Goal: Task Accomplishment & Management: Complete application form

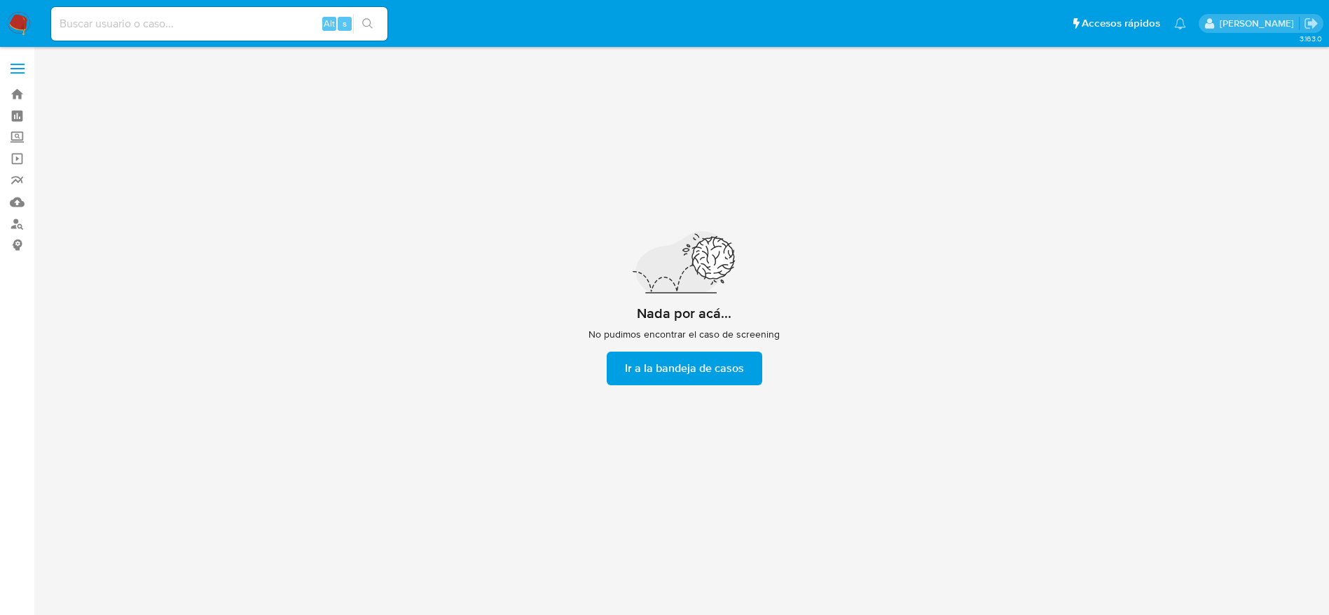
scroll to position [50, 0]
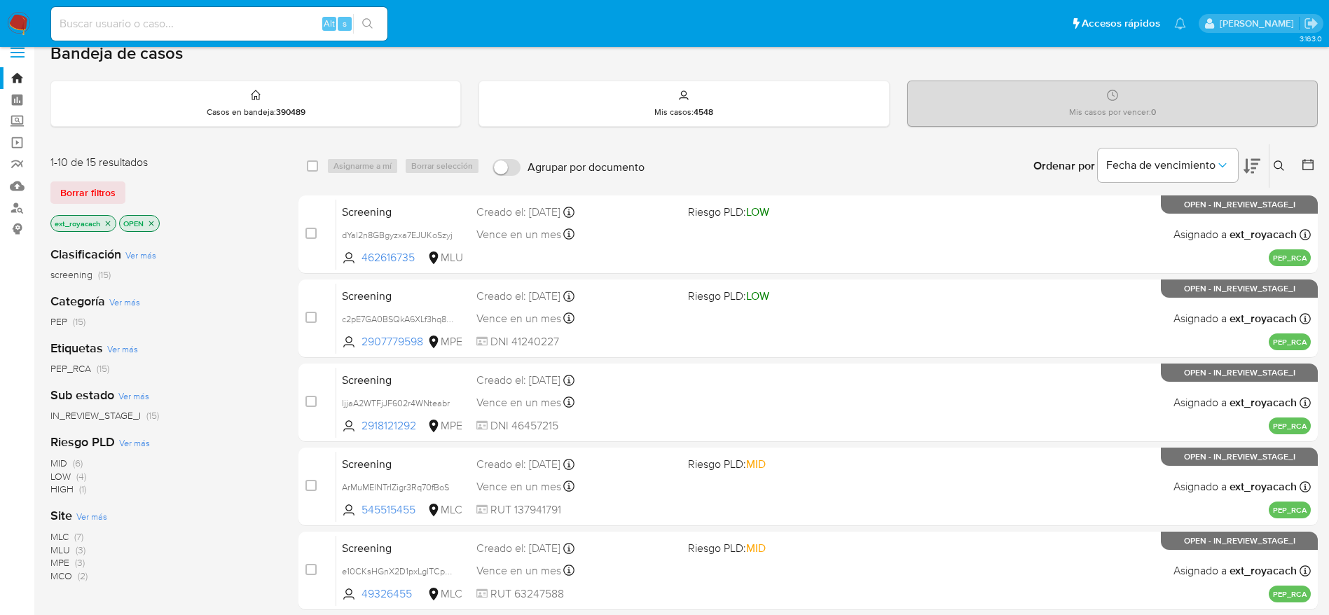
scroll to position [16, 0]
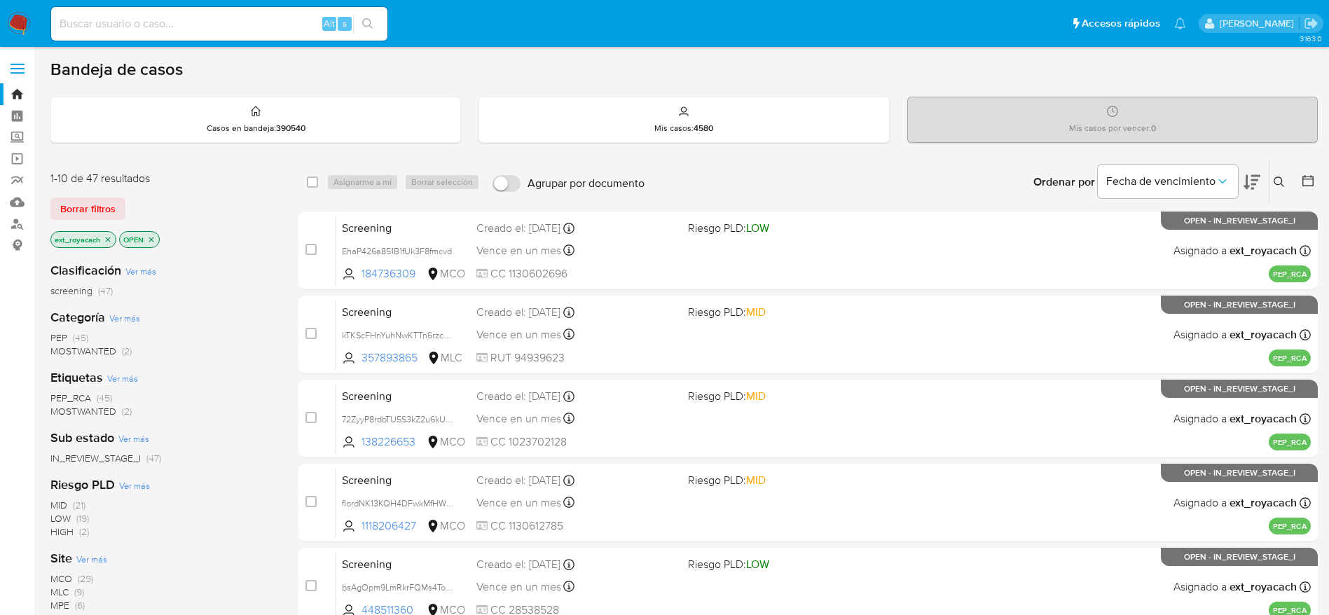
click at [77, 336] on span "(45)" at bounding box center [80, 338] width 15 height 14
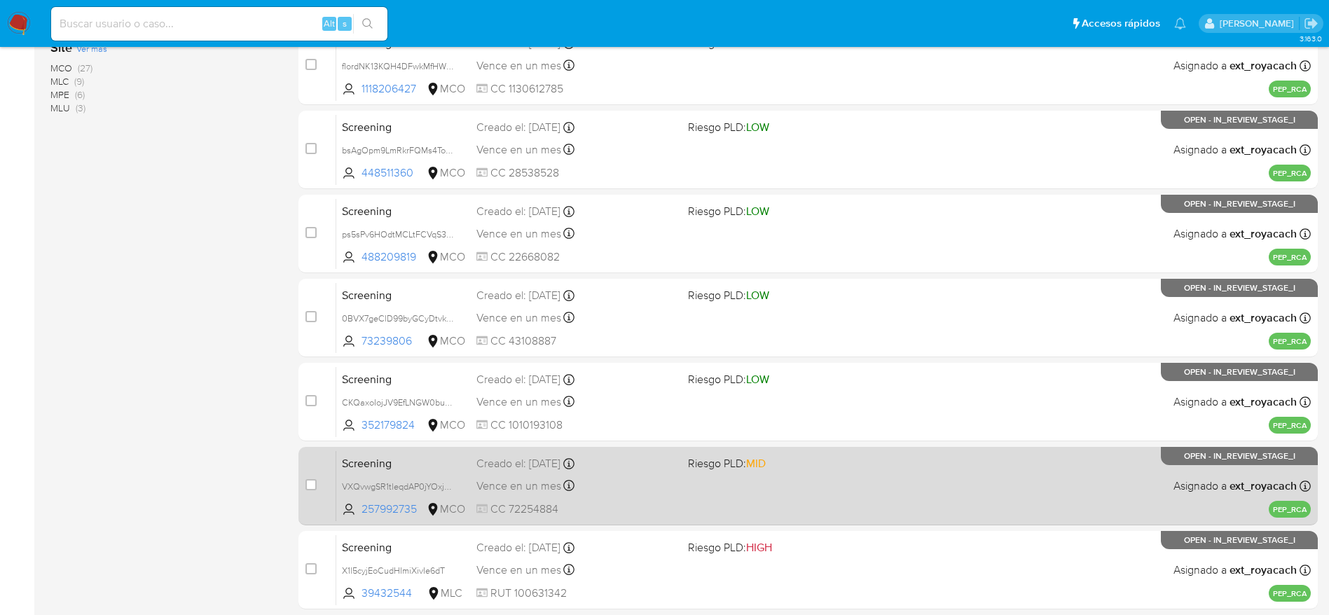
scroll to position [542, 0]
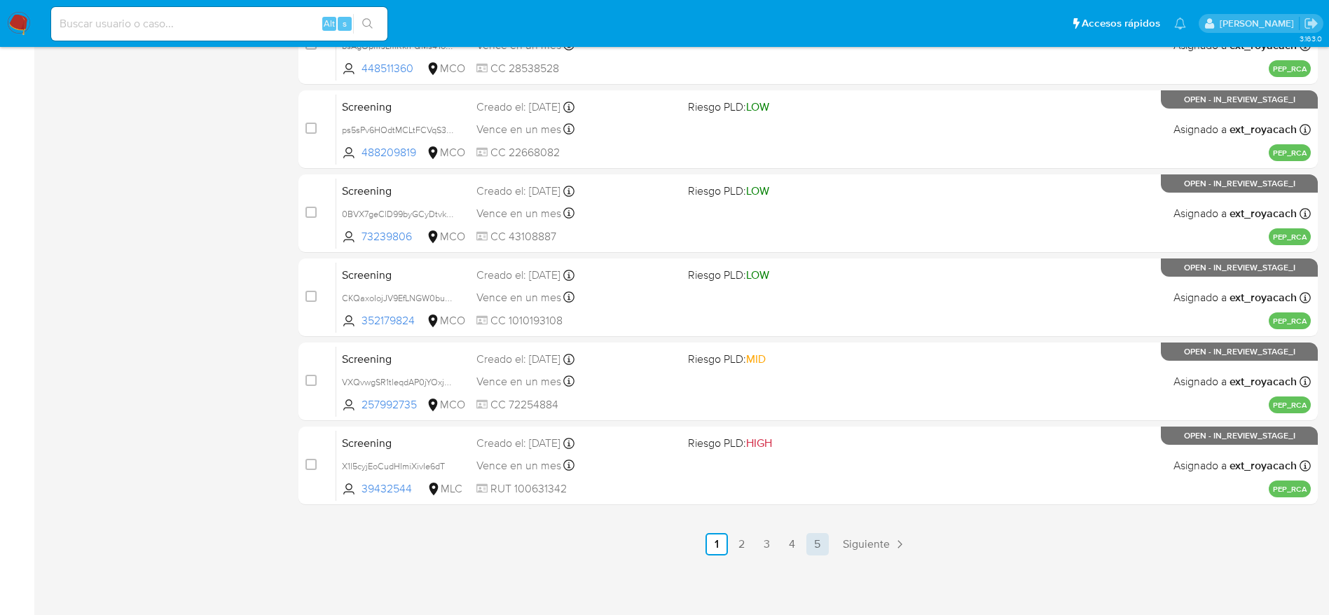
click at [820, 540] on link "5" at bounding box center [818, 544] width 22 height 22
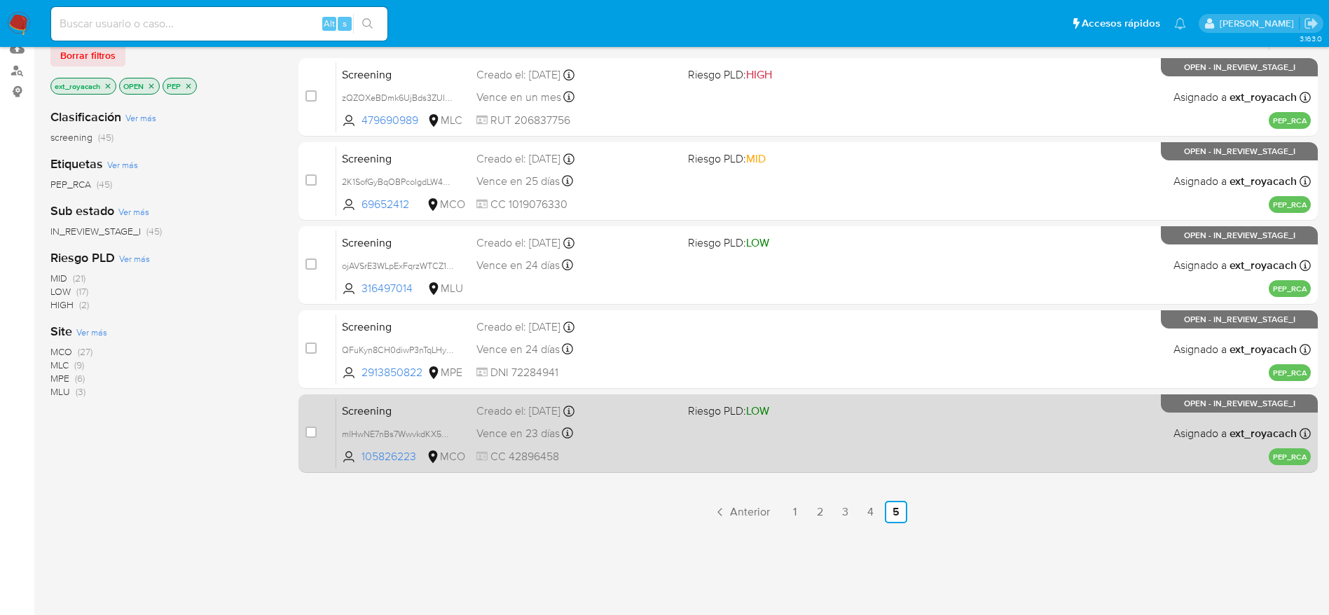
scroll to position [238, 0]
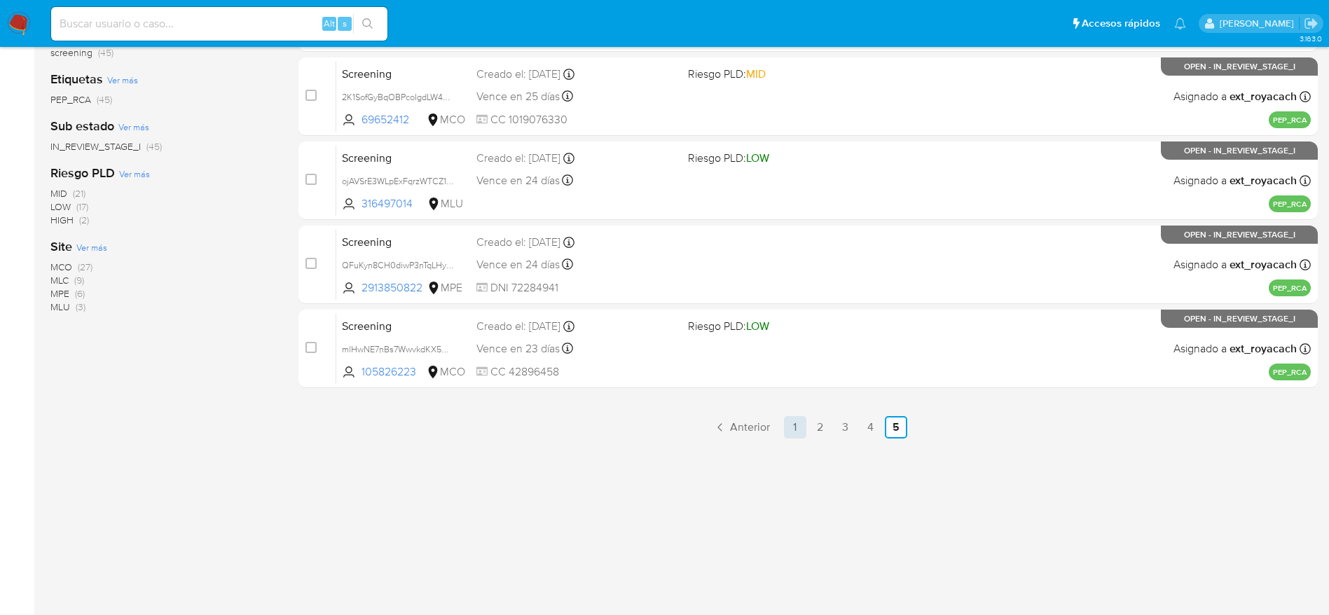
click at [795, 431] on link "1" at bounding box center [795, 427] width 22 height 22
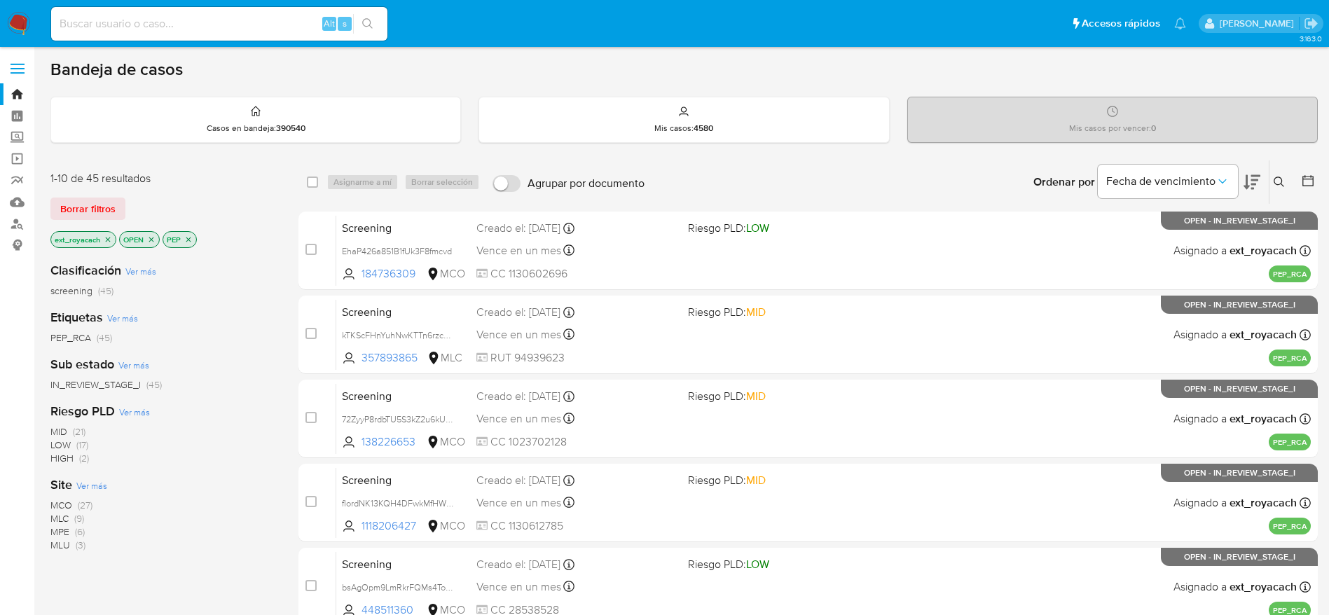
click at [85, 503] on span "(27)" at bounding box center [85, 505] width 15 height 14
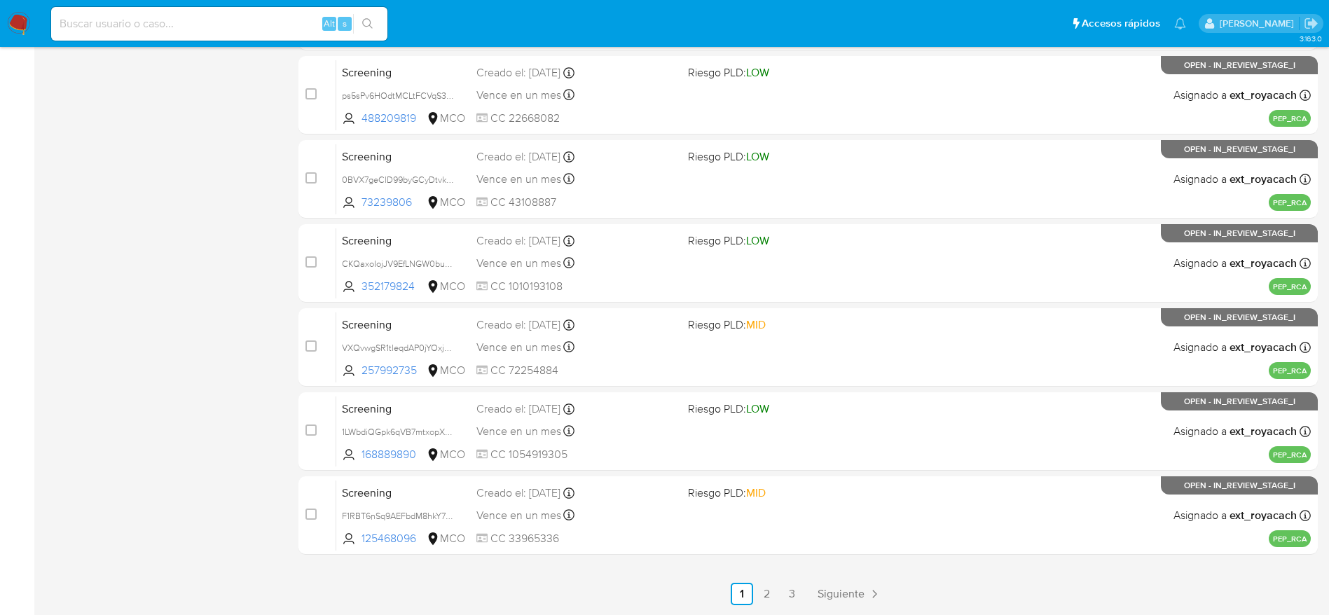
scroll to position [542, 0]
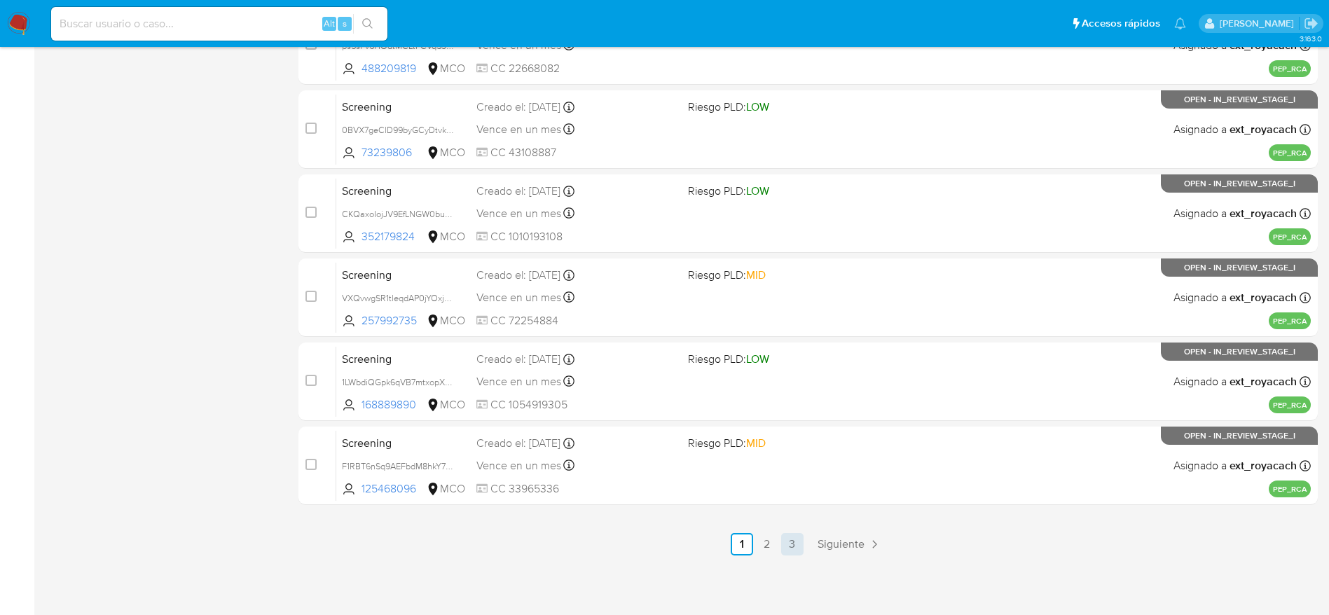
click at [802, 542] on link "3" at bounding box center [792, 544] width 22 height 22
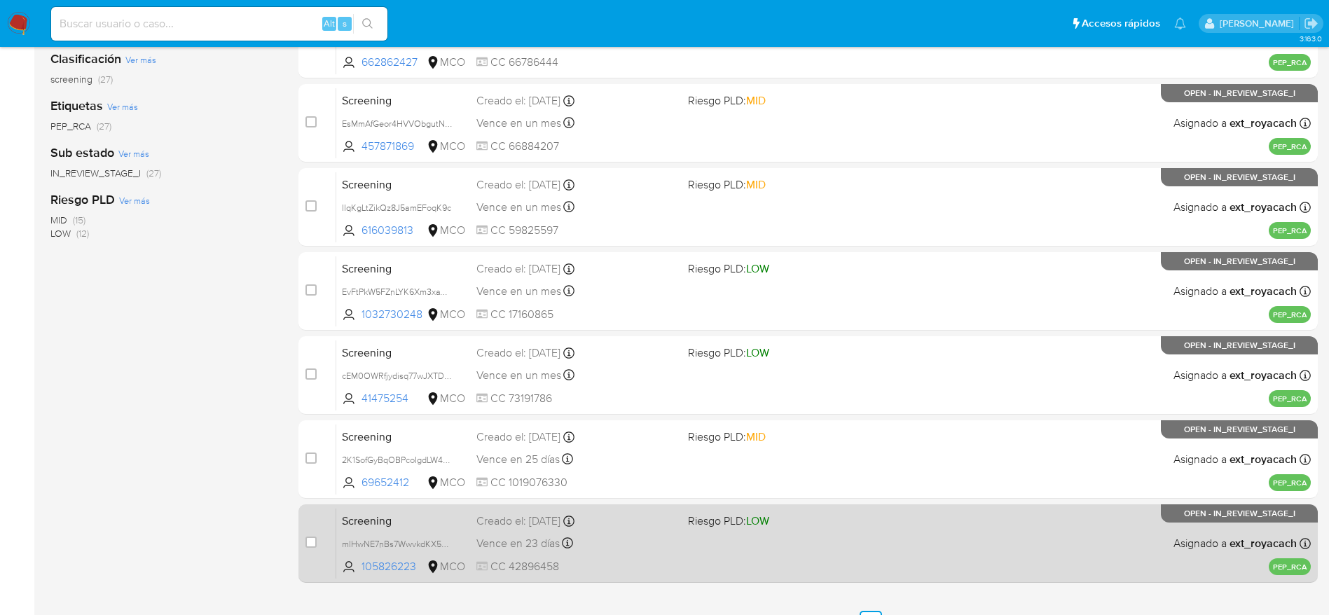
scroll to position [184, 0]
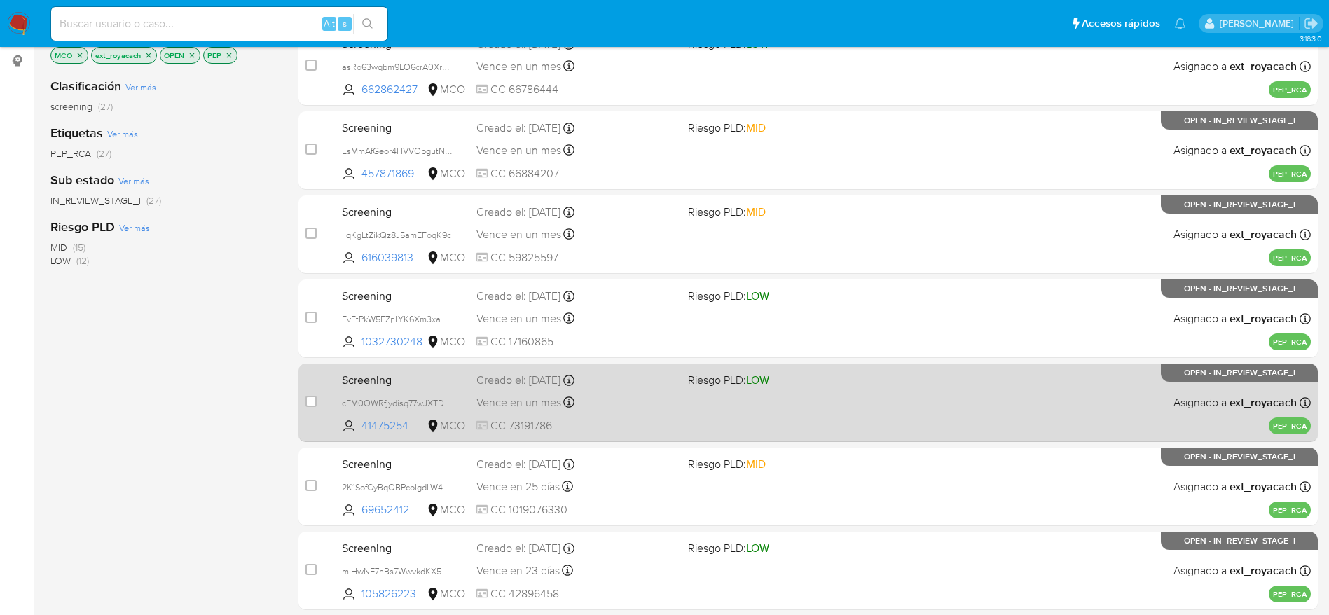
click at [704, 416] on div "Screening cEM0OWRfjydisq77wJXTDkeR 41475254 MCO Riesgo PLD: LOW Creado el: 11/1…" at bounding box center [823, 402] width 975 height 71
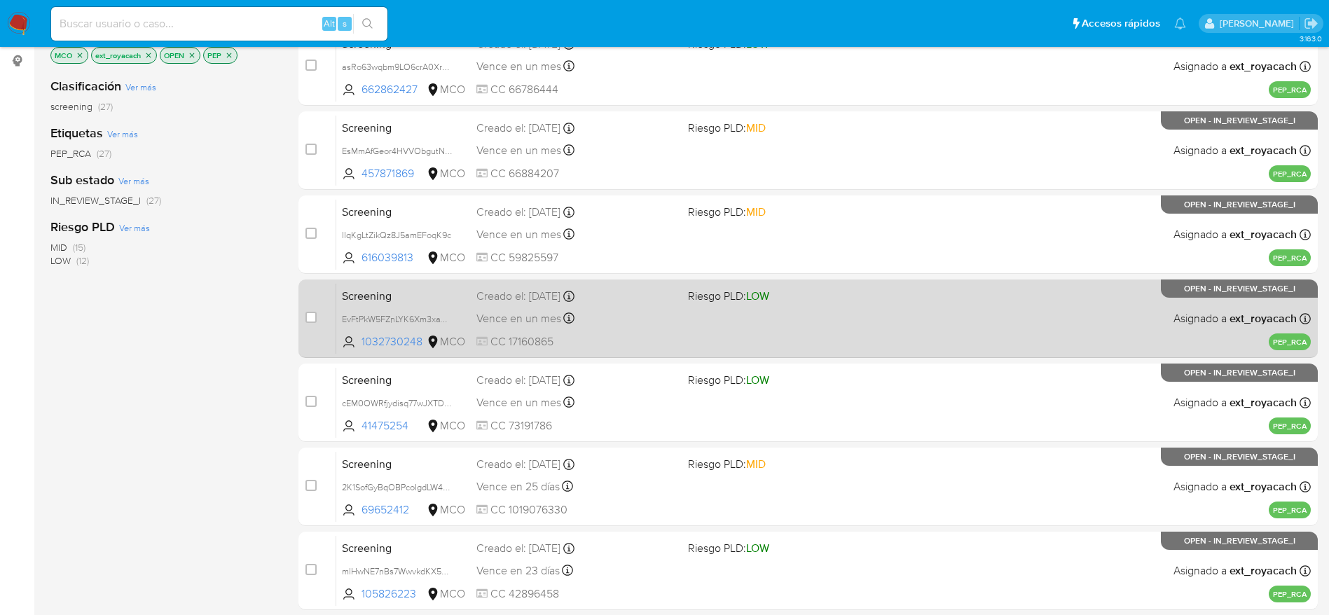
click at [655, 319] on div "Vence en un mes Vence el 10/11/2025 19:37:20" at bounding box center [577, 318] width 200 height 19
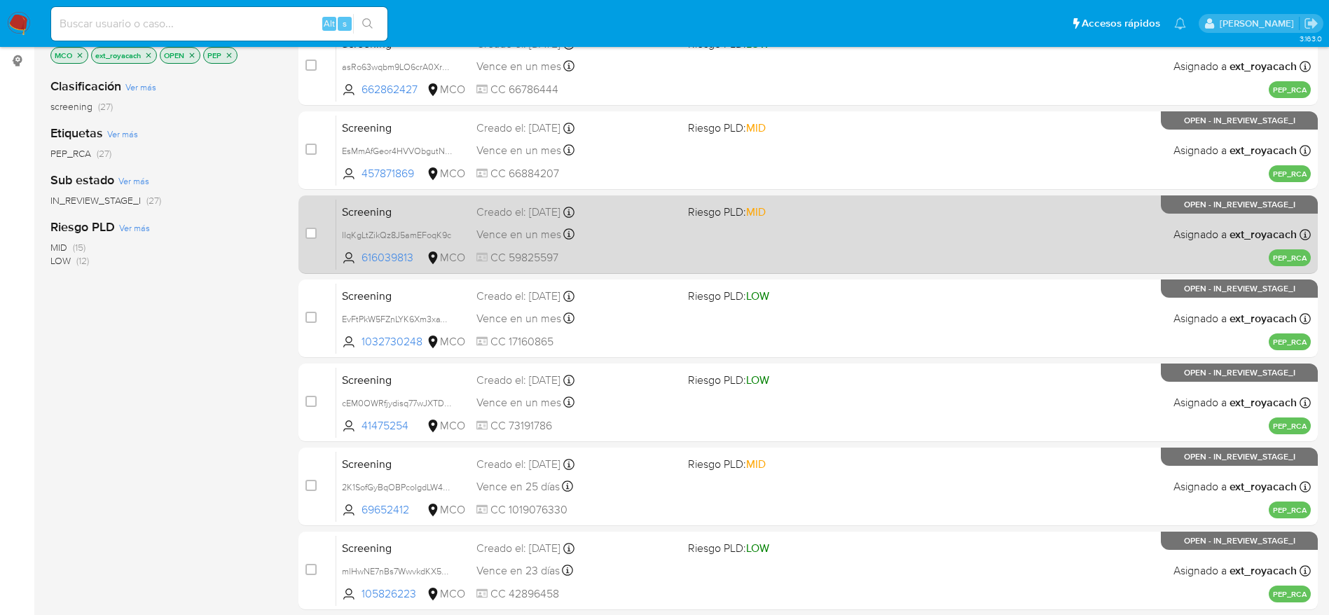
click at [610, 248] on div "Screening IIqKgLtZikQz8J5amEFoqK9c 616039813 MCO Riesgo PLD: MID Creado el: 11/…" at bounding box center [823, 234] width 975 height 71
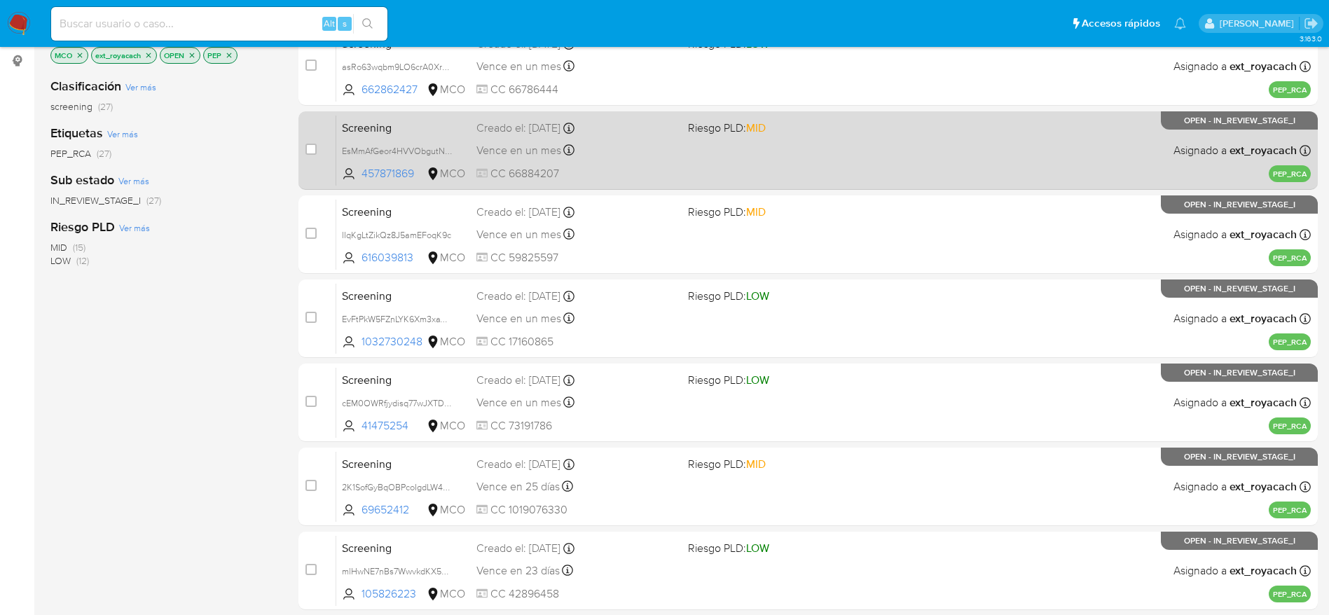
click at [606, 142] on div "Vence en un mes Vence el 10/11/2025 21:45:27" at bounding box center [577, 150] width 200 height 19
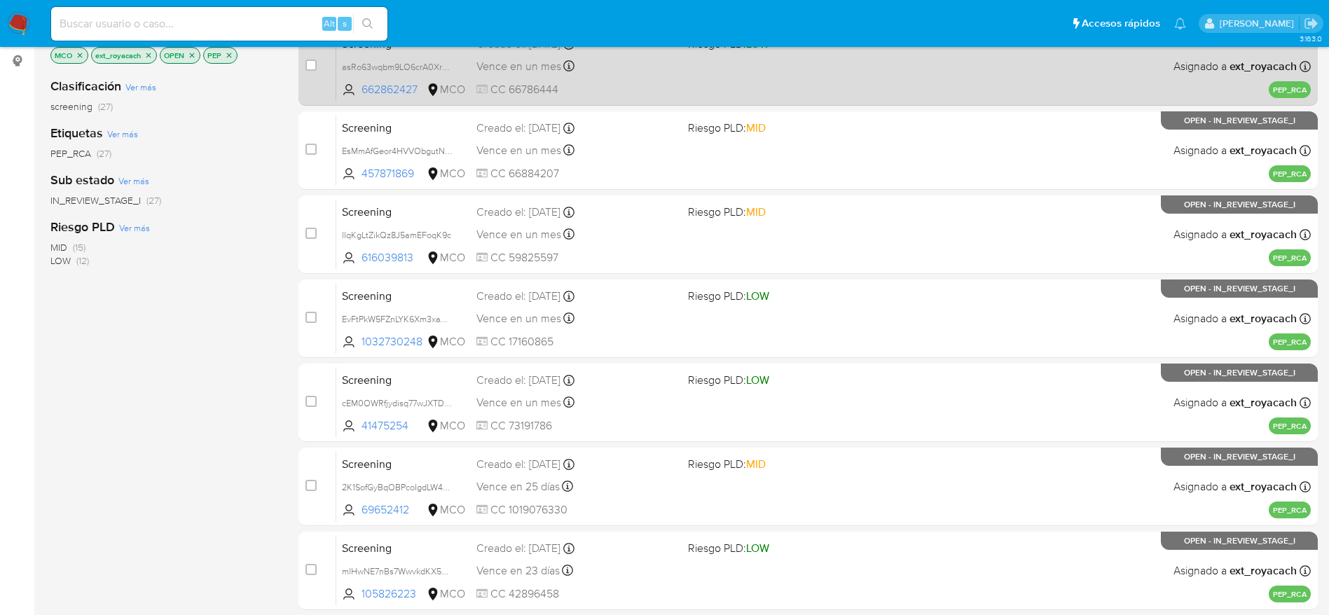
click at [688, 72] on div "Screening asRo63wqbm9LO6crA0Xr5Tfo 662862427 MCO Riesgo PLD: LOW Creado el: 11/…" at bounding box center [823, 66] width 975 height 71
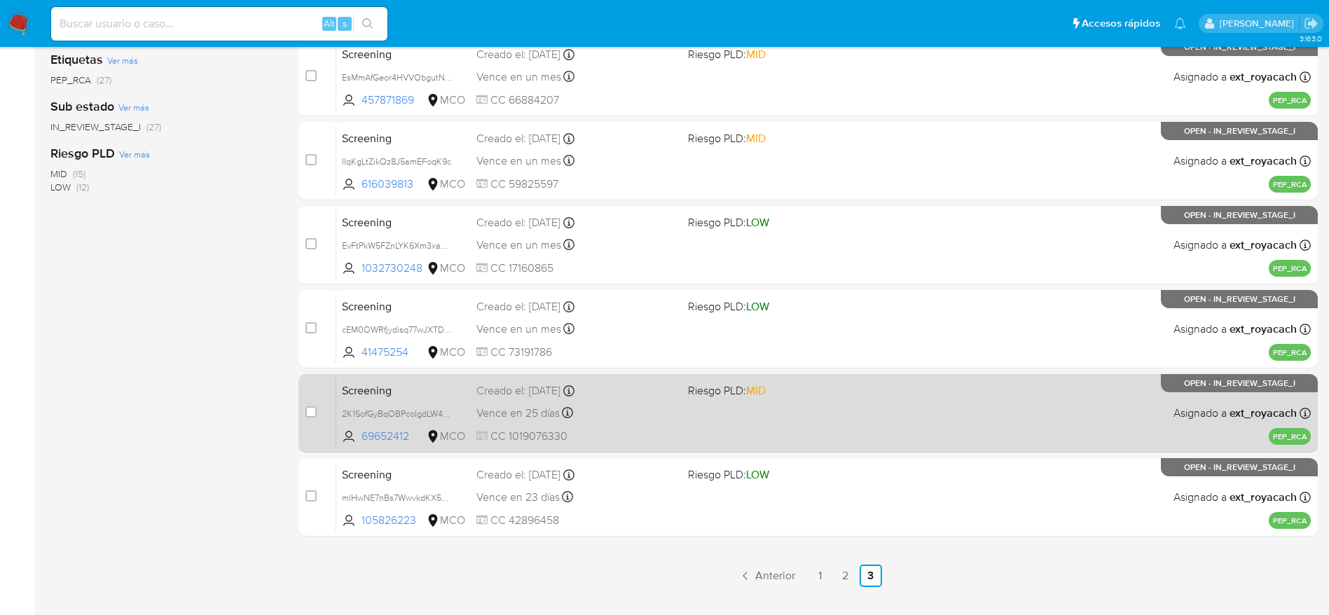
scroll to position [289, 0]
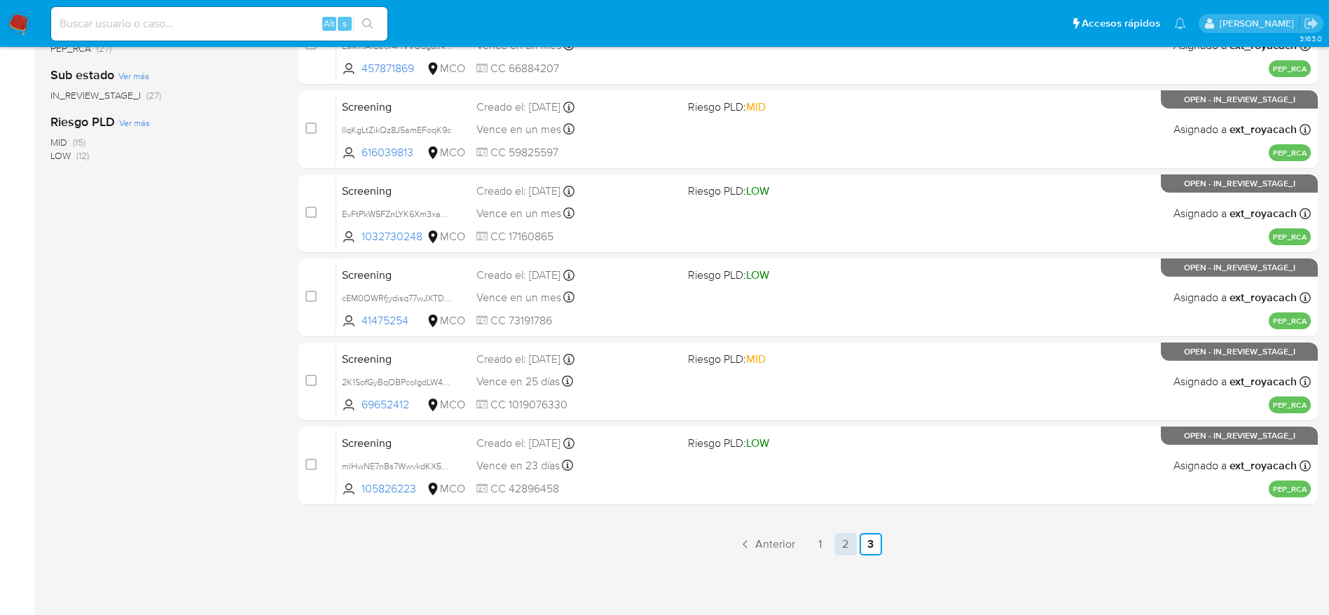
click at [845, 544] on link "2" at bounding box center [846, 544] width 22 height 22
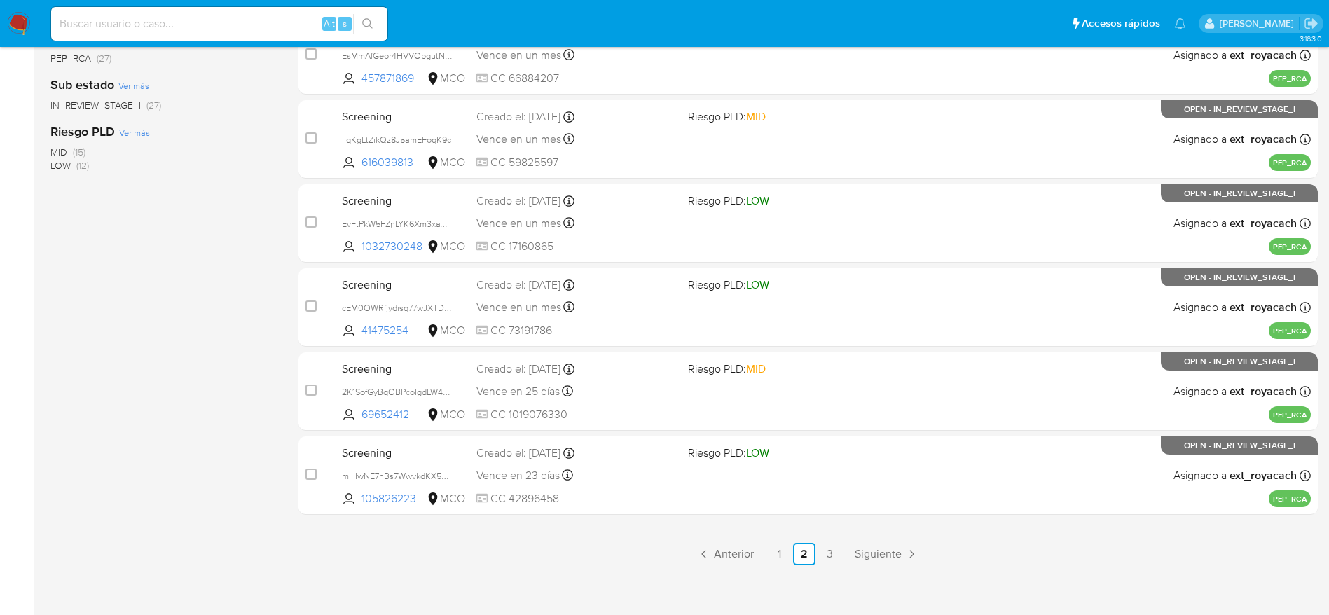
scroll to position [289, 0]
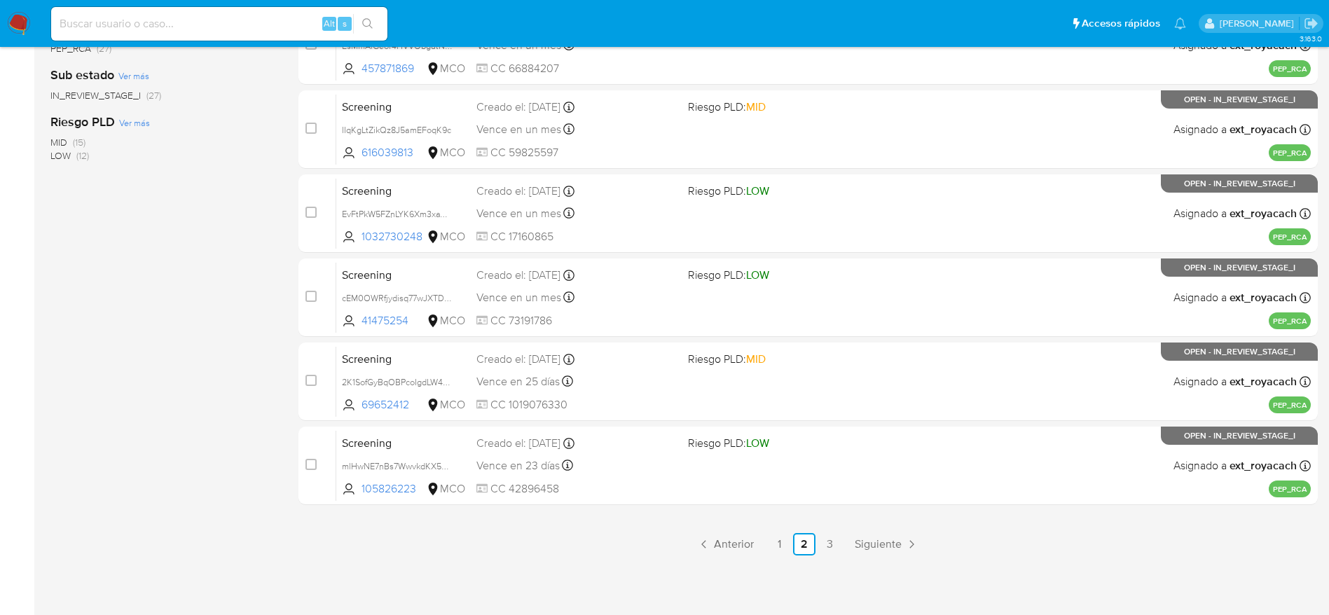
click at [22, 25] on img at bounding box center [19, 24] width 24 height 24
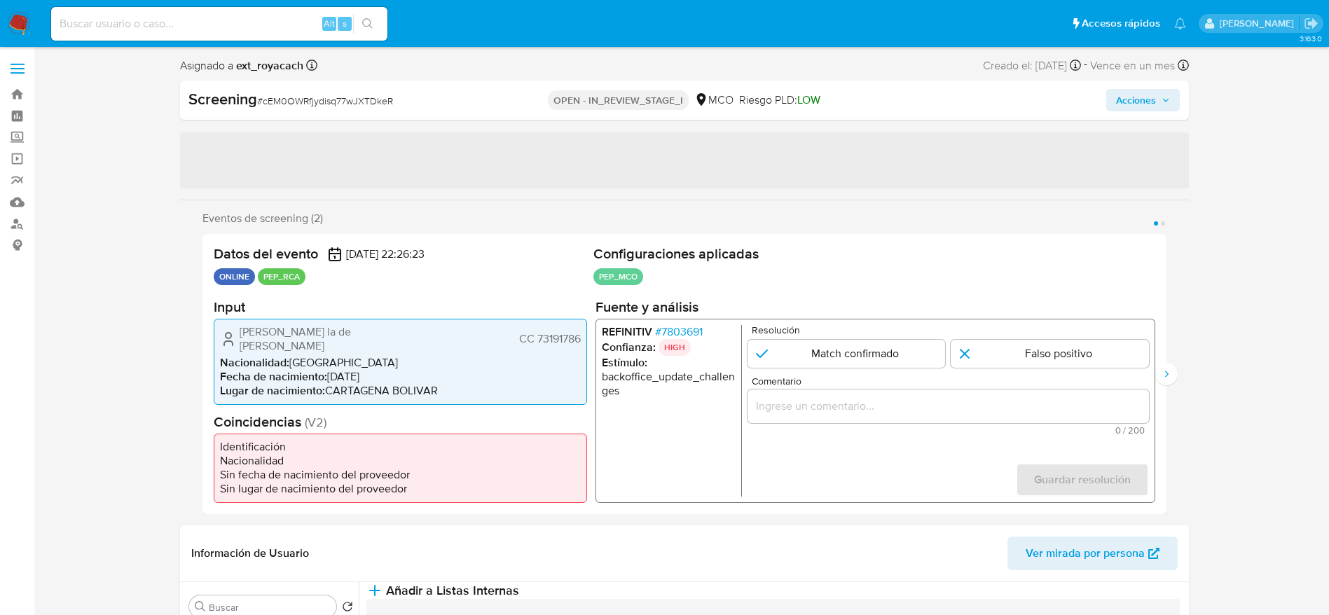
select select "10"
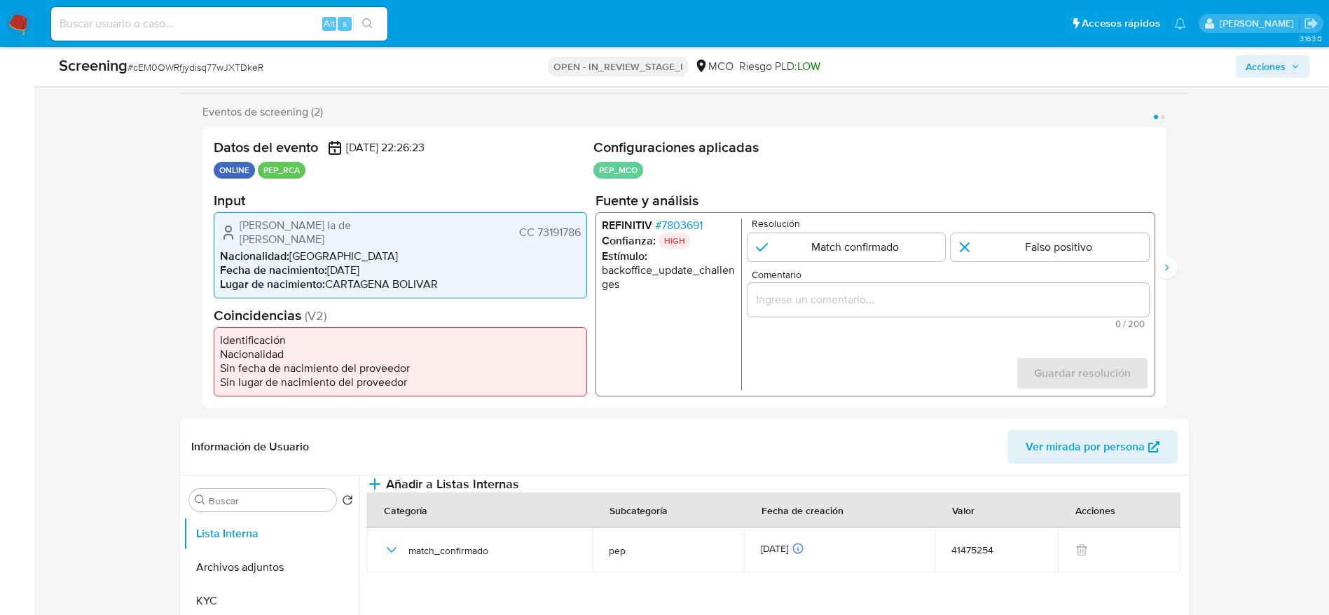
scroll to position [315, 0]
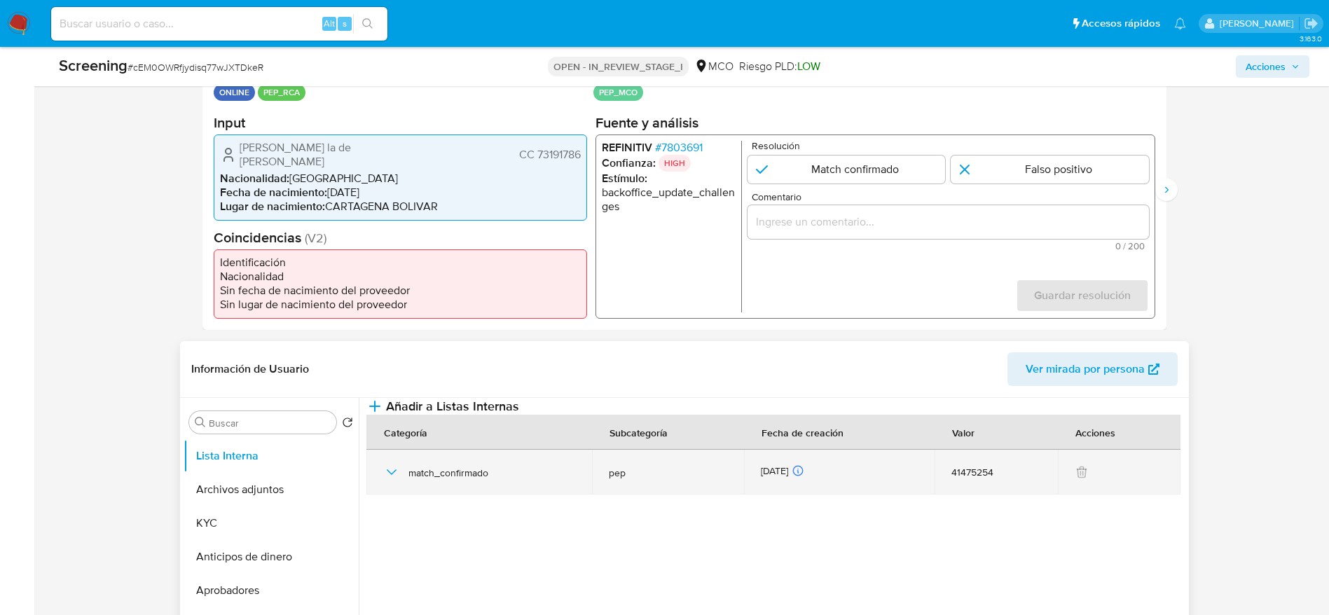
click at [393, 481] on icon "button" at bounding box center [391, 472] width 17 height 17
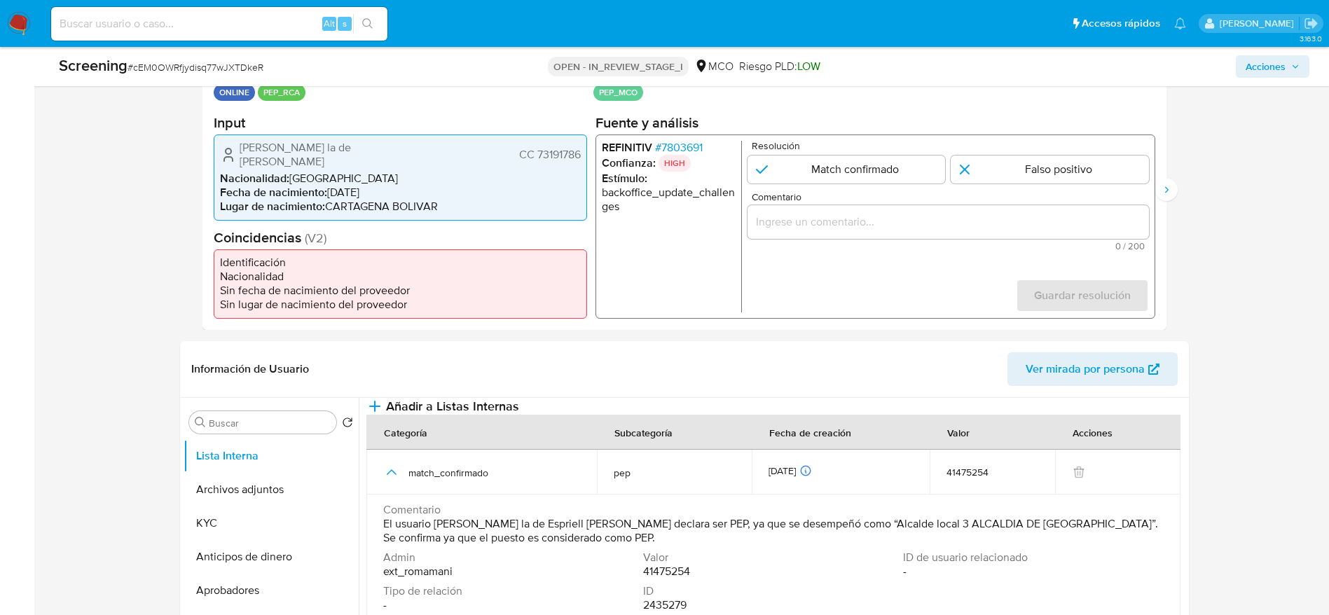
click at [219, 69] on span "# cEM0OWRfjydisq77wJXTDkeR" at bounding box center [196, 67] width 136 height 14
copy span "cEM0OWRfjydisq77wJXTDkeR"
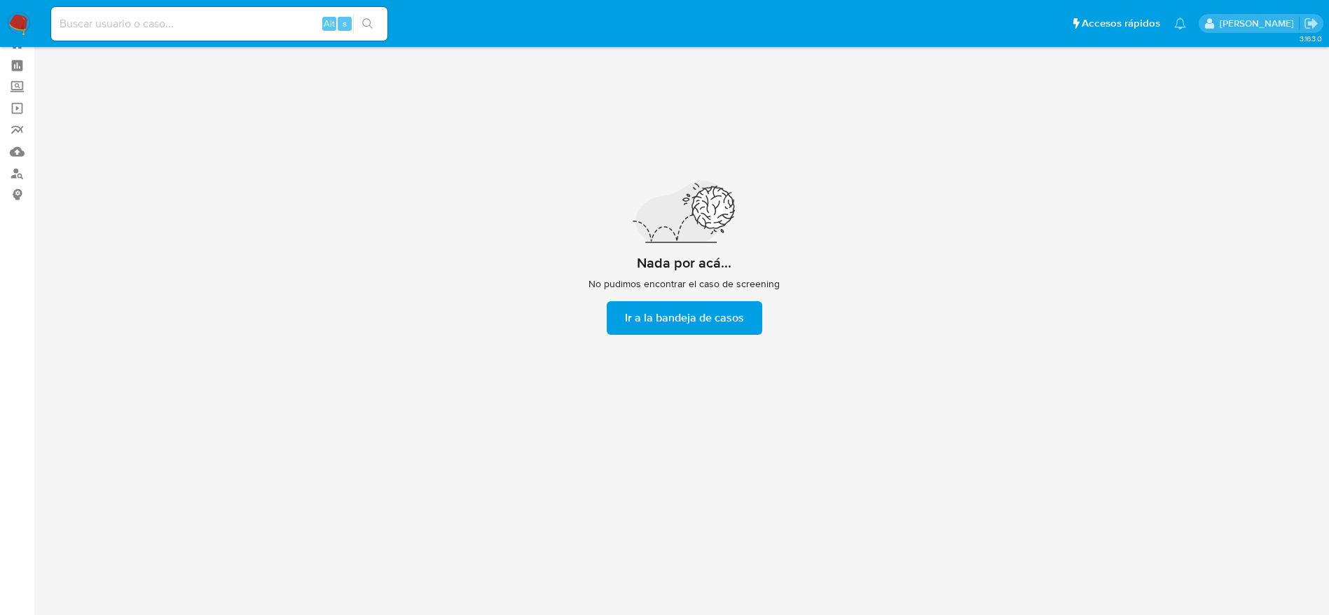
scroll to position [50, 0]
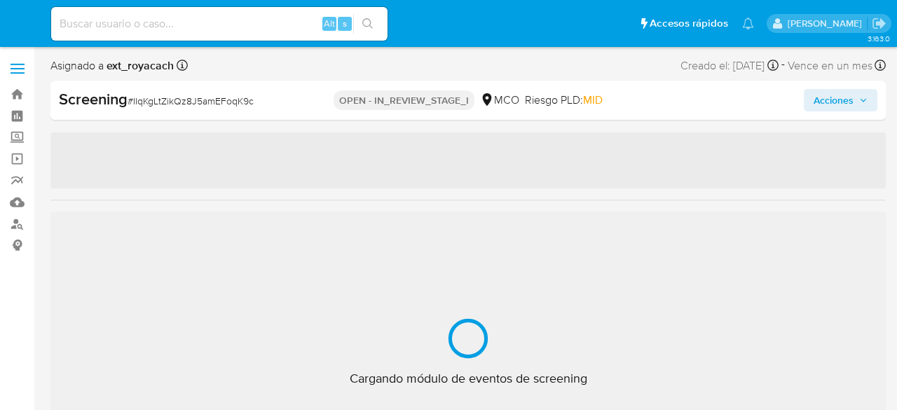
select select "10"
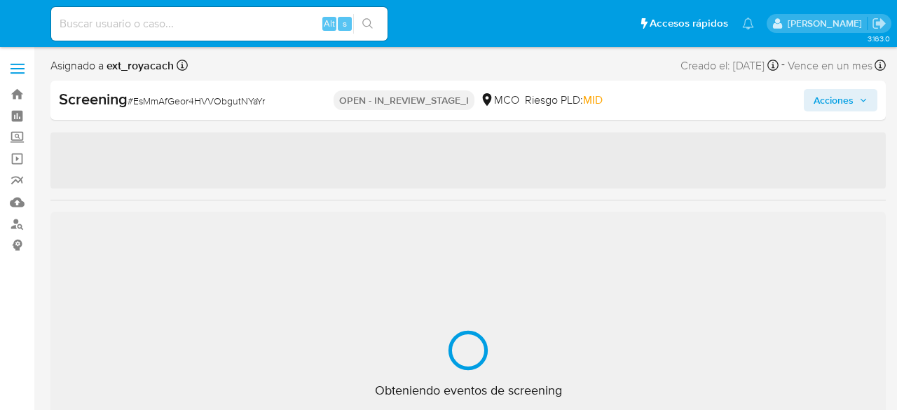
select select "10"
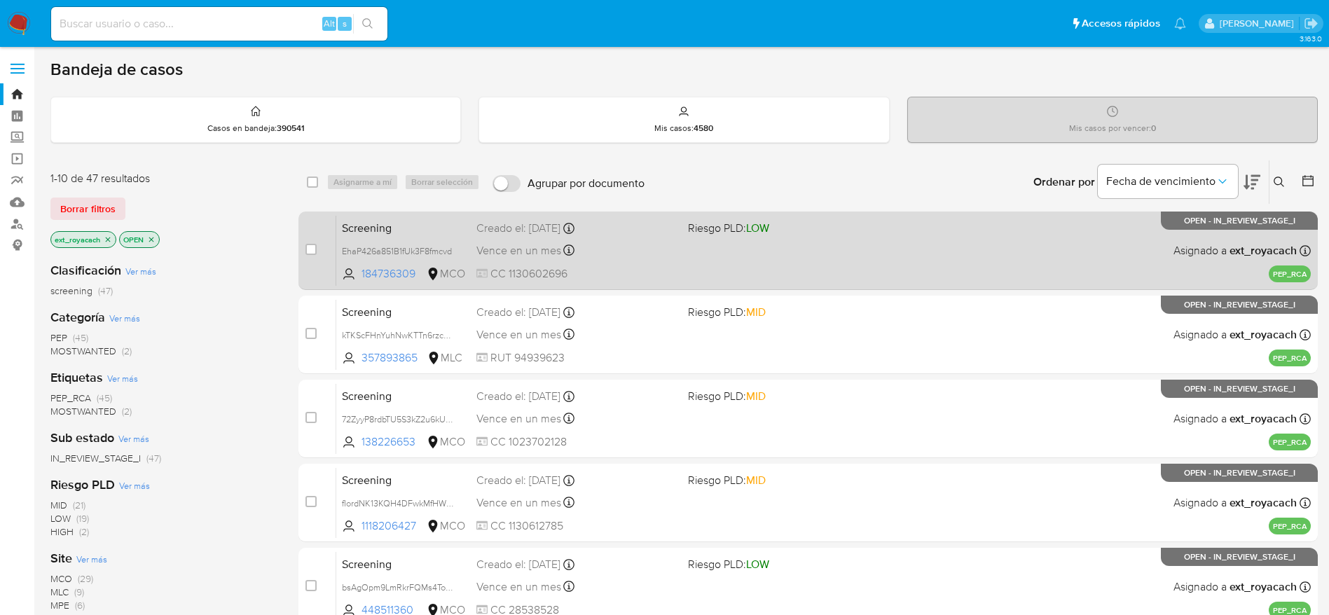
click at [601, 240] on div "Screening EhaP426a851B1fUk3F8fmcvd 184736309 MCO Riesgo PLD: LOW Creado el: 12/…" at bounding box center [823, 250] width 975 height 71
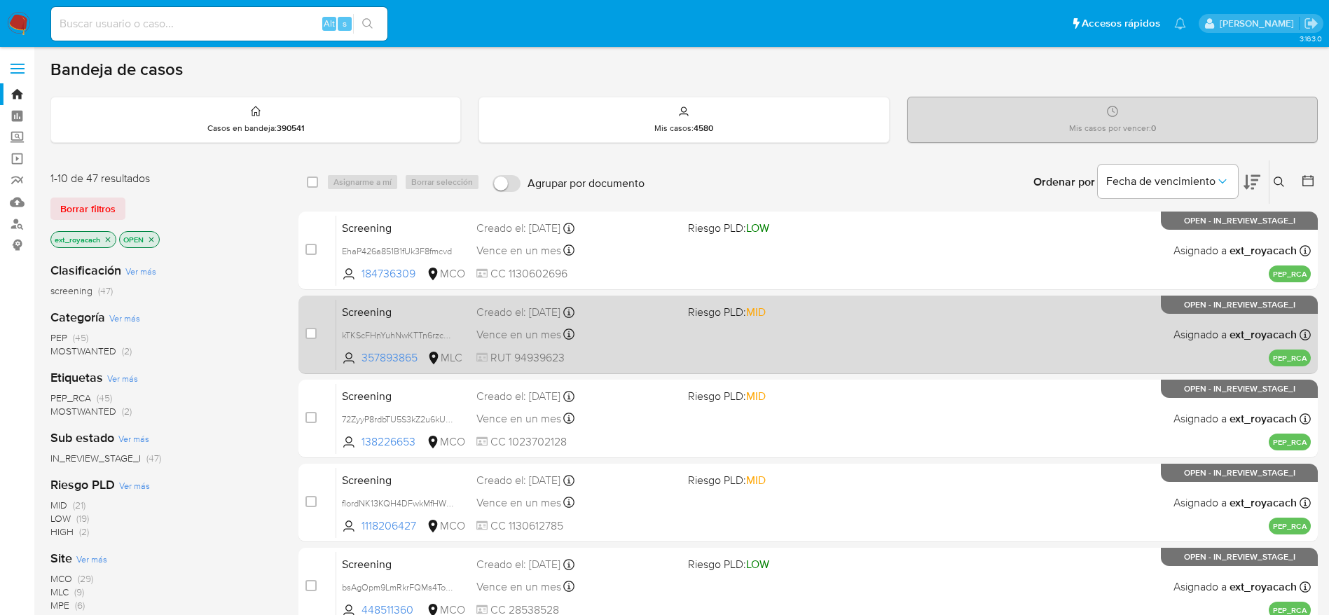
click at [537, 347] on div "Screening kTKScFHnYuhNwKTTn6rzc3AP 357893865 MLC Riesgo PLD: MID Creado el: 12/…" at bounding box center [823, 334] width 975 height 71
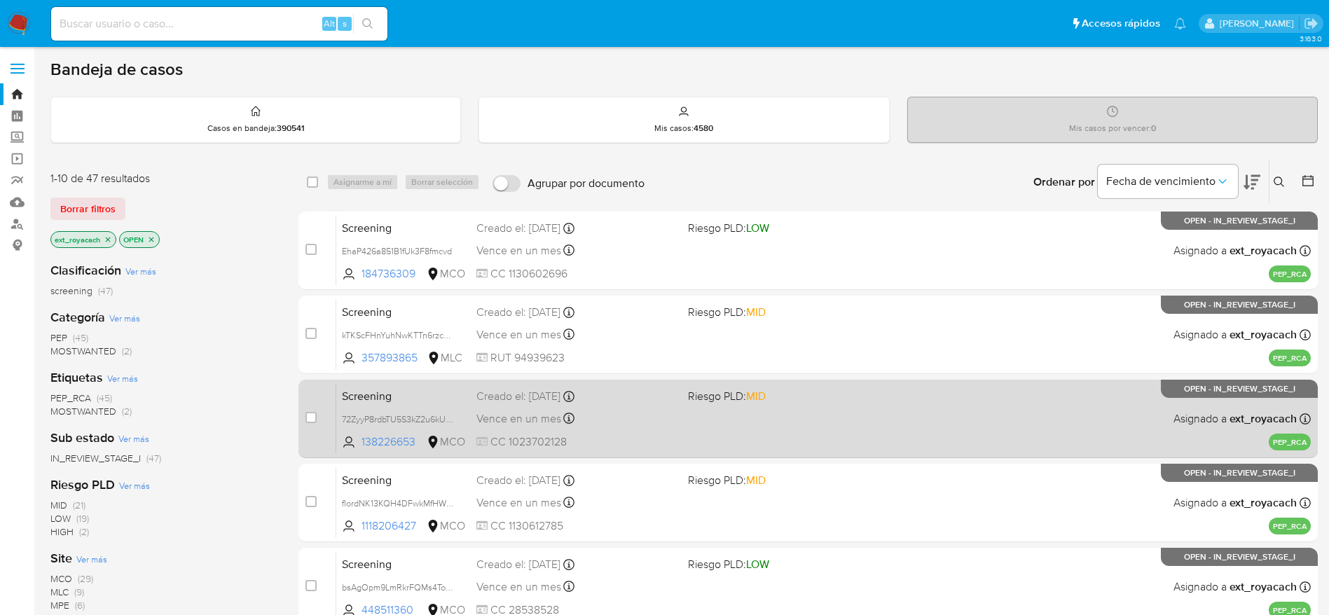
click at [583, 409] on div "Vence en un mes Vence el 11/11/2025 11:12:26" at bounding box center [577, 418] width 200 height 19
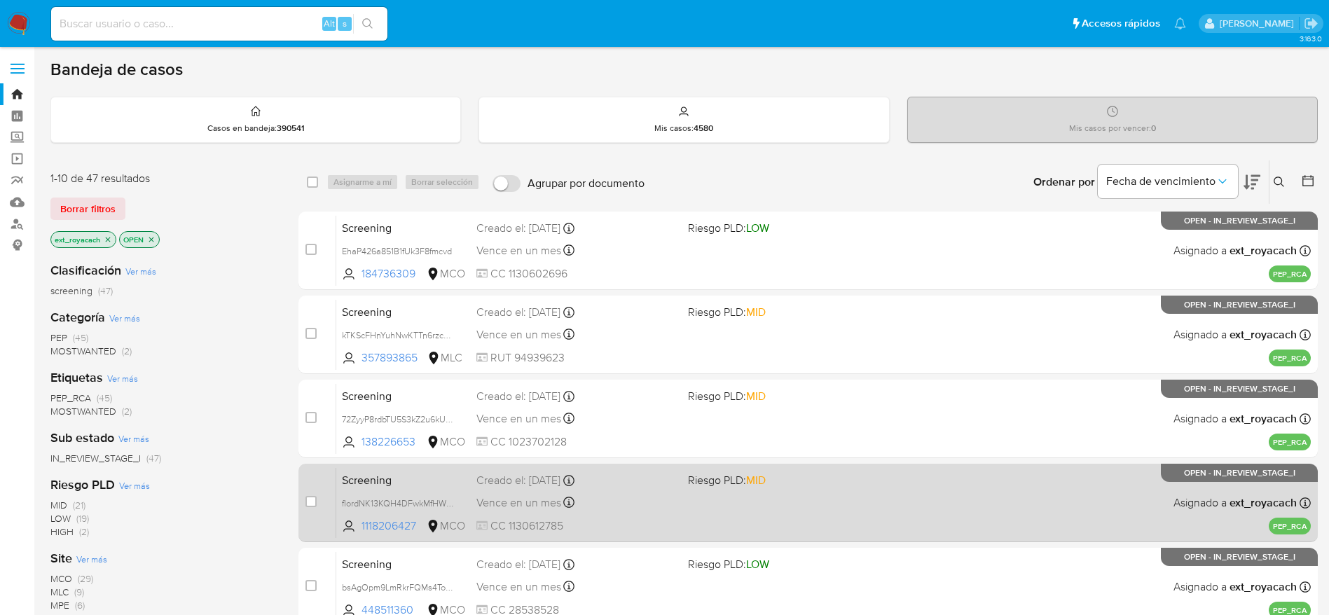
click at [584, 495] on div "Vence en un mes Vence el 11/11/2025 09:54:04" at bounding box center [577, 502] width 200 height 19
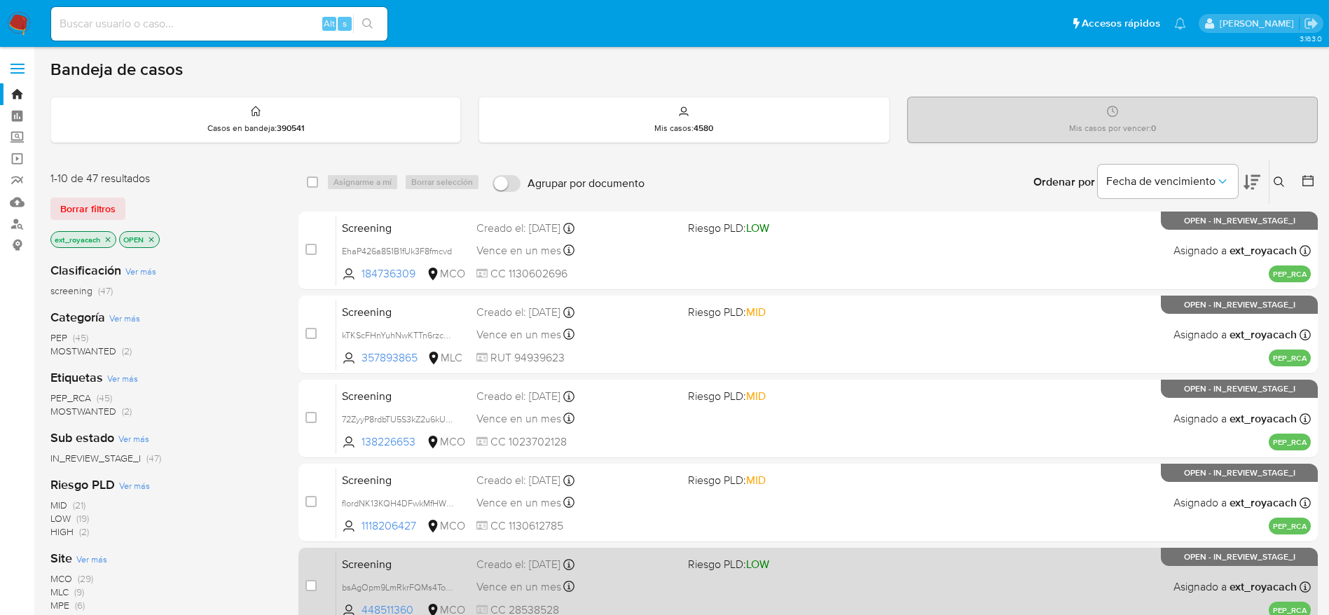
click at [589, 572] on div "Creado el: 12/10/2025 Creado el: 12/10/2025 09:49:25" at bounding box center [577, 564] width 200 height 15
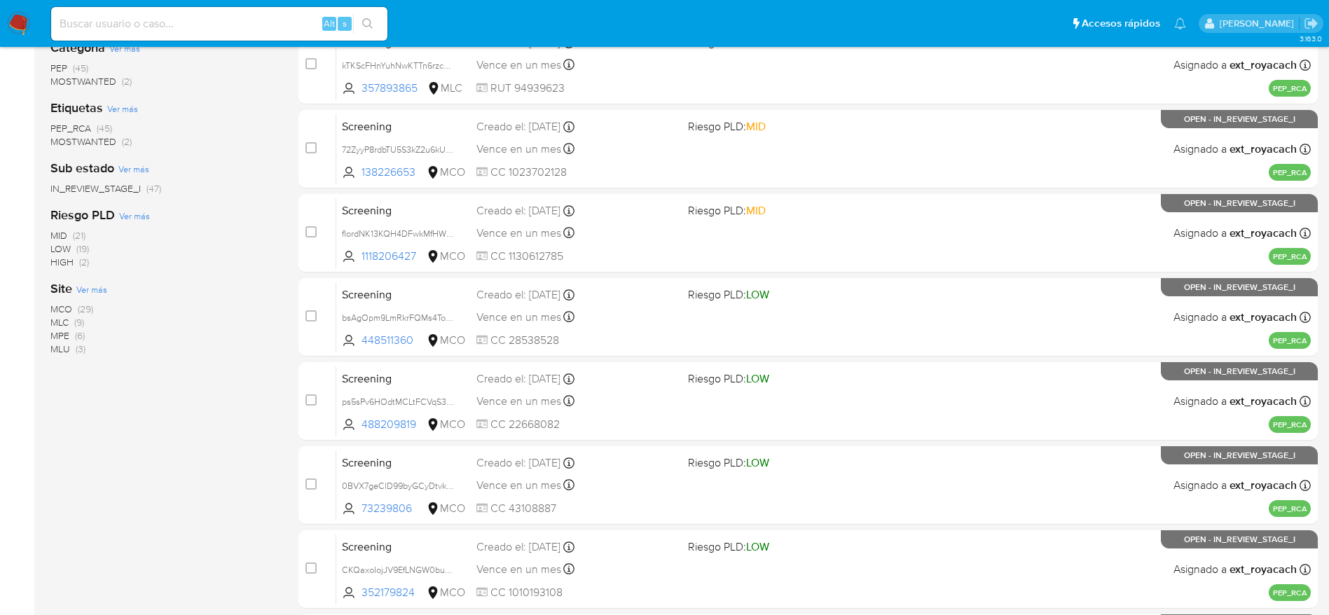
scroll to position [315, 0]
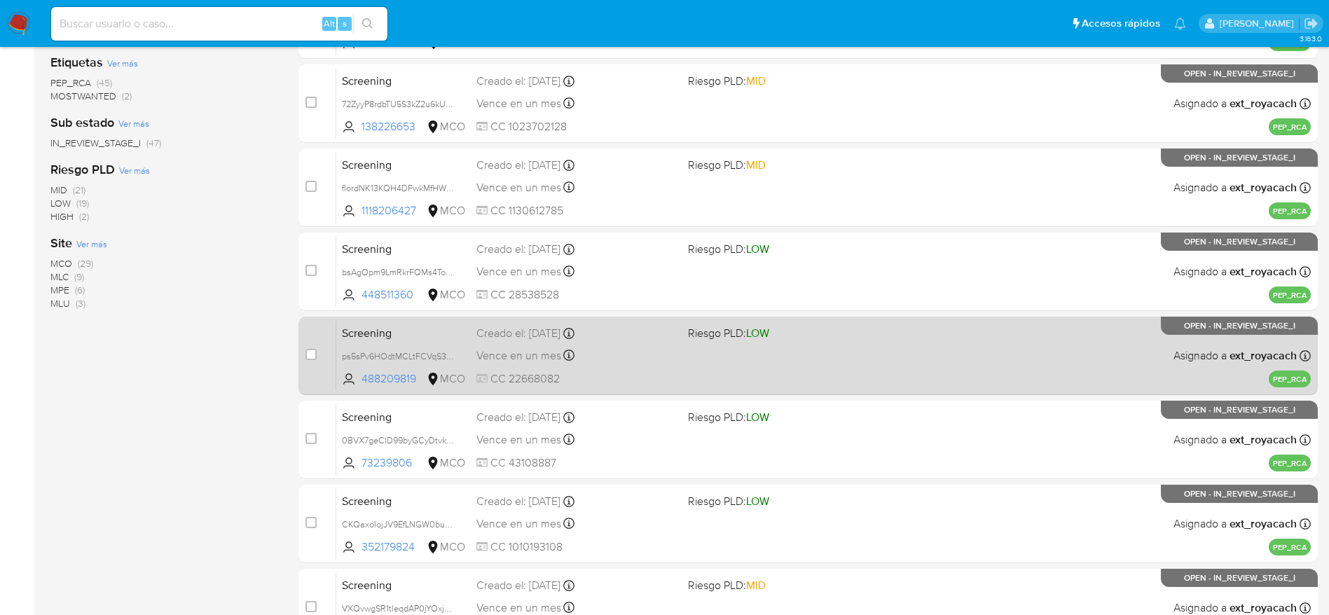
click at [678, 356] on div "Screening ps5sPv6HOdtMCLtFCVqS3BXF 488209819 MCO Riesgo PLD: LOW Creado el: 12/…" at bounding box center [823, 355] width 975 height 71
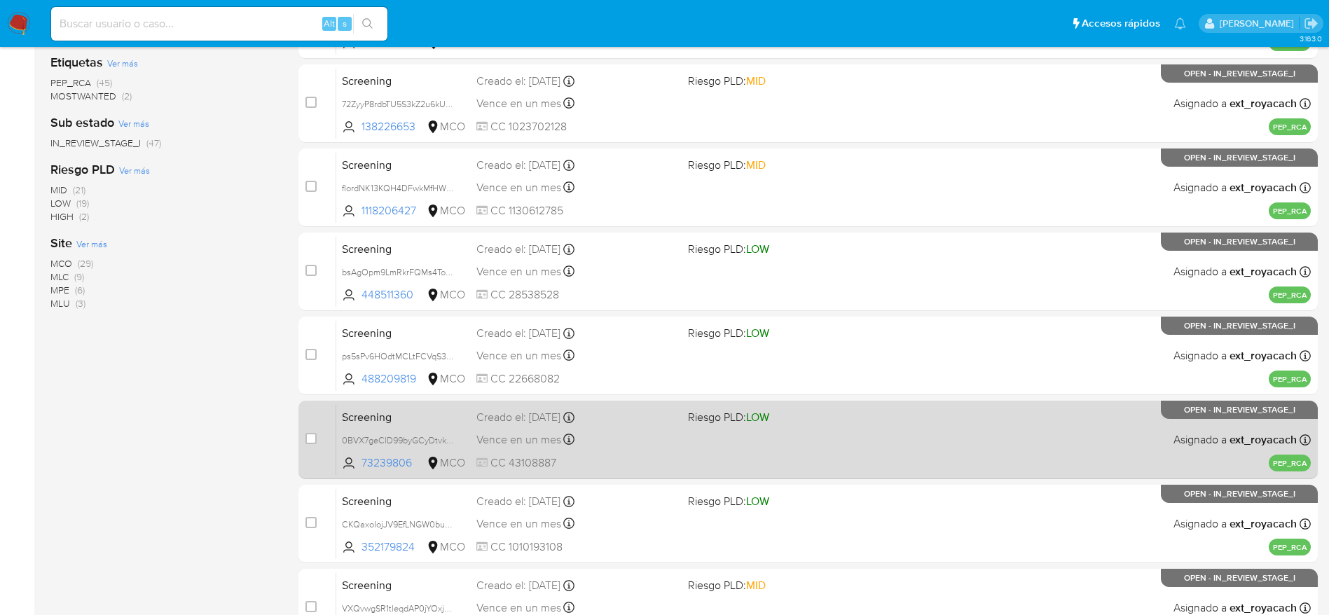
click at [591, 427] on div "Screening 0BVX7geClD99byGCyDtvktVk 73239806 MCO Riesgo PLD: LOW Creado el: 12/1…" at bounding box center [823, 439] width 975 height 71
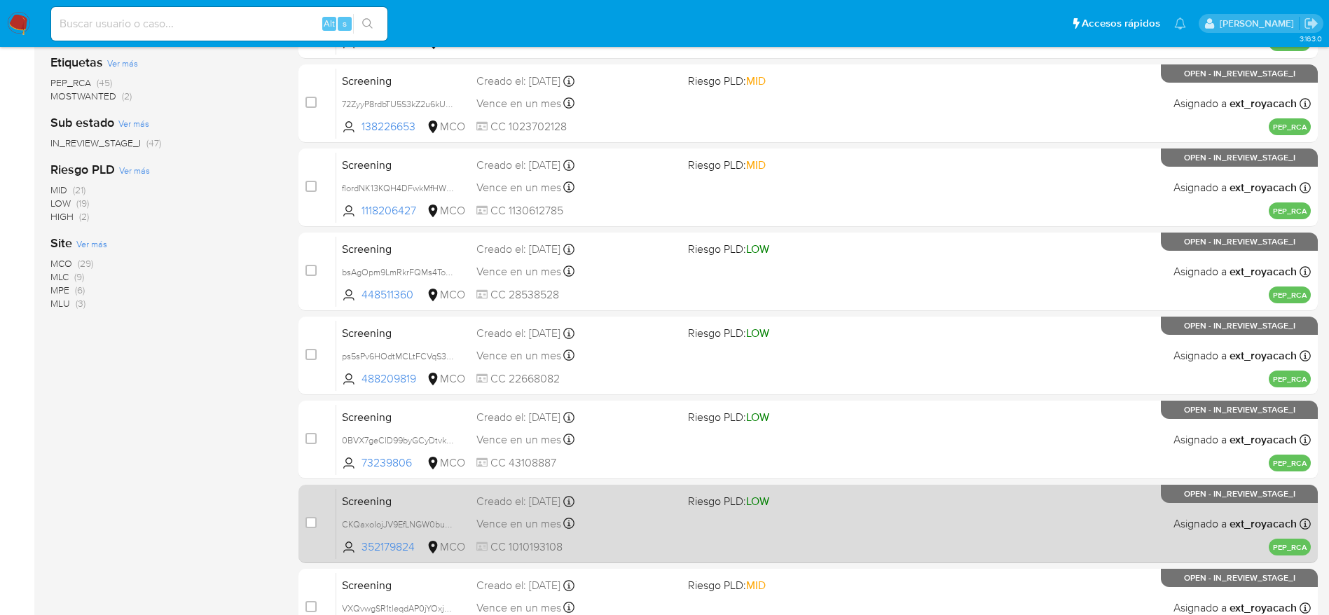
click at [577, 524] on div "Vence en un mes Vence el 11/11/2025 07:47:15" at bounding box center [577, 523] width 200 height 19
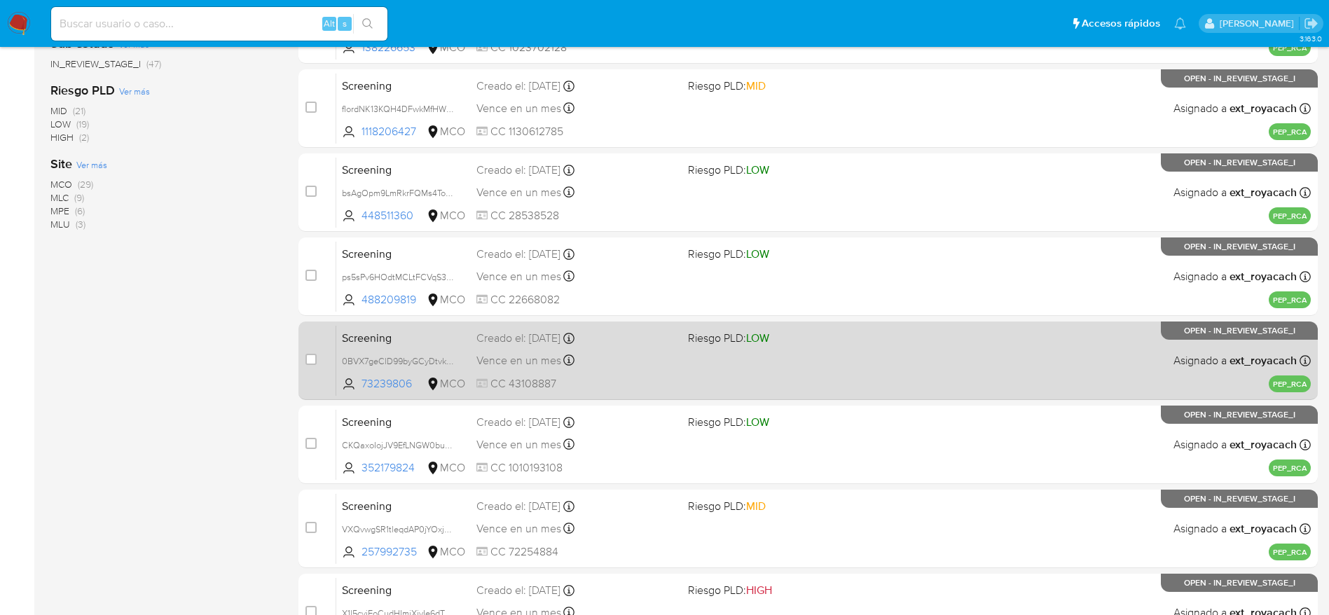
scroll to position [420, 0]
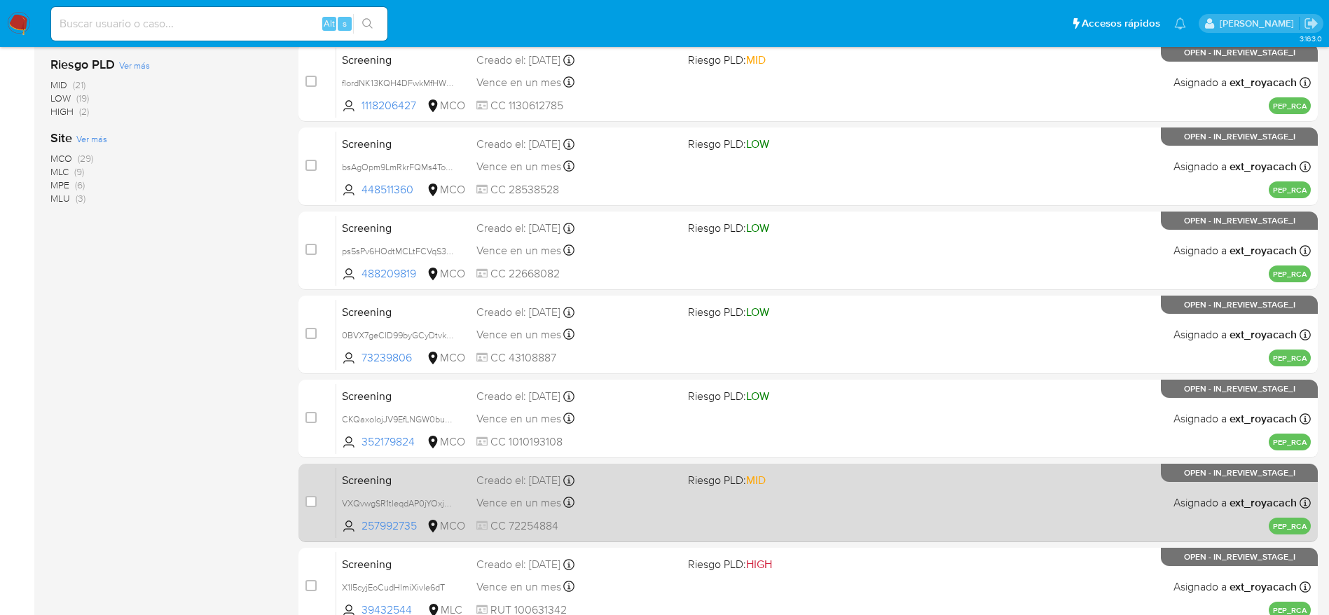
click at [608, 521] on span "CC 72254884" at bounding box center [577, 526] width 200 height 15
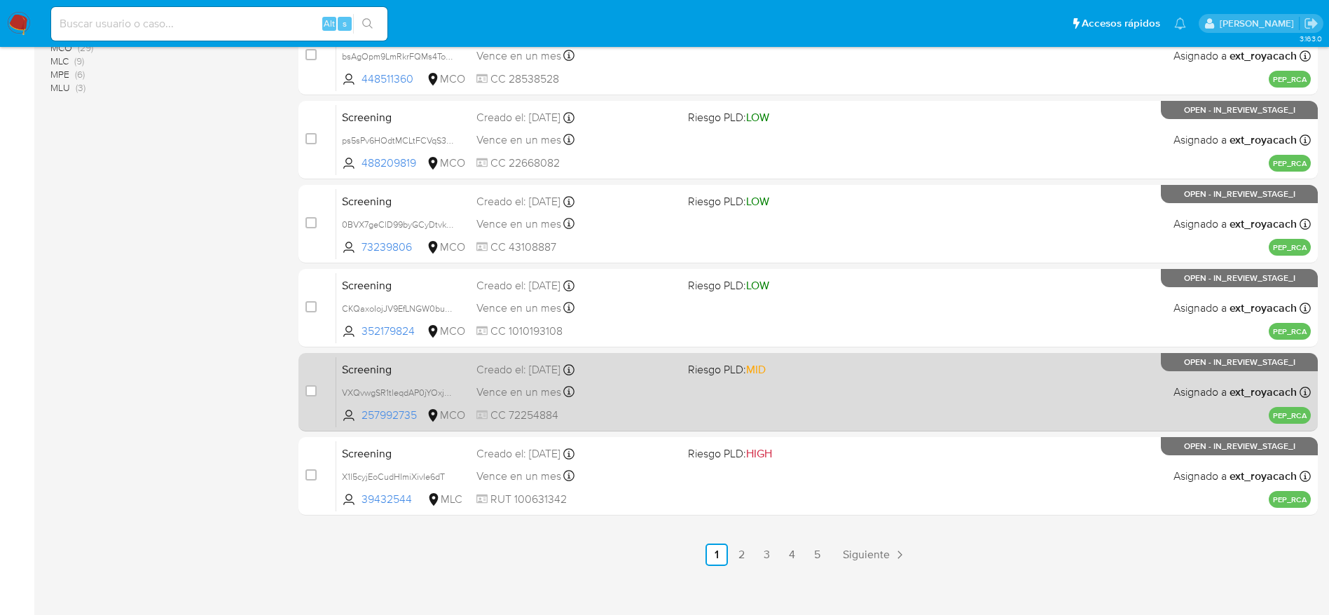
scroll to position [542, 0]
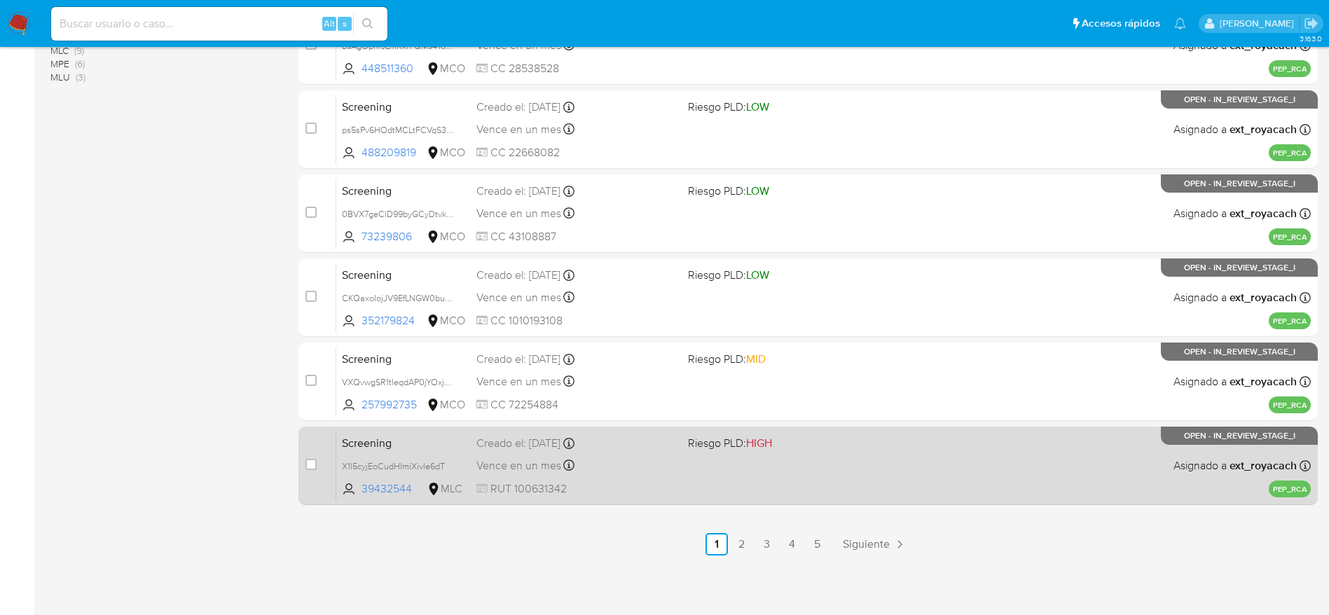
click at [694, 467] on div "Screening X1l5cyjEoCudHImiXivIe6dT 39432544 MLC Riesgo PLD: HIGH Creado el: 12/…" at bounding box center [823, 465] width 975 height 71
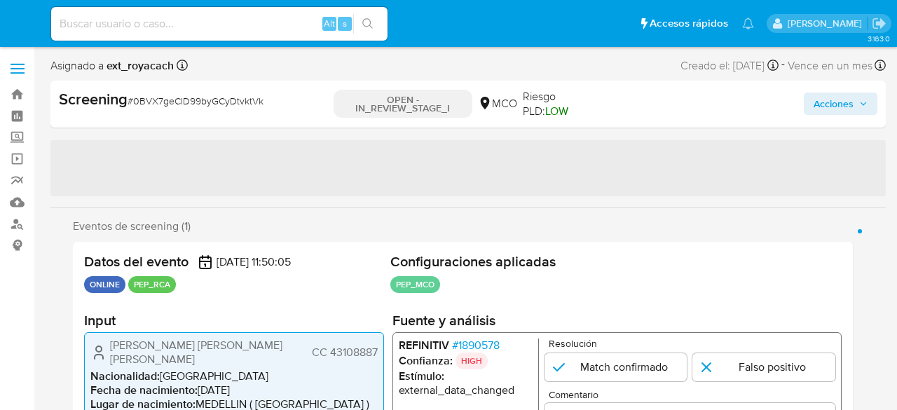
select select "10"
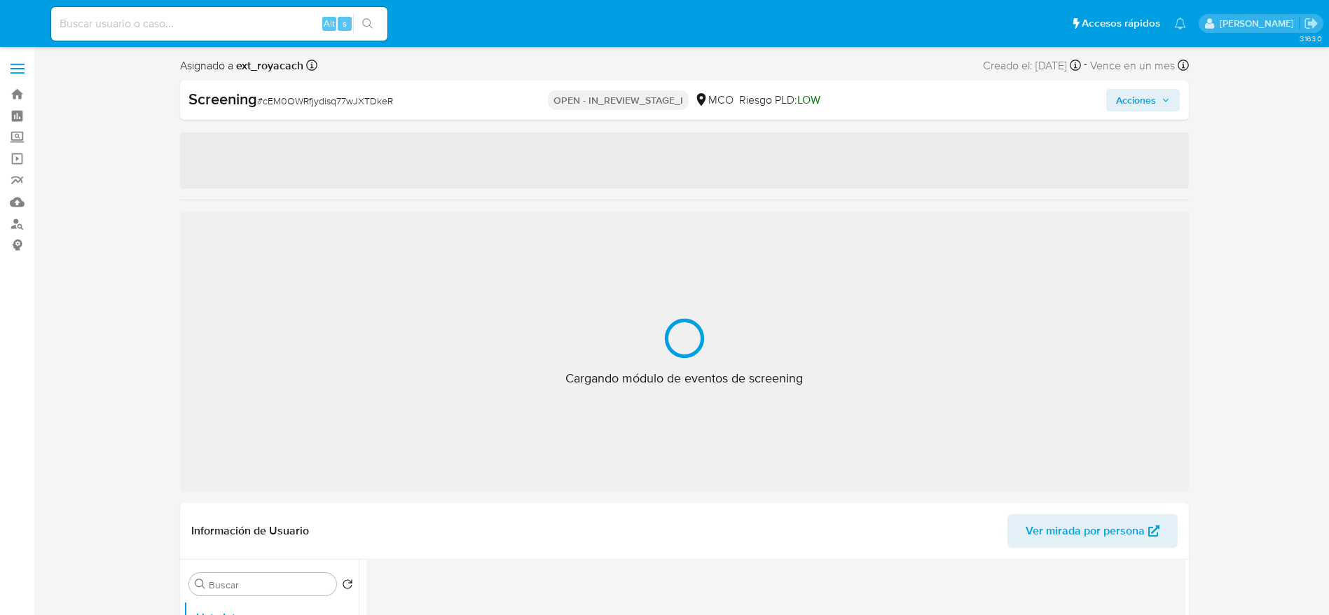
select select "10"
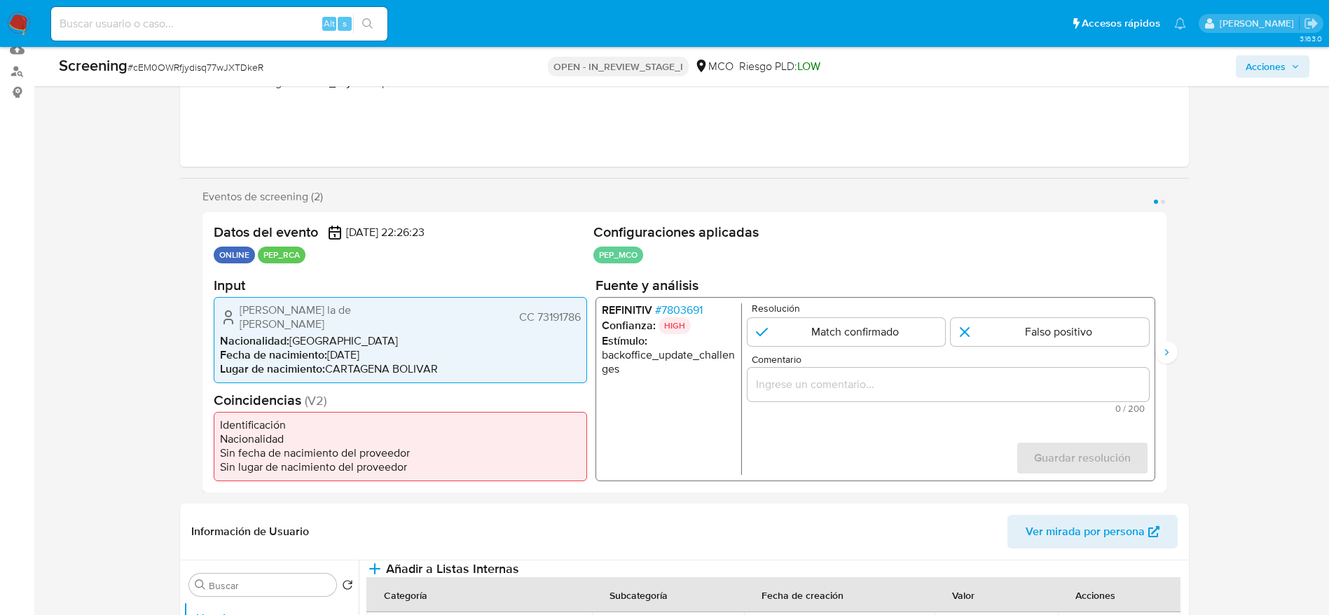
scroll to position [156, 0]
click at [683, 314] on span "# 7803691" at bounding box center [679, 307] width 48 height 14
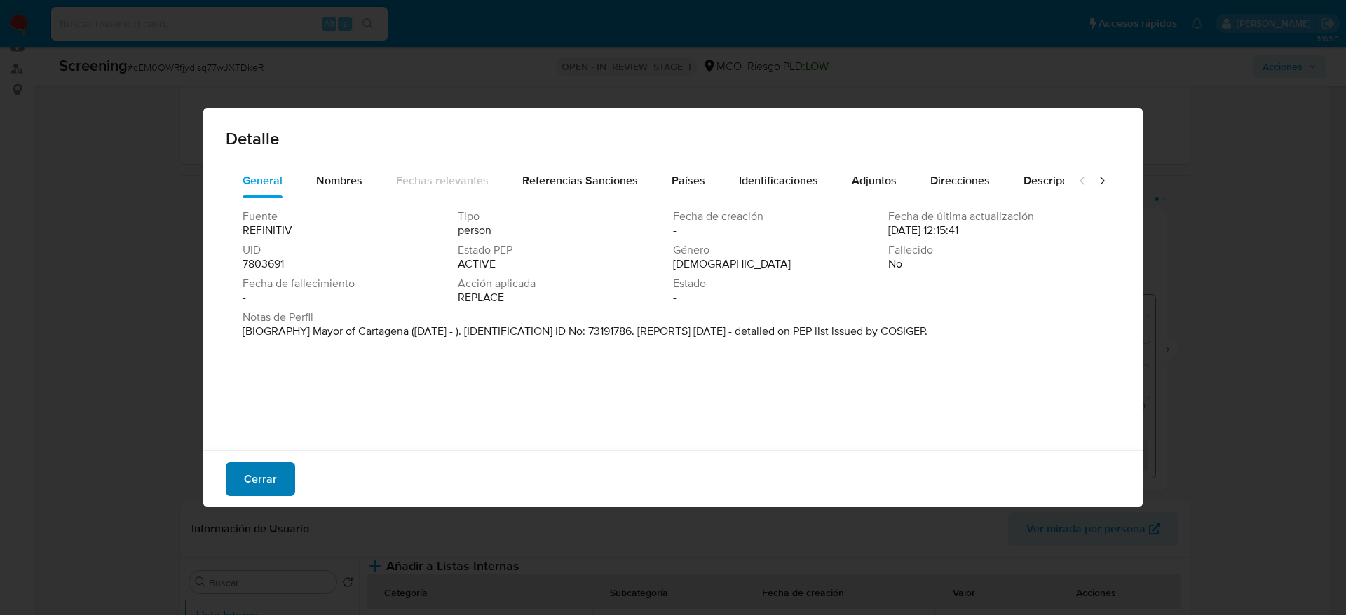
click at [280, 472] on button "Cerrar" at bounding box center [260, 480] width 69 height 34
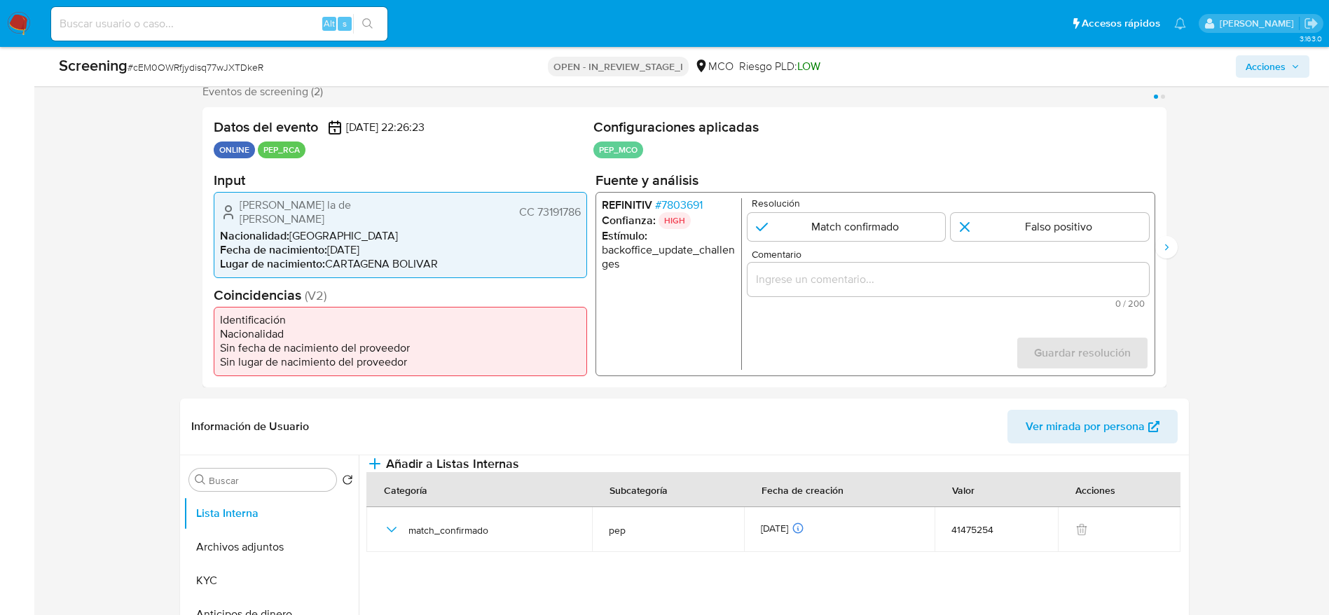
scroll to position [261, 0]
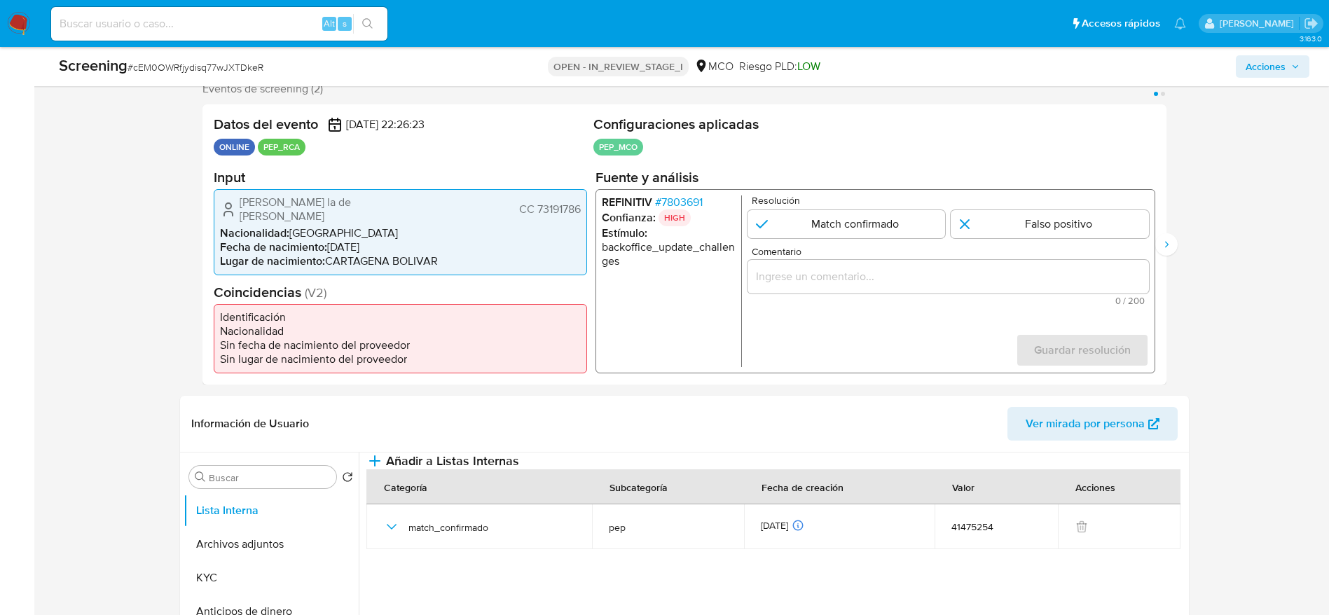
click at [197, 68] on span "# cEM0OWRfjydisq77wJXTDkeR" at bounding box center [196, 67] width 136 height 14
copy span "cEM0OWRfjydisq77wJXTDkeR"
drag, startPoint x: 200, startPoint y: 207, endPoint x: 588, endPoint y: 204, distance: 388.3
click at [588, 204] on div "Eventos de screening (2) Página 1 Página 2 Datos del evento 11/10/2025 22:26:23…" at bounding box center [684, 233] width 1009 height 303
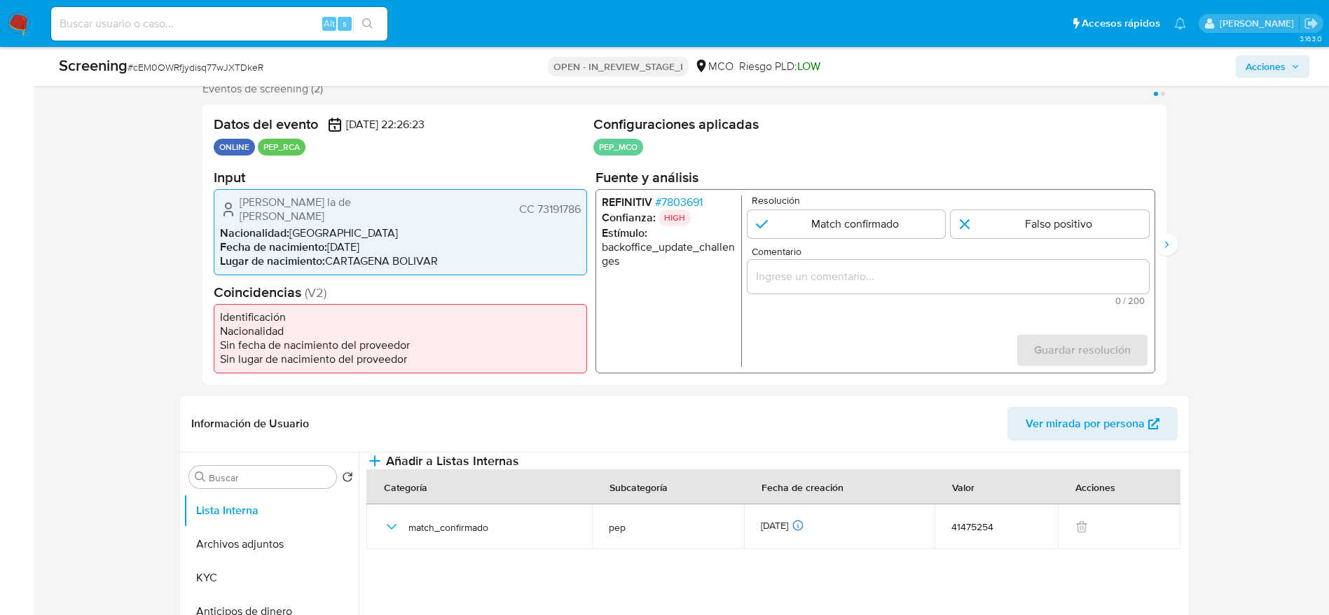
click at [682, 214] on p "HIGH" at bounding box center [674, 217] width 32 height 17
click at [674, 207] on span "# 7803691" at bounding box center [679, 202] width 48 height 14
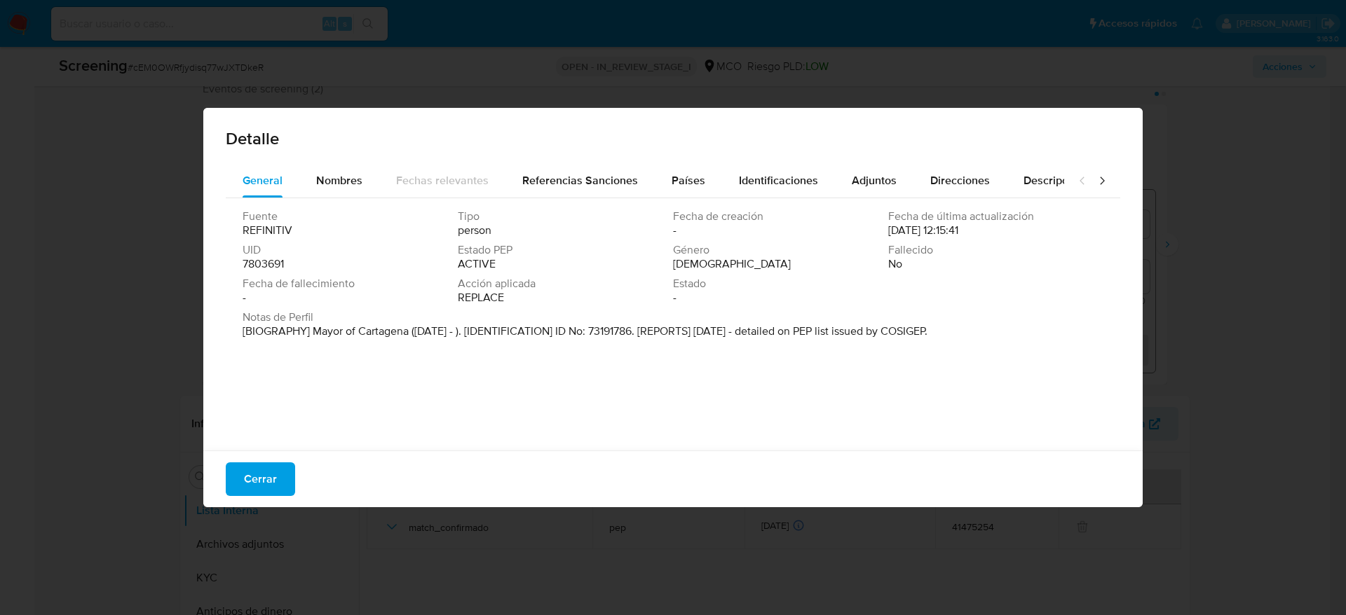
click at [395, 330] on p "[BIOGRAPHY] Mayor of Cartagena (Feb 2024 - ). [IDENTIFICATION] ID No: 73191786.…" at bounding box center [584, 331] width 685 height 14
click at [257, 477] on span "Cerrar" at bounding box center [260, 479] width 33 height 31
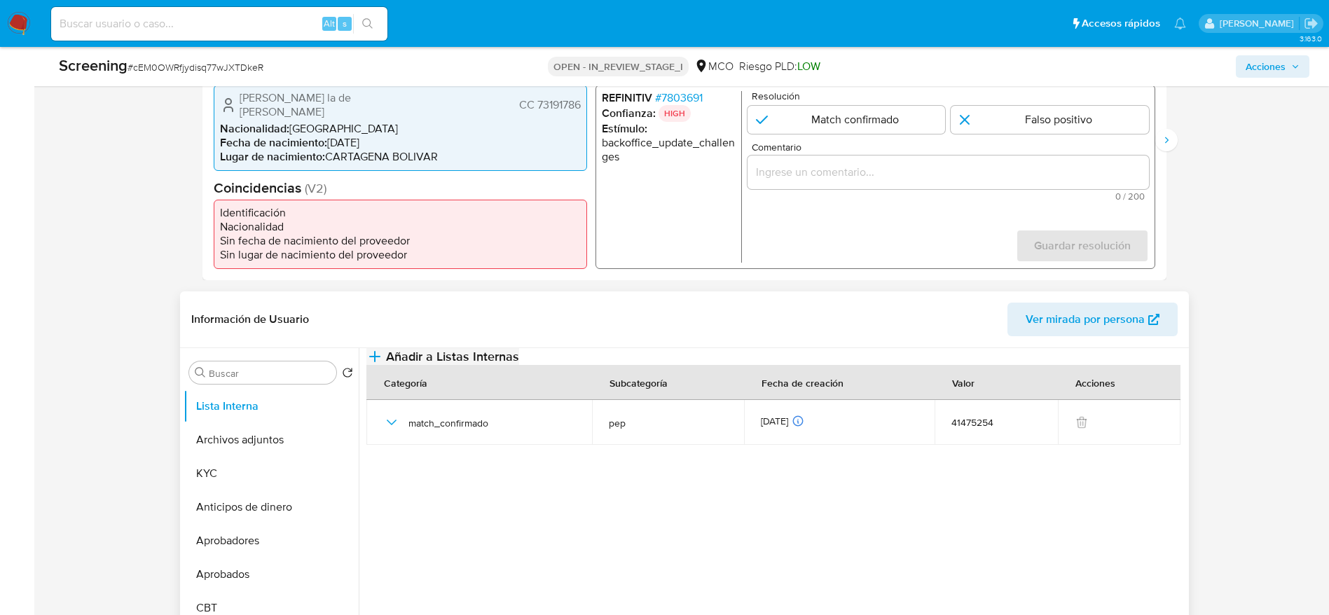
scroll to position [366, 0]
click at [811, 188] on div "1 de 2" at bounding box center [948, 171] width 402 height 34
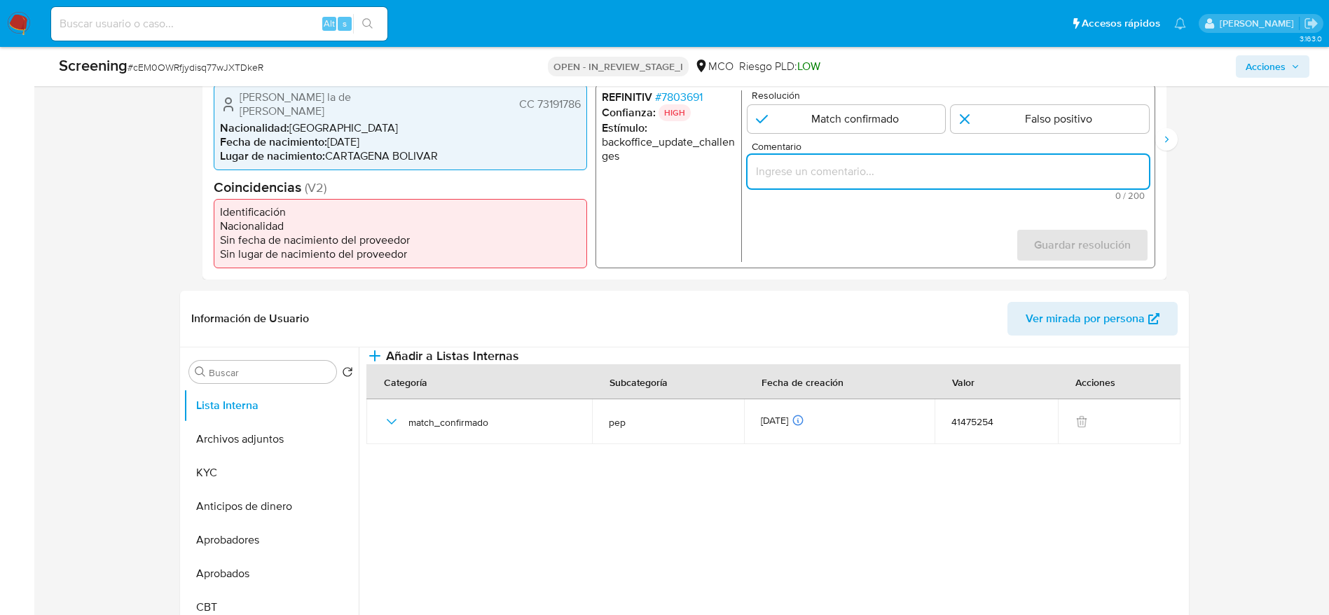
click at [811, 180] on input "Comentario" at bounding box center [948, 171] width 402 height 18
paste input "Caso generado sobre el usuario Juan Carlos la de Espriell Martinez. El titular …"
type input "Caso generado sobre el usuario Juan Carlos la de Espriell Martinez. El titular …"
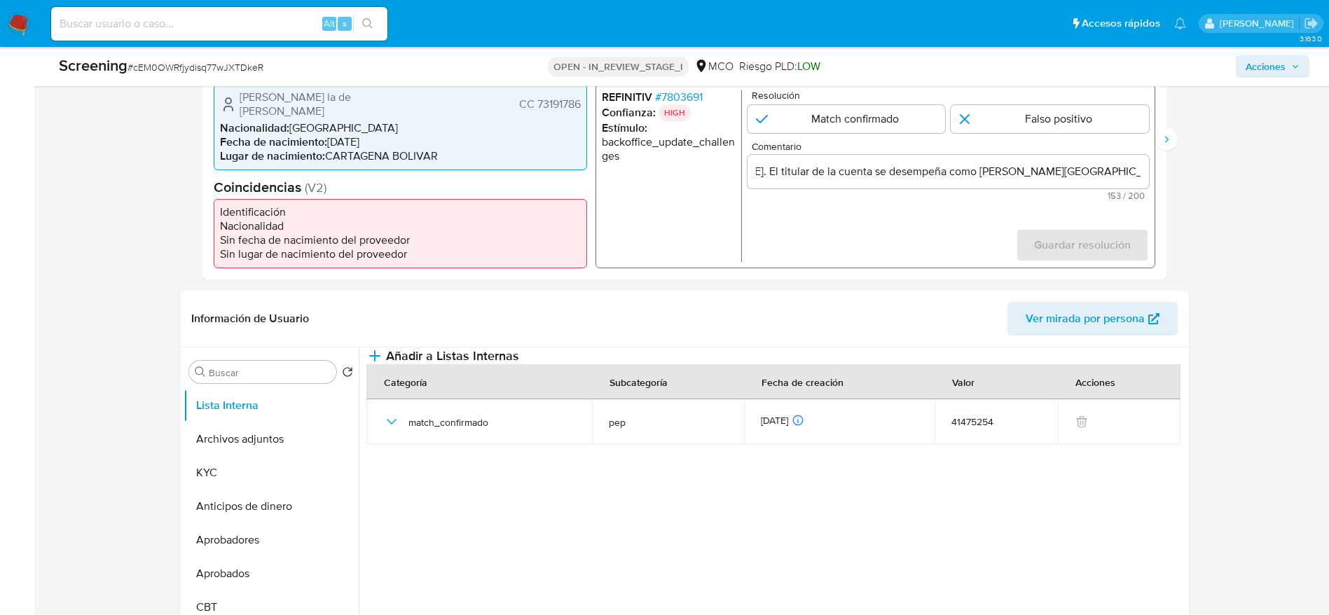
click at [838, 93] on div "REFINITIV # 7803691 Confianza: HIGH Estímulo : backoffice_update_challenges Res…" at bounding box center [875, 175] width 560 height 184
click at [809, 140] on form "Resolución Match confirmado Falso positivo Comentario Caso generado sobre el us…" at bounding box center [948, 176] width 402 height 172
drag, startPoint x: 814, startPoint y: 115, endPoint x: 1093, endPoint y: 224, distance: 299.3
click at [814, 114] on input "1 de 2" at bounding box center [846, 118] width 198 height 28
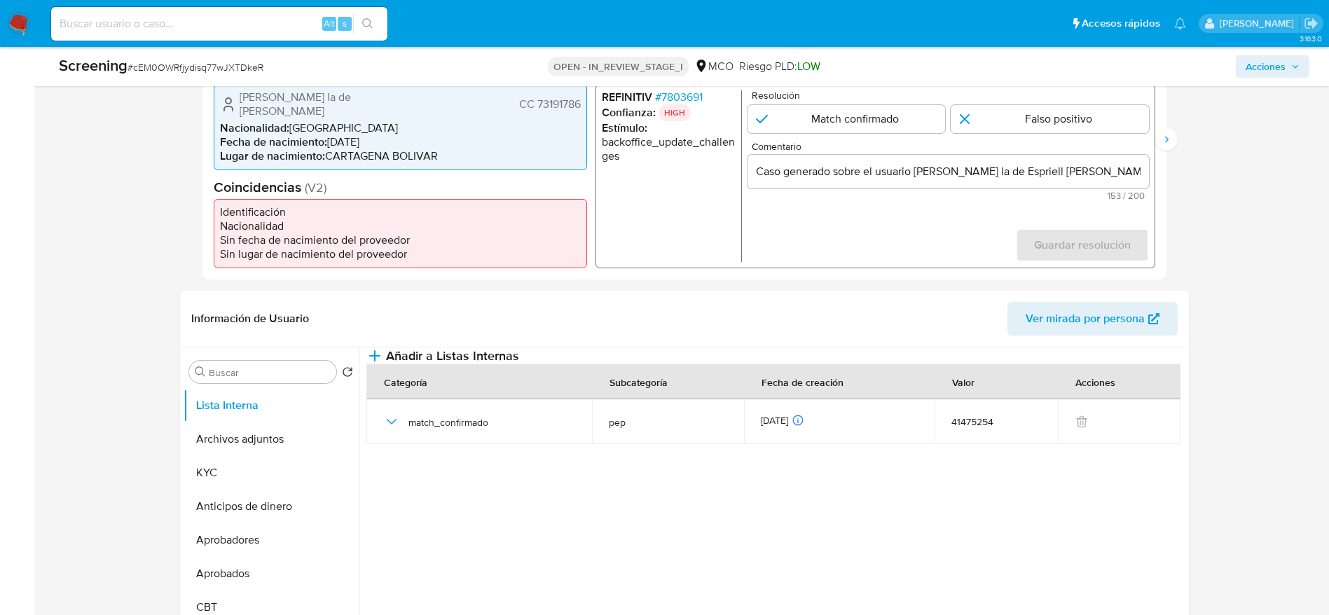
radio input "true"
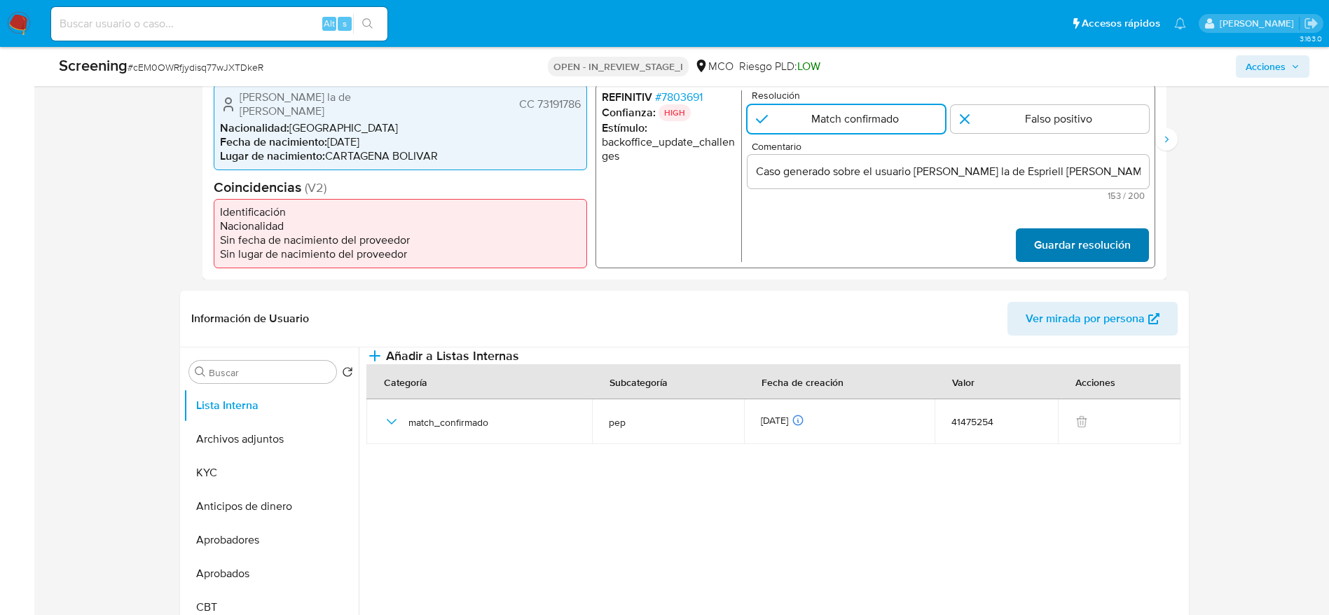
click at [1115, 261] on span "Guardar resolución" at bounding box center [1082, 245] width 97 height 31
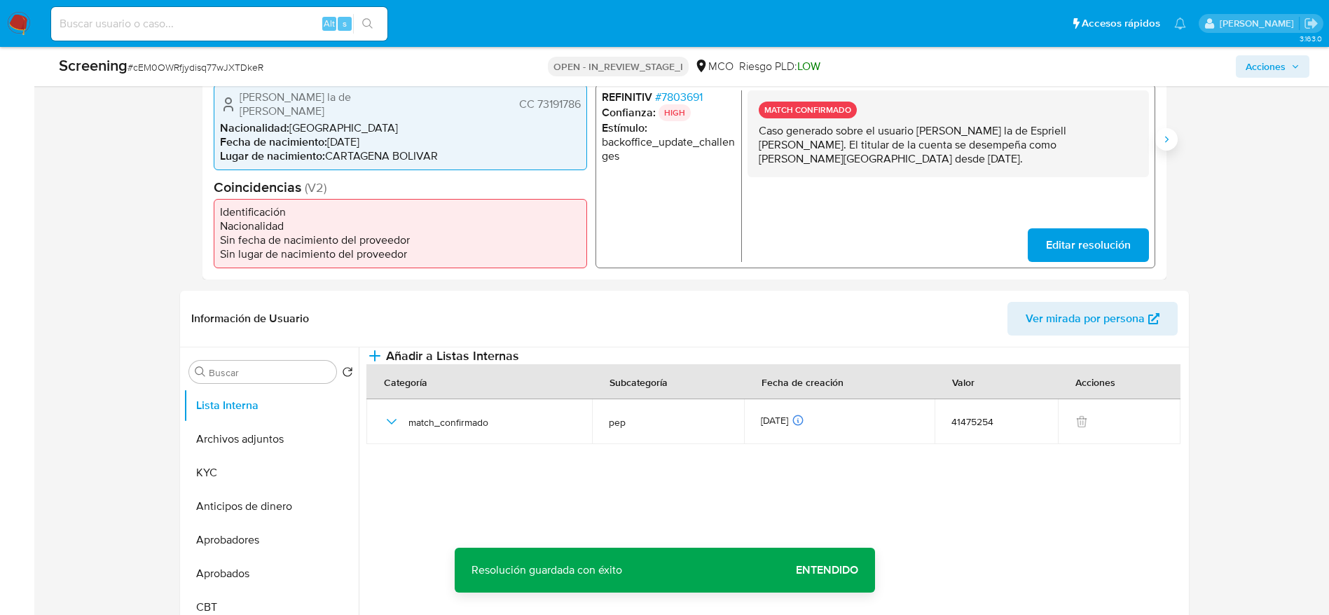
click at [1159, 140] on button "Siguiente" at bounding box center [1167, 139] width 22 height 22
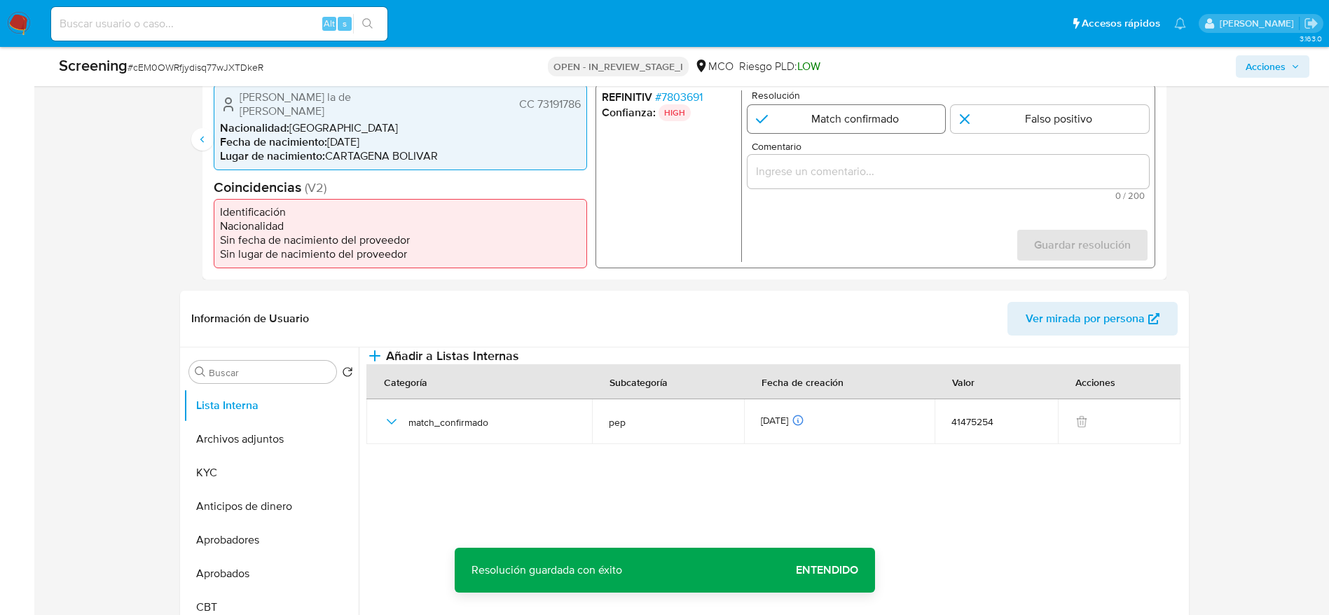
click at [887, 125] on input "2 de 2" at bounding box center [846, 118] width 198 height 28
radio input "true"
click at [912, 177] on input "Comentario" at bounding box center [948, 171] width 402 height 18
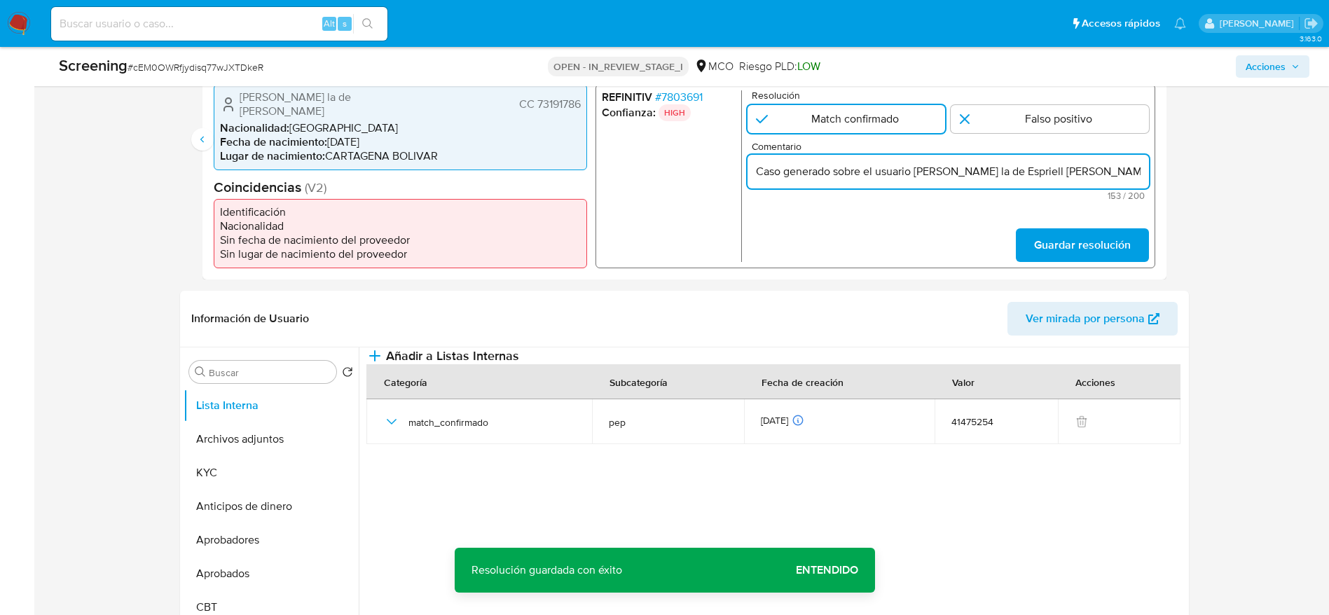
scroll to position [0, 388]
type input "Caso generado sobre el usuario Juan Carlos la de Espriell Martinez. El titular …"
click at [1076, 264] on div "REFINITIV # 7803691 Confianza: HIGH Resolución Match confirmado Falso positivo …" at bounding box center [875, 175] width 560 height 184
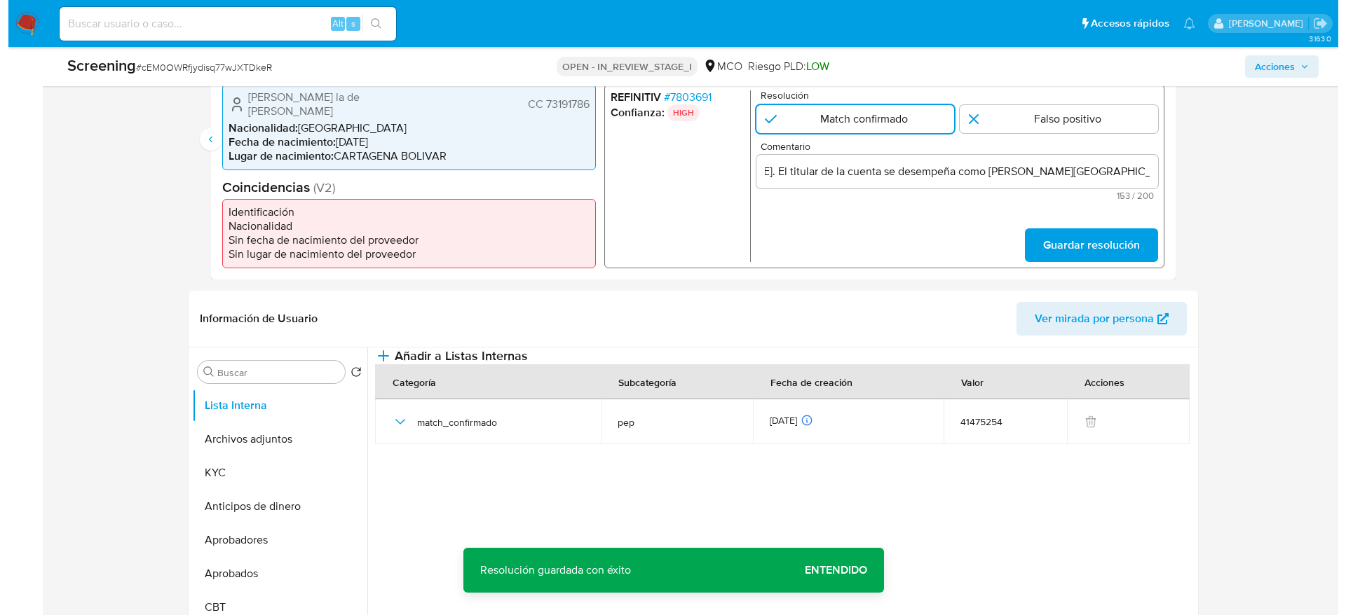
scroll to position [0, 0]
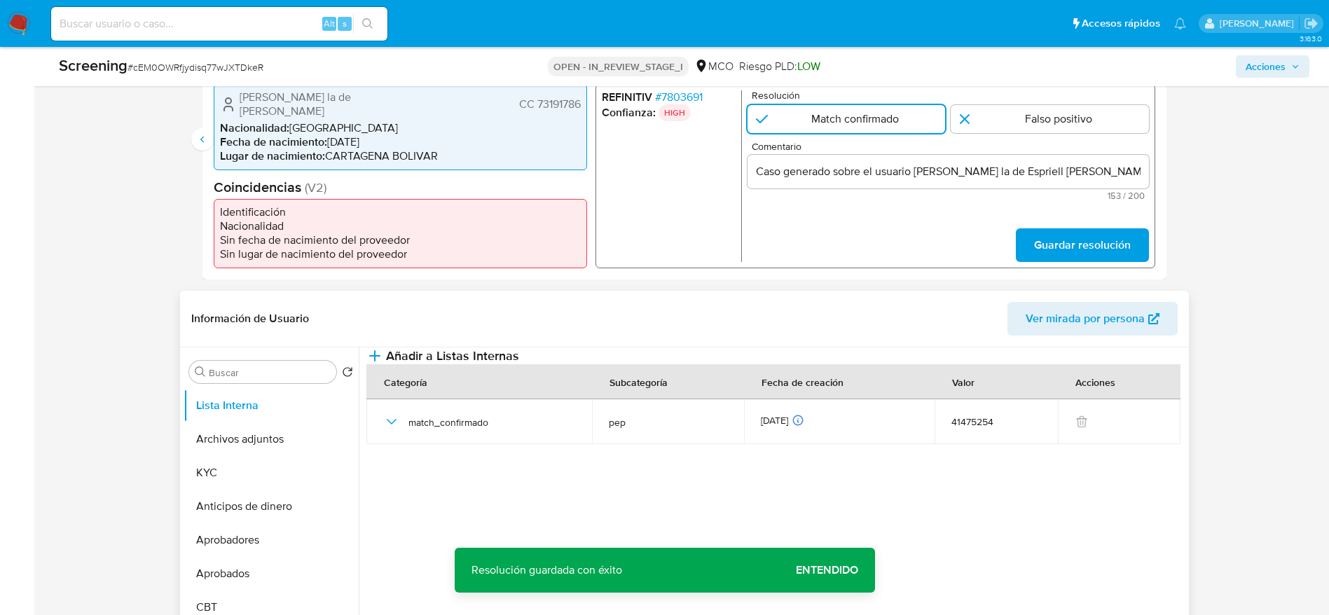
click at [667, 318] on header "Información de Usuario Ver mirada por persona" at bounding box center [684, 319] width 987 height 34
click at [519, 364] on button "Añadir a Listas Internas" at bounding box center [443, 356] width 153 height 17
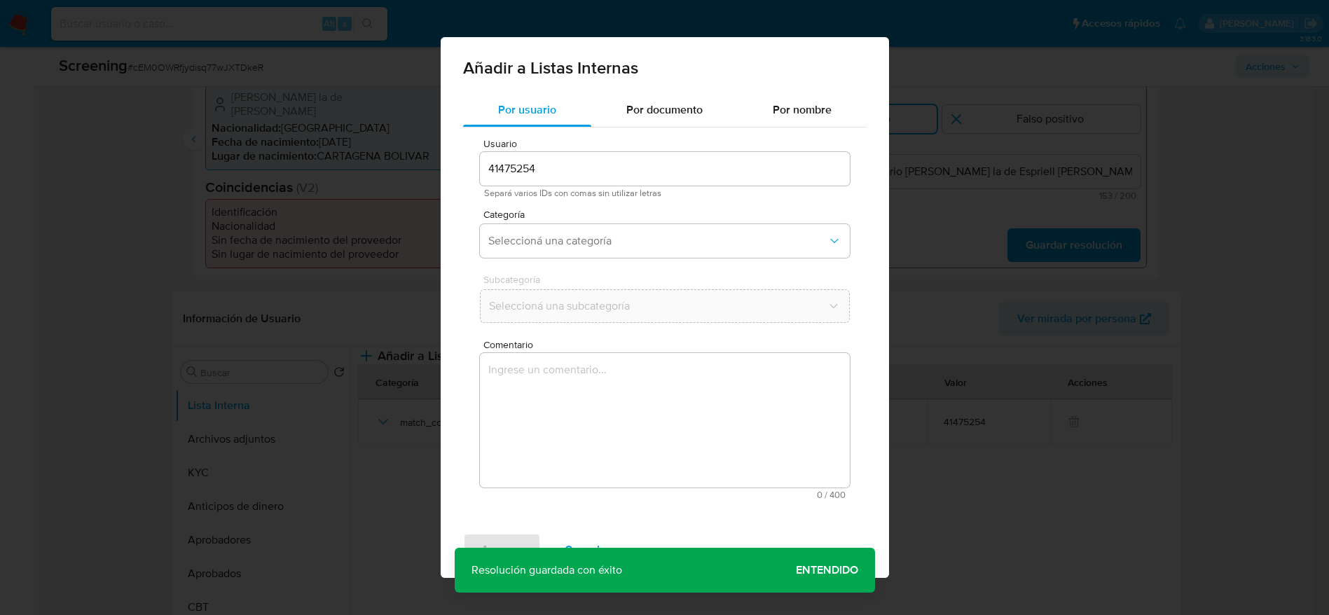
click at [658, 421] on textarea "Comentario" at bounding box center [665, 420] width 370 height 135
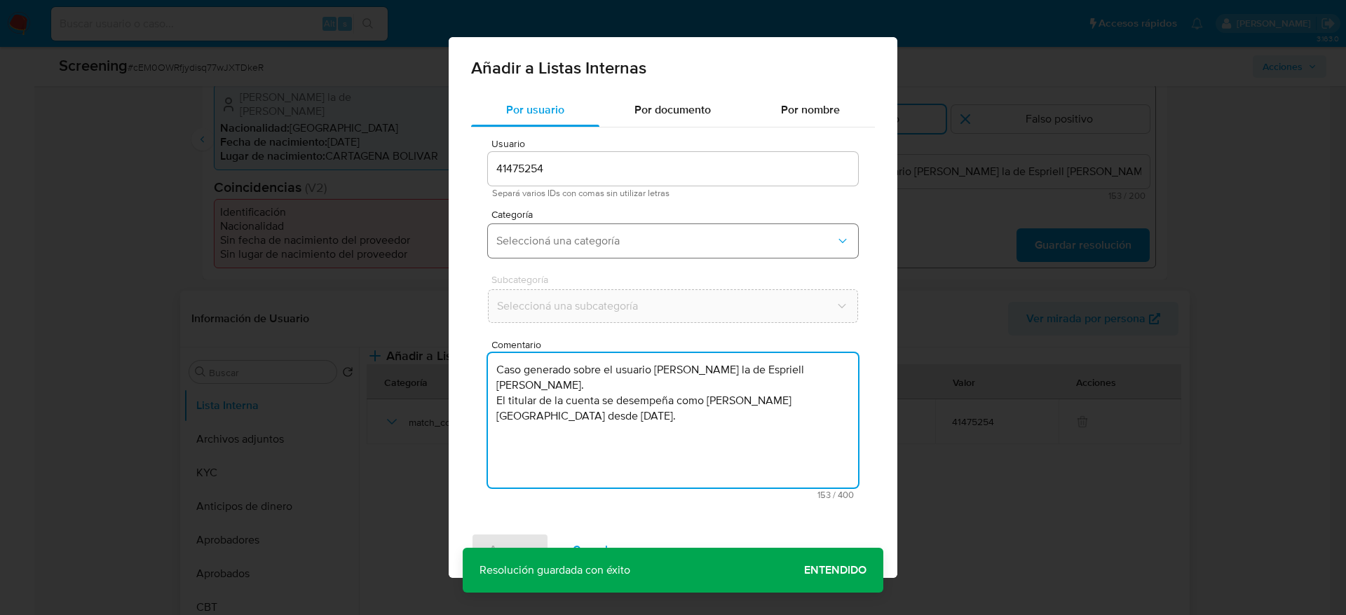
type textarea "Caso generado sobre el usuario Juan Carlos la de Espriell Martinez. El titular …"
click at [657, 241] on span "Seleccioná una categoría" at bounding box center [665, 241] width 339 height 14
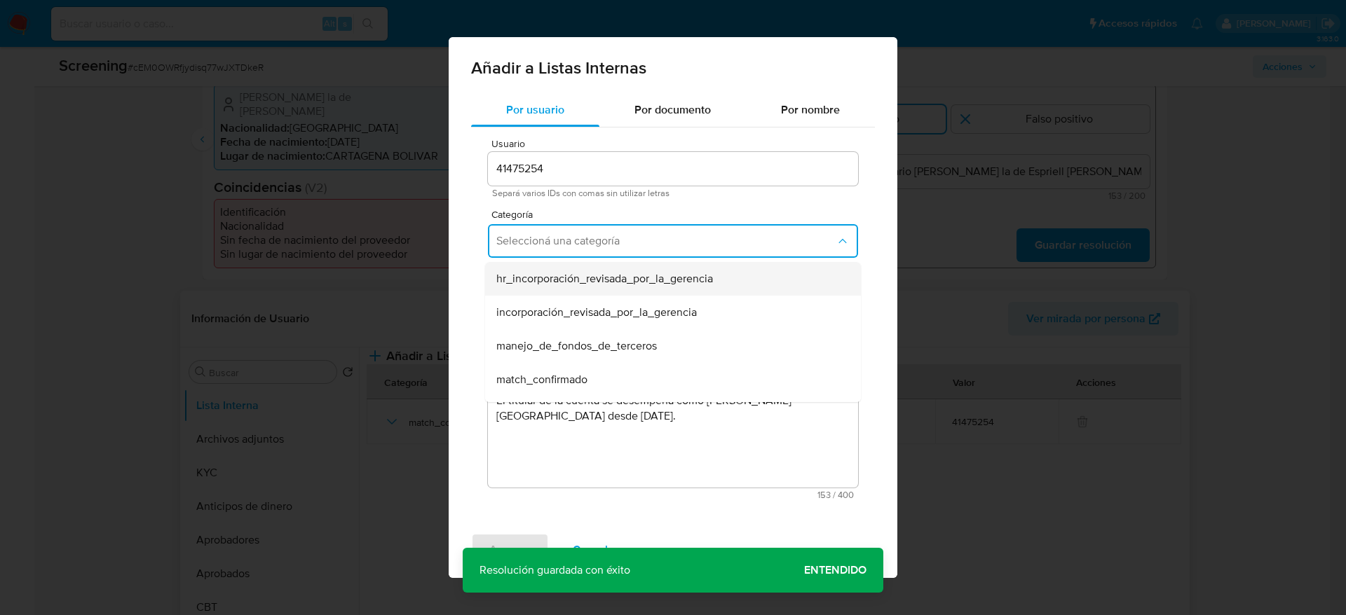
scroll to position [105, 0]
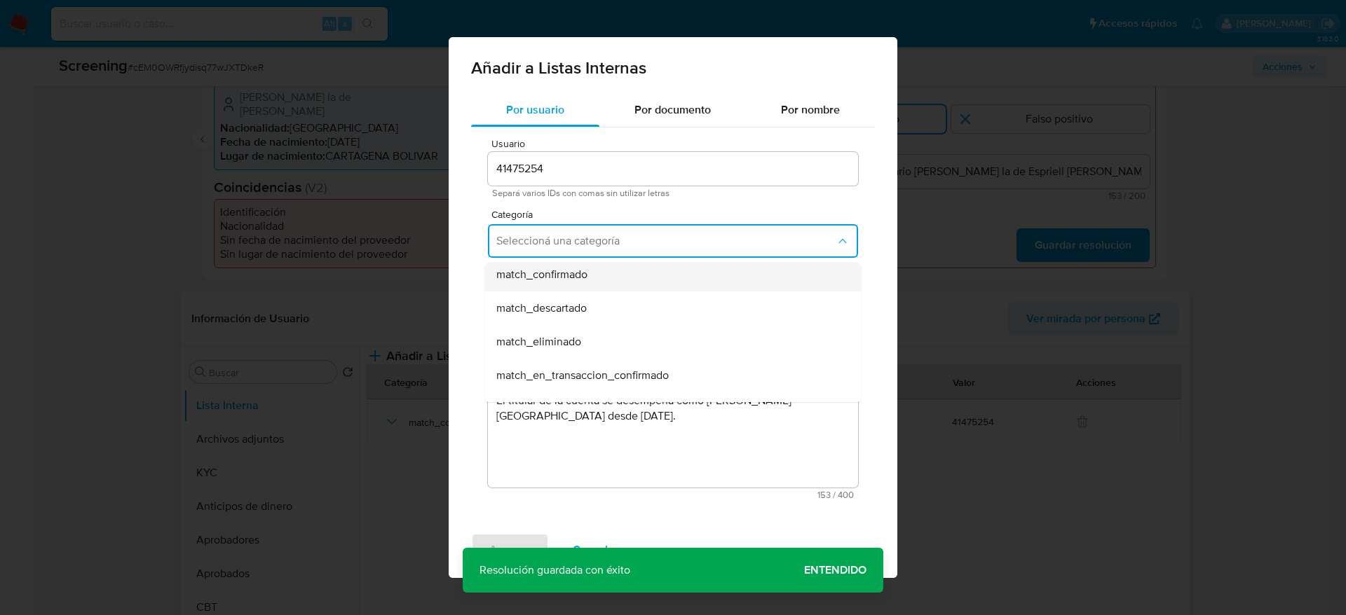
click at [617, 275] on div "match_confirmado" at bounding box center [668, 275] width 345 height 34
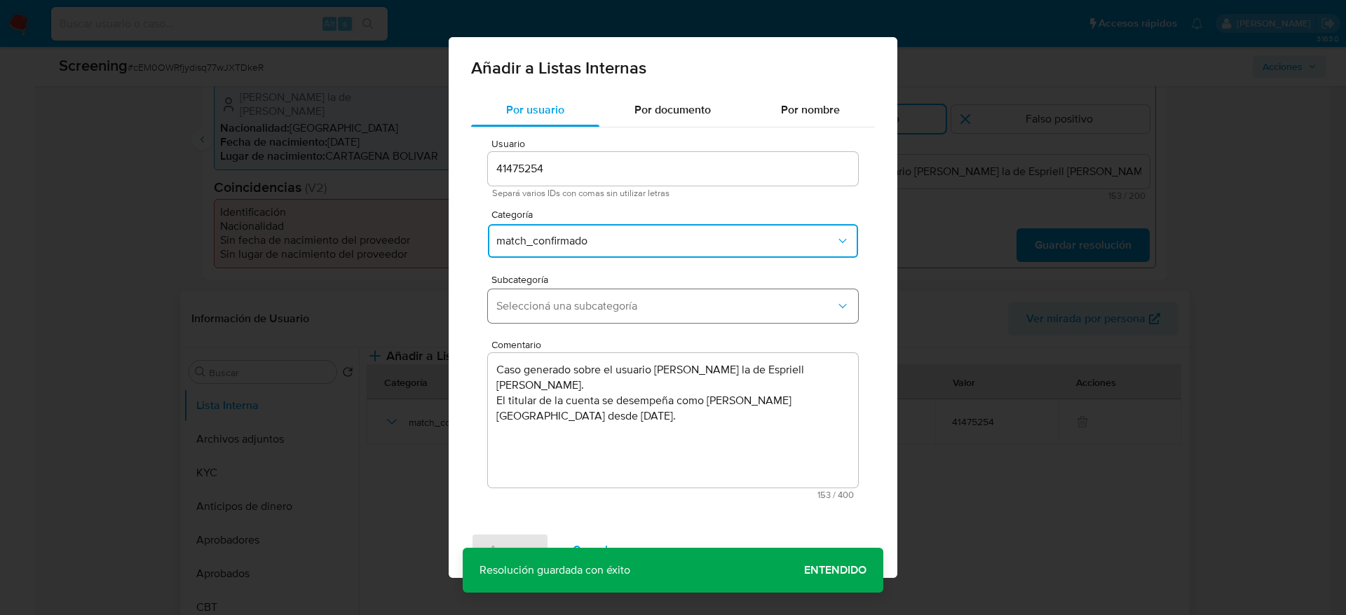
click at [617, 293] on button "Seleccioná una subcategoría" at bounding box center [673, 306] width 370 height 34
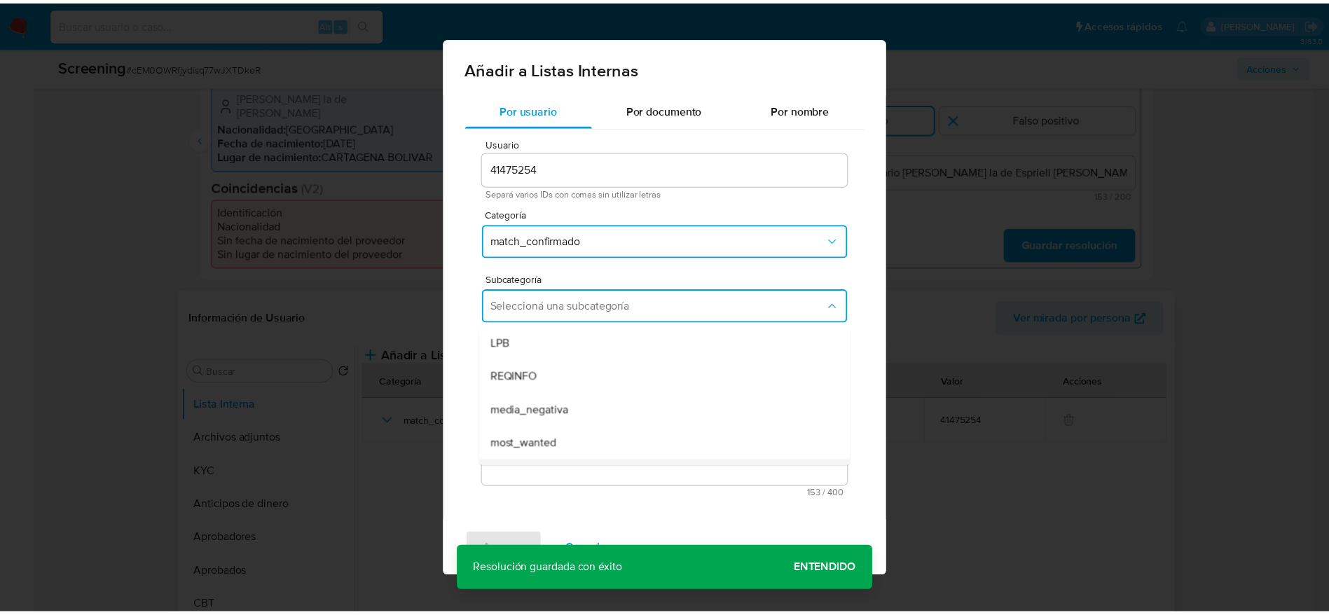
scroll to position [95, 0]
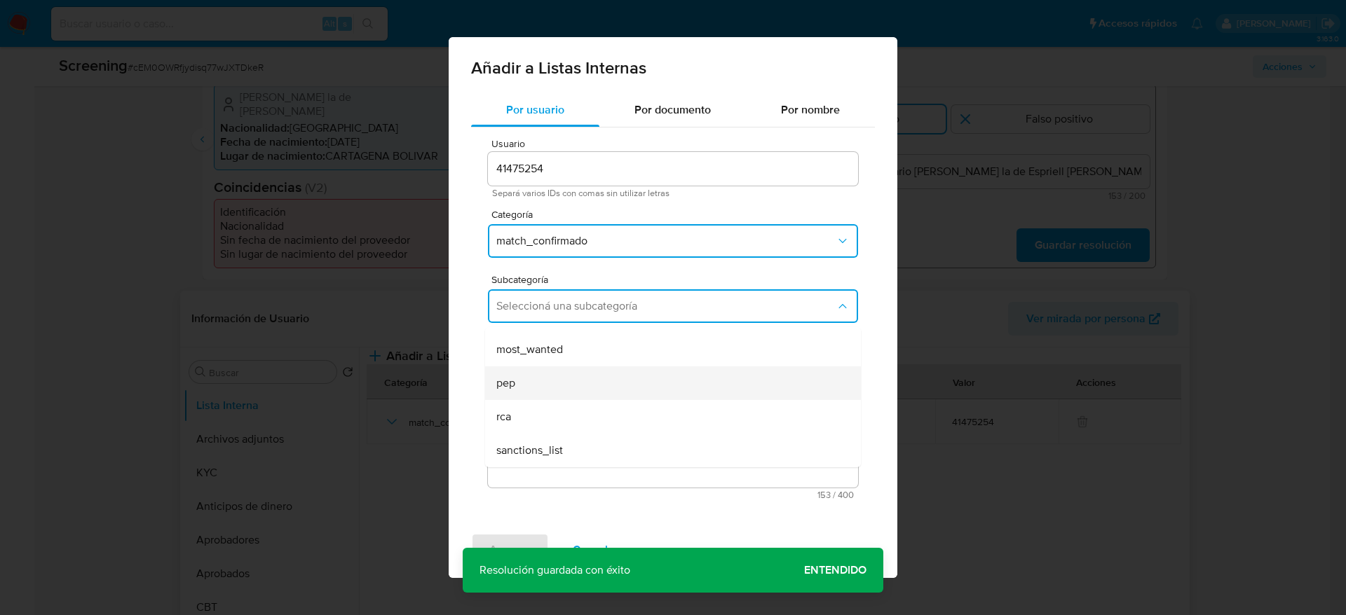
click at [549, 375] on div "pep" at bounding box center [668, 384] width 345 height 34
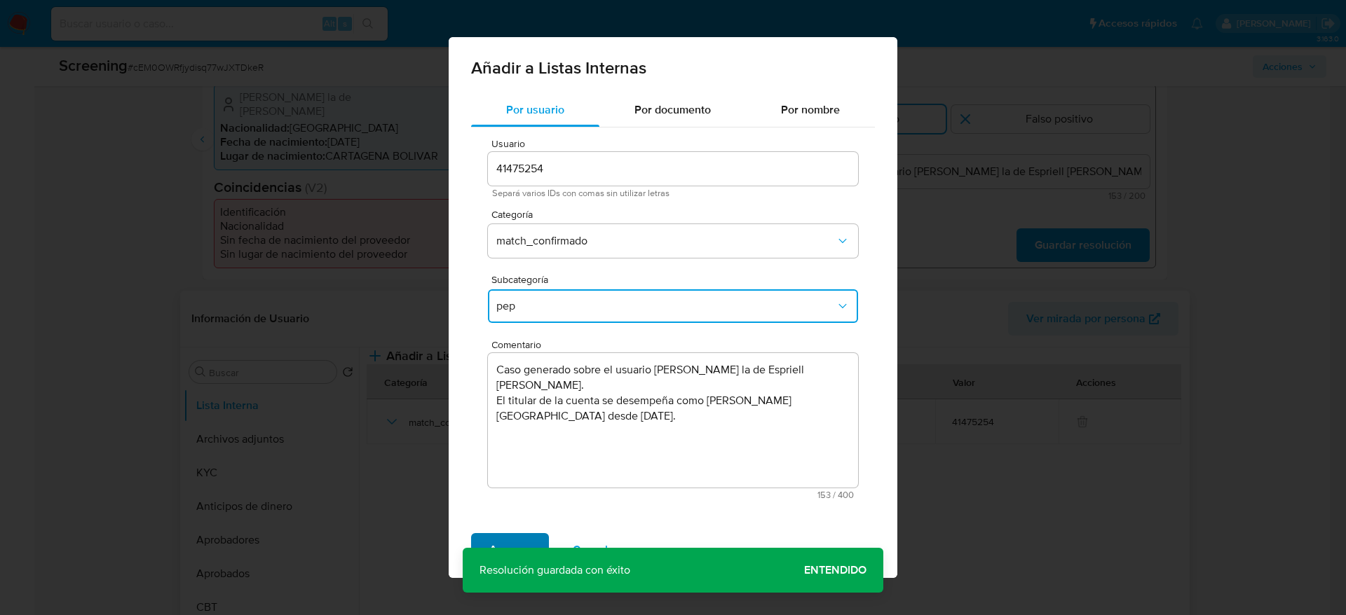
click at [507, 536] on span "Agregar" at bounding box center [509, 550] width 41 height 31
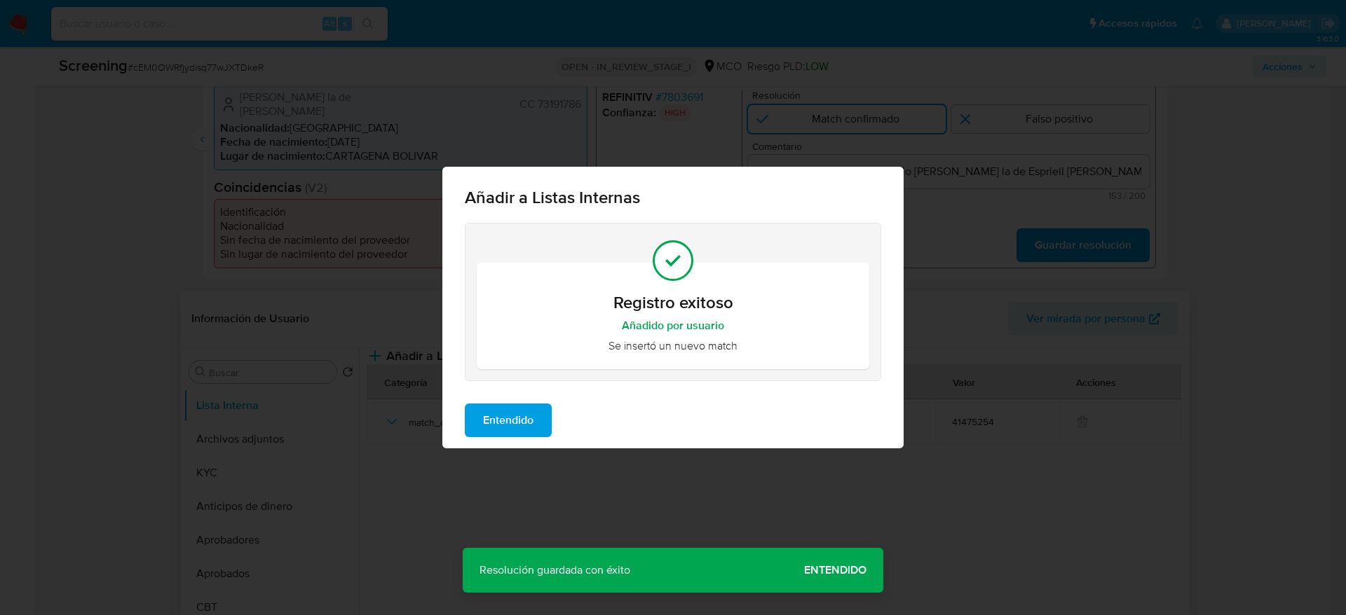
click at [503, 432] on span "Entendido" at bounding box center [508, 420] width 50 height 31
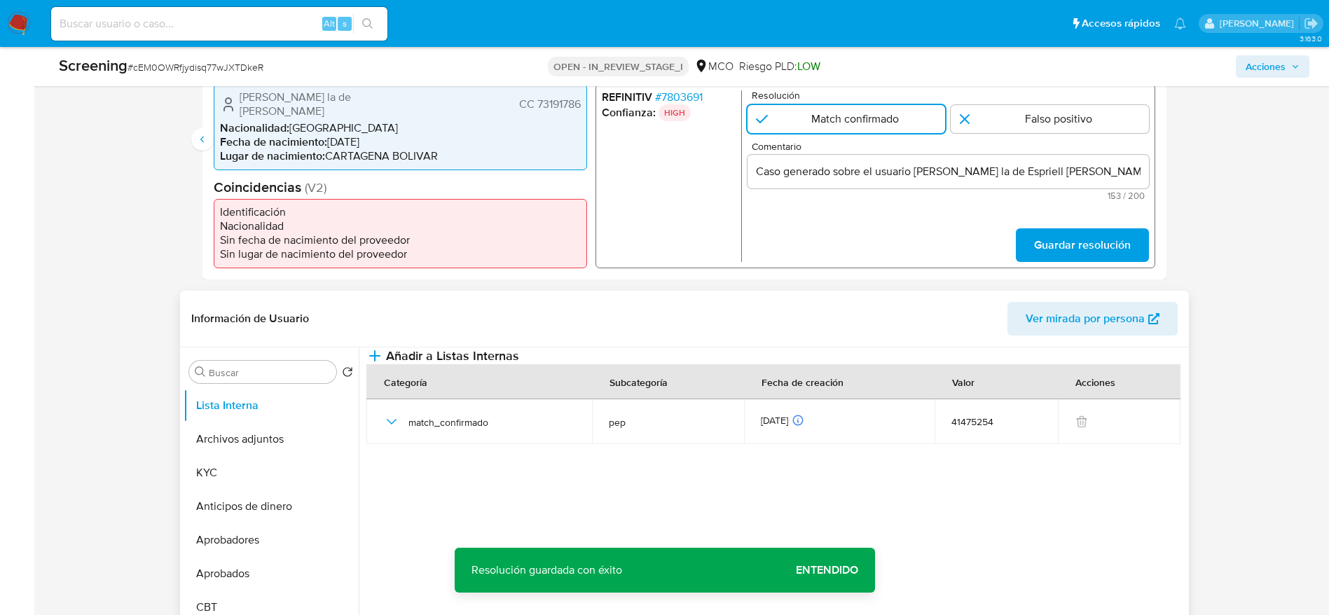
click at [1029, 242] on button "Guardar resolución" at bounding box center [1081, 245] width 133 height 34
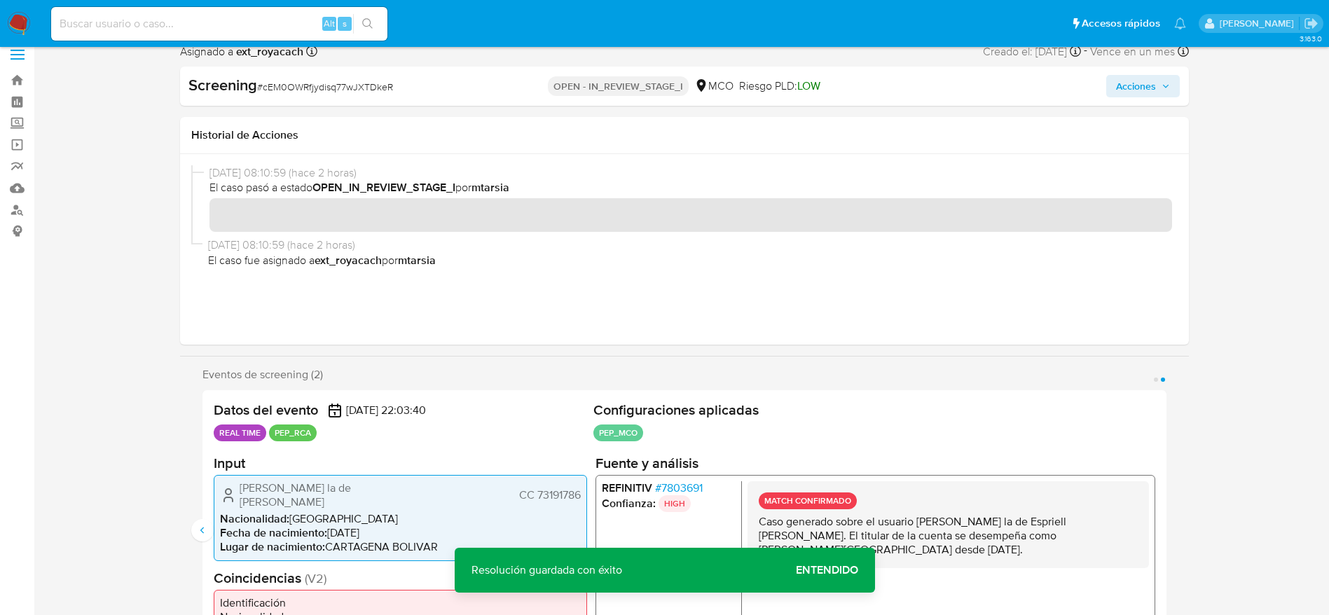
scroll to position [0, 0]
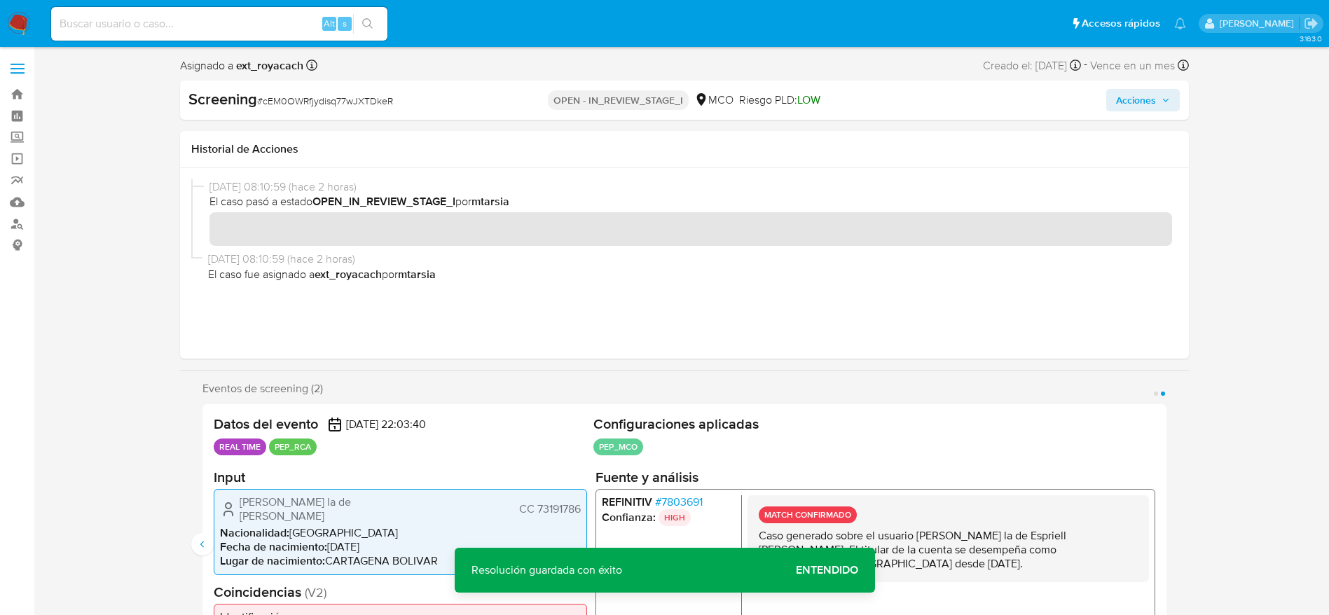
click at [1143, 110] on span "Acciones" at bounding box center [1136, 100] width 40 height 22
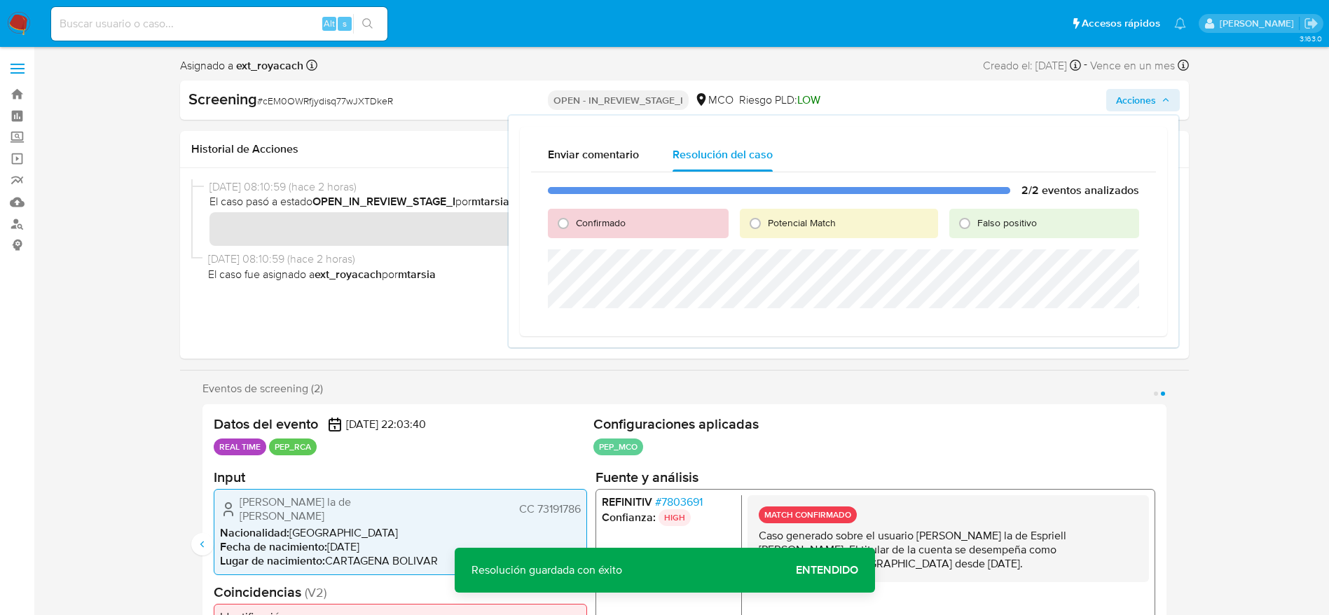
click at [621, 219] on span "Confirmado" at bounding box center [601, 223] width 50 height 14
click at [575, 219] on input "Confirmado" at bounding box center [563, 223] width 22 height 22
radio input "true"
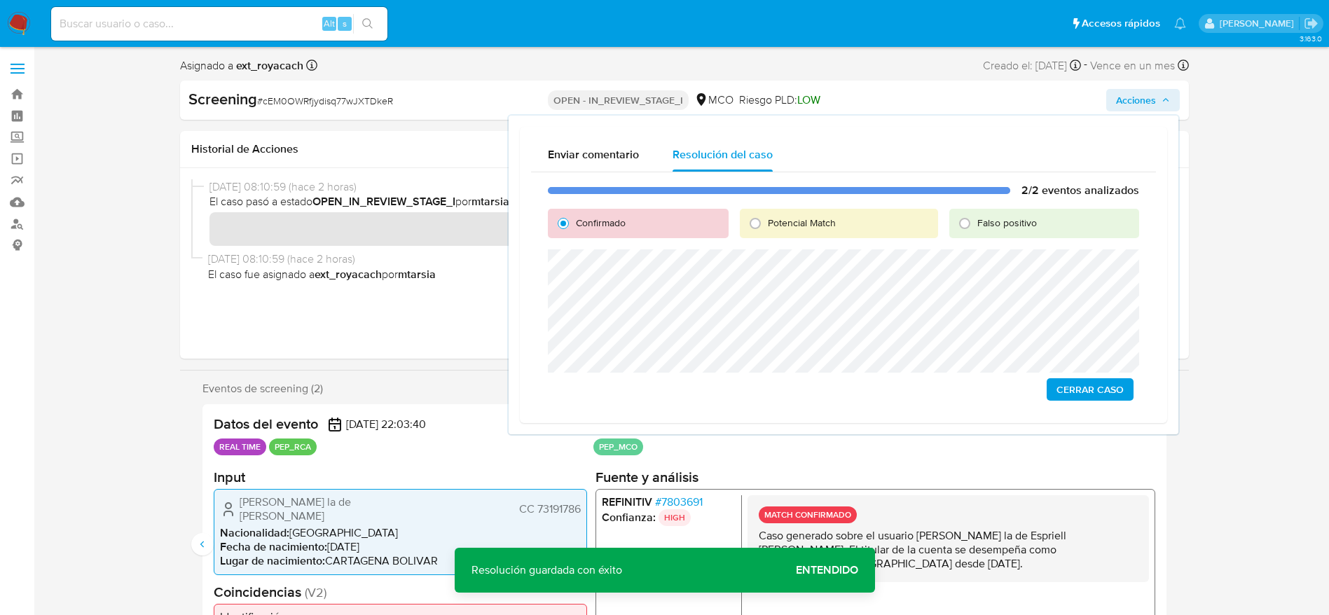
click at [1069, 381] on span "Cerrar Caso" at bounding box center [1090, 390] width 67 height 20
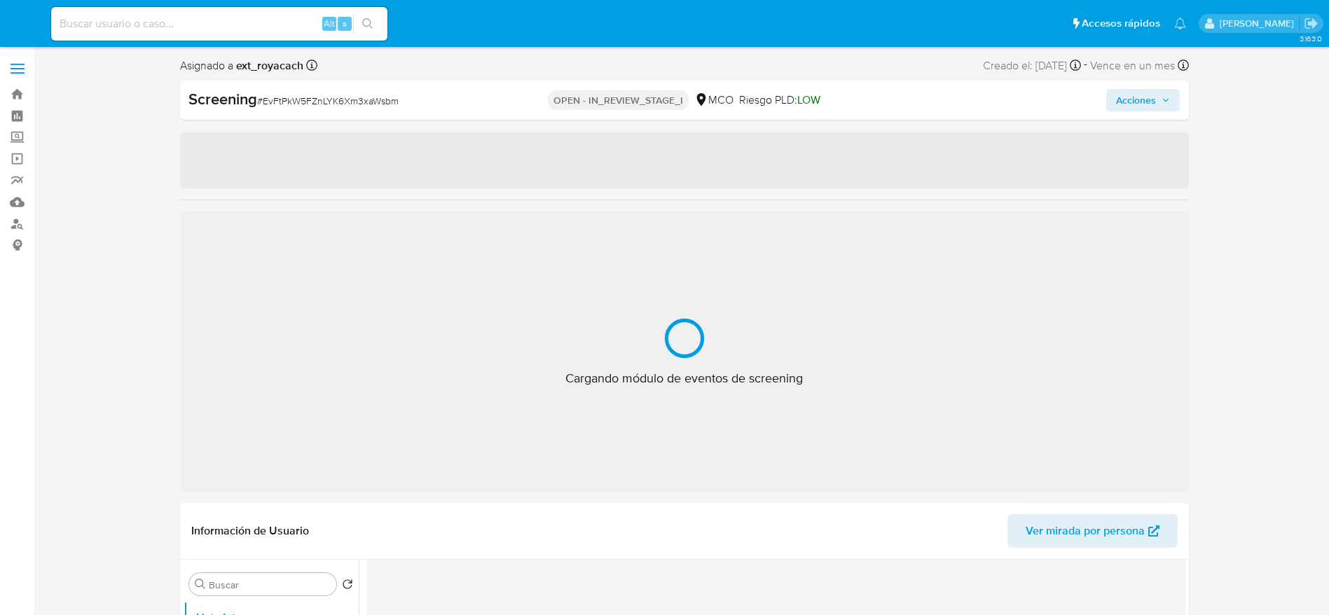
select select "10"
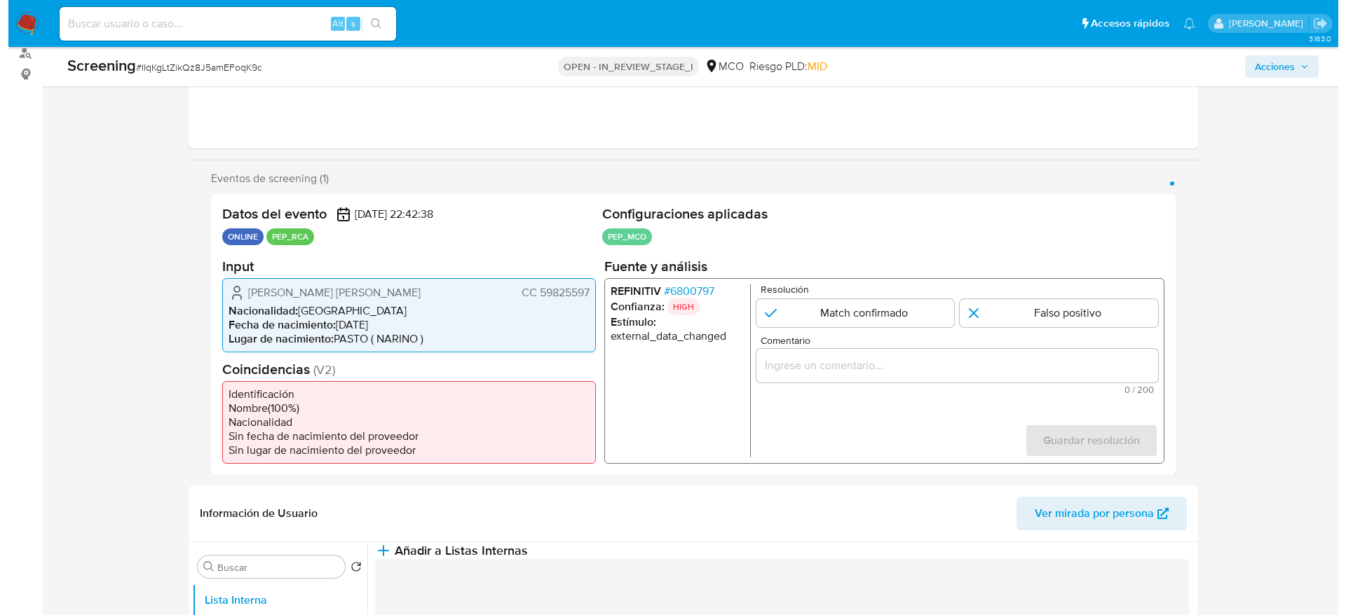
scroll to position [315, 0]
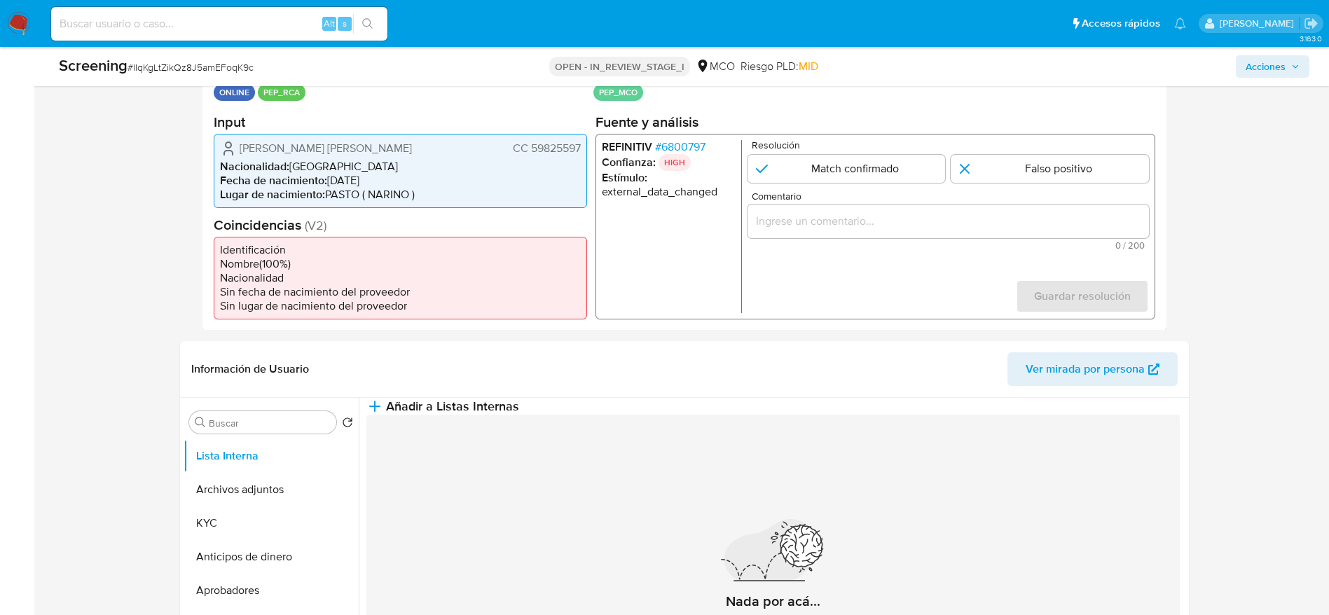
click at [657, 152] on span "# 6800797" at bounding box center [680, 146] width 50 height 14
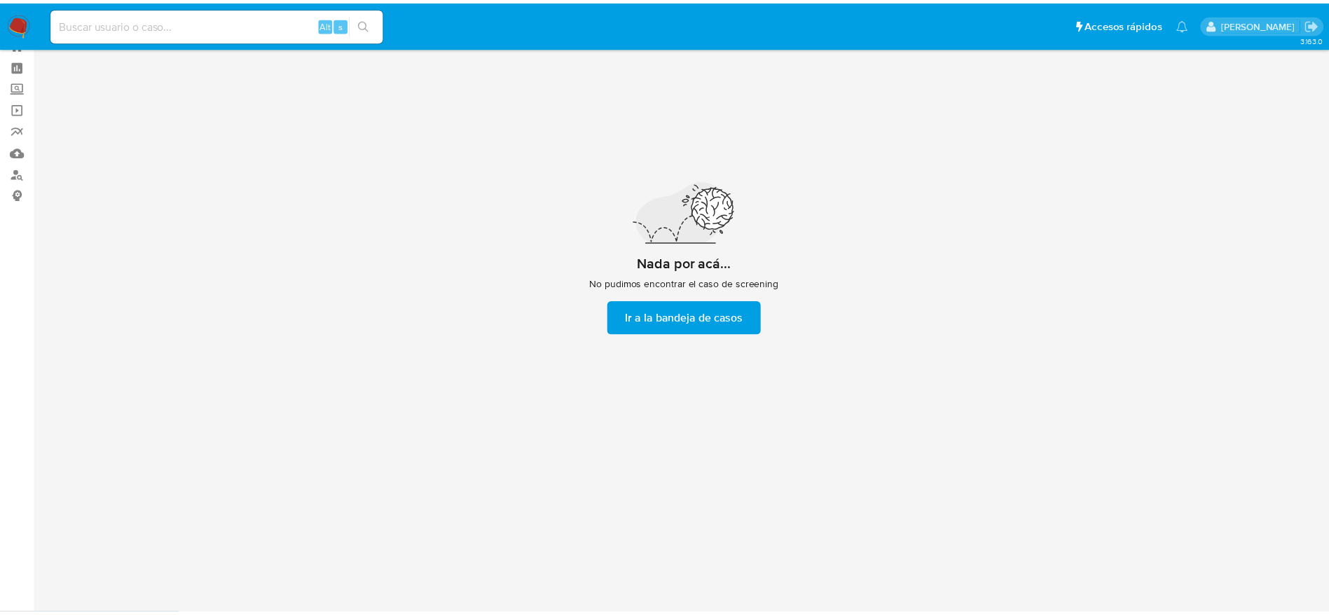
scroll to position [50, 0]
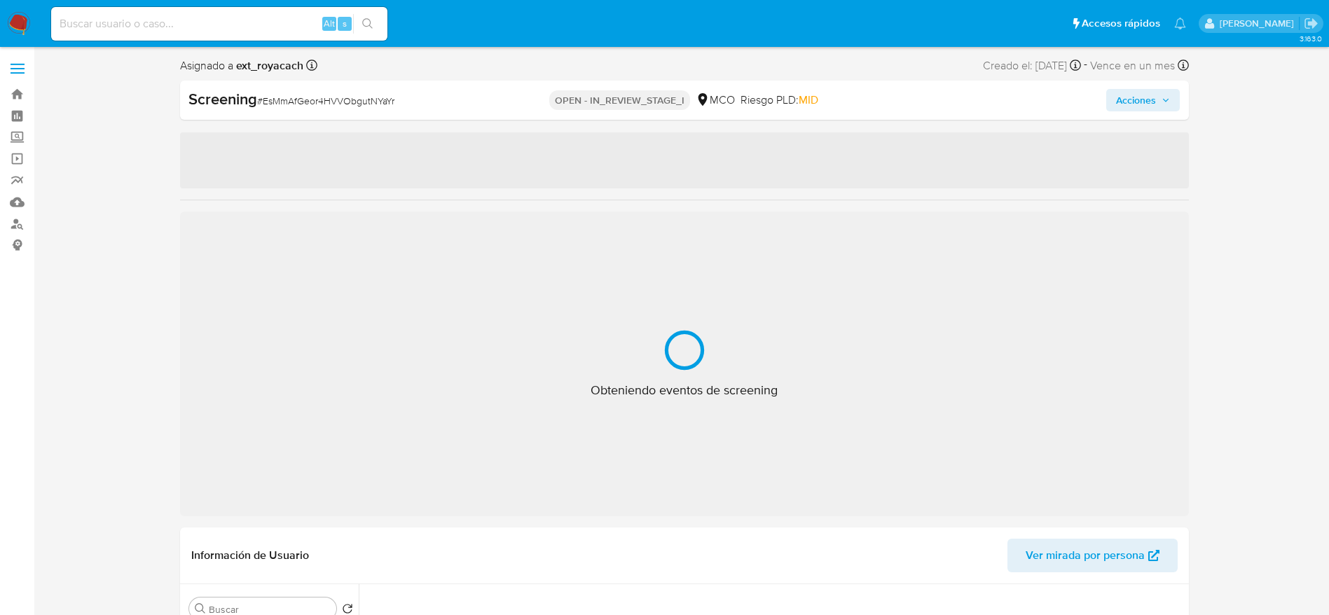
select select "10"
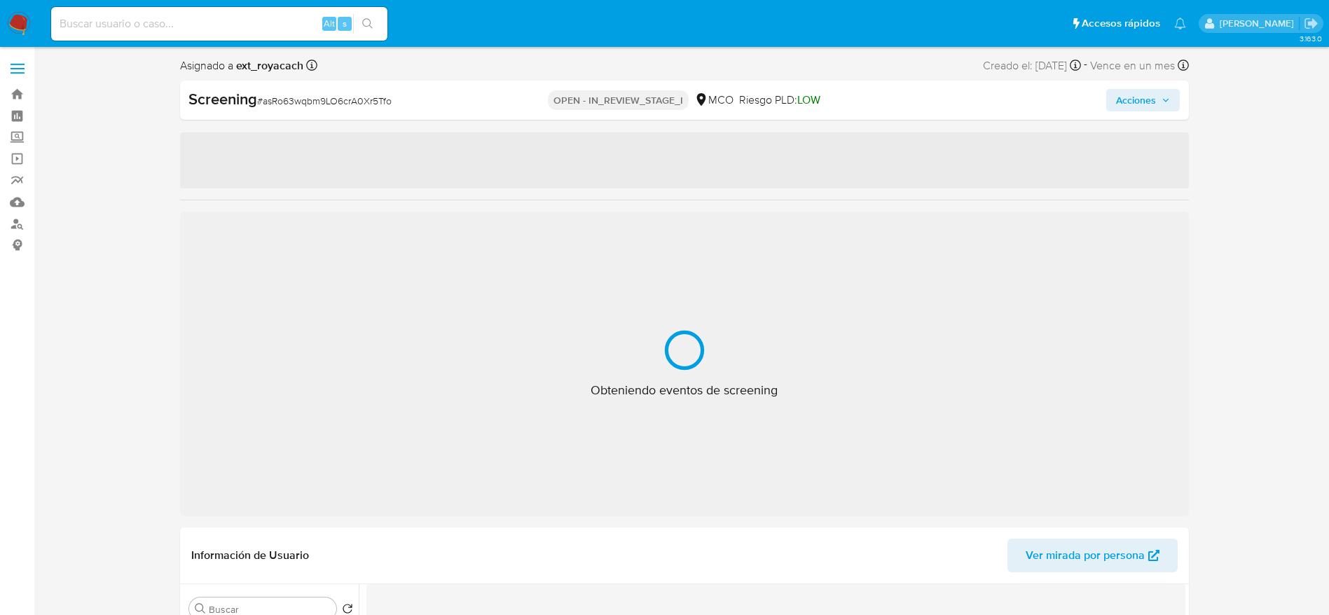
select select "10"
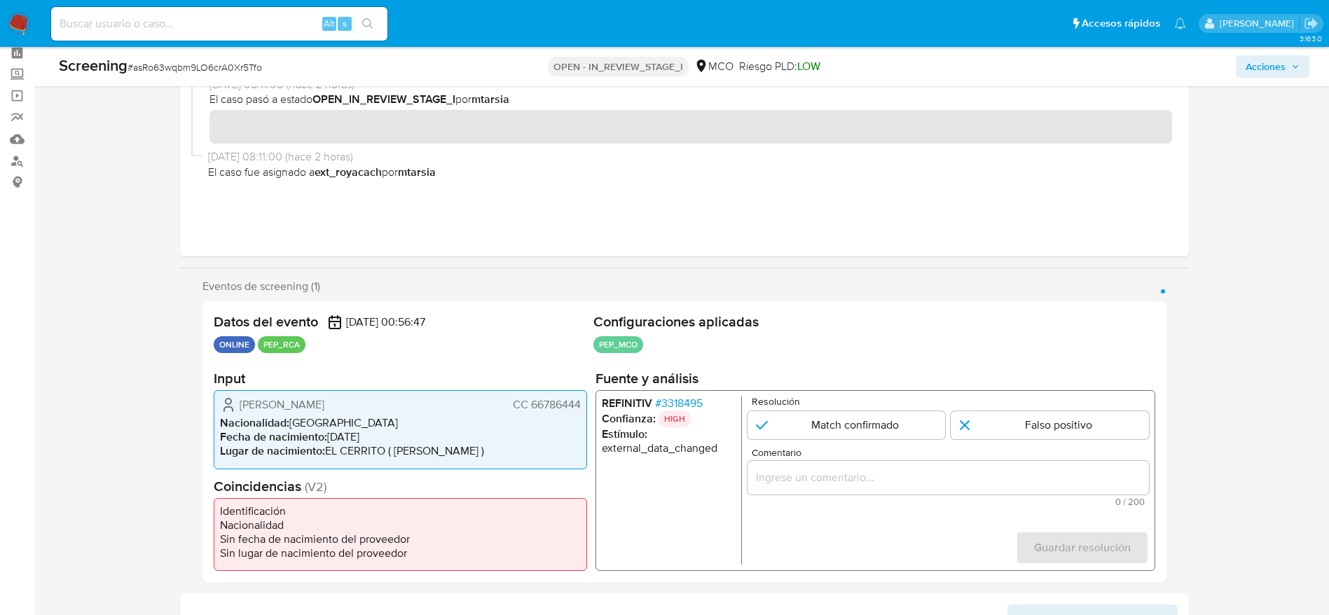
scroll to position [105, 0]
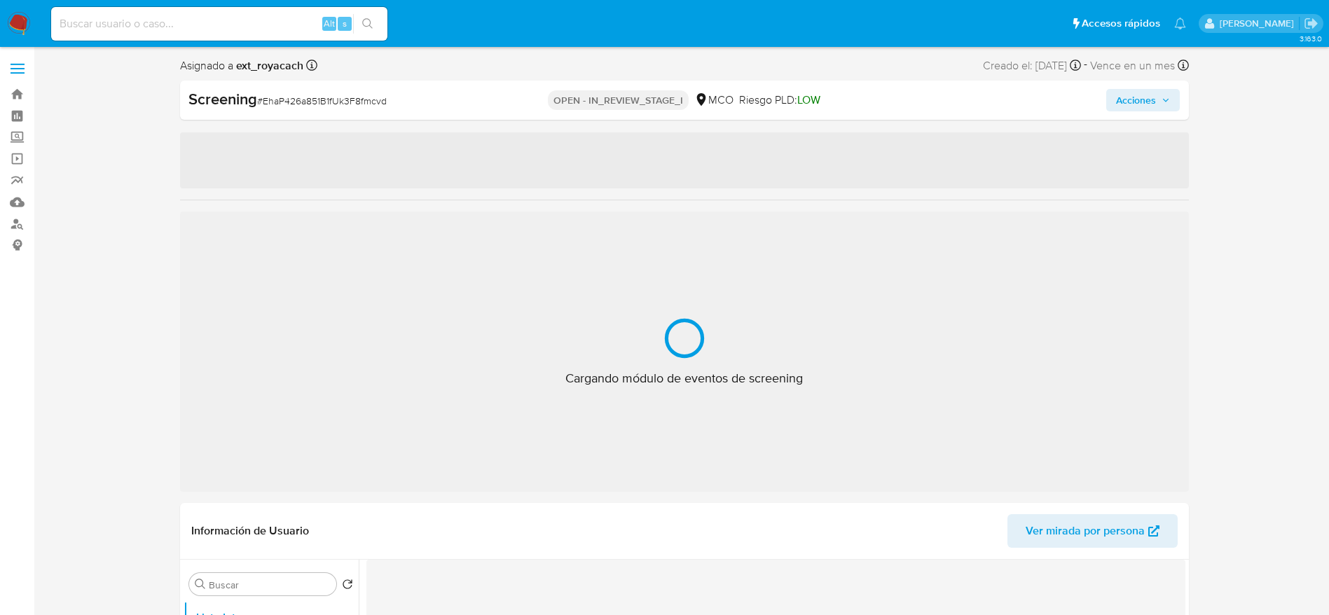
select select "10"
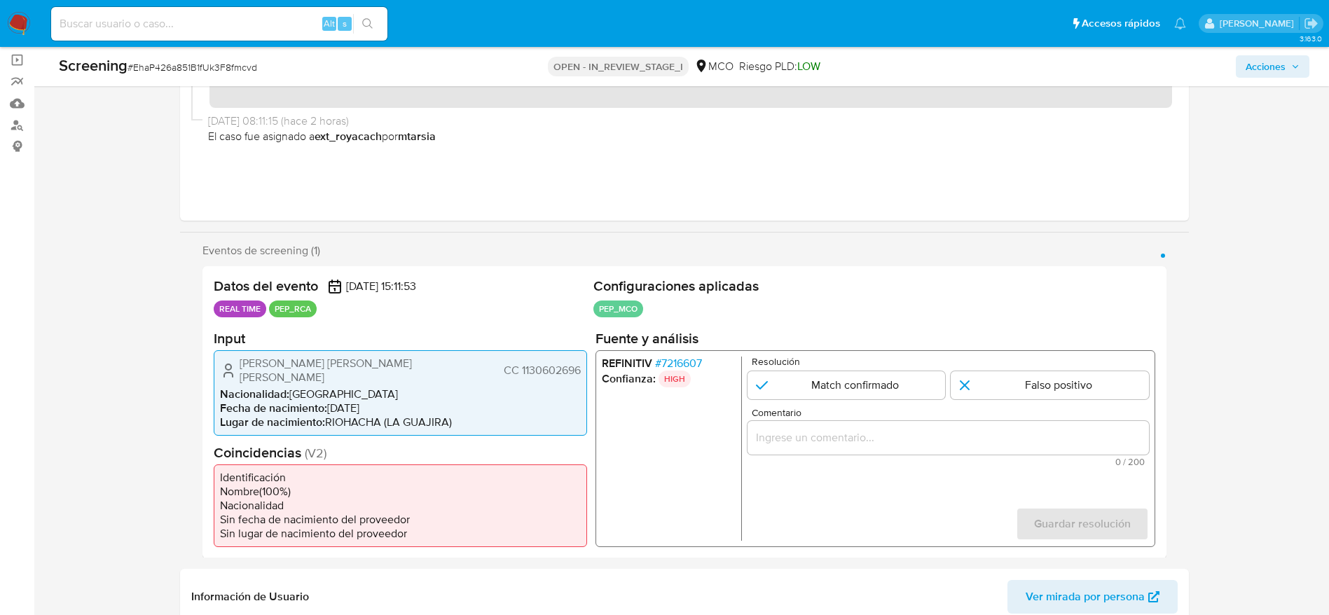
scroll to position [105, 0]
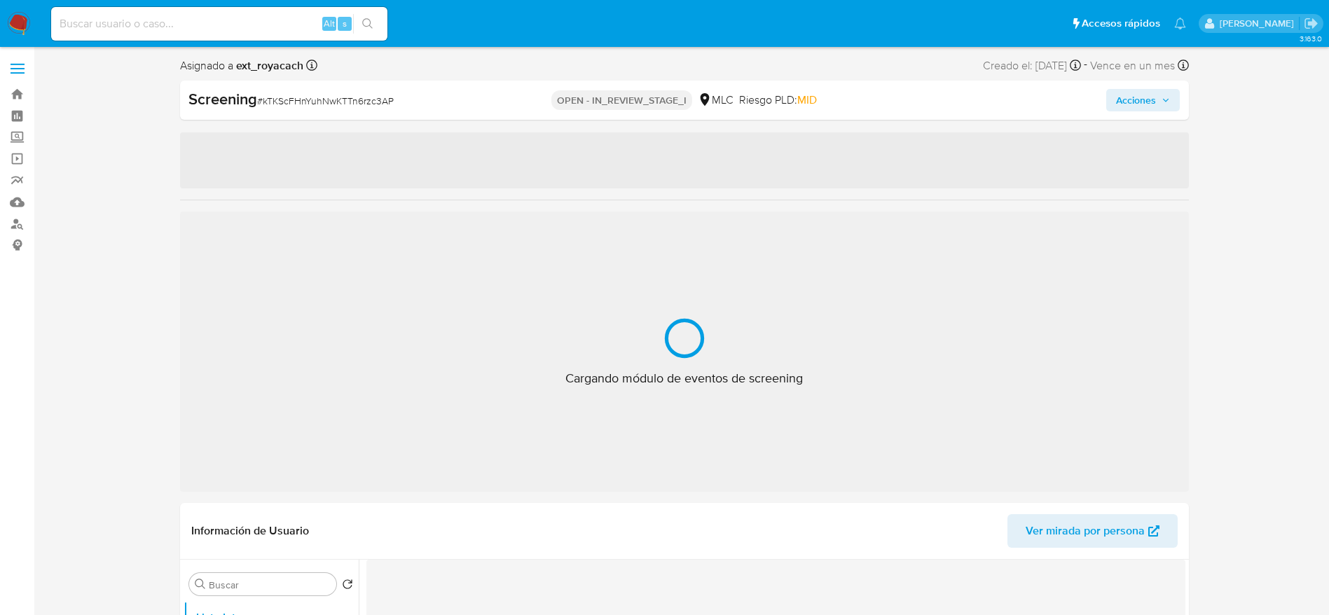
select select "10"
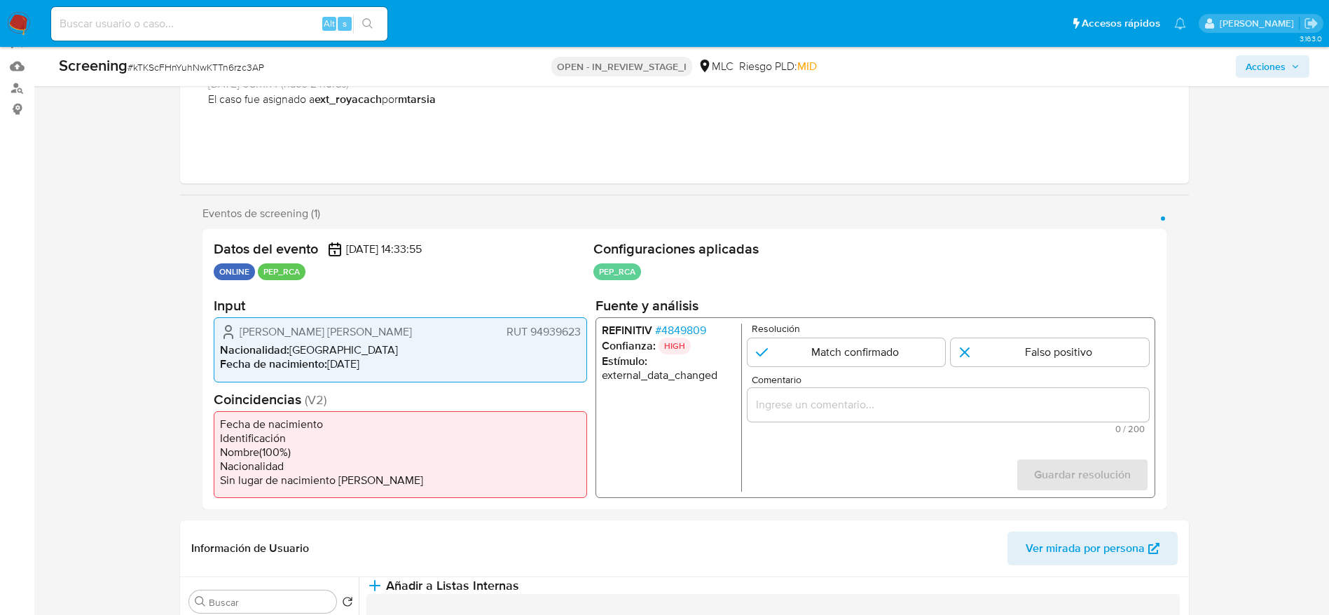
scroll to position [210, 0]
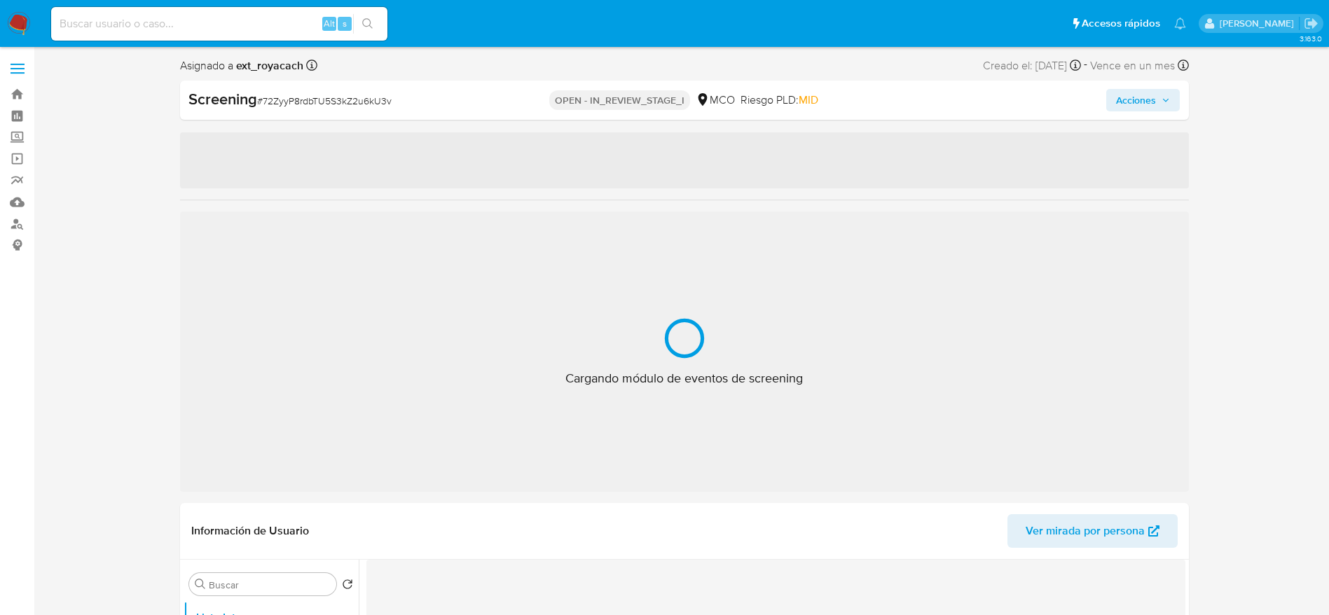
select select "10"
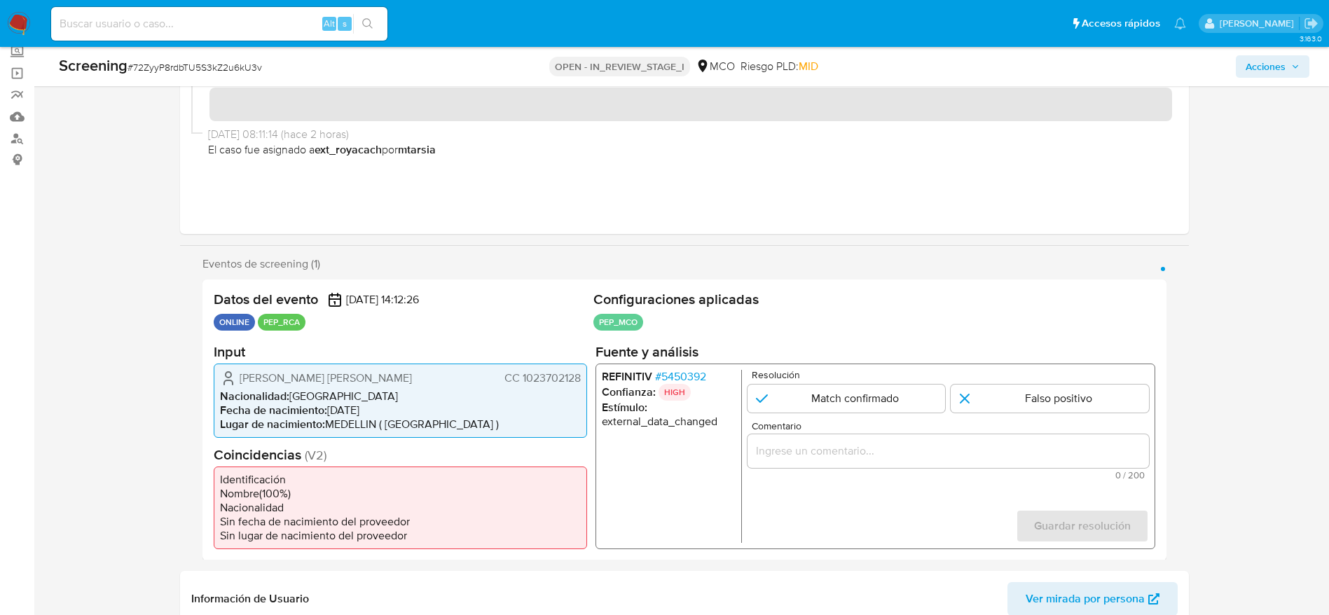
scroll to position [105, 0]
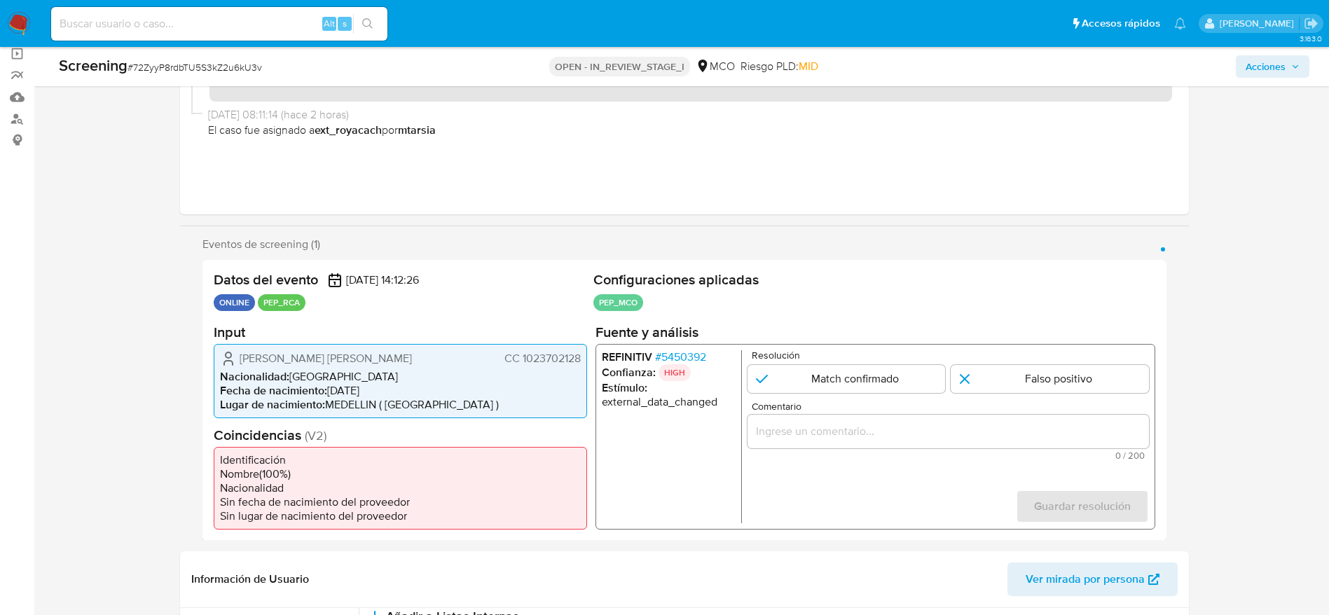
click at [697, 357] on span "# 5450392" at bounding box center [680, 357] width 51 height 14
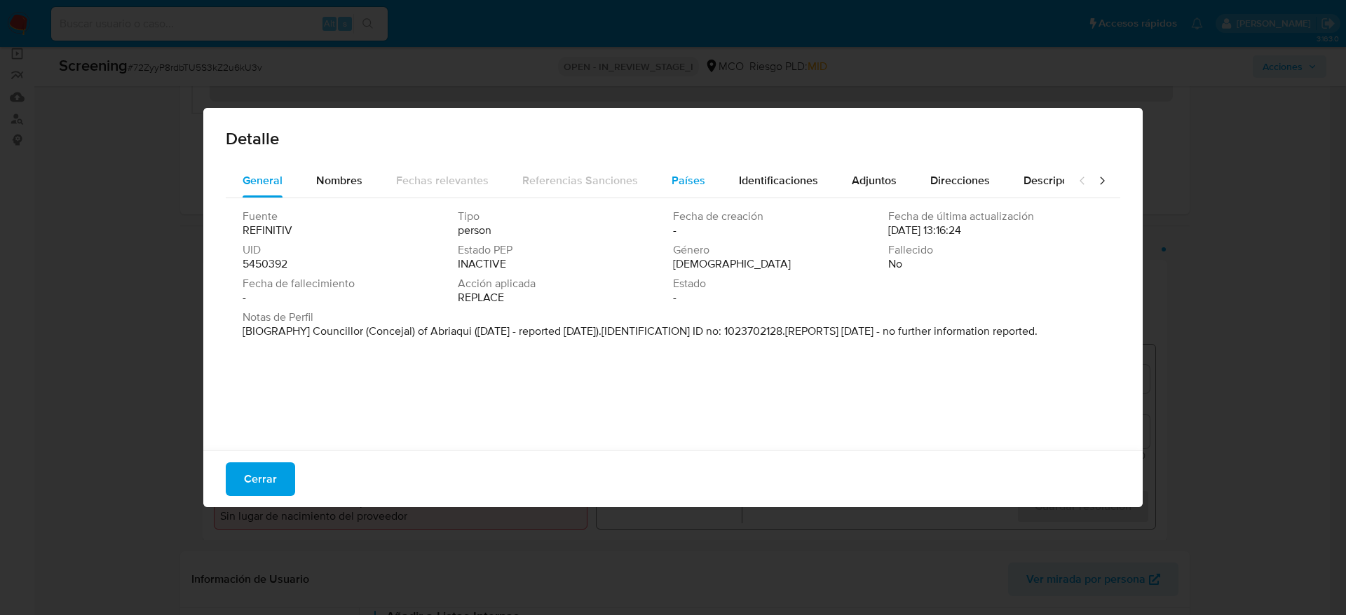
click at [700, 192] on button "Países" at bounding box center [688, 181] width 67 height 34
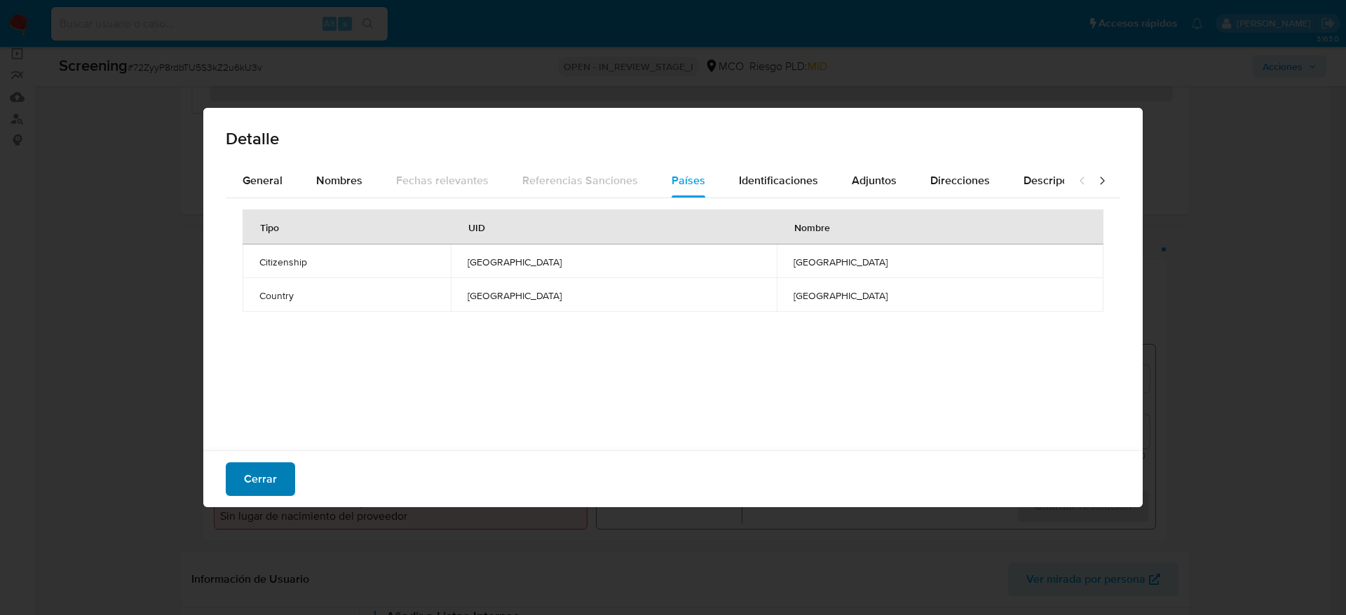
click at [256, 476] on span "Cerrar" at bounding box center [260, 479] width 33 height 31
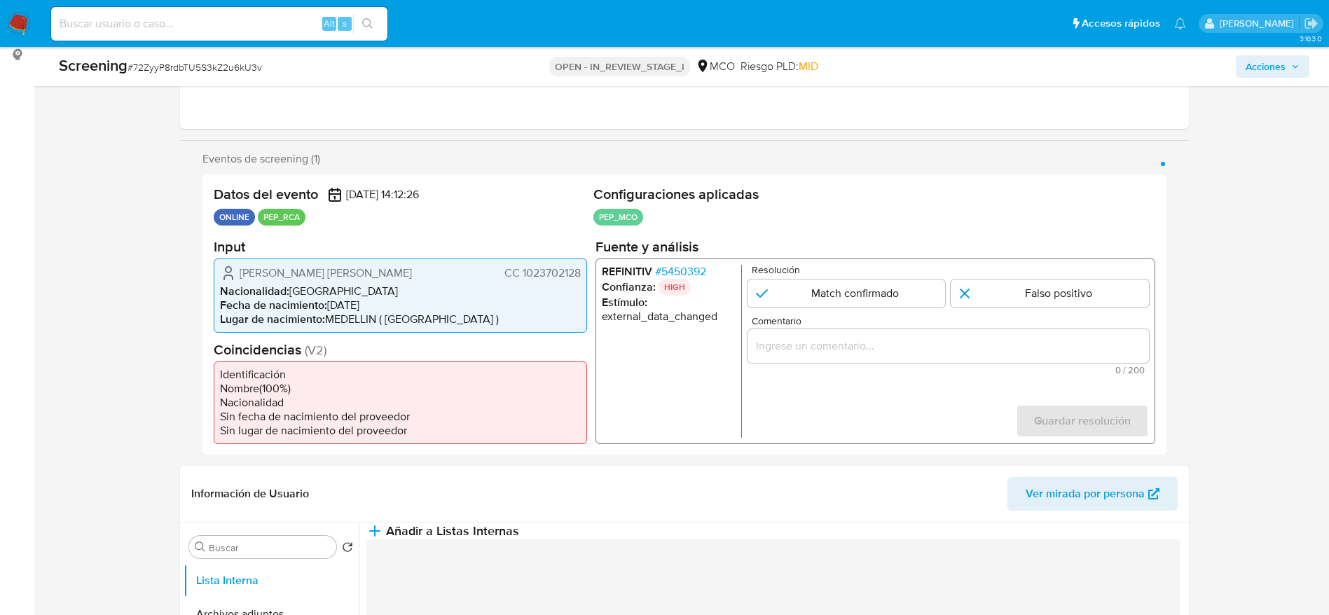
scroll to position [210, 0]
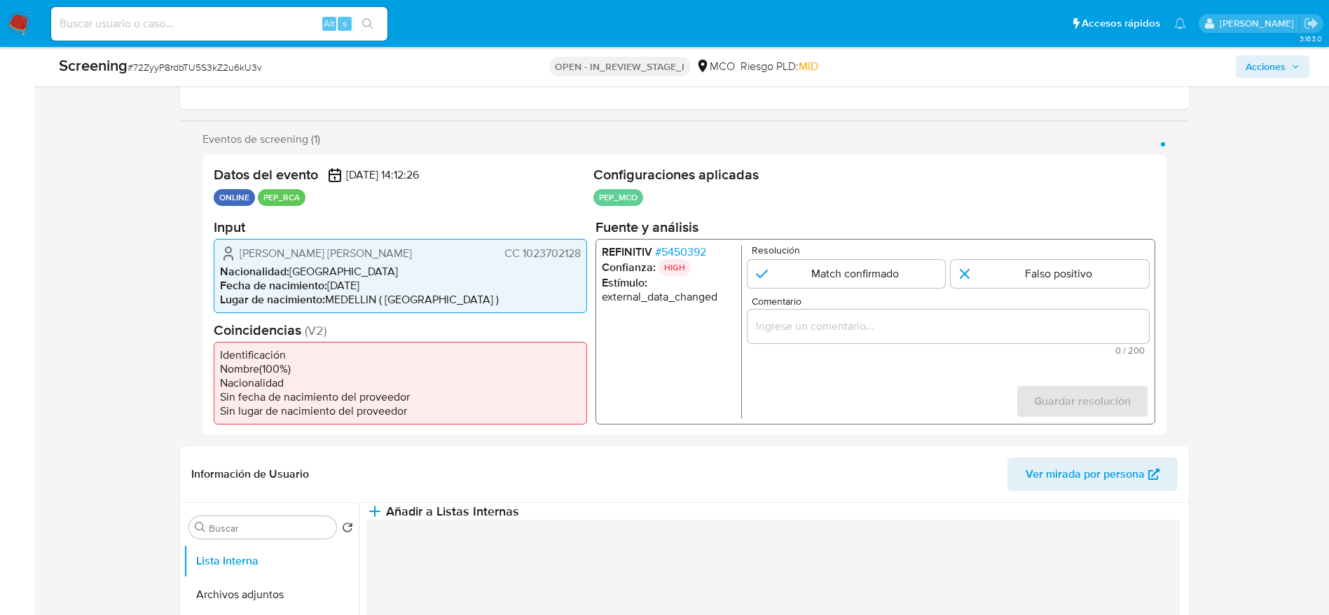
click at [341, 248] on span "Carlos Andres Duque Correa" at bounding box center [326, 253] width 172 height 14
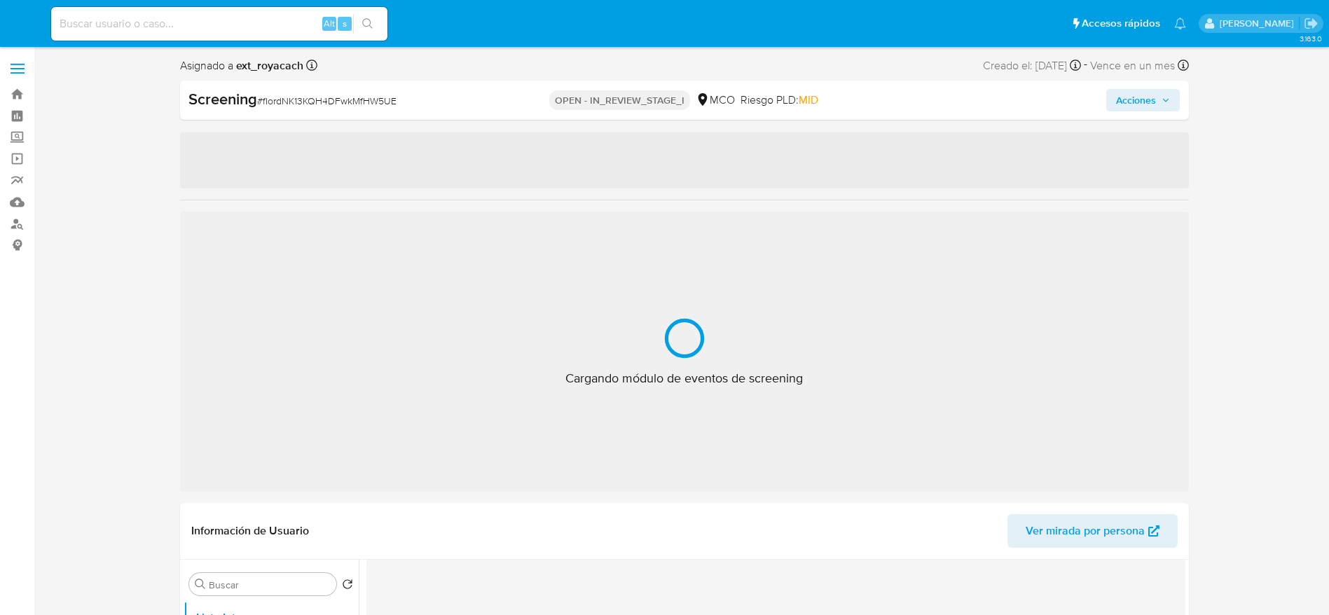
select select "10"
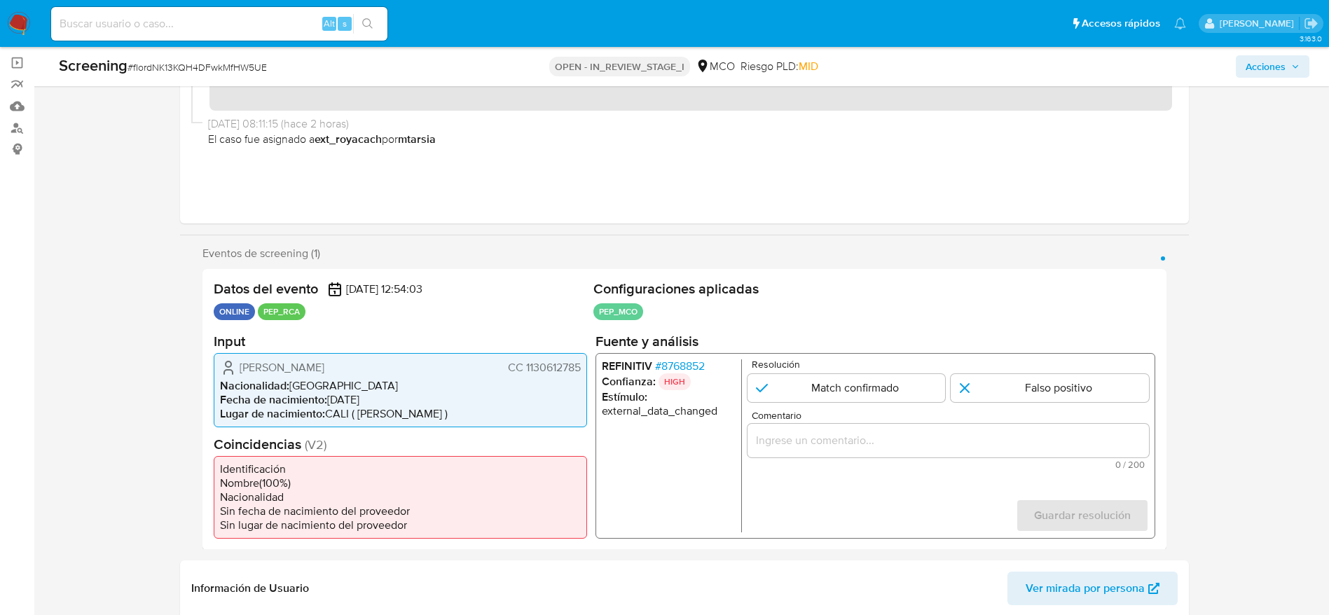
scroll to position [105, 0]
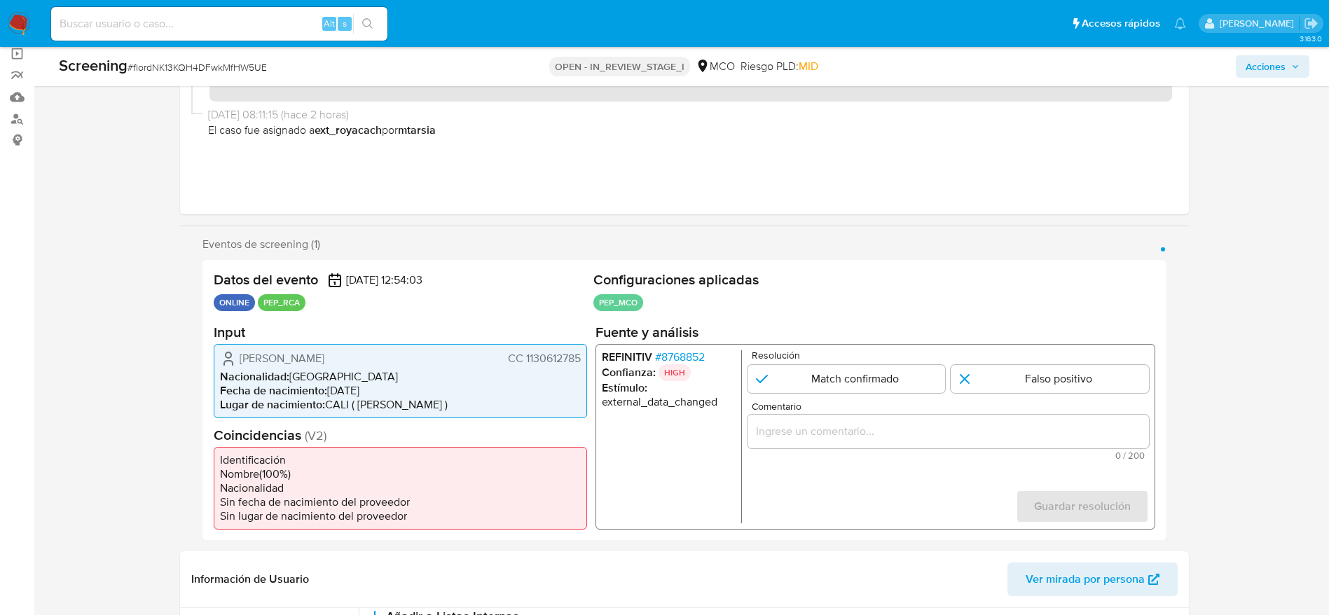
click at [692, 351] on span "# 8768852" at bounding box center [680, 357] width 50 height 14
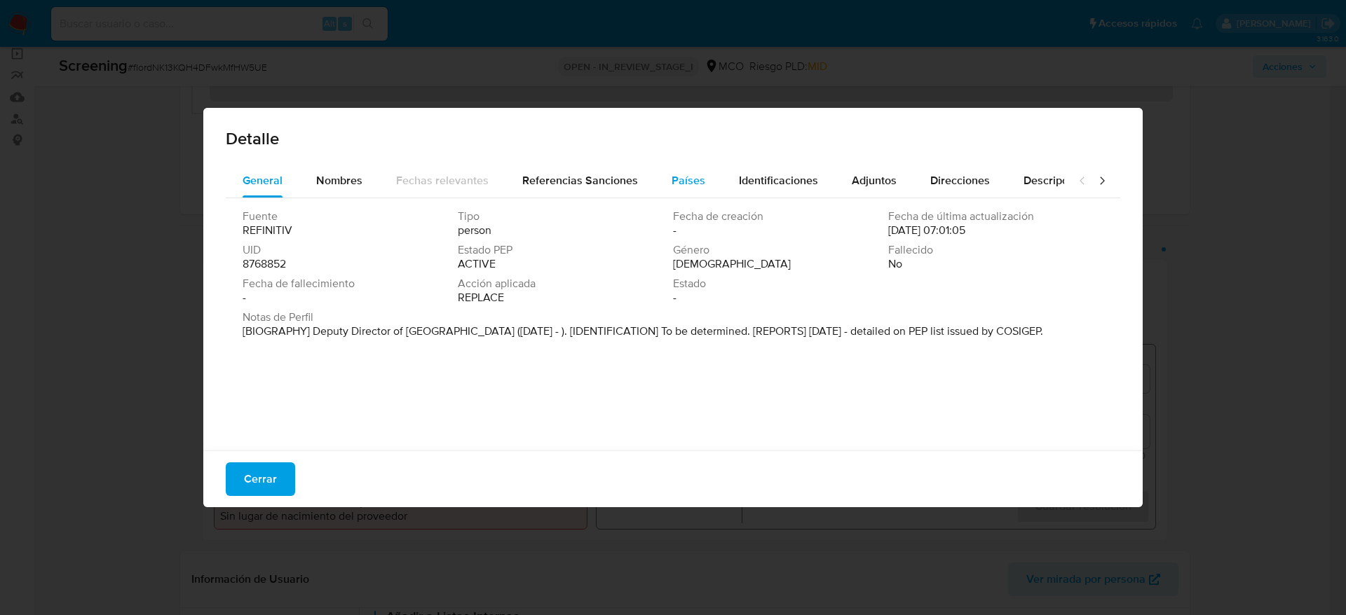
click at [685, 193] on div "Países" at bounding box center [688, 181] width 34 height 34
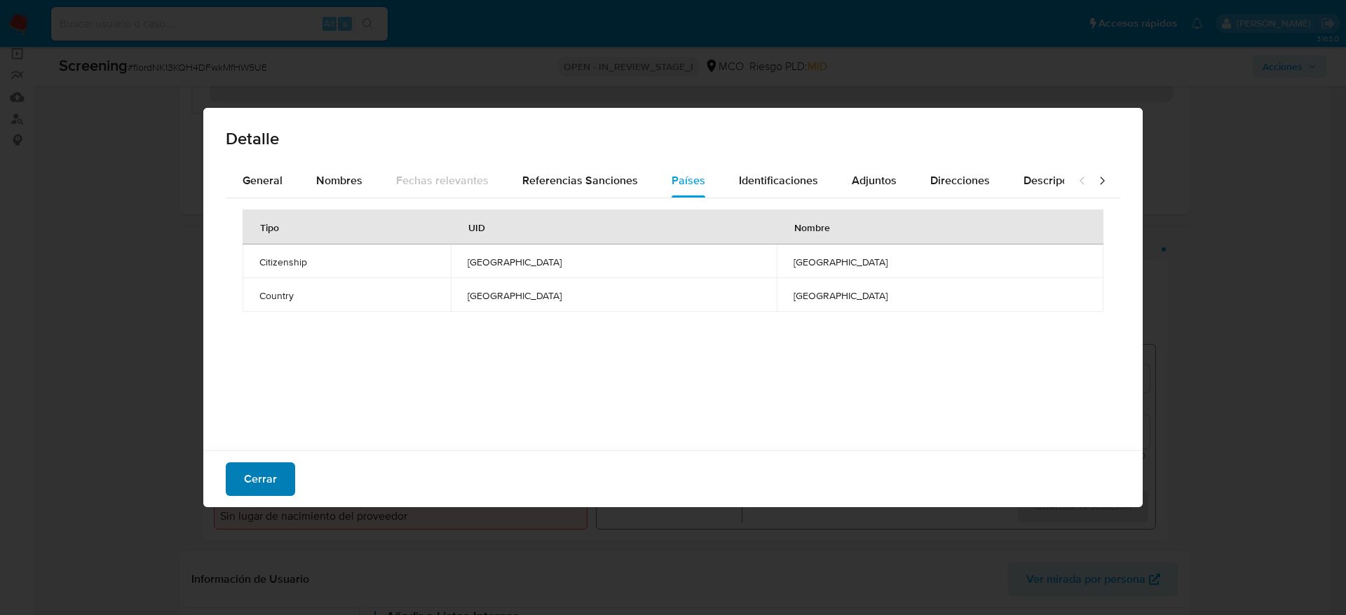
click at [258, 470] on span "Cerrar" at bounding box center [260, 479] width 33 height 31
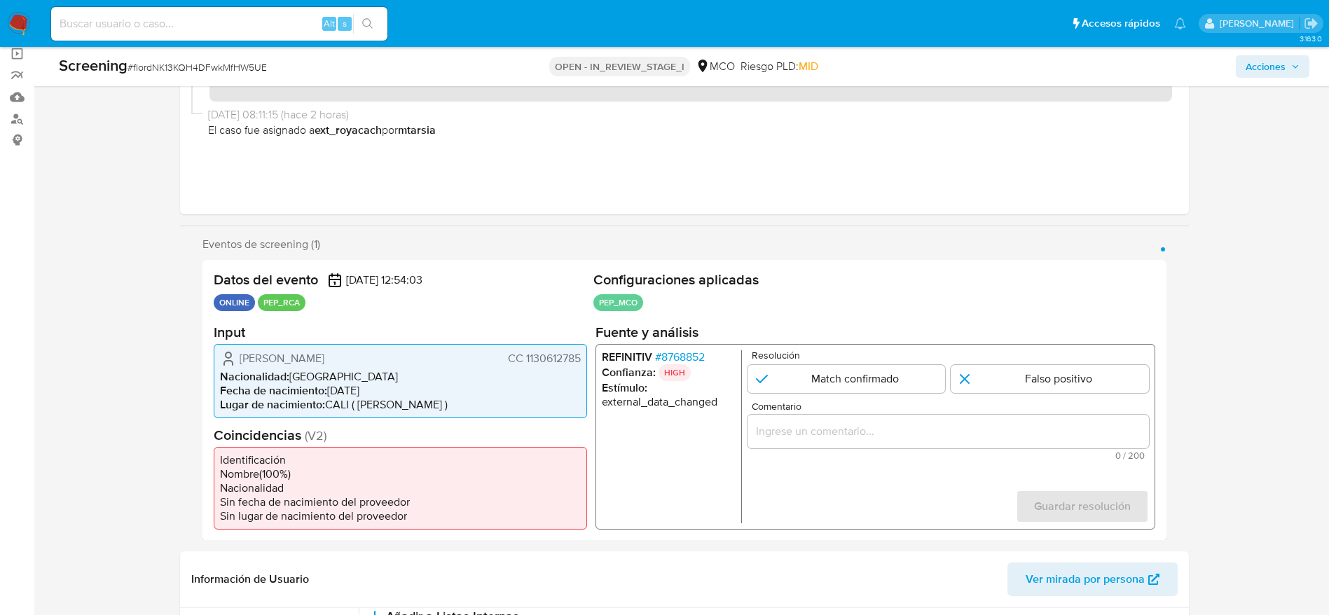
click at [182, 64] on span "# fIordNK13KQH4DFwkMfHW5UE" at bounding box center [197, 67] width 139 height 14
copy span "fIordNK13KQH4DFwkMfHW5UE"
drag, startPoint x: 222, startPoint y: 360, endPoint x: 582, endPoint y: 353, distance: 360.3
click at [582, 353] on div "Juan Pablo Echeverry Ferreira CC 1130612785 Nacionalidad : Colombia Fecha de na…" at bounding box center [401, 380] width 374 height 74
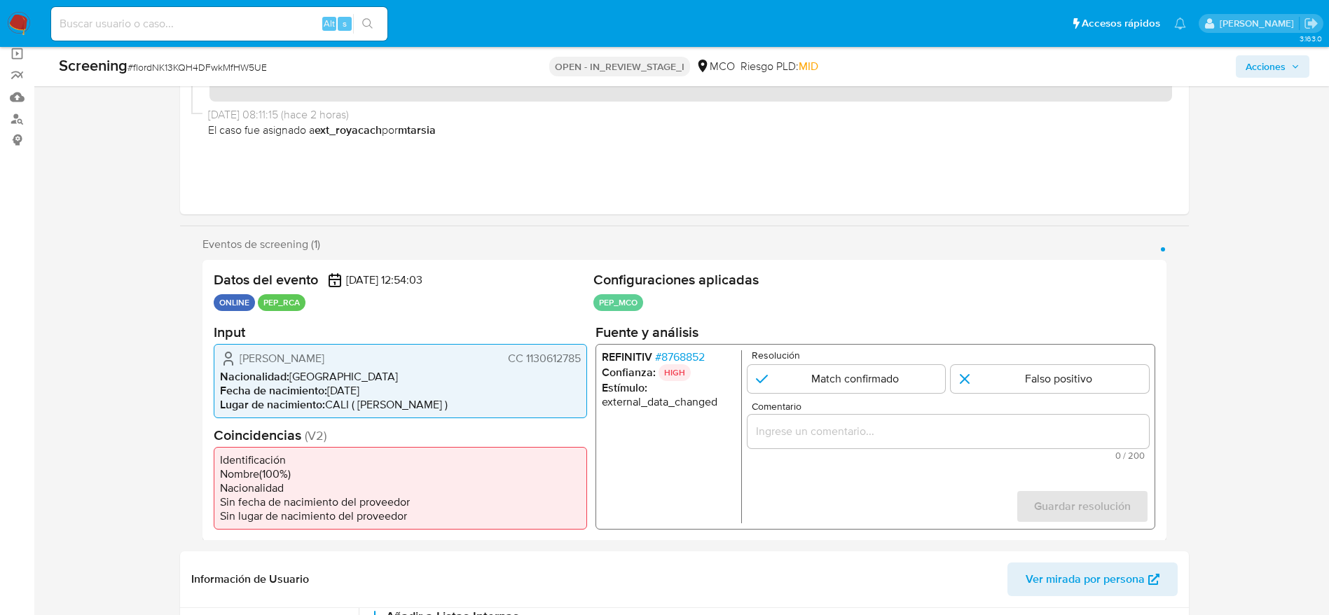
click at [672, 355] on span "# 8768852" at bounding box center [680, 357] width 50 height 14
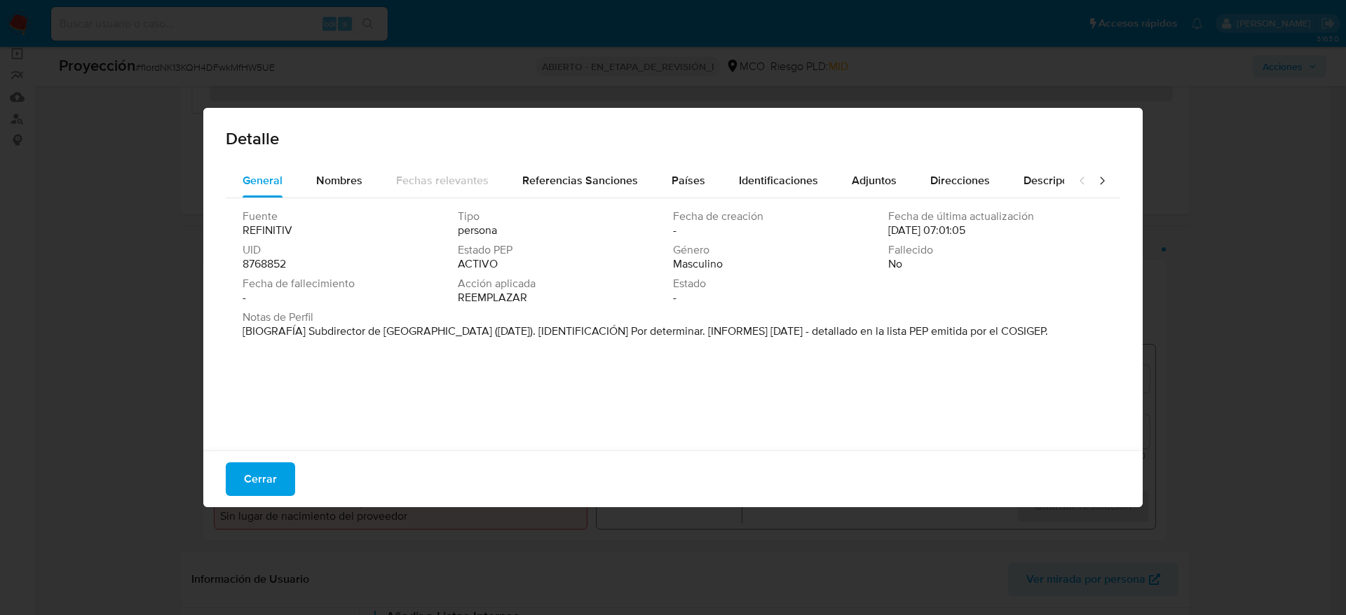
click at [310, 331] on font "[BIOGRAFÍA] Subdirector de Santiago de Cali (septiembre de 2024). [IDENTIFICACI…" at bounding box center [644, 331] width 805 height 16
drag, startPoint x: 308, startPoint y: 330, endPoint x: 464, endPoint y: 336, distance: 156.4
click at [464, 336] on font "[BIOGRAFÍA] Subdirector de Santiago de Cali (septiembre de 2024). [IDENTIFICACI…" at bounding box center [644, 331] width 805 height 16
click at [243, 476] on button "Cerrar" at bounding box center [260, 480] width 69 height 34
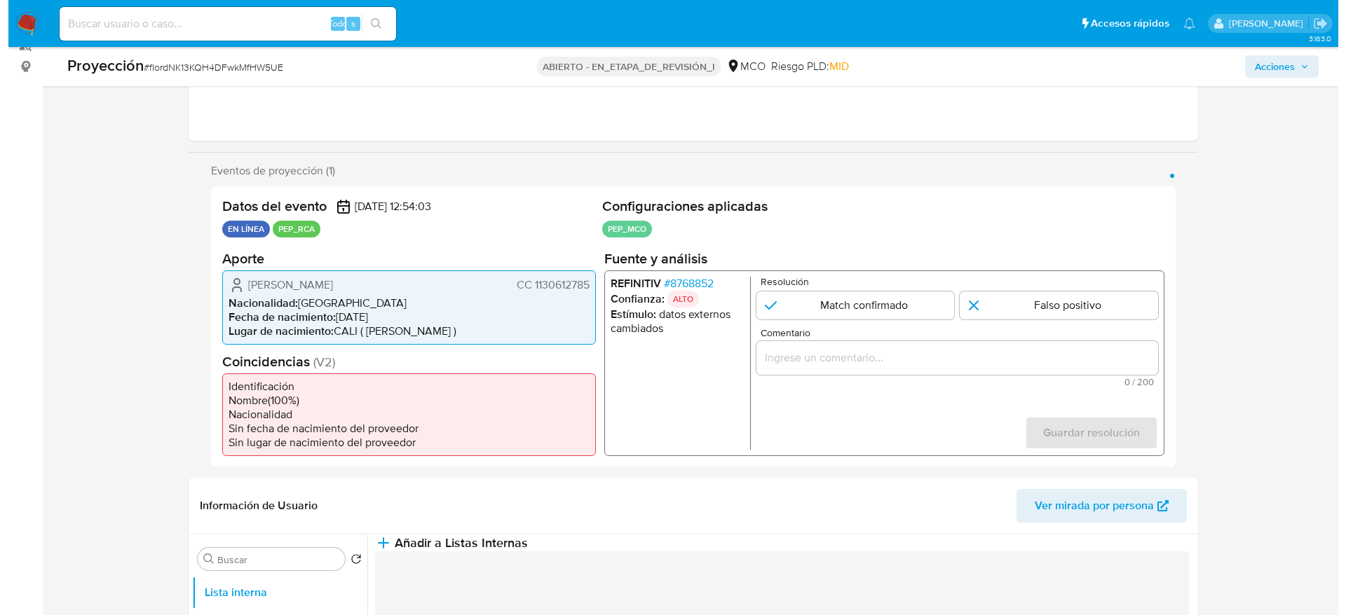
scroll to position [210, 0]
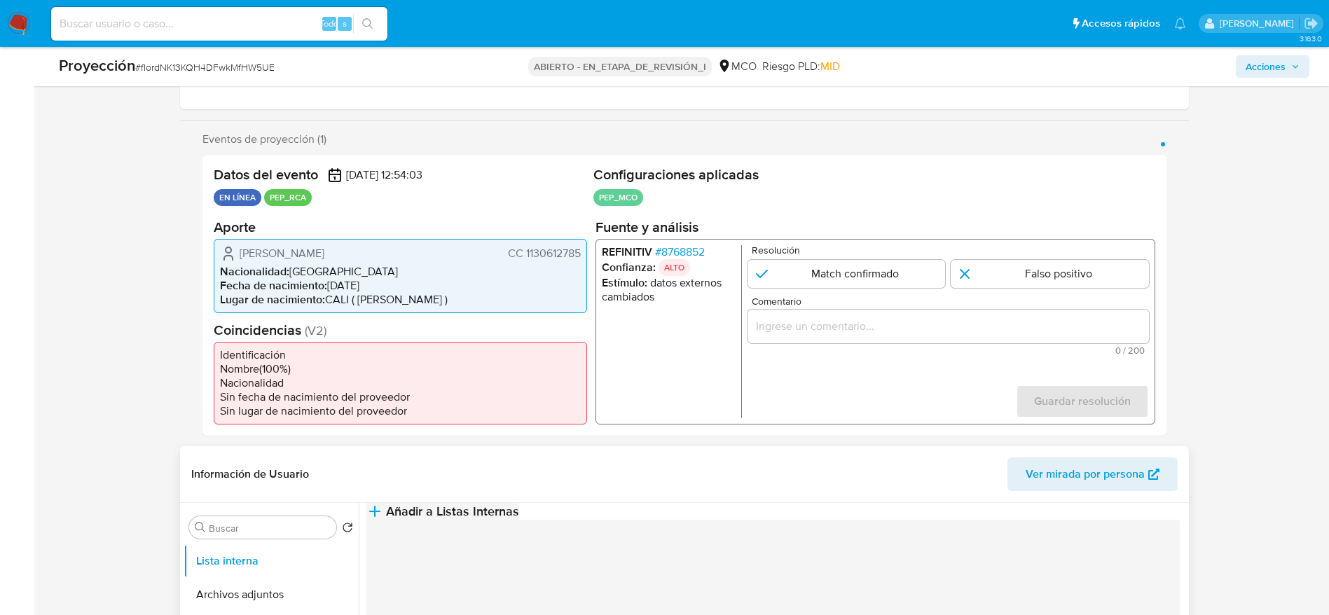
click at [519, 519] on span "Añadir a Listas Internas" at bounding box center [452, 511] width 133 height 15
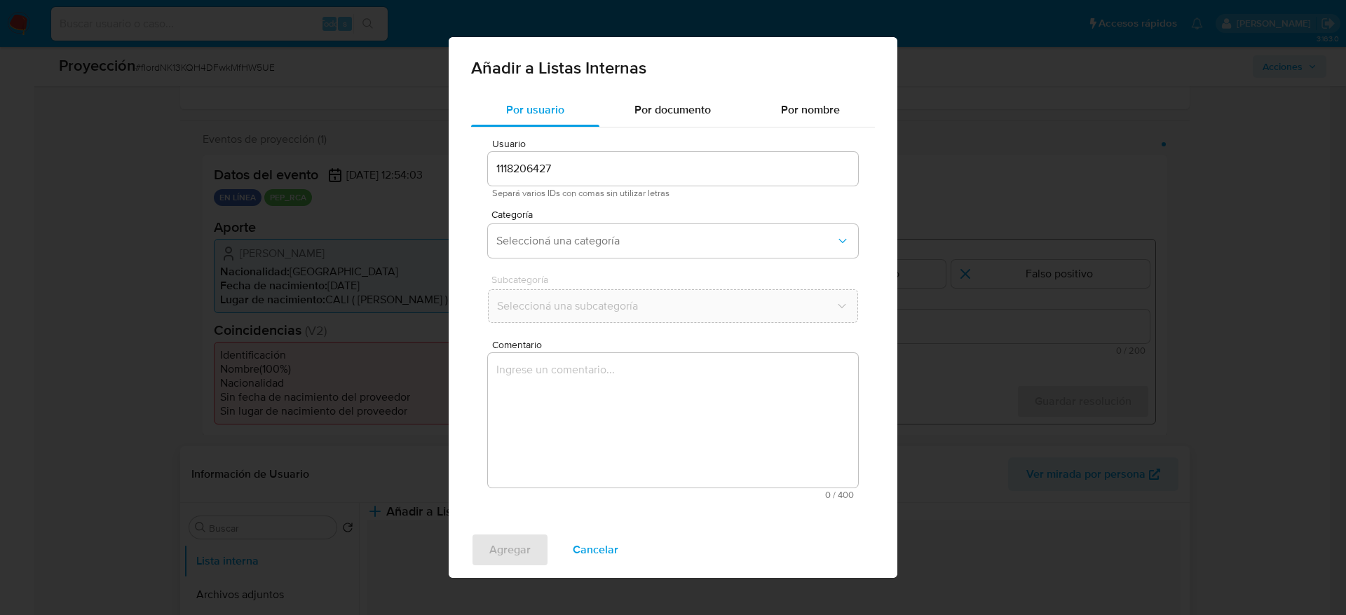
click at [641, 480] on textarea "Comentario" at bounding box center [673, 420] width 370 height 135
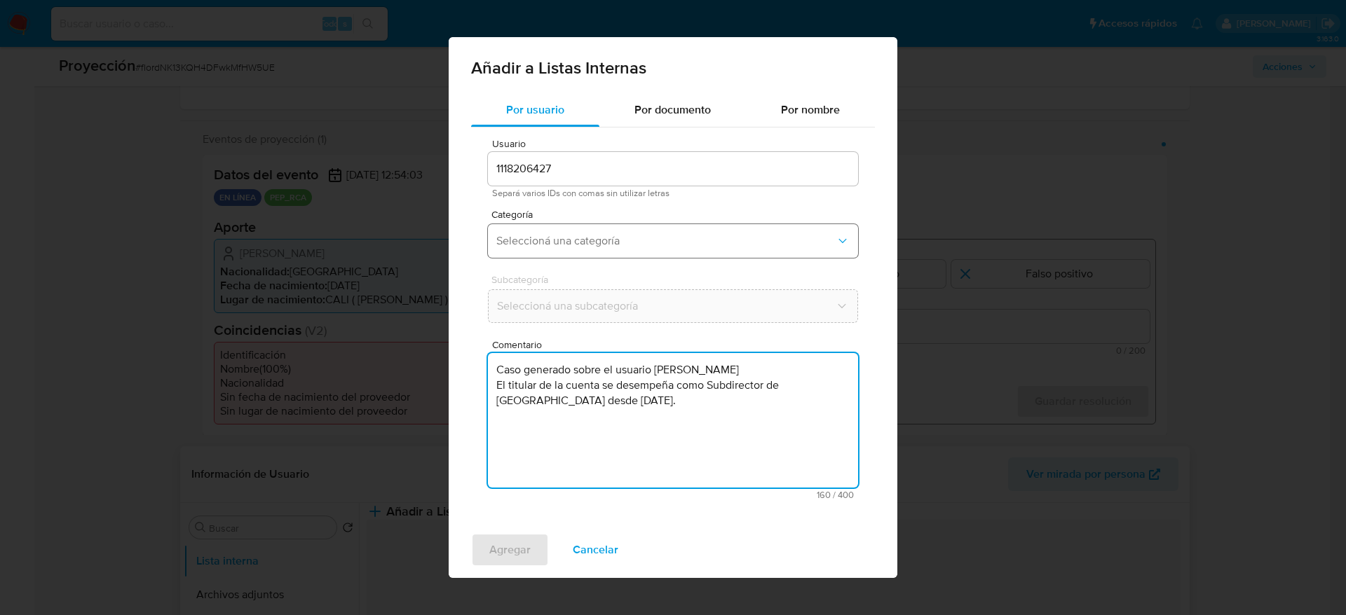
type textarea "Caso generado sobre el usuario Juan Pablo Echeverry Ferreira El titular de la c…"
click at [580, 247] on span "Seleccioná una categoría" at bounding box center [665, 241] width 339 height 14
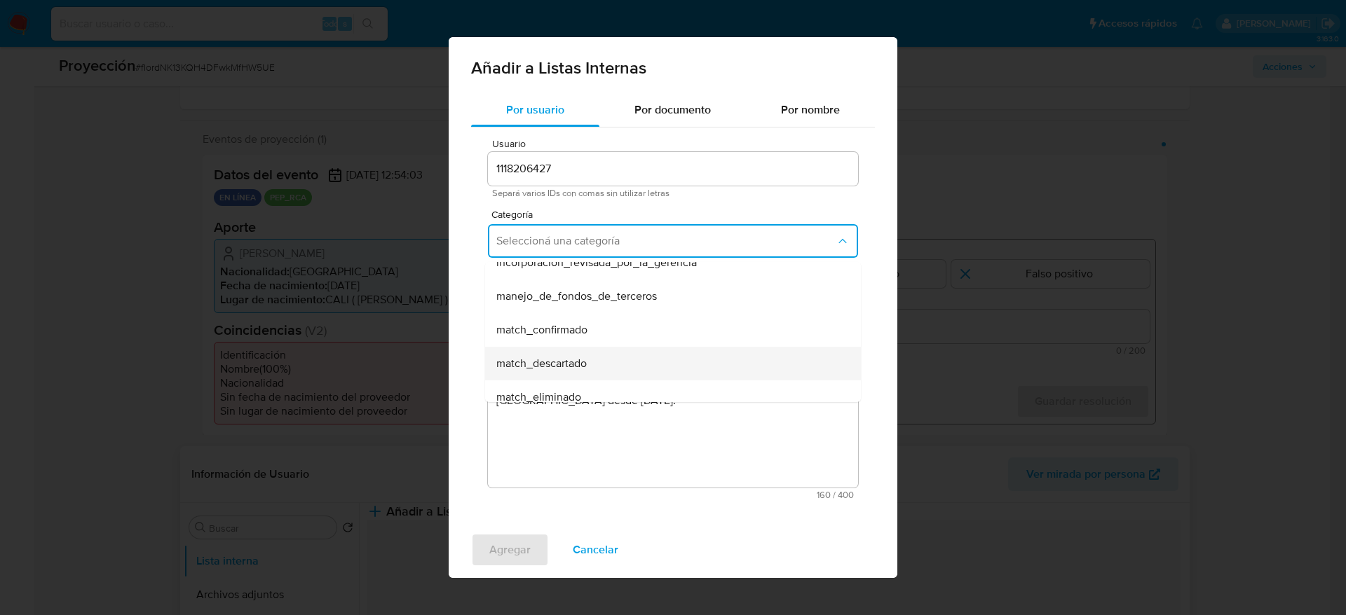
scroll to position [105, 0]
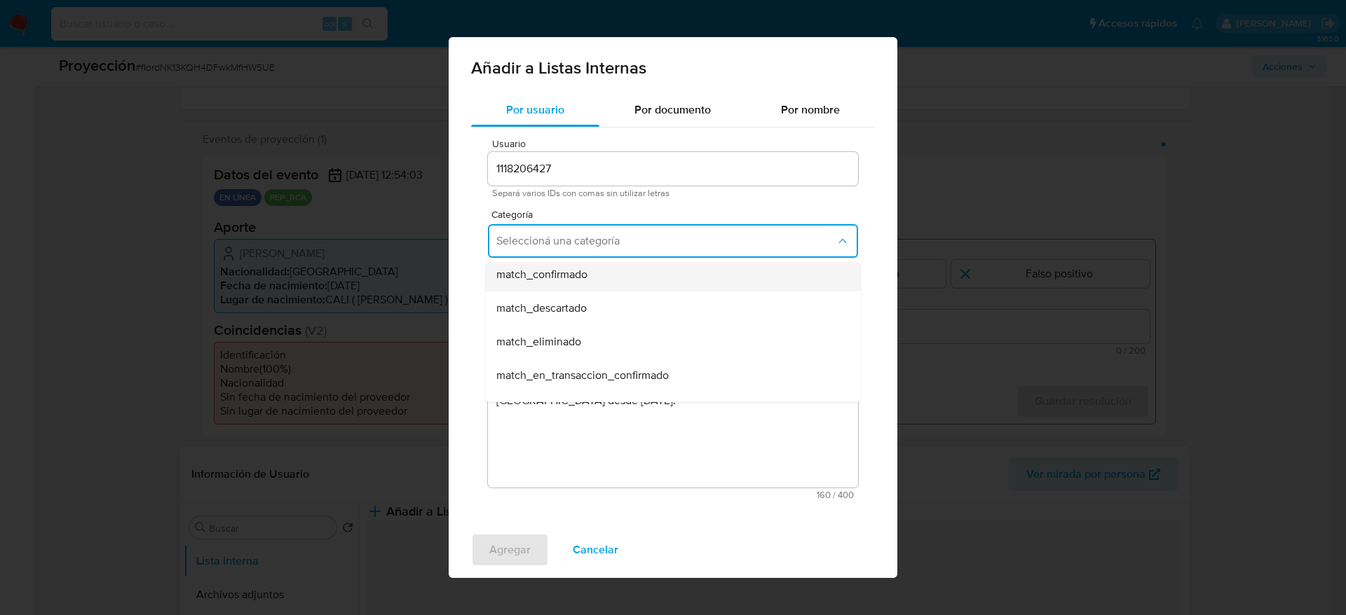
drag, startPoint x: 538, startPoint y: 305, endPoint x: 538, endPoint y: 277, distance: 28.0
click at [538, 277] on ul "hr_incorporación_revisada_por_la_gerencia incorporación_revisada_por_la_gerenci…" at bounding box center [673, 392] width 376 height 471
click at [538, 277] on span "match_confirmado" at bounding box center [541, 275] width 91 height 14
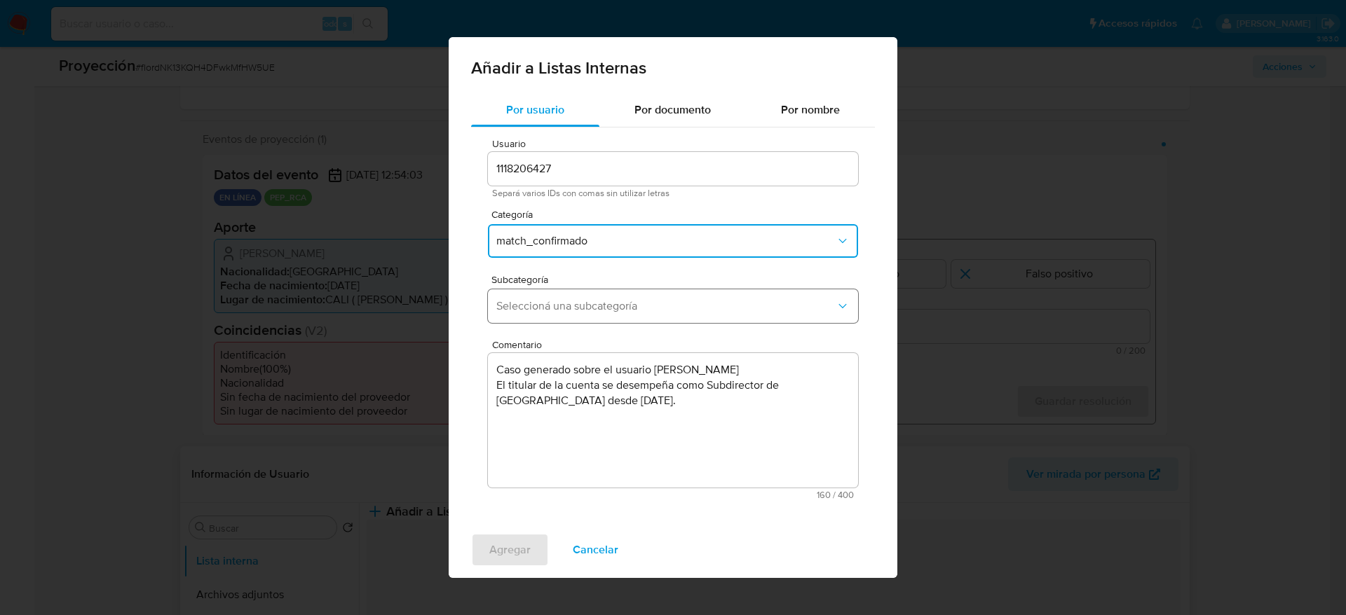
click at [526, 313] on button "Seleccioná una subcategoría" at bounding box center [673, 306] width 370 height 34
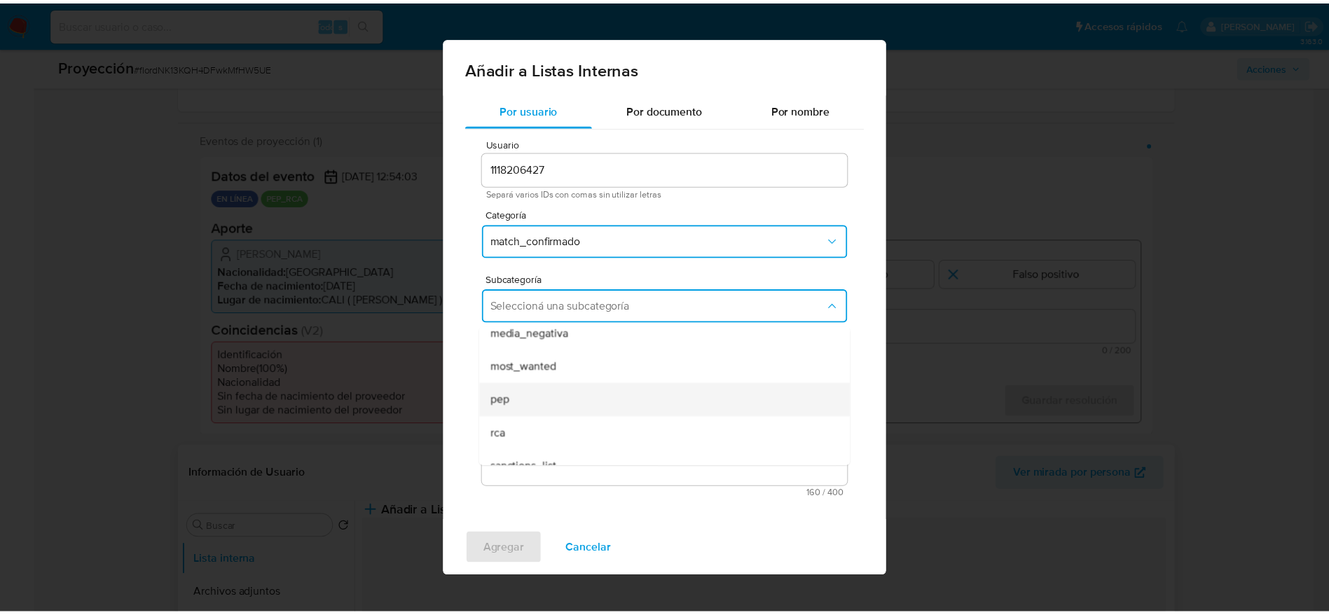
scroll to position [95, 0]
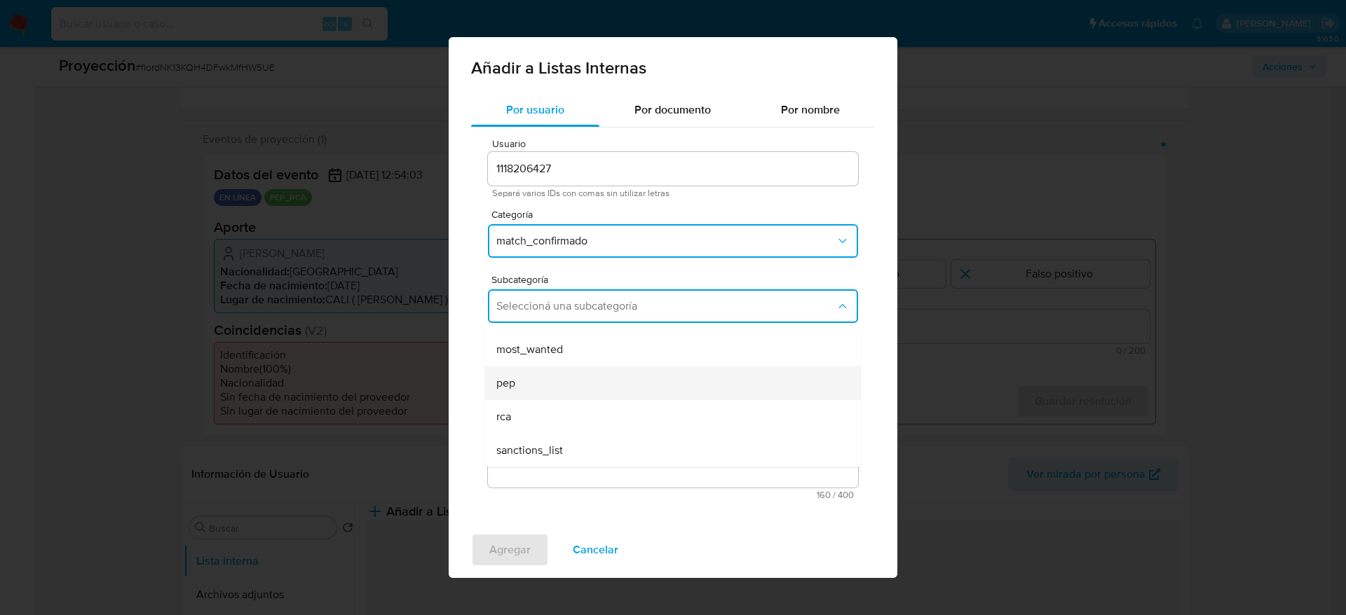
click at [533, 382] on div "pep" at bounding box center [668, 384] width 345 height 34
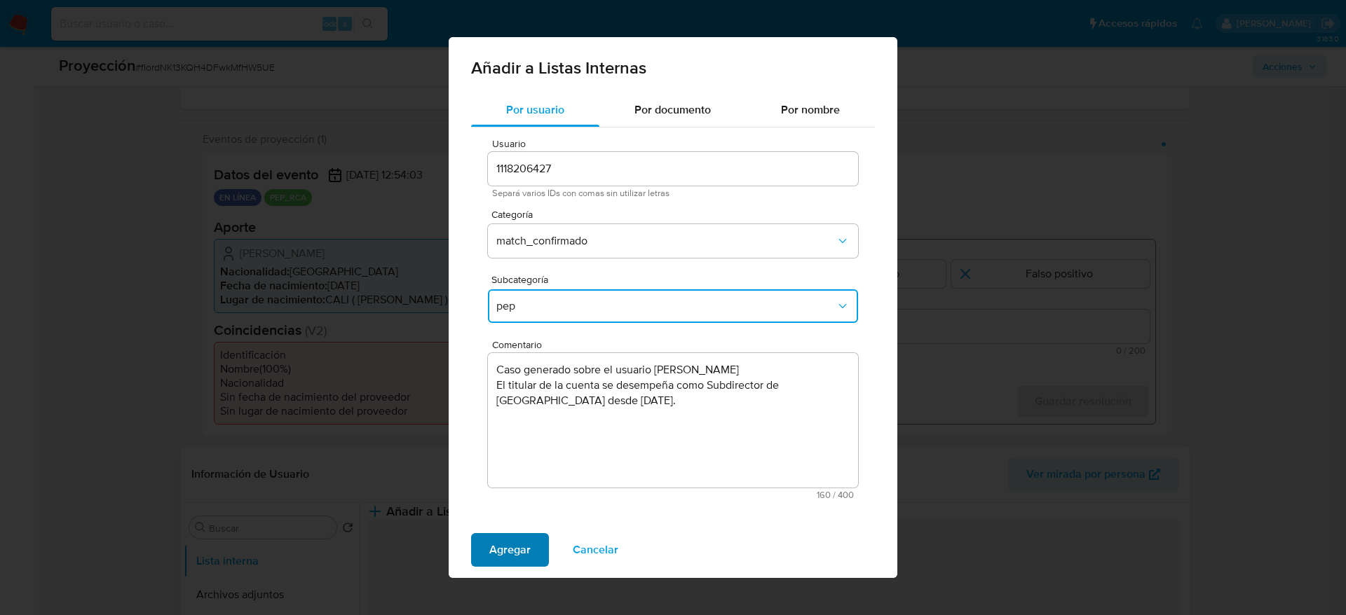
click at [524, 541] on span "Agregar" at bounding box center [509, 550] width 41 height 31
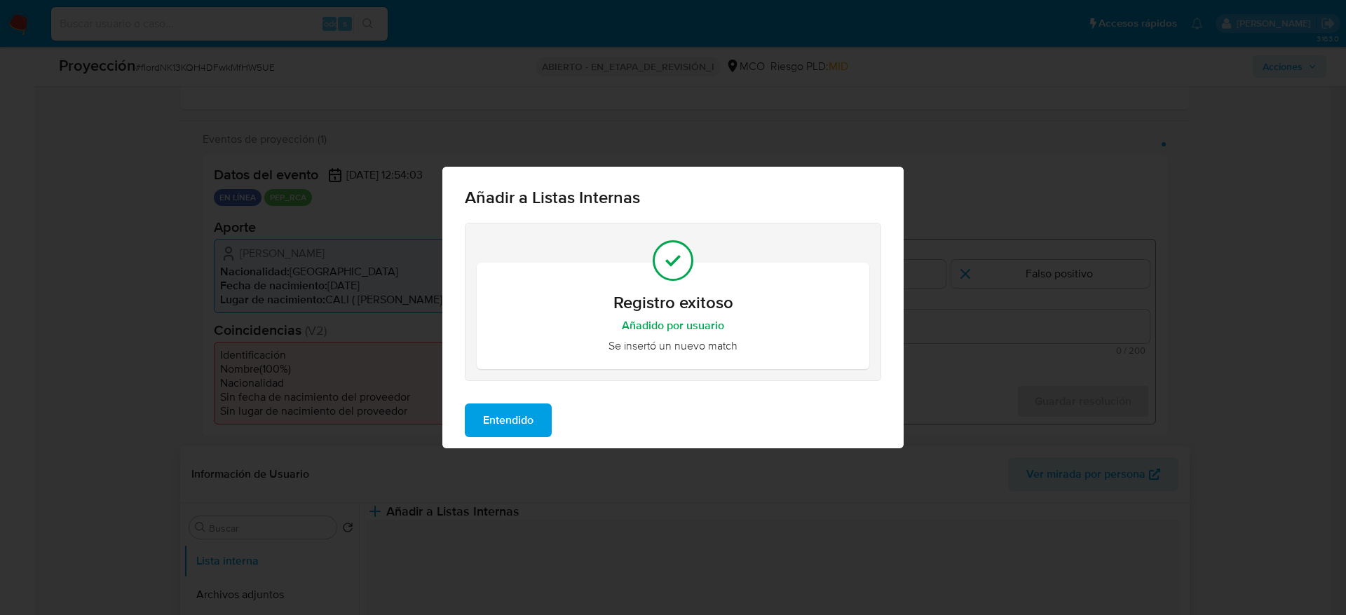
click at [526, 412] on span "Entendido" at bounding box center [508, 420] width 50 height 31
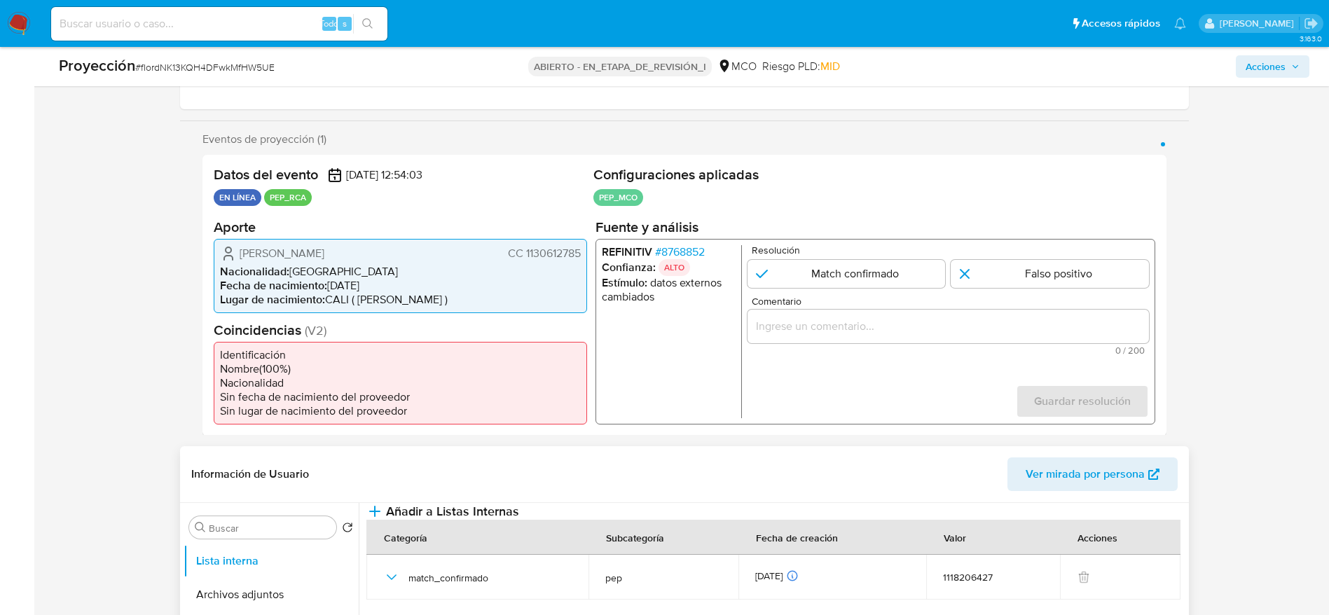
click at [957, 333] on input "Comentario" at bounding box center [948, 326] width 402 height 18
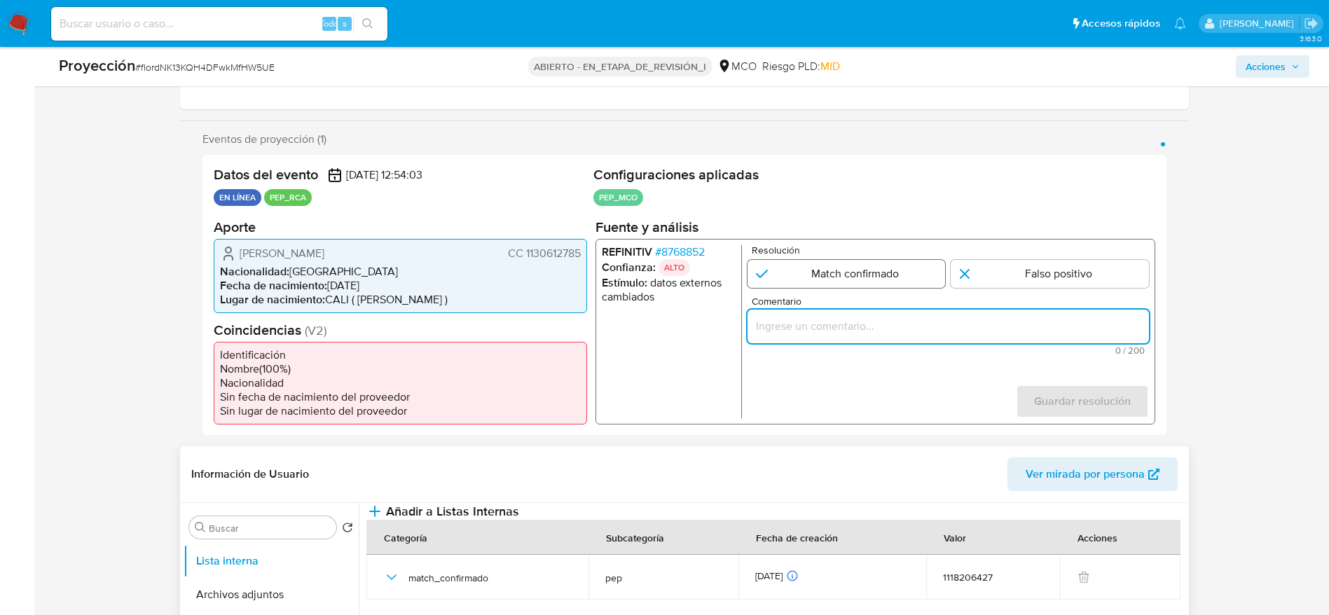
paste input "Caso generado sobre el usuario Juan Pablo Echeverry Ferreira El titular de la c…"
type input "Caso generado sobre el usuario Juan Pablo Echeverry Ferreira El titular de la c…"
click at [823, 271] on input "1 de 1" at bounding box center [846, 273] width 198 height 28
radio input "true"
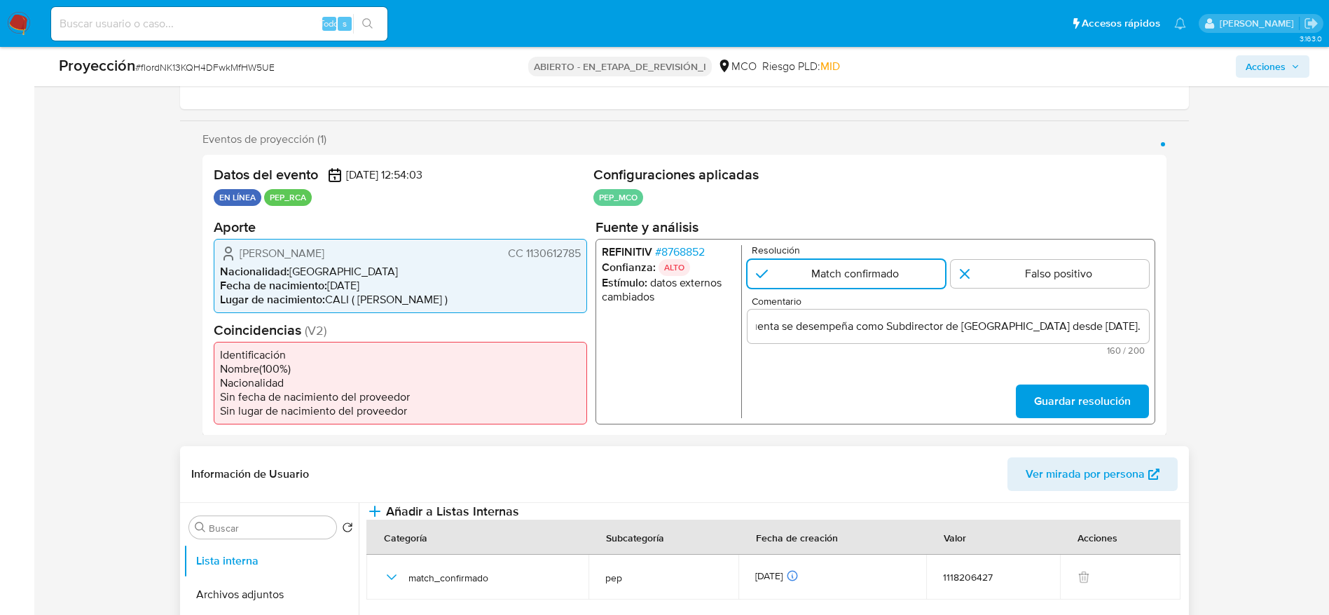
scroll to position [0, 0]
click at [1102, 413] on span "Guardar resolución" at bounding box center [1082, 400] width 97 height 31
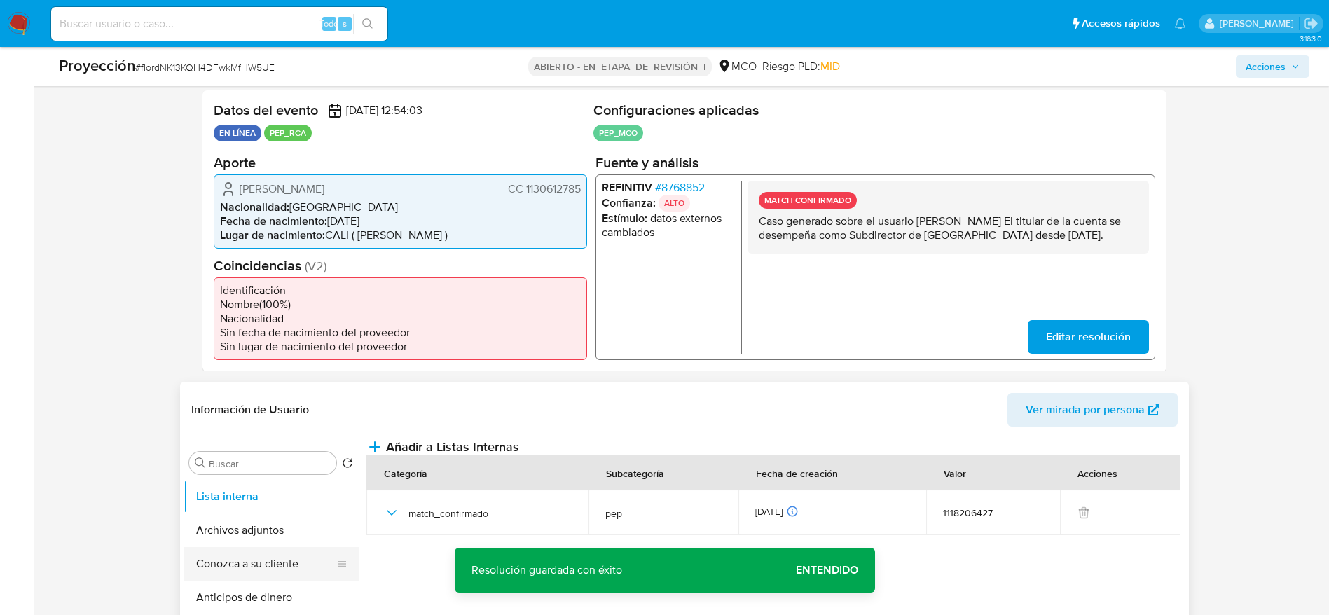
scroll to position [420, 0]
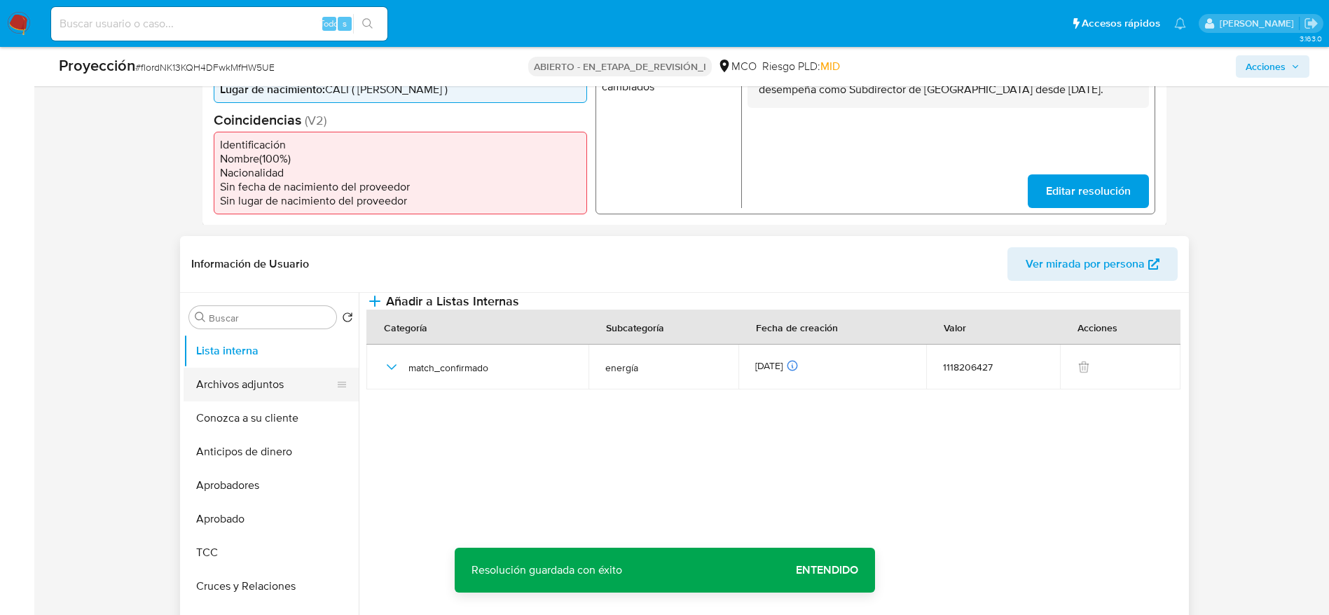
click at [250, 383] on button "Archivos adjuntos" at bounding box center [266, 385] width 164 height 34
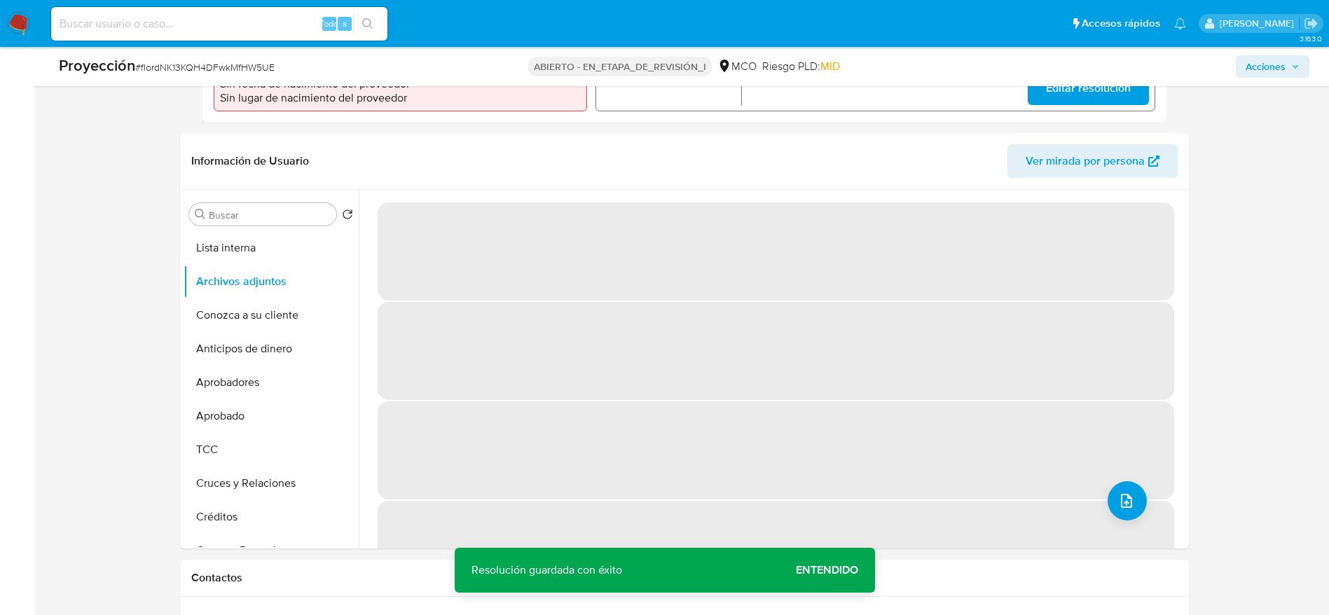
scroll to position [526, 0]
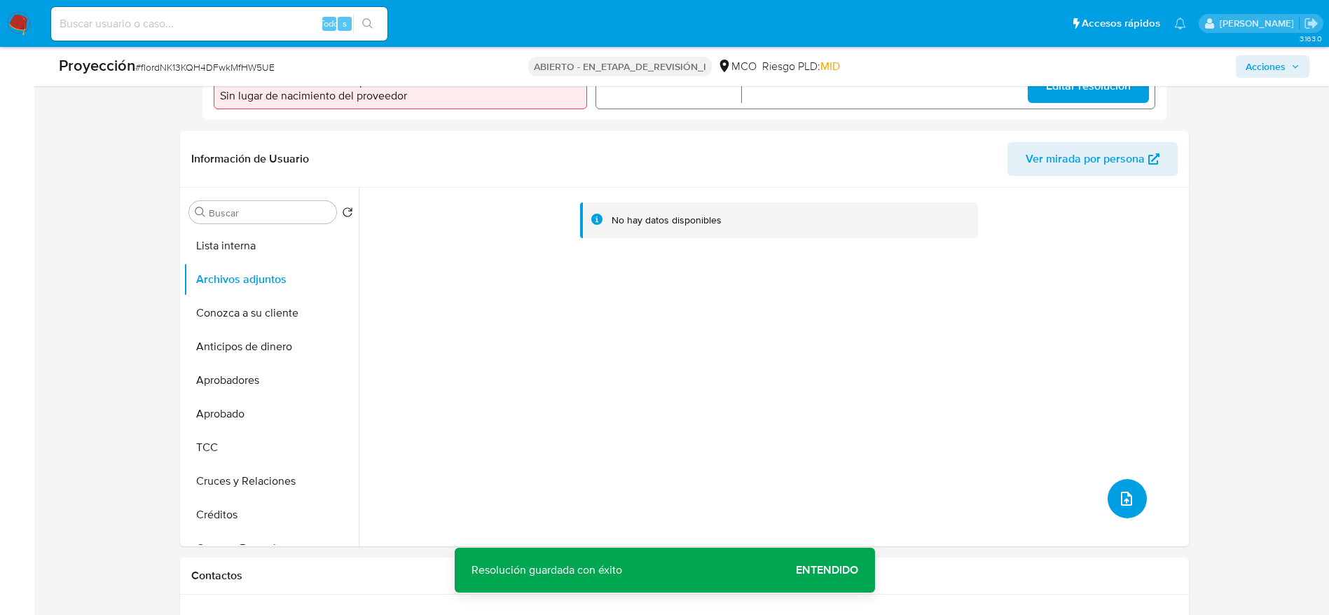
click at [1125, 508] on button "subir archivo" at bounding box center [1127, 498] width 39 height 39
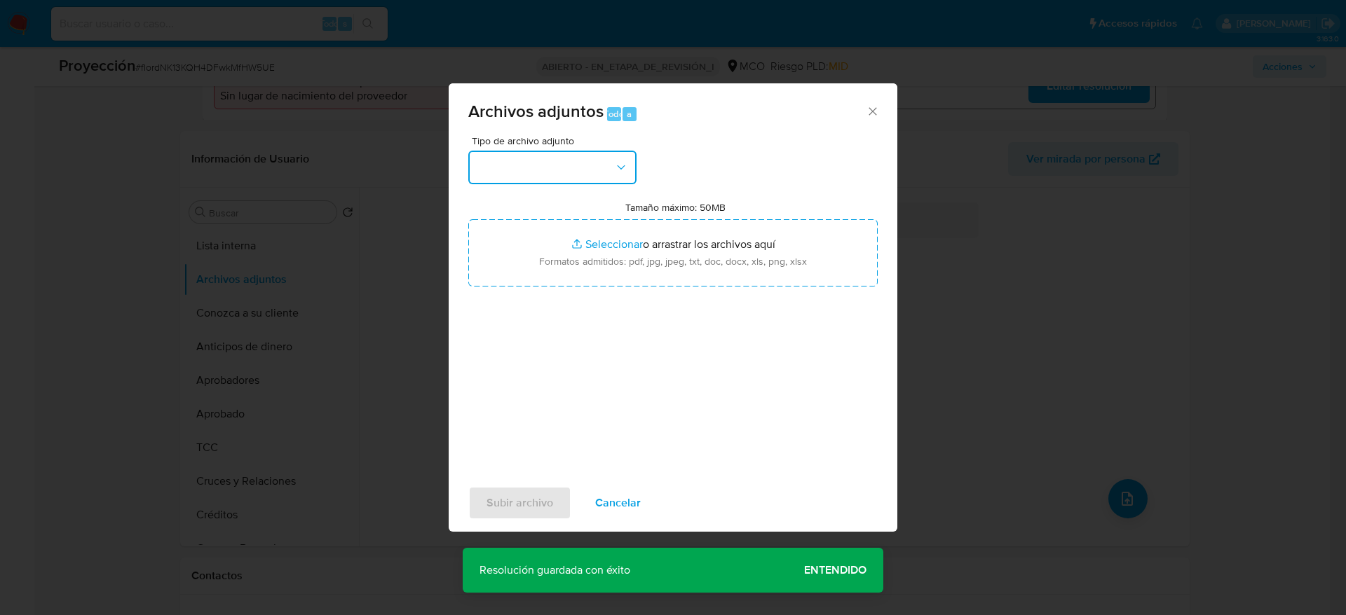
click at [504, 152] on button "button" at bounding box center [552, 168] width 168 height 34
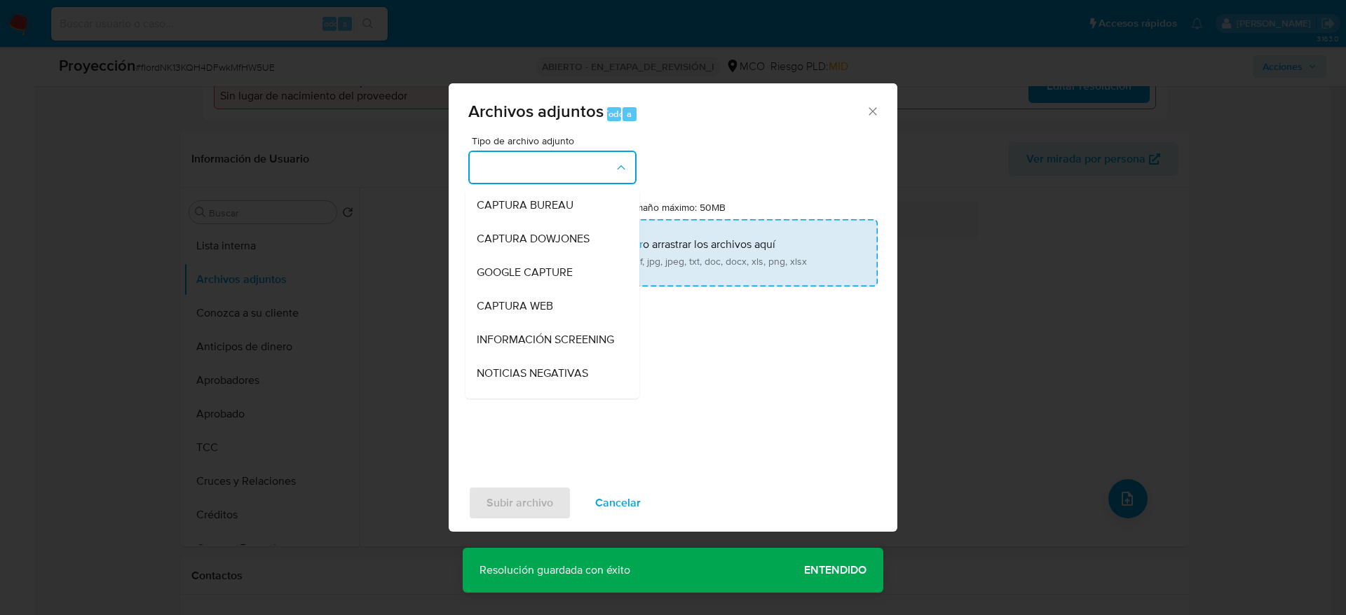
drag, startPoint x: 562, startPoint y: 328, endPoint x: 569, endPoint y: 271, distance: 57.2
click at [562, 330] on div "INFORMACIÓN SCREENING" at bounding box center [548, 340] width 143 height 34
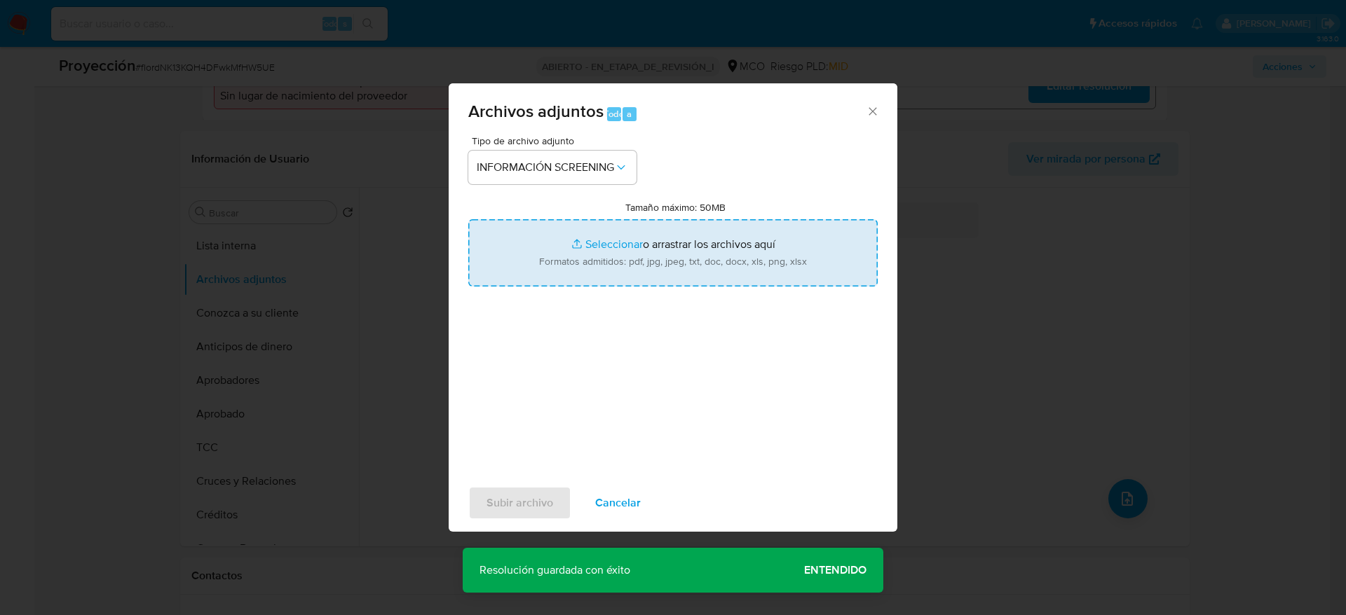
click at [573, 254] on input "Tamaño máximo: 50MB Seleccionar archivos" at bounding box center [672, 252] width 409 height 67
type input "C:\fakepath\_Juan Pablo Echeverry Ferreira_ lavado de dinero - Buscar con Googl…"
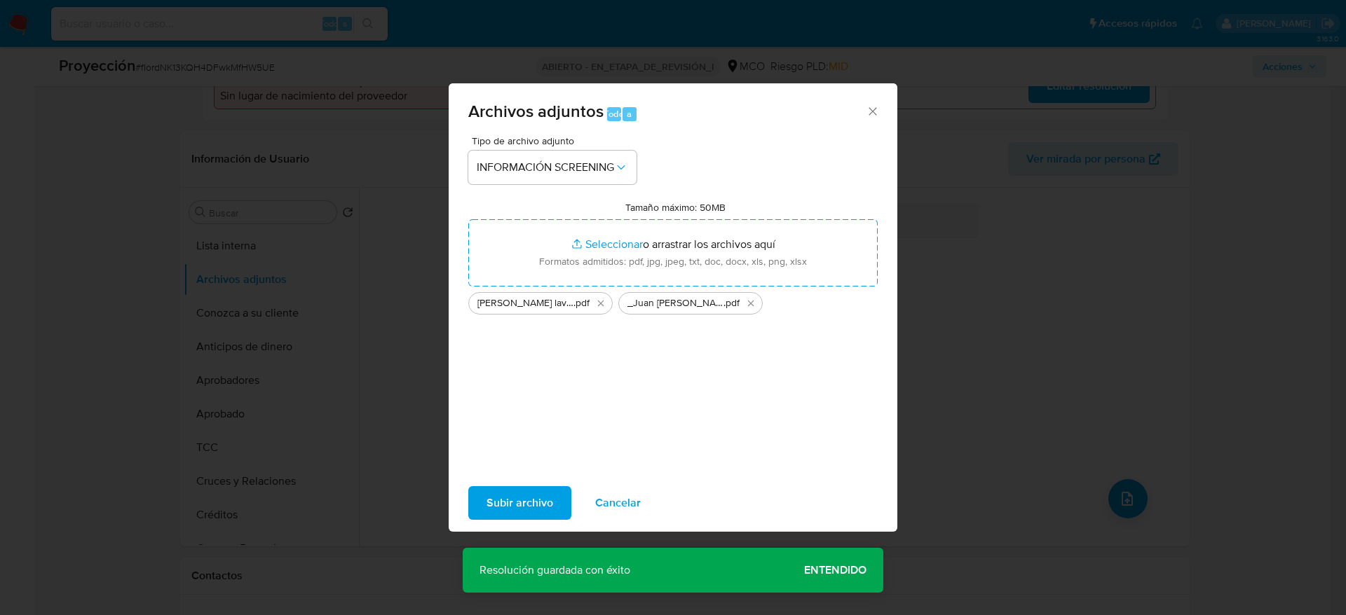
click at [536, 507] on span "Subir archivo" at bounding box center [519, 503] width 67 height 31
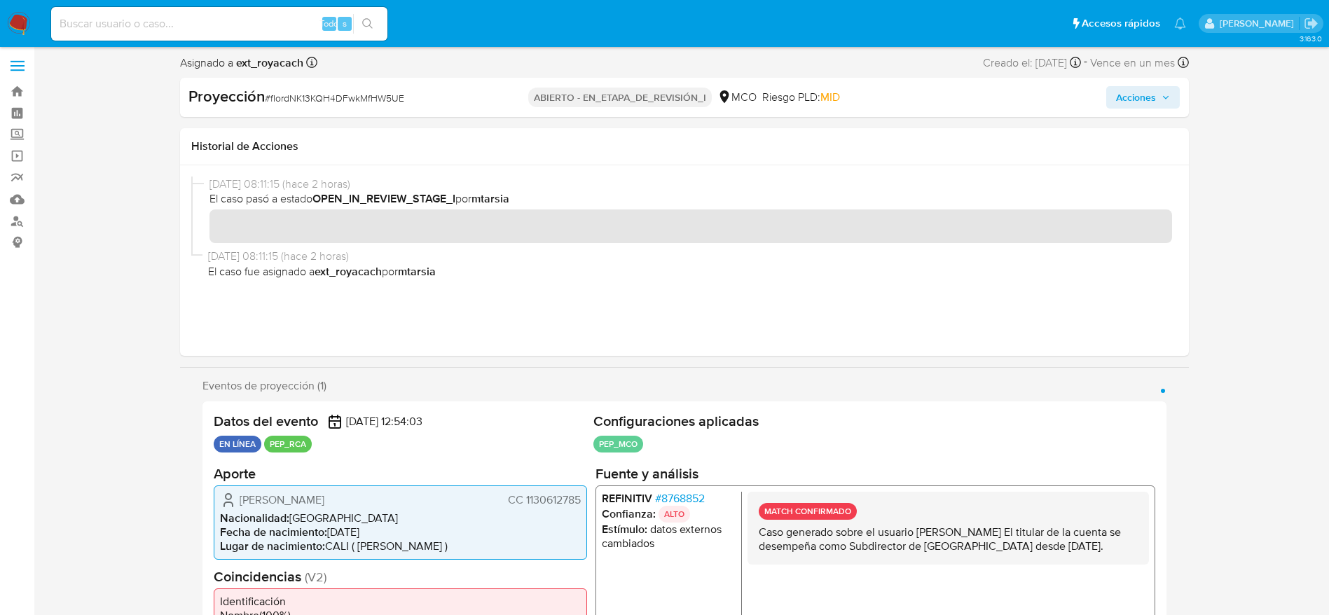
scroll to position [0, 0]
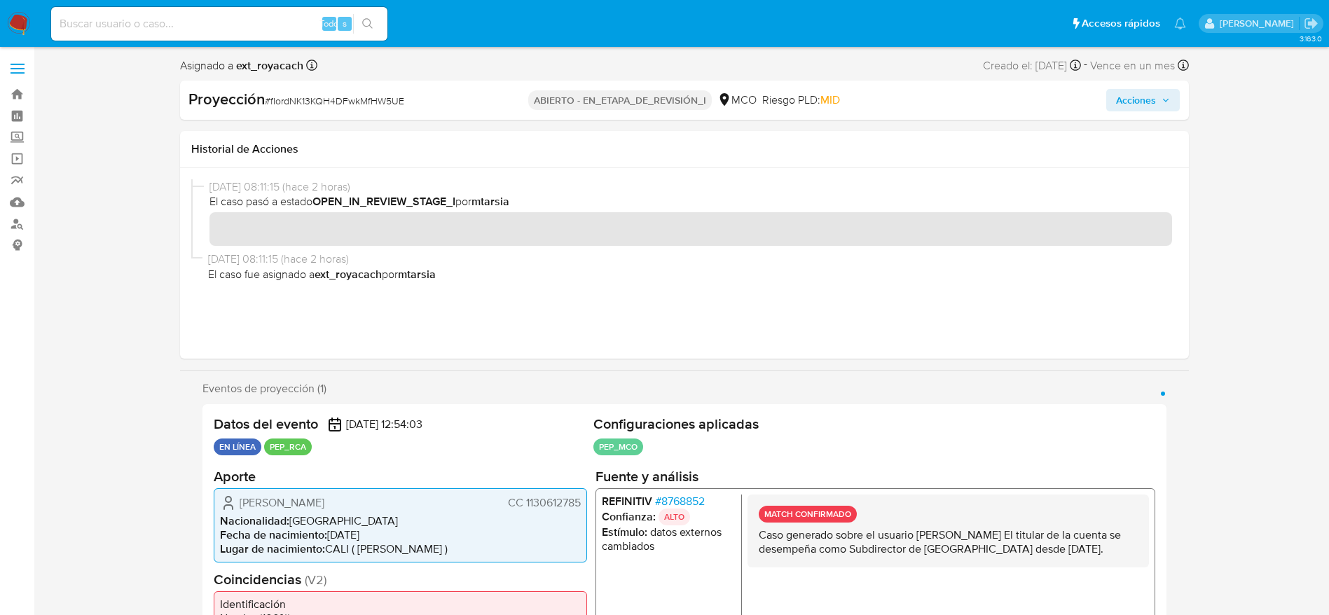
click at [1130, 97] on span "Acciones" at bounding box center [1136, 100] width 40 height 22
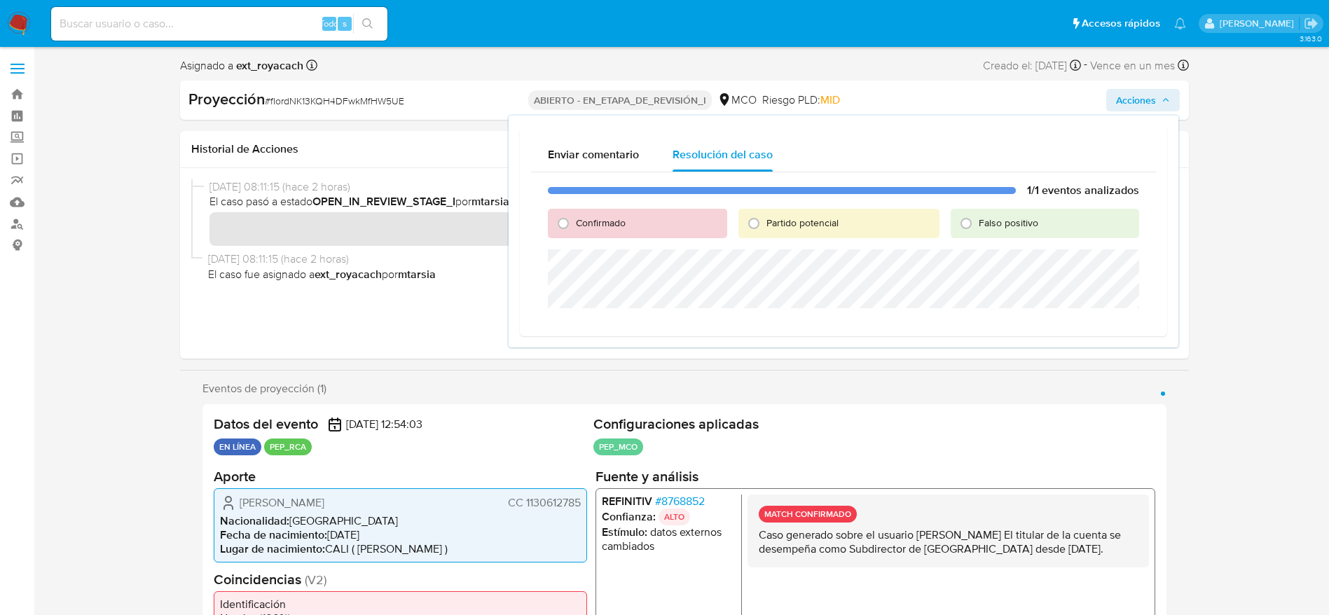
click at [601, 223] on span "Confirmado" at bounding box center [601, 223] width 50 height 14
click at [575, 223] on input "Confirmado" at bounding box center [563, 223] width 22 height 22
radio input "true"
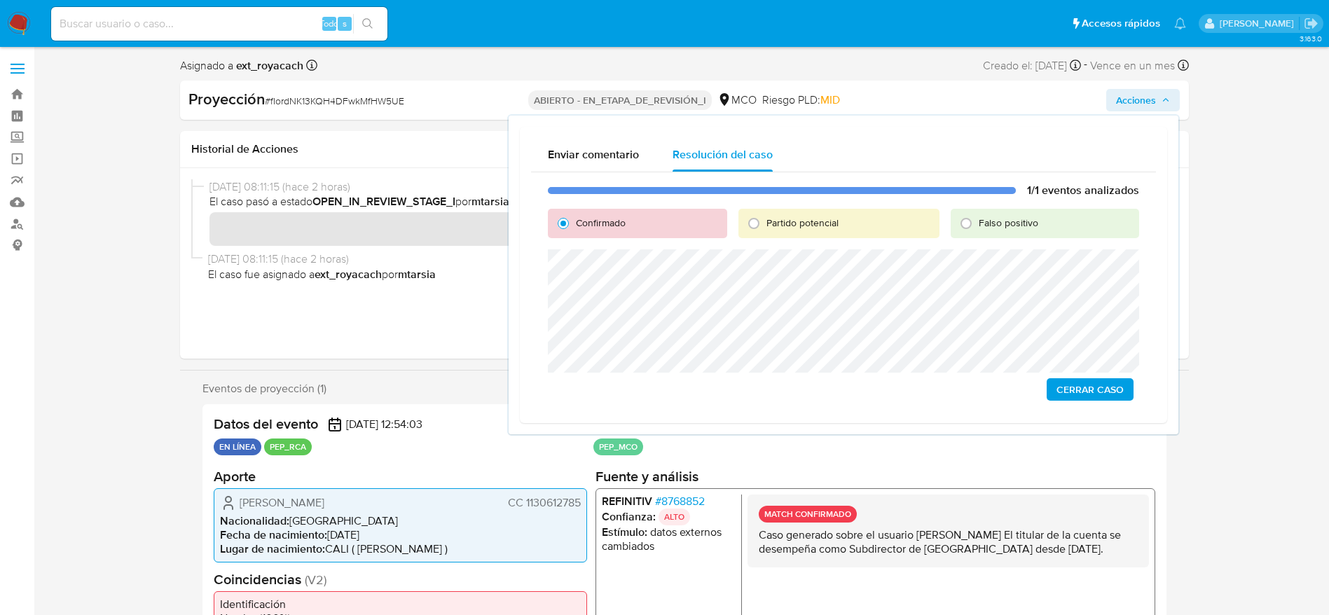
click at [1093, 384] on span "Cerrar Caso" at bounding box center [1090, 390] width 67 height 20
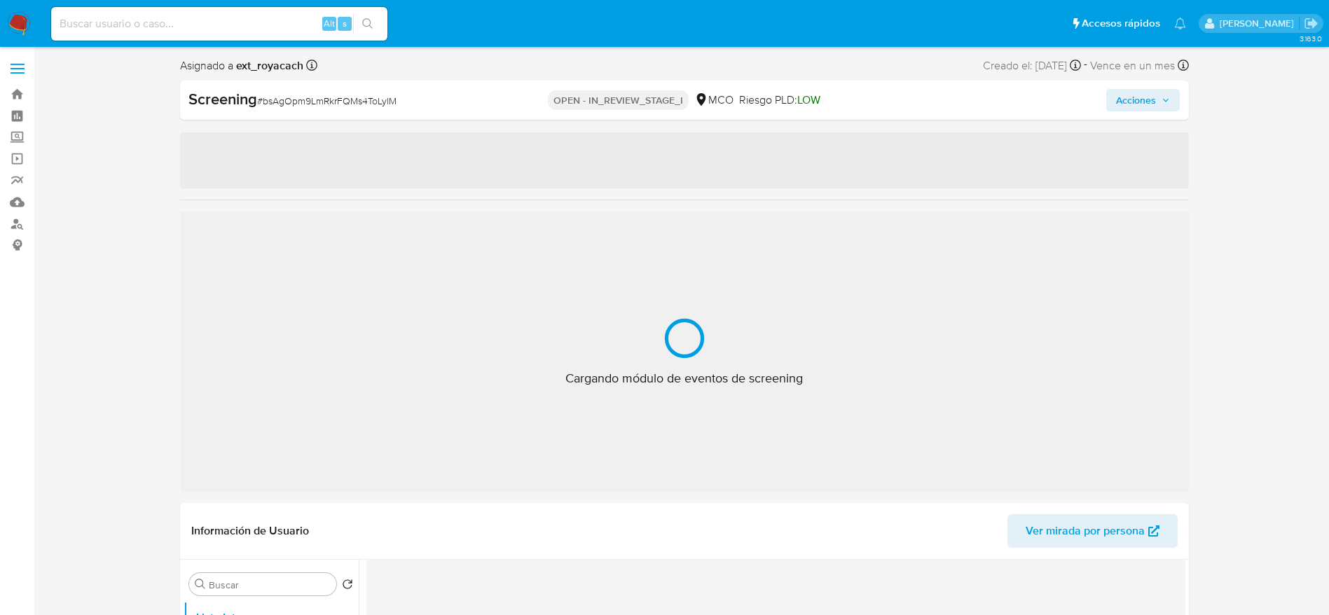
select select "10"
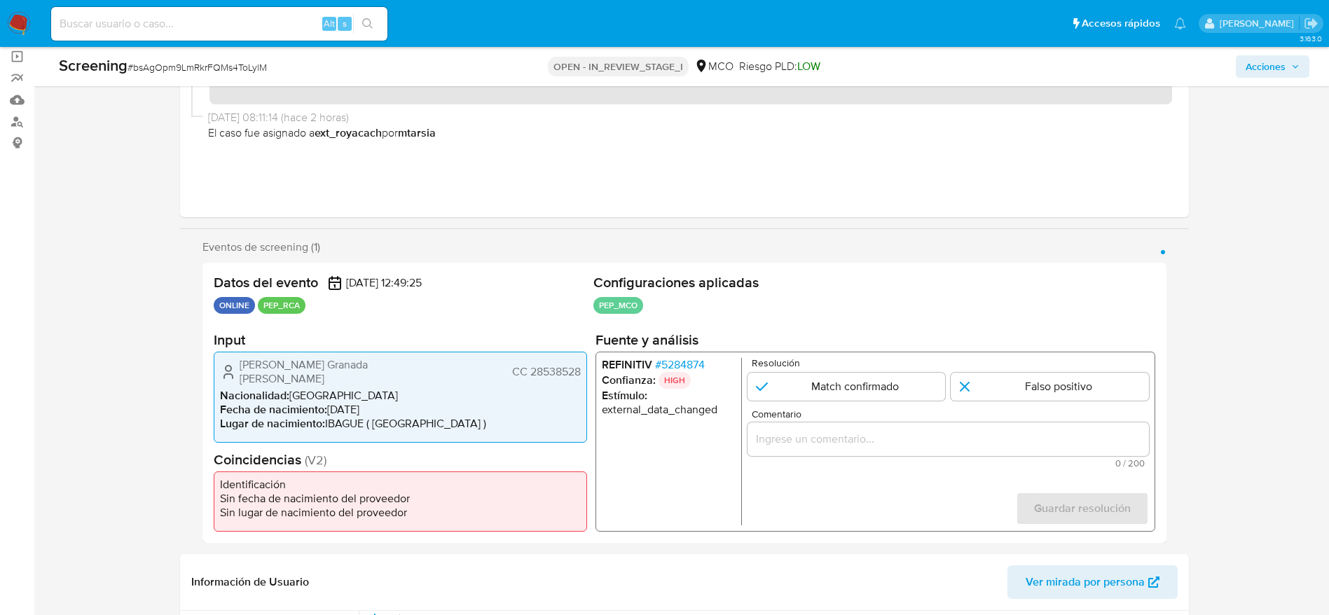
scroll to position [105, 0]
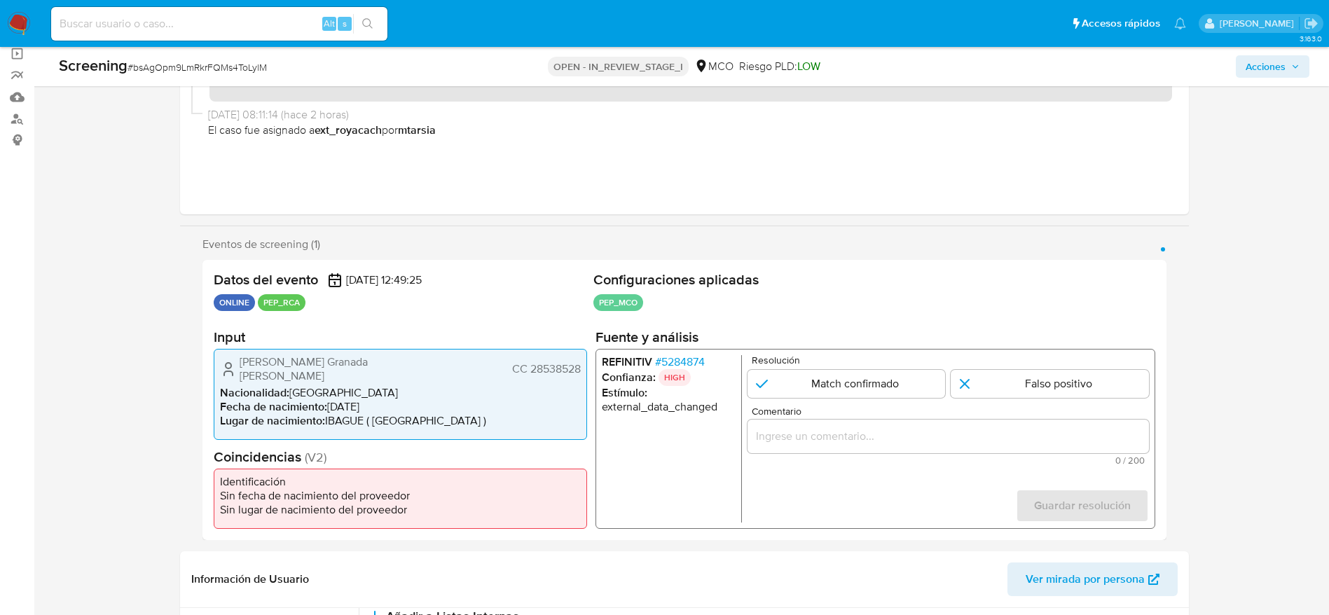
click at [677, 363] on span "# 5284874" at bounding box center [680, 362] width 50 height 14
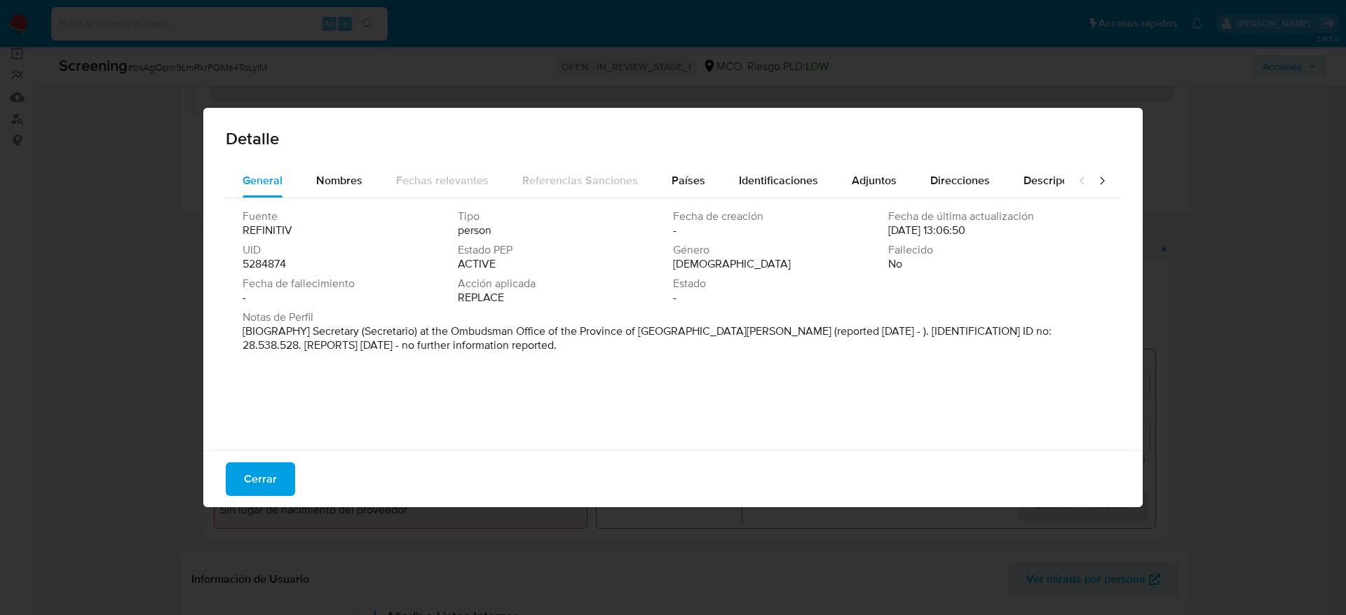
click at [690, 156] on div "Detalle" at bounding box center [672, 136] width 939 height 56
drag, startPoint x: 690, startPoint y: 183, endPoint x: 685, endPoint y: 196, distance: 14.0
click at [690, 184] on span "Países" at bounding box center [688, 180] width 34 height 16
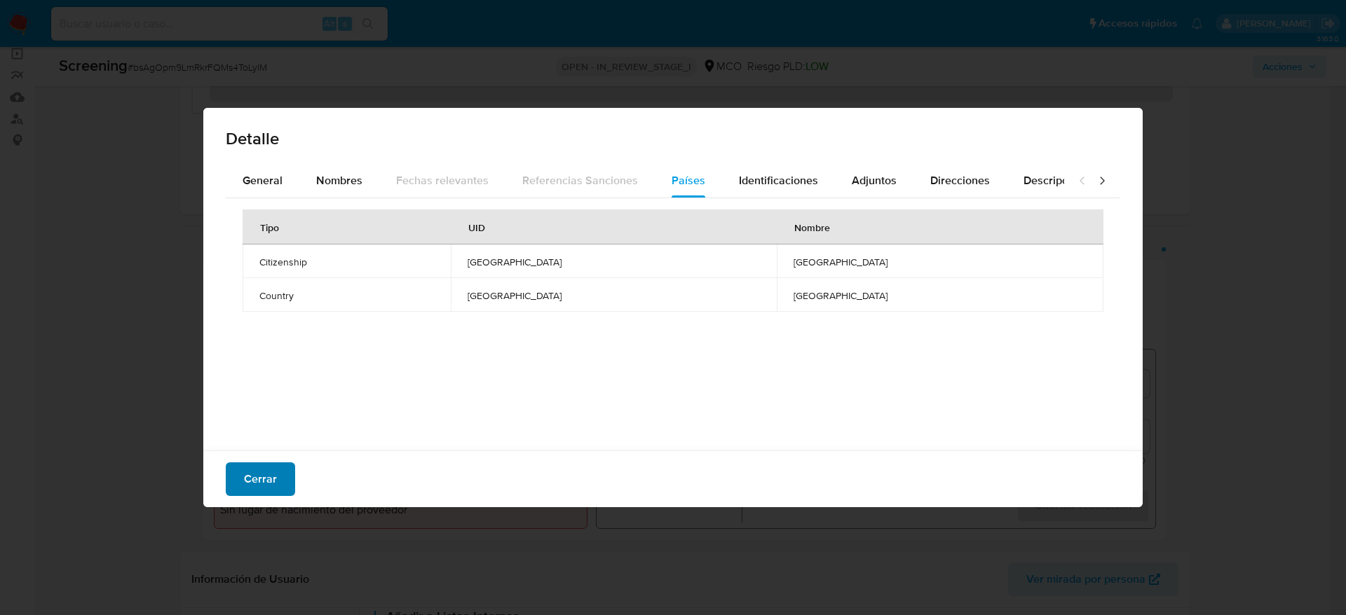
click at [273, 476] on span "Cerrar" at bounding box center [260, 479] width 33 height 31
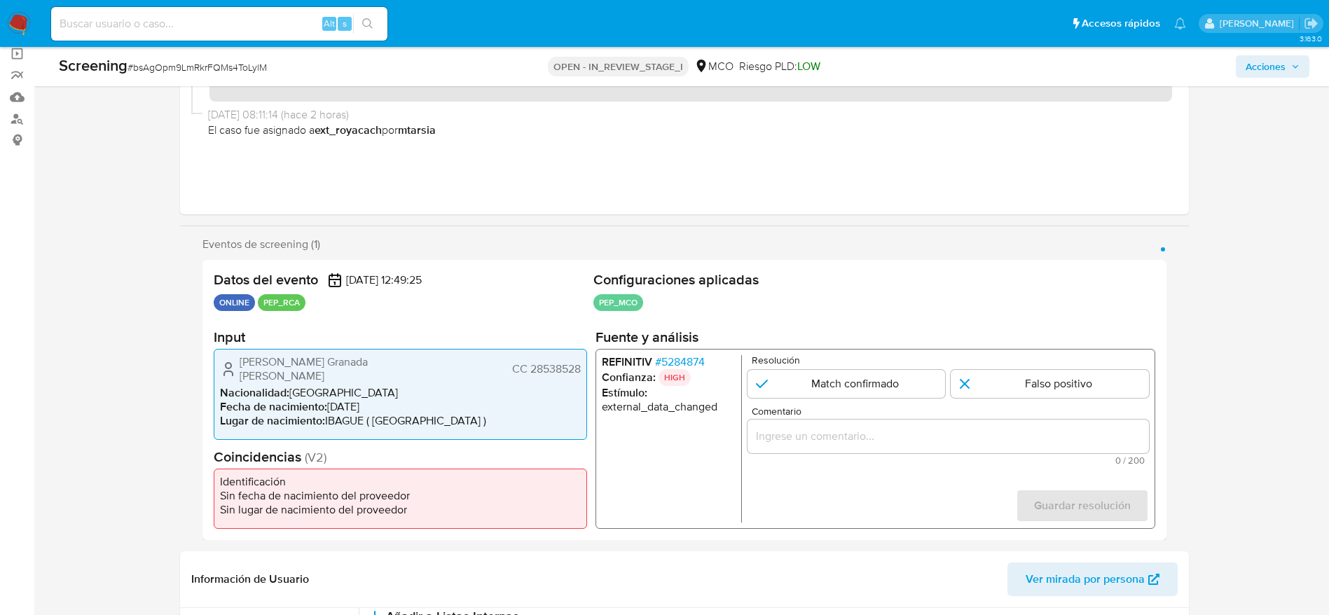
click at [243, 69] on span "# bsAgOpm9LmRkrFQMs4ToLylM" at bounding box center [197, 67] width 139 height 14
copy span "bsAgOpm9LmRkrFQMs4ToLylM"
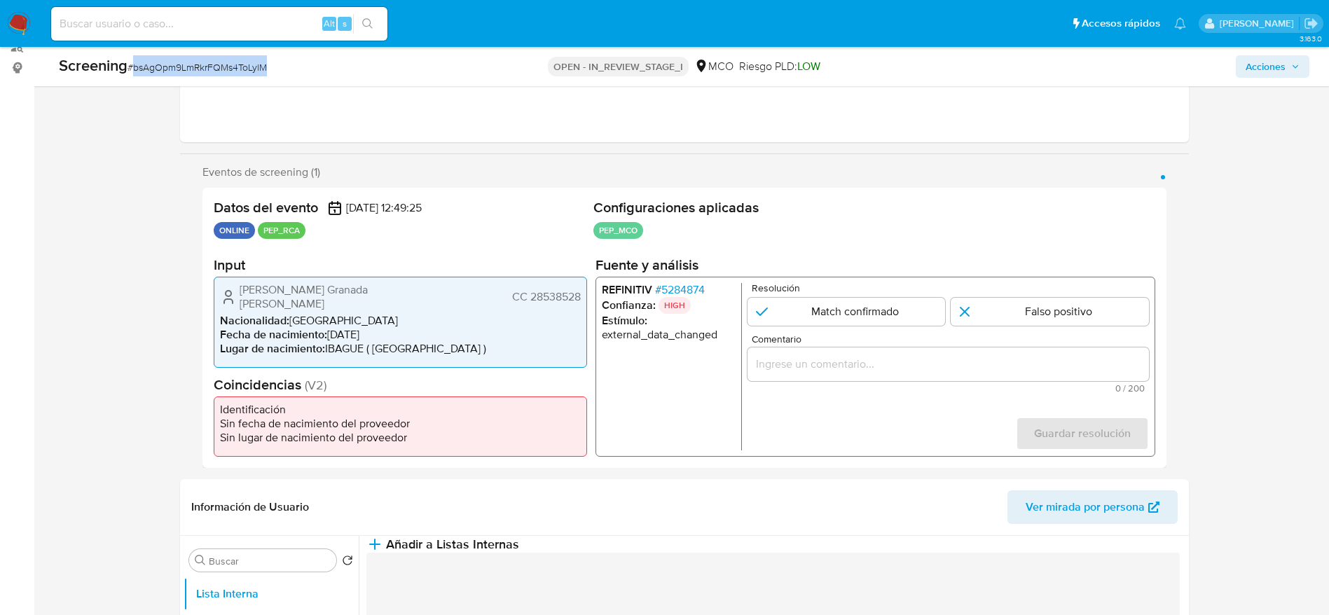
scroll to position [210, 0]
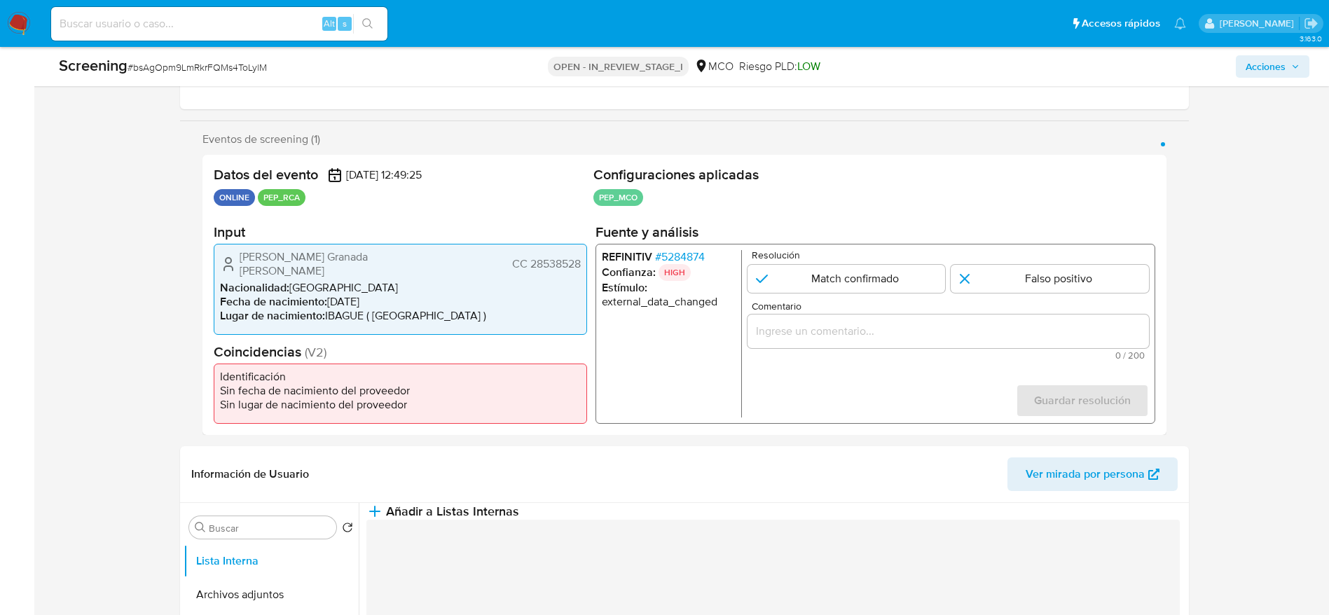
drag, startPoint x: 191, startPoint y: 270, endPoint x: 560, endPoint y: 252, distance: 369.7
click at [575, 252] on div "Eventos de screening (1) Página 1 Datos del evento [DATE] 12:49:25 ONLINE PEP_R…" at bounding box center [684, 283] width 1009 height 303
drag, startPoint x: 228, startPoint y: 252, endPoint x: 588, endPoint y: 252, distance: 360.2
click at [588, 252] on div "Datos del evento [DATE] 12:49:25 ONLINE PEP_RCA Configuraciones aplicadas PEP_M…" at bounding box center [685, 295] width 964 height 280
click at [704, 259] on span "# 5284874" at bounding box center [680, 257] width 50 height 14
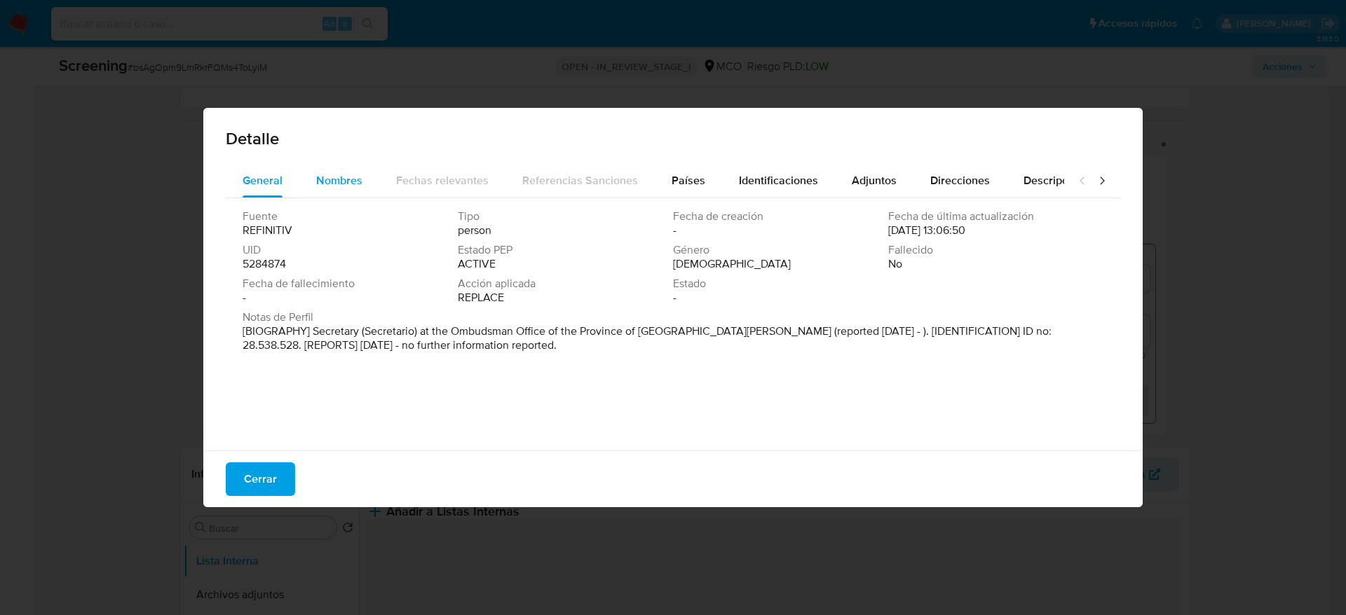
click at [312, 184] on button "Nombres" at bounding box center [339, 181] width 80 height 34
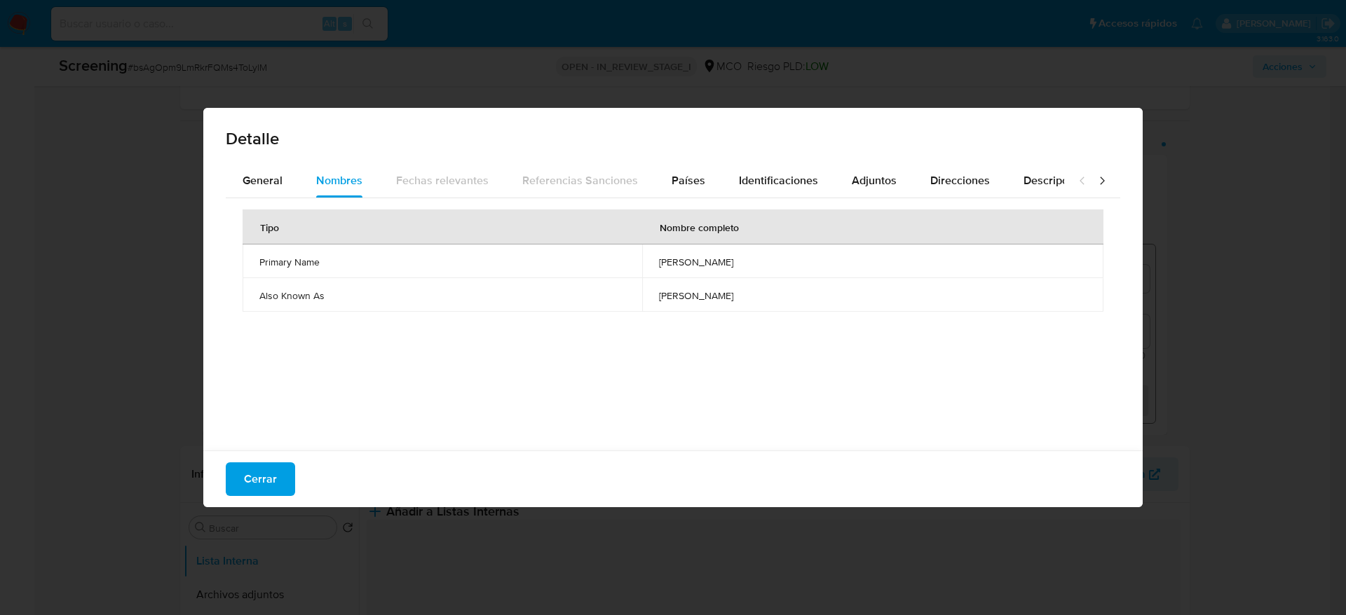
click at [659, 259] on span "[PERSON_NAME]" at bounding box center [872, 262] width 427 height 13
click at [705, 182] on button "Países" at bounding box center [688, 181] width 67 height 34
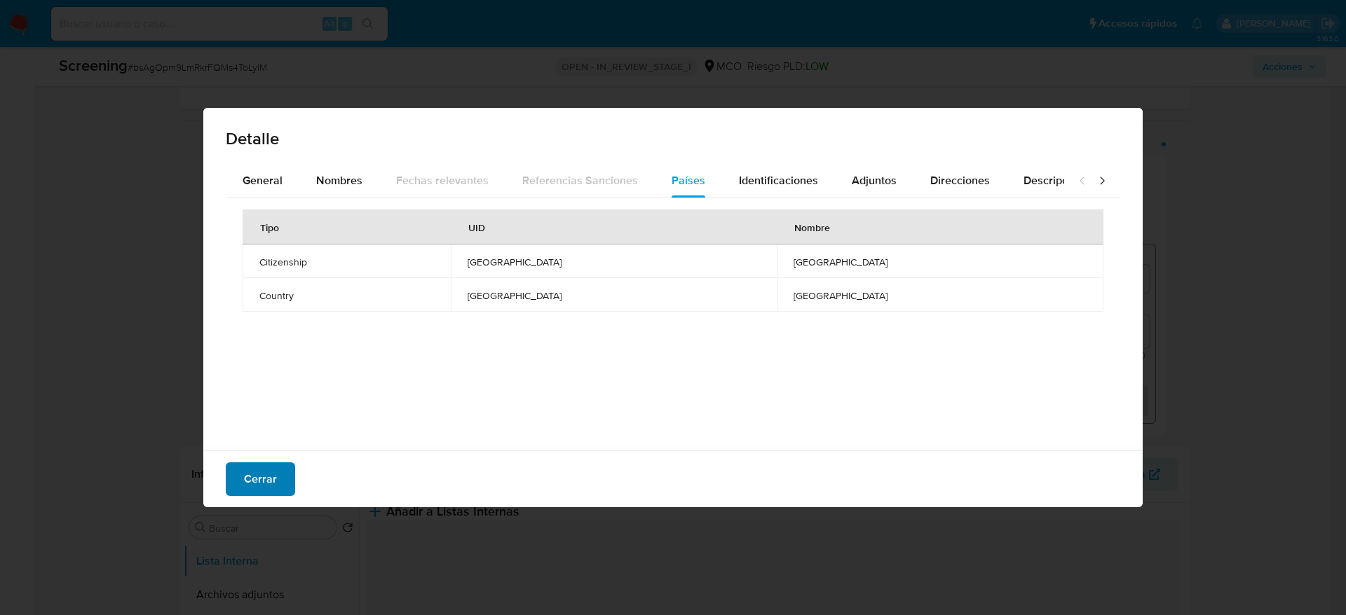
click at [283, 490] on button "Cerrar" at bounding box center [260, 480] width 69 height 34
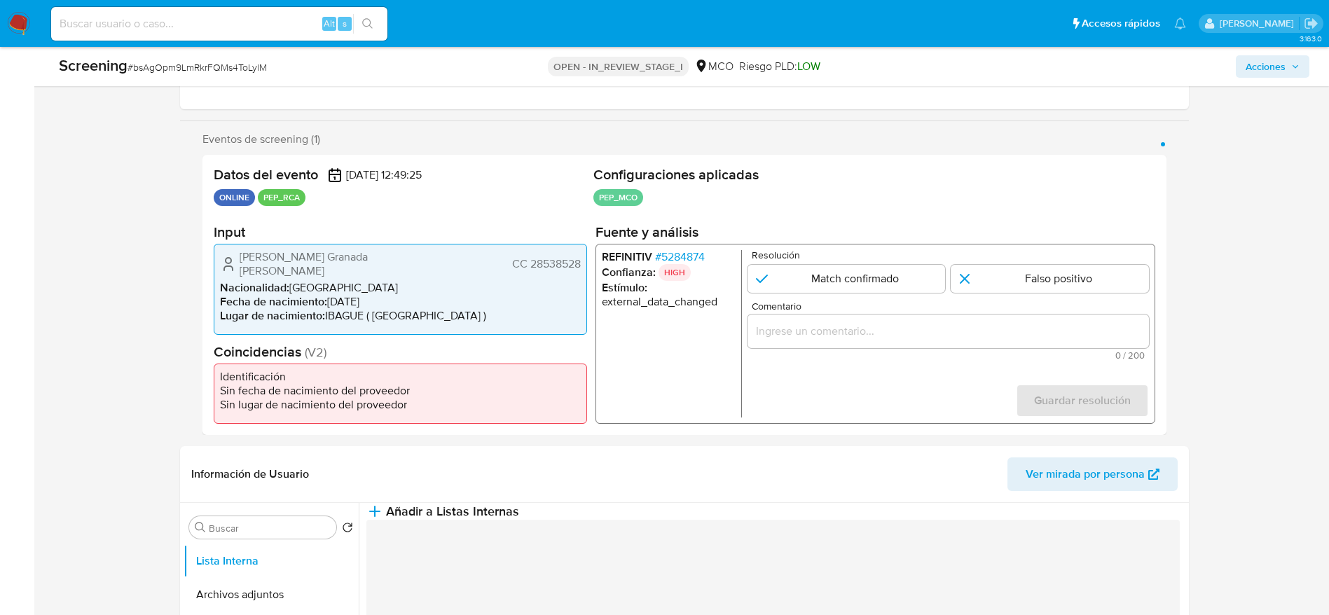
click at [1027, 331] on input "Comentario" at bounding box center [948, 331] width 402 height 18
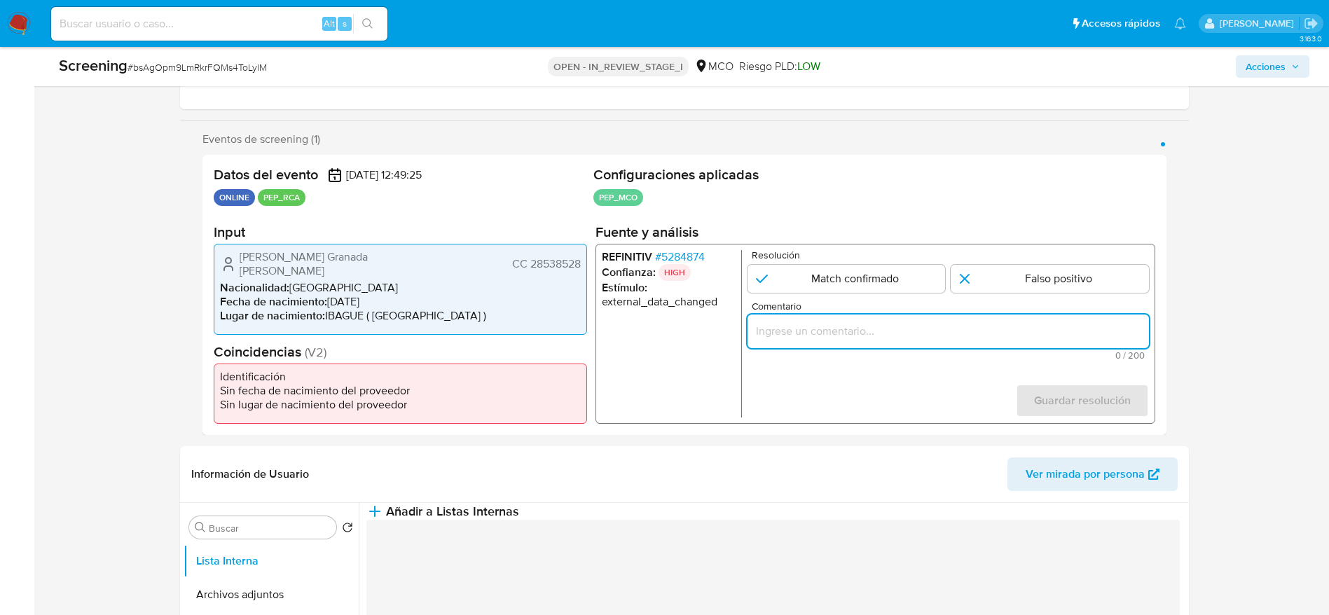
paste input "Compara al usuario [PERSON_NAME] Granada [PERSON_NAME] CC 28538528 con el PEP "…"
type input "Compara al usuario [PERSON_NAME] Granada [PERSON_NAME] CC 28538528 con el PEP "…"
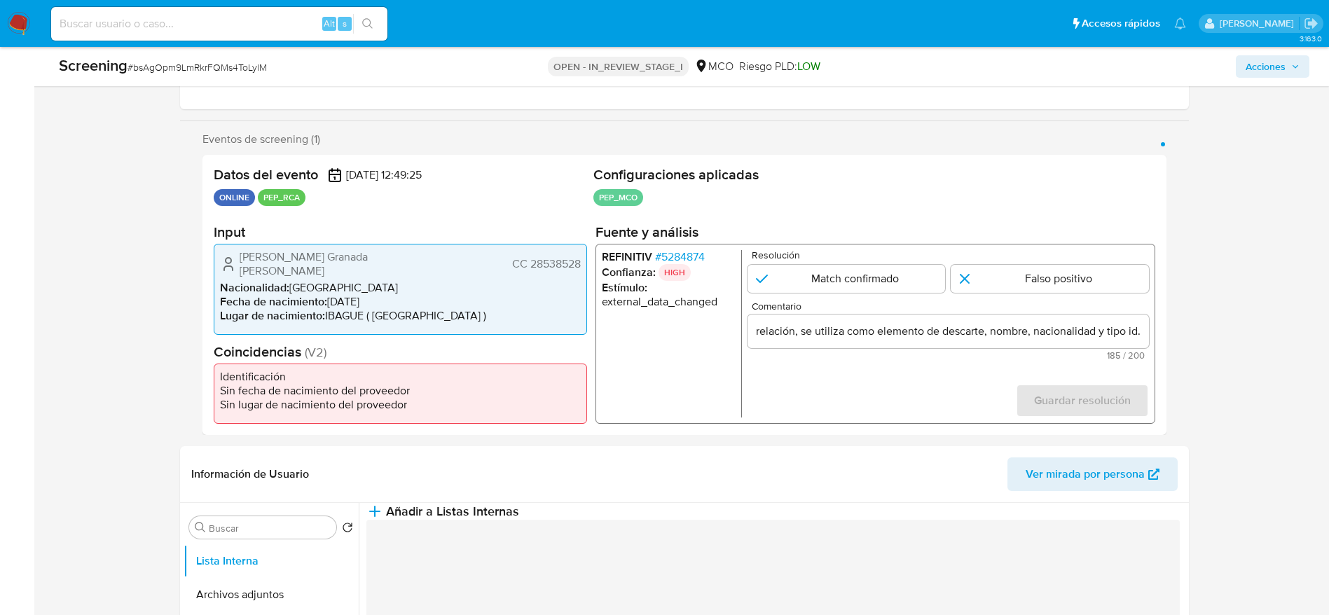
click at [1058, 300] on form "Resolución Match confirmado Falso positivo Comentario Compara al usuario [PERSO…" at bounding box center [948, 333] width 402 height 167
click at [1076, 286] on input "1 de 1" at bounding box center [1050, 279] width 198 height 28
radio input "true"
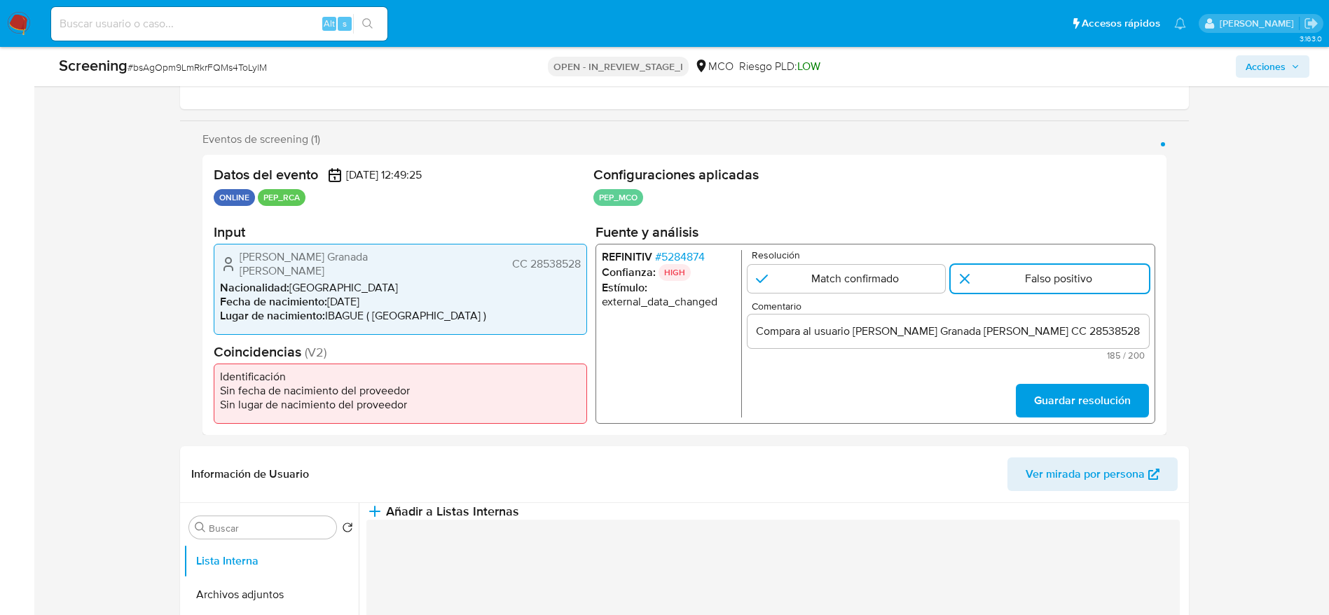
click at [1071, 376] on form "Resolución Match confirmado Falso positivo Comentario Compara al usuario [PERSO…" at bounding box center [948, 333] width 402 height 167
click at [1071, 397] on span "Guardar resolución" at bounding box center [1082, 400] width 97 height 31
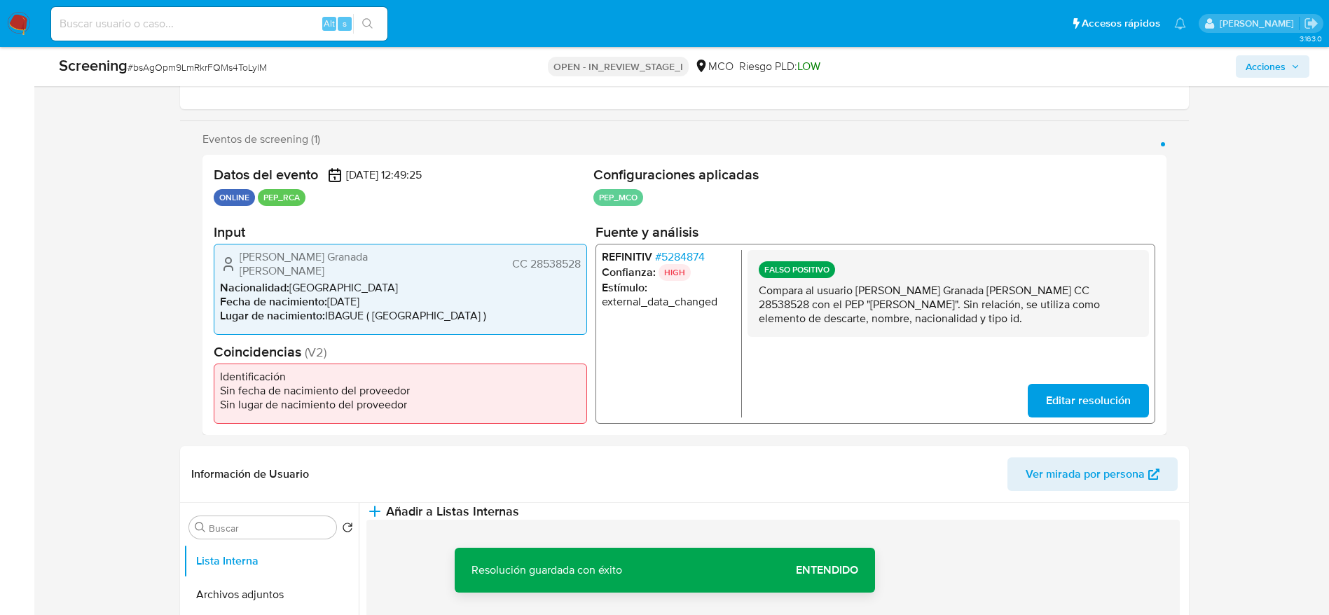
click at [936, 313] on p "Compara al usuario [PERSON_NAME] Granada [PERSON_NAME] CC 28538528 con el PEP "…" at bounding box center [947, 305] width 379 height 42
click at [519, 519] on span "Añadir a Listas Internas" at bounding box center [452, 511] width 133 height 15
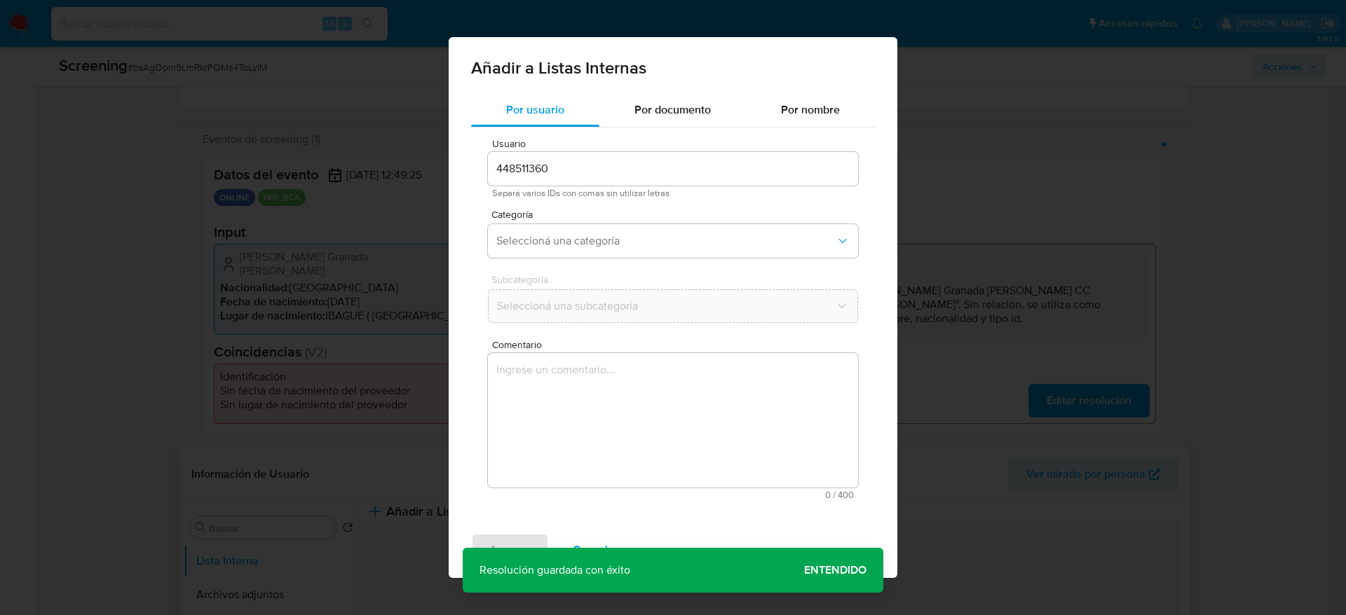
click at [753, 488] on div "Comentario 0 / 400 400 caracteres restantes" at bounding box center [673, 420] width 370 height 160
click at [708, 406] on textarea "Comentario" at bounding box center [673, 420] width 370 height 135
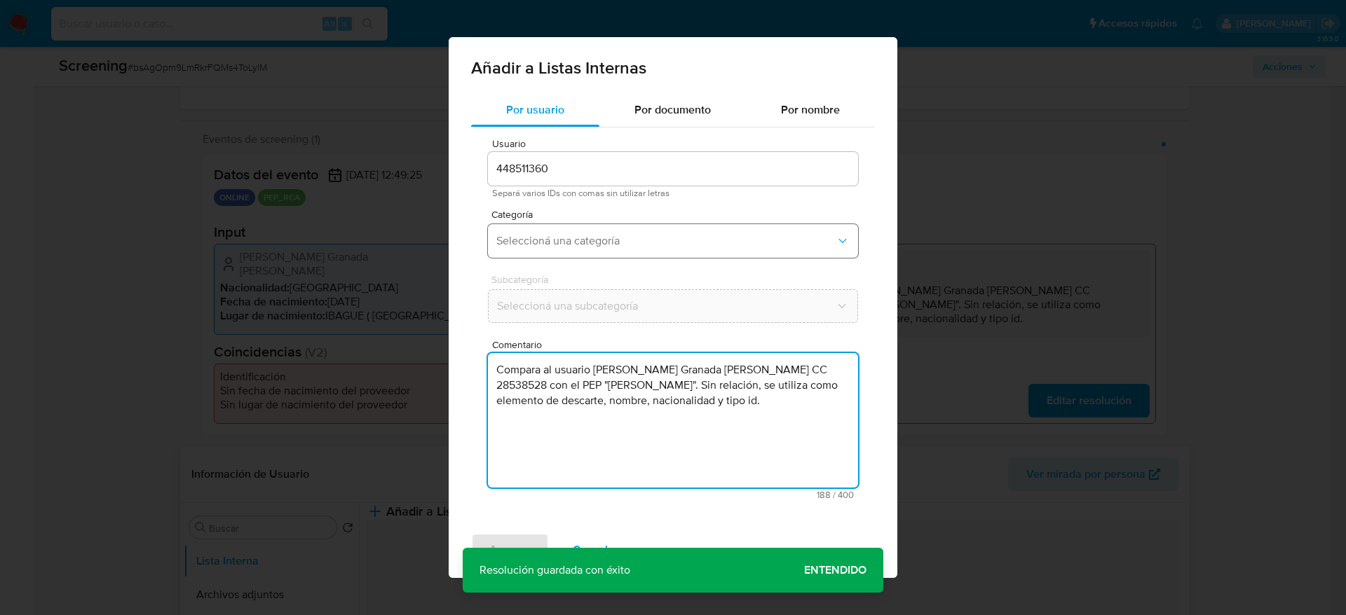
type textarea "Compara al usuario [PERSON_NAME] Granada [PERSON_NAME] CC 28538528 con el PEP "…"
click at [536, 256] on button "Seleccioná una categoría" at bounding box center [673, 241] width 370 height 34
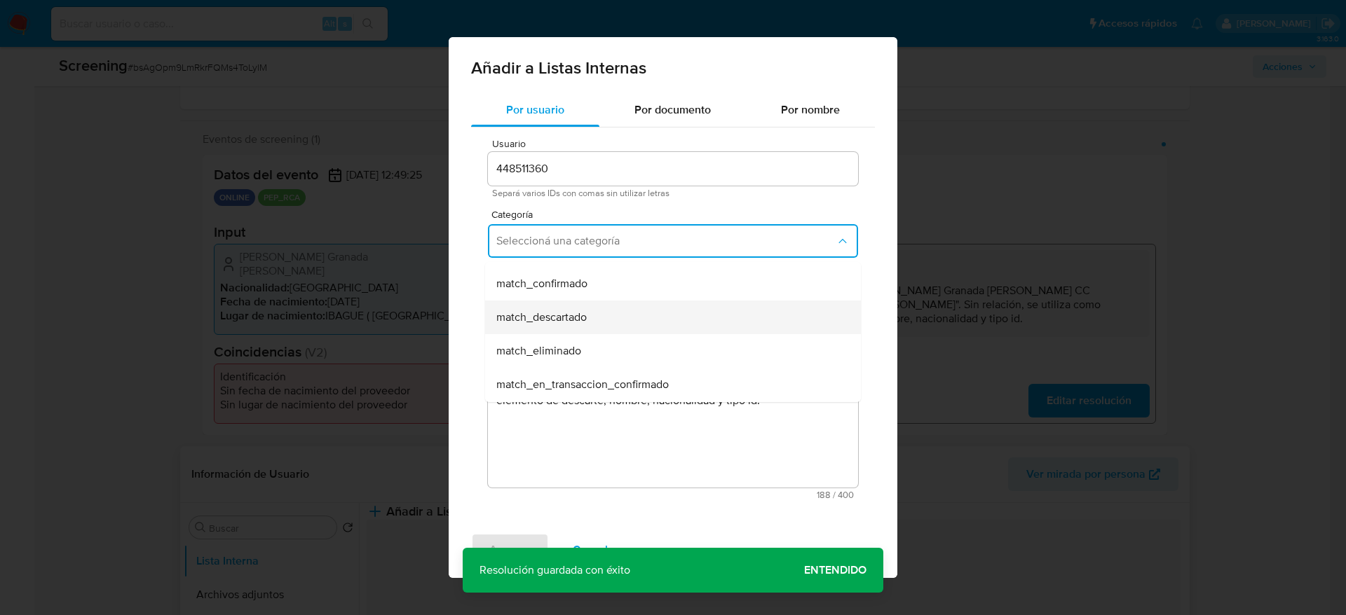
scroll to position [105, 0]
click at [519, 303] on span "match_descartado" at bounding box center [541, 308] width 90 height 14
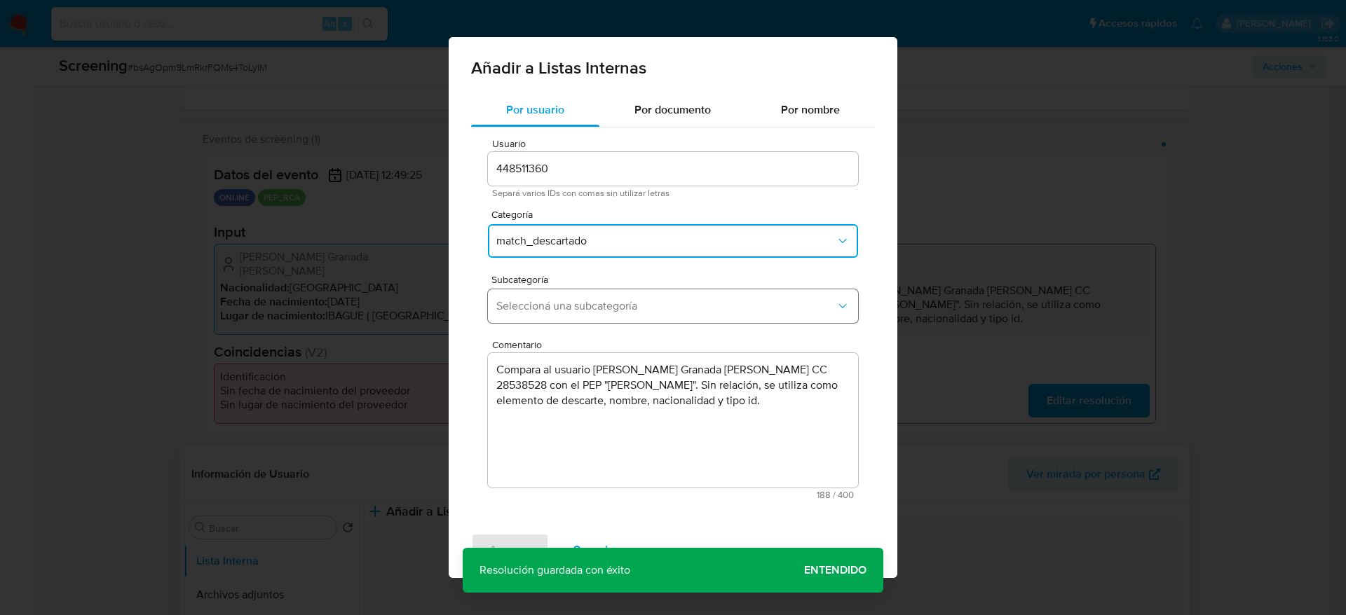
drag, startPoint x: 519, startPoint y: 303, endPoint x: 519, endPoint y: 321, distance: 18.2
click at [519, 303] on span "Seleccioná una subcategoría" at bounding box center [665, 306] width 339 height 14
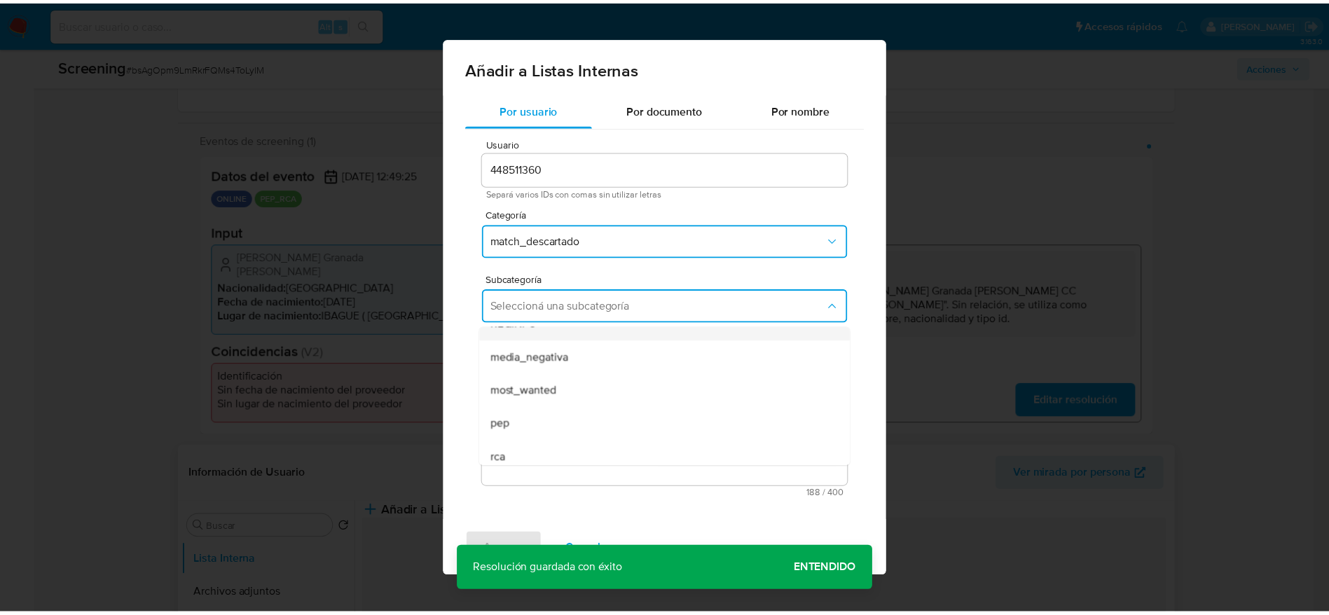
scroll to position [95, 0]
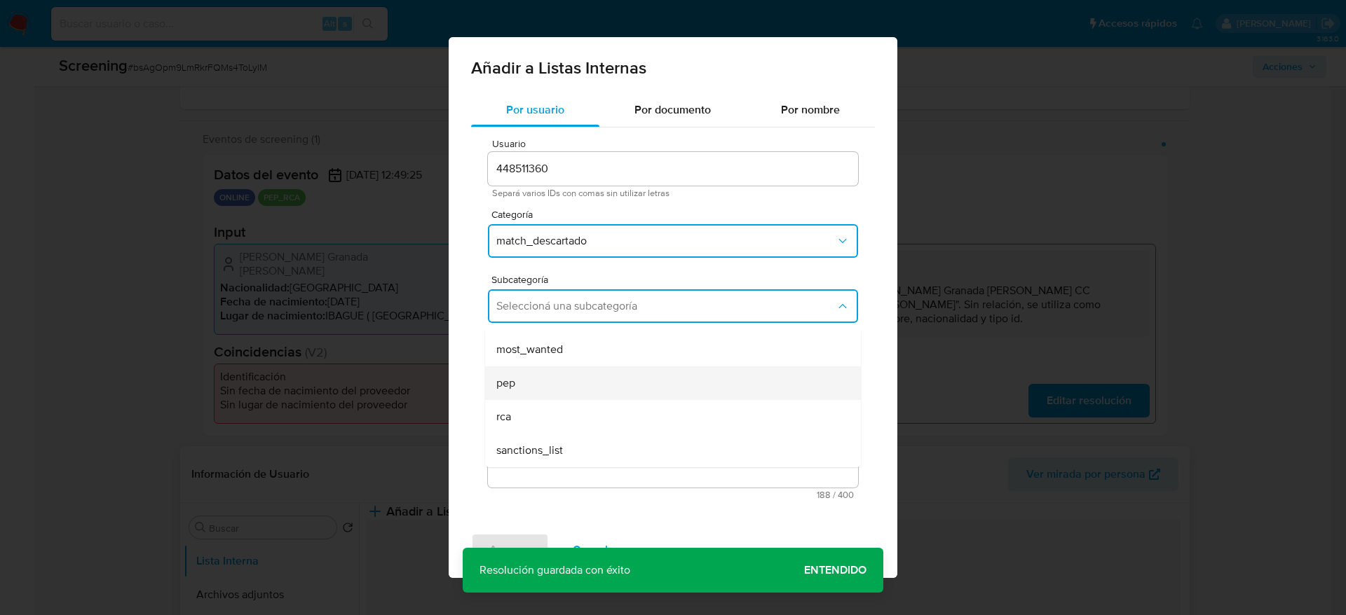
click at [519, 378] on div "pep" at bounding box center [668, 384] width 345 height 34
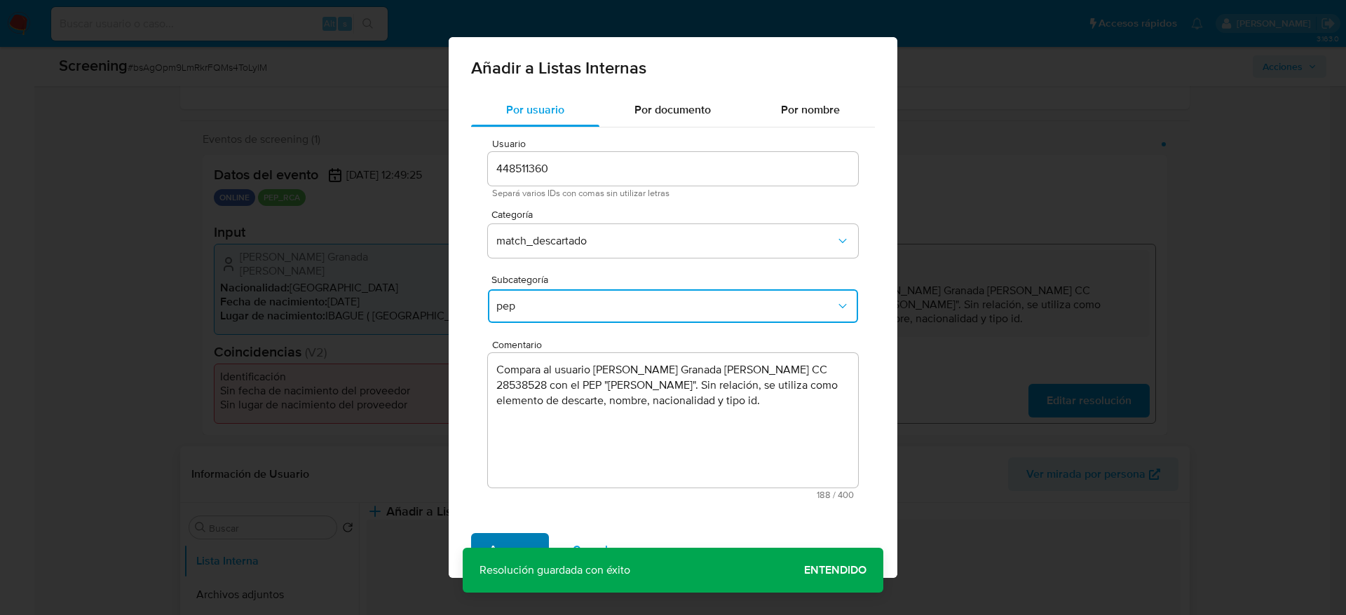
click at [518, 538] on span "Agregar" at bounding box center [509, 550] width 41 height 31
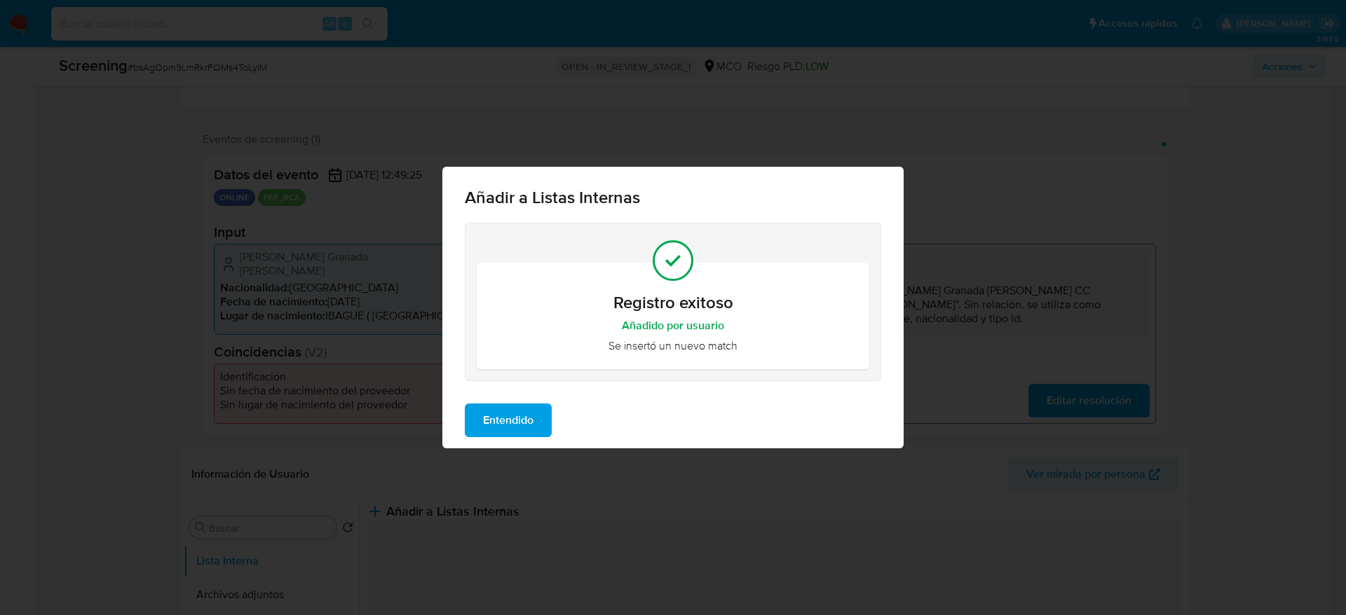
click at [502, 385] on div "Registro exitoso Añadido por usuario Se insertó un nuevo match" at bounding box center [672, 308] width 461 height 170
click at [502, 407] on span "Entendido" at bounding box center [508, 420] width 50 height 31
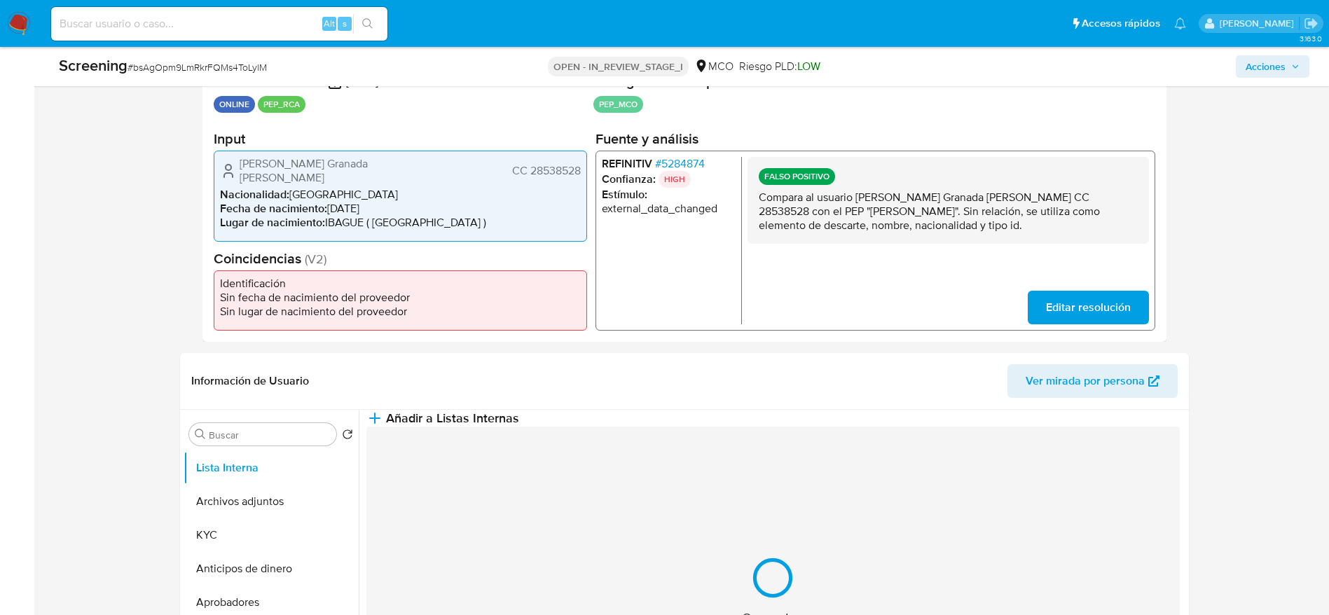
scroll to position [420, 0]
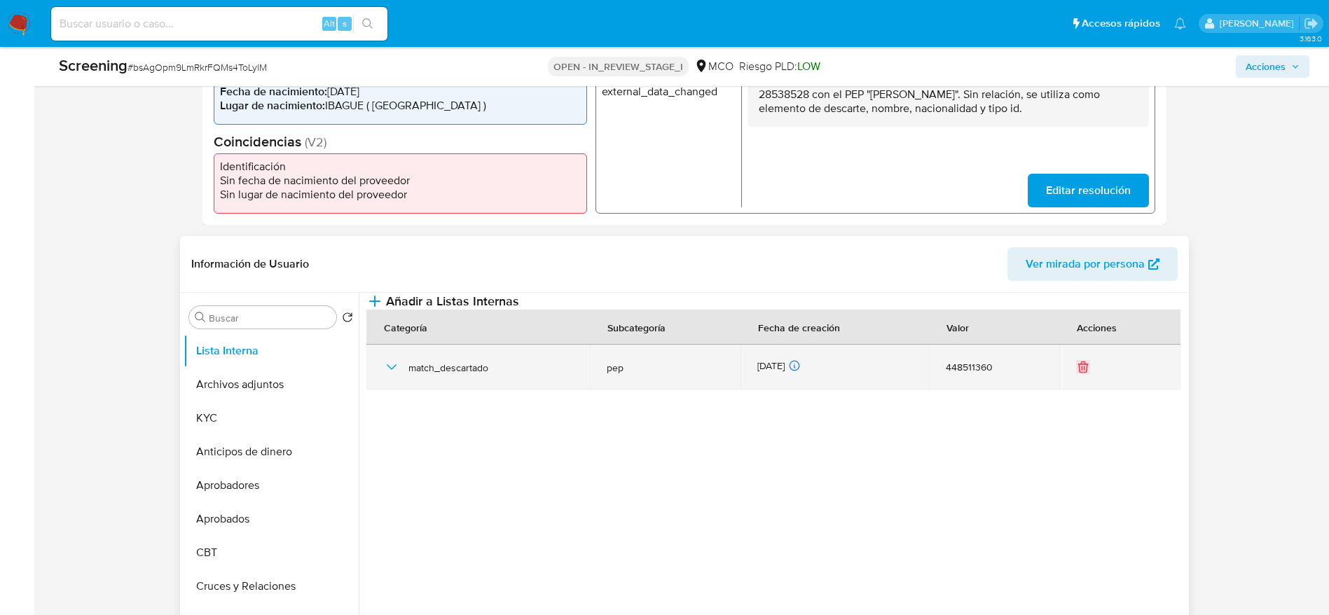
drag, startPoint x: 388, startPoint y: 394, endPoint x: 390, endPoint y: 405, distance: 11.6
click at [389, 376] on icon "button" at bounding box center [391, 367] width 17 height 17
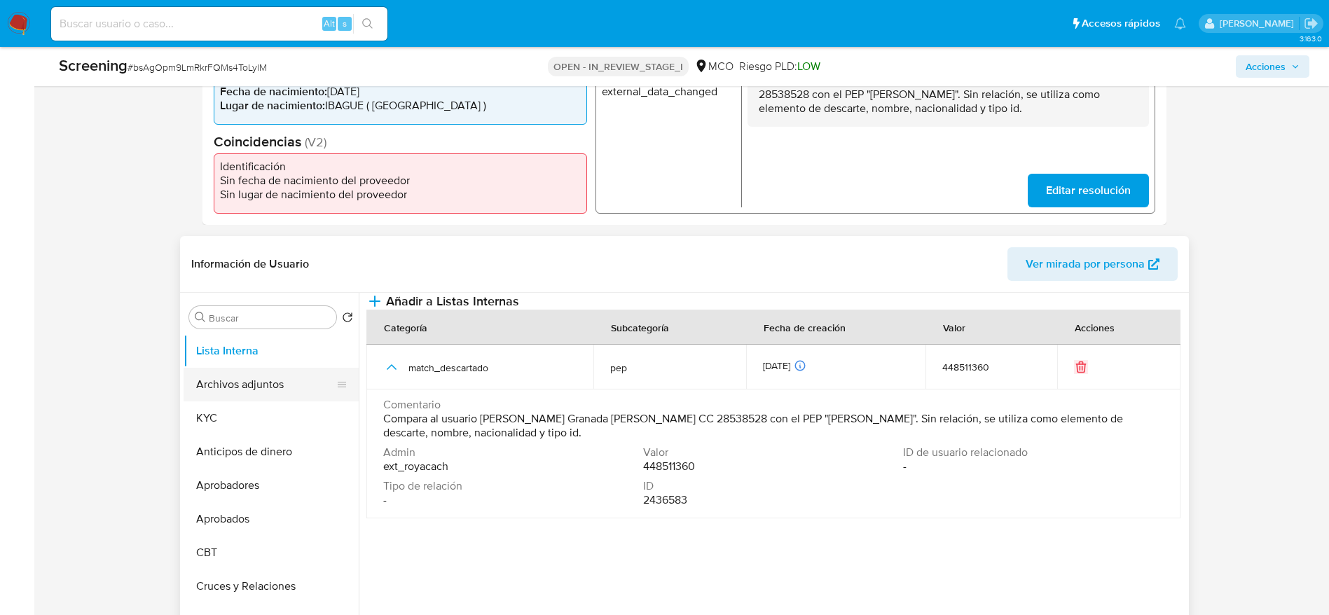
click at [289, 391] on button "Archivos adjuntos" at bounding box center [266, 385] width 164 height 34
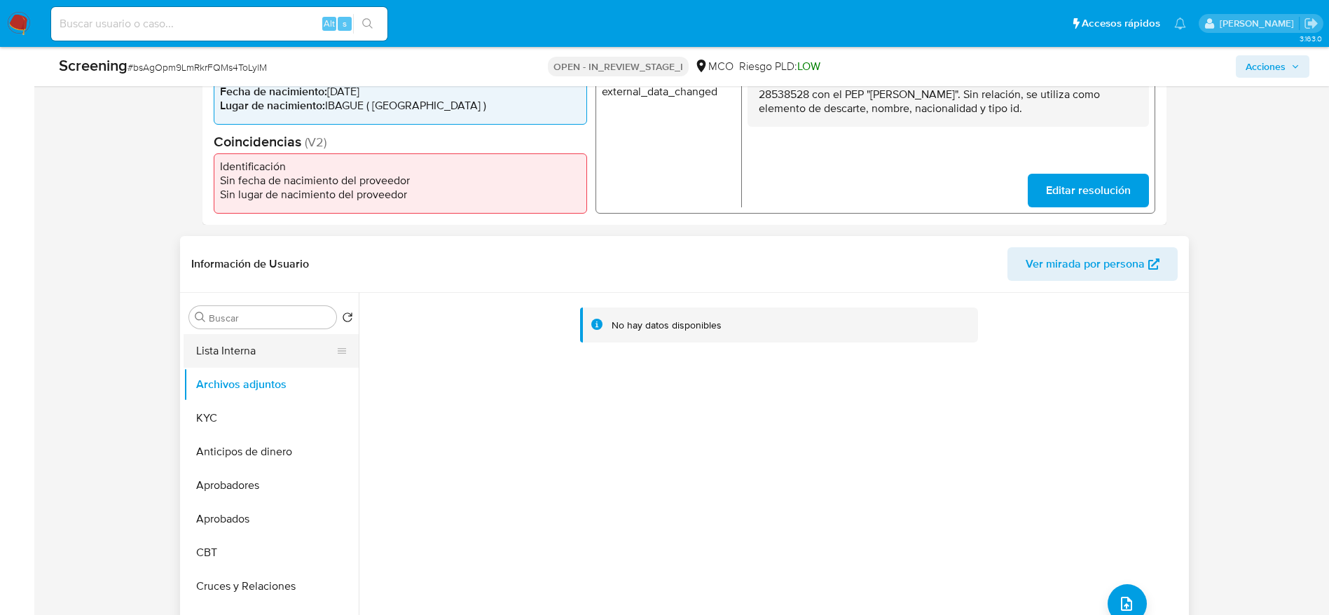
drag, startPoint x: 240, startPoint y: 358, endPoint x: 296, endPoint y: 336, distance: 60.1
click at [240, 357] on button "Lista Interna" at bounding box center [266, 351] width 164 height 34
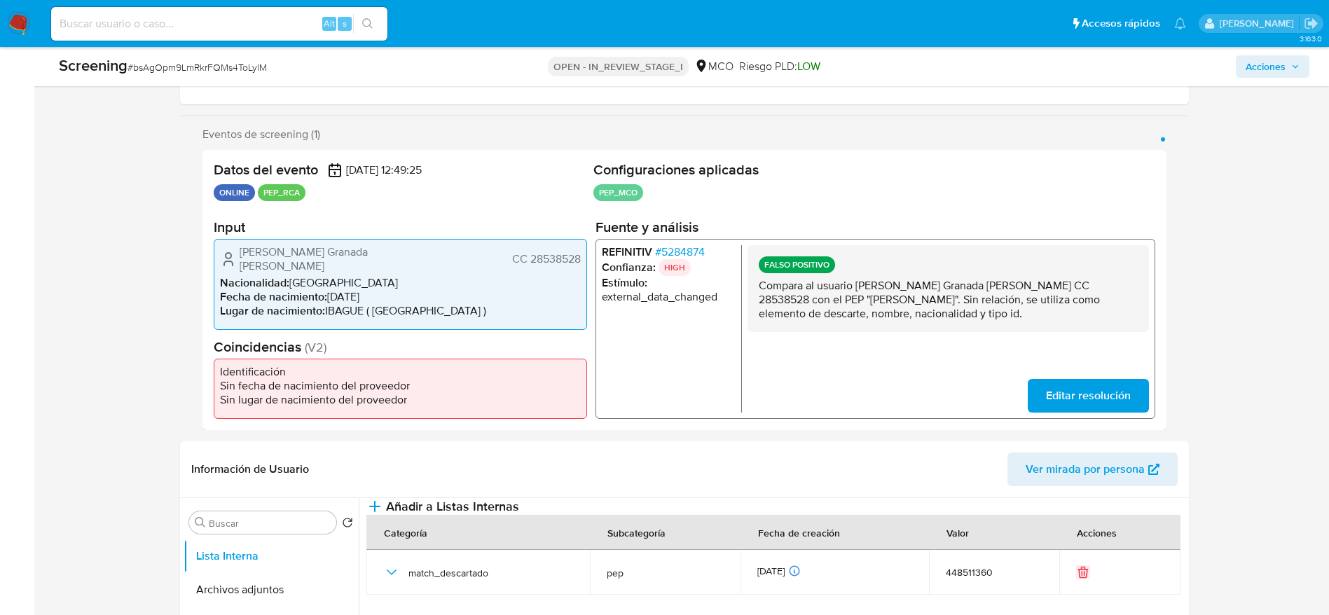
scroll to position [0, 0]
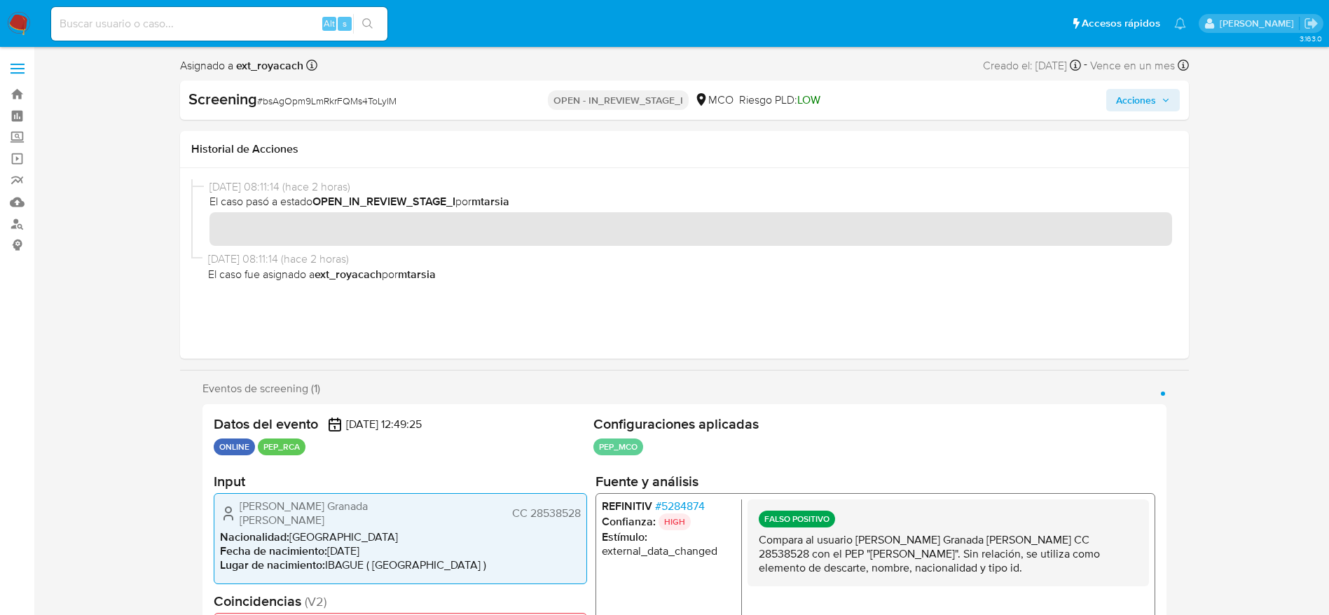
click at [1141, 89] on span "Acciones" at bounding box center [1136, 100] width 40 height 22
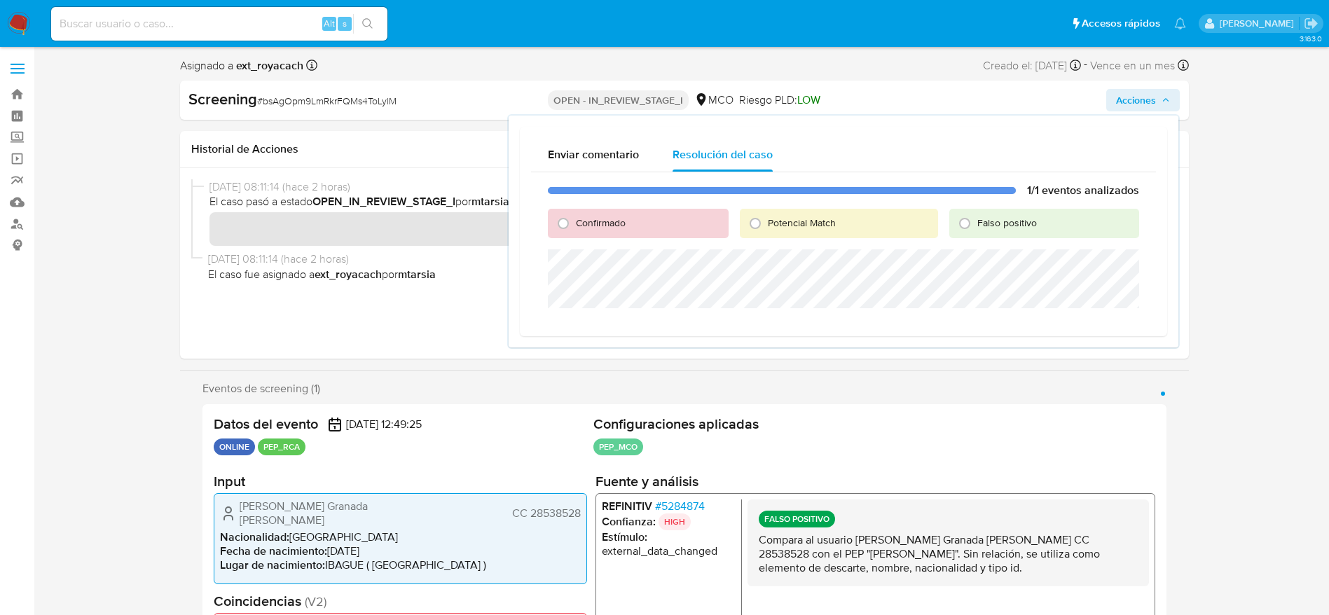
click at [985, 221] on span "Falso positivo" at bounding box center [1008, 223] width 60 height 14
click at [976, 221] on input "Falso positivo" at bounding box center [965, 223] width 22 height 22
radio input "true"
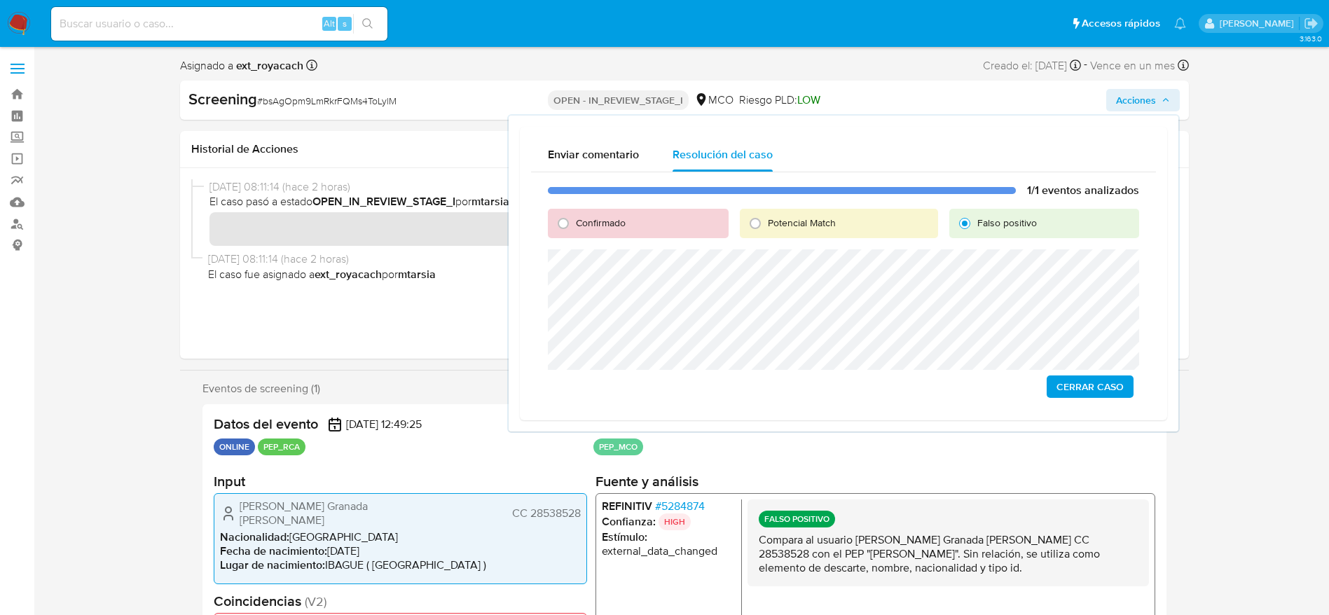
click at [1074, 374] on div "1/1 eventos analizados Confirmado Potencial Match Falso positivo Cerrar Caso" at bounding box center [843, 290] width 625 height 237
click at [1076, 388] on span "Cerrar Caso" at bounding box center [1090, 387] width 67 height 20
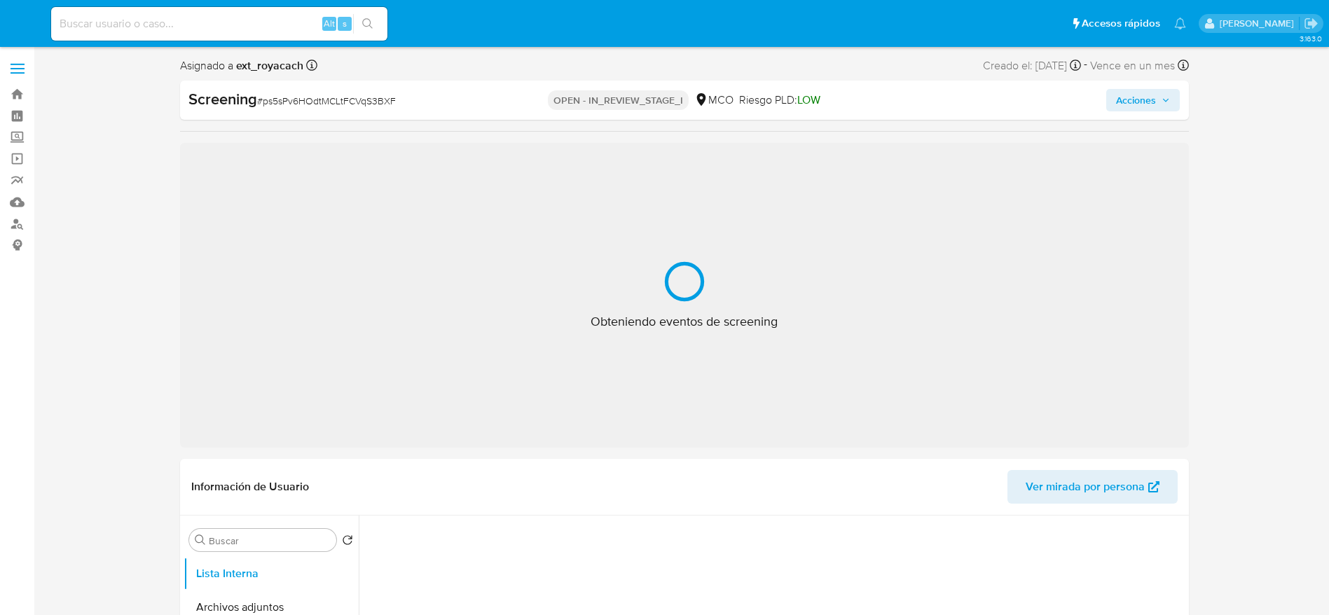
select select "10"
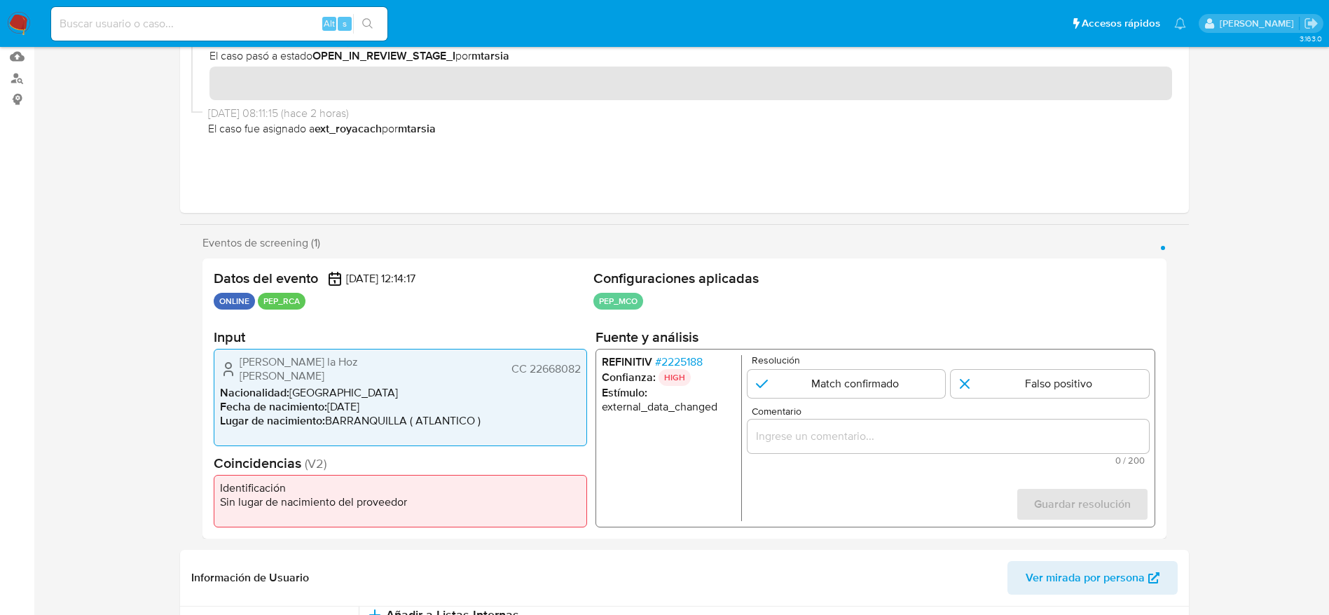
scroll to position [210, 0]
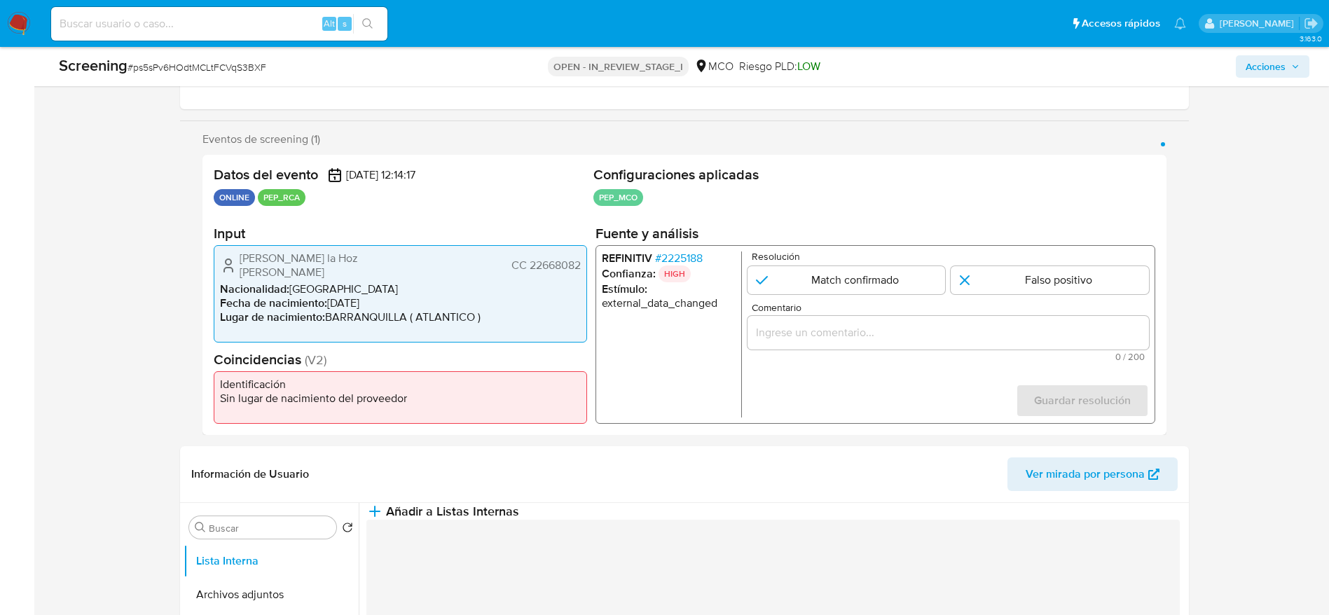
click at [200, 66] on span "# ps5sPv6HOdtMCLtFCVqS3BXF" at bounding box center [197, 67] width 139 height 14
copy span "ps5sPv6HOdtMCLtFCVqS3BXF"
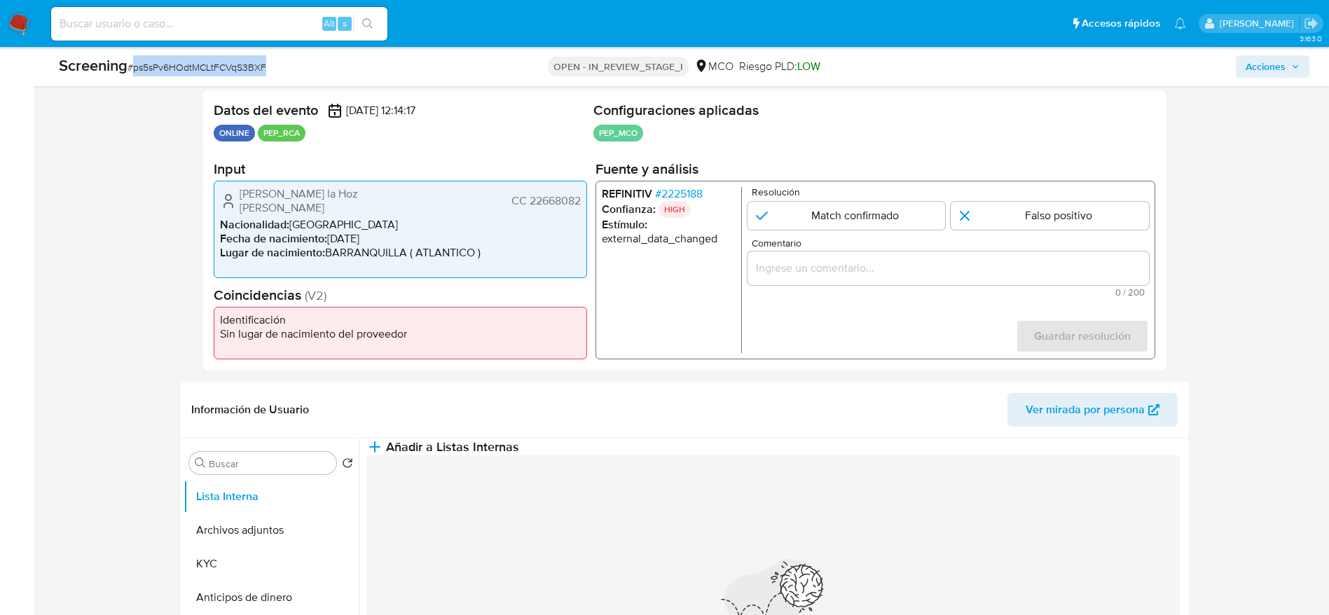
scroll to position [315, 0]
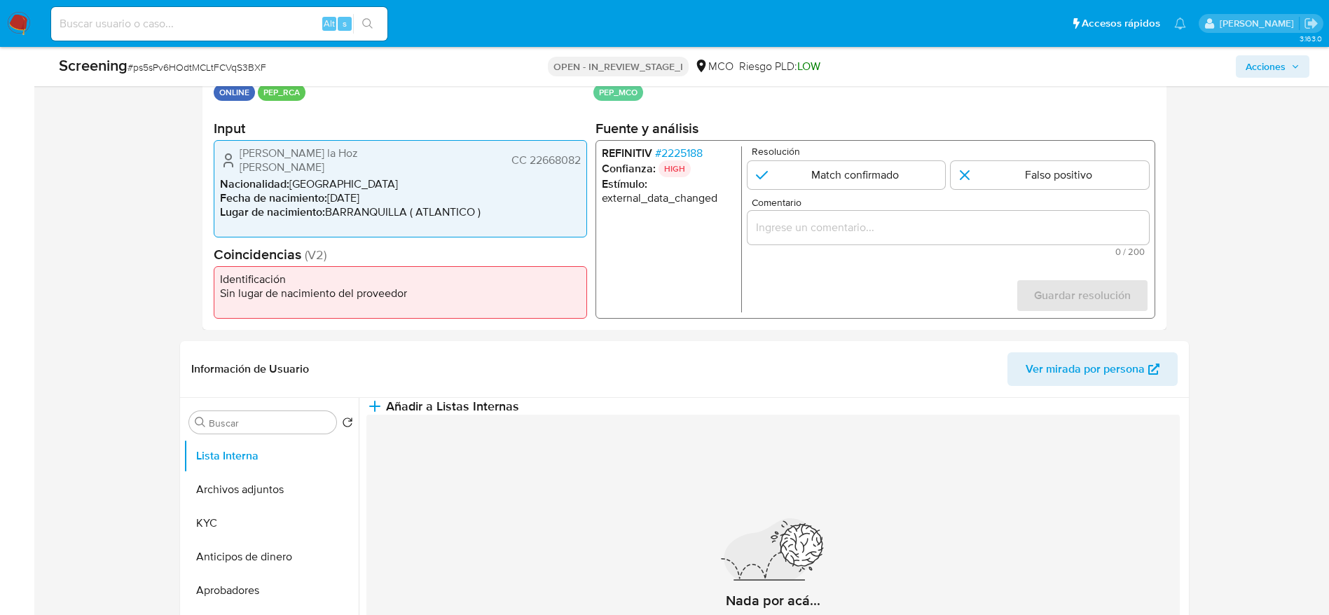
click at [227, 159] on icon "1 de 1" at bounding box center [228, 160] width 17 height 17
drag, startPoint x: 227, startPoint y: 149, endPoint x: 585, endPoint y: 156, distance: 358.2
click at [585, 156] on div "Vicky de Carmen la Hoz Magri CC 22668082 Nacionalidad : Colombia Fecha de nacim…" at bounding box center [401, 188] width 374 height 97
click at [691, 152] on span "# 2225188" at bounding box center [679, 153] width 48 height 14
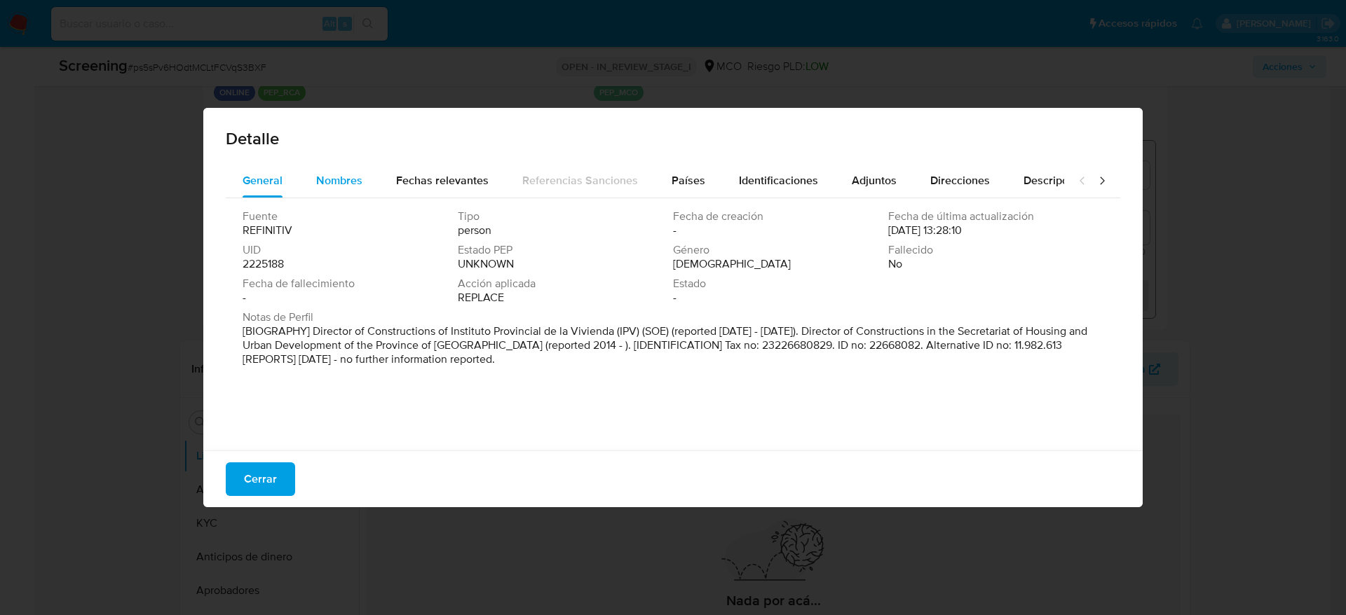
click at [338, 170] on div "Nombres" at bounding box center [339, 181] width 46 height 34
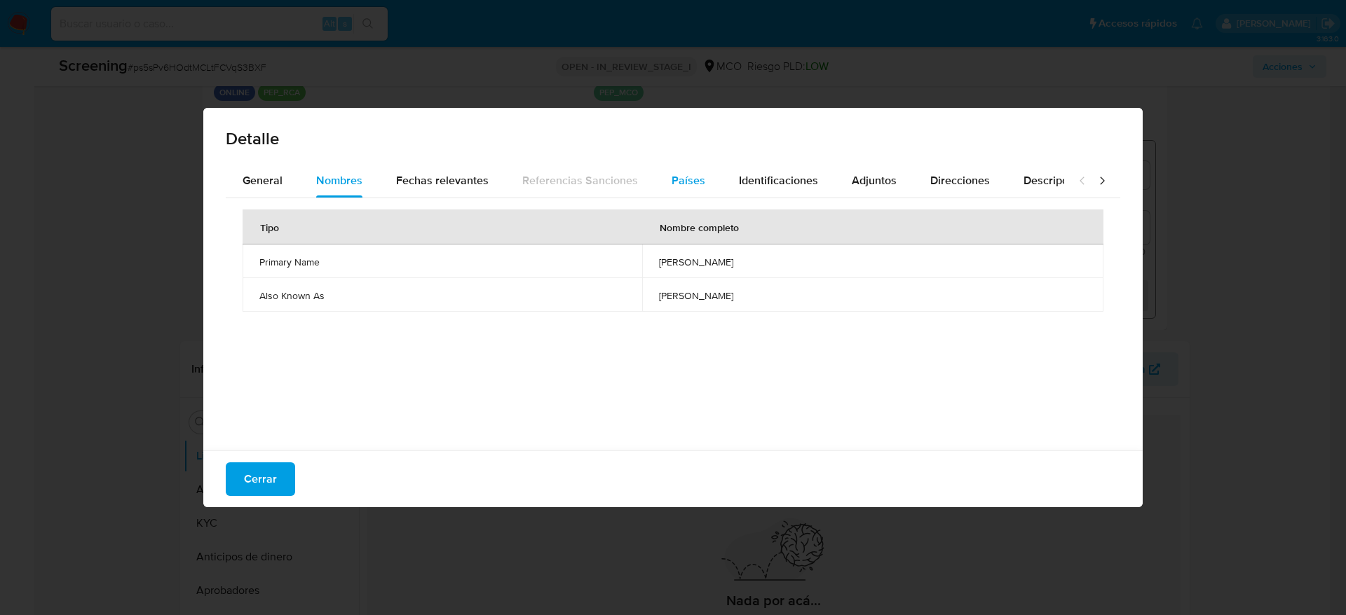
click at [679, 189] on div "Países" at bounding box center [688, 181] width 34 height 34
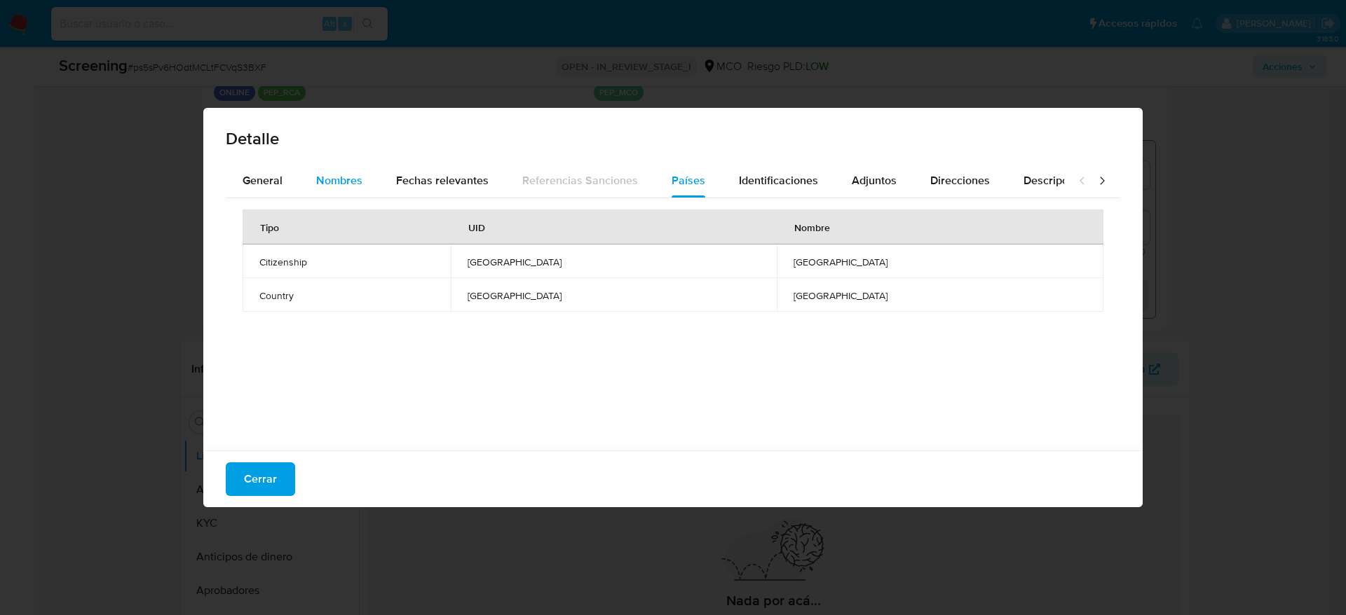
click at [331, 173] on span "Nombres" at bounding box center [339, 180] width 46 height 16
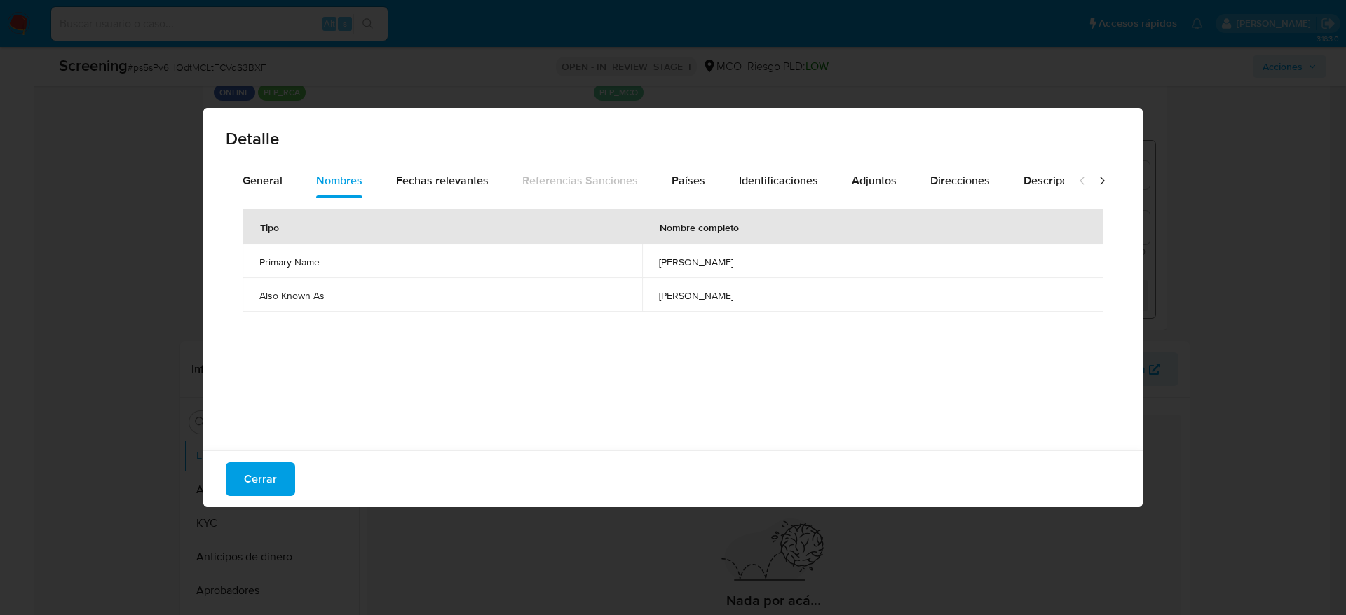
click at [671, 260] on span "victor hugo ponce" at bounding box center [872, 262] width 427 height 13
click at [276, 490] on button "Cerrar" at bounding box center [260, 480] width 69 height 34
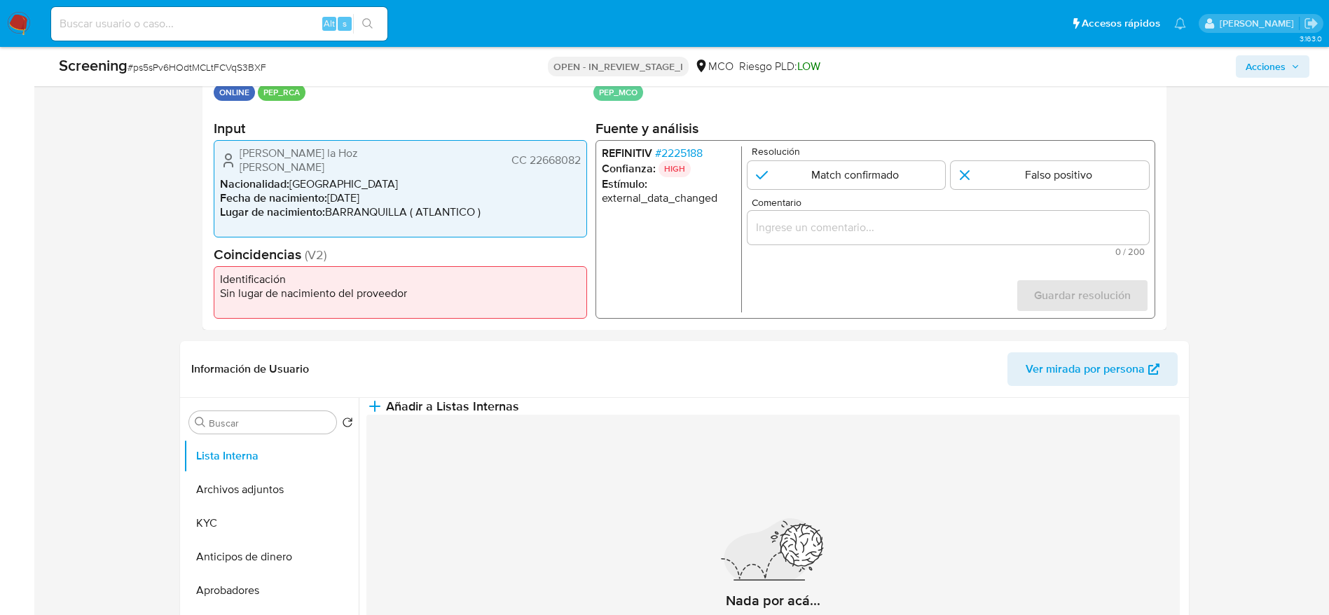
click at [884, 225] on input "Comentario" at bounding box center [948, 228] width 402 height 18
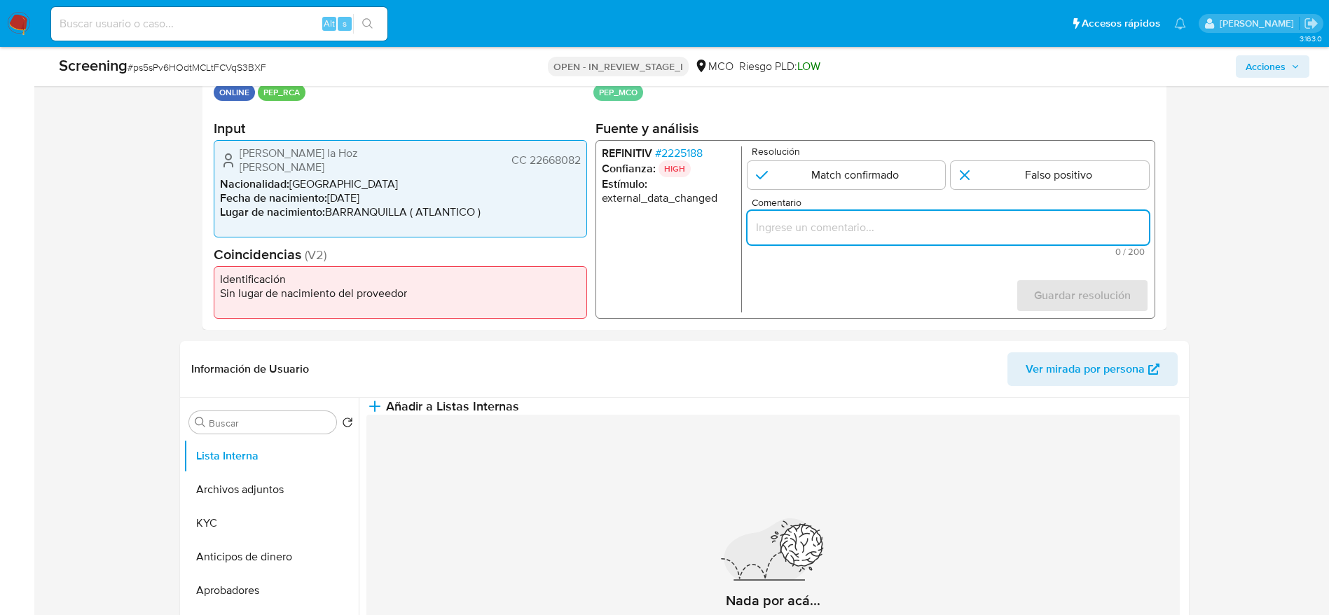
paste input "Compara al usuario Vicky de Carmen la Hoz Magri CC 22668082 con el PEP "victor …"
type input "Compara al usuario Vicky de Carmen la Hoz Magri CC 22668082 con el PEP "victor …"
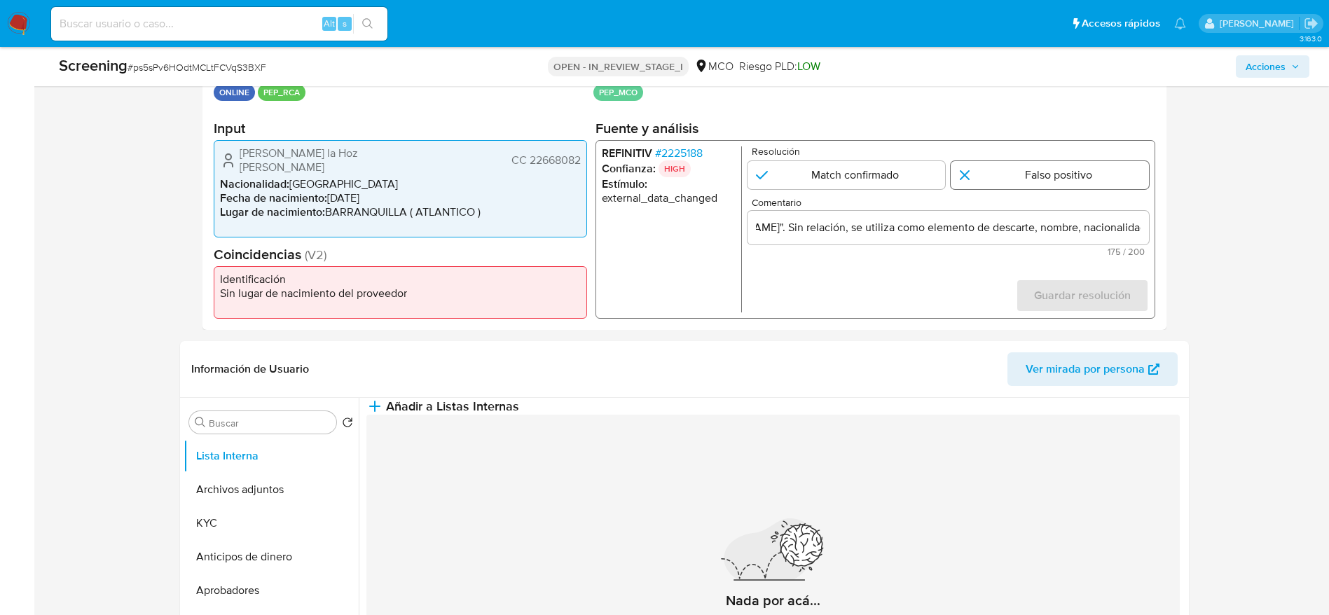
click at [1076, 169] on input "1 de 1" at bounding box center [1050, 175] width 198 height 28
radio input "true"
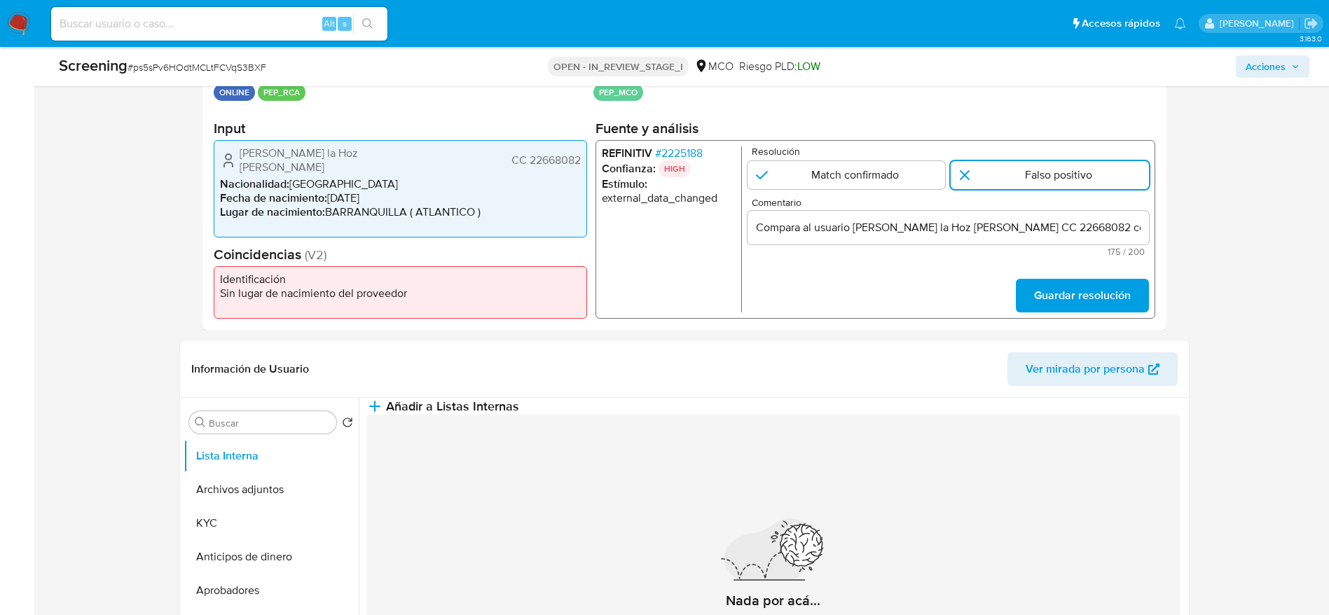
drag, startPoint x: 1067, startPoint y: 263, endPoint x: 1067, endPoint y: 278, distance: 14.7
click at [1067, 269] on form "Resolución Match confirmado Falso positivo Comentario Compara al usuario Vicky …" at bounding box center [948, 229] width 402 height 166
click at [1067, 287] on span "Guardar resolución" at bounding box center [1082, 295] width 97 height 31
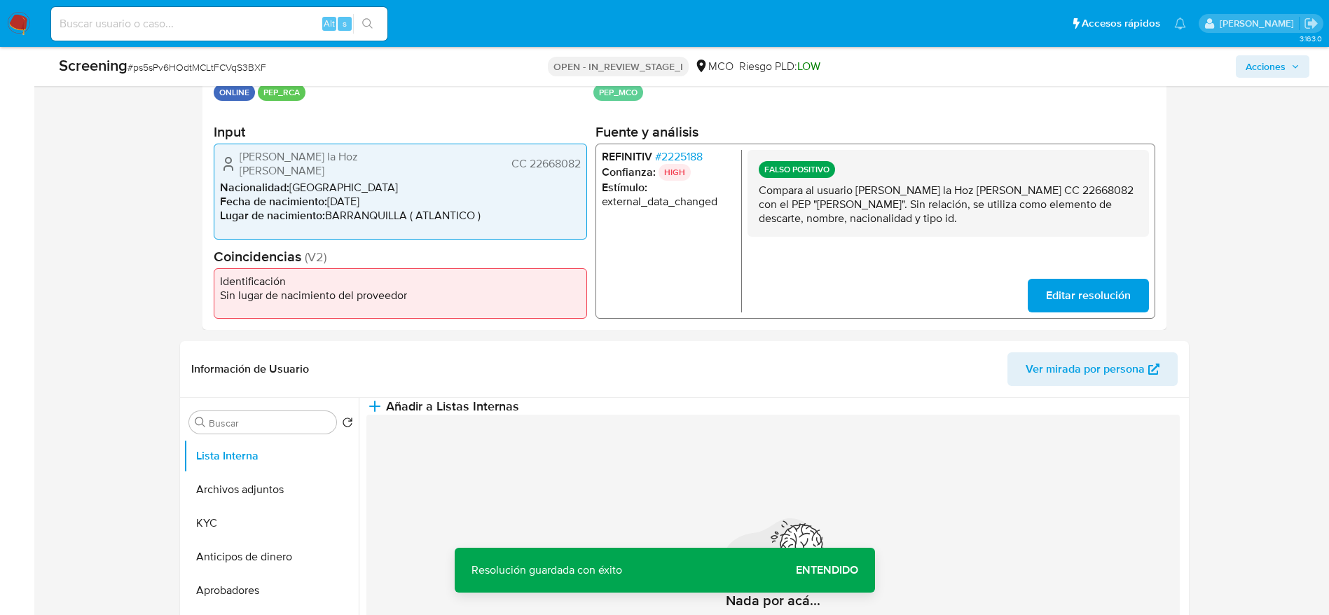
click at [936, 209] on p "Compara al usuario Vicky de Carmen la Hoz Magri CC 22668082 con el PEP "victor …" at bounding box center [947, 205] width 379 height 42
click at [734, 392] on div "Información de Usuario Ver mirada por persona" at bounding box center [684, 369] width 1009 height 57
click at [519, 409] on button "Añadir a Listas Internas" at bounding box center [443, 406] width 153 height 17
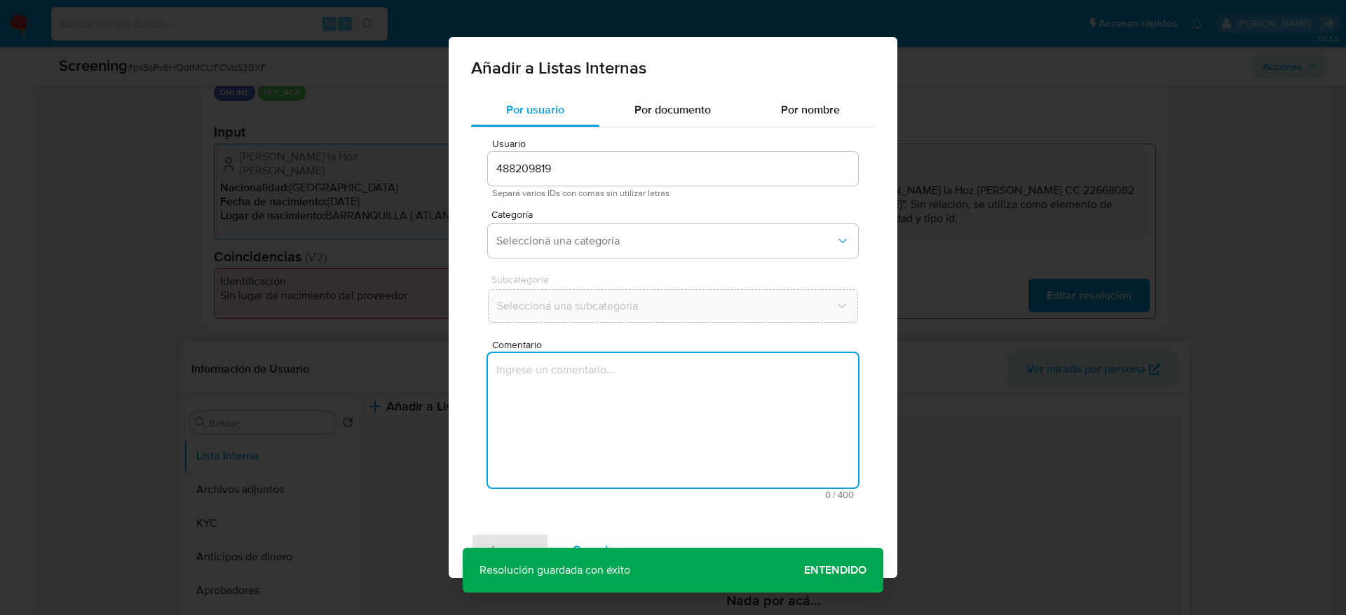
click at [696, 437] on textarea "Comentario" at bounding box center [673, 420] width 370 height 135
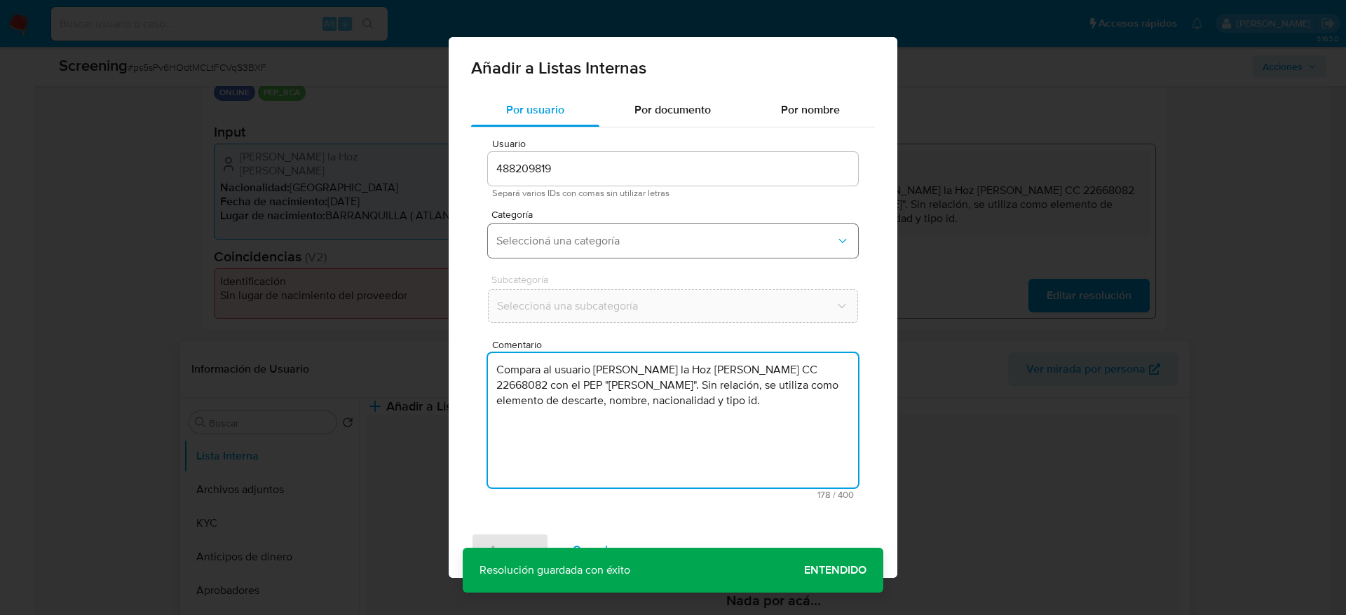
type textarea "Compara al usuario Vicky de Carmen la Hoz Magri CC 22668082 con el PEP "victor …"
click at [614, 235] on span "Seleccioná una categoría" at bounding box center [665, 241] width 339 height 14
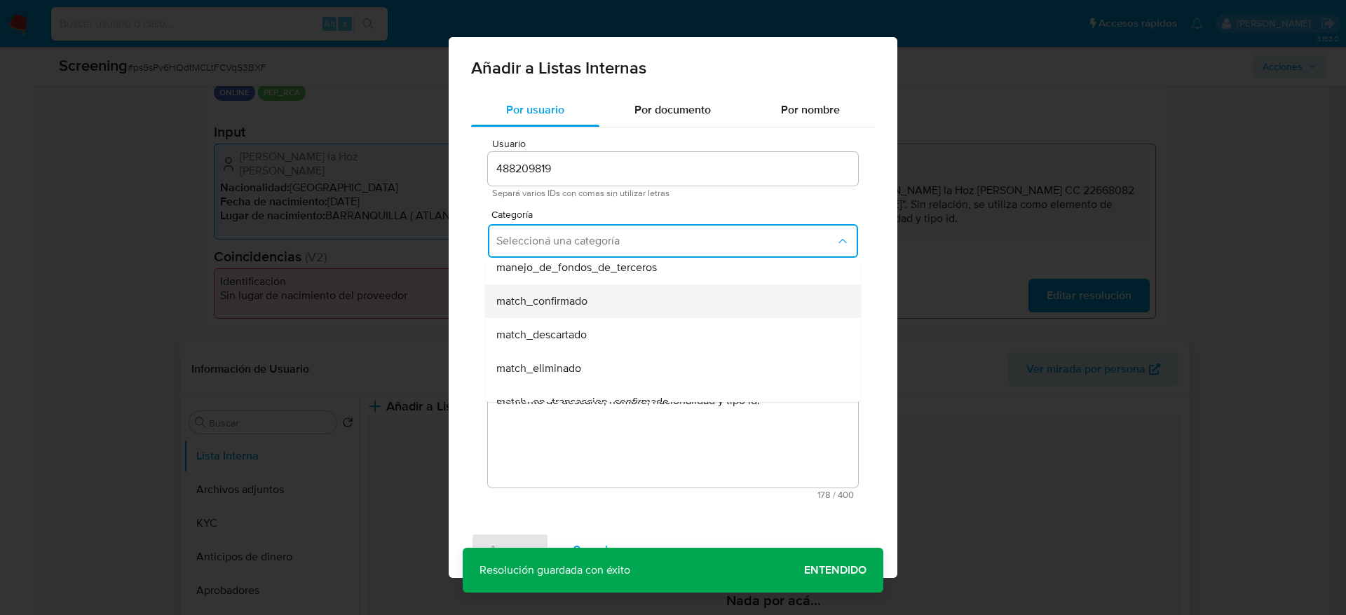
scroll to position [105, 0]
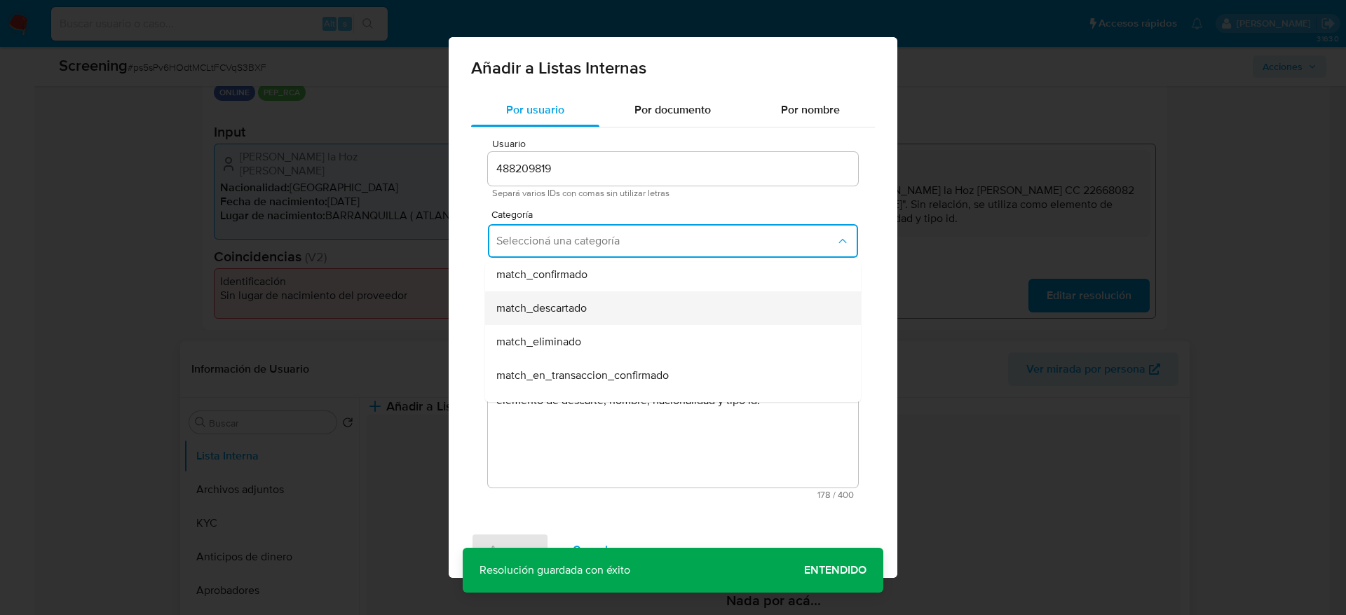
click at [594, 310] on div "match_descartado" at bounding box center [668, 309] width 345 height 34
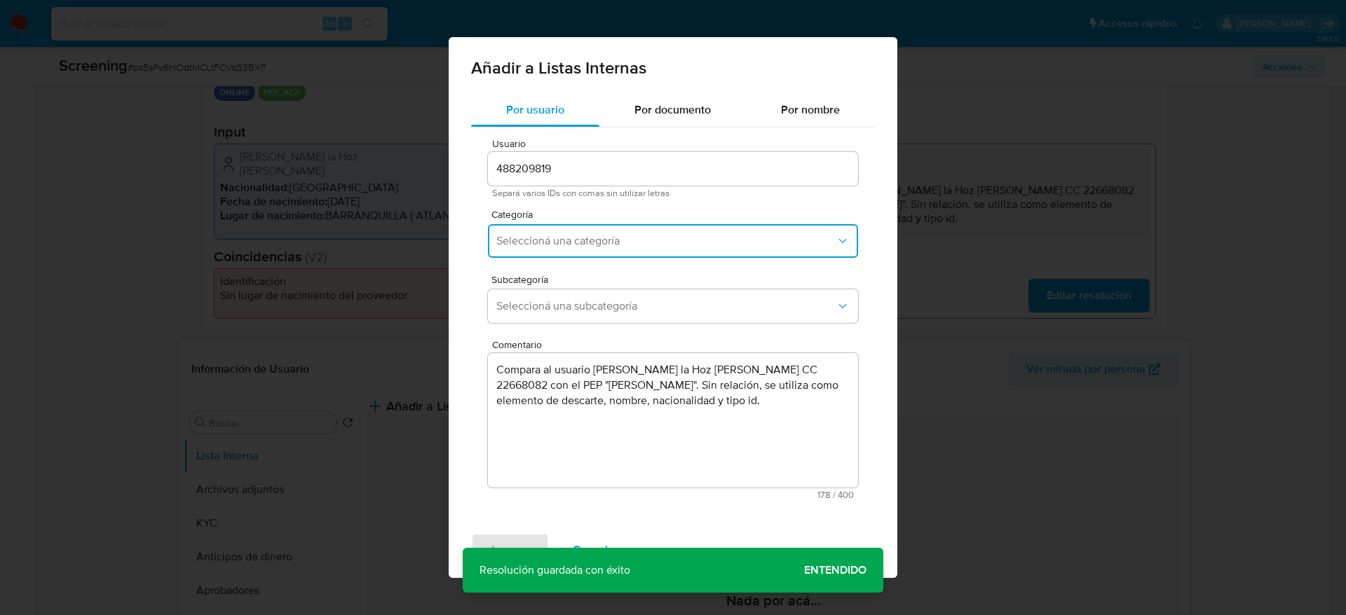
click at [594, 310] on span "Seleccioná una subcategoría" at bounding box center [665, 306] width 339 height 14
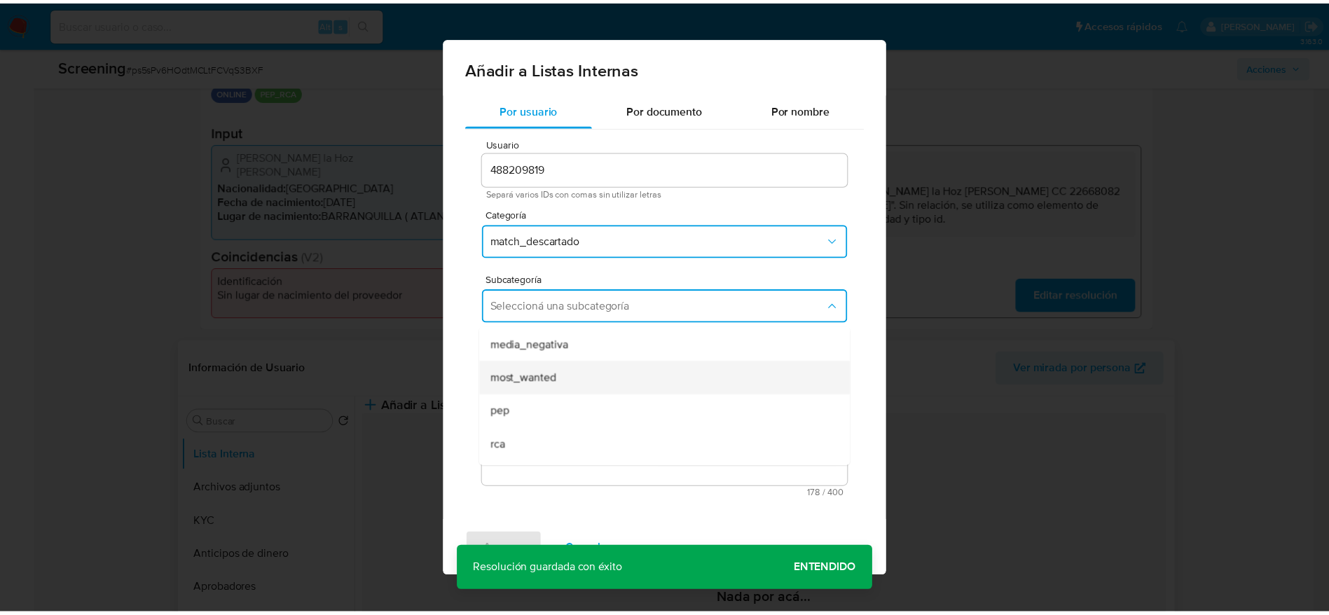
scroll to position [95, 0]
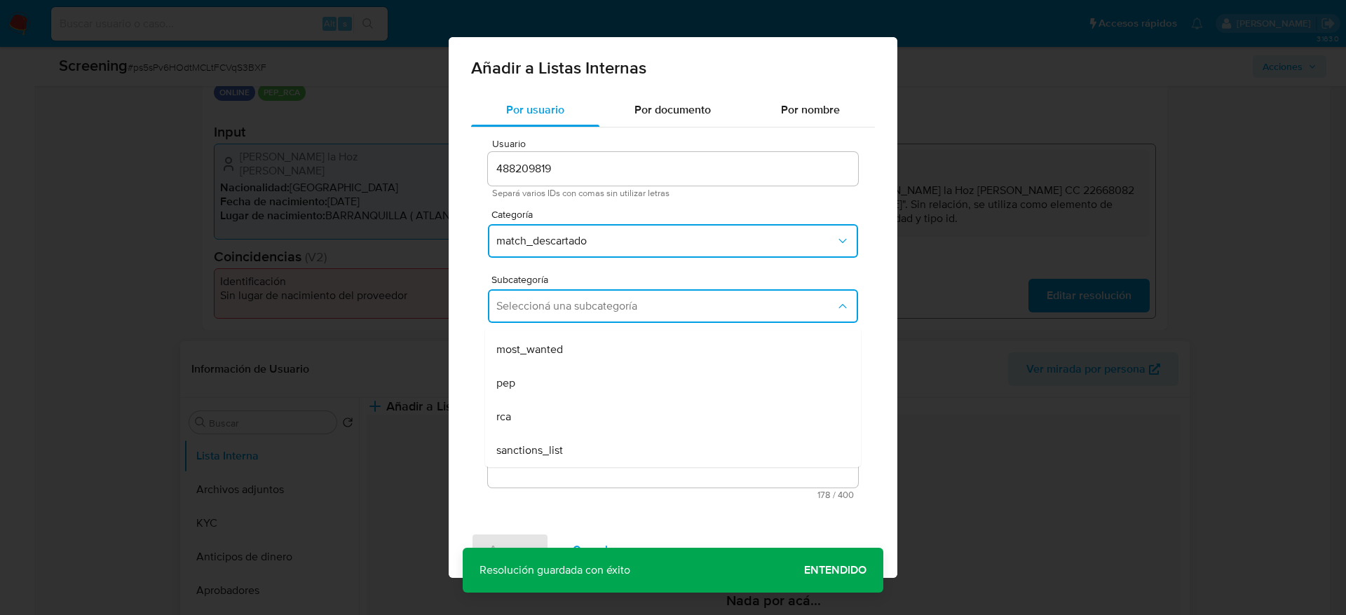
drag, startPoint x: 556, startPoint y: 381, endPoint x: 553, endPoint y: 396, distance: 15.7
click at [556, 382] on div "pep" at bounding box center [668, 384] width 345 height 34
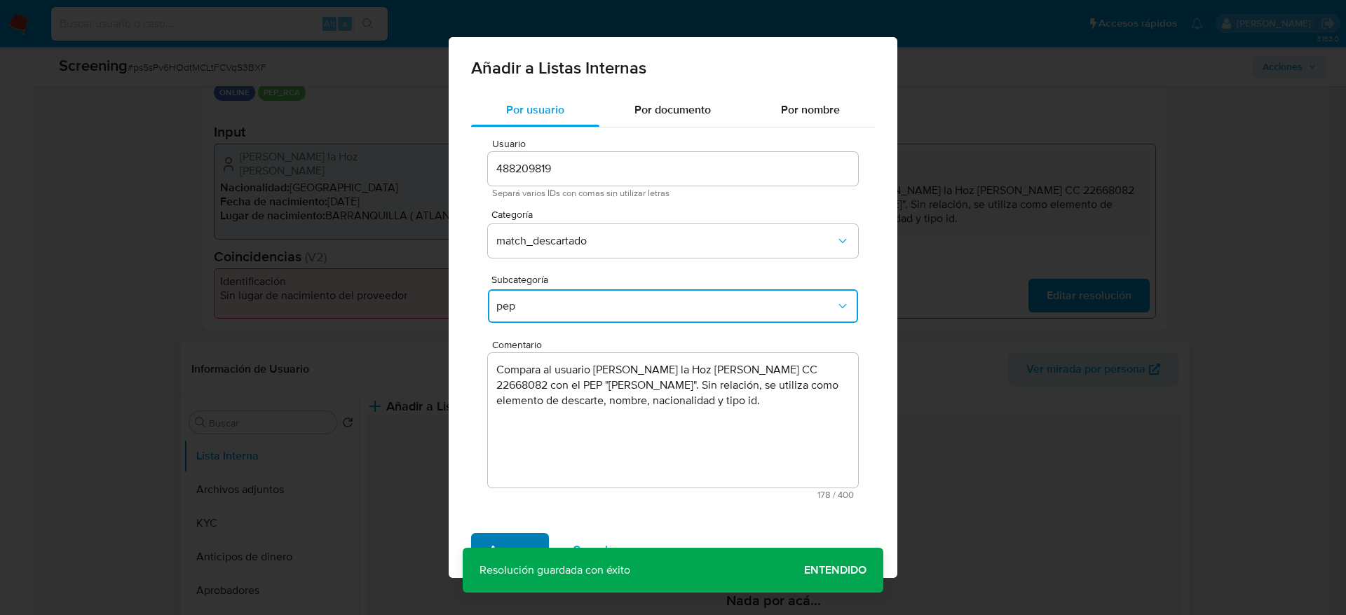
click at [516, 536] on span "Agregar" at bounding box center [509, 550] width 41 height 31
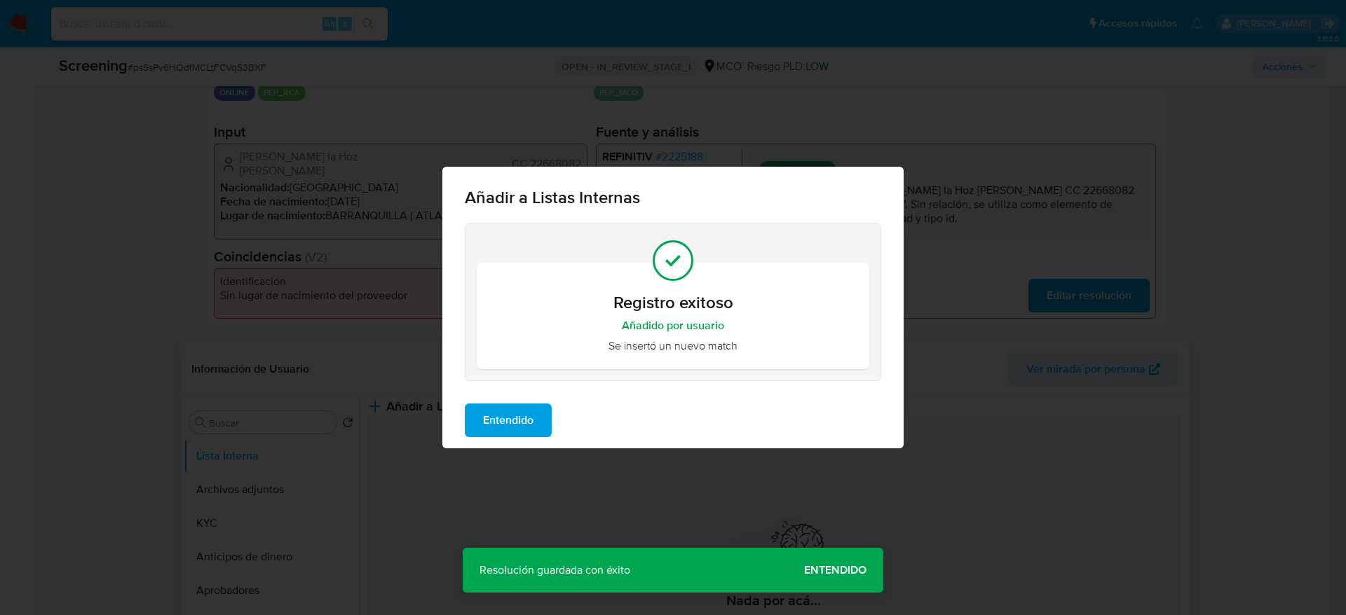
click at [516, 426] on span "Entendido" at bounding box center [508, 420] width 50 height 31
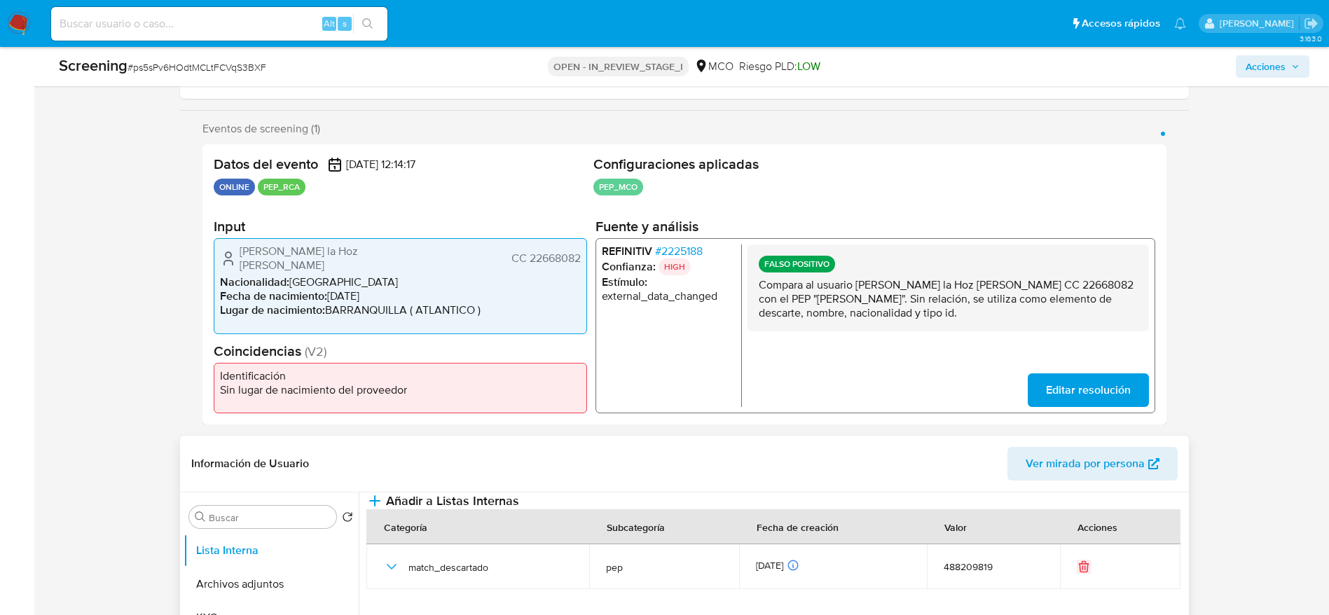
scroll to position [0, 0]
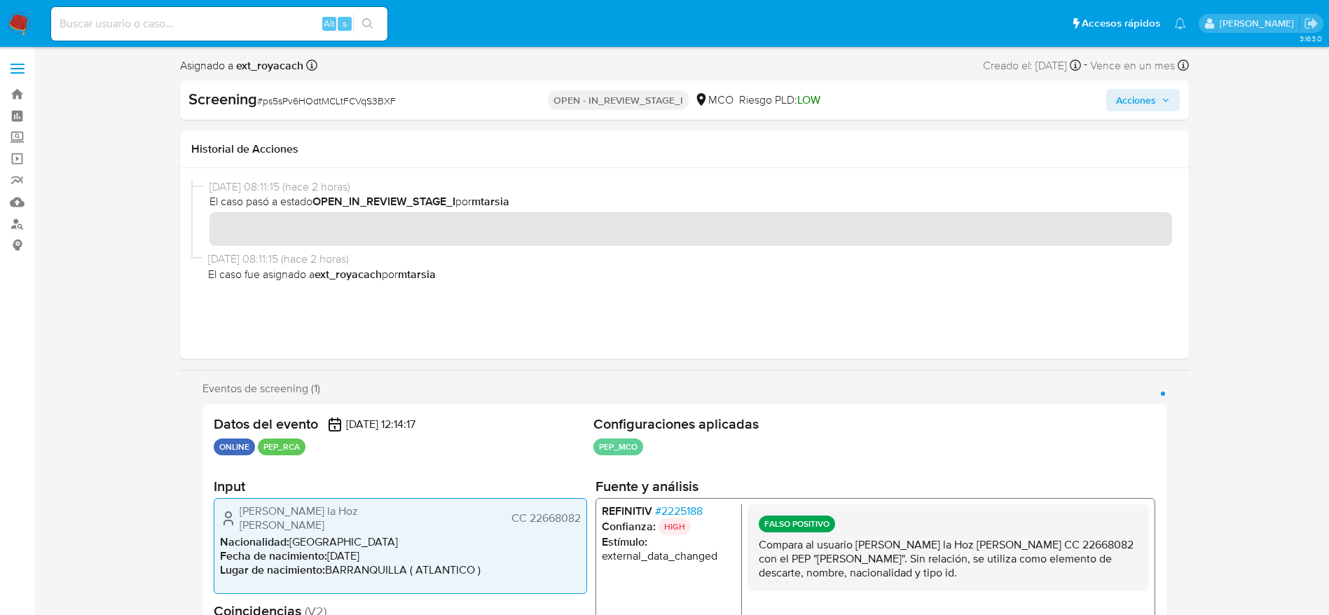
click at [1126, 93] on span "Acciones" at bounding box center [1136, 100] width 40 height 22
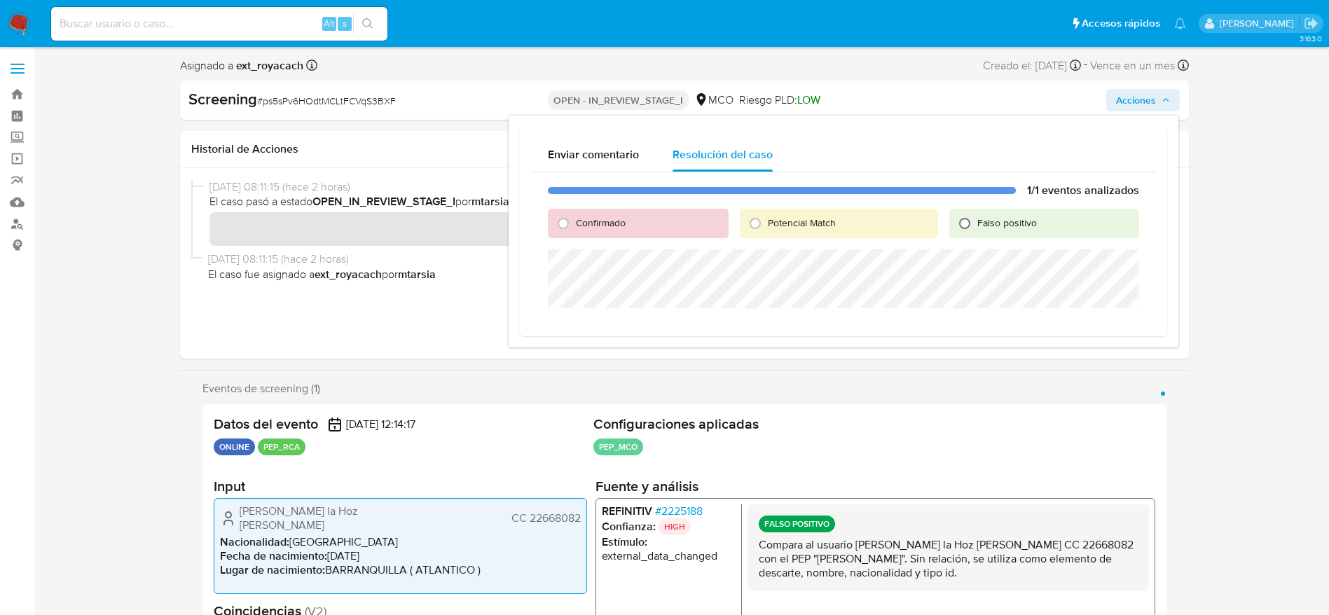
click at [967, 228] on input "Falso positivo" at bounding box center [965, 223] width 22 height 22
radio input "true"
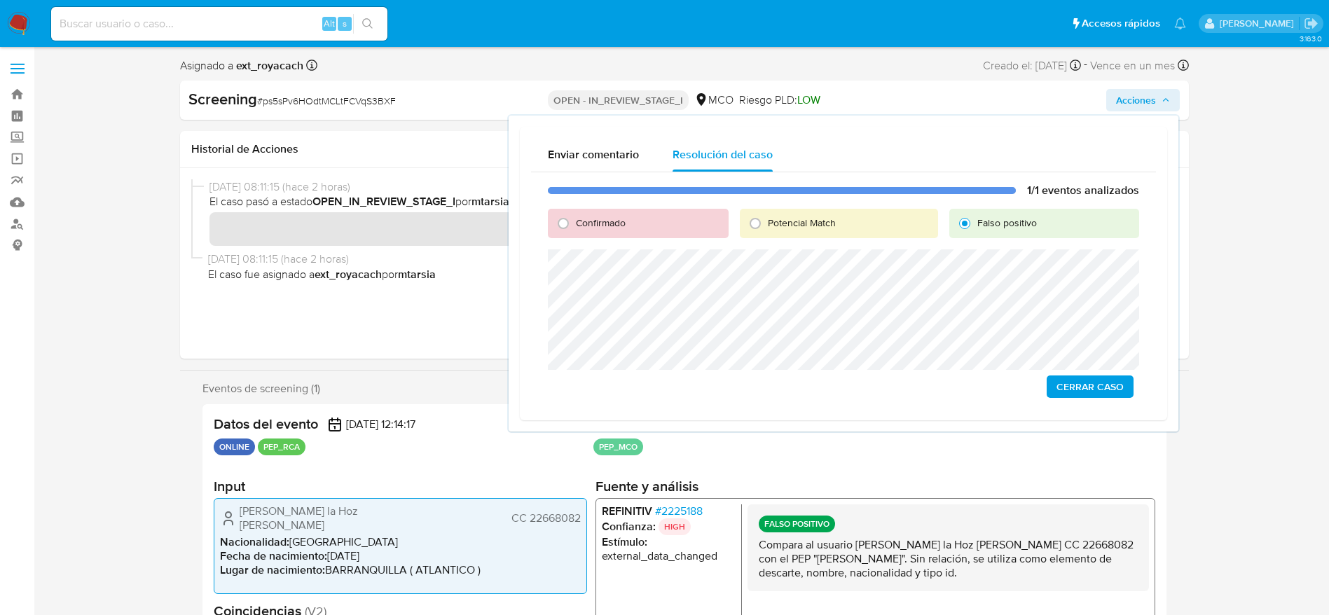
click at [1068, 381] on span "Cerrar Caso" at bounding box center [1090, 387] width 67 height 20
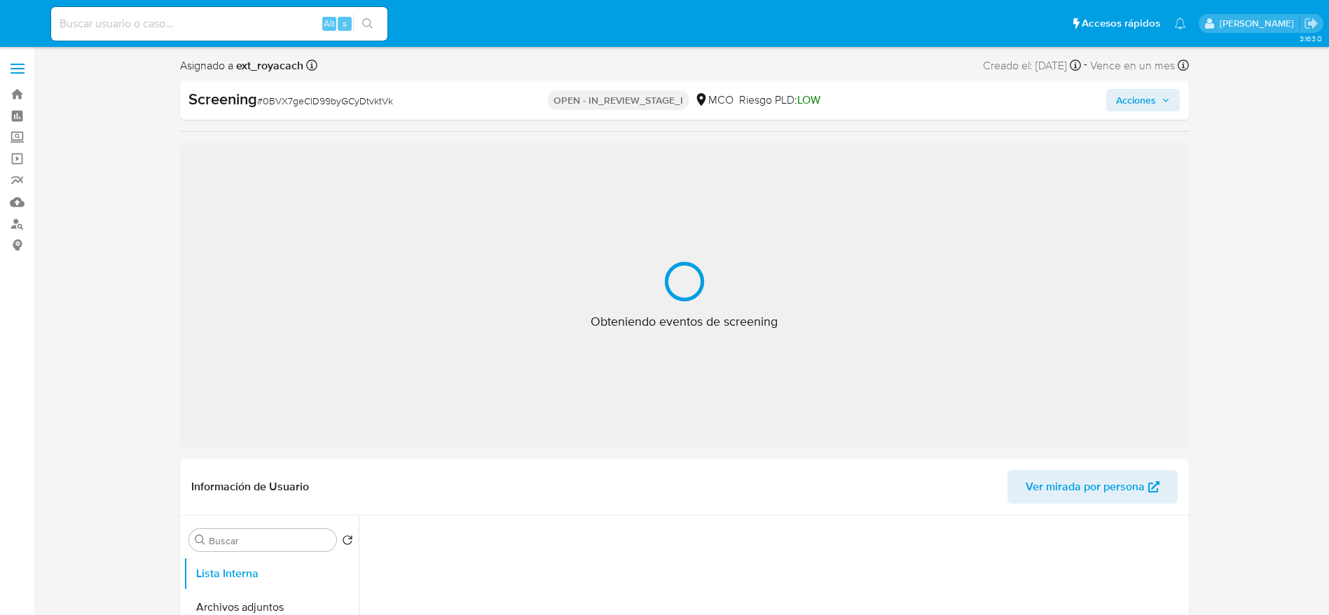
select select "10"
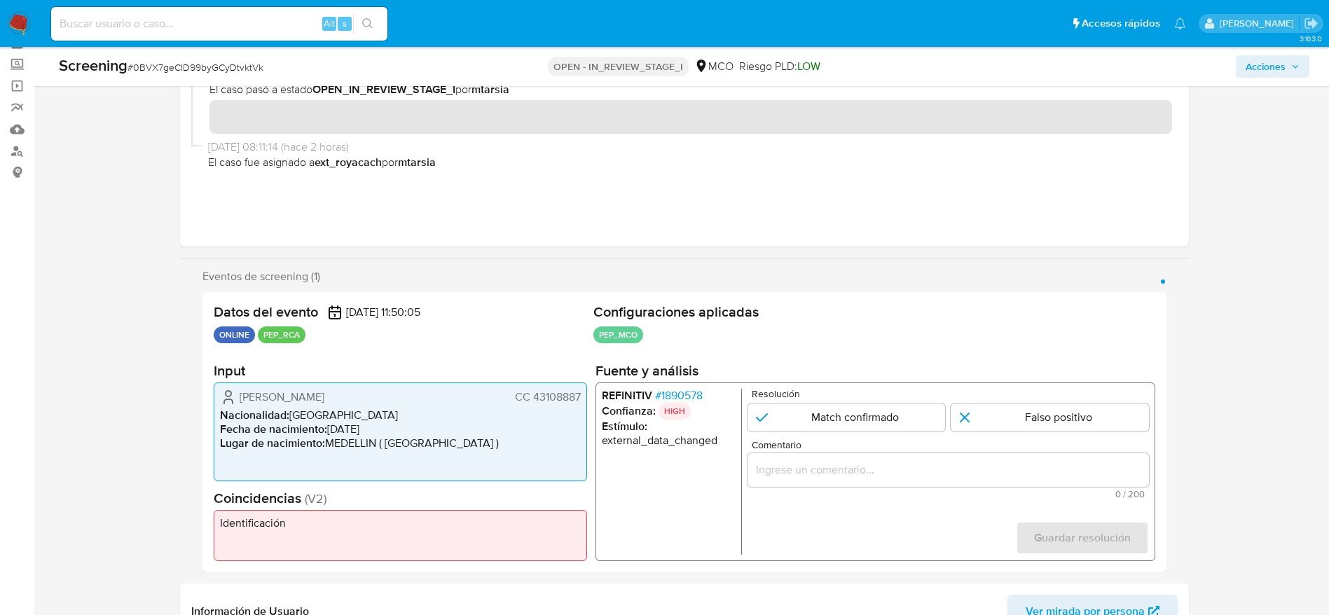
scroll to position [105, 0]
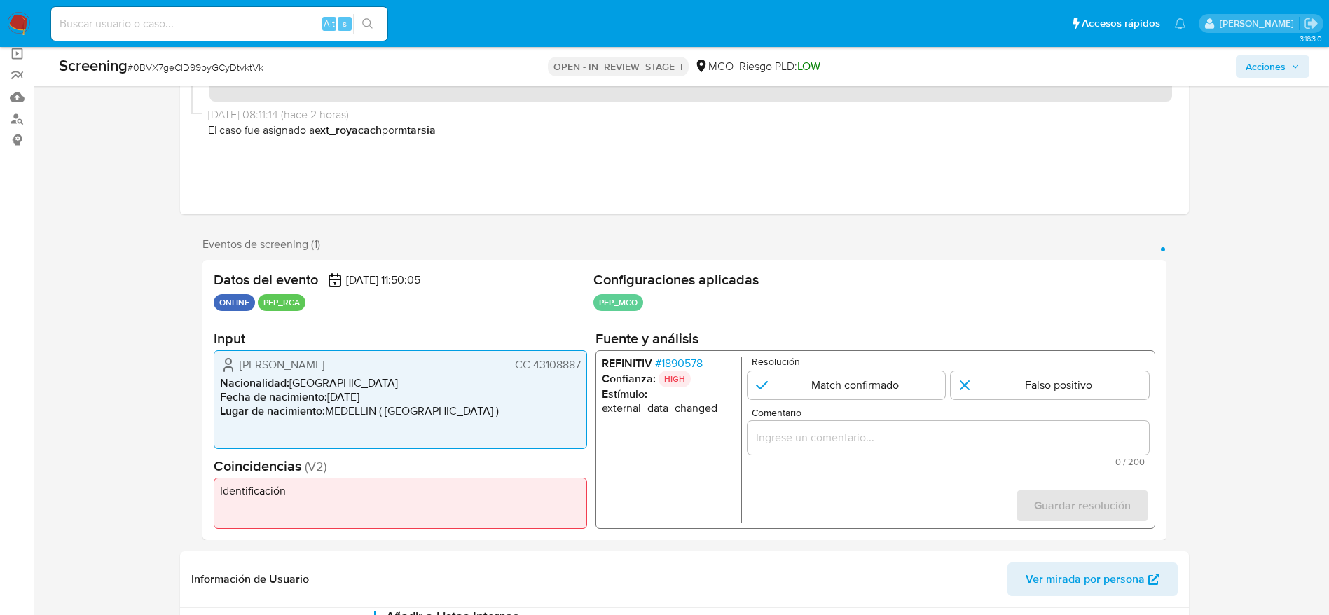
click at [197, 65] on span "# 0BVX7geClD99byGCyDtvktVk" at bounding box center [196, 67] width 136 height 14
copy span "0BVX7geClD99byGCyDtvktVk"
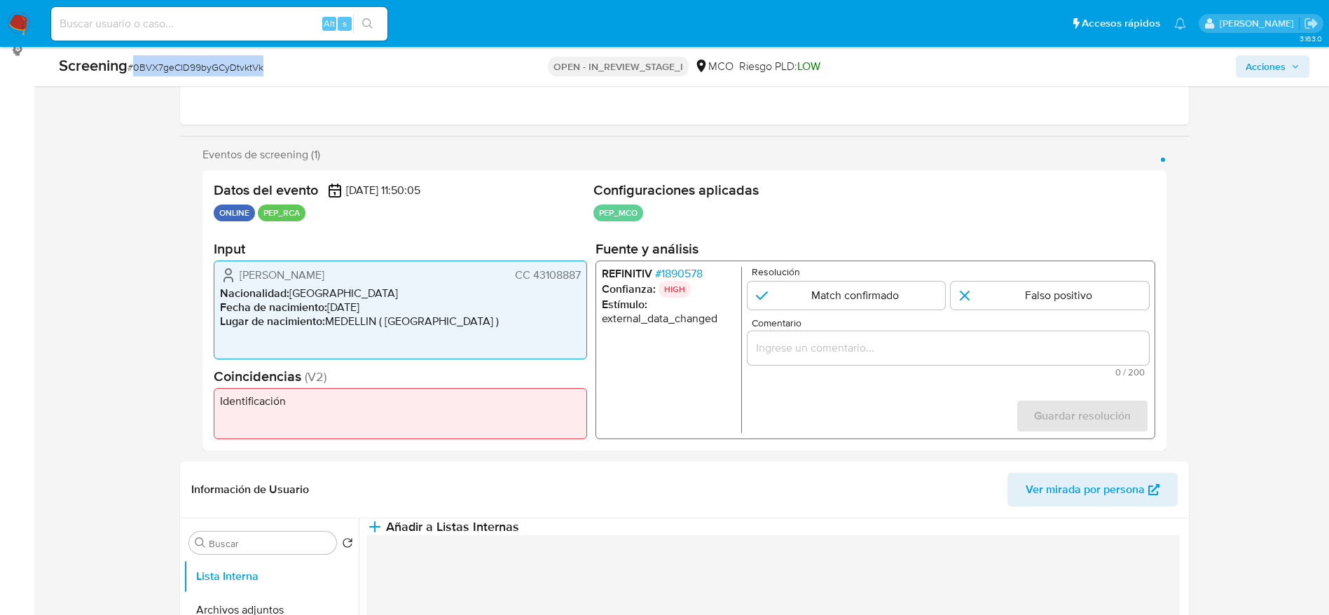
scroll to position [315, 0]
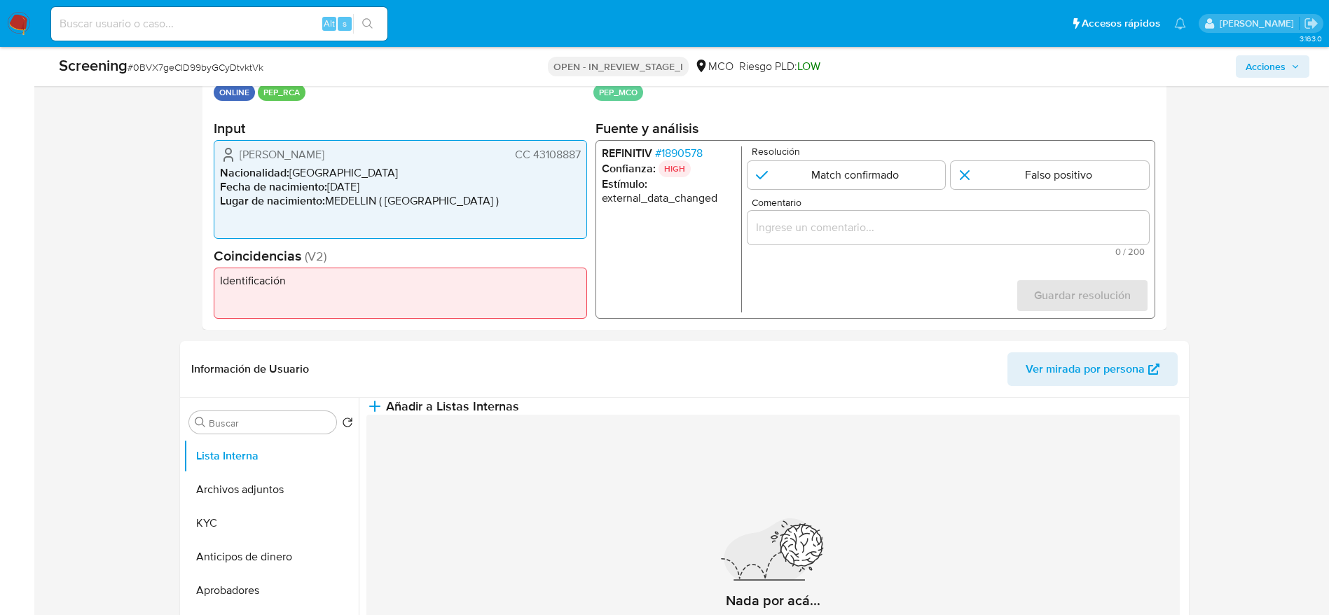
drag, startPoint x: 233, startPoint y: 149, endPoint x: 588, endPoint y: 146, distance: 355.3
click at [588, 146] on div "Datos del evento [DATE] 11:50:05 ONLINE PEP_RCA Configuraciones aplicadas PEP_M…" at bounding box center [685, 190] width 964 height 280
click at [681, 143] on div "REFINITIV # 1890578 Confianza: HIGH Estímulo : external_data_changed Resolución…" at bounding box center [875, 229] width 560 height 179
click at [681, 149] on span "# 1890578" at bounding box center [679, 153] width 48 height 14
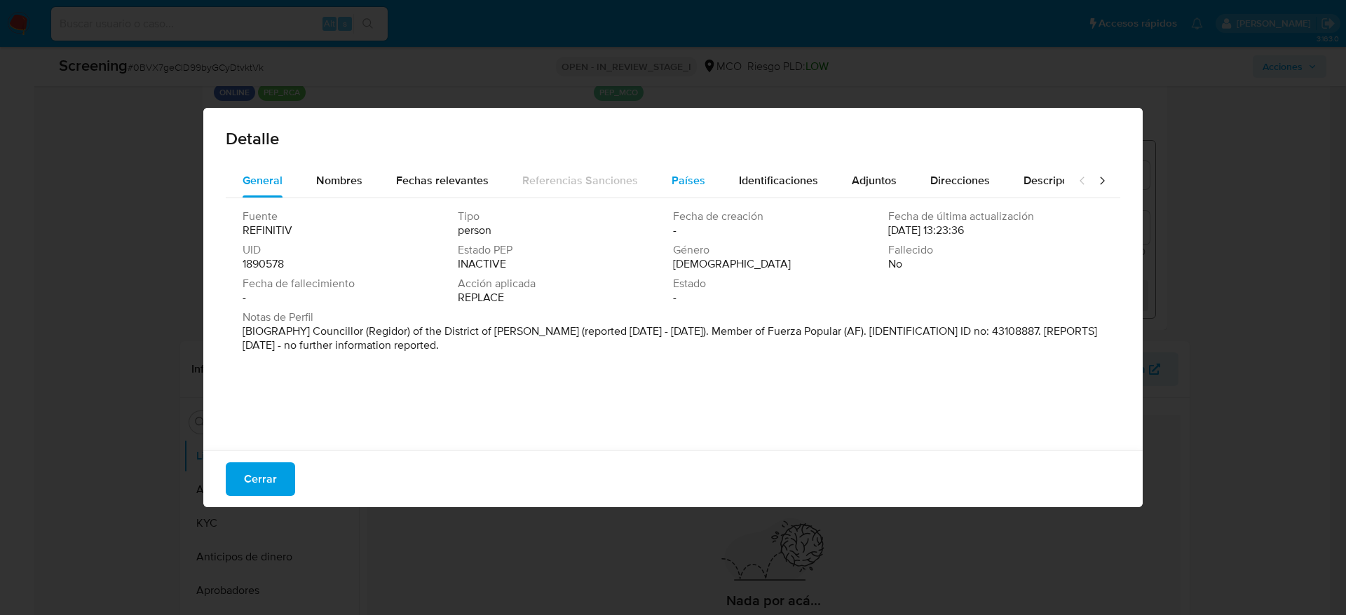
click at [711, 168] on button "Países" at bounding box center [688, 181] width 67 height 34
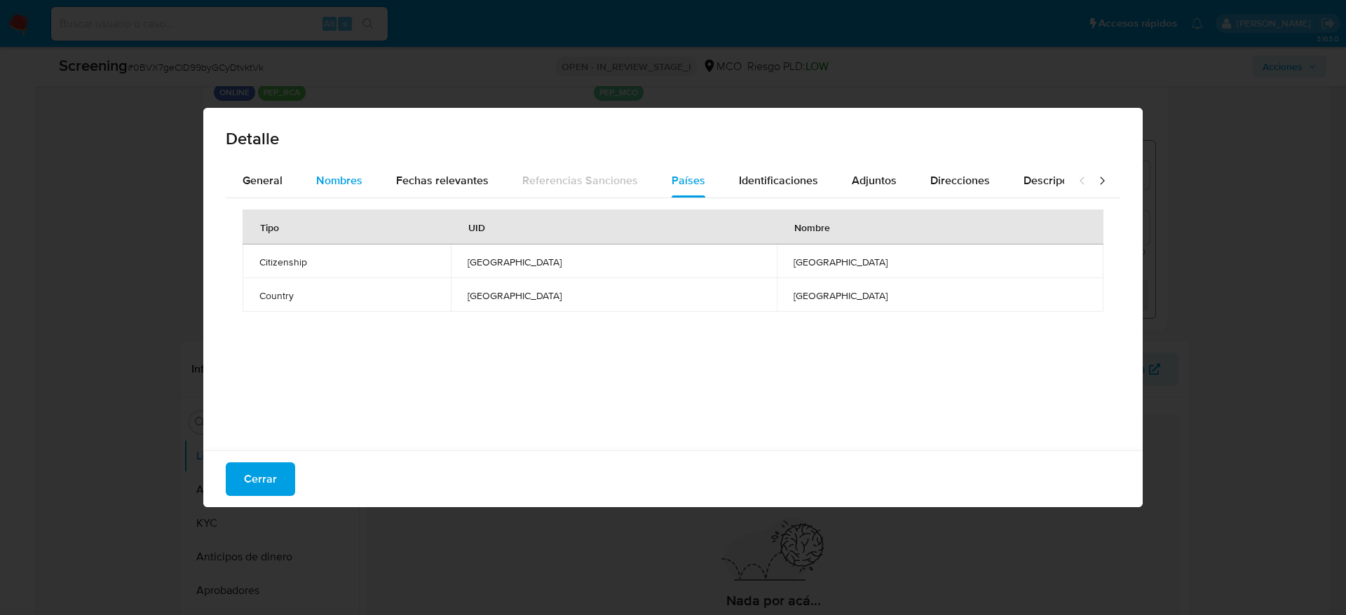
click at [338, 175] on span "Nombres" at bounding box center [339, 180] width 46 height 16
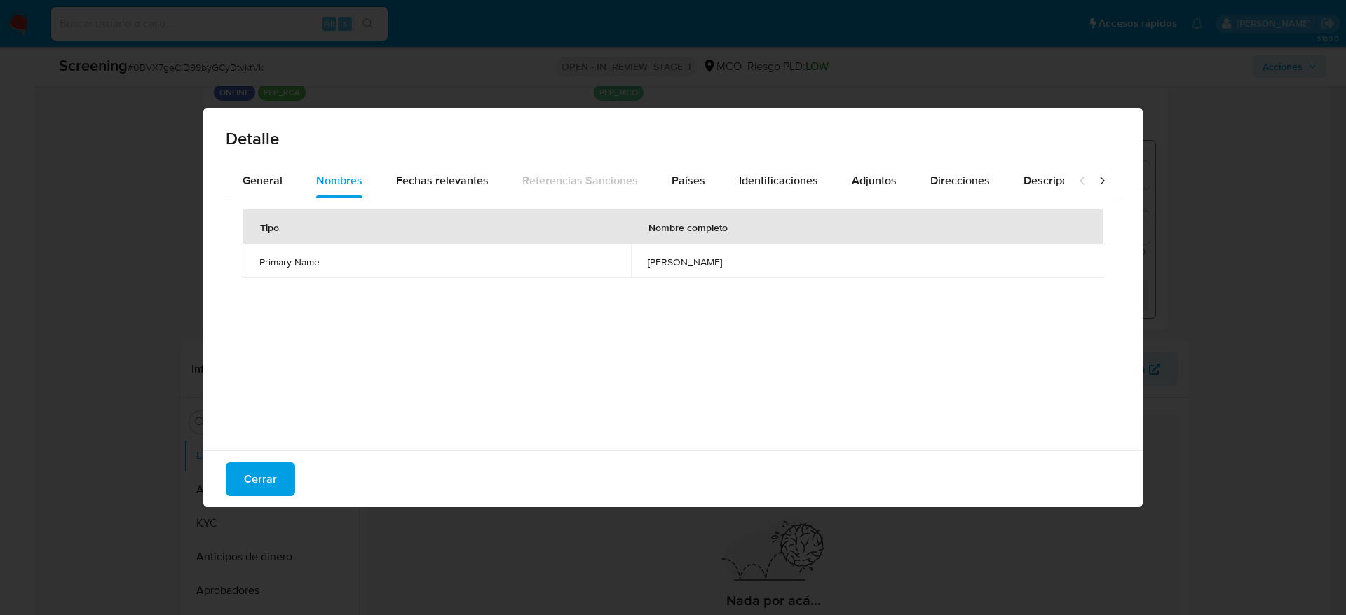
click at [648, 267] on span "[PERSON_NAME]" at bounding box center [867, 262] width 439 height 13
drag, startPoint x: 296, startPoint y: 481, endPoint x: 271, endPoint y: 481, distance: 25.2
click at [295, 481] on div "Cerrar" at bounding box center [672, 479] width 939 height 57
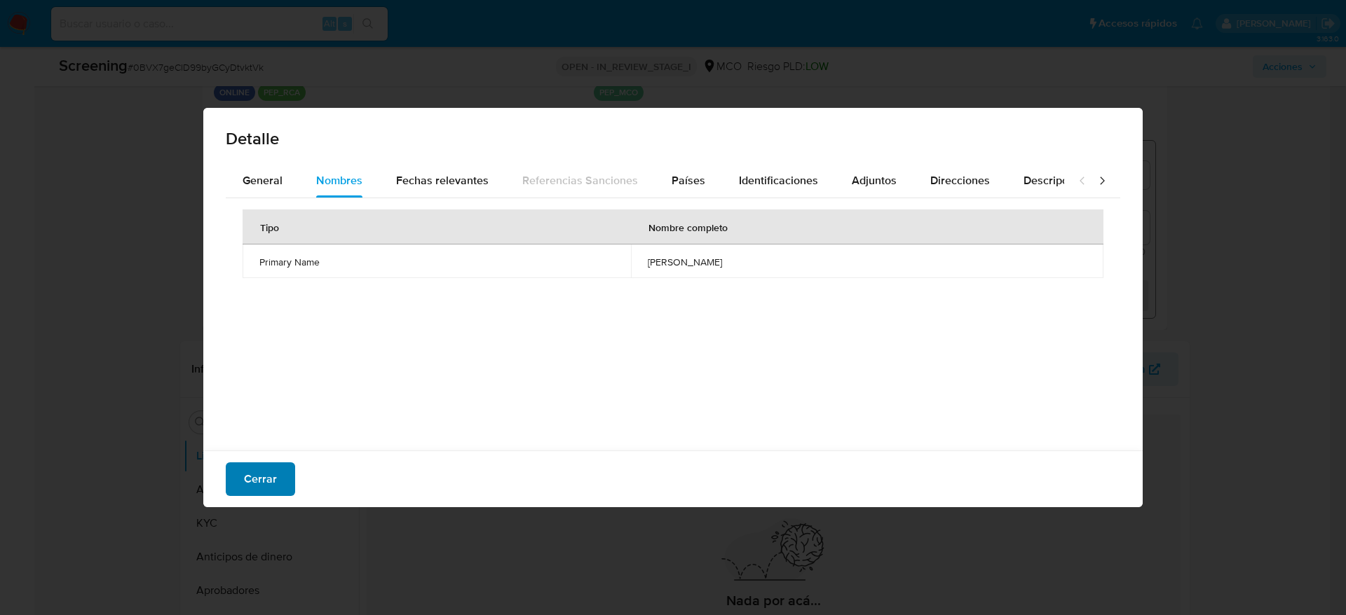
drag, startPoint x: 271, startPoint y: 481, endPoint x: 277, endPoint y: 478, distance: 7.2
click at [268, 481] on span "Cerrar" at bounding box center [260, 479] width 33 height 31
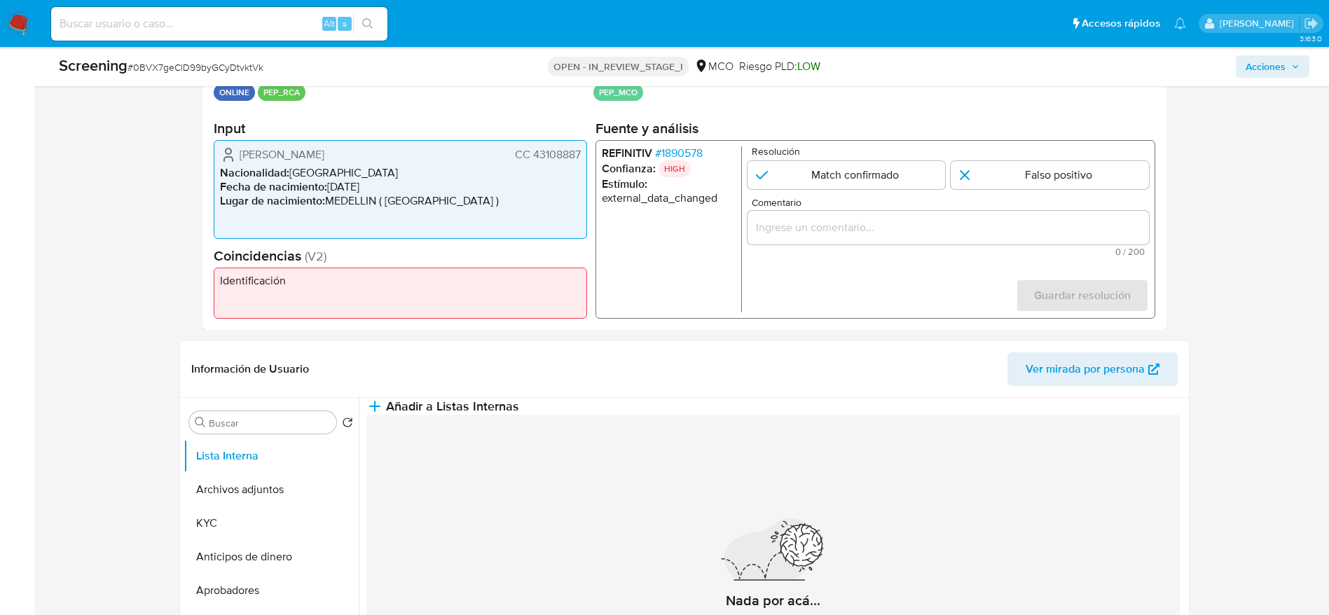
click at [852, 232] on input "Comentario" at bounding box center [948, 228] width 402 height 18
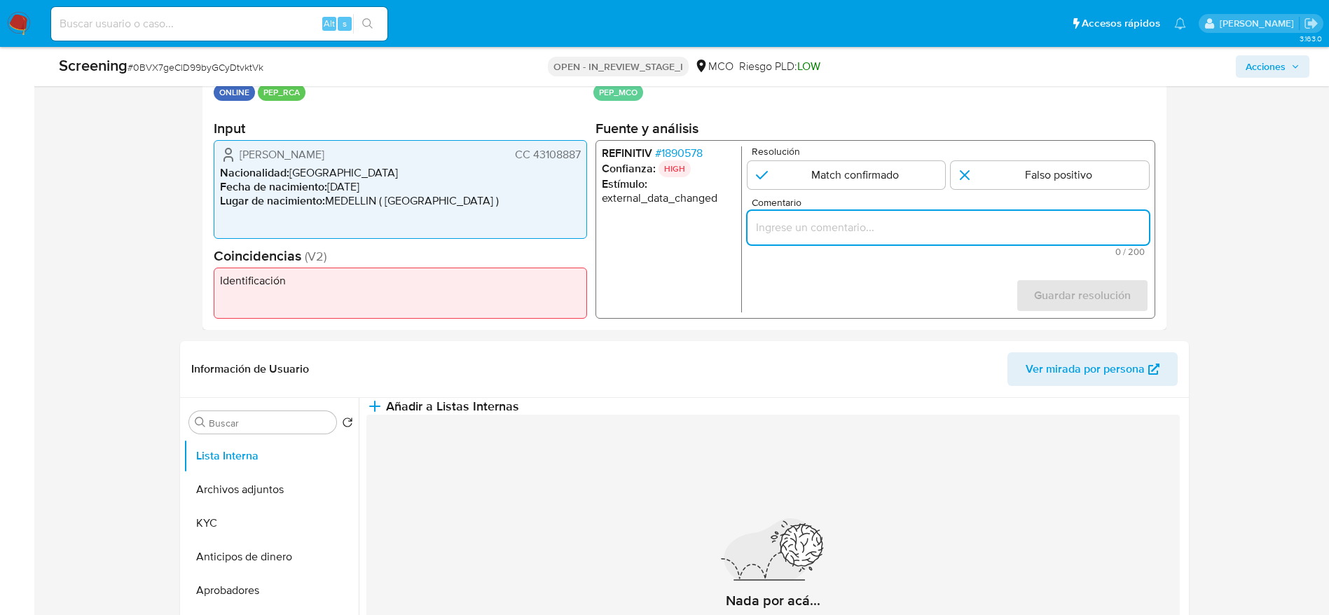
paste input "Compara al usuario [PERSON_NAME] CC 43108887 con el PEP "[PERSON_NAME]". Sin re…"
type input "Compara al usuario [PERSON_NAME] CC 43108887 con el PEP "[PERSON_NAME]". Sin re…"
click at [973, 175] on input "1 de 1" at bounding box center [1050, 175] width 198 height 28
radio input "true"
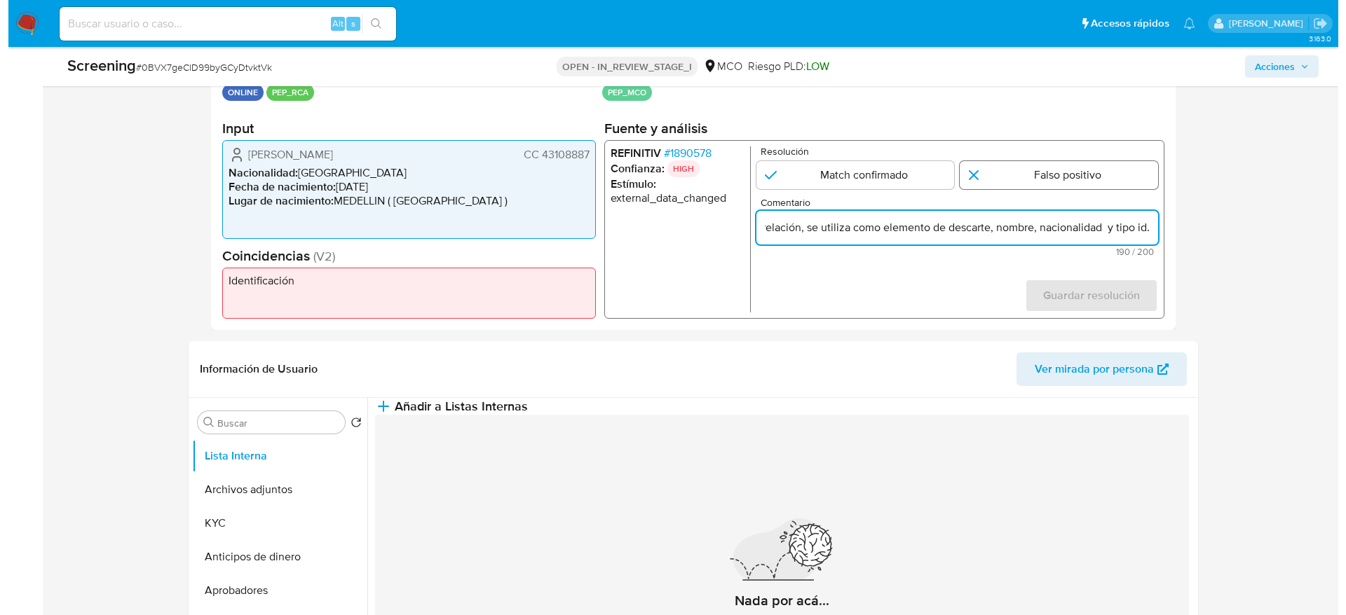
scroll to position [0, 0]
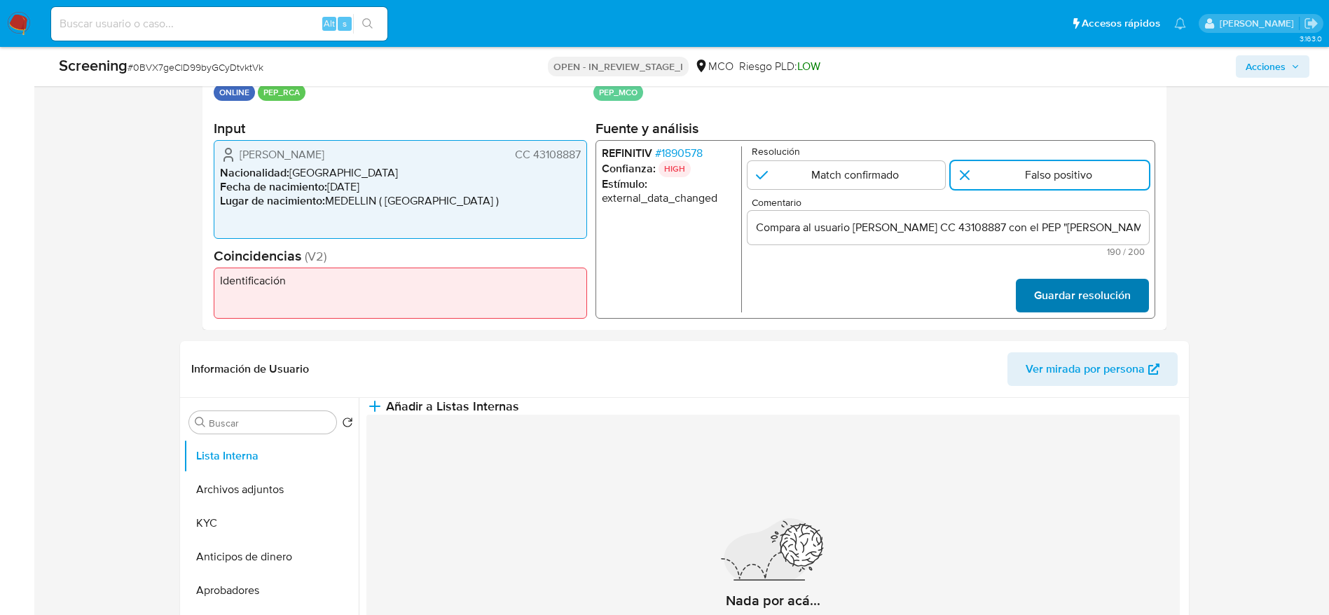
click at [1032, 301] on button "Guardar resolución" at bounding box center [1081, 296] width 133 height 34
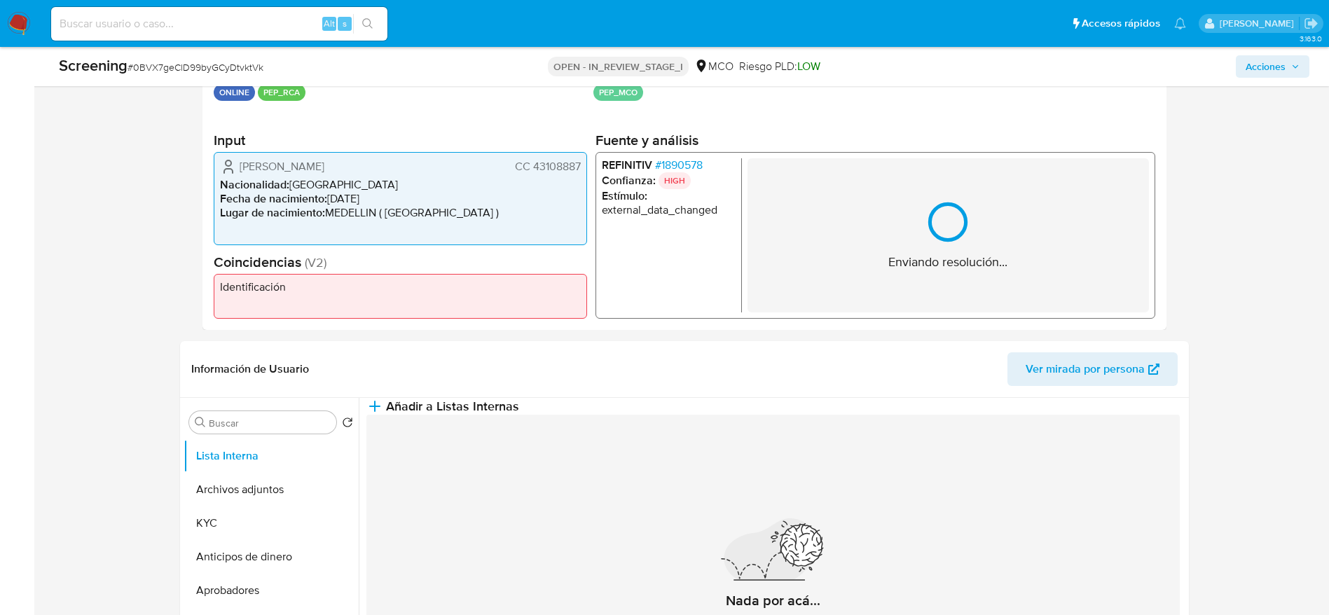
click at [969, 211] on icon "1 de 1" at bounding box center [948, 222] width 49 height 49
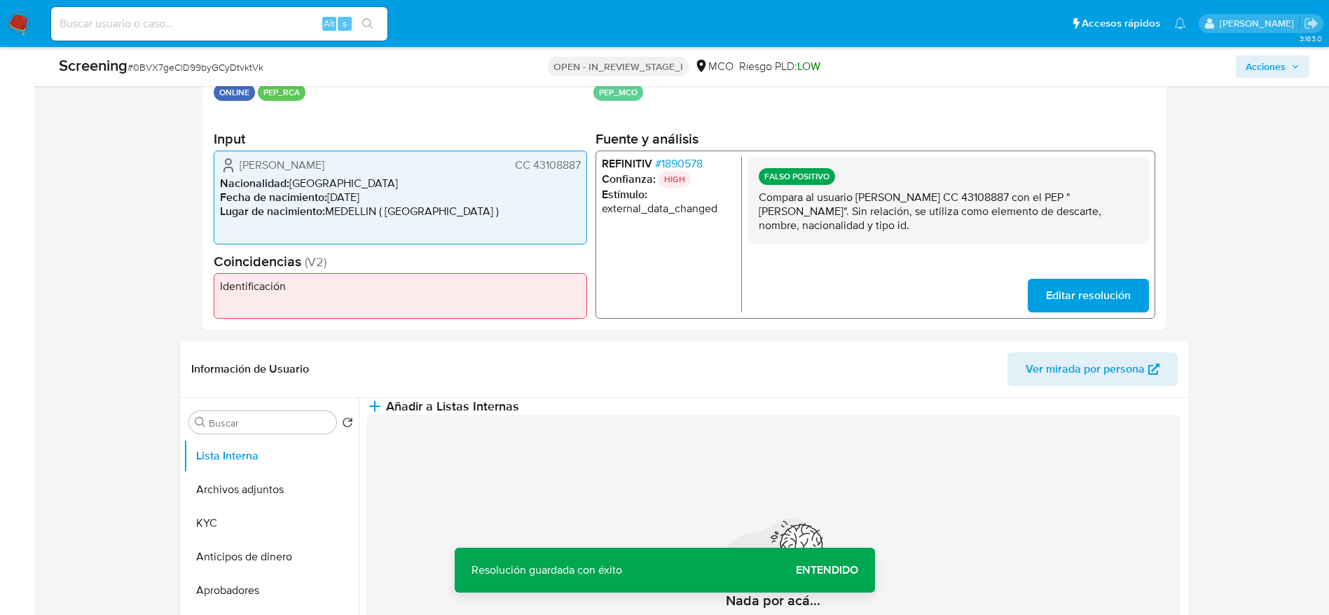
click at [969, 211] on p "Compara al usuario [PERSON_NAME] CC 43108887 con el PEP "[PERSON_NAME]". Sin re…" at bounding box center [947, 212] width 379 height 42
click at [969, 211] on p "Compara al usuario Paula Andrea Perez Ortiz CC 43108887 con el PEP "antonieta a…" at bounding box center [947, 212] width 379 height 42
drag, startPoint x: 671, startPoint y: 397, endPoint x: 673, endPoint y: 438, distance: 41.4
click at [671, 398] on div "Información de Usuario Ver mirada por persona Buscar Volver al orden por defect…" at bounding box center [684, 549] width 1009 height 416
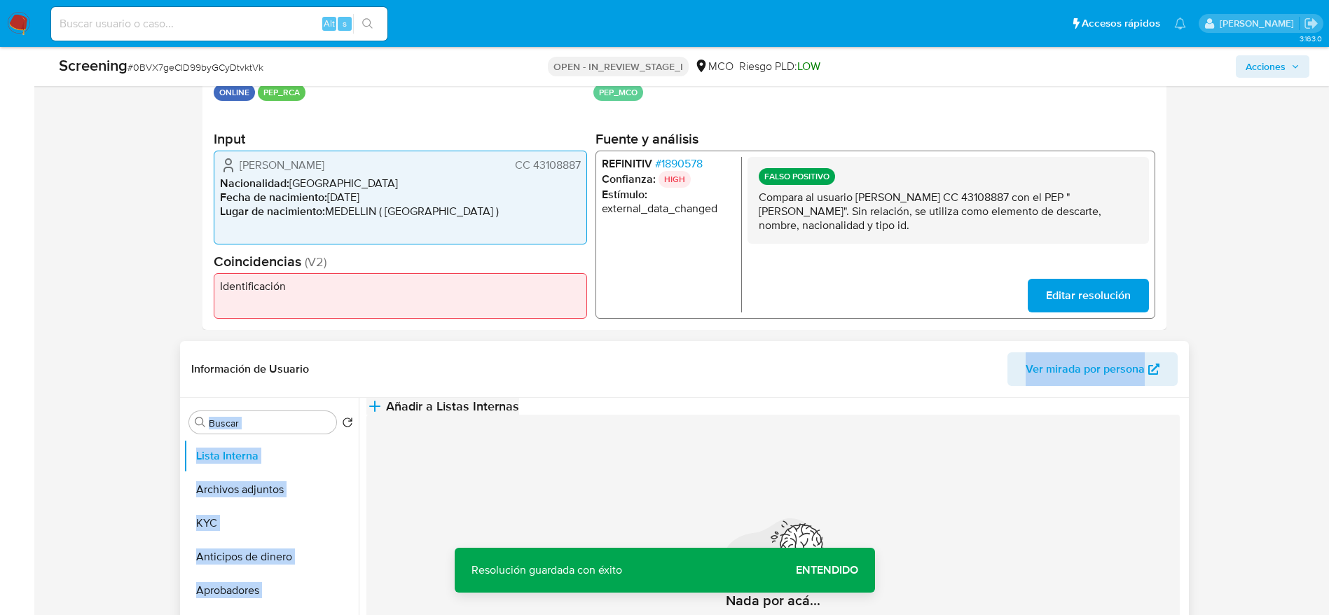
click at [519, 415] on button "Añadir a Listas Internas" at bounding box center [443, 406] width 153 height 17
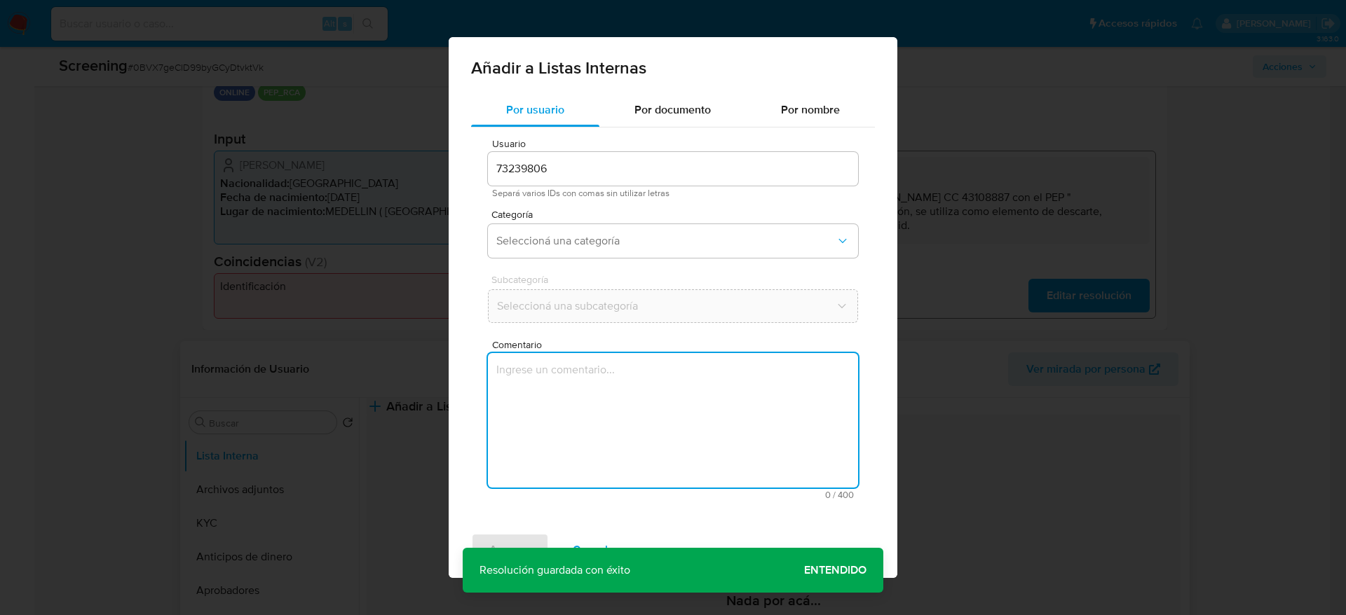
click at [672, 442] on textarea "Comentario" at bounding box center [673, 420] width 370 height 135
type textarea "Compara al usuario Paula Andrea Perez Ortiz CC 43108887 con el PEP "antonieta a…"
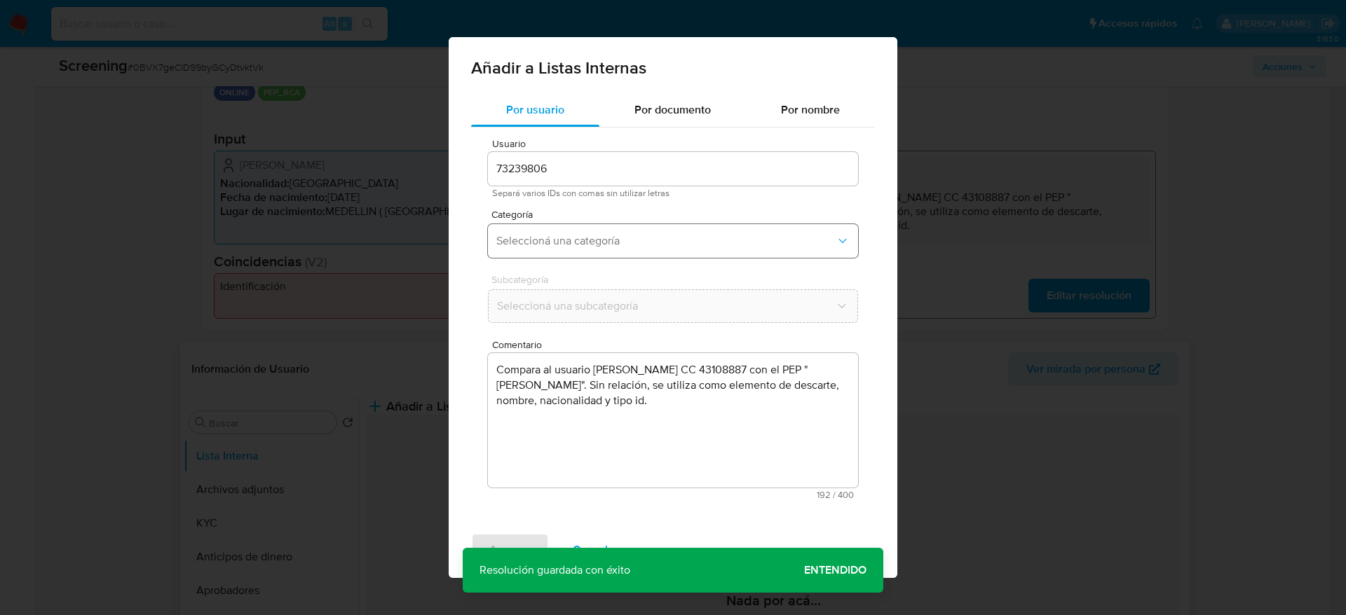
click at [655, 243] on span "Seleccioná una categoría" at bounding box center [665, 241] width 339 height 14
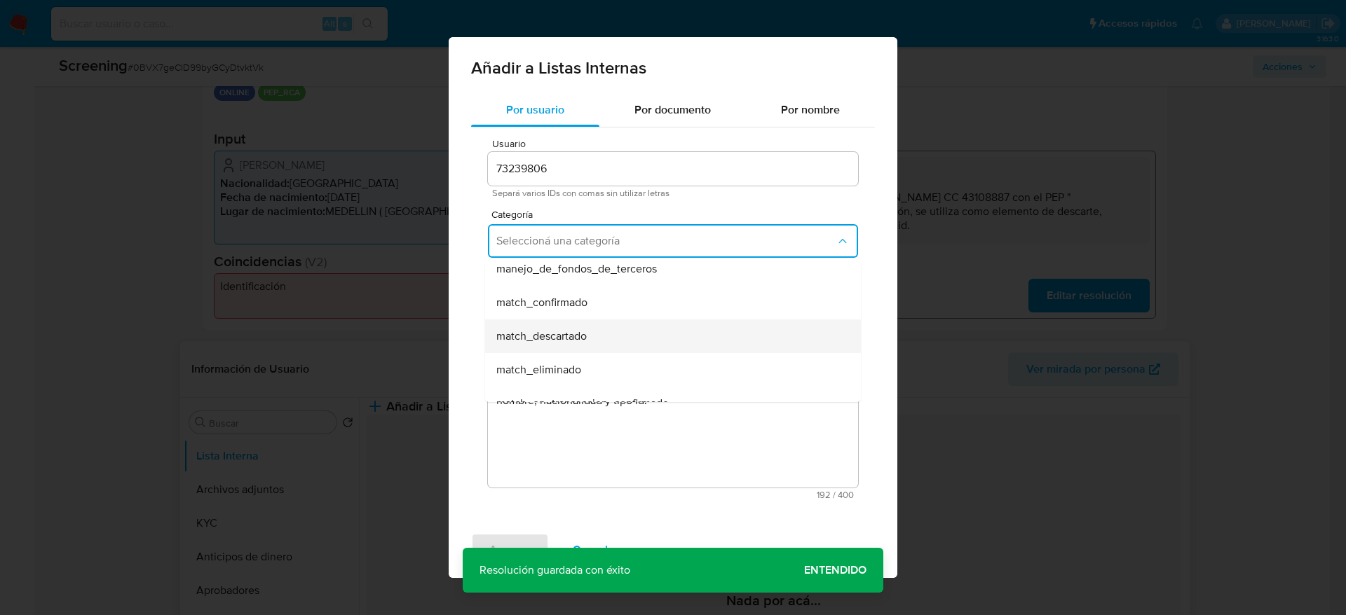
scroll to position [105, 0]
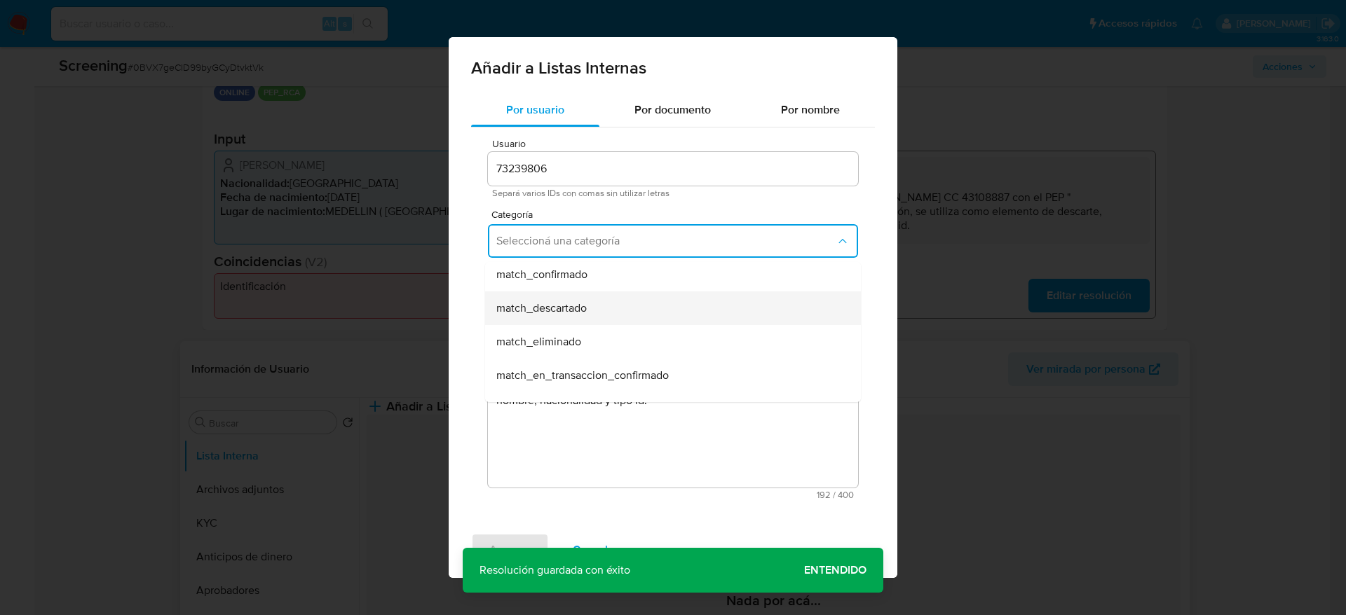
click at [634, 296] on div "match_descartado" at bounding box center [668, 309] width 345 height 34
click at [634, 296] on button "Seleccioná una subcategoría" at bounding box center [673, 306] width 370 height 34
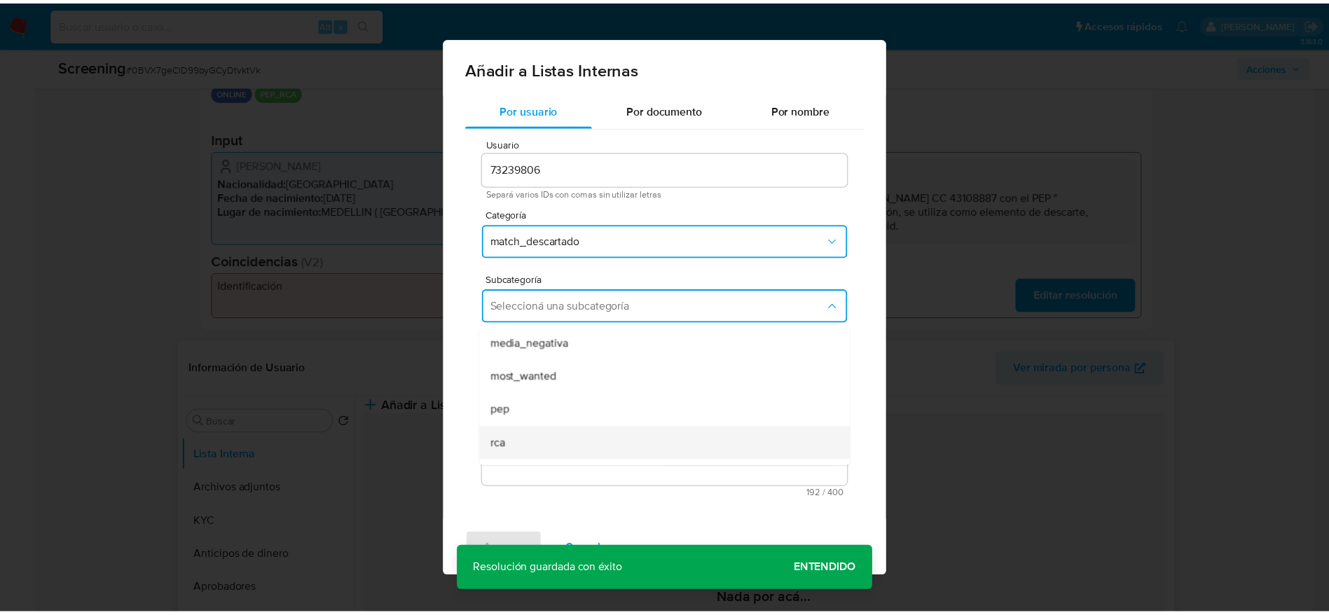
scroll to position [95, 0]
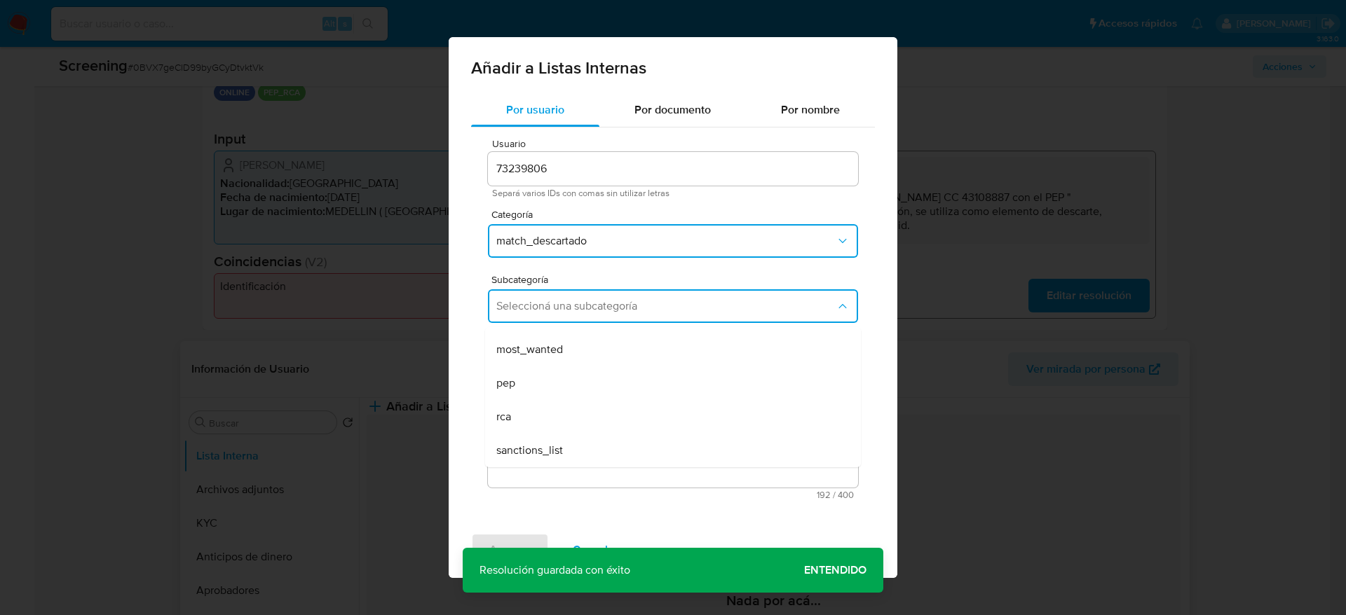
click at [576, 392] on div "pep" at bounding box center [668, 384] width 345 height 34
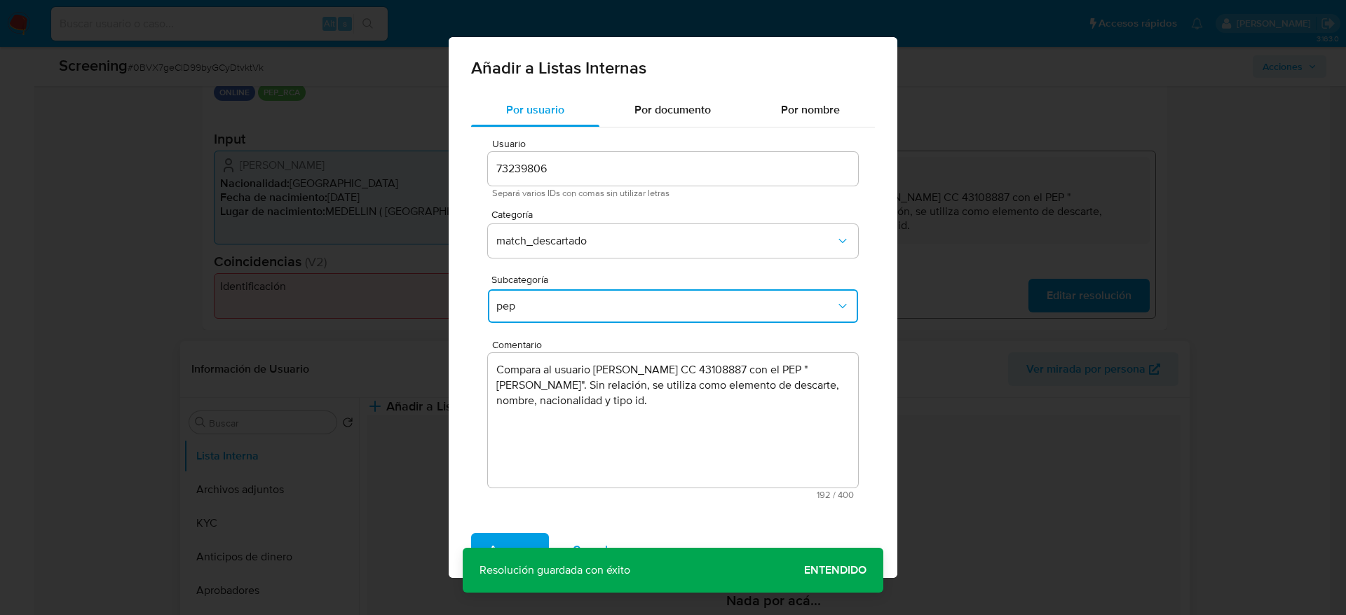
click at [532, 532] on div "Agregar Cancelar" at bounding box center [673, 550] width 449 height 56
click at [498, 540] on span "Agregar" at bounding box center [509, 550] width 41 height 31
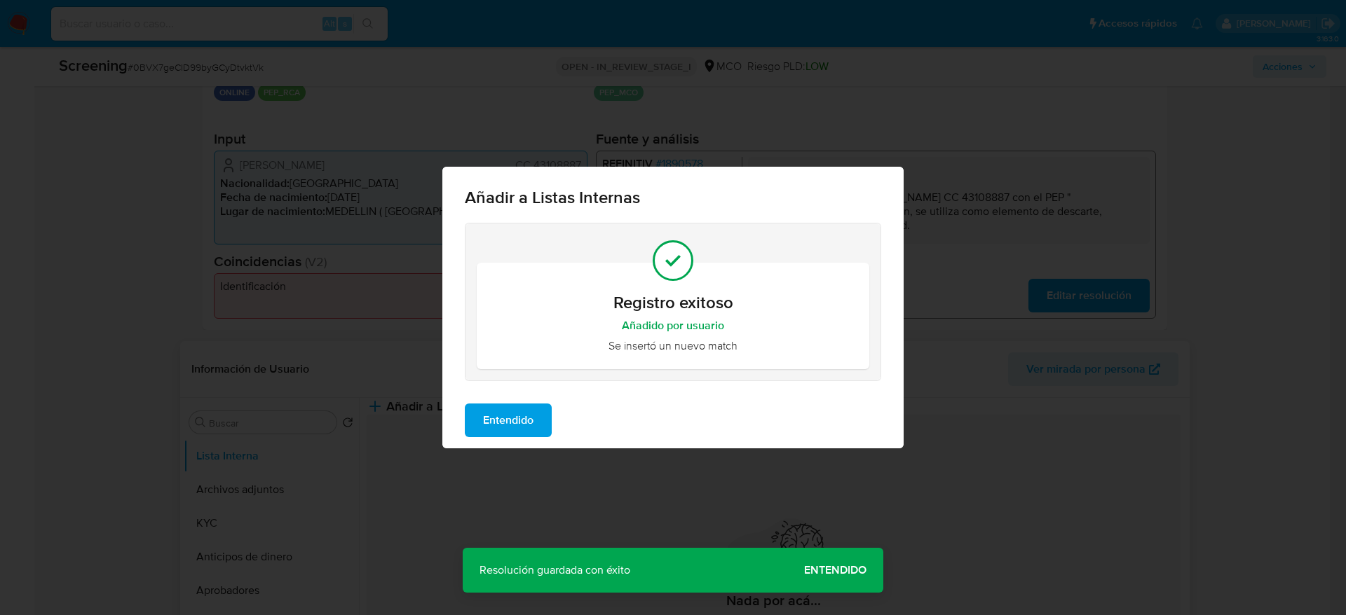
click at [487, 432] on span "Entendido" at bounding box center [508, 420] width 50 height 31
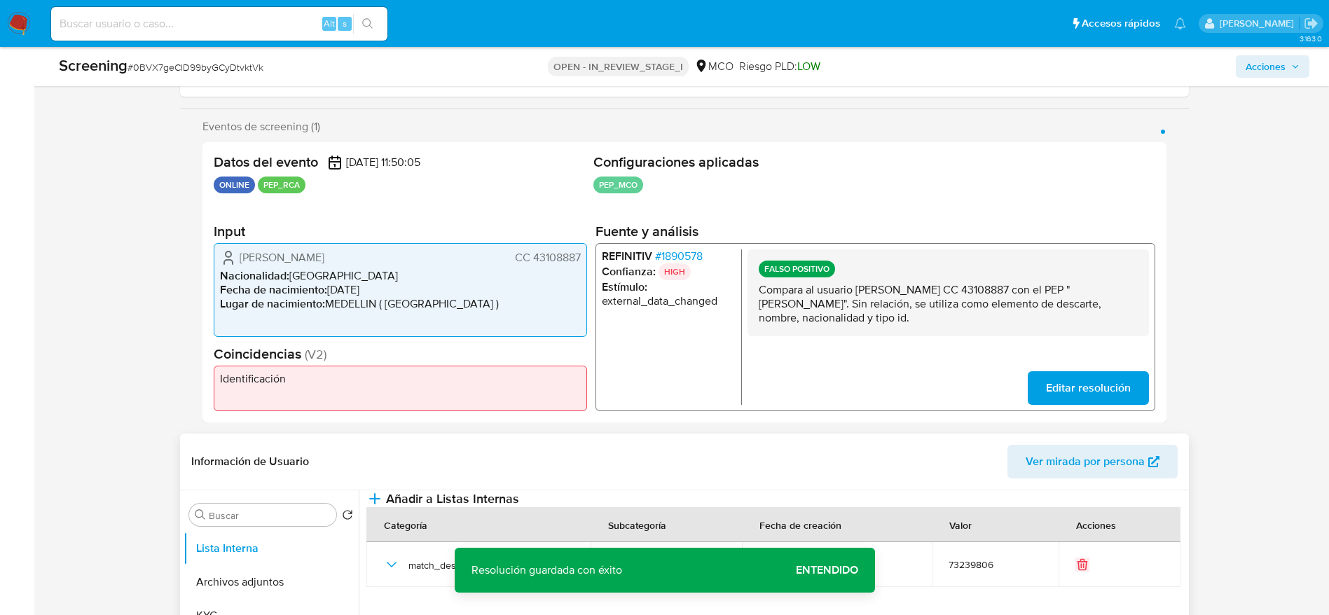
scroll to position [0, 0]
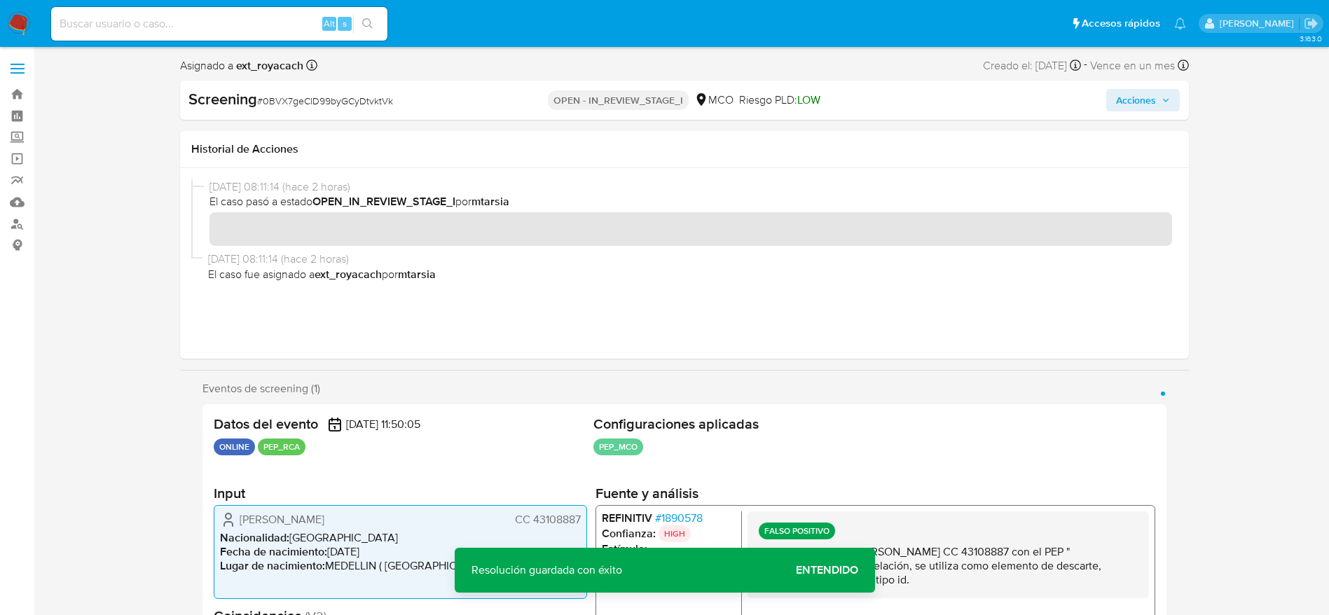
click at [1146, 96] on span "Acciones" at bounding box center [1136, 100] width 40 height 22
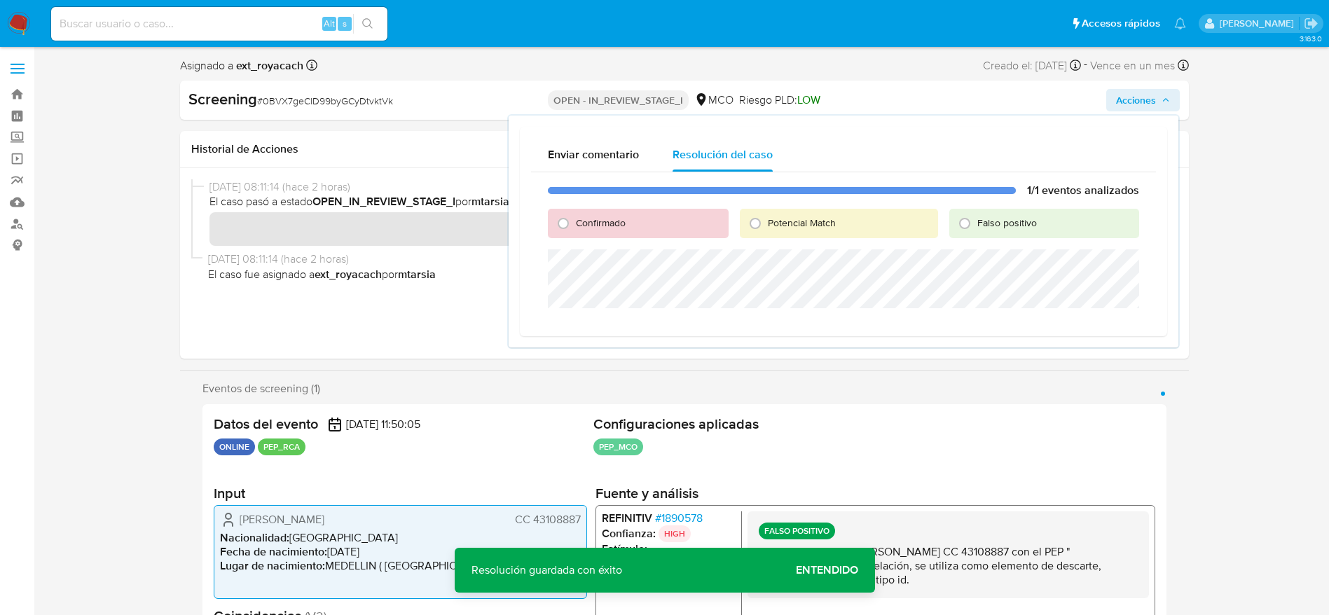
click at [1000, 235] on div "Falso positivo" at bounding box center [1045, 223] width 190 height 29
click at [997, 226] on span "Falso positivo" at bounding box center [1008, 223] width 60 height 14
click at [976, 226] on input "Falso positivo" at bounding box center [965, 223] width 22 height 22
radio input "true"
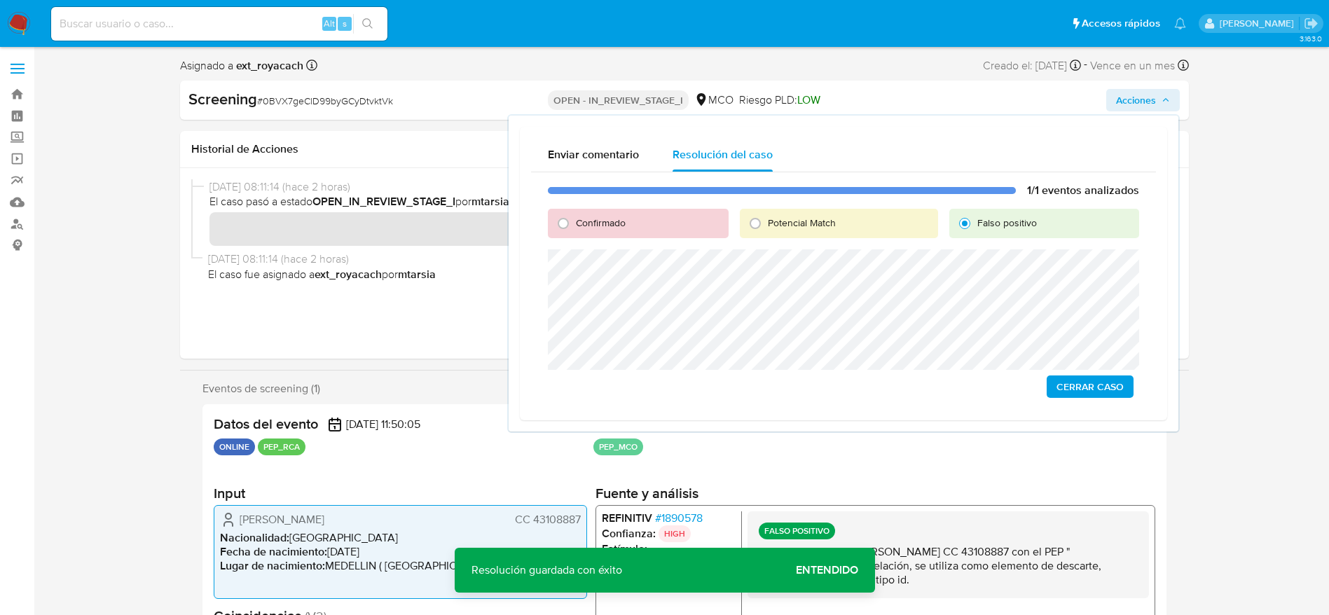
drag, startPoint x: 1053, startPoint y: 383, endPoint x: 1059, endPoint y: 391, distance: 10.1
click at [1054, 383] on button "Cerrar Caso" at bounding box center [1090, 387] width 87 height 22
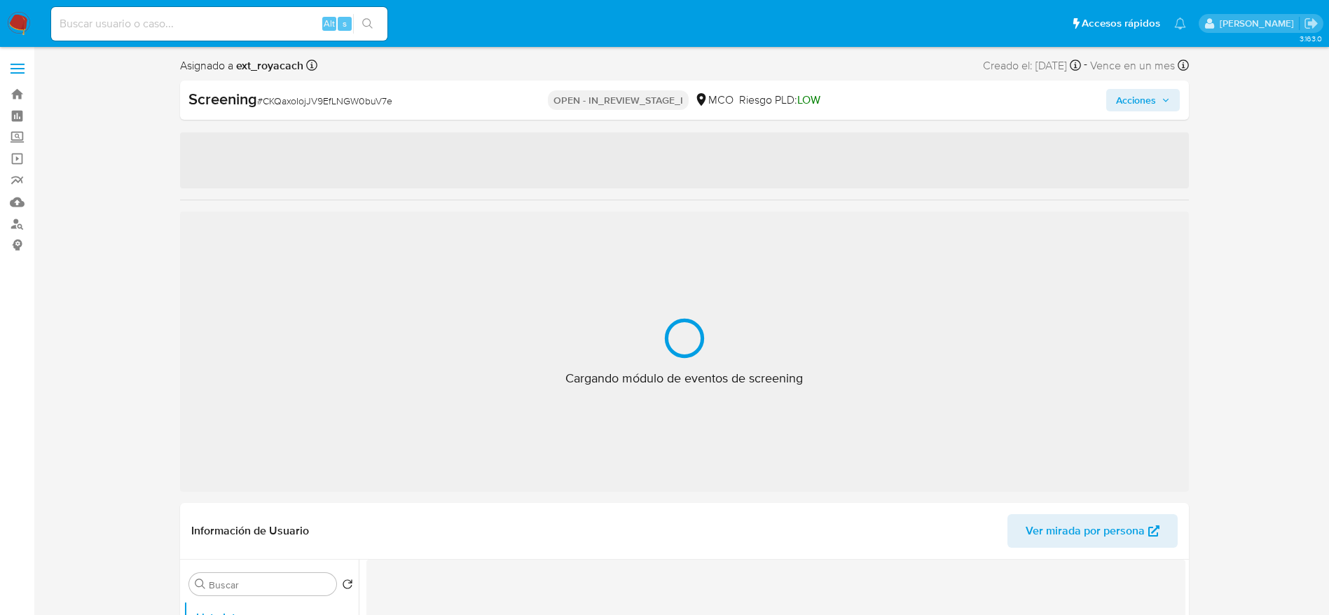
select select "10"
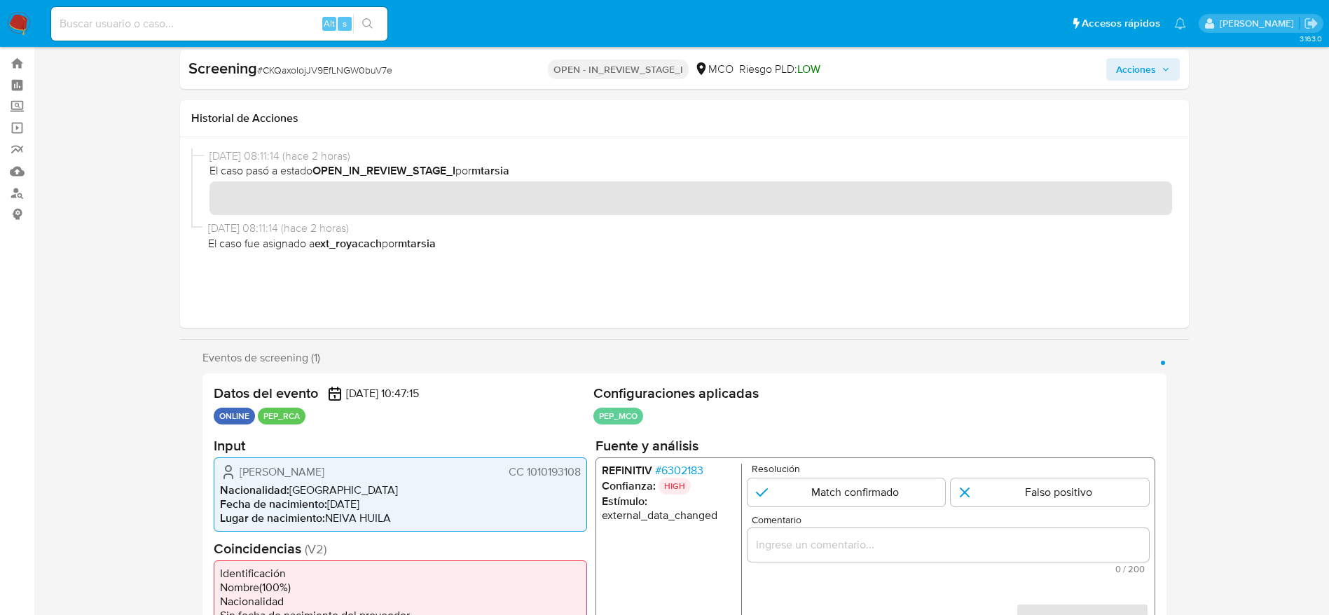
scroll to position [105, 0]
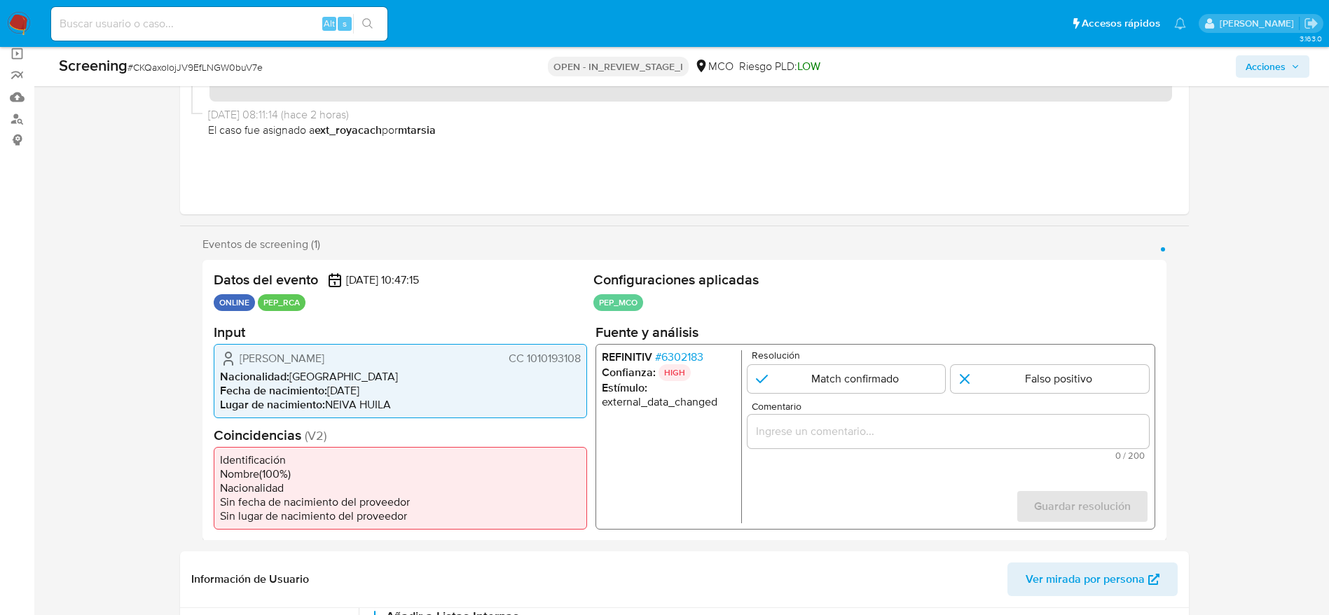
click at [683, 354] on span "# 6302183" at bounding box center [679, 357] width 48 height 14
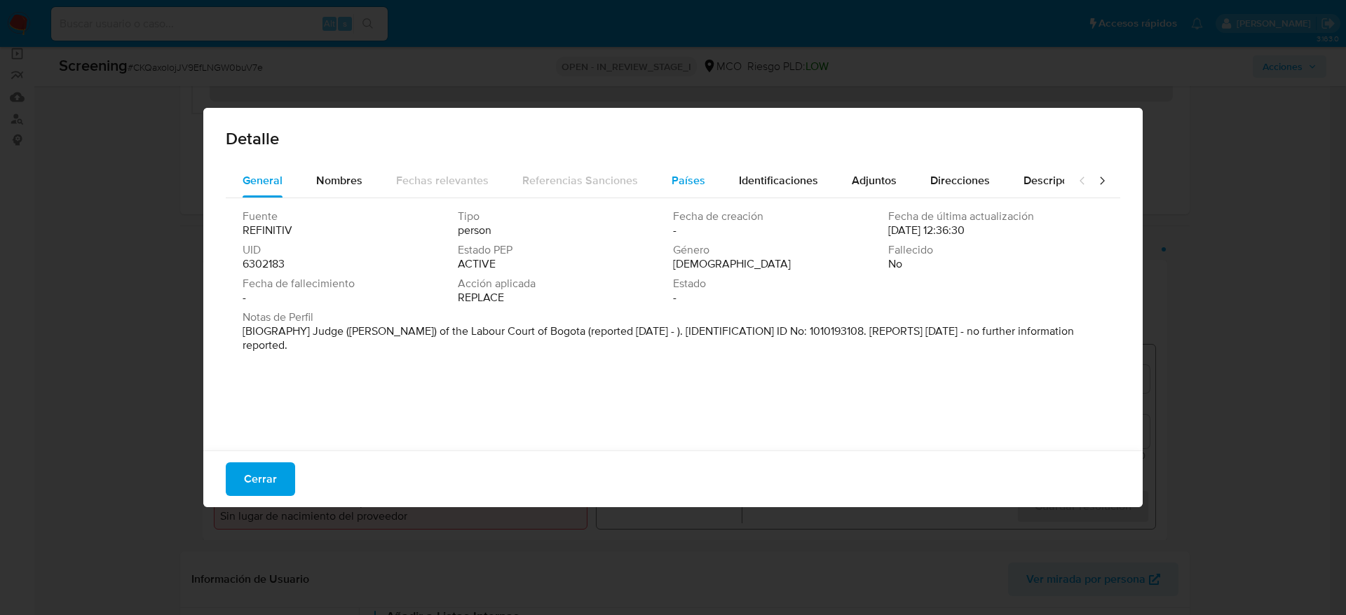
click at [671, 167] on div "Países" at bounding box center [688, 181] width 34 height 34
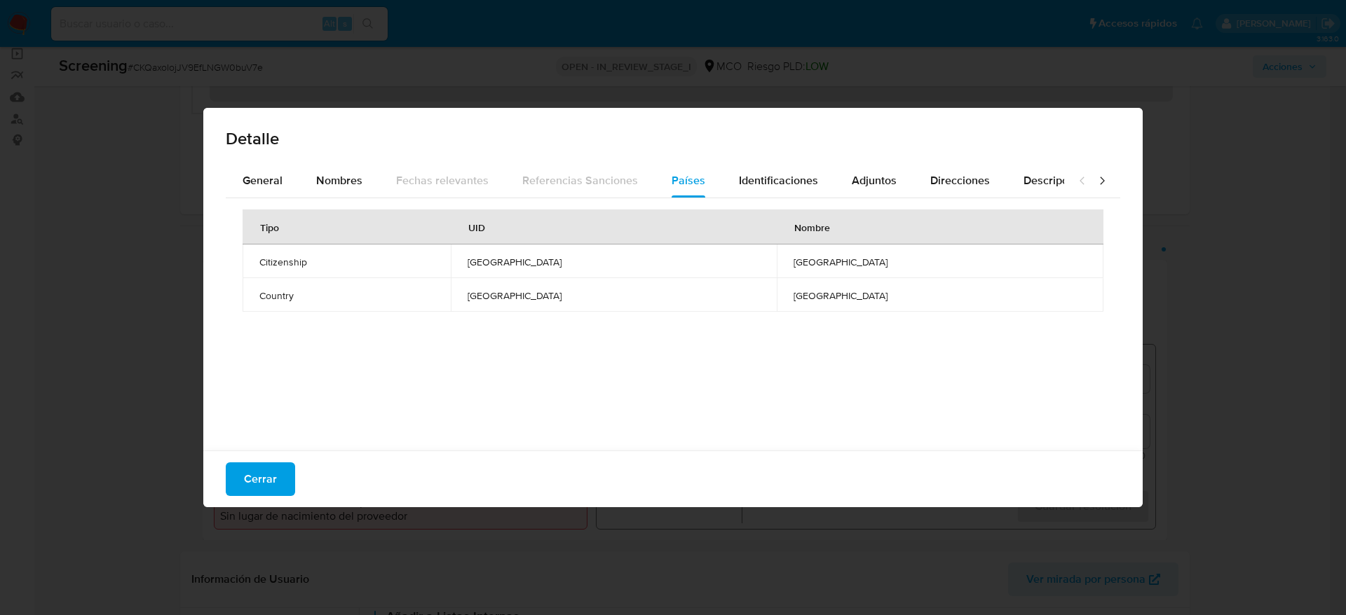
click at [288, 453] on div "Cerrar" at bounding box center [672, 479] width 939 height 57
drag, startPoint x: 278, startPoint y: 472, endPoint x: 241, endPoint y: 325, distance: 151.8
click at [276, 474] on button "Cerrar" at bounding box center [260, 480] width 69 height 34
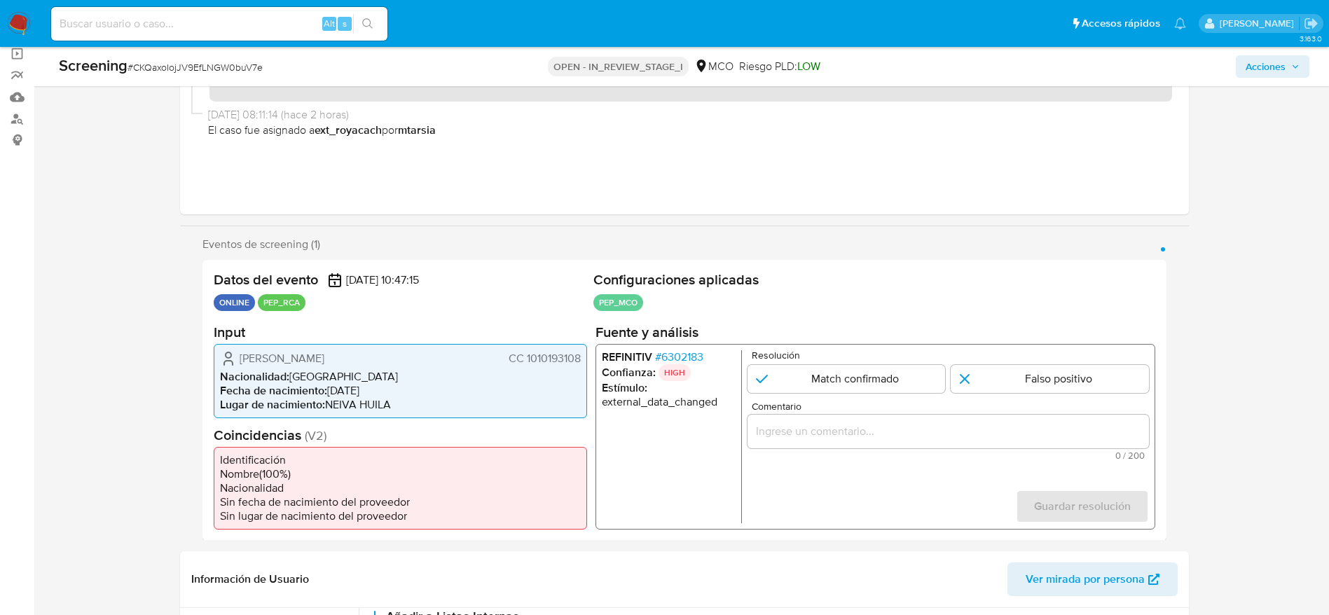
click at [180, 79] on div "Screening # CKQaxoIojJV9EfLNGW0buV7e OPEN - IN_REVIEW_STAGE_I MCO Riesgo PLD: L…" at bounding box center [684, 66] width 1268 height 39
click at [180, 71] on span "# CKQaxoIojJV9EfLNGW0buV7e" at bounding box center [195, 67] width 135 height 14
copy span "CKQaxoIojJV9EfLNGW0buV7e"
click at [303, 349] on div "Angela Cristina Dussan Caceres CC 1010193108 Nacionalidad : Colombia Fecha de n…" at bounding box center [401, 380] width 374 height 74
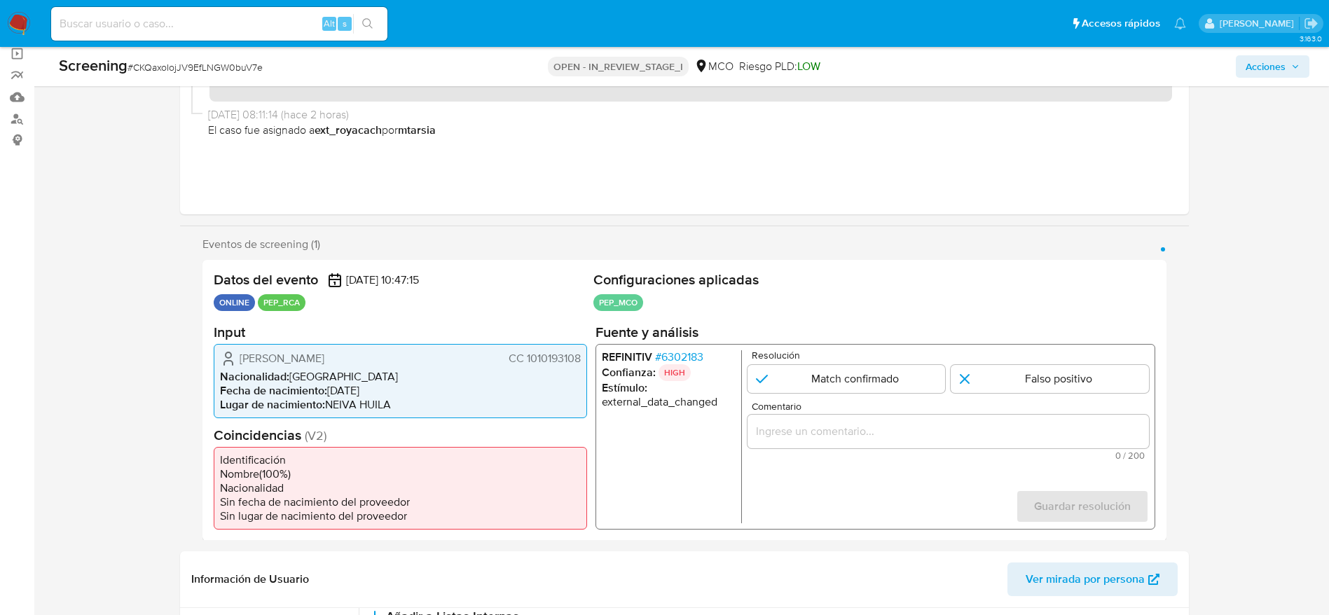
click at [303, 349] on div "Angela Cristina Dussan Caceres CC 1010193108 Nacionalidad : Colombia Fecha de n…" at bounding box center [401, 380] width 374 height 74
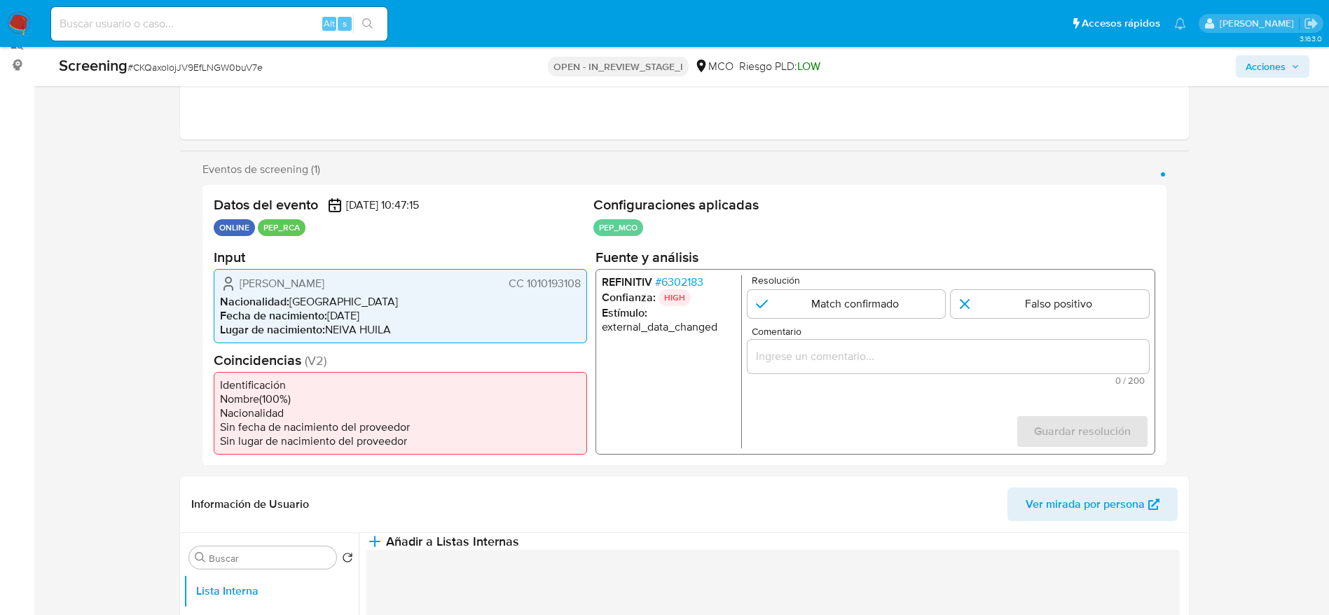
scroll to position [210, 0]
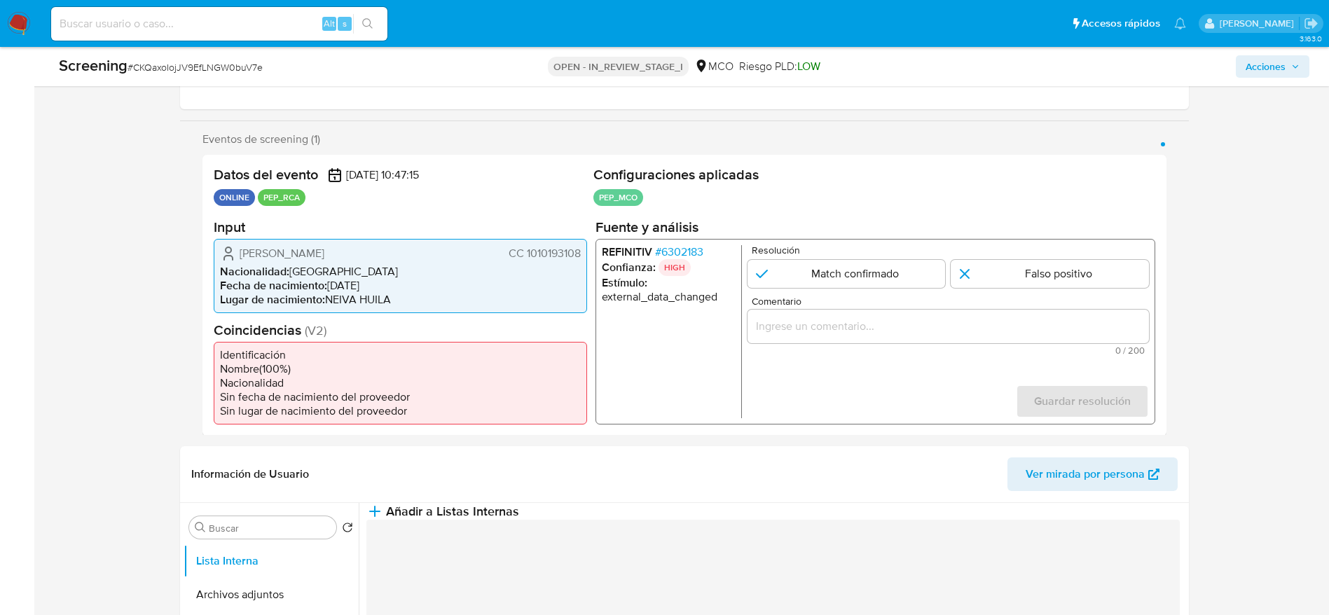
drag, startPoint x: 230, startPoint y: 255, endPoint x: 580, endPoint y: 252, distance: 349.7
click at [580, 252] on div "Angela Cristina Dussan Caceres CC 1010193108" at bounding box center [400, 253] width 361 height 17
click at [669, 245] on span "# 6302183" at bounding box center [679, 252] width 48 height 14
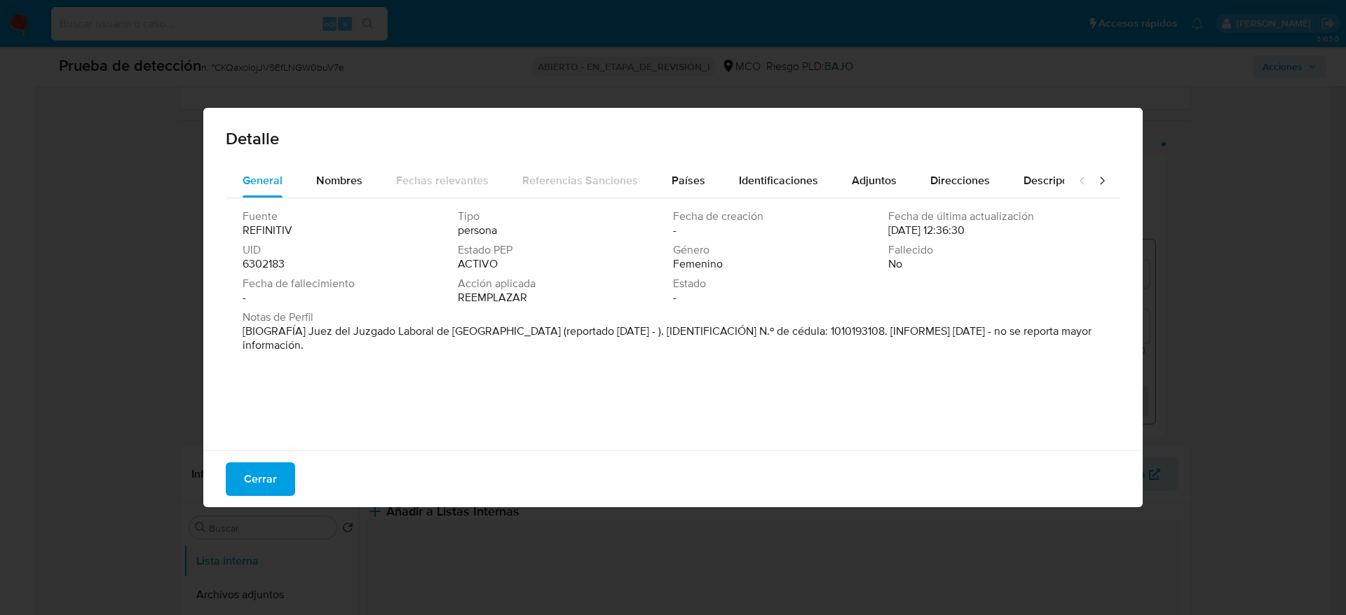
drag, startPoint x: 310, startPoint y: 332, endPoint x: 714, endPoint y: 245, distance: 413.6
click at [490, 329] on font "[BIOGRAFÍA] Juez del Juzgado Laboral de Bogotá (reportado feb. 2021 - ). [IDENT…" at bounding box center [666, 338] width 849 height 30
click at [255, 486] on span "Cerrar" at bounding box center [260, 479] width 33 height 31
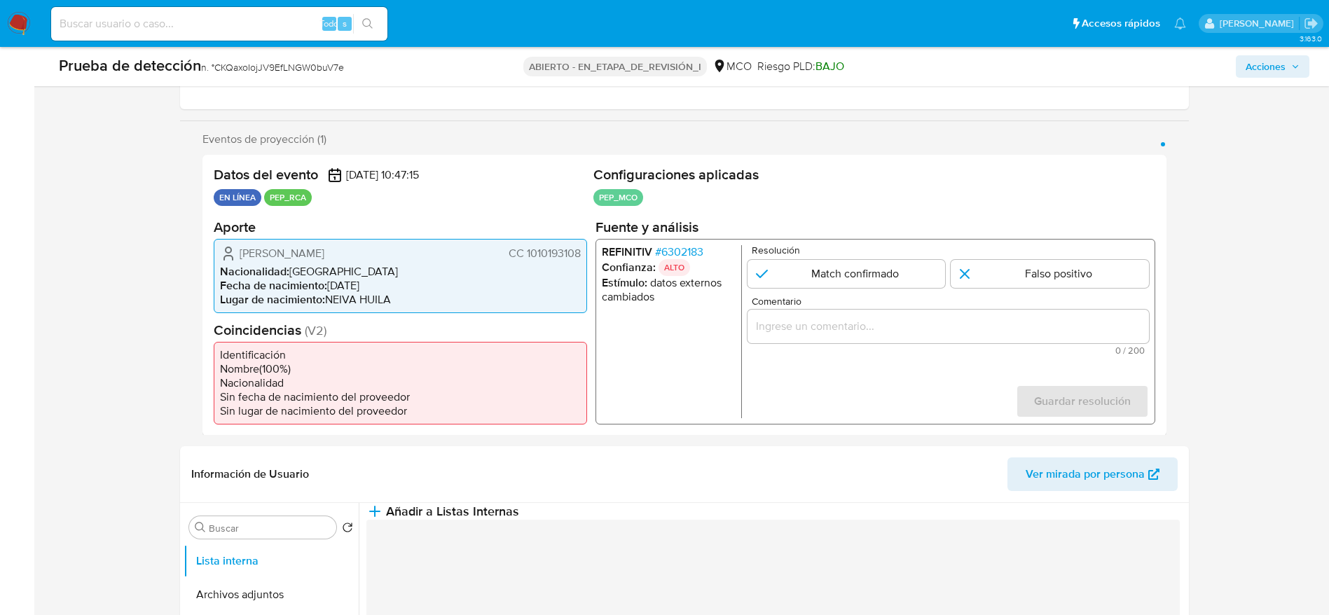
click at [272, 256] on span "Angela Cristina Dussan Caceres" at bounding box center [282, 253] width 85 height 14
click at [810, 322] on input "Comentario" at bounding box center [948, 326] width 402 height 18
paste input "Caso generado sobre el usuario Angela Cristina Dussan Caceres. El titular de la…"
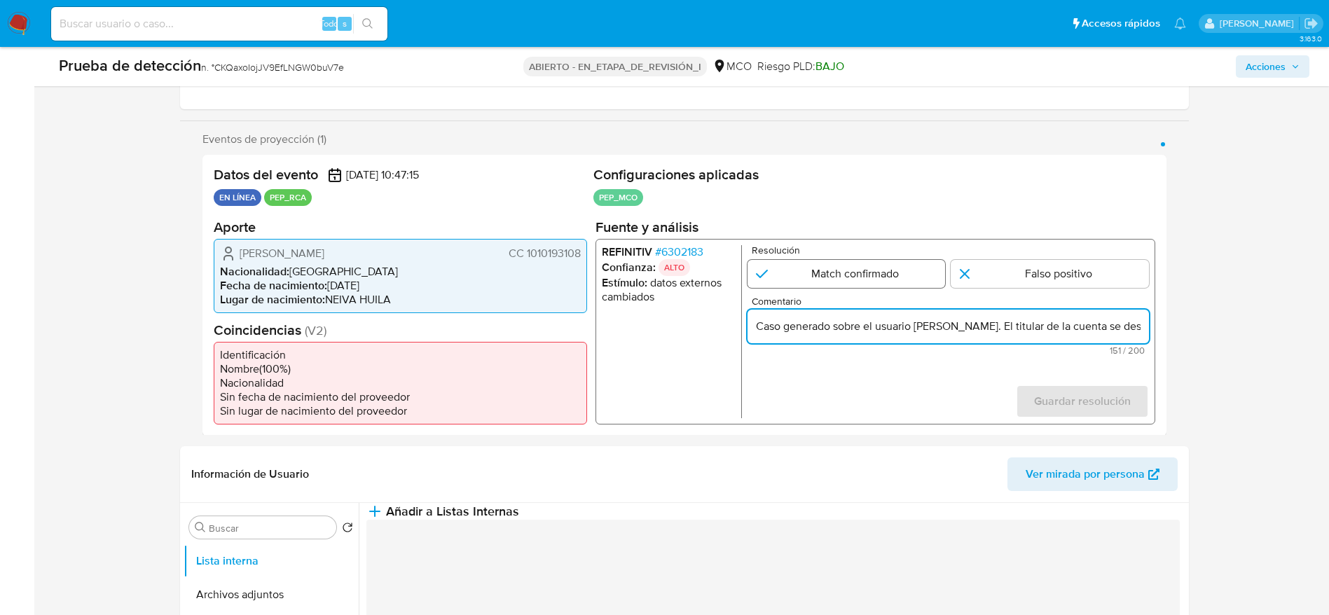
scroll to position [0, 392]
type input "Caso generado sobre el usuario Angela Cristina Dussan Caceres. El titular de la…"
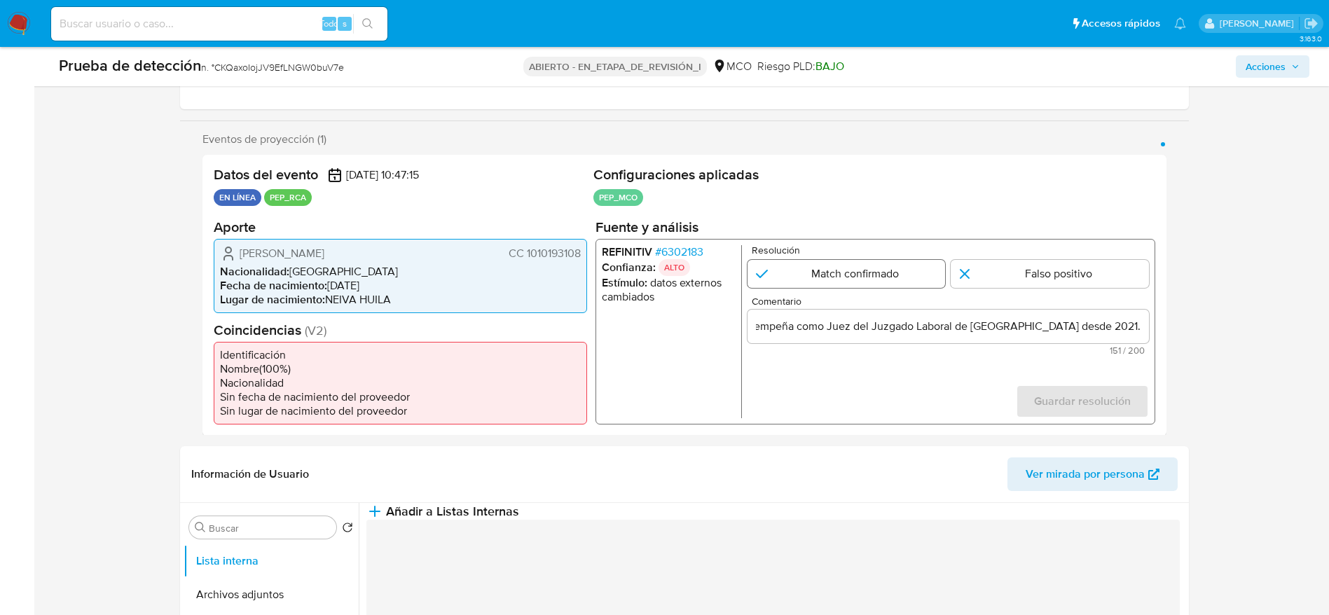
click at [831, 275] on input "1 de 1" at bounding box center [846, 273] width 198 height 28
radio input "true"
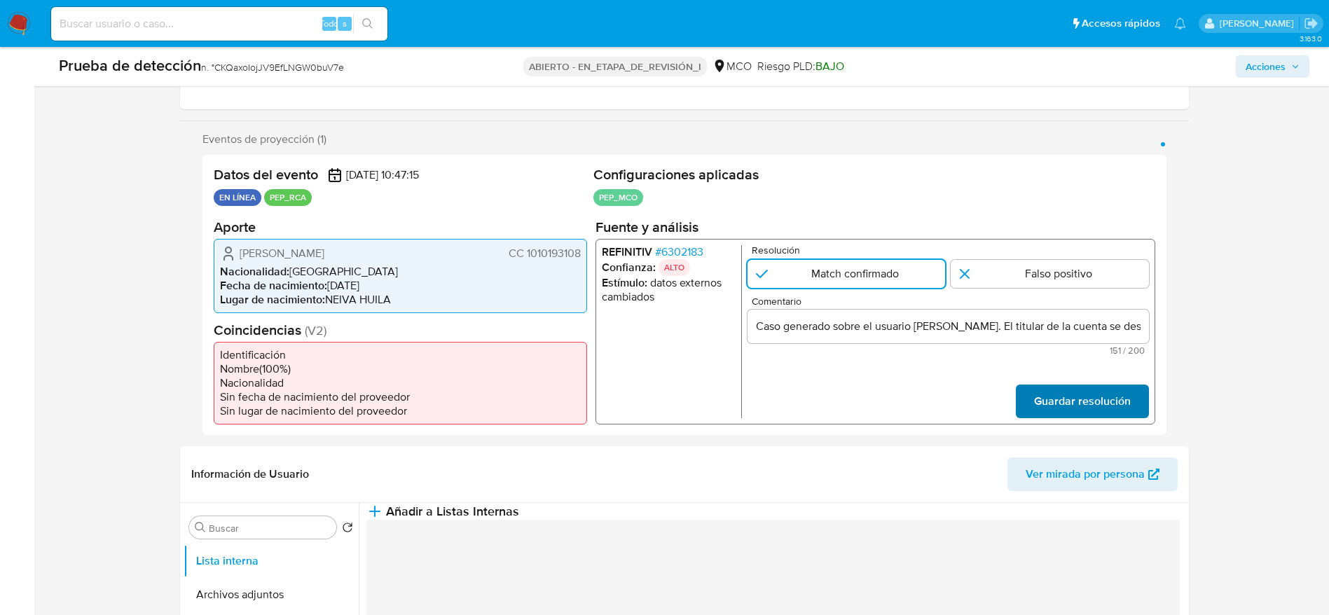
click at [1099, 402] on span "Guardar resolución" at bounding box center [1082, 400] width 97 height 31
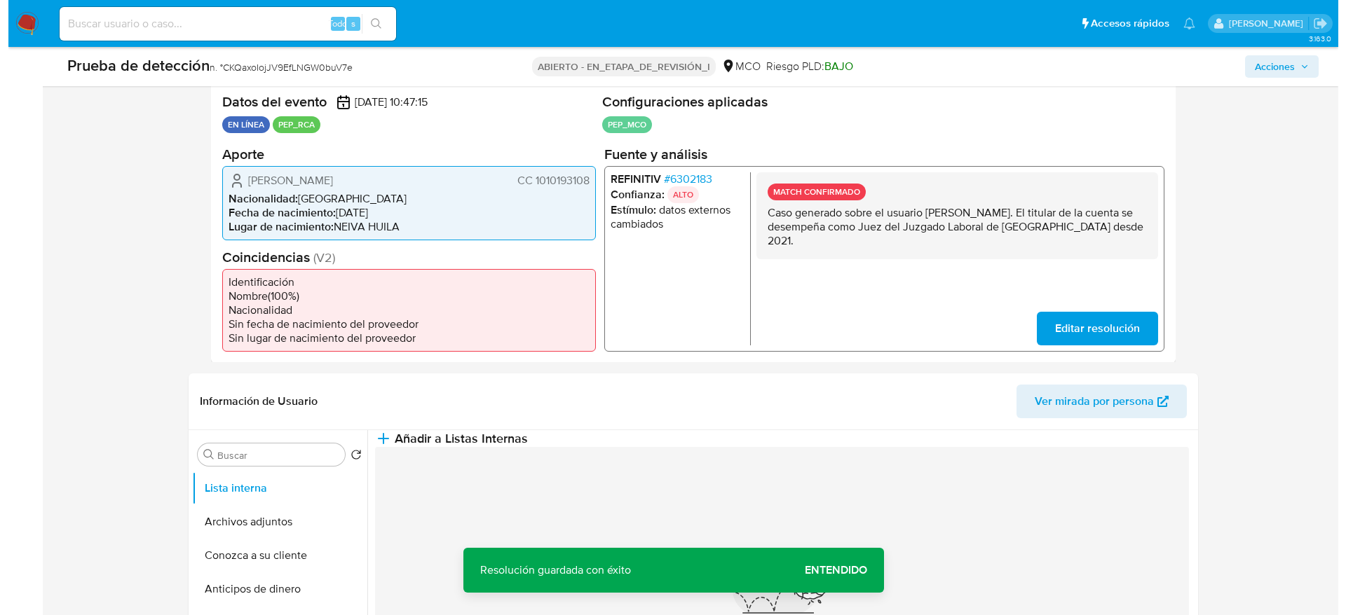
scroll to position [315, 0]
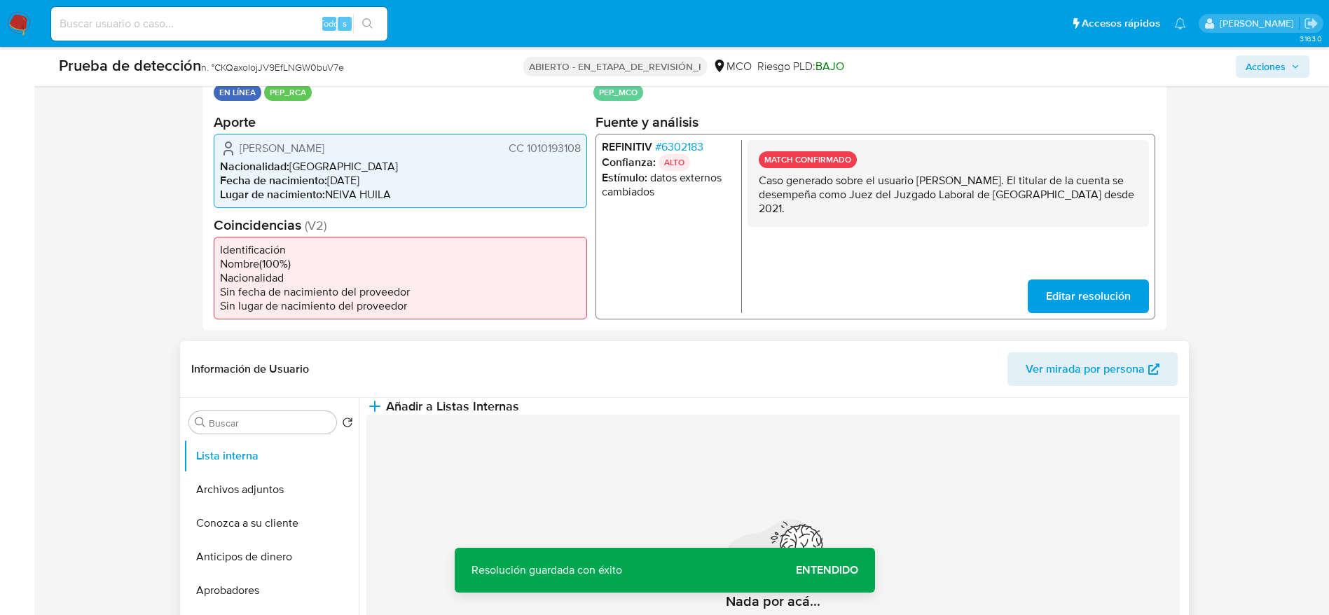
click at [591, 350] on div "Información de Usuario Ver mirada por persona" at bounding box center [684, 369] width 1009 height 57
click at [519, 409] on button "Añadir a Listas Internas" at bounding box center [443, 406] width 153 height 17
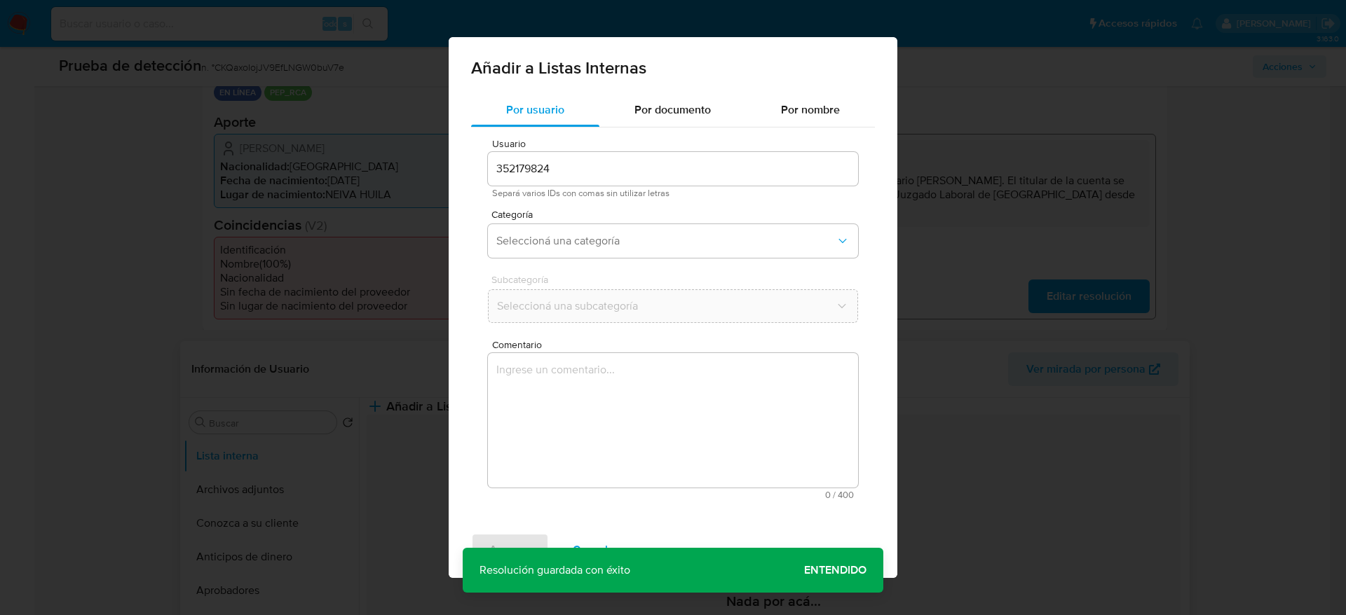
click at [582, 426] on textarea "Comentario" at bounding box center [673, 420] width 370 height 135
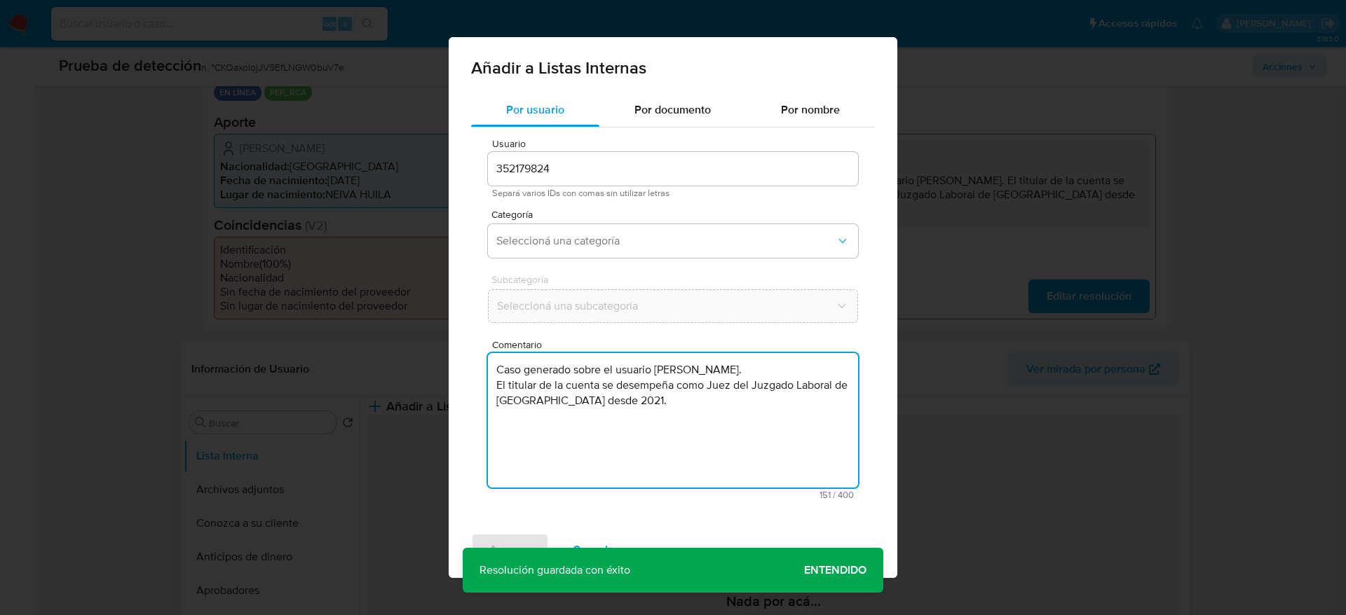
type textarea "Caso generado sobre el usuario Angela Cristina Dussan Caceres. El titular de la…"
click at [620, 259] on div "Categoría Seleccioná una categoría" at bounding box center [673, 237] width 370 height 54
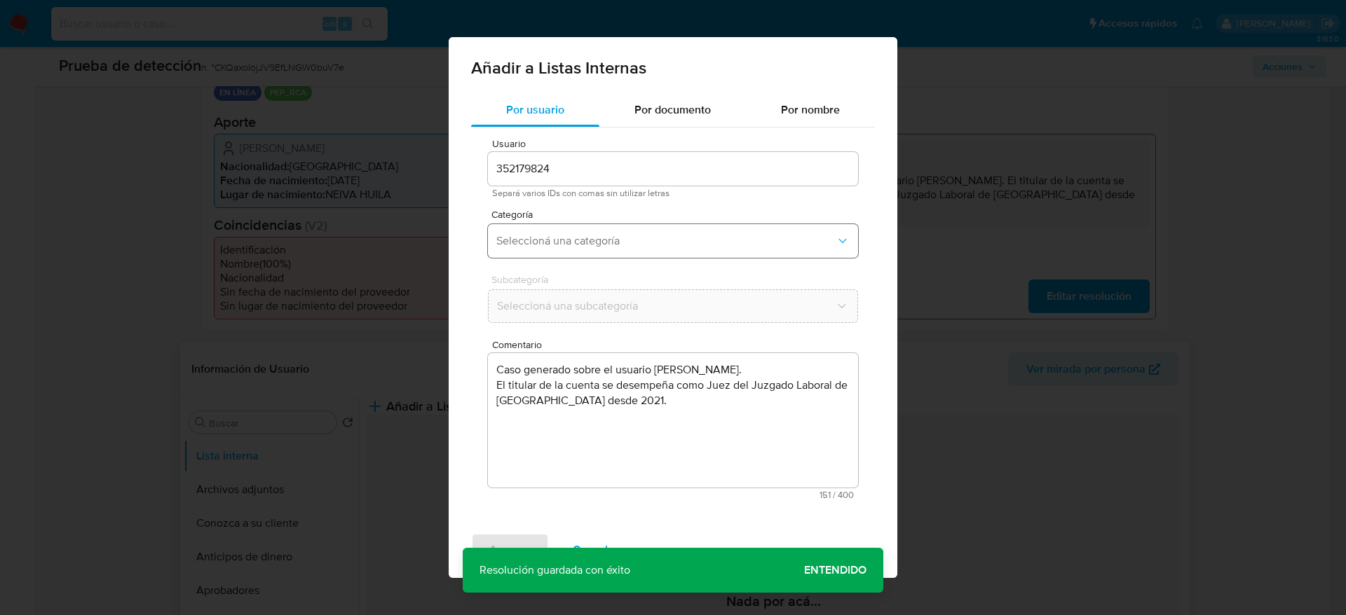
click at [635, 242] on span "Seleccioná una categoría" at bounding box center [665, 241] width 339 height 14
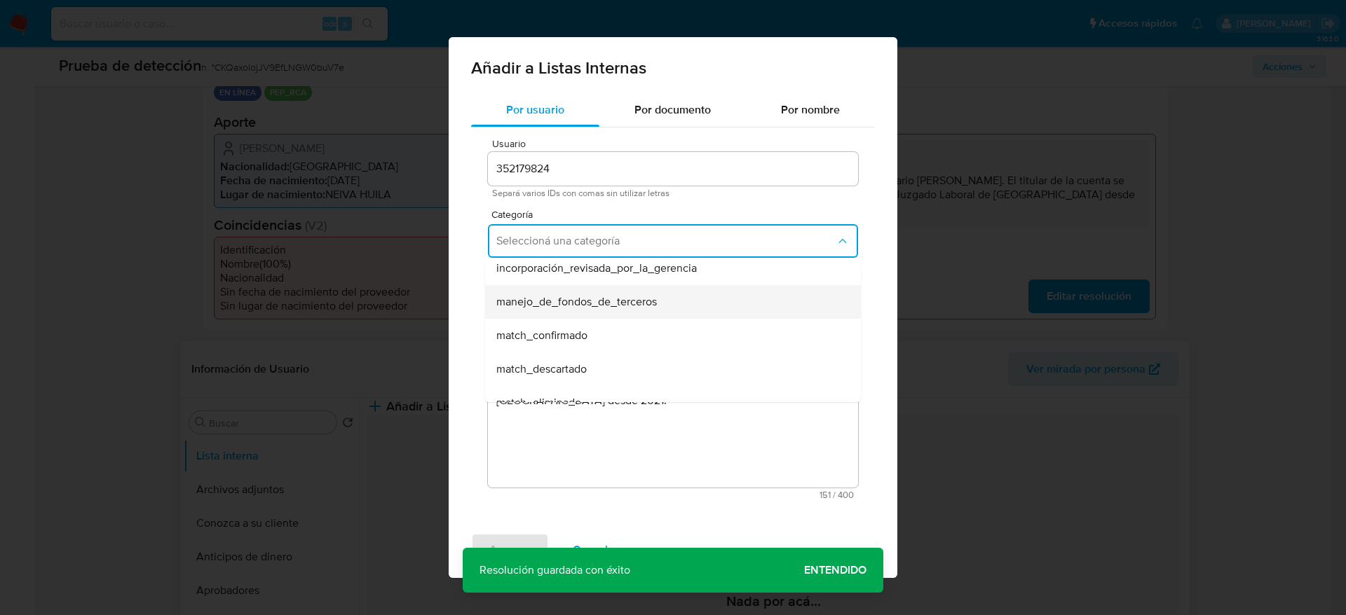
scroll to position [105, 0]
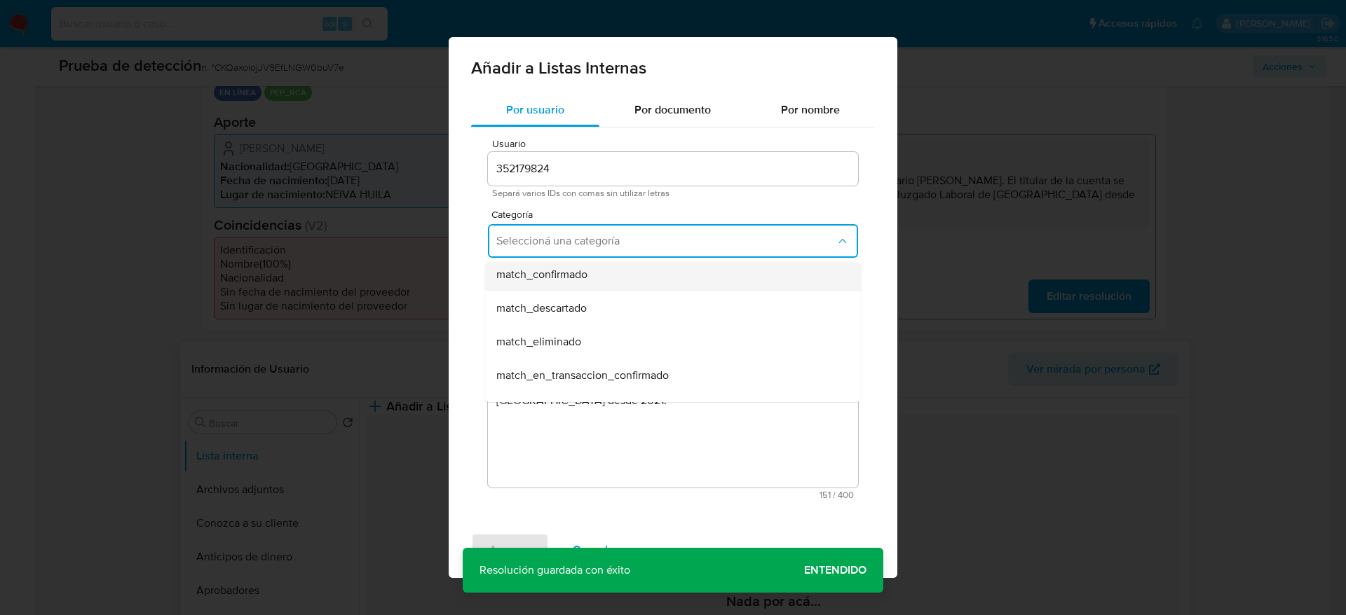
click at [586, 280] on span "match_confirmado" at bounding box center [541, 275] width 91 height 14
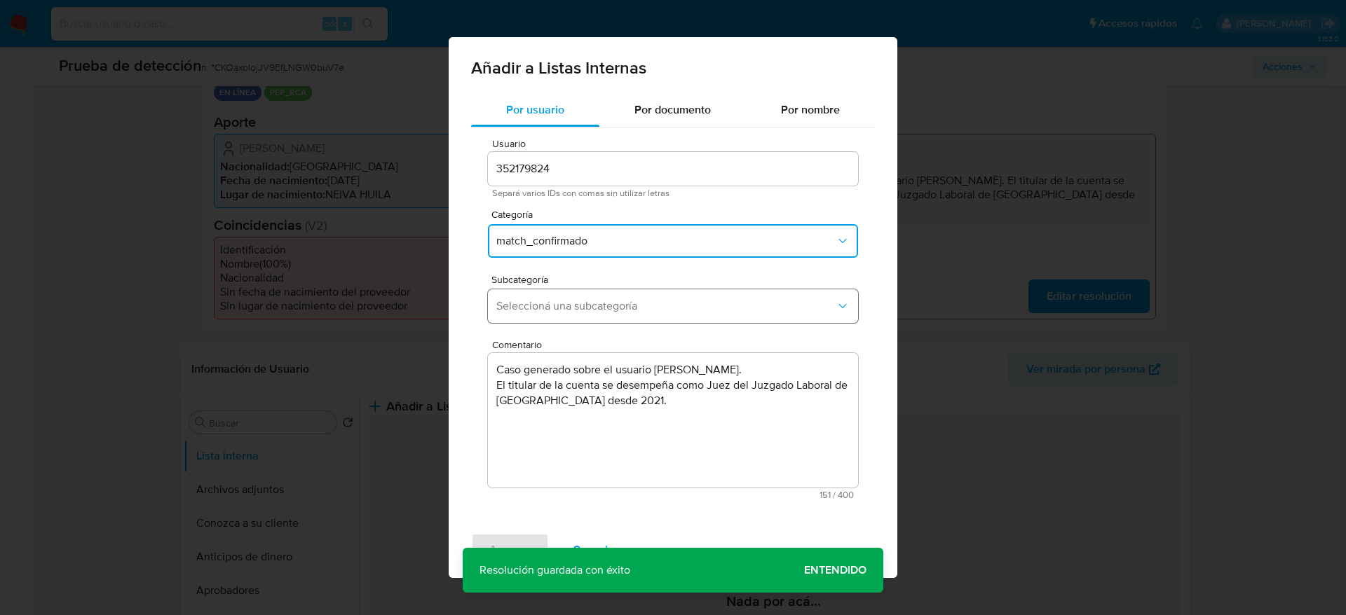
drag, startPoint x: 554, startPoint y: 324, endPoint x: 573, endPoint y: 308, distance: 25.8
click at [554, 325] on div "Subcategoría Seleccioná una subcategoría" at bounding box center [673, 302] width 370 height 54
click at [573, 308] on span "Seleccioná una subcategoría" at bounding box center [665, 306] width 339 height 14
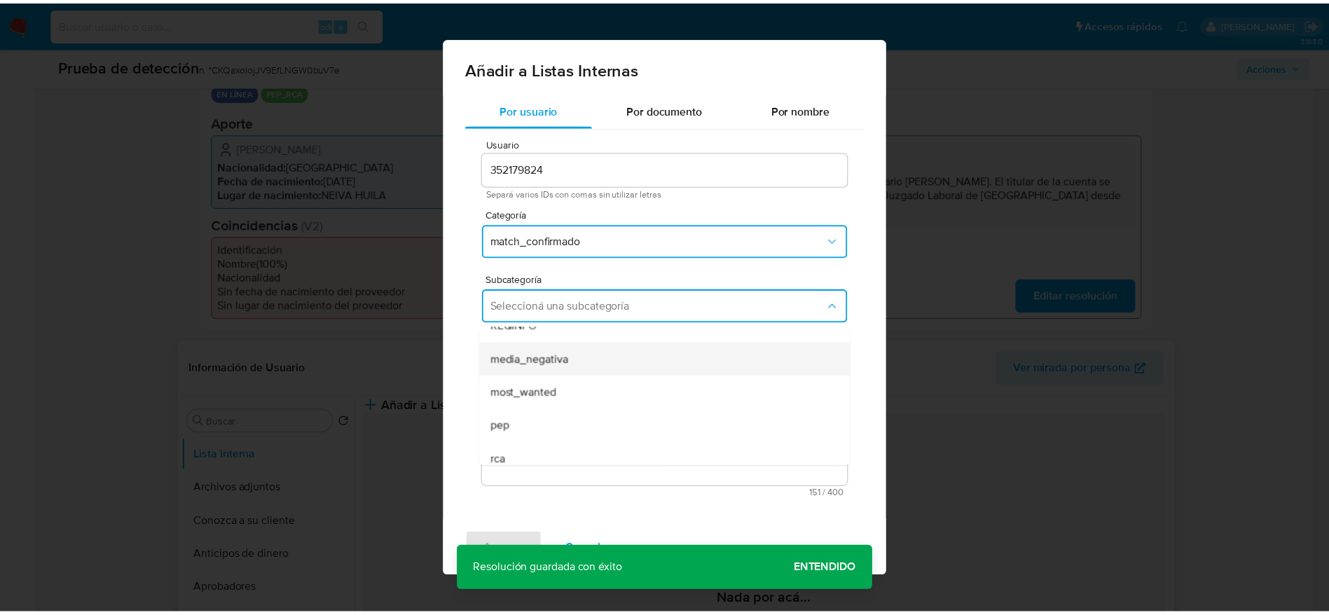
scroll to position [95, 0]
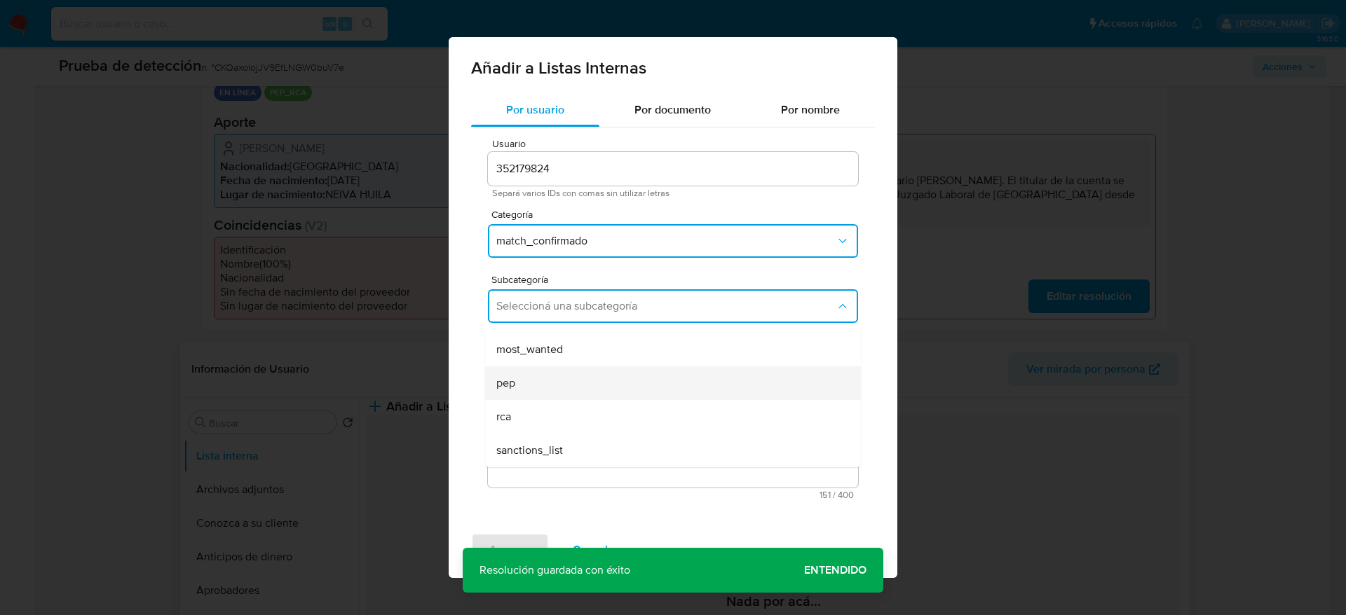
click at [547, 387] on div "pep" at bounding box center [668, 384] width 345 height 34
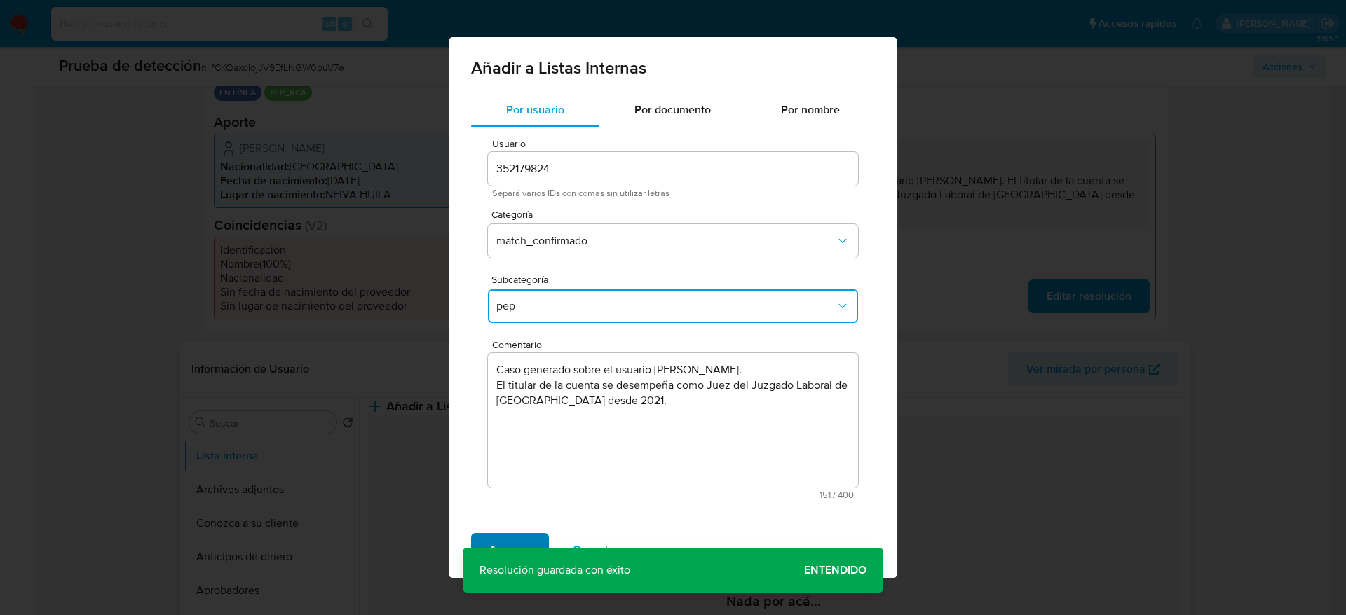
click at [509, 542] on span "Agregar" at bounding box center [509, 550] width 41 height 31
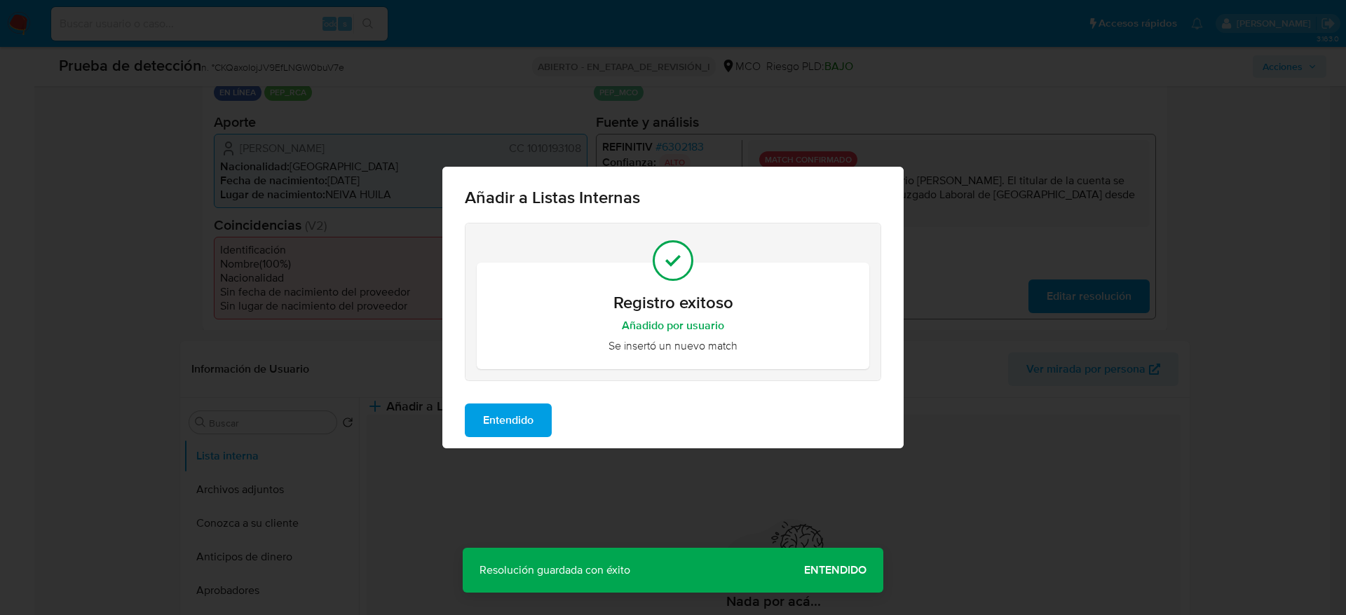
drag, startPoint x: 539, startPoint y: 381, endPoint x: 539, endPoint y: 395, distance: 14.0
click at [539, 383] on div "Registro exitoso Añadido por usuario Se insertó un nuevo match" at bounding box center [672, 308] width 461 height 170
click at [539, 416] on button "Entendido" at bounding box center [508, 421] width 87 height 34
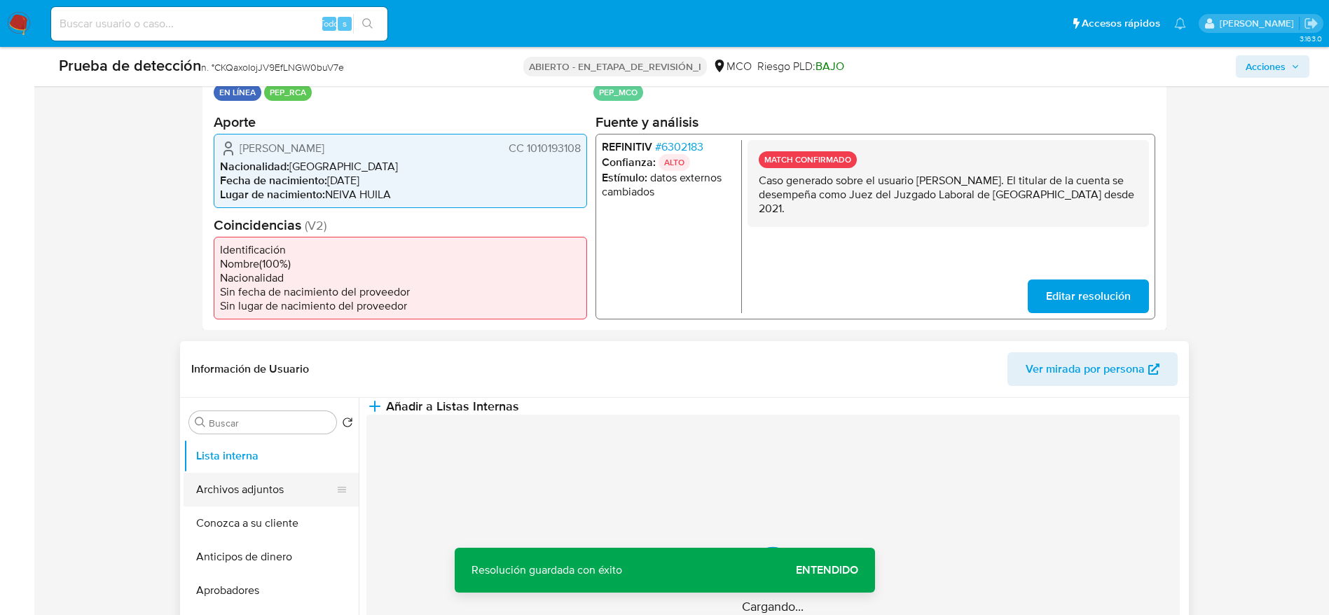
click at [233, 495] on button "Archivos adjuntos" at bounding box center [266, 490] width 164 height 34
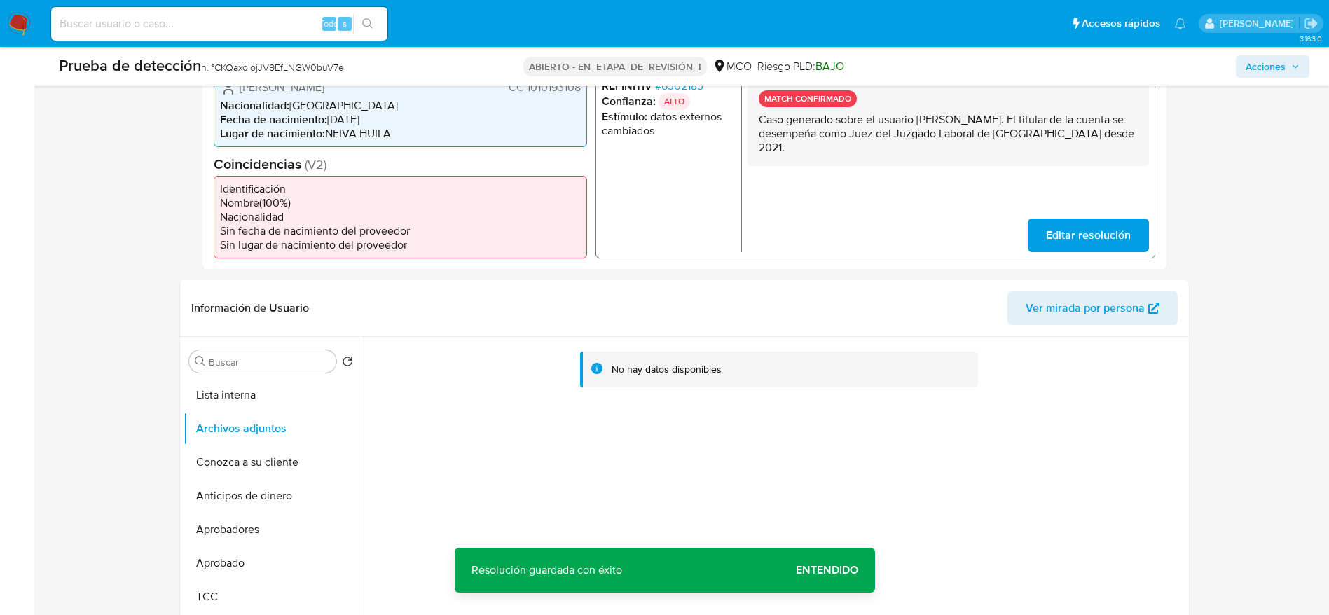
scroll to position [420, 0]
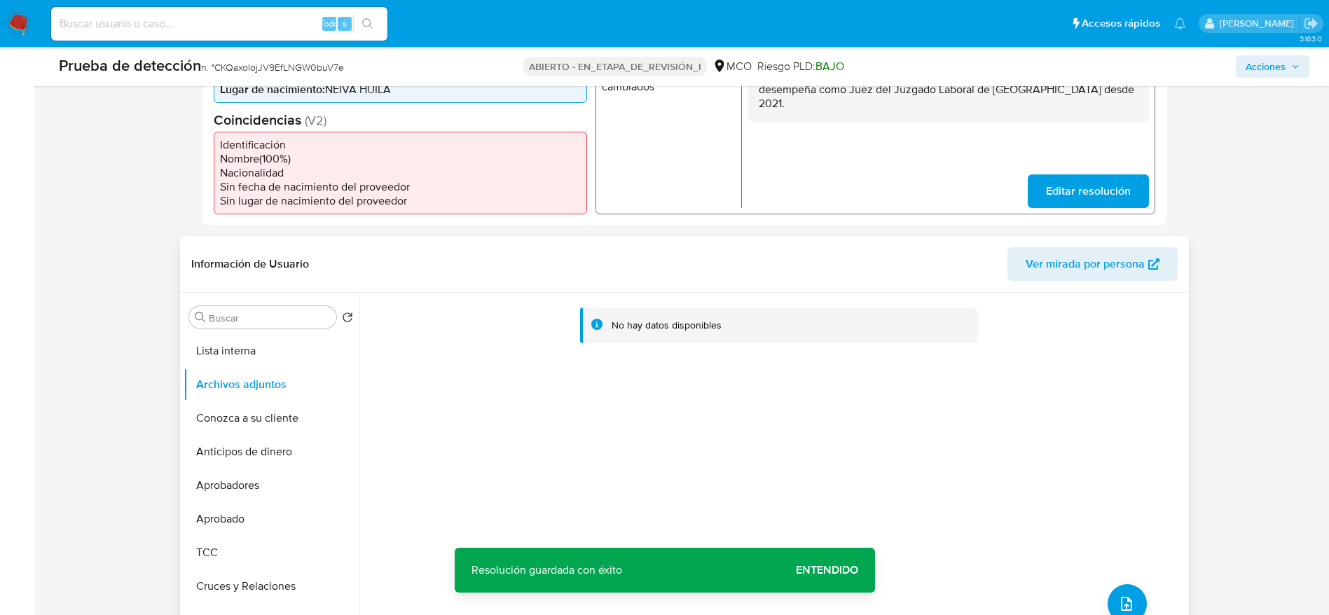
click at [1144, 577] on div "No hay datos disponibles" at bounding box center [772, 472] width 827 height 359
click at [1128, 590] on button "subir archivo" at bounding box center [1127, 603] width 39 height 39
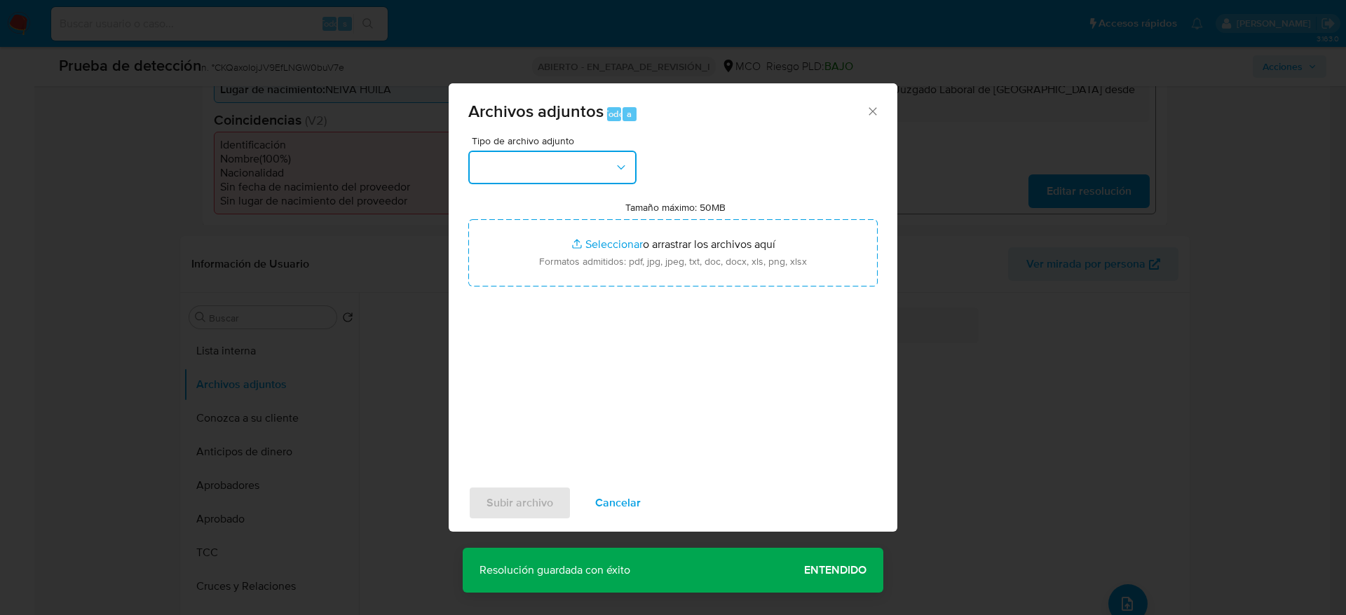
click at [603, 155] on button "button" at bounding box center [552, 168] width 168 height 34
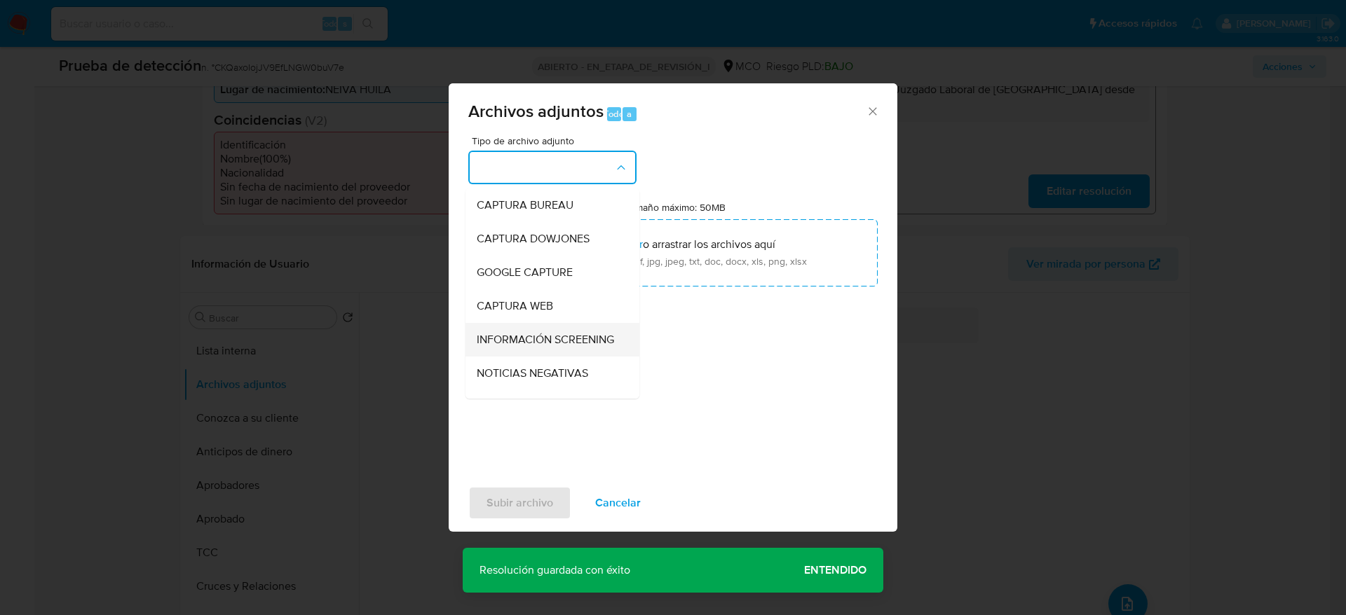
click at [580, 357] on div "INFORMACIÓN SCREENING" at bounding box center [548, 340] width 143 height 34
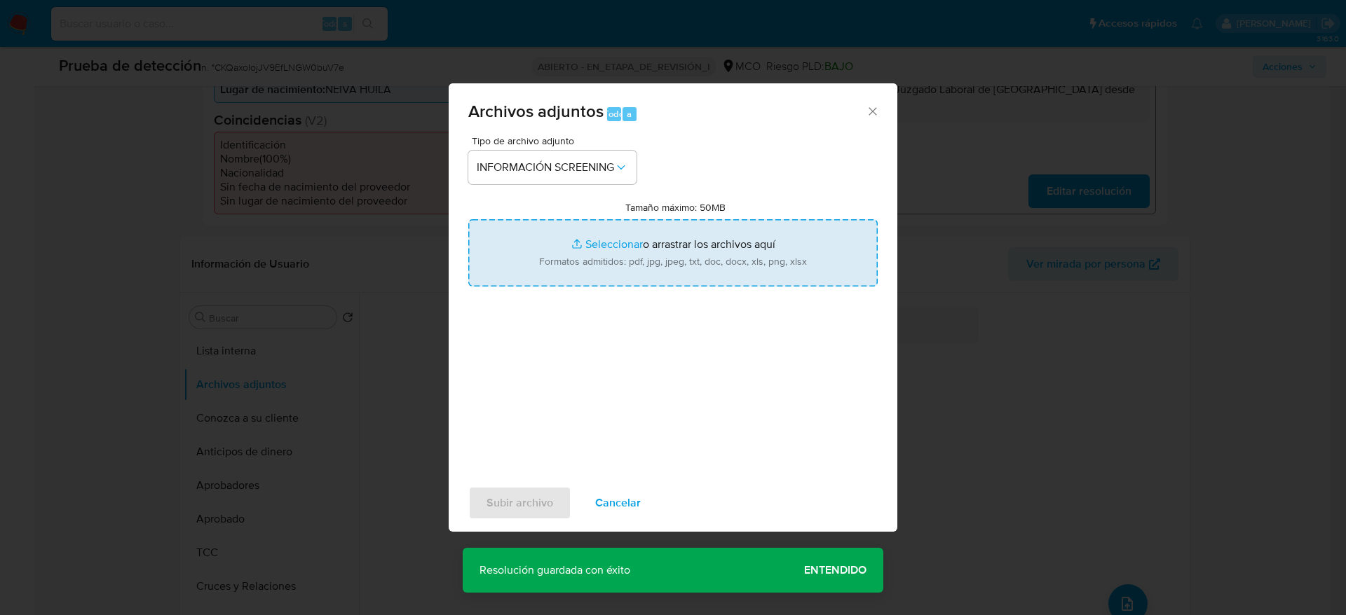
click at [578, 282] on input "Tamaño máximo: 50MB Seleccionar archivos" at bounding box center [672, 252] width 409 height 67
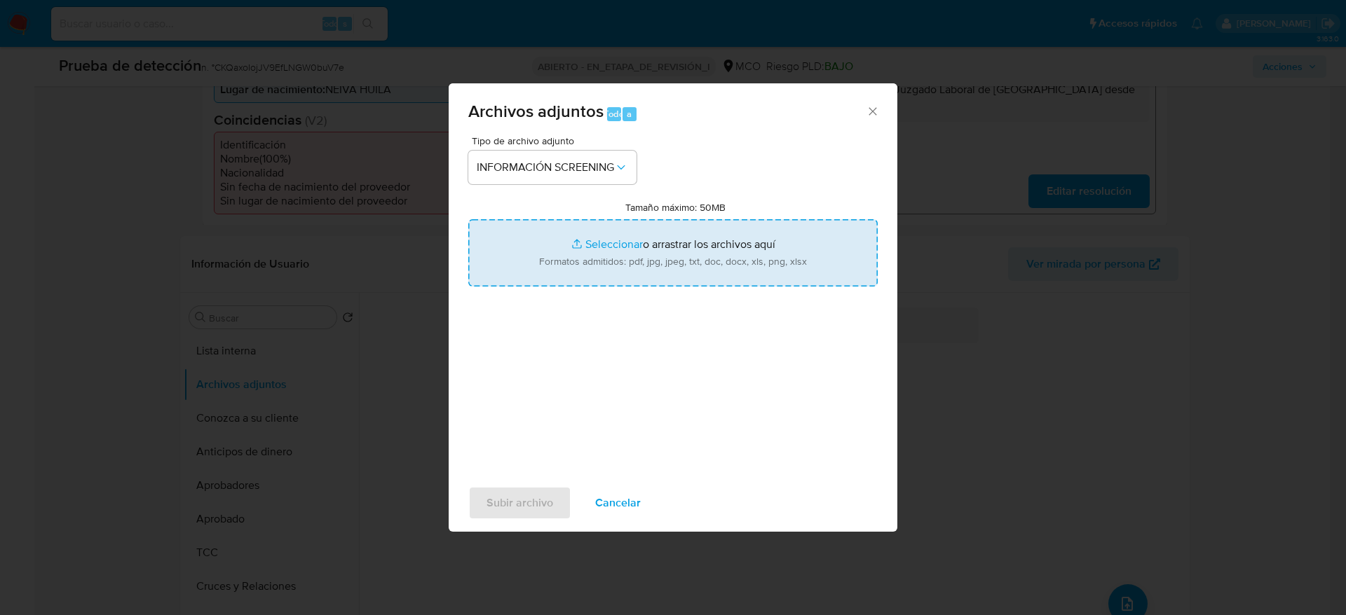
type input "C:\fakepath\_Angela Cristina Dussan Caceres_ lavado de dinero - Buscar con Goog…"
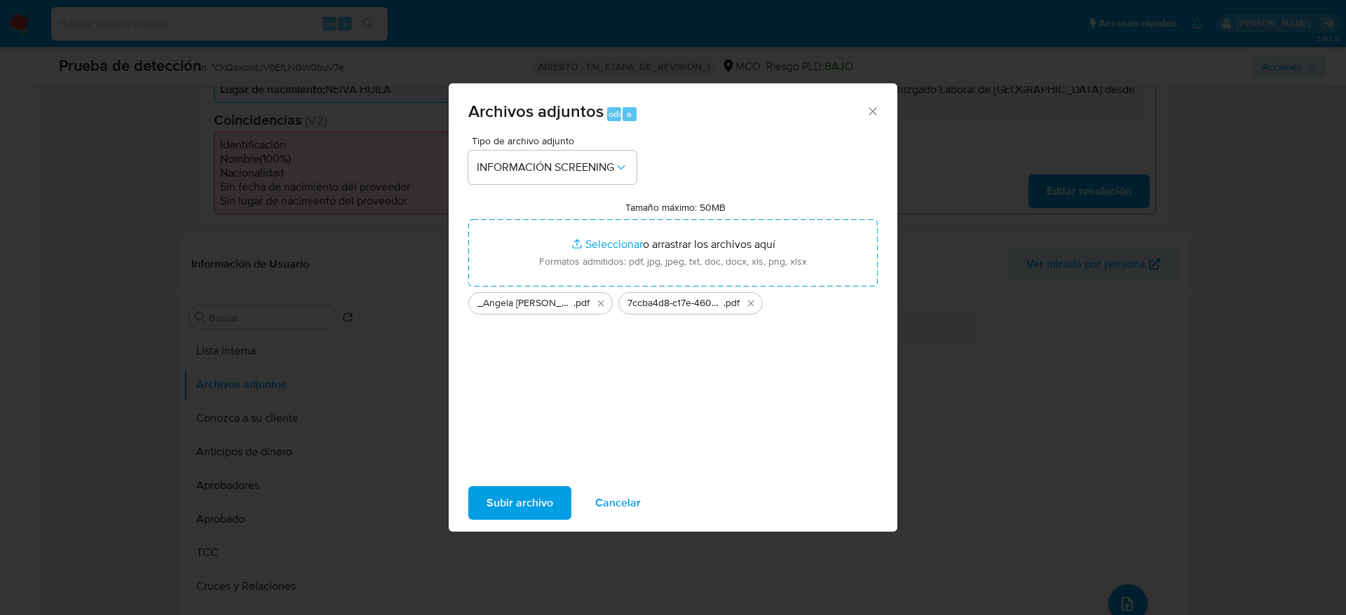
click at [533, 496] on span "Subir archivo" at bounding box center [519, 503] width 67 height 31
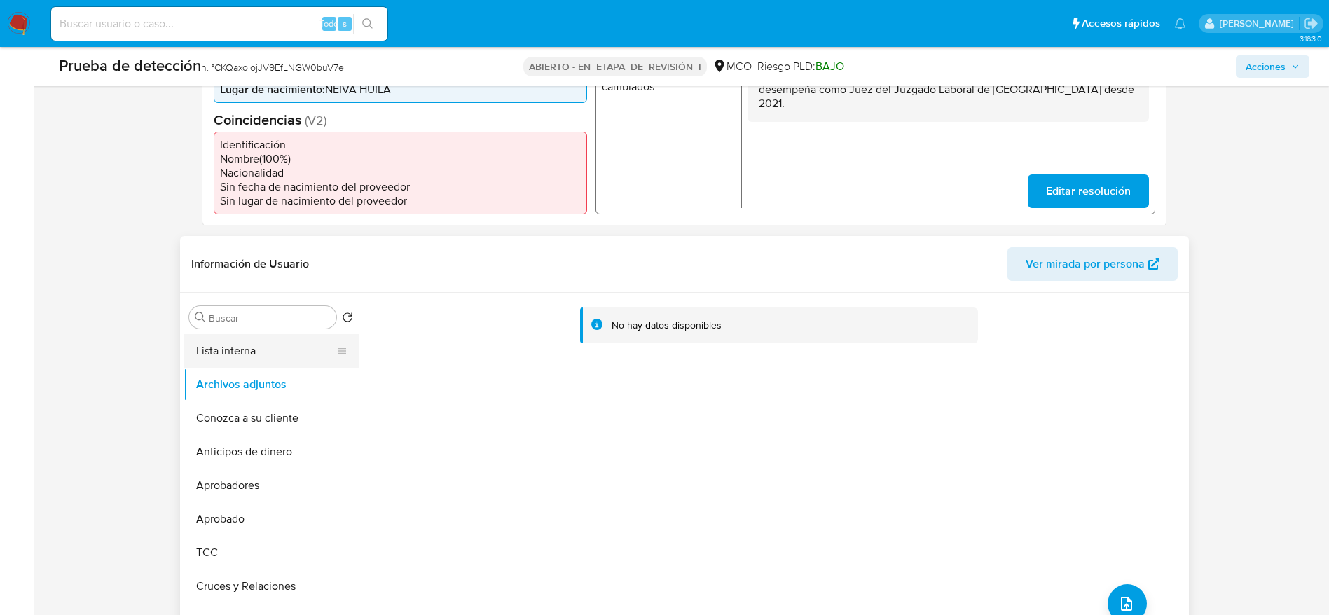
click at [265, 348] on button "Lista interna" at bounding box center [266, 351] width 164 height 34
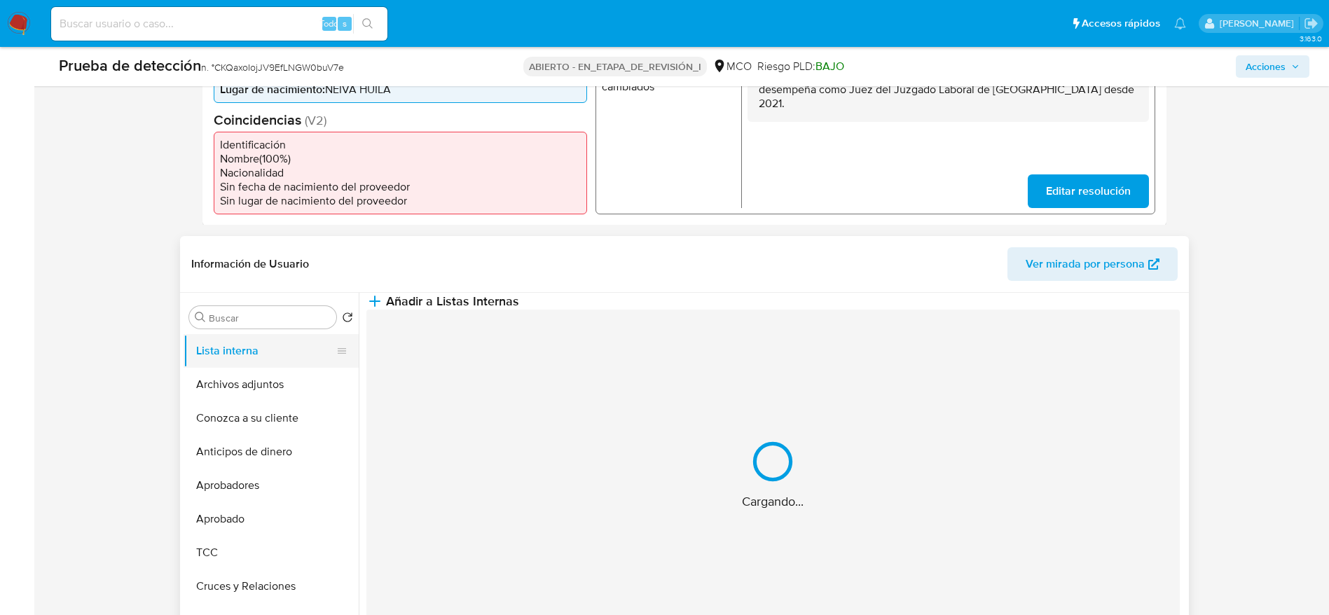
click at [266, 367] on button "Lista interna" at bounding box center [266, 351] width 164 height 34
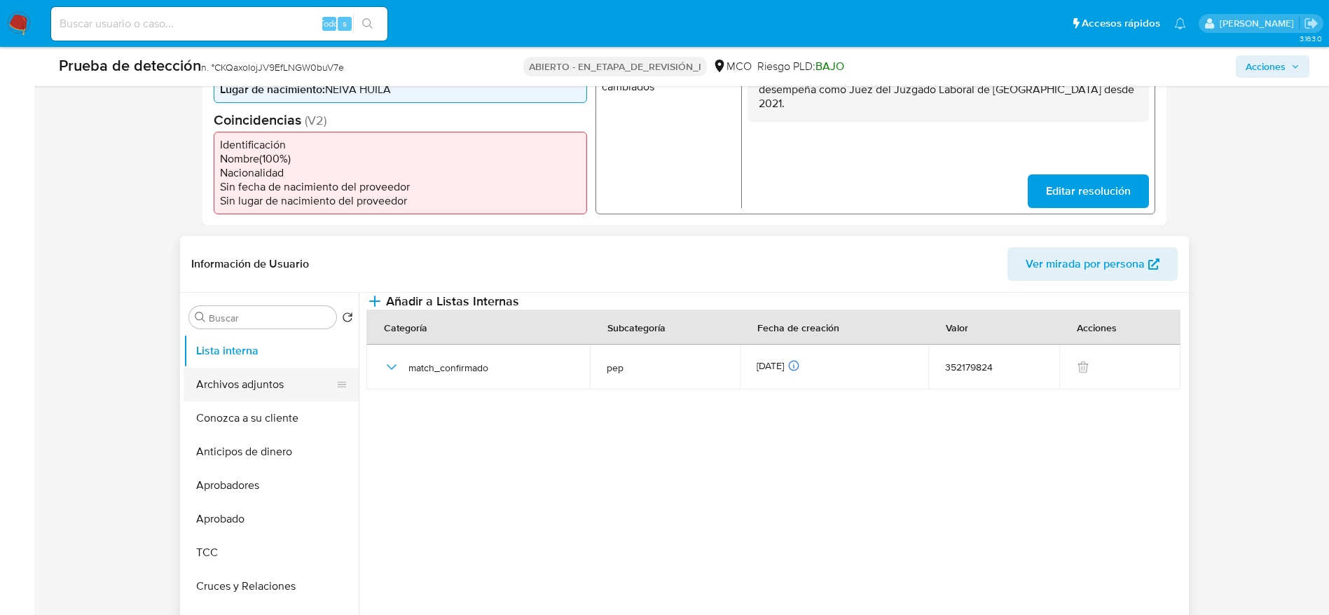
click at [266, 376] on button "Archivos adjuntos" at bounding box center [266, 385] width 164 height 34
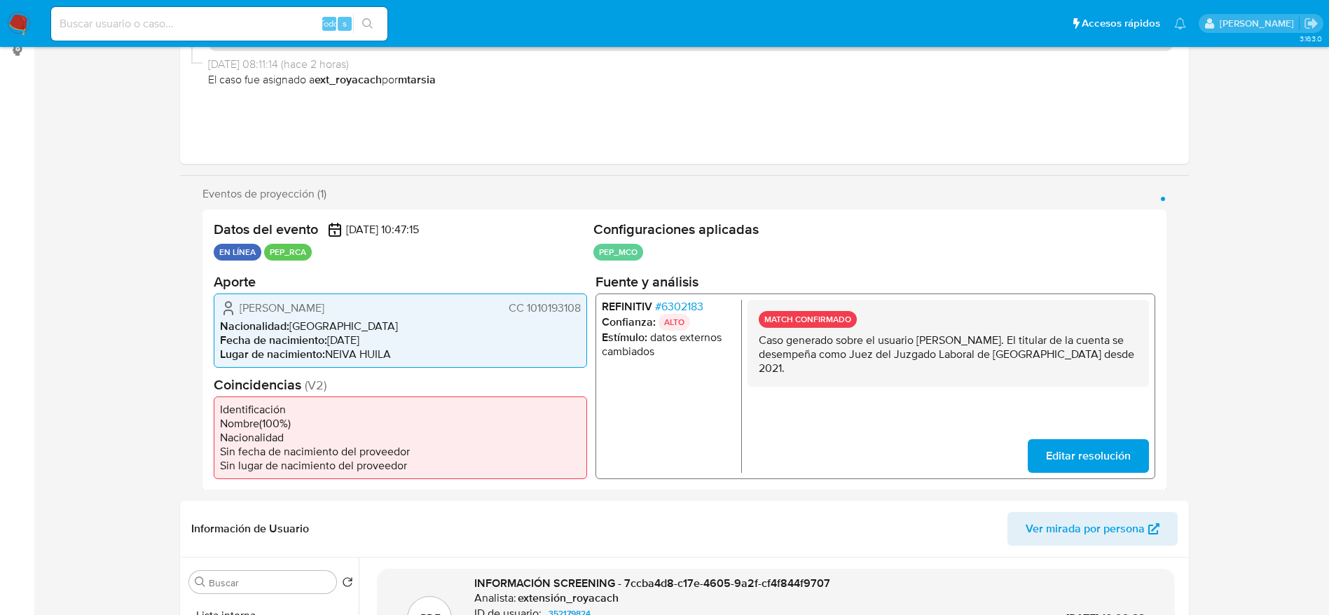
scroll to position [0, 0]
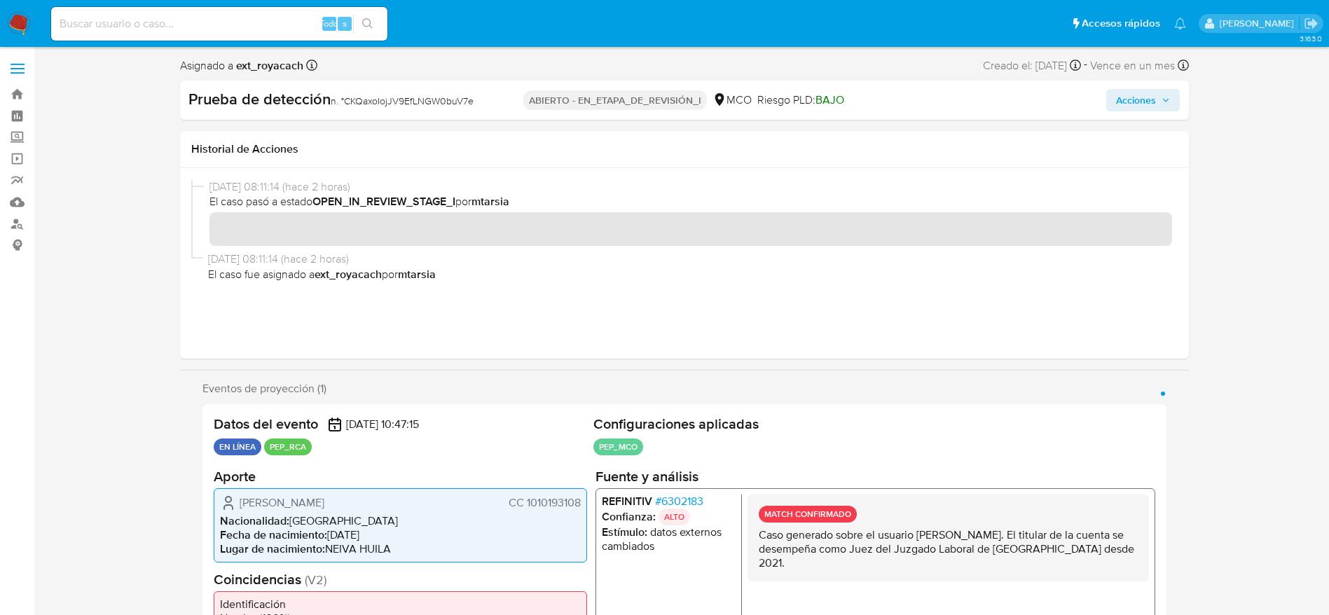
click at [1165, 101] on icon "button" at bounding box center [1166, 100] width 8 height 8
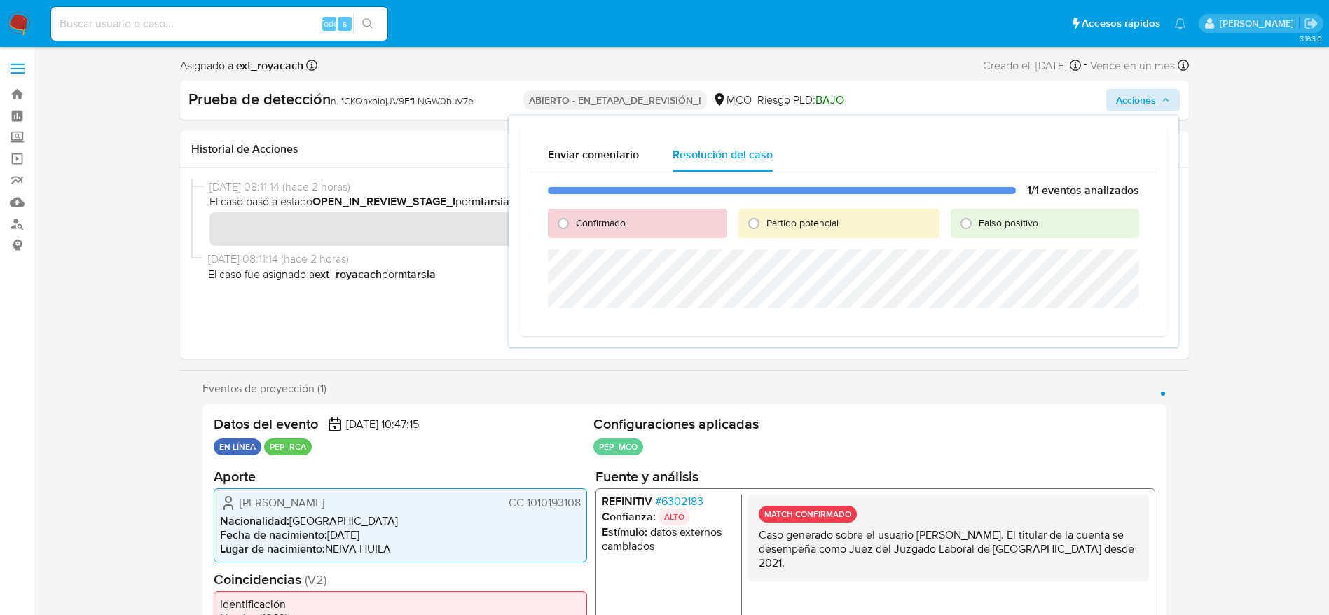
drag, startPoint x: 594, startPoint y: 220, endPoint x: 587, endPoint y: 240, distance: 21.7
click at [590, 220] on span "Confirmado" at bounding box center [601, 223] width 50 height 14
click at [774, 224] on font "Partido potencial" at bounding box center [803, 223] width 72 height 14
click at [765, 224] on input "Partido potencial" at bounding box center [754, 223] width 22 height 22
radio input "true"
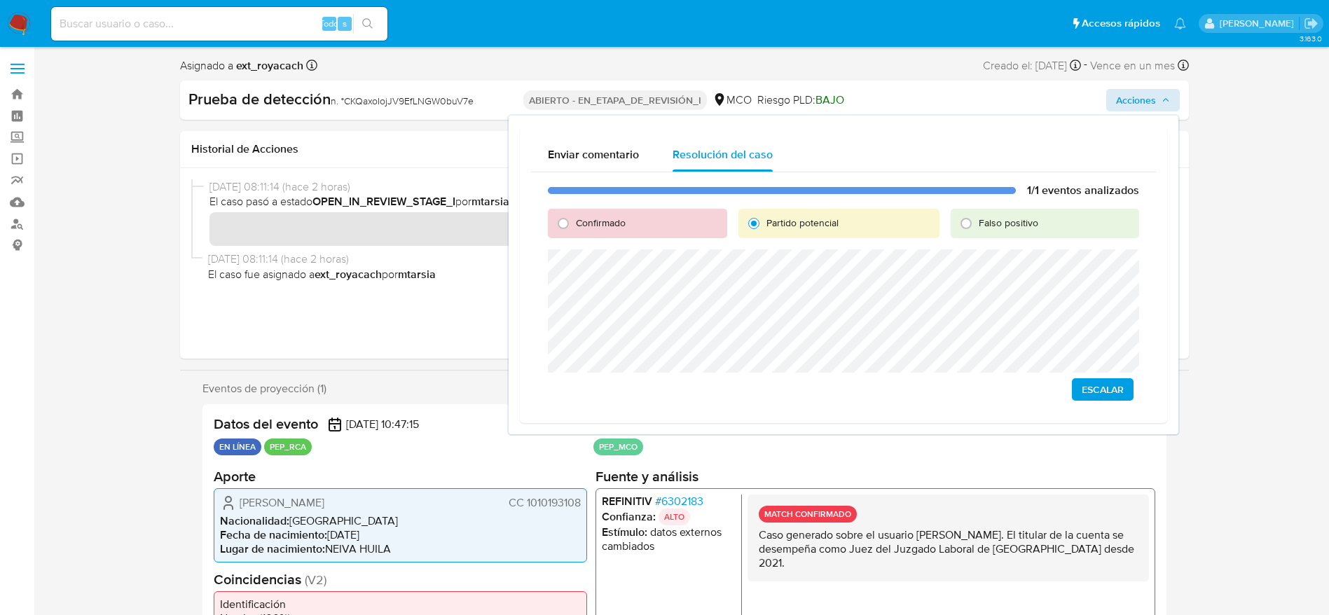
click at [590, 212] on div "Confirmado" at bounding box center [637, 223] width 179 height 29
click at [592, 219] on span "Confirmado" at bounding box center [601, 223] width 50 height 14
click at [575, 219] on input "Confirmado" at bounding box center [563, 223] width 22 height 22
radio input "true"
click at [1128, 398] on button "Cerrar Caso" at bounding box center [1090, 389] width 87 height 22
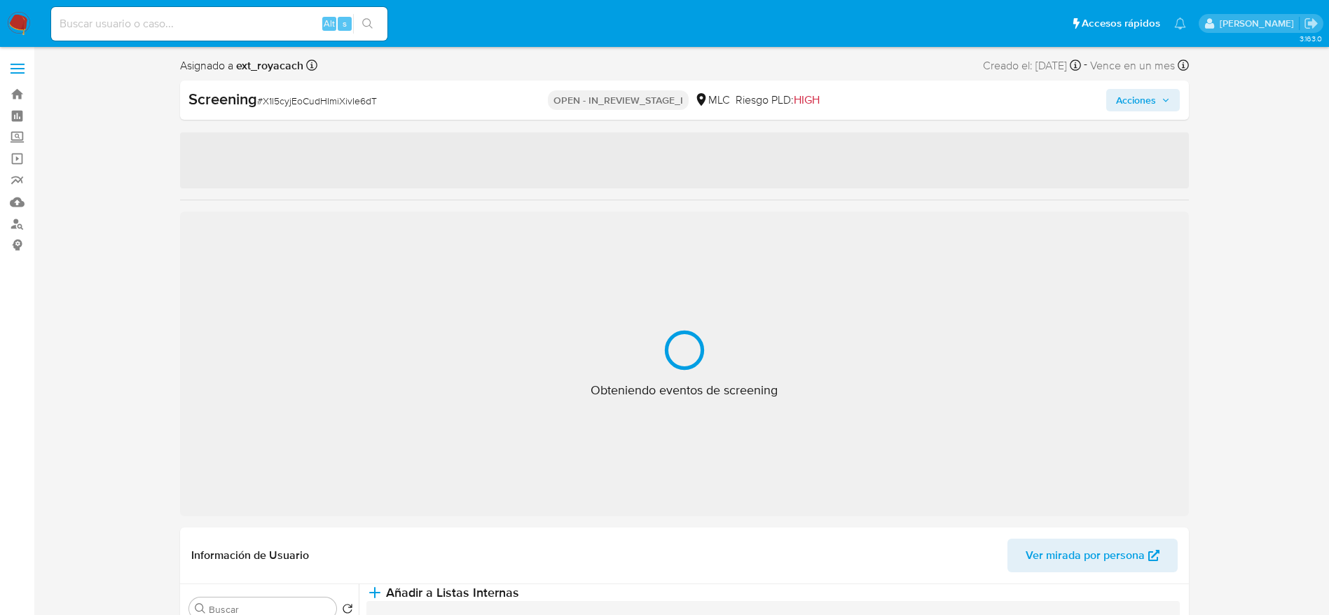
select select "10"
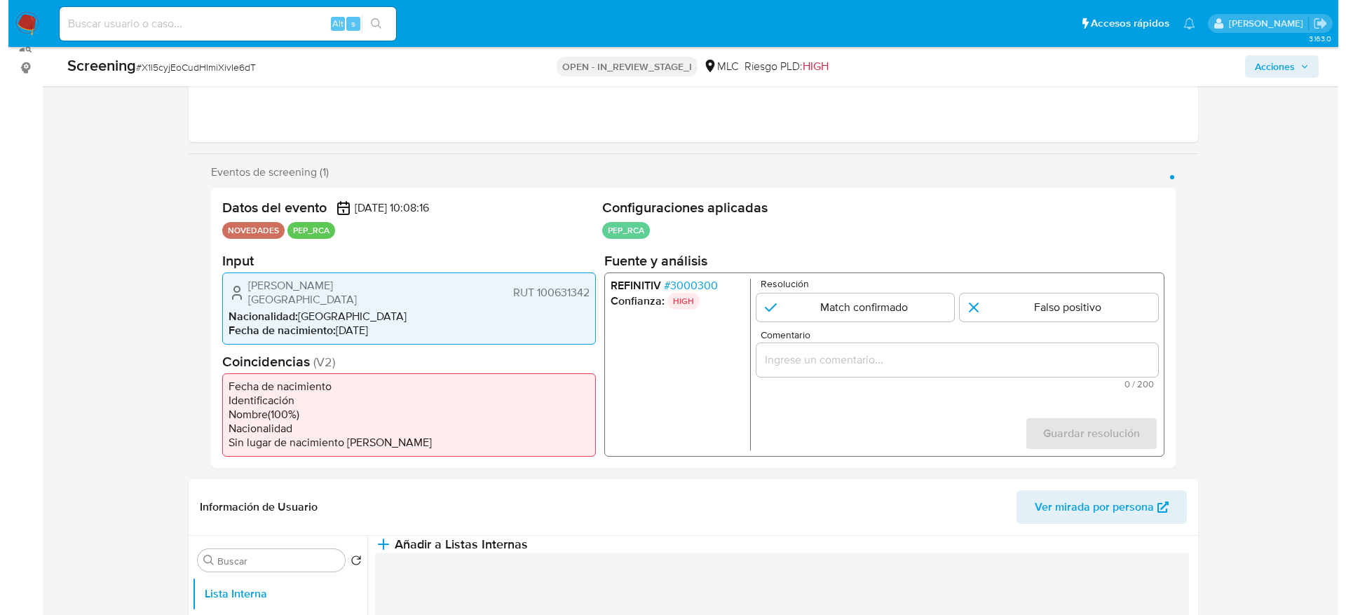
scroll to position [210, 0]
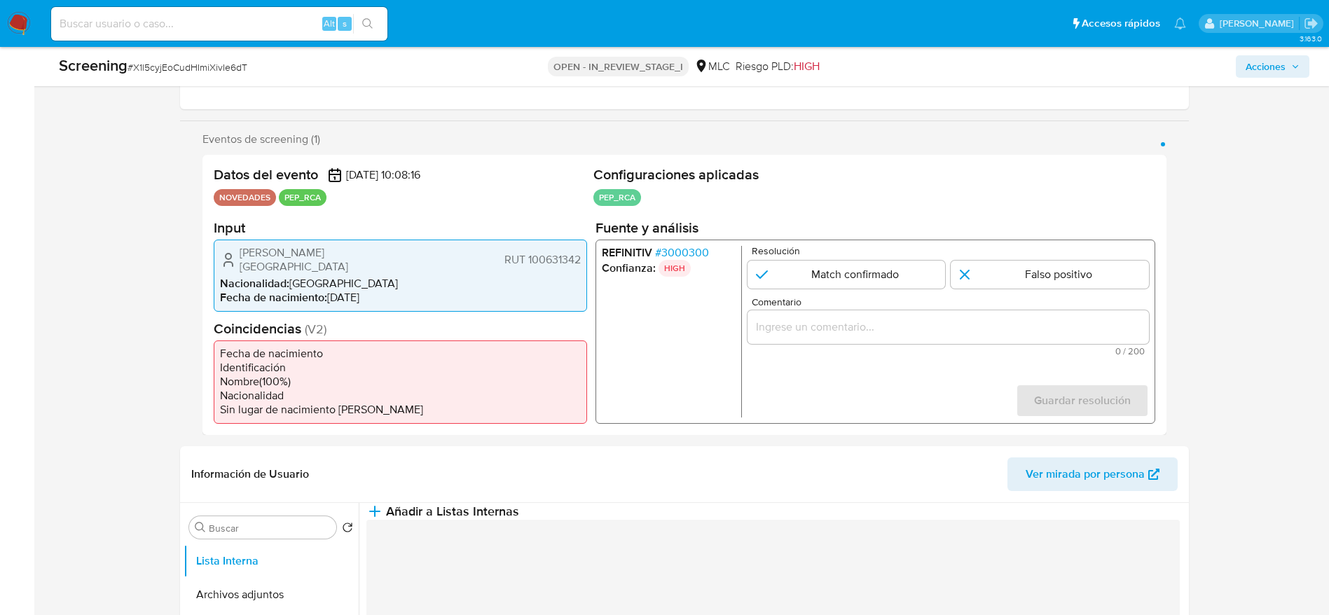
click at [666, 264] on p "HIGH" at bounding box center [674, 267] width 32 height 17
click at [667, 252] on span "# 3000300" at bounding box center [682, 252] width 54 height 14
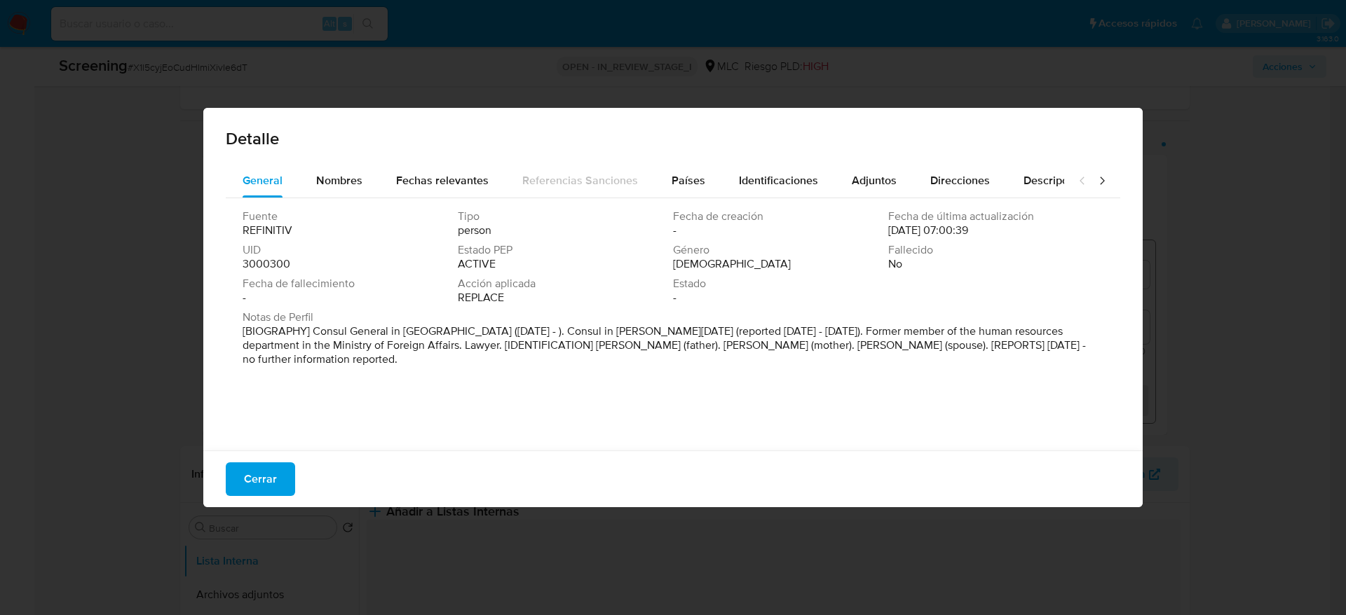
click at [336, 158] on div "Detalle" at bounding box center [672, 136] width 939 height 56
click at [327, 165] on div "Nombres" at bounding box center [339, 181] width 46 height 34
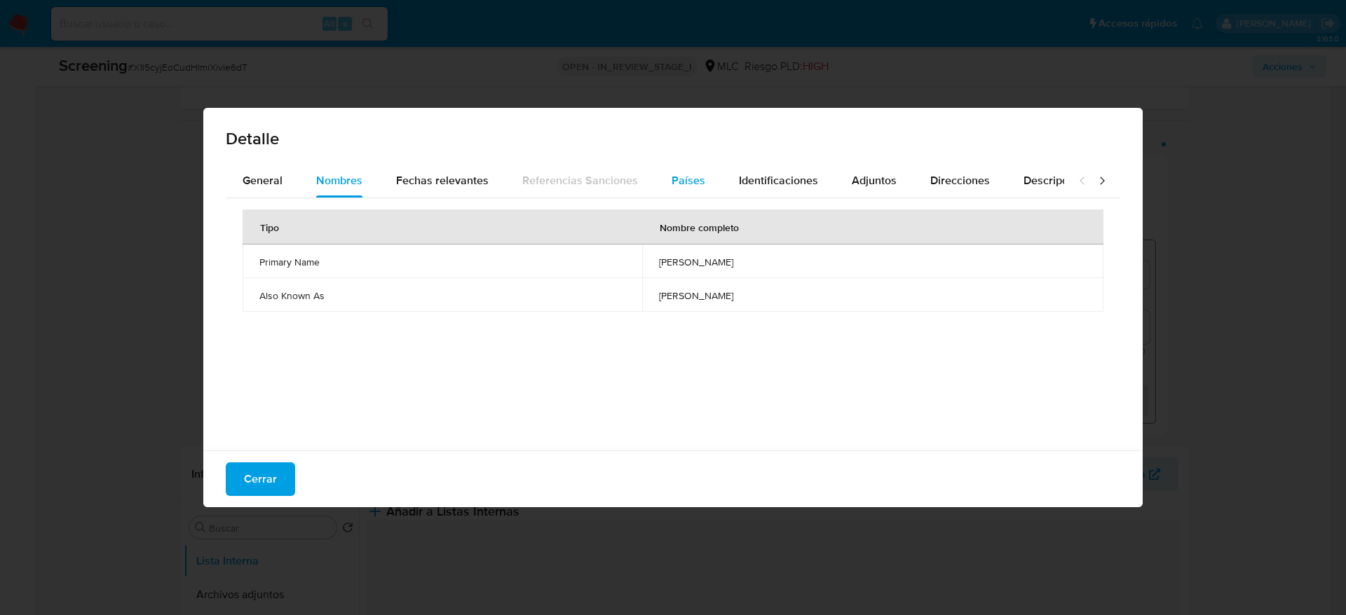
click at [672, 175] on span "Países" at bounding box center [688, 180] width 34 height 16
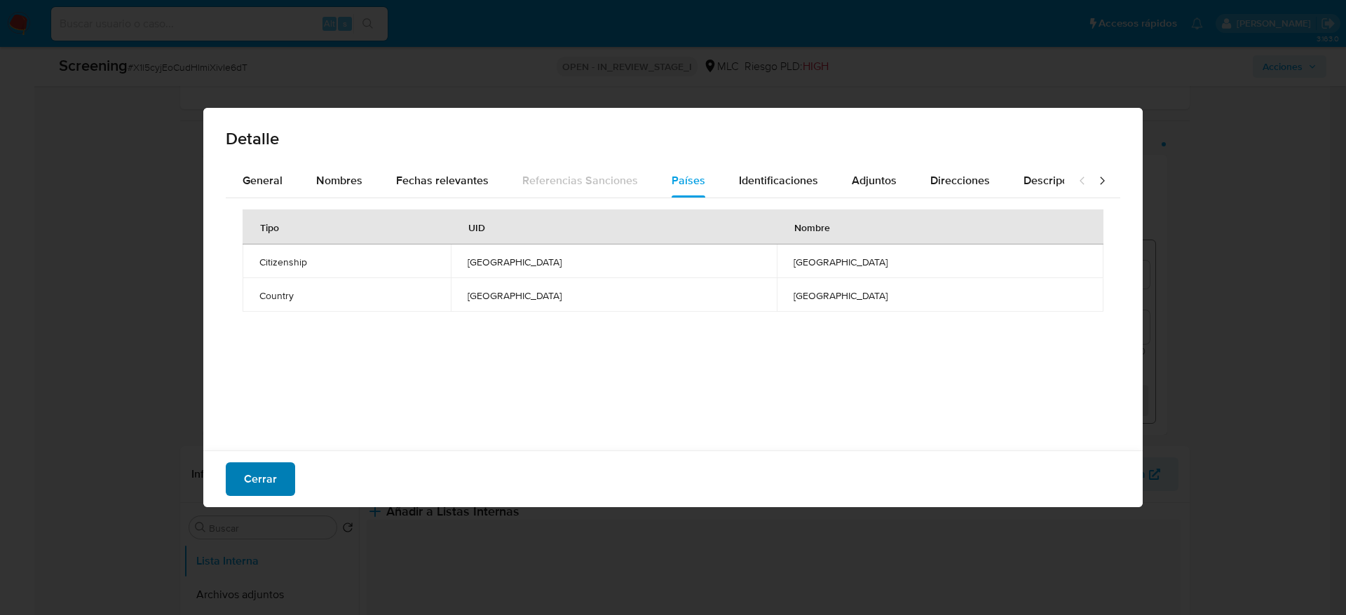
click at [250, 474] on span "Cerrar" at bounding box center [260, 479] width 33 height 31
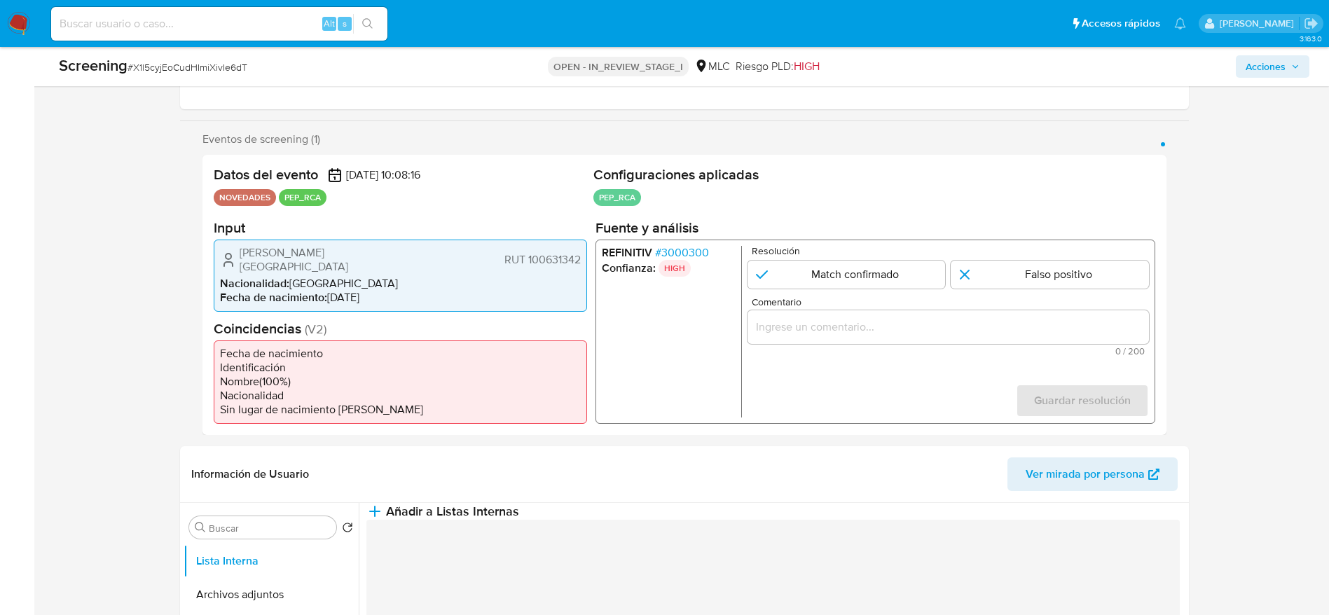
click at [161, 70] on span "# X1l5cyjEoCudHImiXivIe6dT" at bounding box center [188, 67] width 120 height 14
click at [225, 60] on span "# X1l5cyjEoCudHImiXivIe6dT" at bounding box center [188, 67] width 120 height 14
copy span "X1l5cyjEoCudHImiXivIe6dT"
drag, startPoint x: 219, startPoint y: 241, endPoint x: 559, endPoint y: 241, distance: 339.9
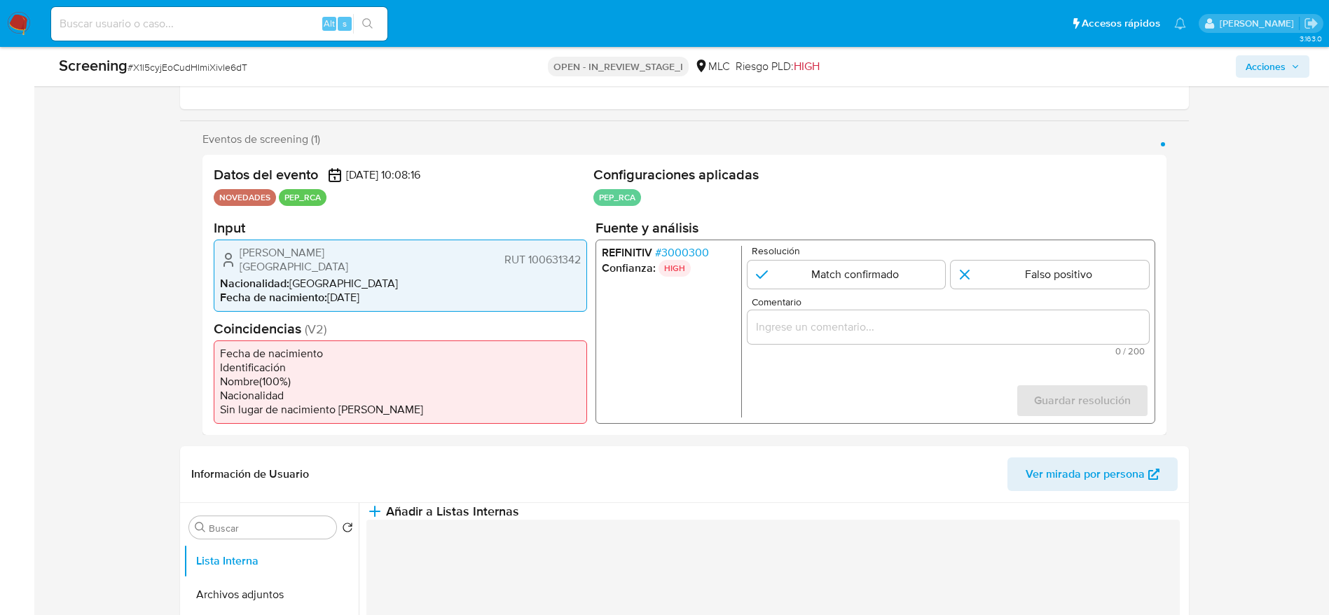
click at [559, 241] on section "Input Francisco Javier Leal Lisboa RUT 100631342 Nacionalidad : Chile Fecha de …" at bounding box center [401, 265] width 374 height 93
drag, startPoint x: 240, startPoint y: 250, endPoint x: 587, endPoint y: 245, distance: 346.9
click at [587, 245] on div "Datos del evento 12/10/2025 10:08:16 NOVEDADES PEP_RCA Configuraciones aplicada…" at bounding box center [685, 295] width 964 height 280
click at [683, 252] on span "# 3000300" at bounding box center [682, 252] width 54 height 14
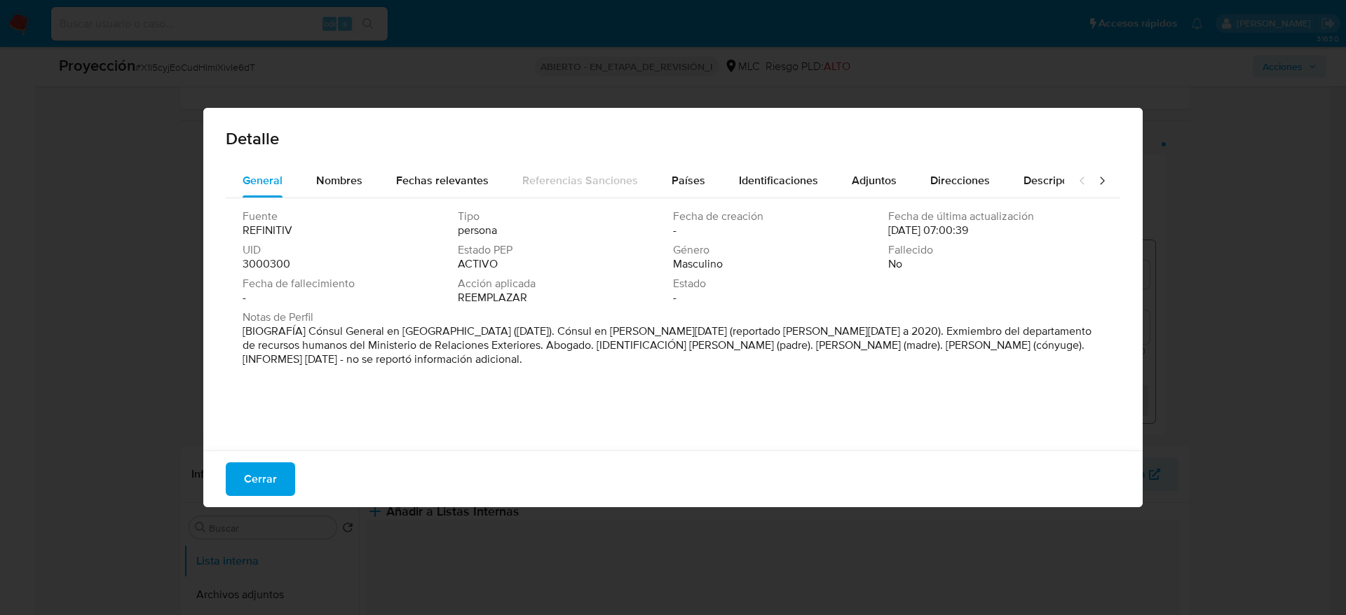
drag, startPoint x: 311, startPoint y: 325, endPoint x: 464, endPoint y: 334, distance: 153.0
click at [464, 334] on font "[BIOGRAFÍA] Cónsul General en Los Ángeles (mayo de 2023). Cónsul en Santo Domin…" at bounding box center [666, 345] width 849 height 44
drag, startPoint x: 263, startPoint y: 463, endPoint x: 267, endPoint y: 455, distance: 8.8
click at [267, 455] on div "Cerrar" at bounding box center [672, 479] width 939 height 57
drag, startPoint x: 248, startPoint y: 481, endPoint x: 317, endPoint y: 420, distance: 92.8
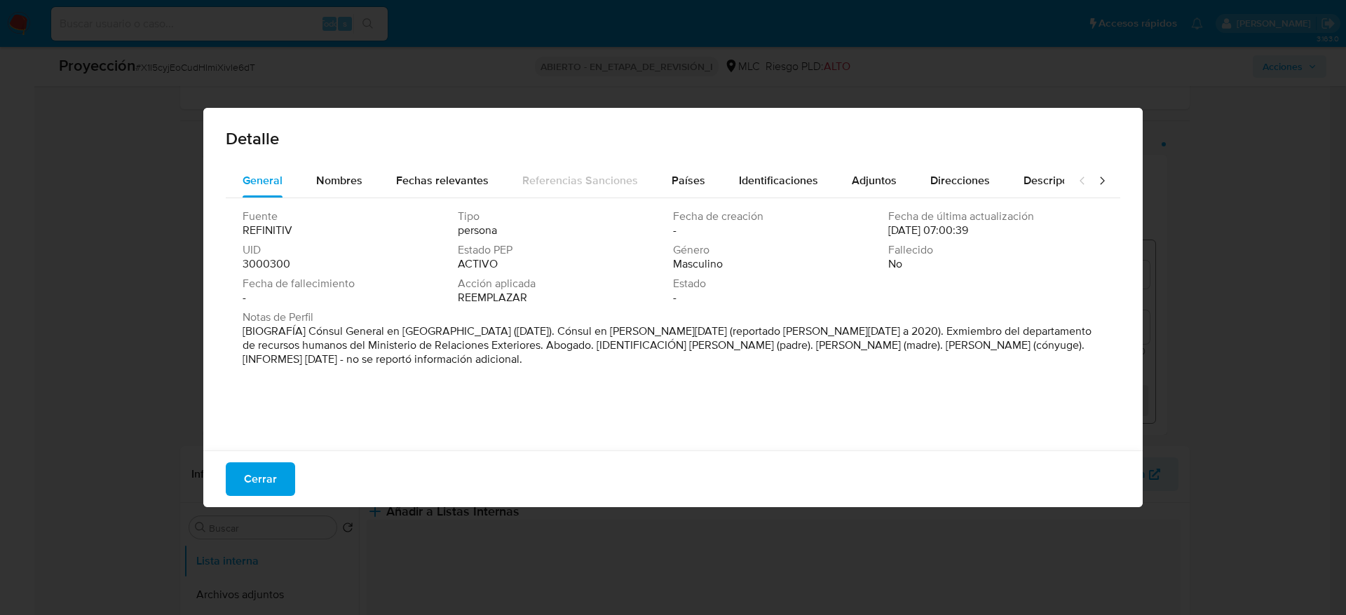
click at [249, 483] on span "Cerrar" at bounding box center [260, 479] width 33 height 31
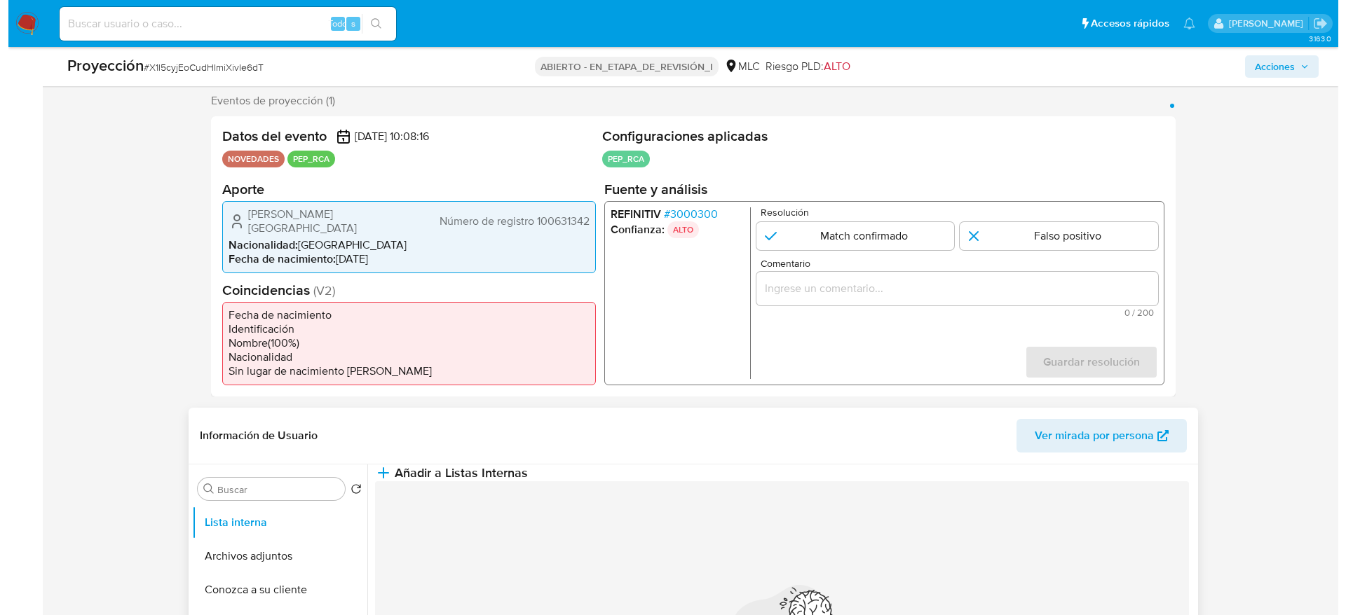
scroll to position [420, 0]
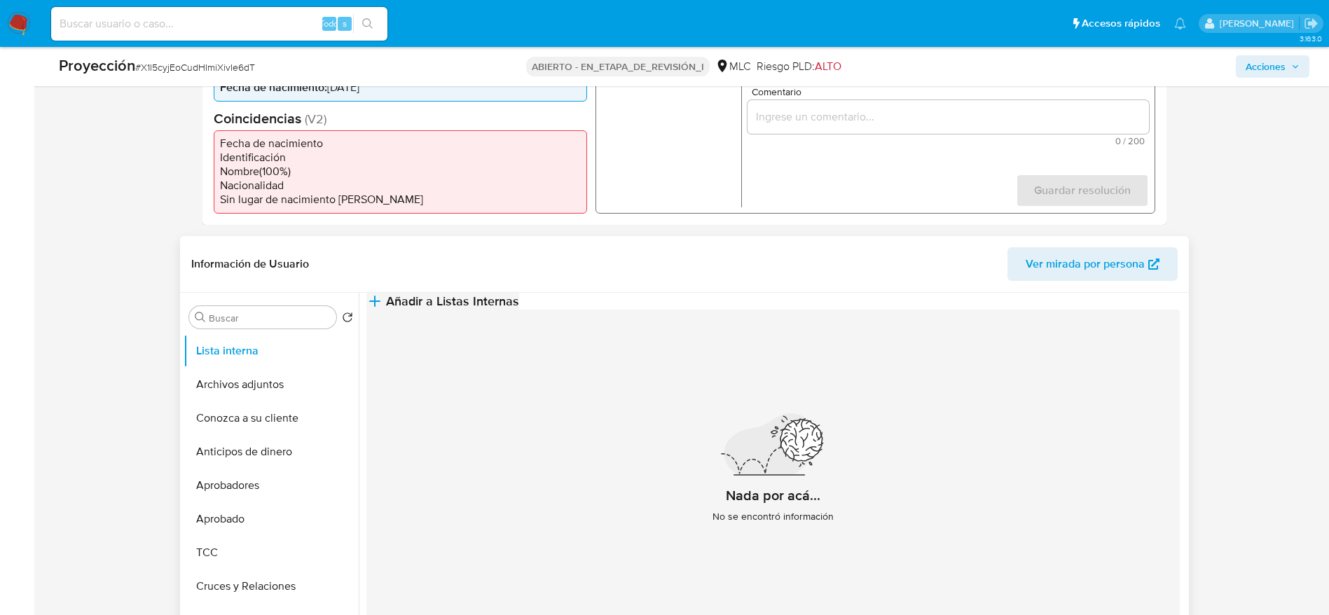
click at [519, 310] on button "Añadir a Listas Internas" at bounding box center [443, 301] width 153 height 17
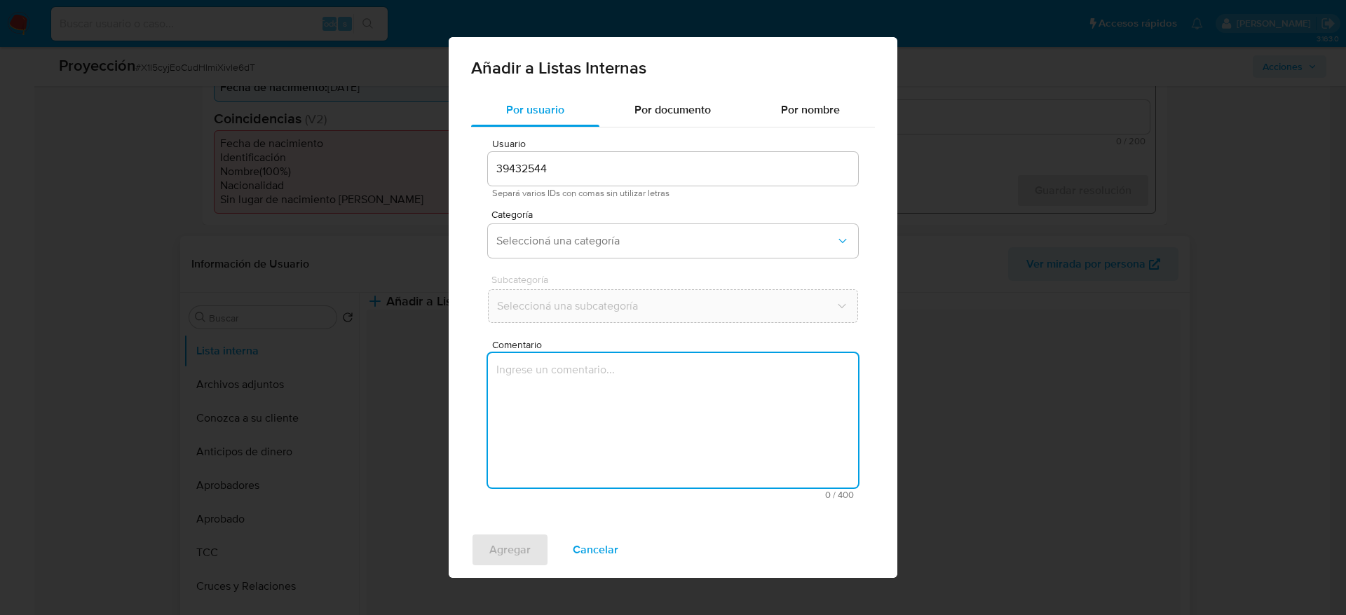
click at [605, 386] on textarea "Comentario" at bounding box center [673, 420] width 370 height 135
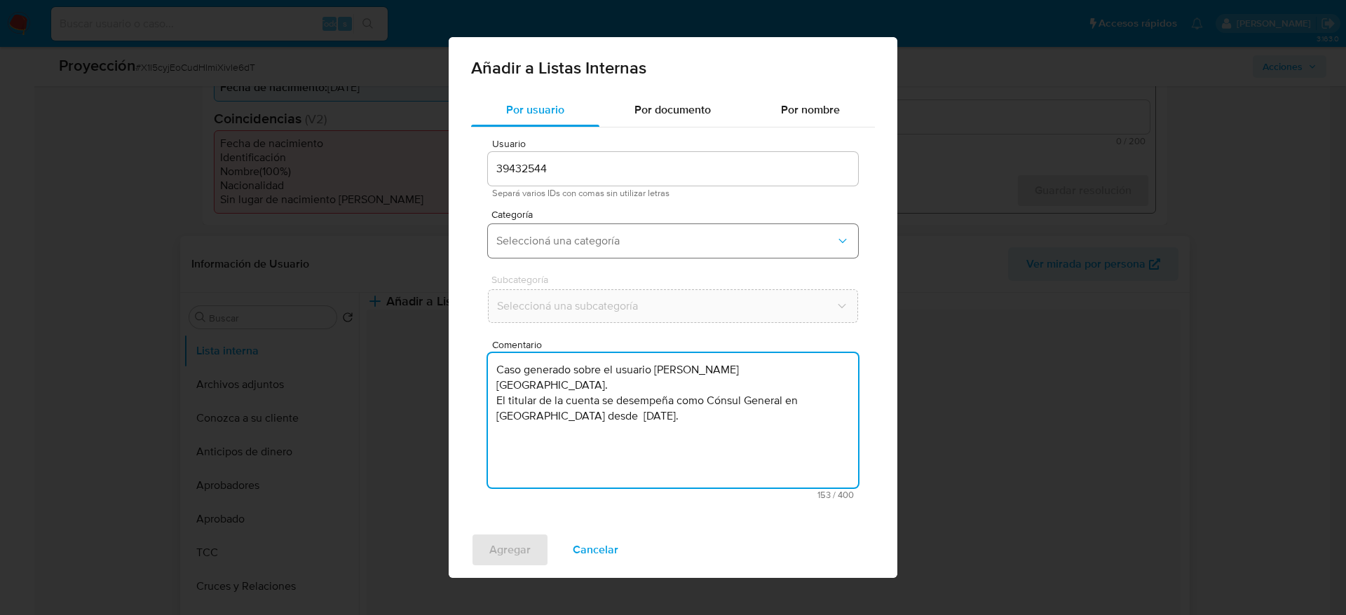
type textarea "Caso generado sobre el usuario [PERSON_NAME][GEOGRAPHIC_DATA]. El titular de la…"
click at [605, 238] on span "Seleccioná una categoría" at bounding box center [665, 241] width 339 height 14
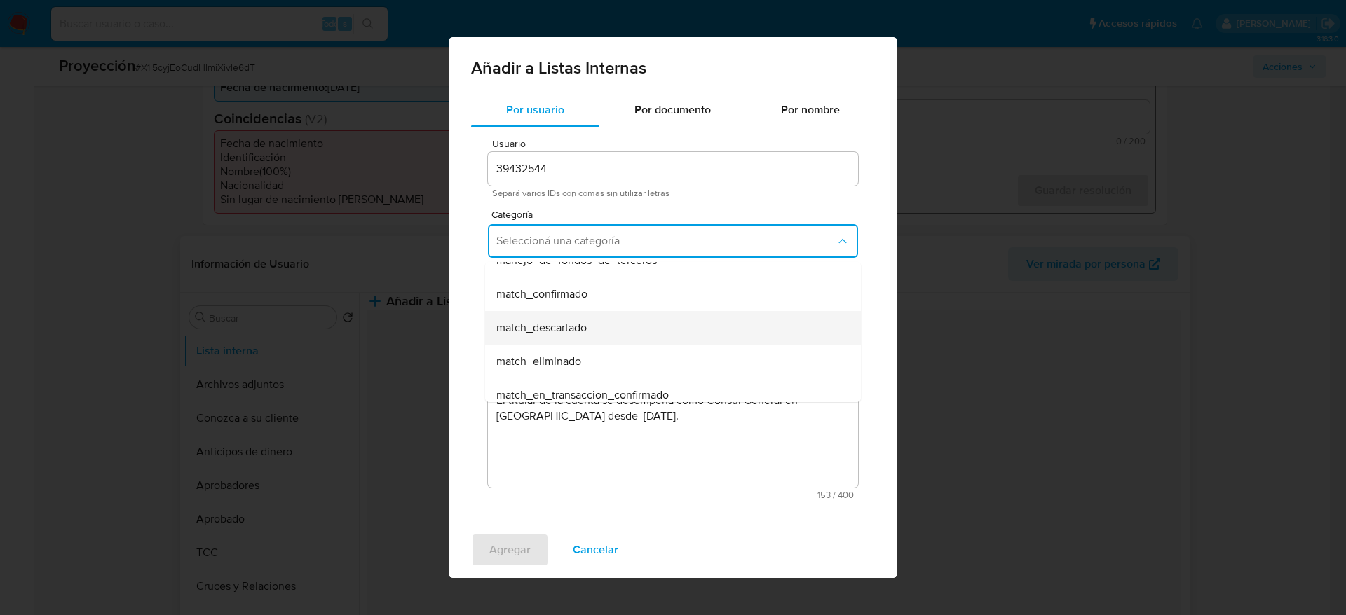
scroll to position [105, 0]
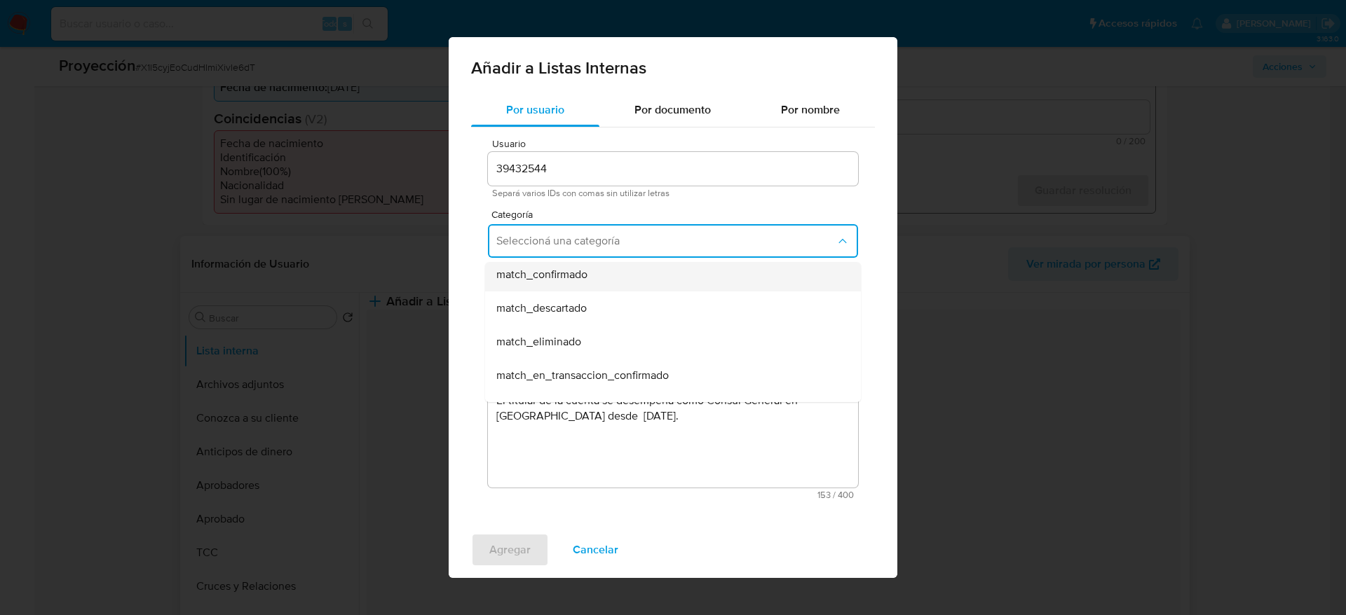
click at [546, 282] on div "match_confirmado" at bounding box center [668, 275] width 345 height 34
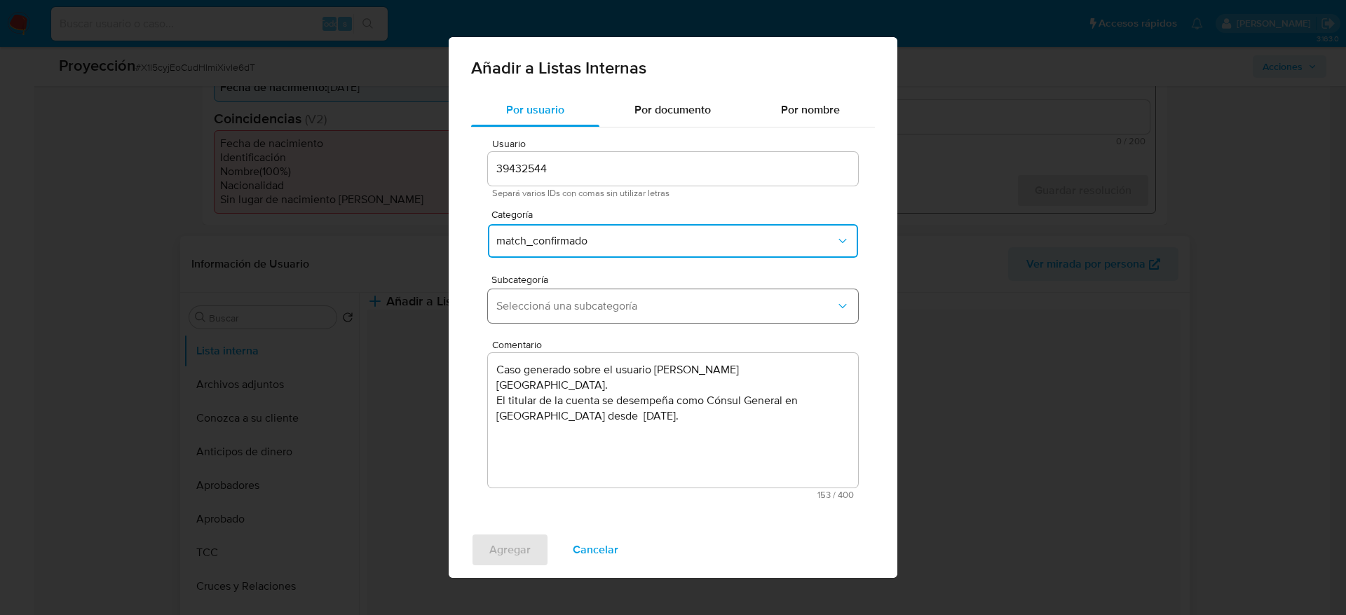
click at [547, 299] on span "Seleccioná una subcategoría" at bounding box center [665, 306] width 339 height 14
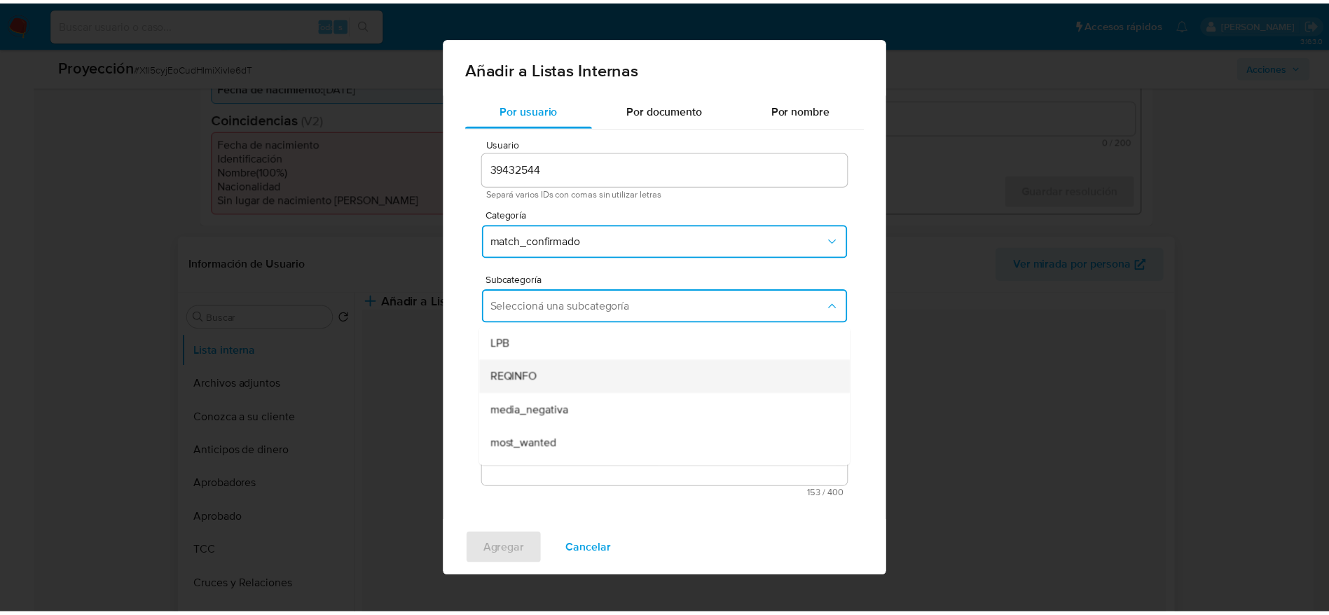
scroll to position [95, 0]
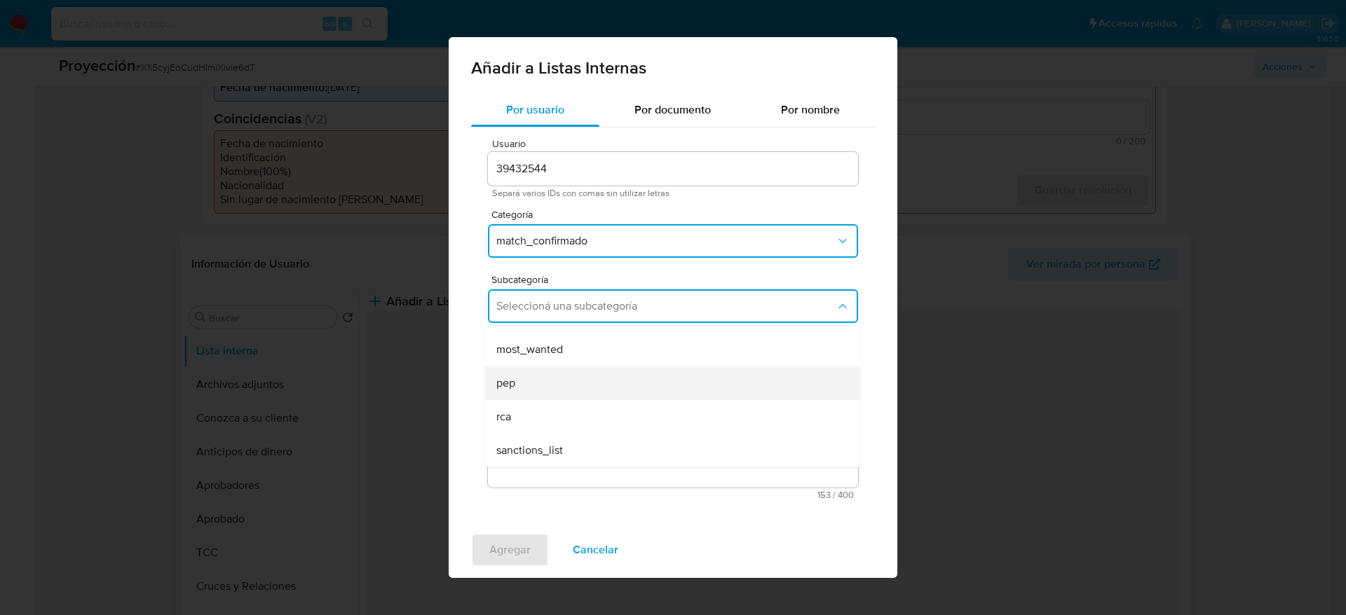
click at [539, 391] on div "pep" at bounding box center [668, 384] width 345 height 34
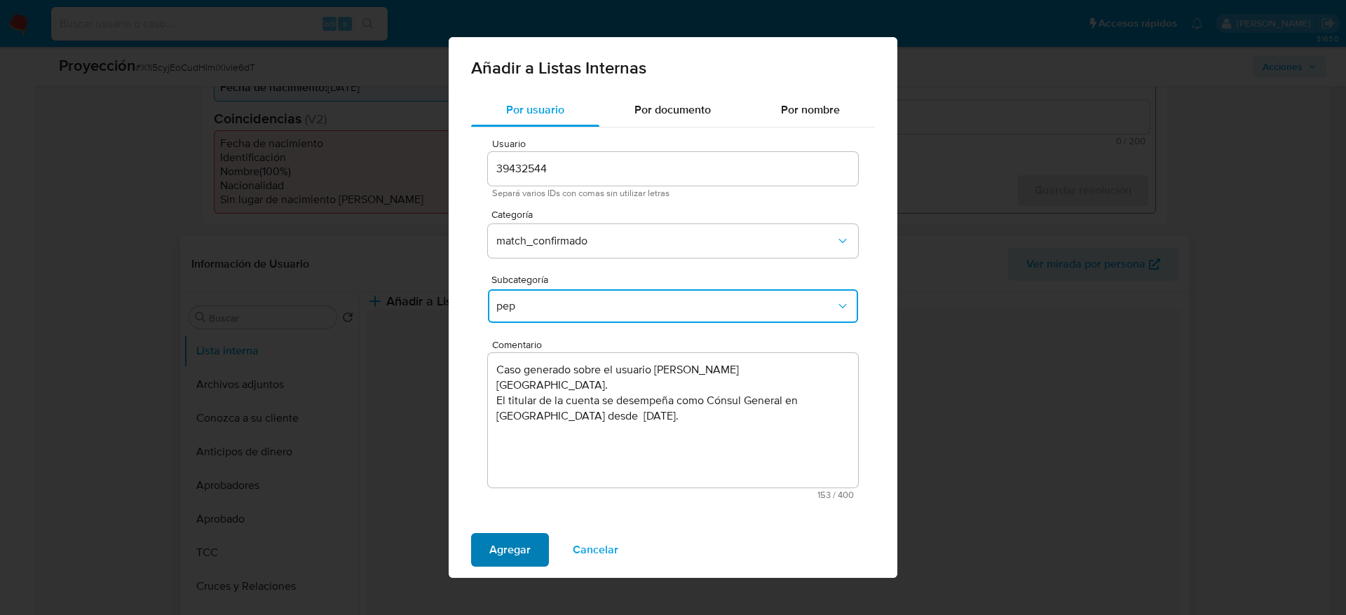
click at [516, 535] on span "Agregar" at bounding box center [509, 550] width 41 height 31
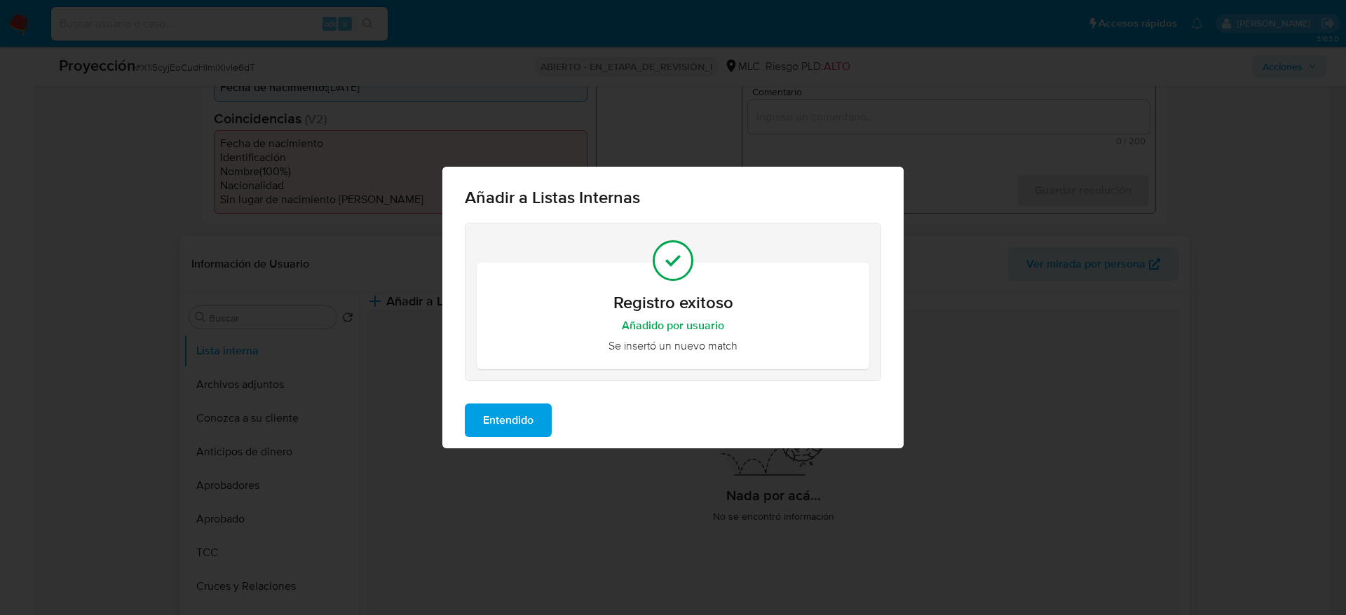
click at [510, 432] on span "Entendido" at bounding box center [508, 420] width 50 height 31
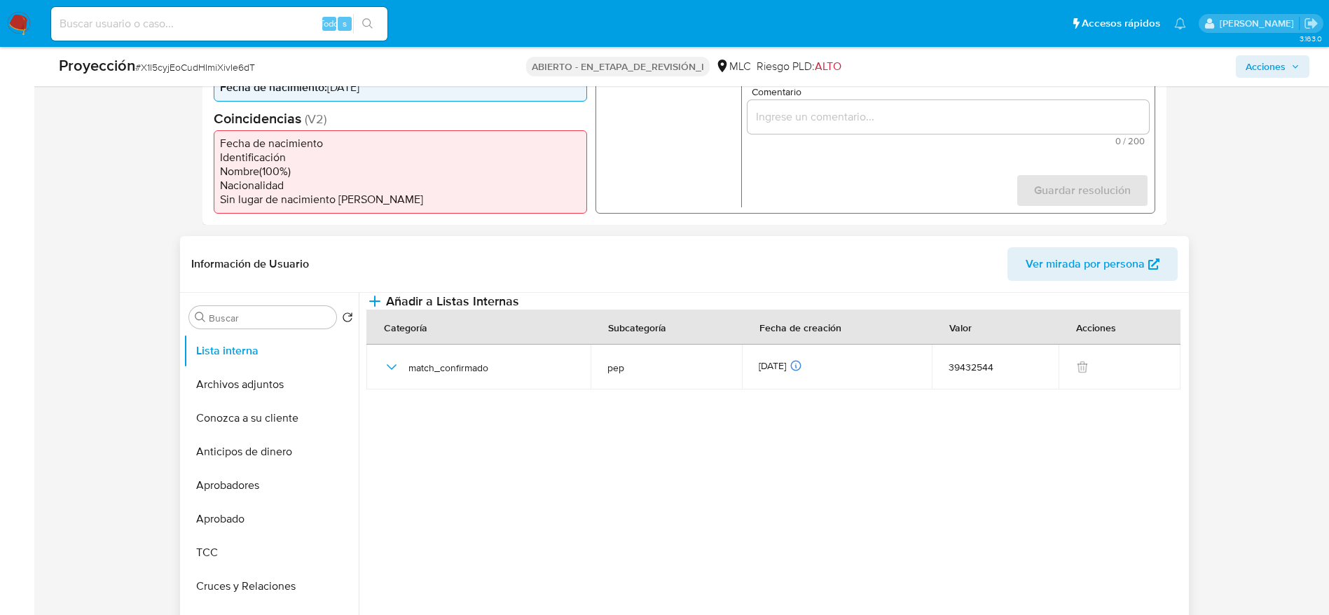
click at [832, 121] on input "Comentario" at bounding box center [948, 116] width 402 height 18
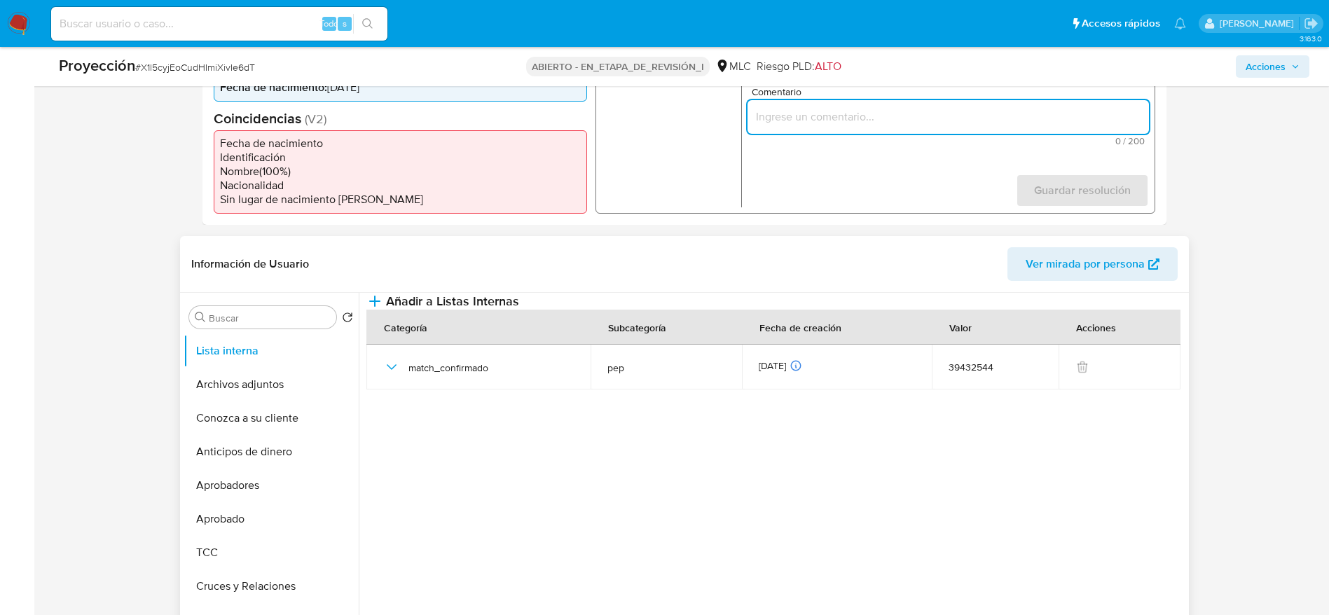
paste input "Caso generado sobre el usuario Francisco Javier Leal Lisboa. El titular de la c…"
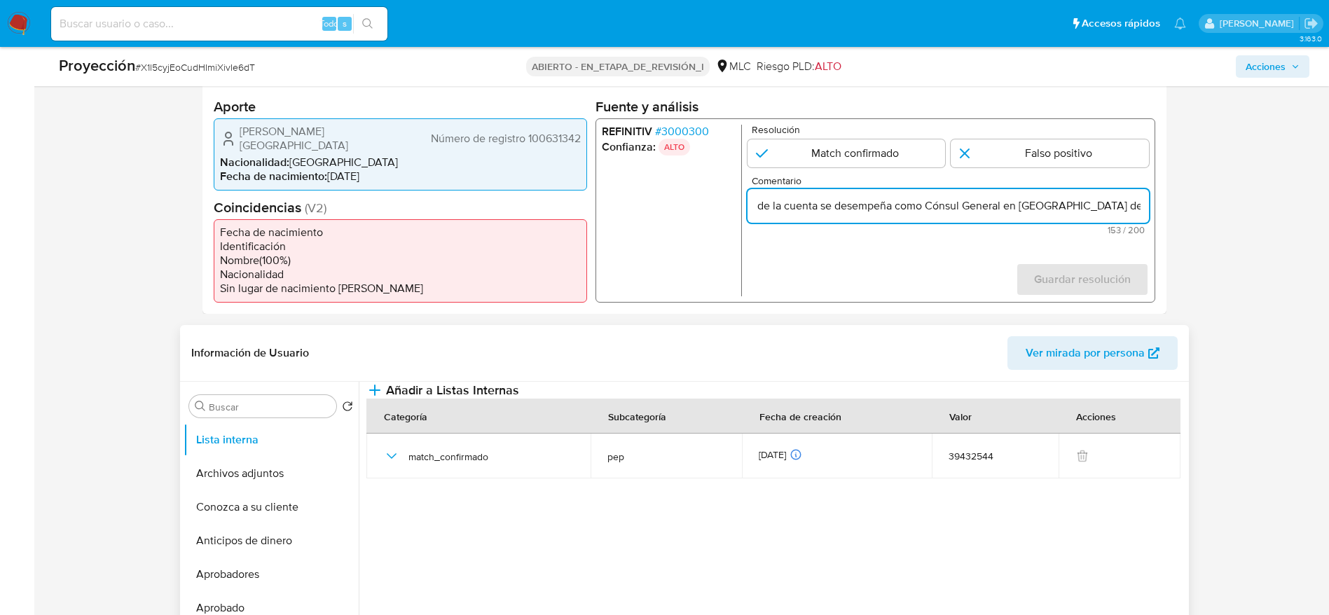
scroll to position [210, 0]
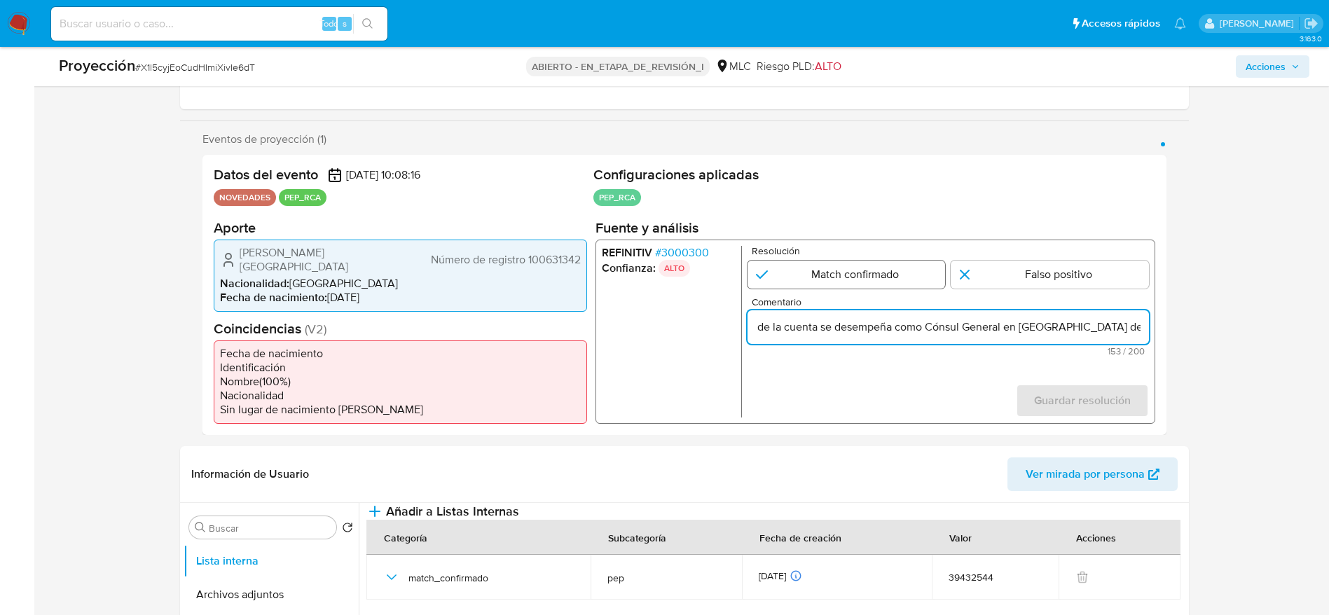
type input "Caso generado sobre el usuario Francisco Javier Leal Lisboa. El titular de la c…"
click at [856, 278] on input "1 de 1" at bounding box center [846, 274] width 198 height 28
radio input "true"
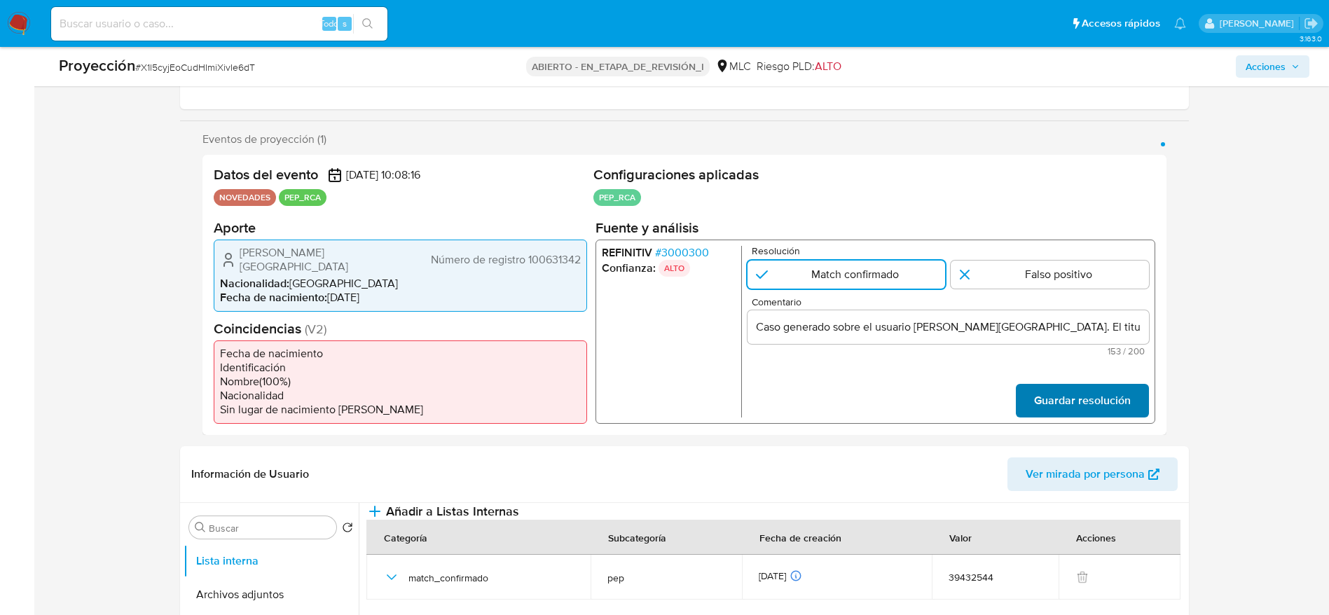
click at [1079, 403] on span "Guardar resolución" at bounding box center [1082, 400] width 97 height 31
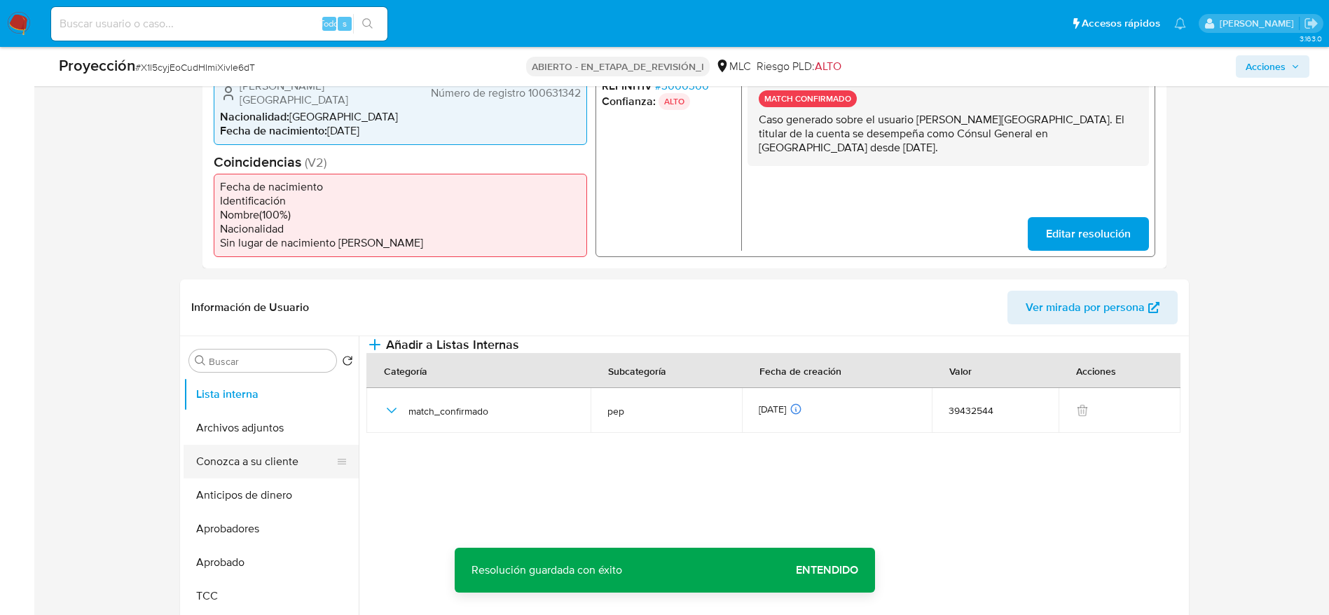
scroll to position [420, 0]
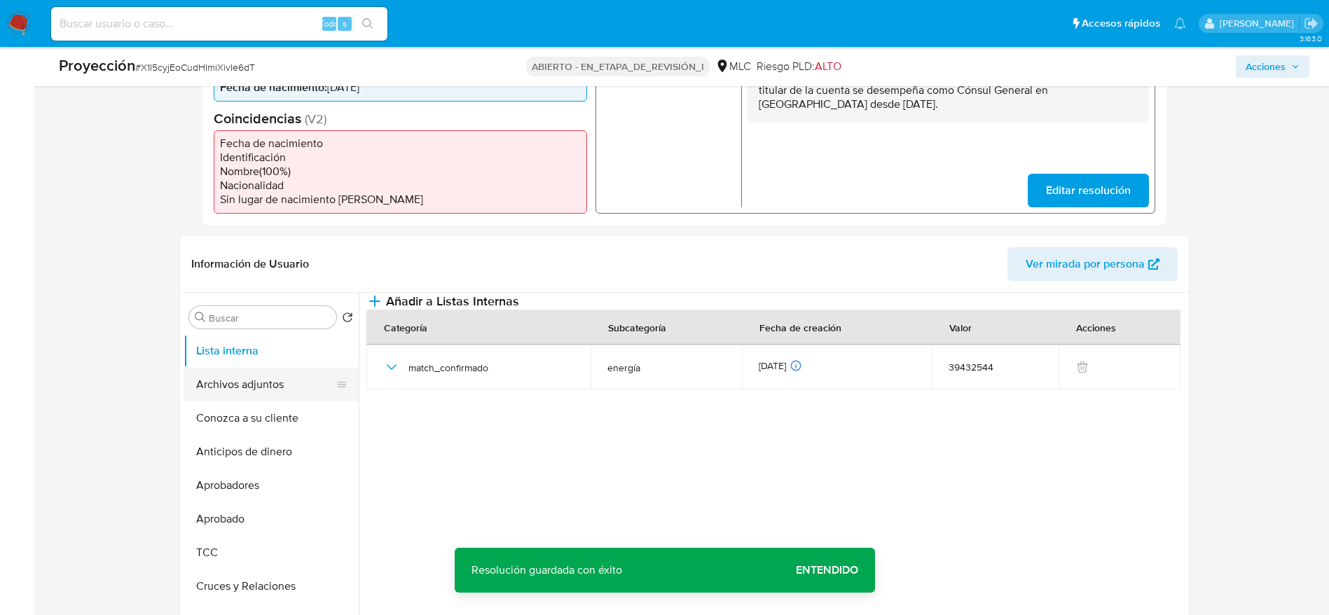
click at [286, 393] on button "Archivos adjuntos" at bounding box center [266, 385] width 164 height 34
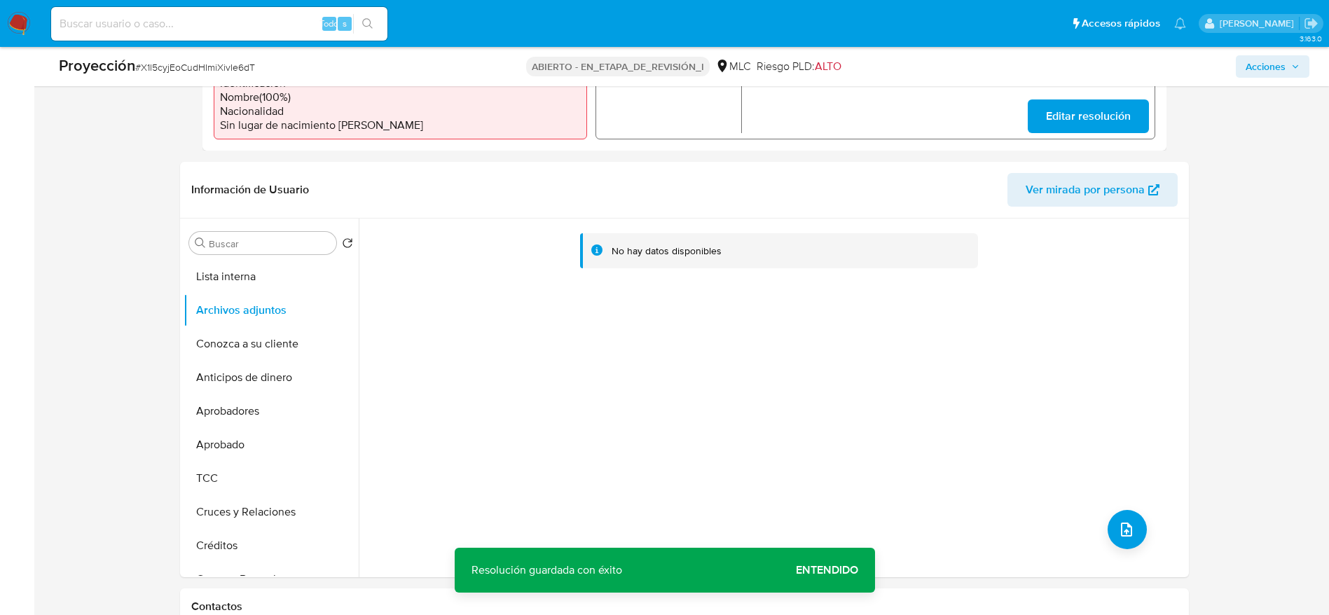
scroll to position [526, 0]
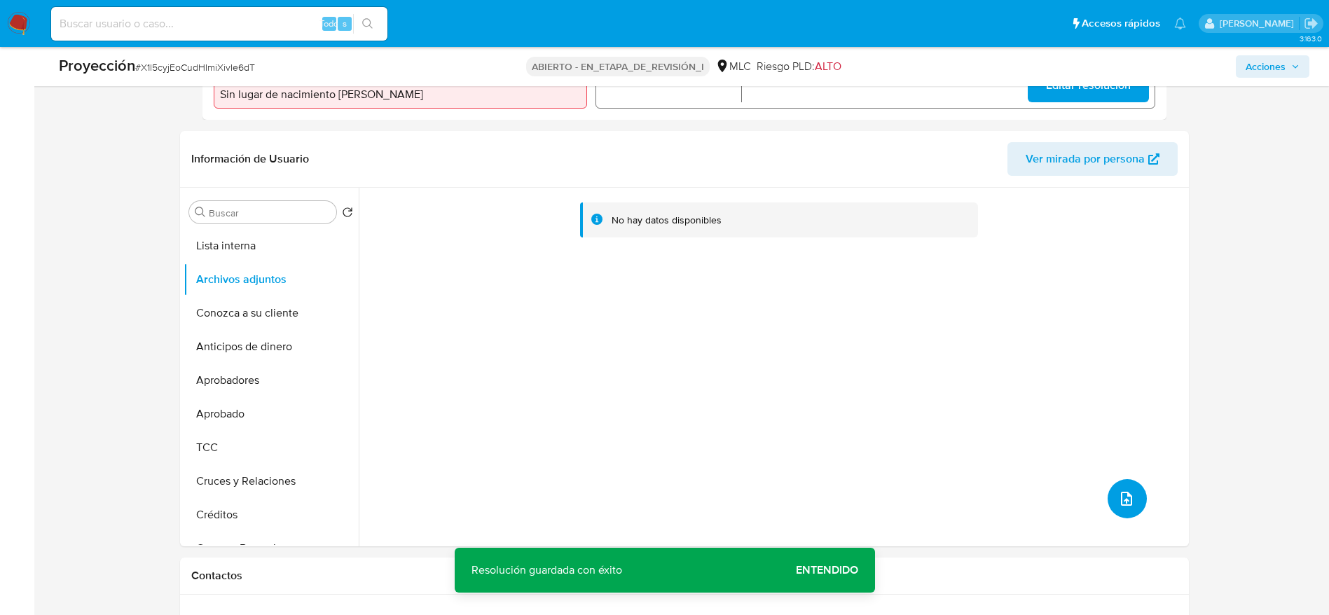
click at [1115, 516] on button "subir archivo" at bounding box center [1127, 498] width 39 height 39
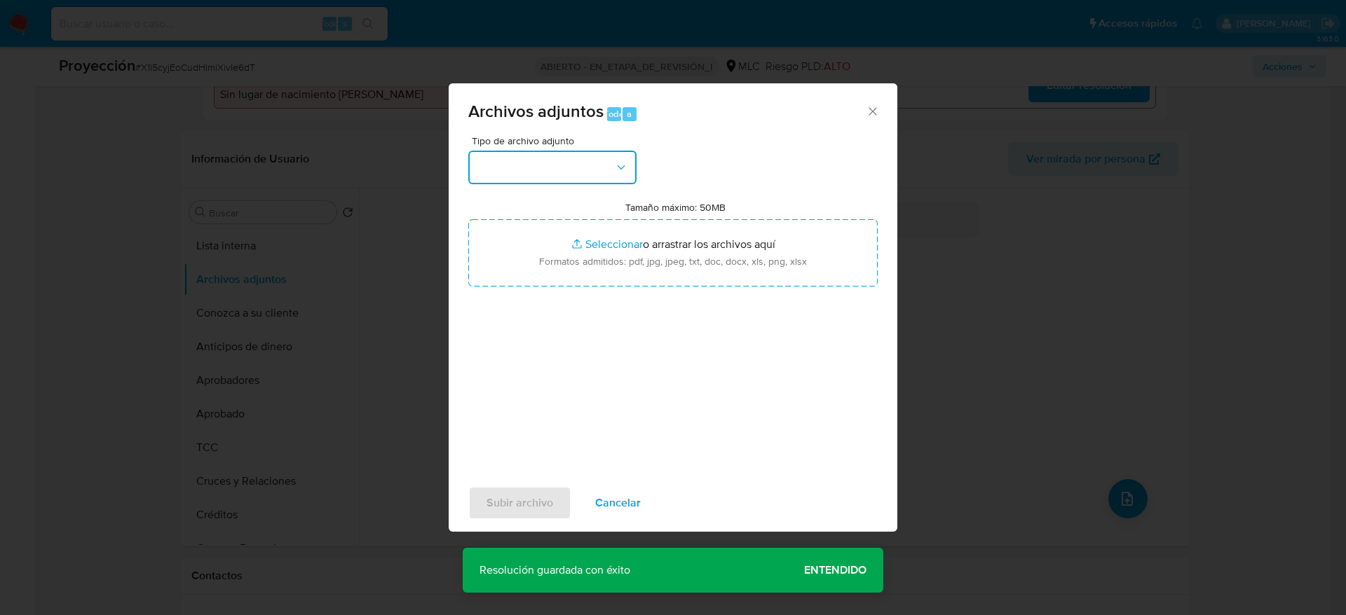
click at [508, 172] on button "button" at bounding box center [552, 168] width 168 height 34
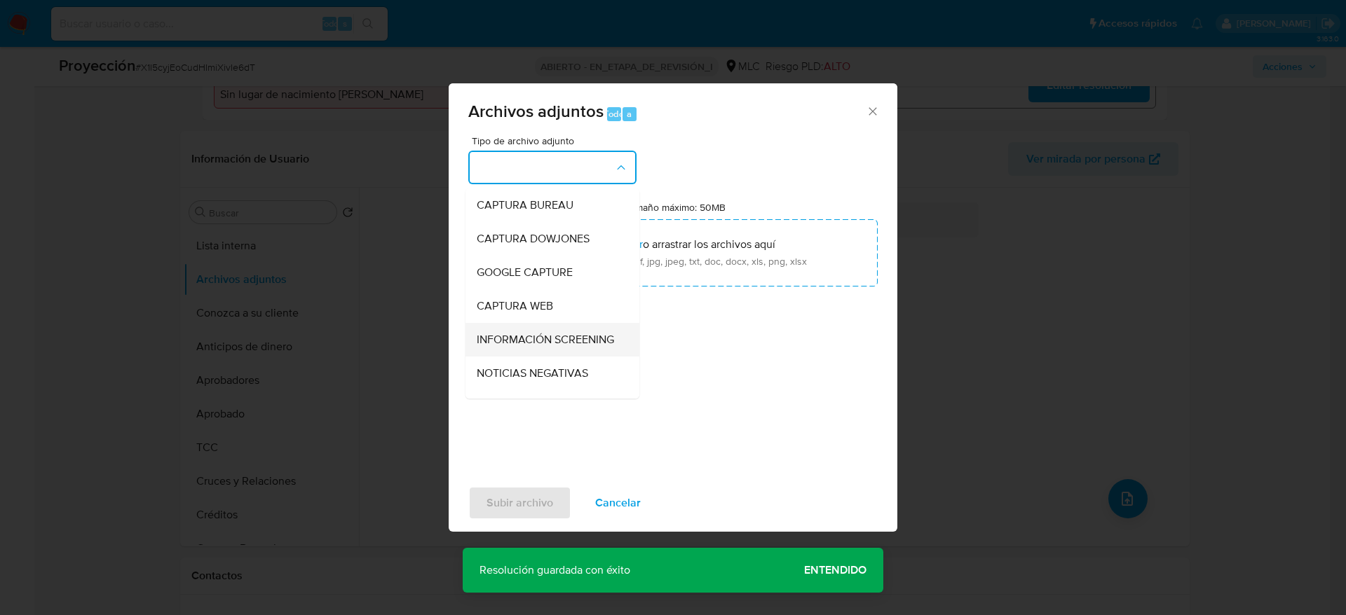
click at [520, 327] on div "INFORMACIÓN SCREENING" at bounding box center [548, 340] width 143 height 34
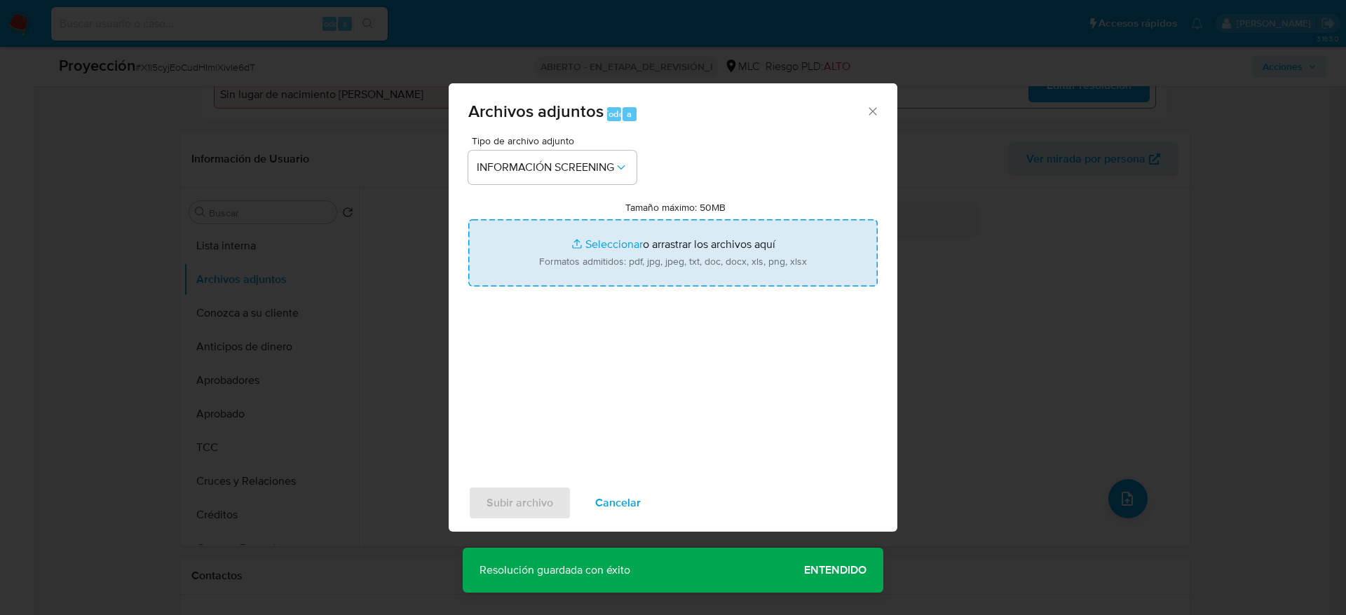
click at [544, 237] on input "Tamaño máximo: 50MB Seleccionar archivos" at bounding box center [672, 252] width 409 height 67
type input "C:\fakepath\_Francisco Javier Leal Lisboa_ - Buscar con Google.pdf"
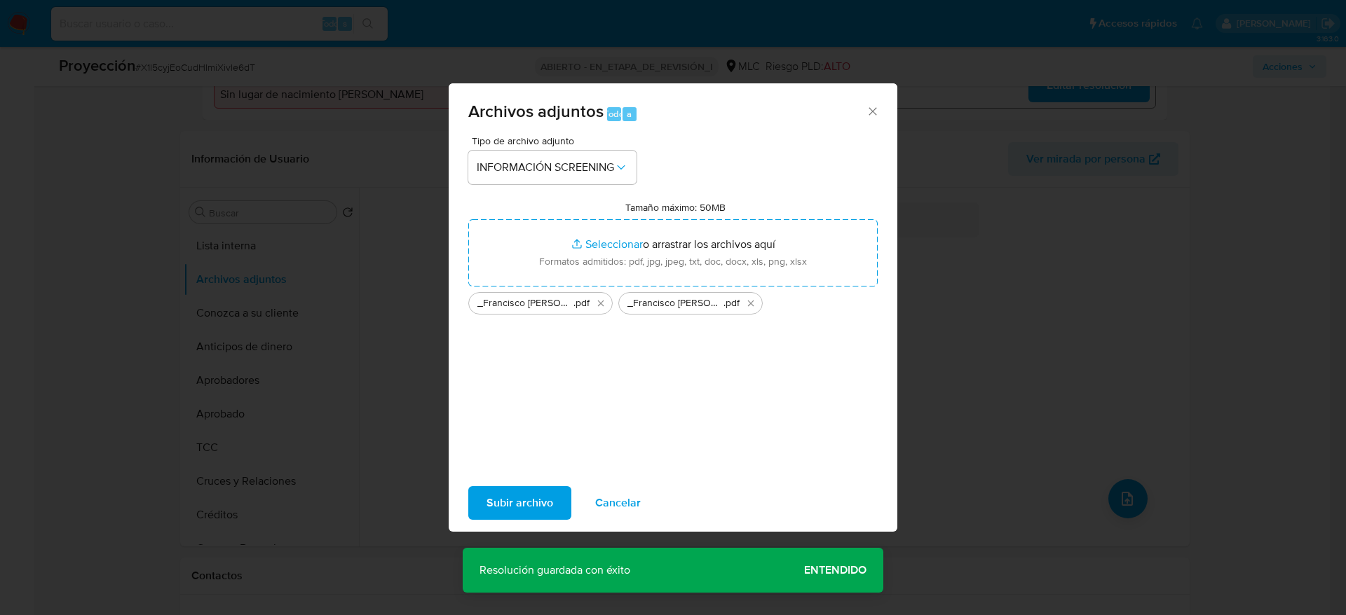
click at [504, 502] on span "Subir archivo" at bounding box center [519, 503] width 67 height 31
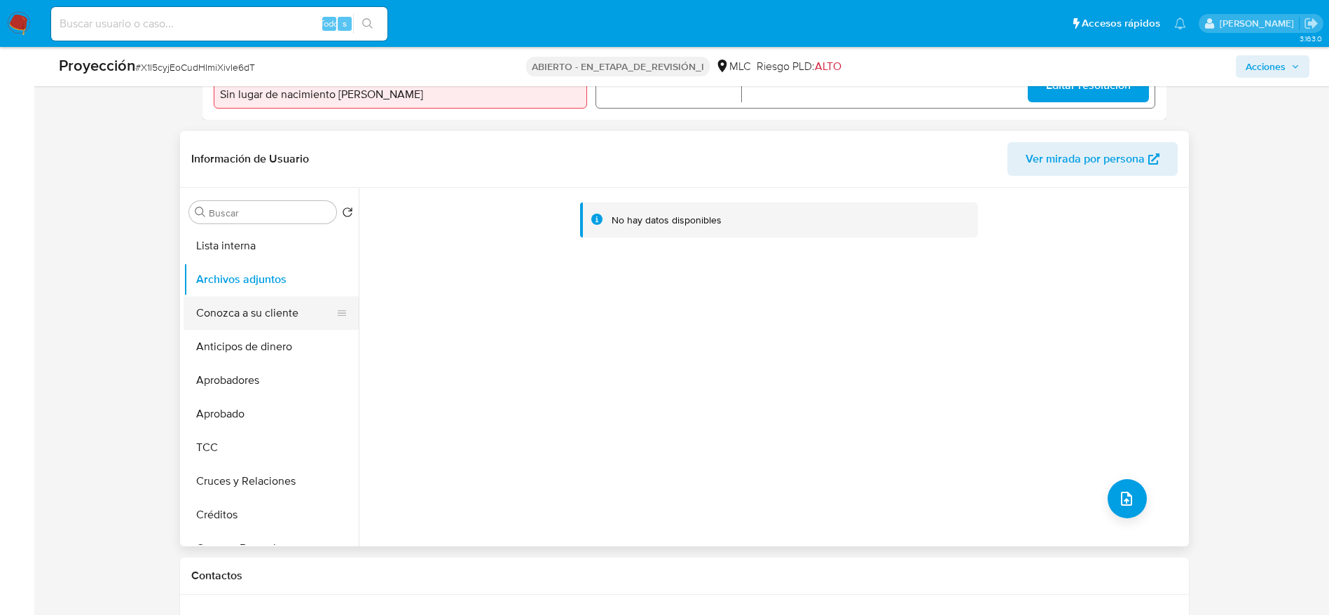
click at [232, 314] on button "Conozca a su cliente" at bounding box center [266, 313] width 164 height 34
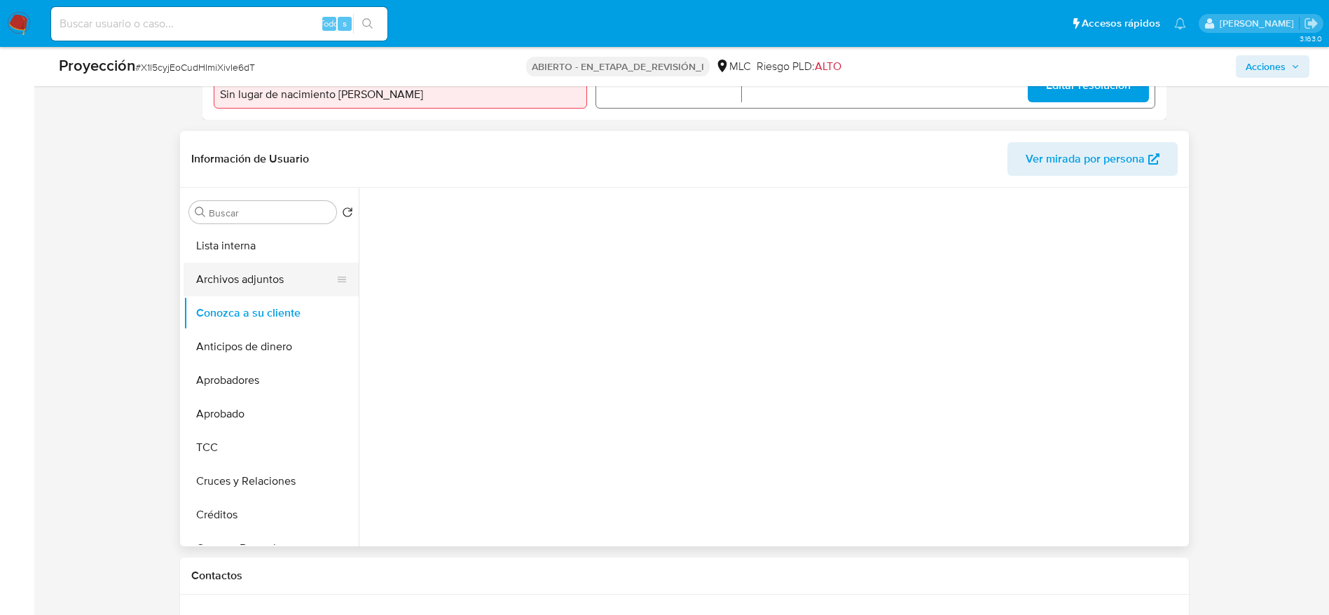
click at [240, 264] on button "Archivos adjuntos" at bounding box center [266, 280] width 164 height 34
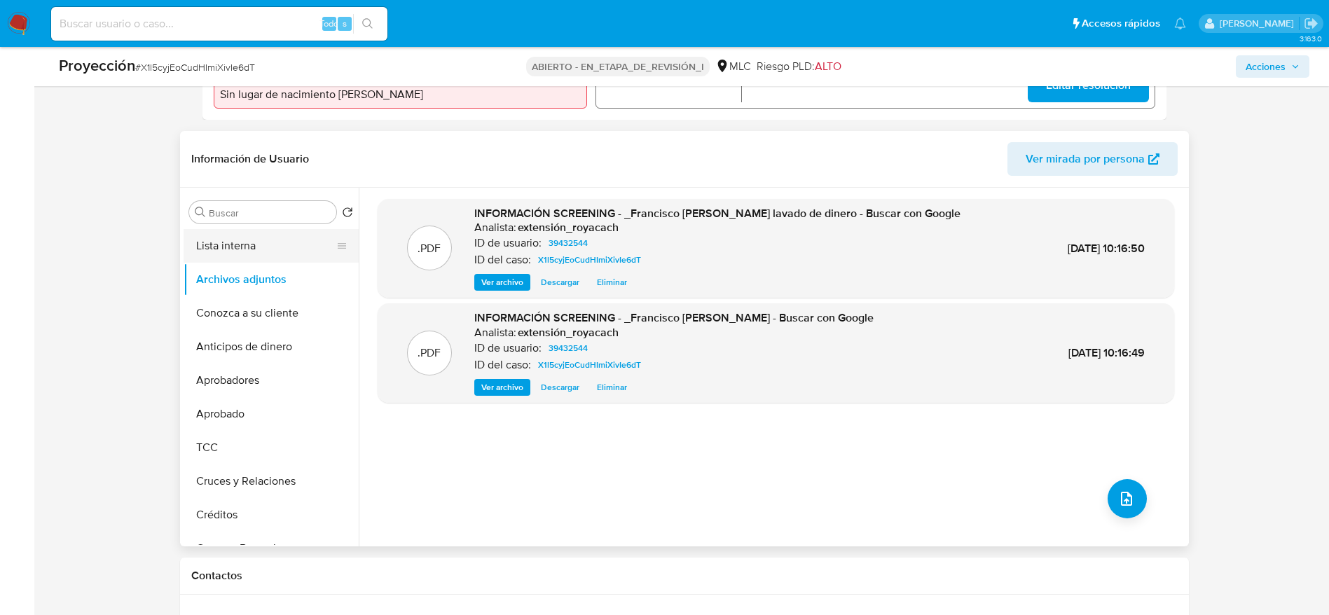
click at [241, 242] on button "Lista interna" at bounding box center [266, 246] width 164 height 34
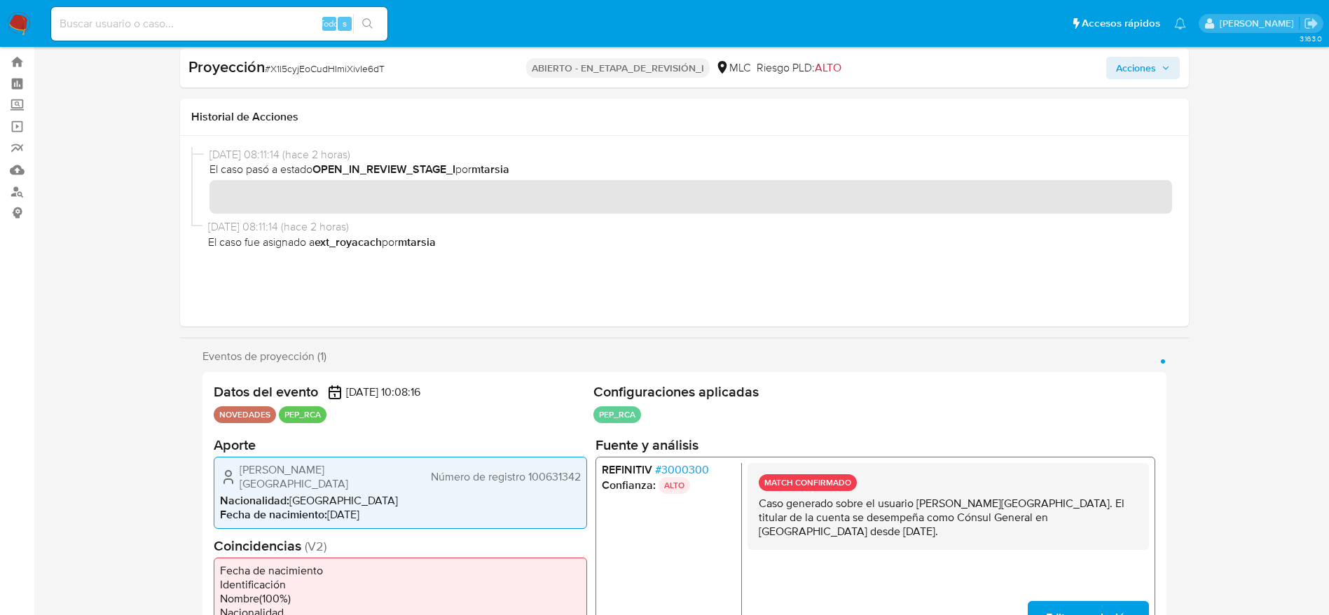
scroll to position [0, 0]
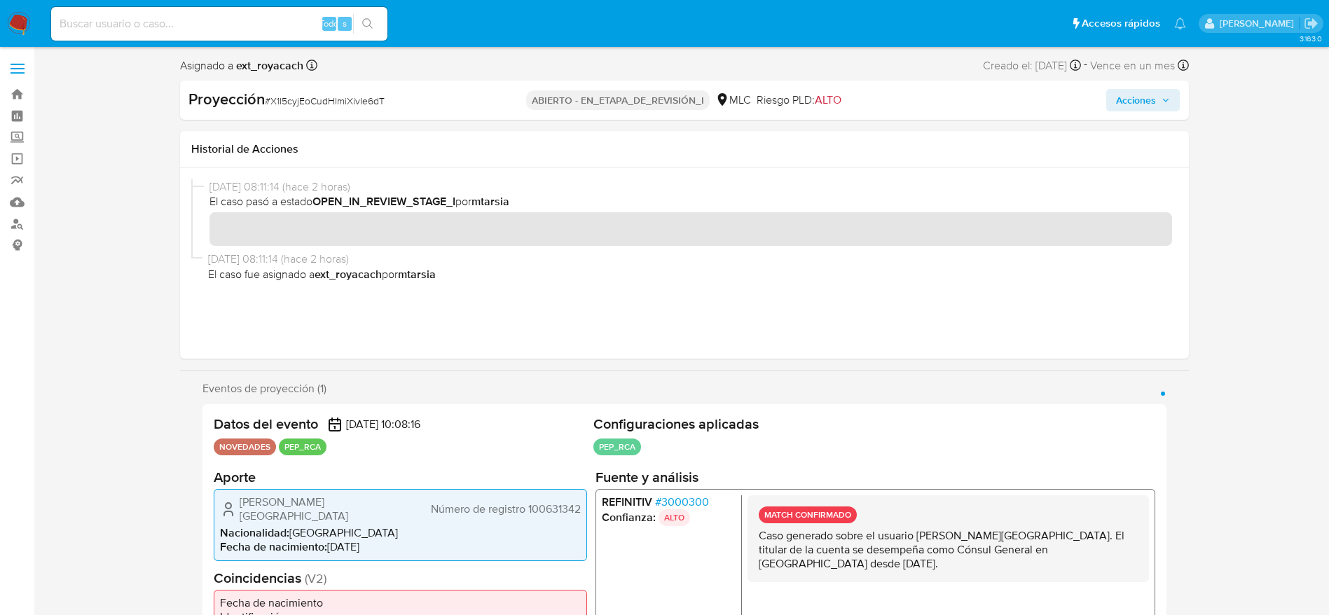
drag, startPoint x: 1157, startPoint y: 96, endPoint x: 1115, endPoint y: 110, distance: 44.3
click at [1157, 95] on span "Acciones" at bounding box center [1143, 100] width 54 height 20
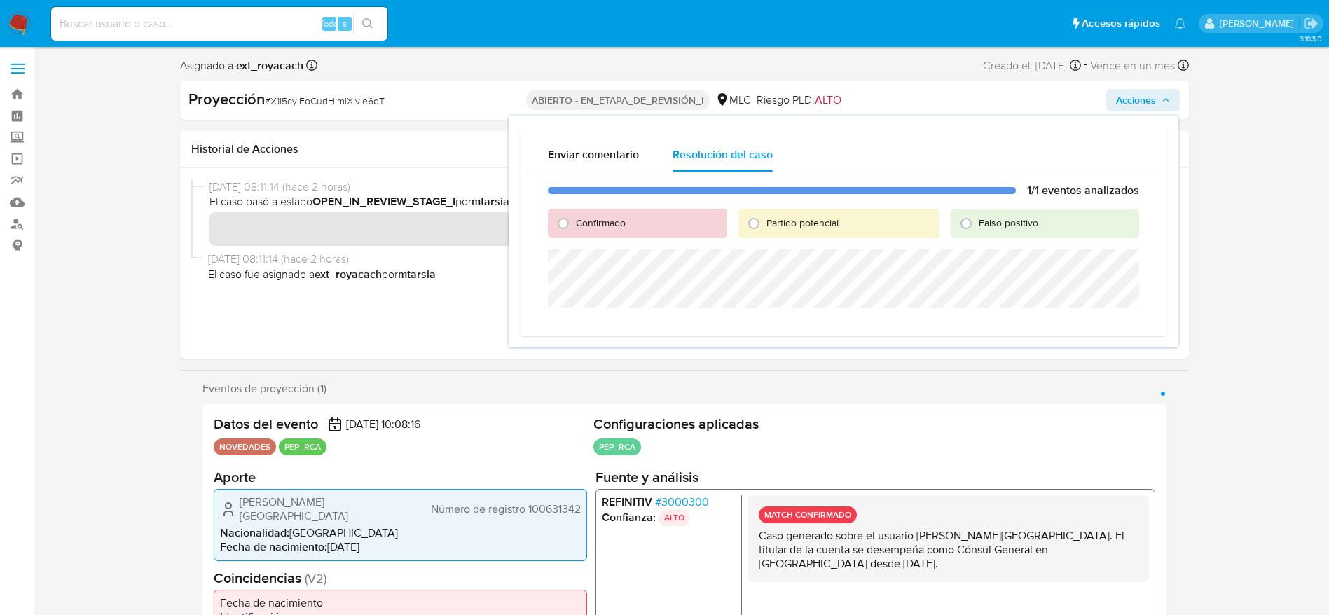
click at [629, 221] on div "Confirmado" at bounding box center [637, 223] width 179 height 29
click at [623, 217] on span "Confirmado" at bounding box center [601, 223] width 50 height 14
click at [575, 217] on input "Confirmado" at bounding box center [563, 223] width 22 height 22
radio input "true"
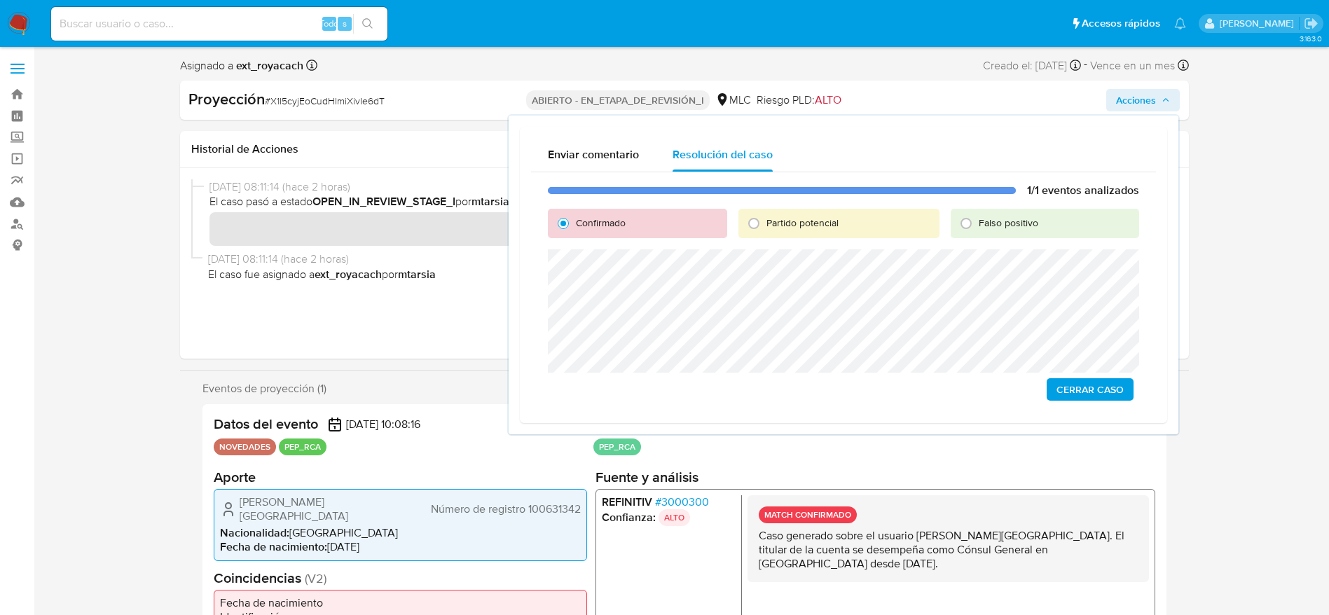
click at [1114, 395] on span "Cerrar Caso" at bounding box center [1090, 390] width 67 height 20
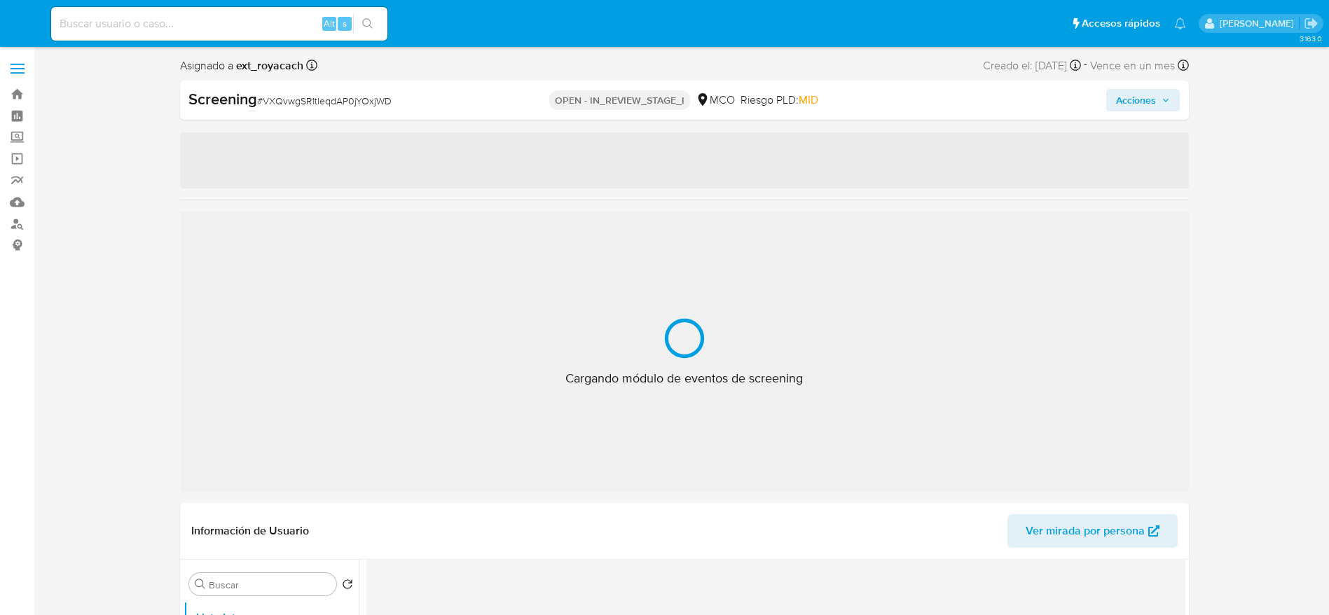
select select "10"
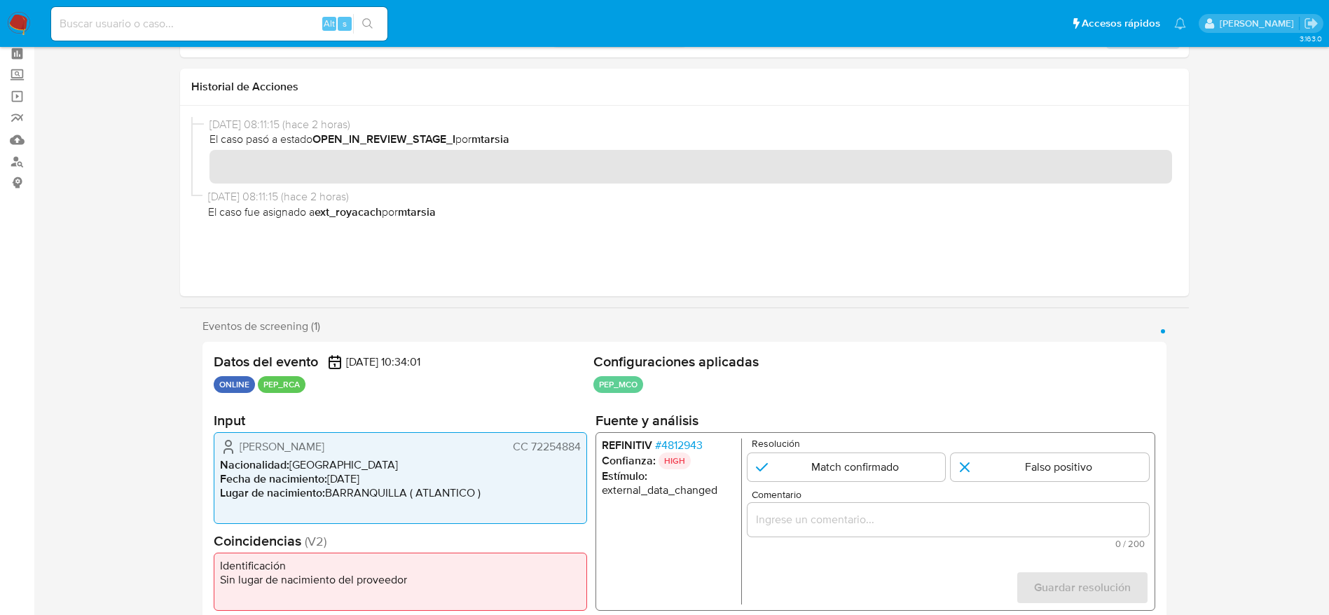
scroll to position [105, 0]
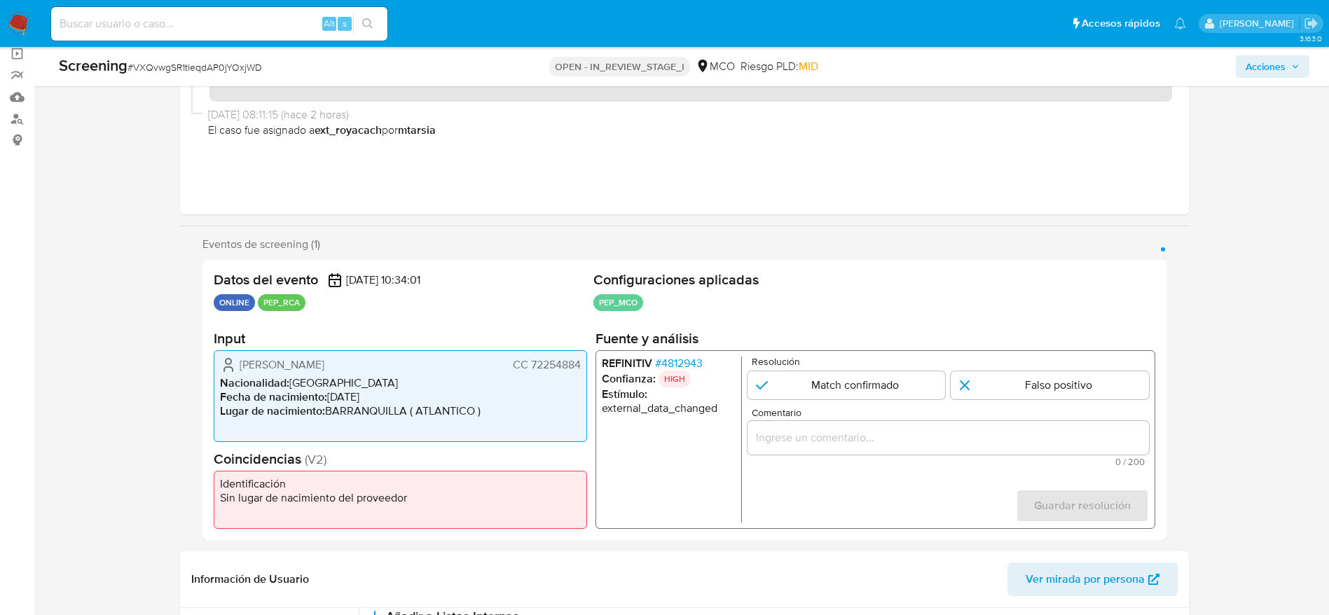
click at [683, 364] on span "# 4812943" at bounding box center [679, 364] width 48 height 14
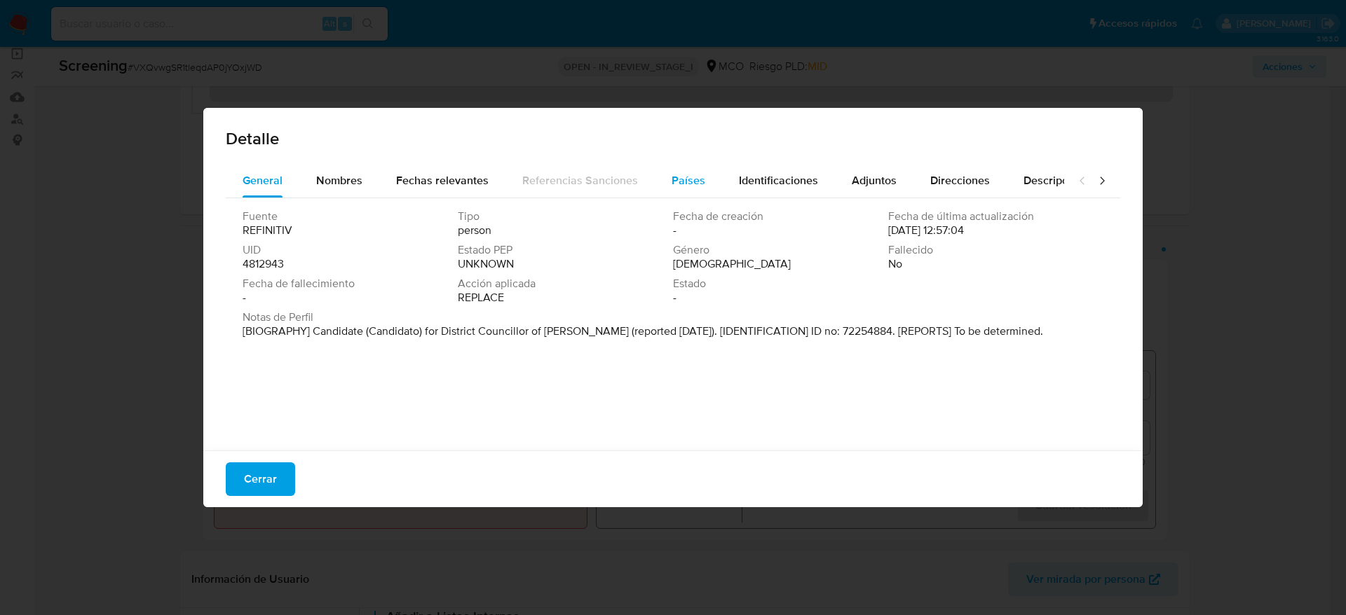
click at [671, 179] on span "Países" at bounding box center [688, 180] width 34 height 16
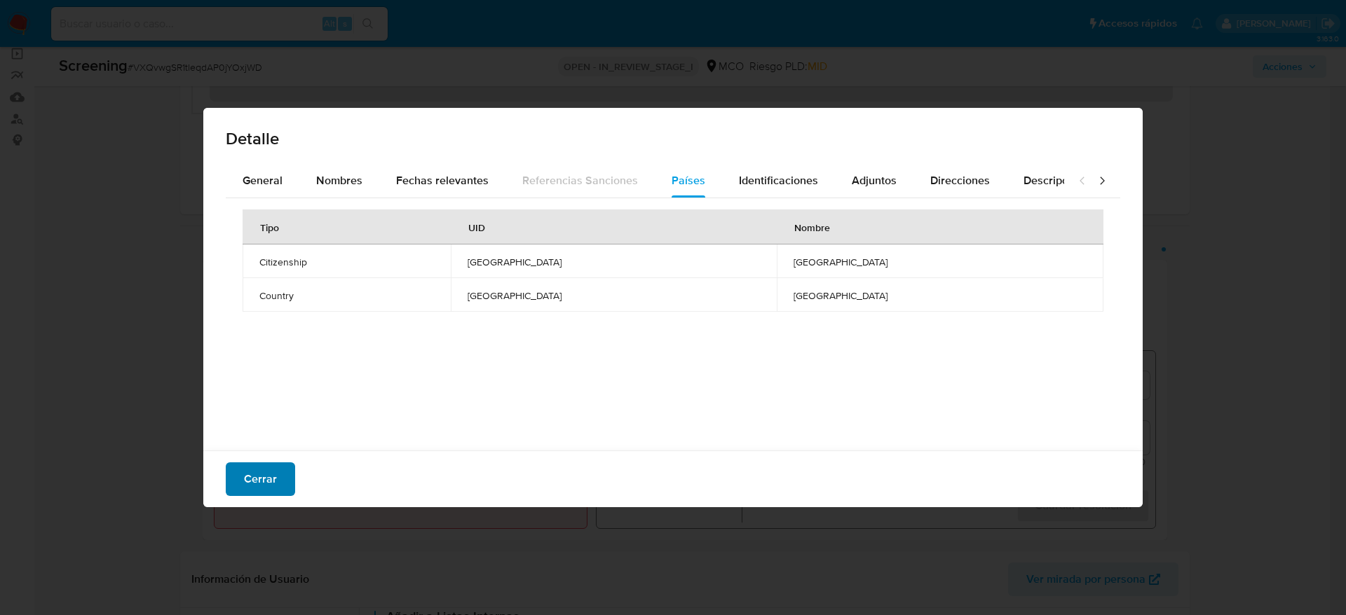
click at [255, 479] on span "Cerrar" at bounding box center [260, 479] width 33 height 31
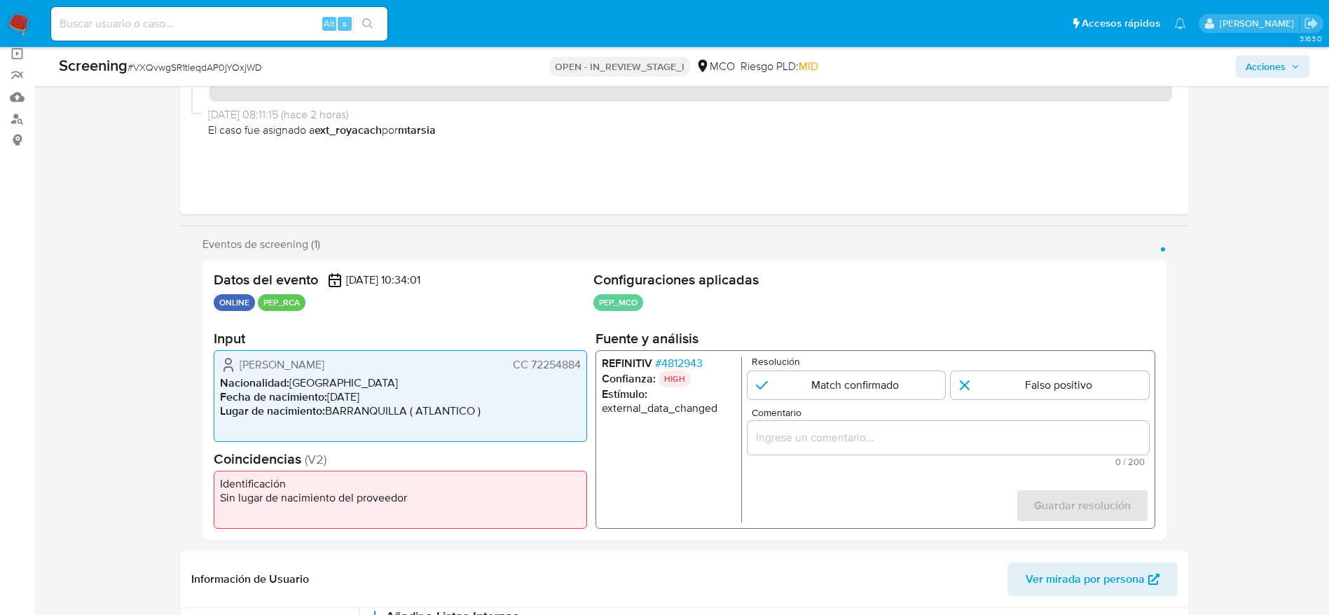
click at [182, 59] on div "Screening # VXQvwgSR1tleqdAP0jYOxjWD" at bounding box center [265, 65] width 412 height 21
copy span "VXQvwgSR1tleqdAP0jYOxjWD"
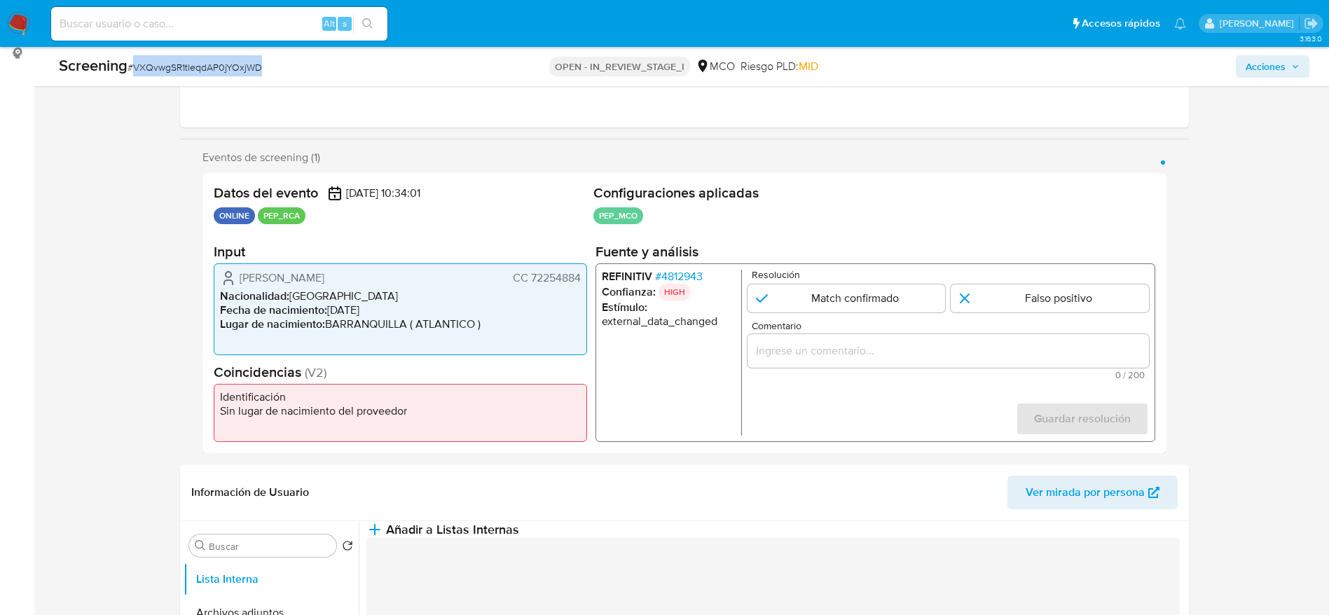
scroll to position [210, 0]
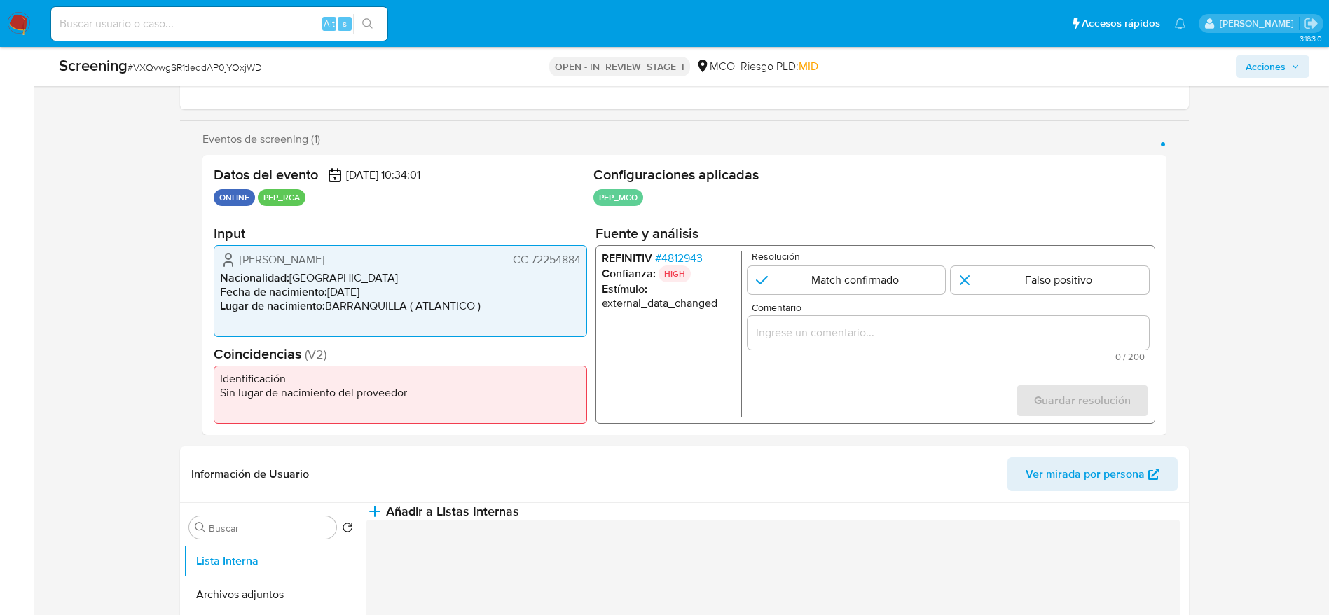
drag, startPoint x: 231, startPoint y: 256, endPoint x: 587, endPoint y: 261, distance: 356.1
click at [587, 261] on div "Ronald Alexis Jimenez Sanchez CC 72254884 Nacionalidad : Colombia Fecha de naci…" at bounding box center [401, 291] width 374 height 92
click at [668, 252] on span "# 4812943" at bounding box center [679, 259] width 48 height 14
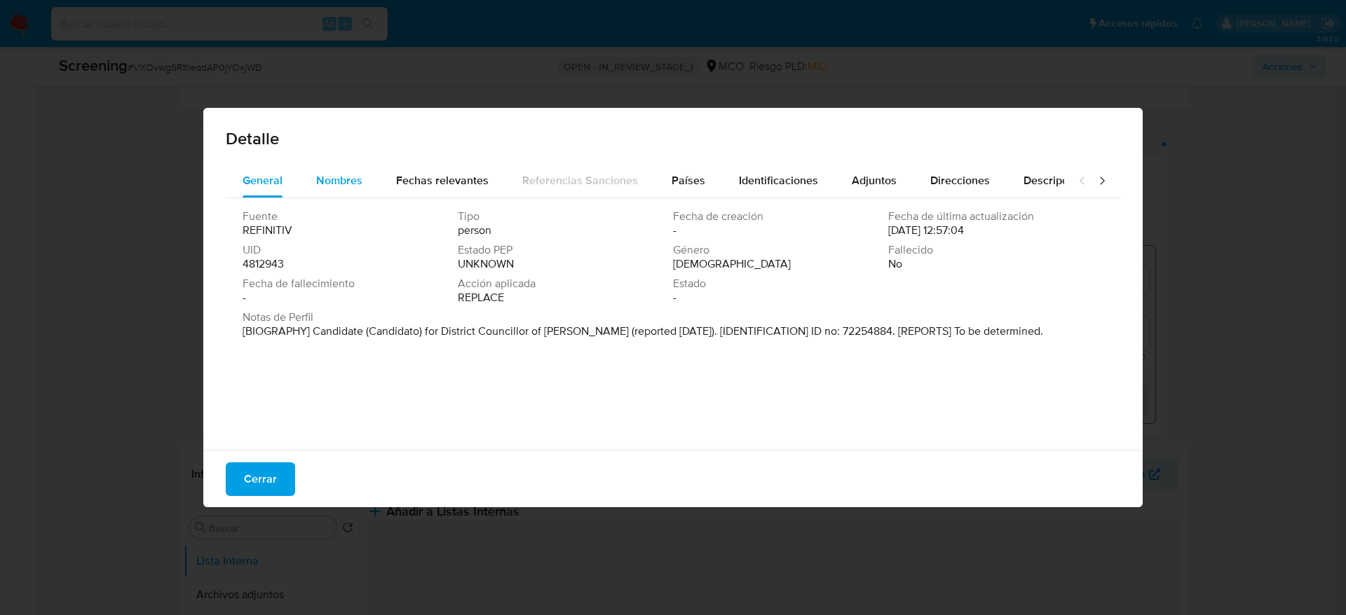
click at [349, 179] on span "Nombres" at bounding box center [339, 180] width 46 height 16
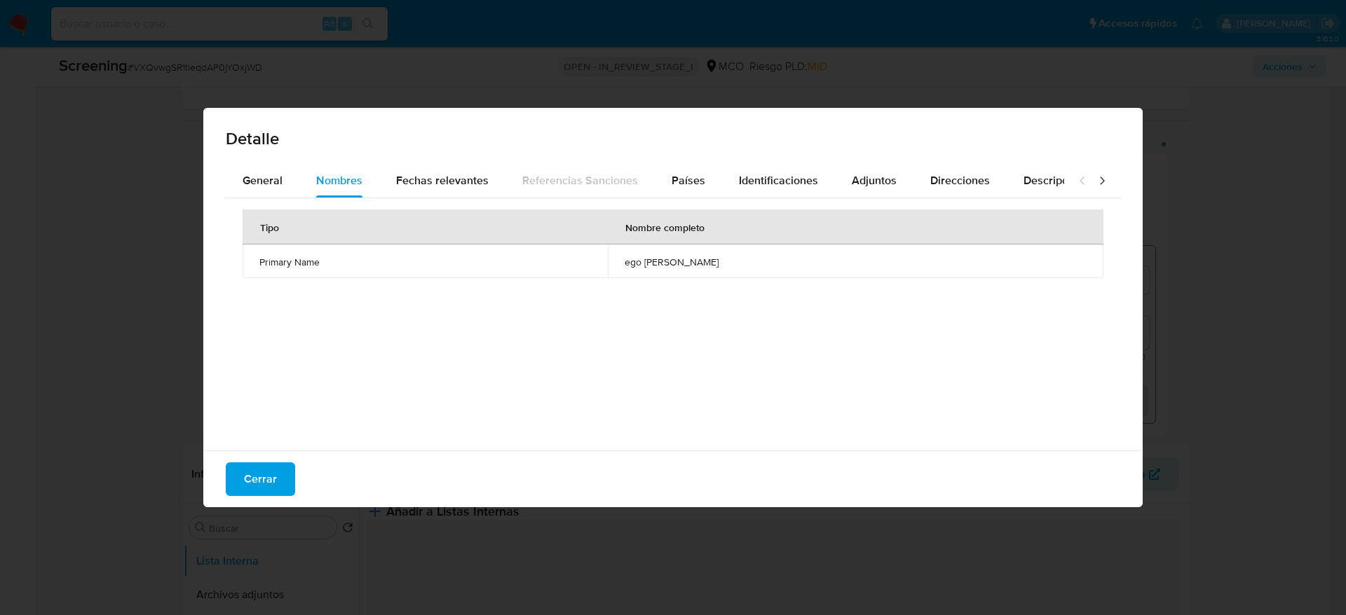
click at [639, 260] on span "ego james mateo espinoza" at bounding box center [855, 262] width 462 height 13
click at [693, 184] on span "Países" at bounding box center [688, 180] width 34 height 16
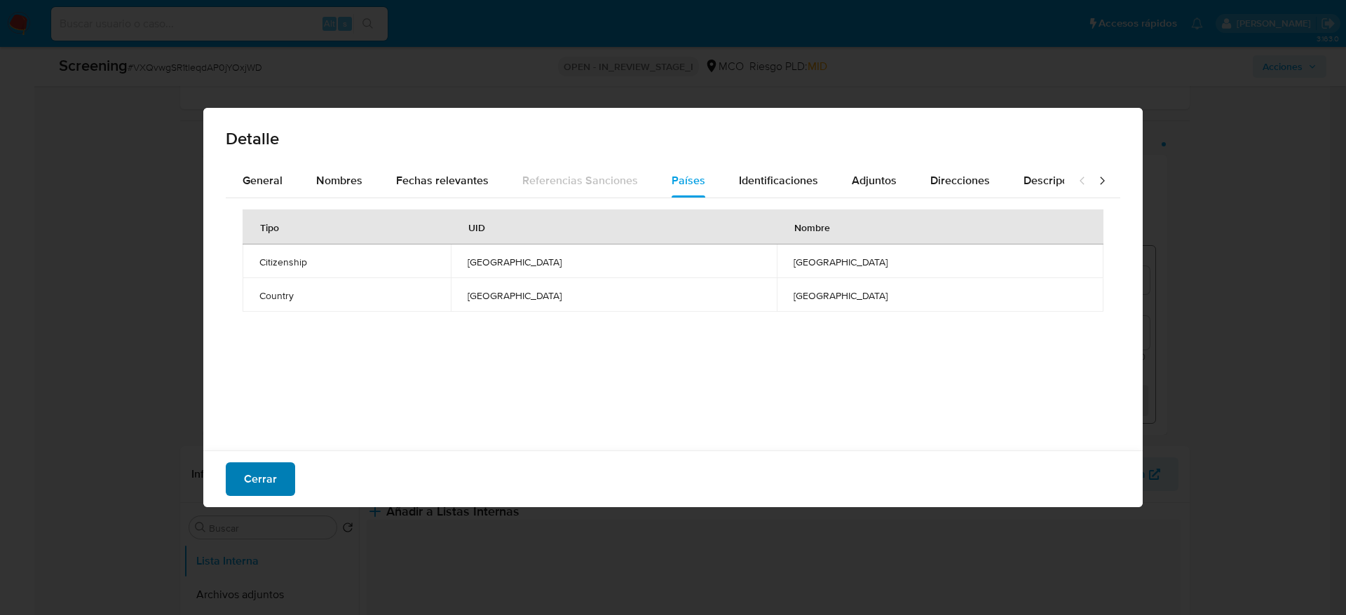
click at [238, 472] on button "Cerrar" at bounding box center [260, 480] width 69 height 34
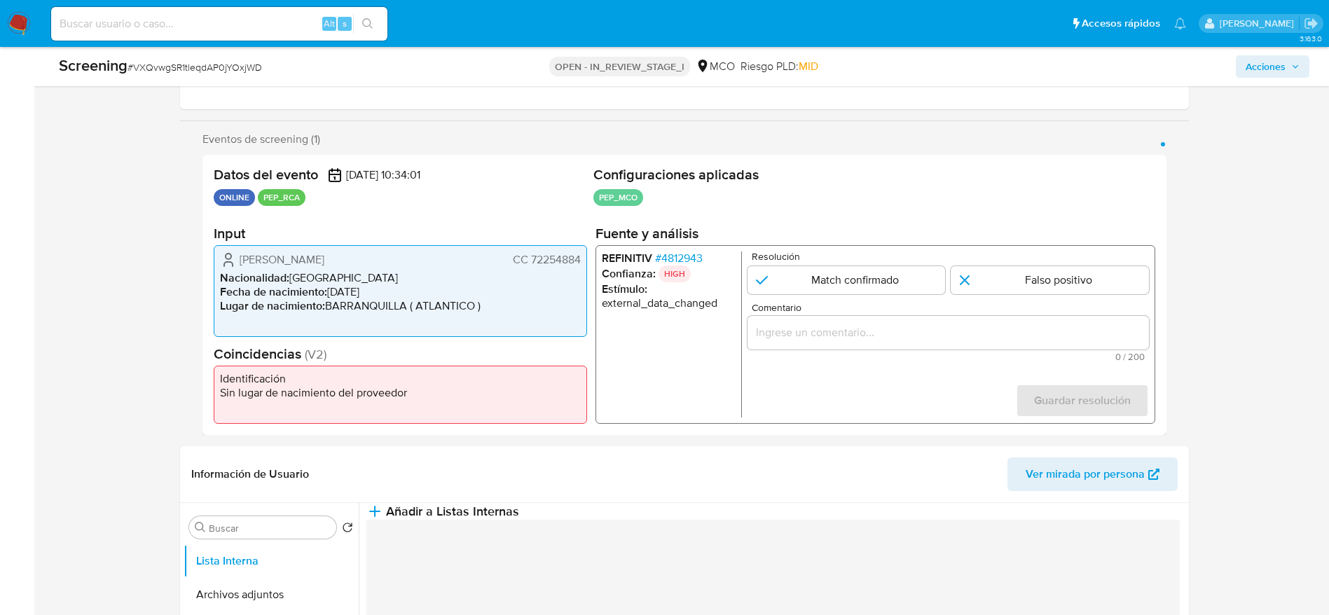
click at [784, 321] on div "1 de 1" at bounding box center [948, 333] width 402 height 34
click at [786, 334] on input "Comentario" at bounding box center [948, 333] width 402 height 18
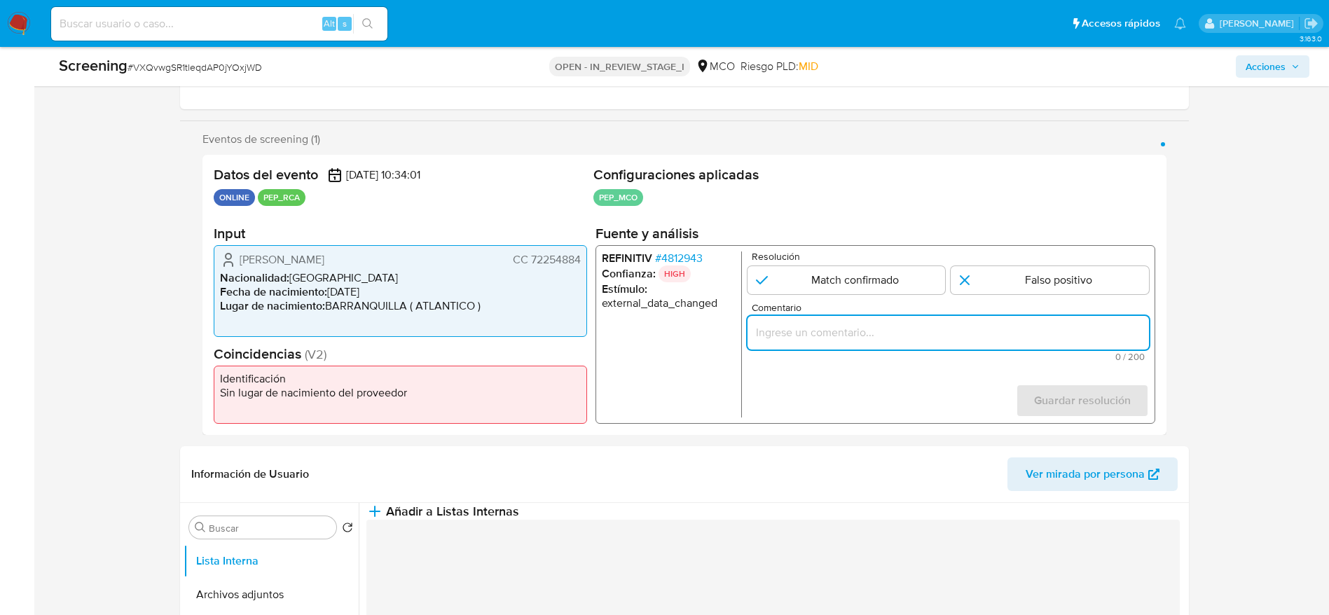
paste input "Compara al usuario Ronald Alexis Jimenez Sanchez CC 72254884 con el PEP "ego ja…"
type input "Compara al usuario Ronald Alexis Jimenez Sanchez CC 72254884 con el PEP "ego ja…"
click at [1105, 279] on input "1 de 1" at bounding box center [1050, 280] width 198 height 28
radio input "true"
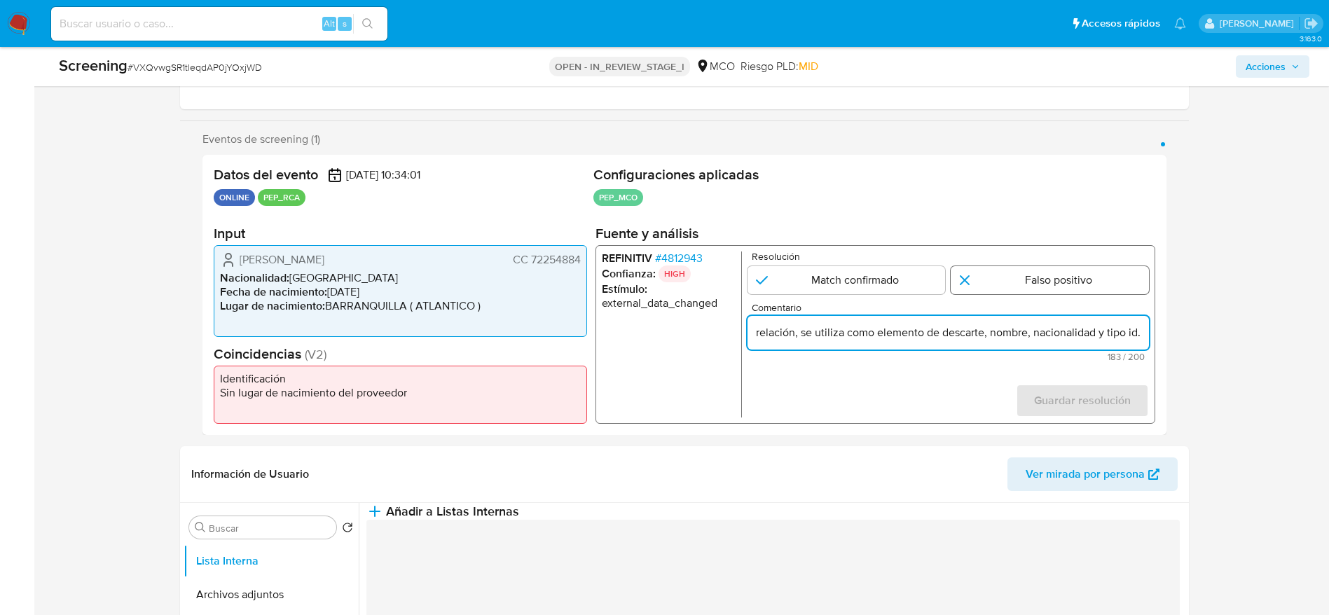
scroll to position [0, 0]
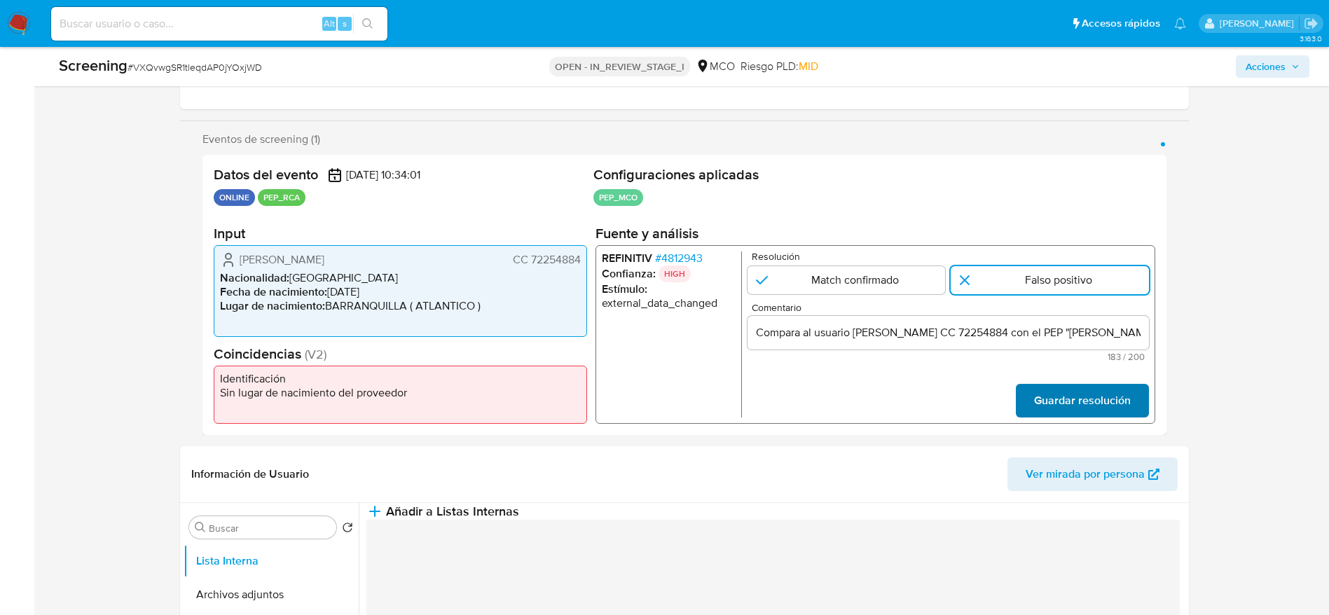
click at [1097, 411] on span "Guardar resolución" at bounding box center [1082, 400] width 97 height 31
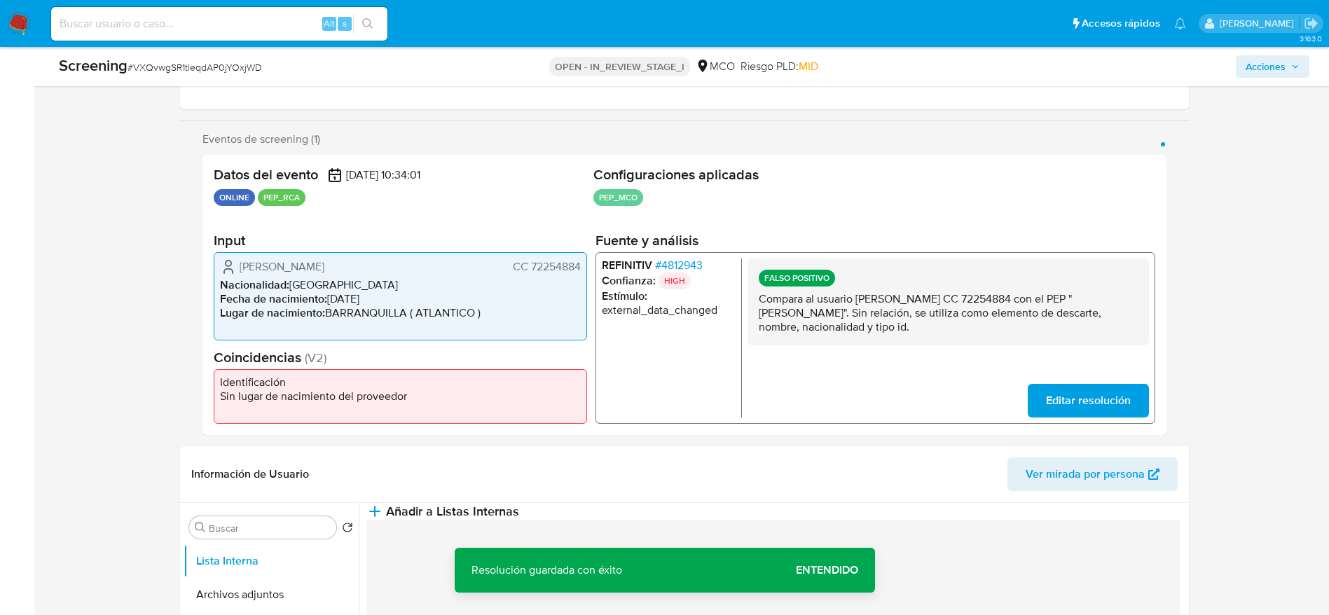
click at [1009, 296] on p "Compara al usuario Ronald Alexis Jimenez Sanchez CC 72254884 con el PEP "ego ja…" at bounding box center [947, 313] width 379 height 42
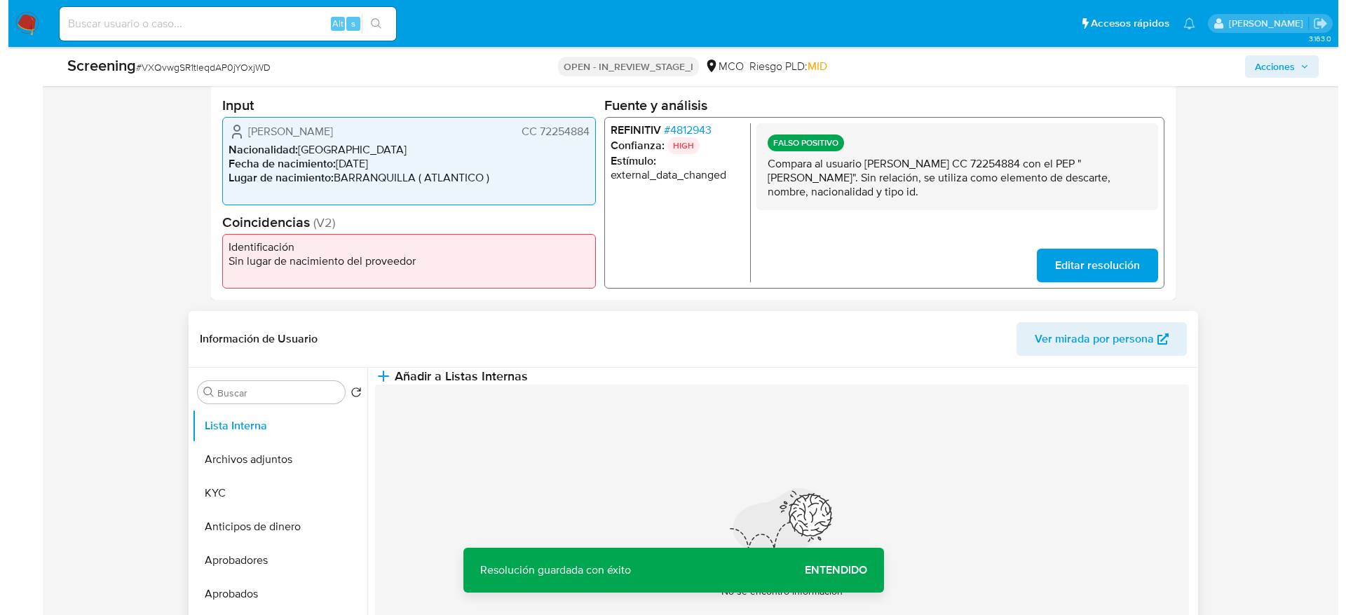
scroll to position [420, 0]
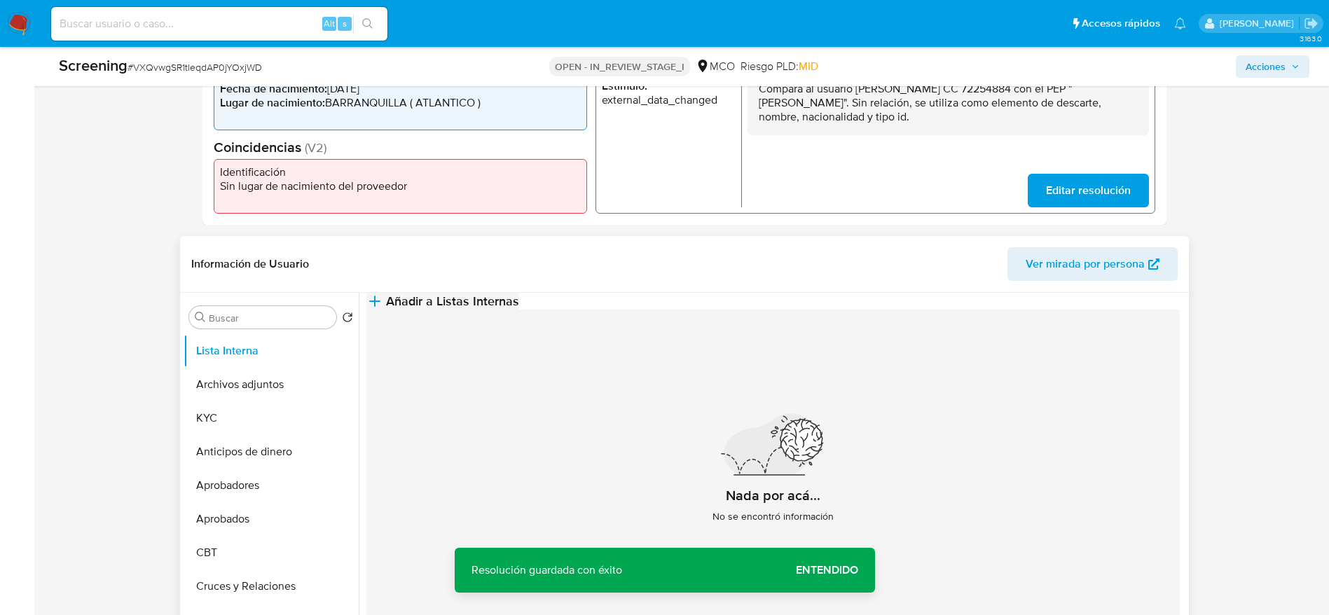
click at [519, 303] on button "Añadir a Listas Internas" at bounding box center [443, 301] width 153 height 17
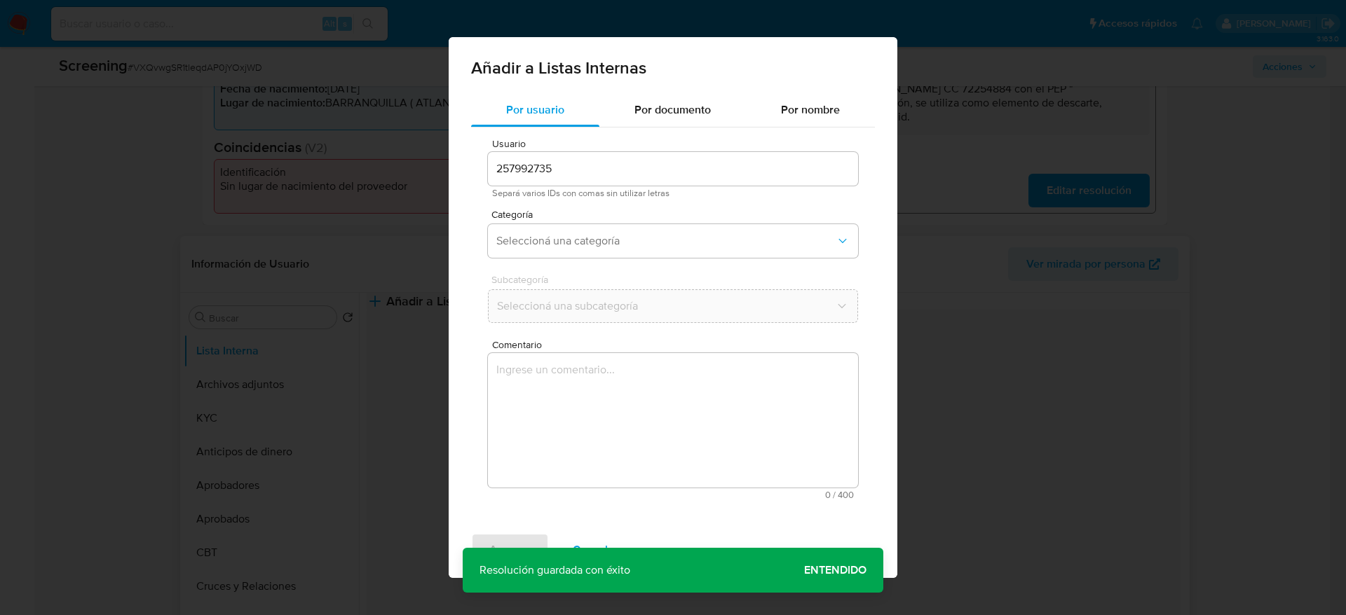
click at [740, 329] on div "Usuario 257992735 Separá varios IDs con comas sin utilizar letras Categoría Sel…" at bounding box center [673, 319] width 404 height 383
click at [717, 361] on textarea "Comentario" at bounding box center [673, 420] width 370 height 135
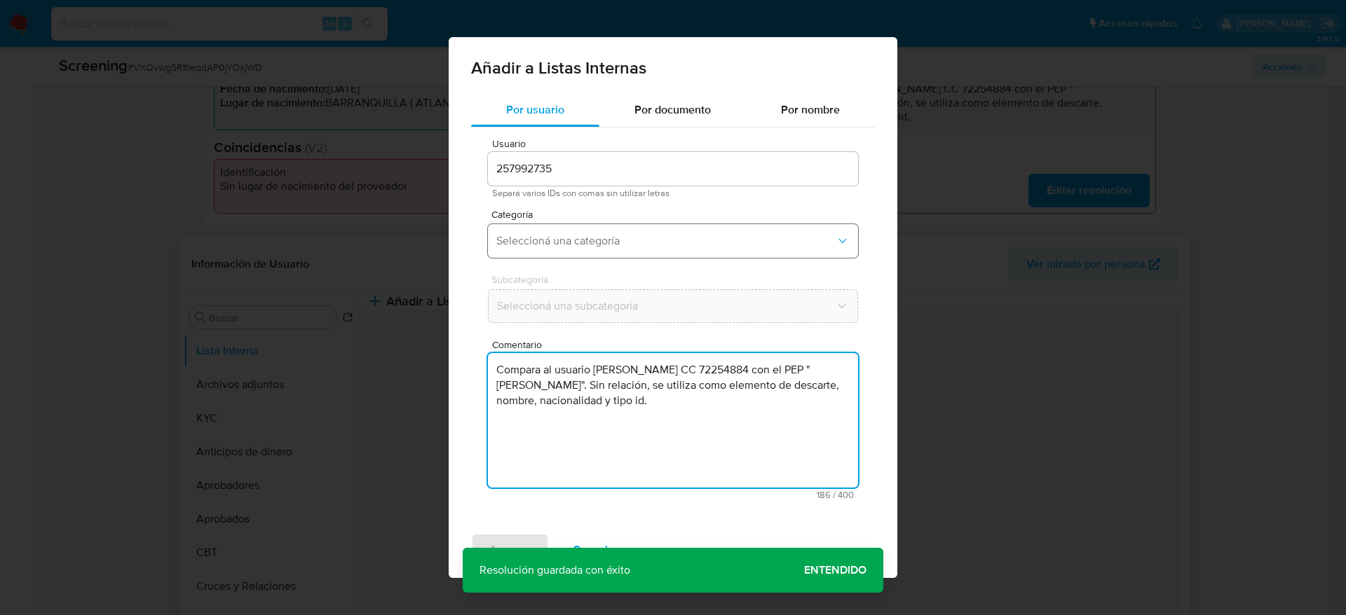
type textarea "Compara al usuario Ronald Alexis Jimenez Sanchez CC 72254884 con el PEP "ego ja…"
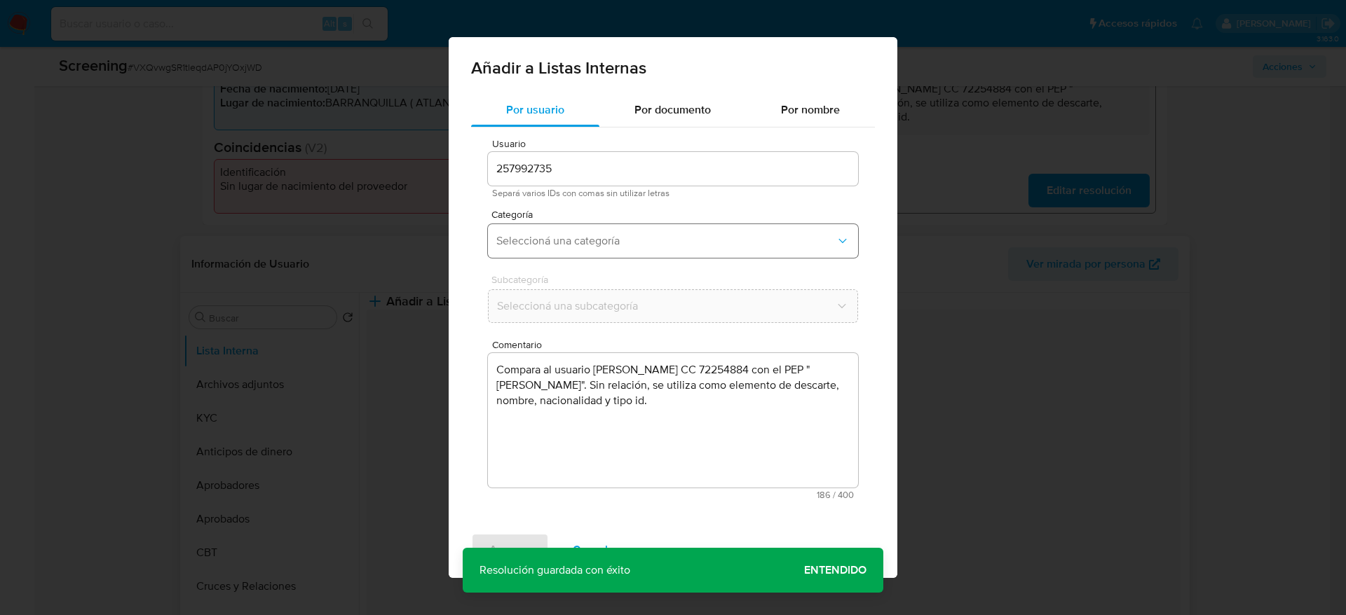
click at [622, 238] on span "Seleccioná una categoría" at bounding box center [665, 241] width 339 height 14
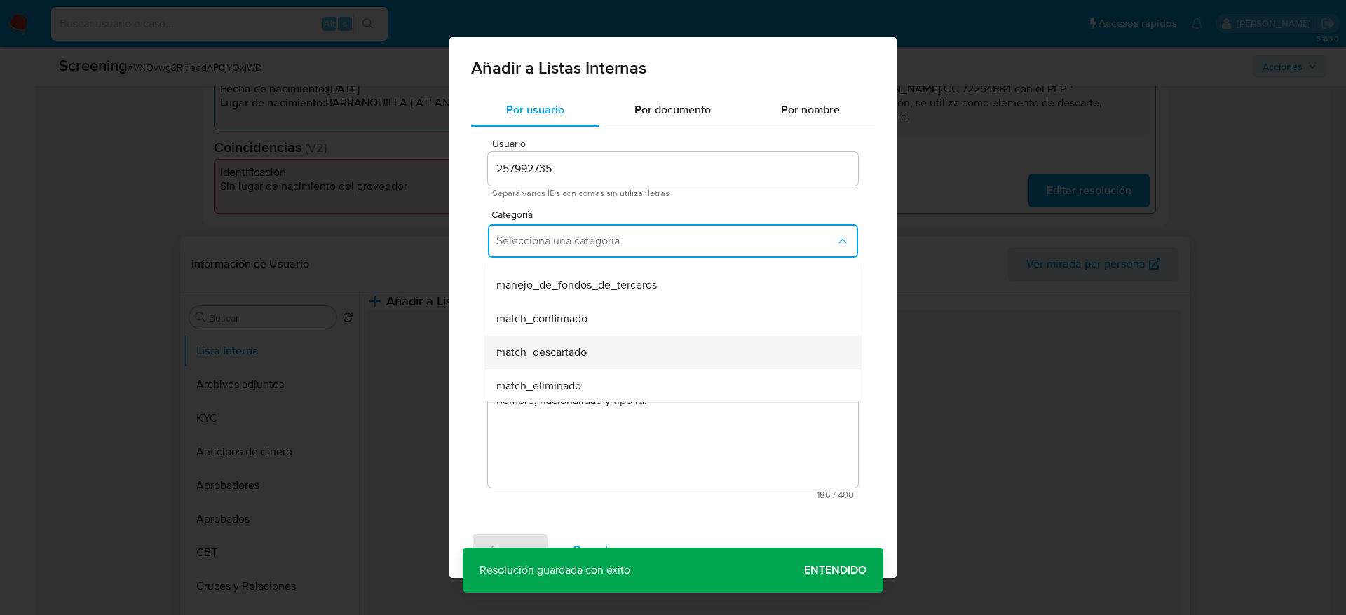
scroll to position [105, 0]
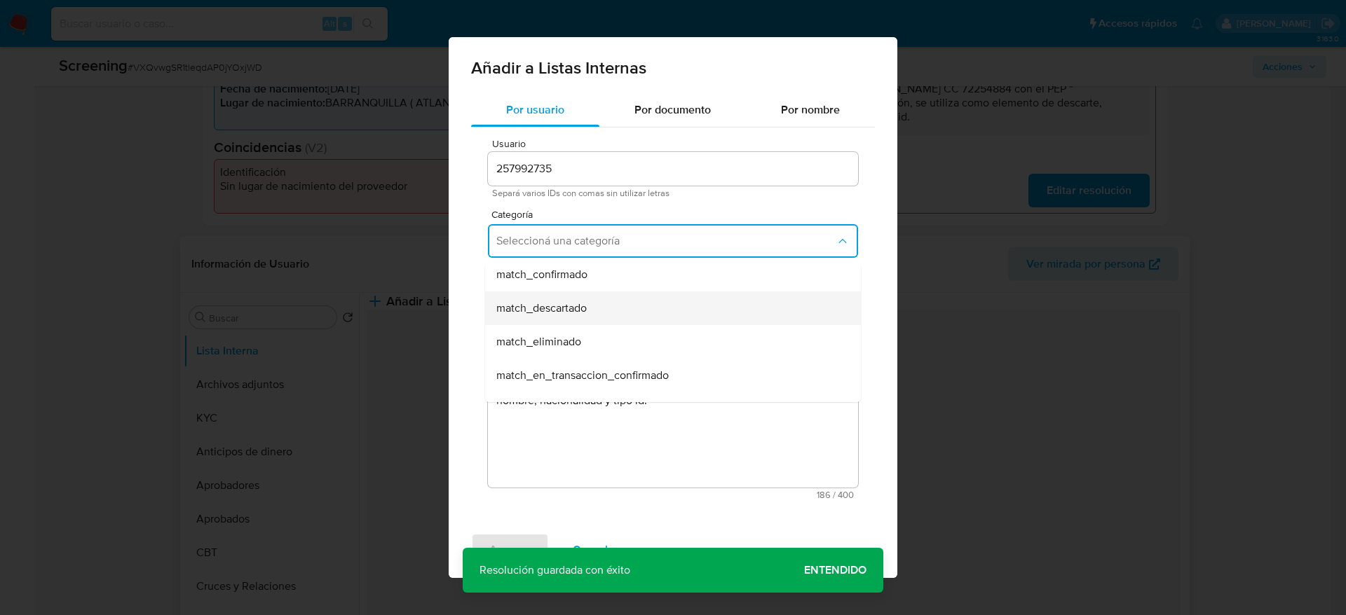
click at [568, 307] on span "match_descartado" at bounding box center [541, 308] width 90 height 14
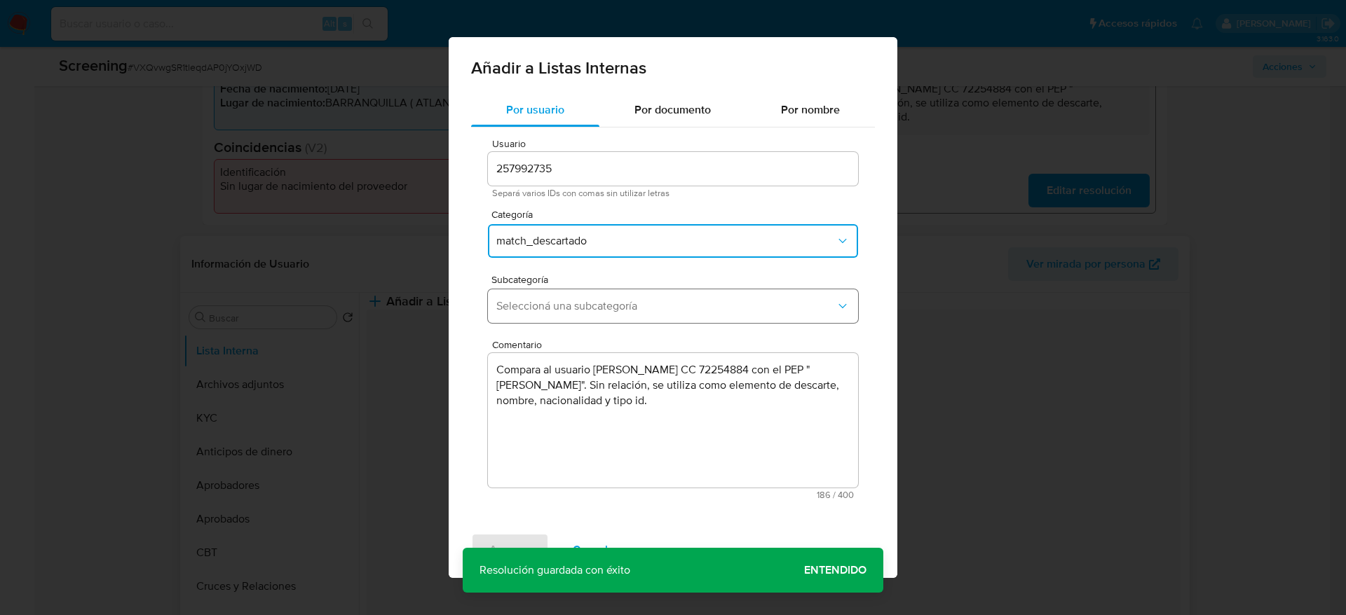
drag, startPoint x: 568, startPoint y: 307, endPoint x: 570, endPoint y: 320, distance: 12.7
click at [570, 307] on span "Seleccioná una subcategoría" at bounding box center [665, 306] width 339 height 14
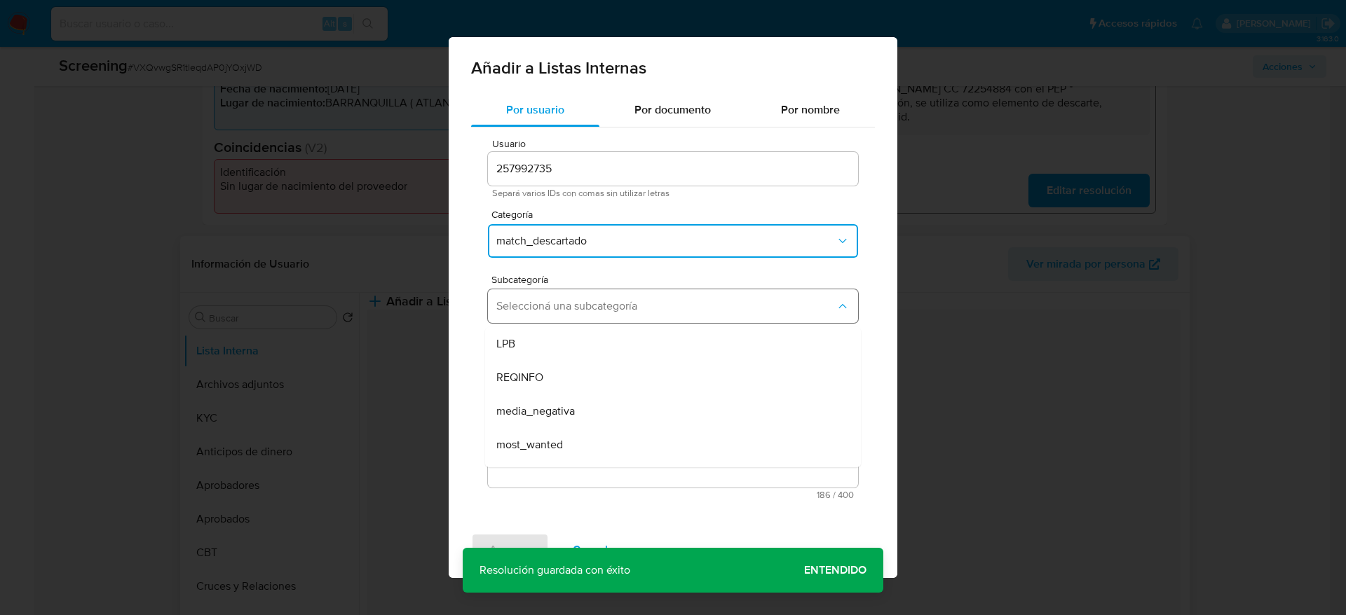
scroll to position [95, 0]
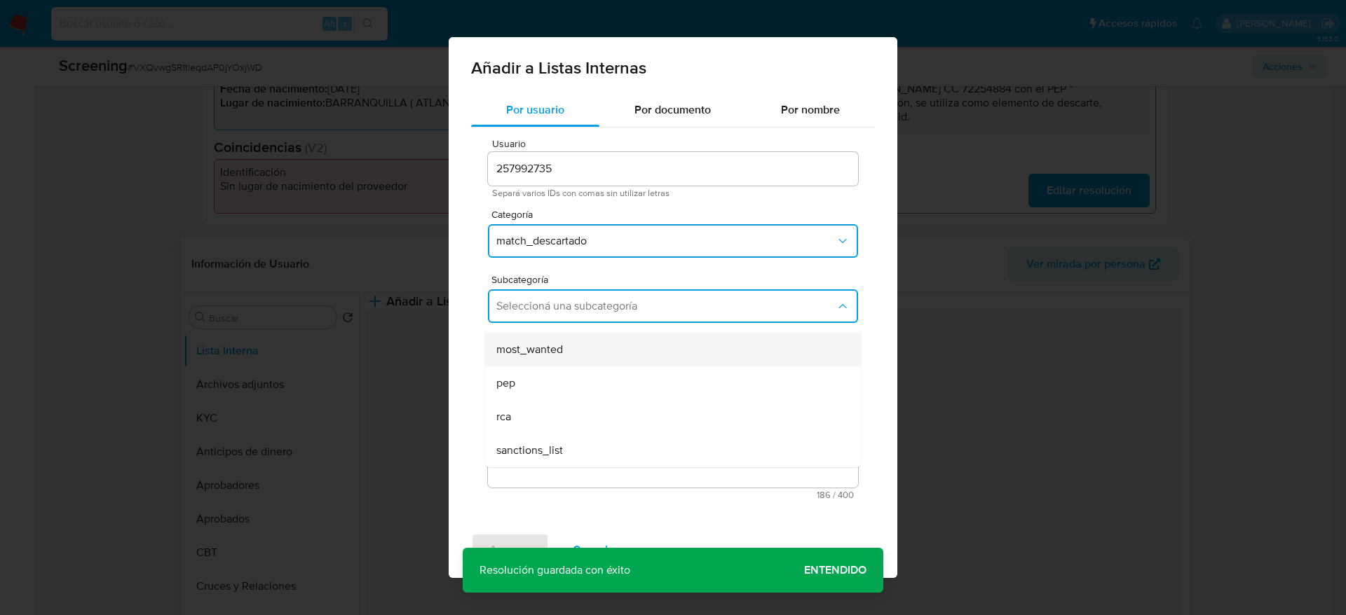
click at [560, 362] on div "most_wanted" at bounding box center [668, 350] width 345 height 34
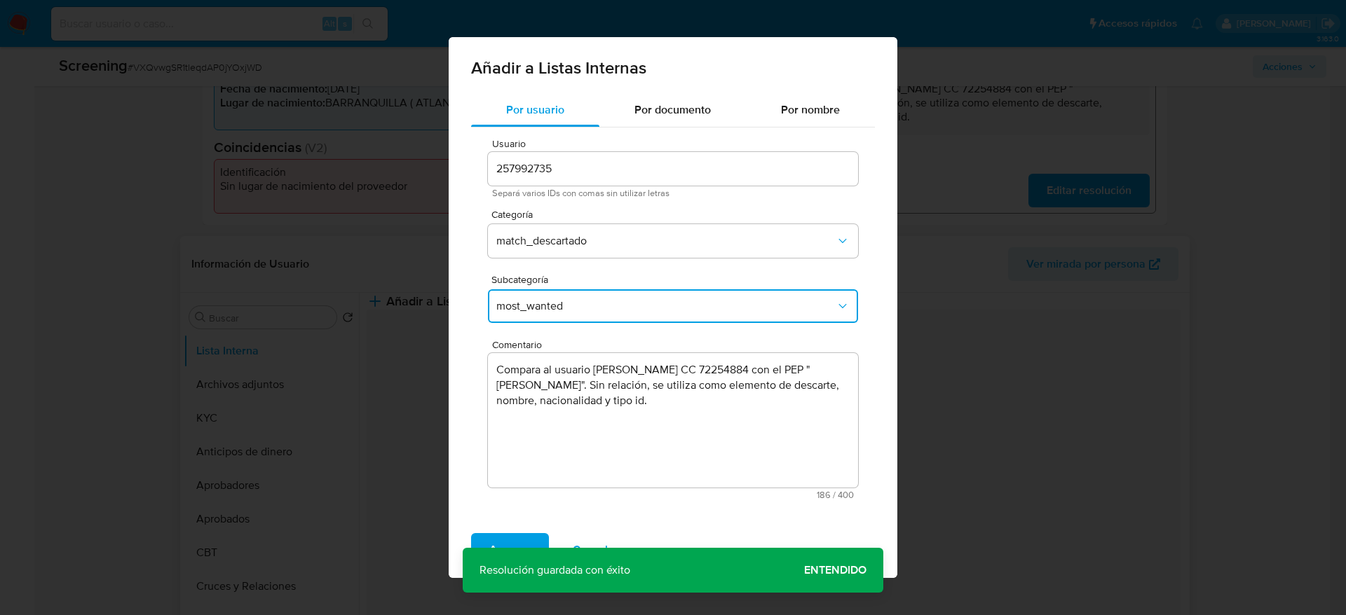
click at [560, 314] on button "most_wanted" at bounding box center [673, 306] width 370 height 34
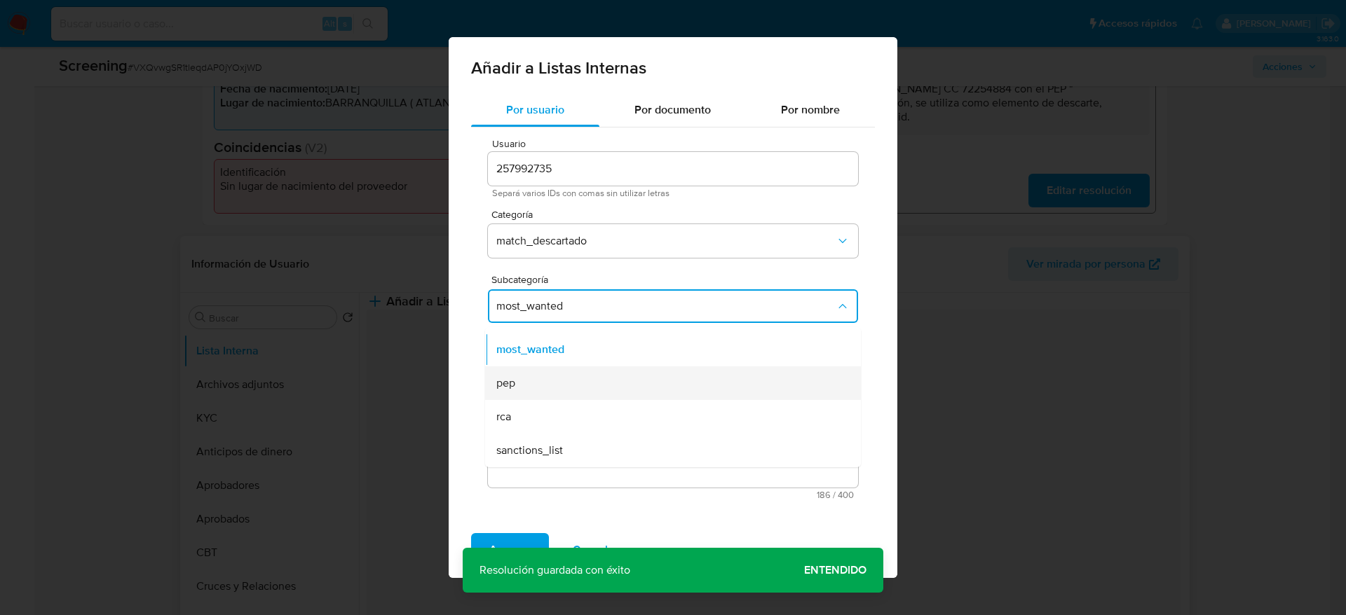
click at [548, 376] on div "pep" at bounding box center [668, 384] width 345 height 34
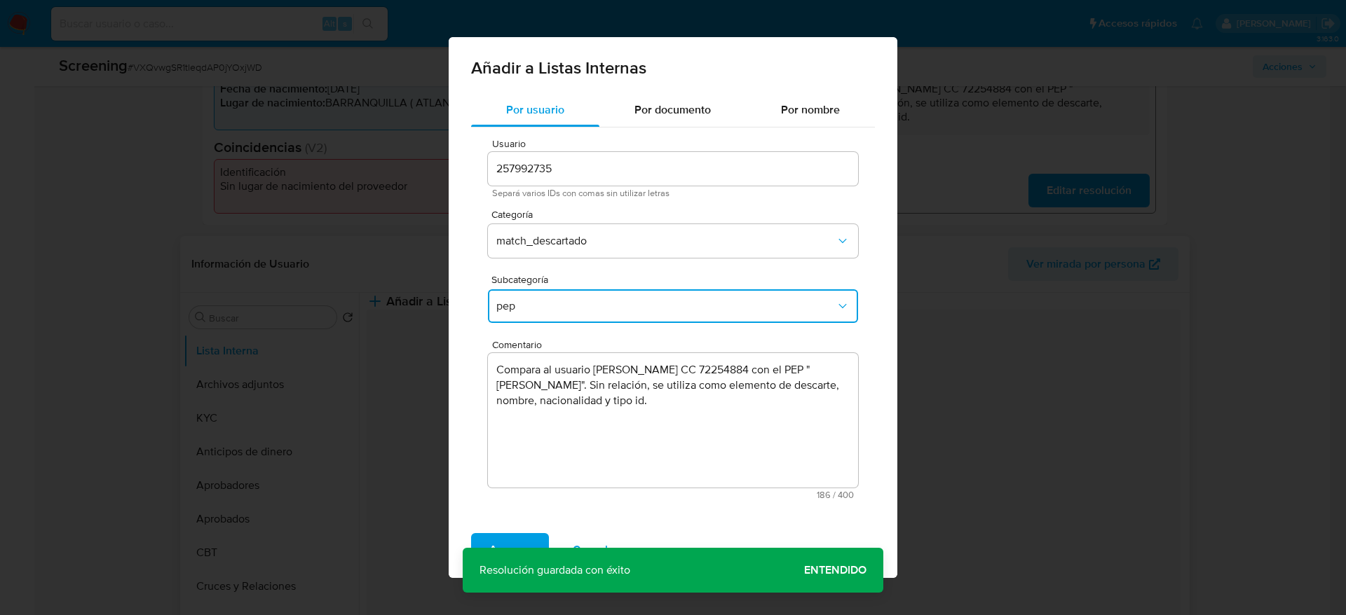
click at [497, 527] on div "Agregar Cancelar" at bounding box center [673, 550] width 449 height 56
click at [497, 535] on span "Agregar" at bounding box center [509, 550] width 41 height 31
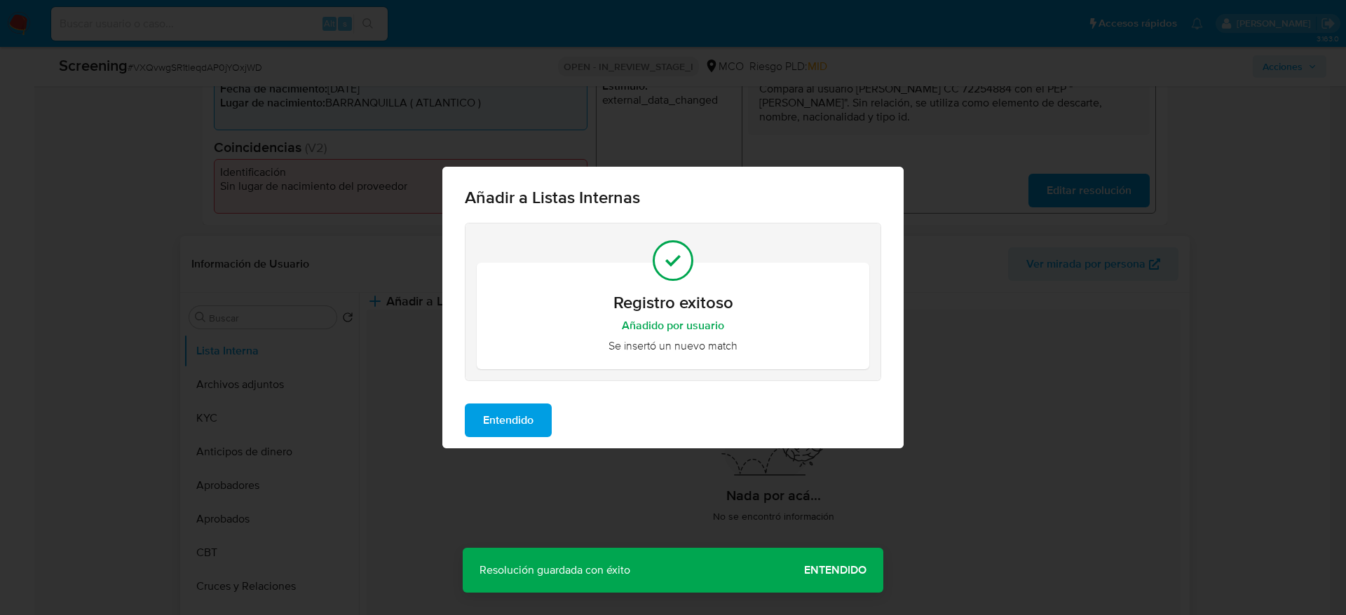
click at [516, 427] on span "Entendido" at bounding box center [508, 420] width 50 height 31
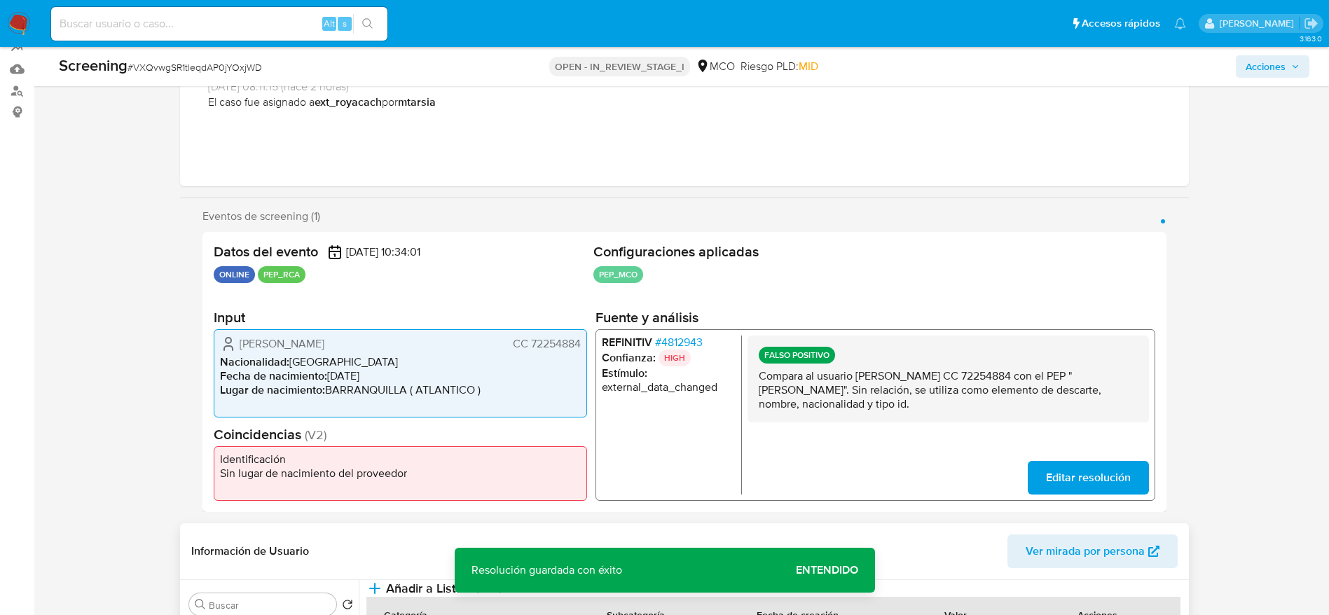
scroll to position [0, 0]
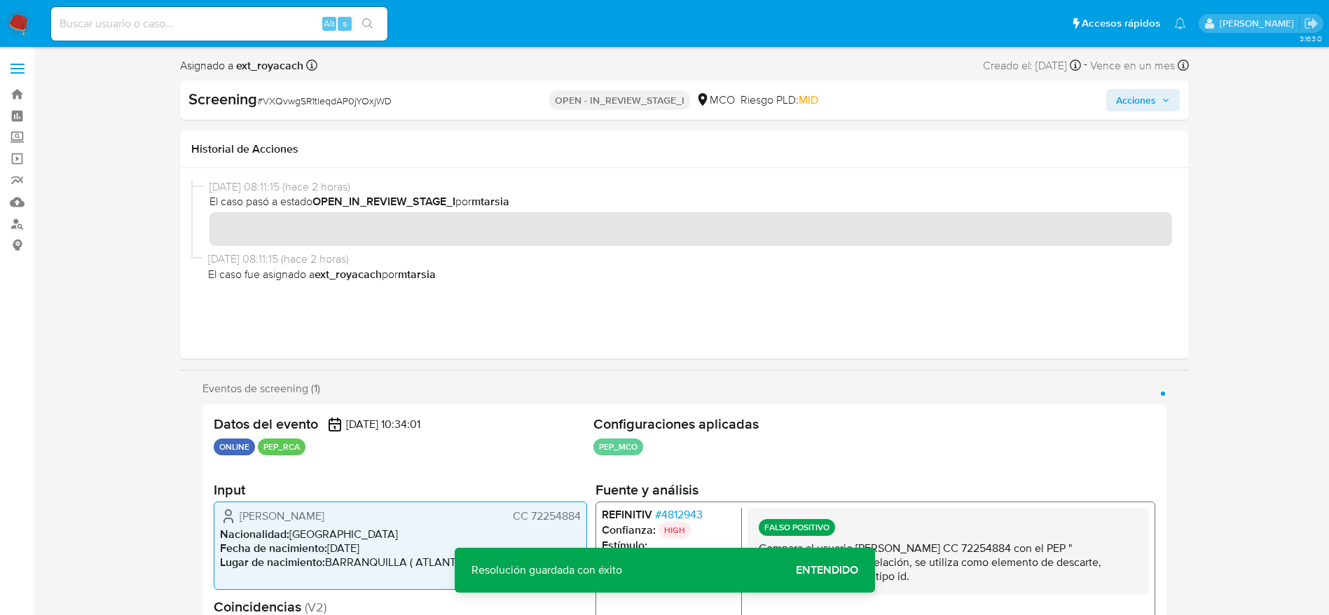
click at [1137, 95] on span "Acciones" at bounding box center [1136, 100] width 40 height 22
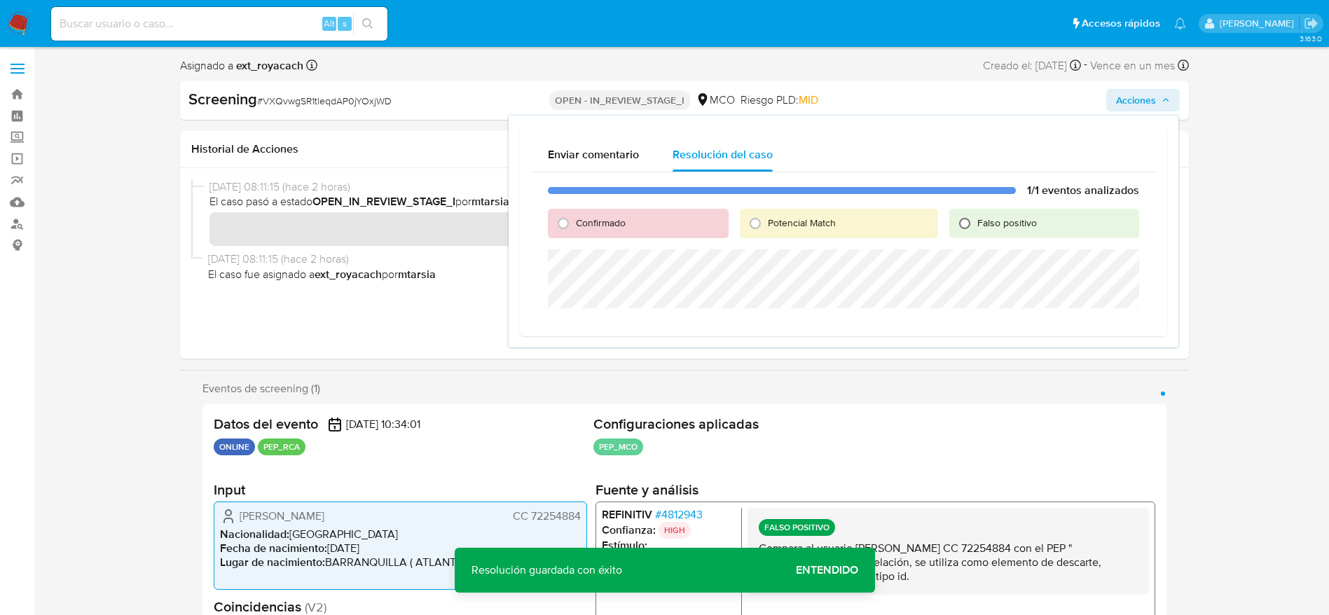
click at [957, 222] on input "Falso positivo" at bounding box center [965, 223] width 22 height 22
radio input "true"
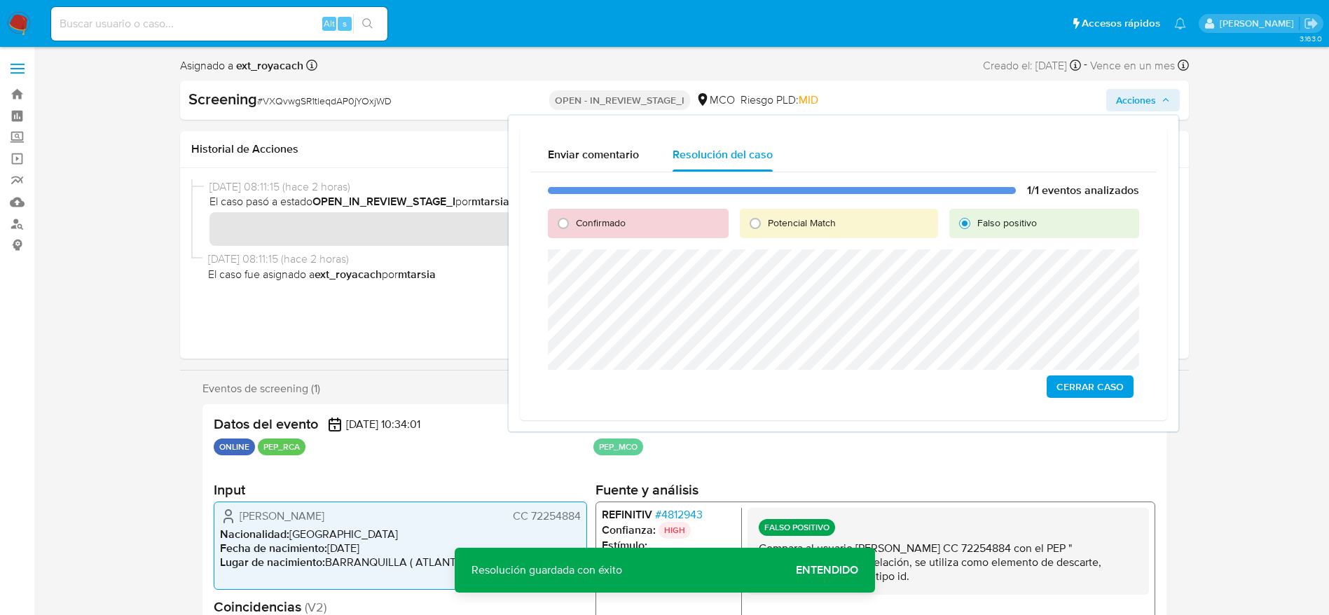
click at [1089, 390] on span "Cerrar Caso" at bounding box center [1090, 387] width 67 height 20
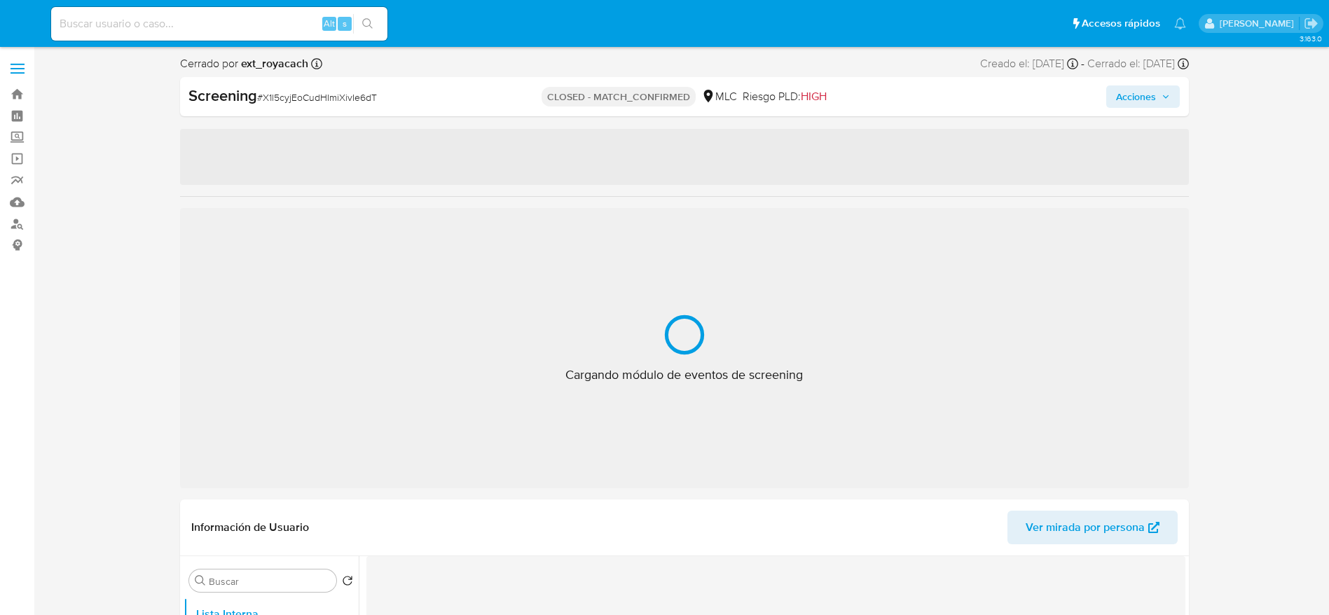
select select "10"
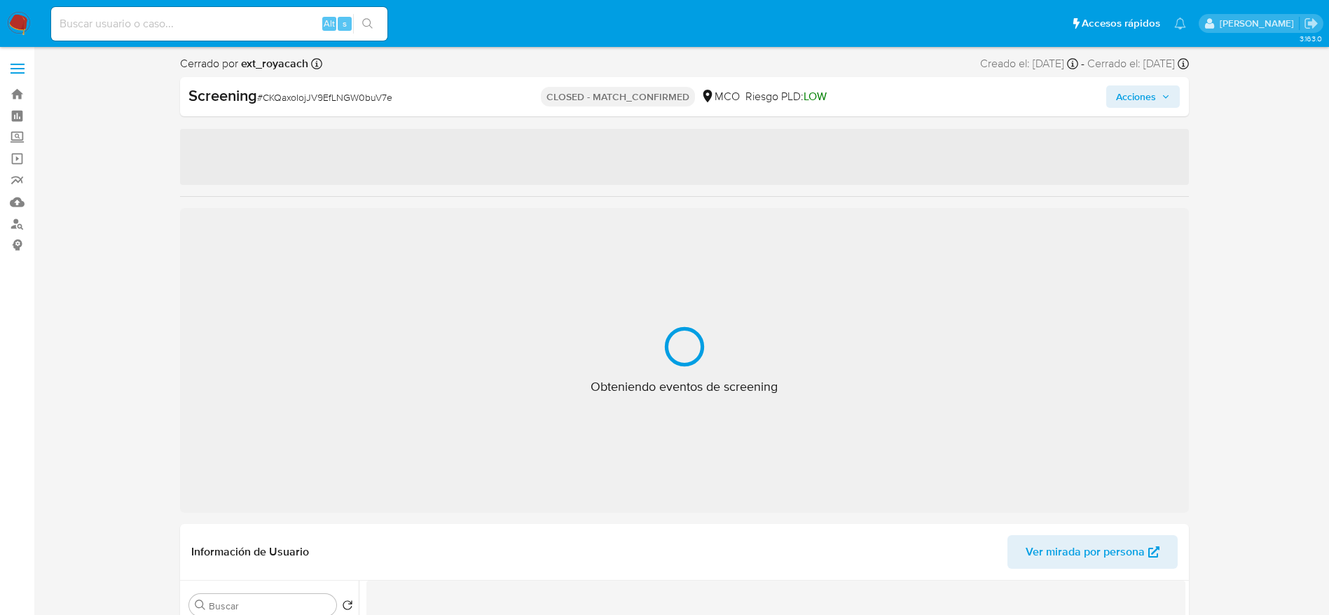
select select "10"
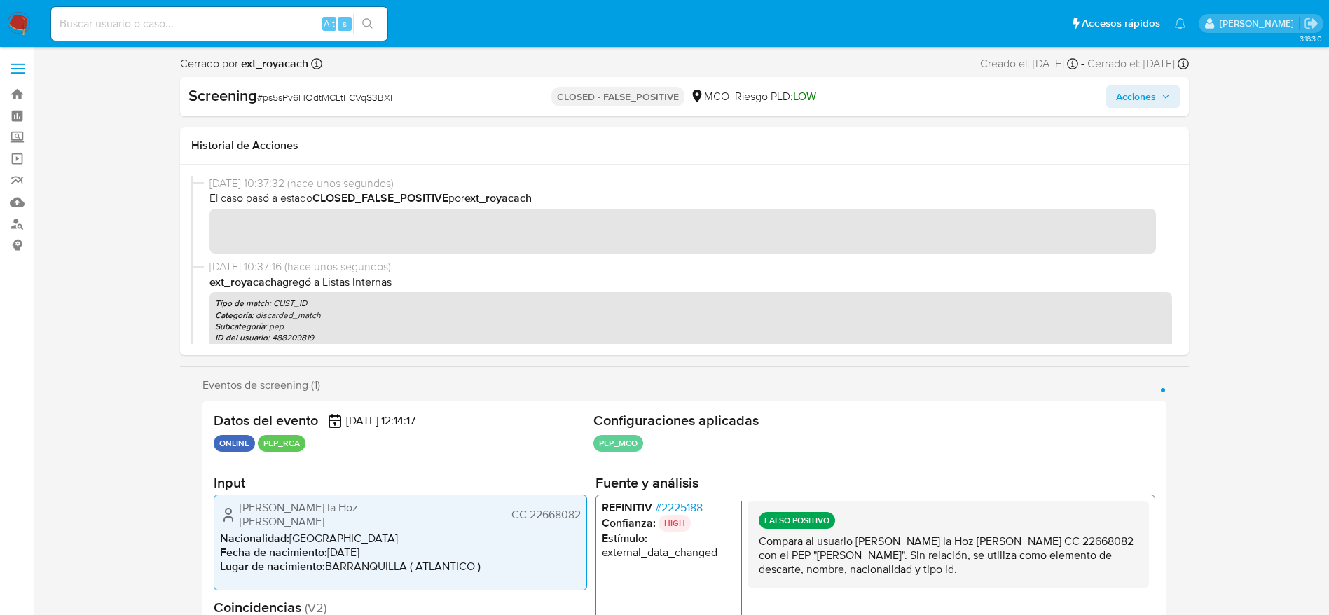
click at [683, 505] on span "# 2225188" at bounding box center [679, 508] width 48 height 14
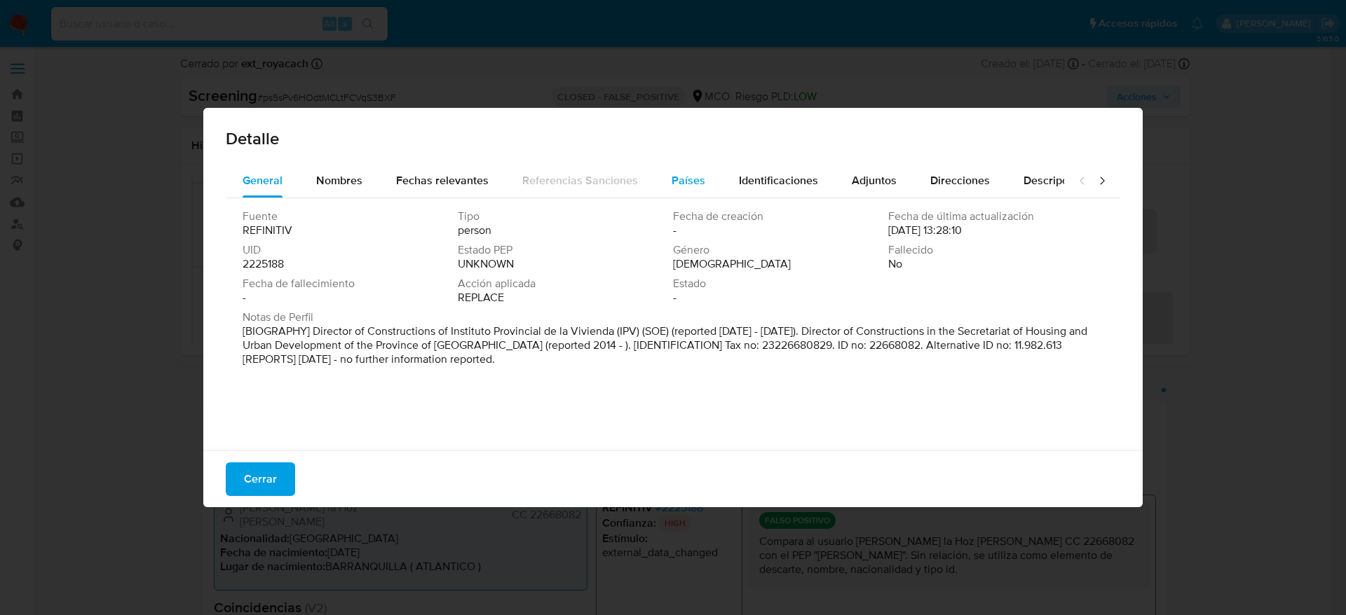
click at [676, 192] on div "Países" at bounding box center [688, 181] width 34 height 34
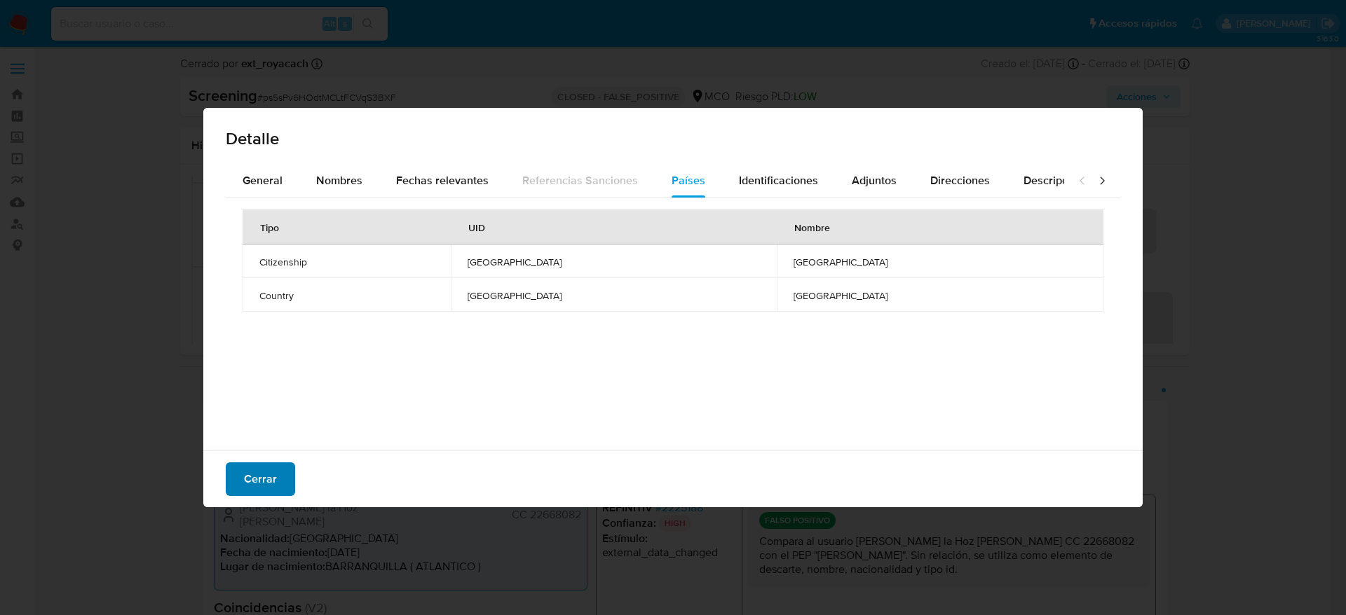
click at [229, 480] on button "Cerrar" at bounding box center [260, 480] width 69 height 34
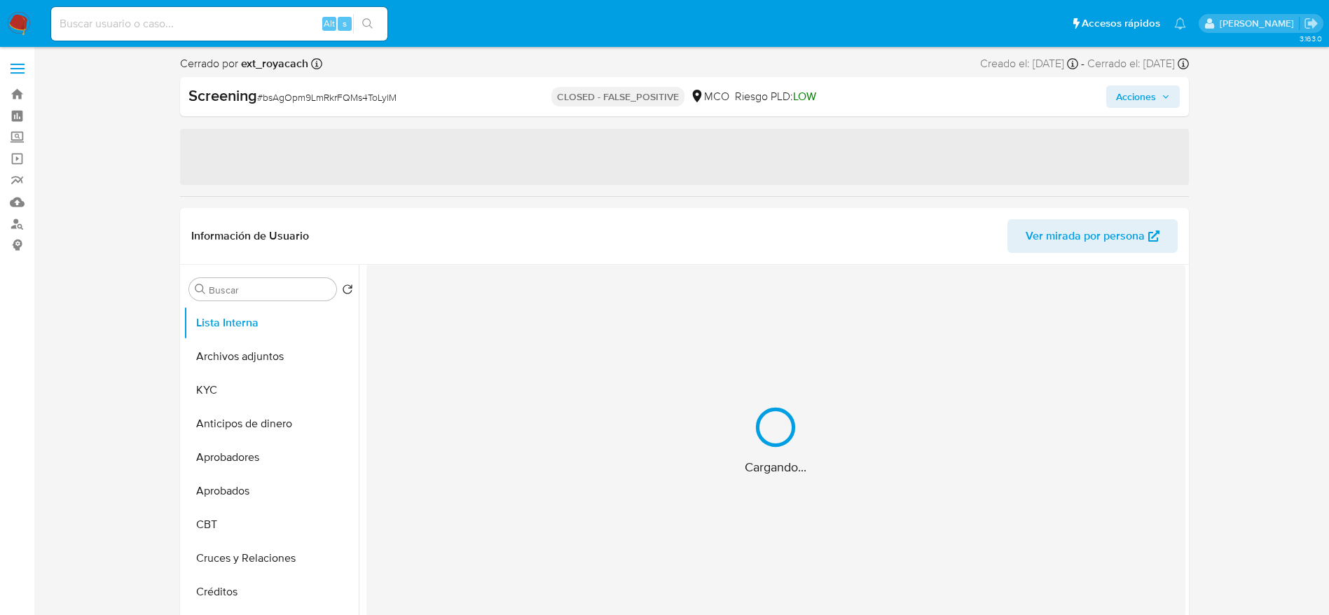
select select "10"
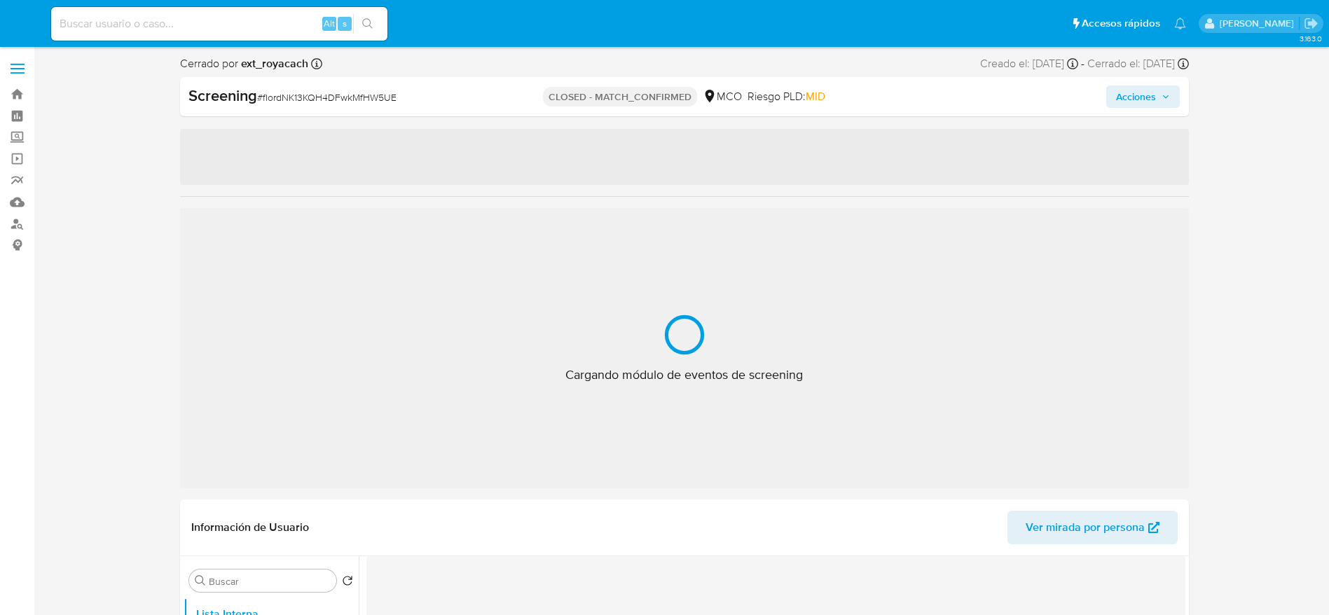
select select "10"
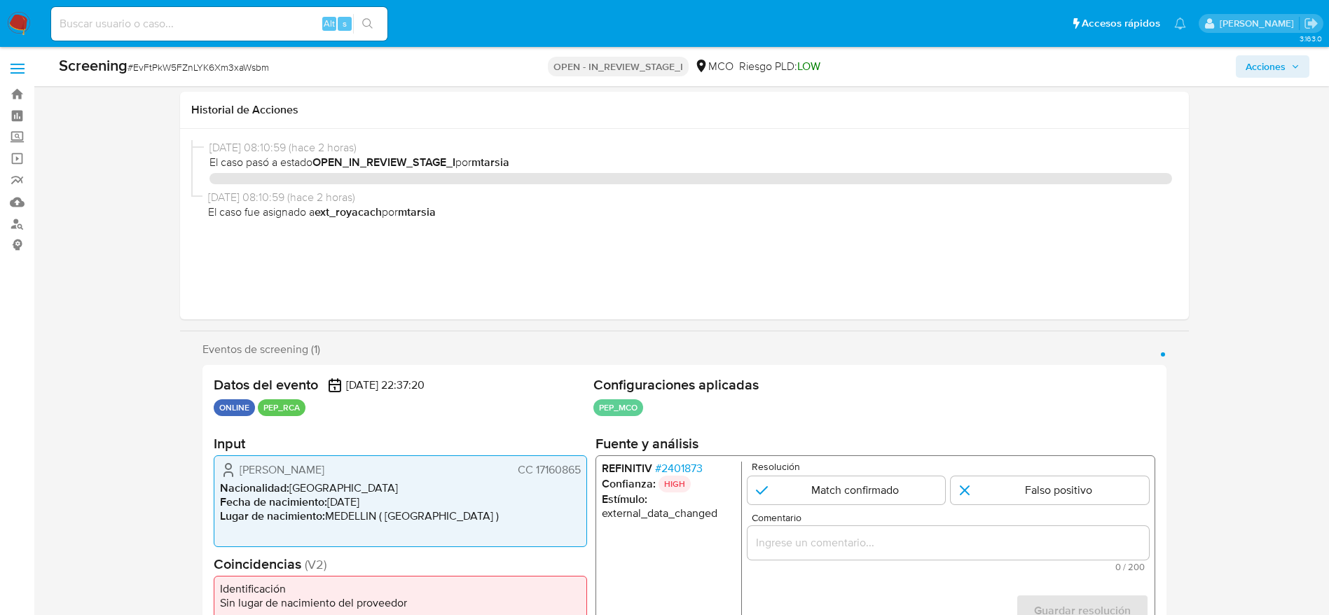
select select "10"
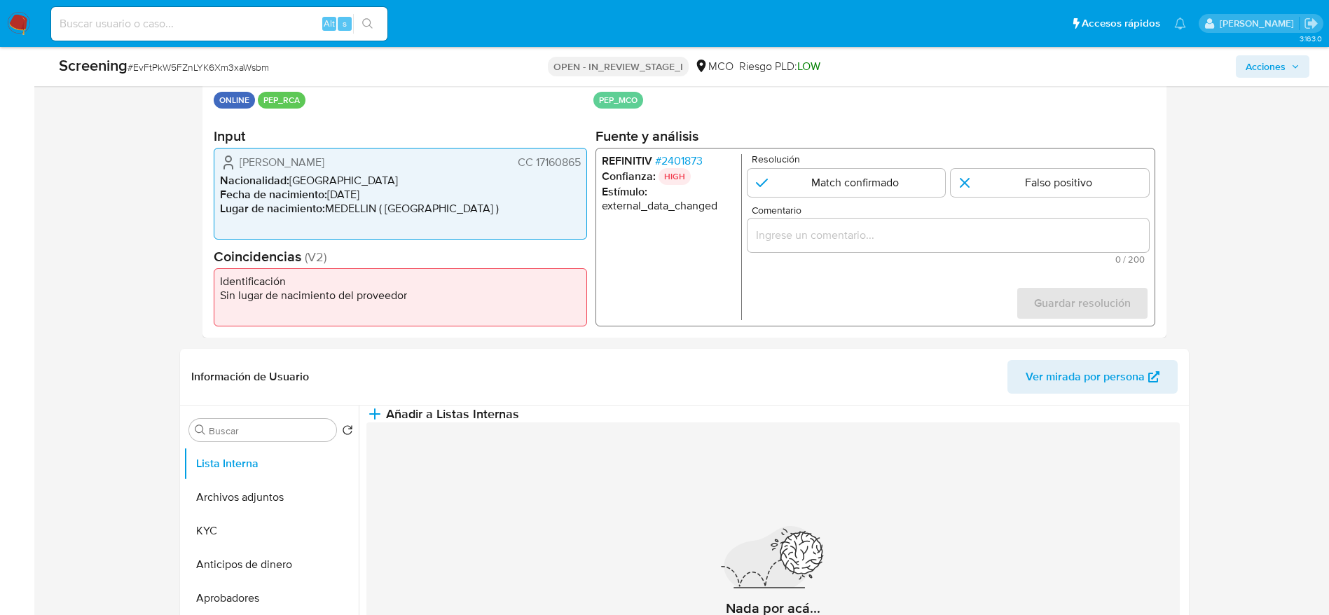
scroll to position [315, 0]
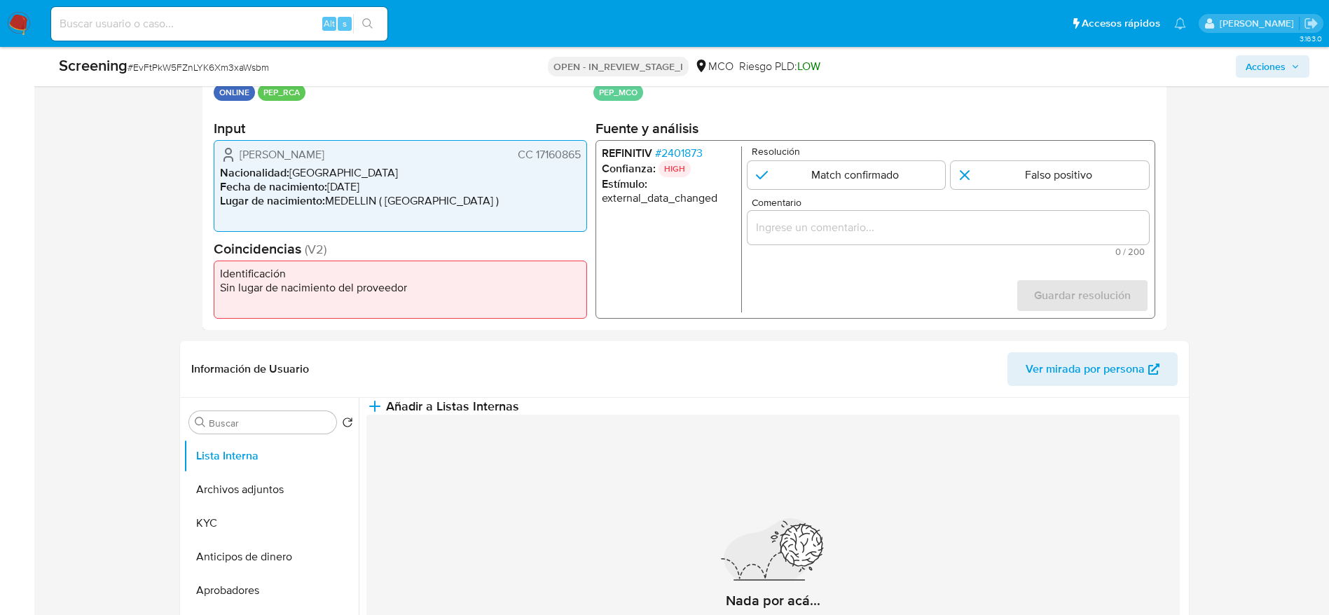
click at [656, 149] on span "# 2401873" at bounding box center [679, 153] width 48 height 14
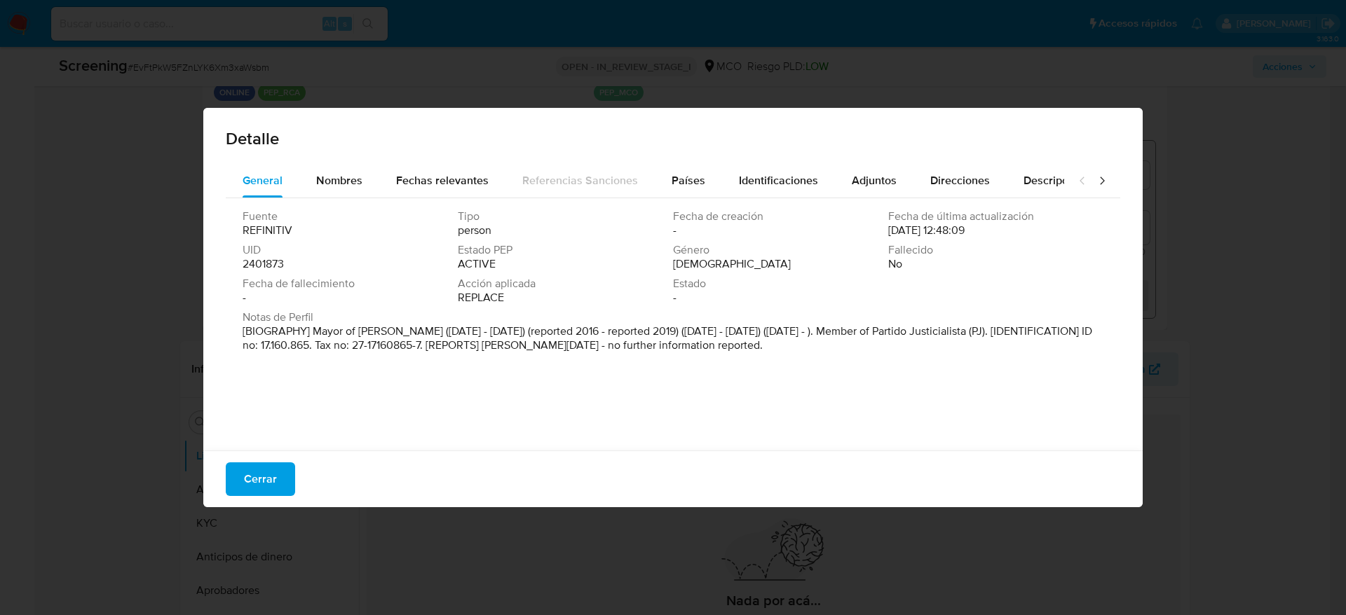
click at [245, 504] on div "Cerrar" at bounding box center [672, 479] width 939 height 57
click at [253, 476] on span "Cerrar" at bounding box center [260, 479] width 33 height 31
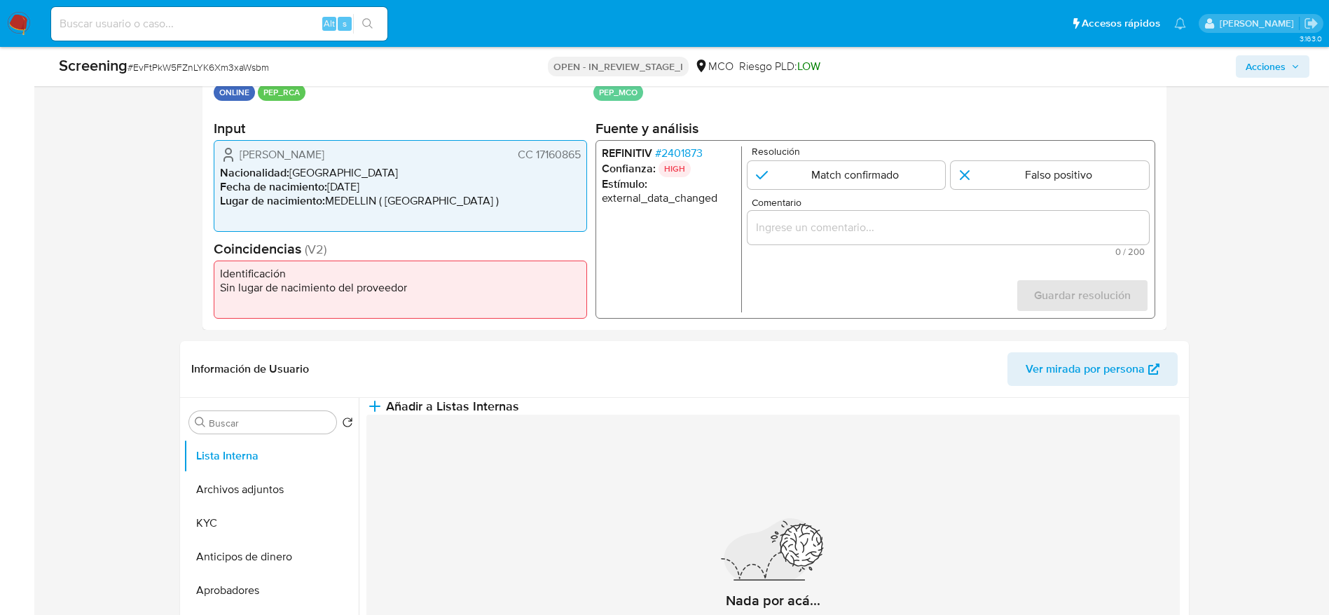
click at [197, 64] on span "# EvFtPkW5FZnLYK6Xm3xaWsbm" at bounding box center [199, 67] width 142 height 14
copy span "EvFtPkW5FZnLYK6Xm3xaWsbm"
drag, startPoint x: 205, startPoint y: 153, endPoint x: 589, endPoint y: 154, distance: 384.0
click at [589, 154] on div "Datos del evento 11/10/2025 22:37:20 ONLINE PEP_RCA Configuraciones aplicadas P…" at bounding box center [685, 190] width 964 height 280
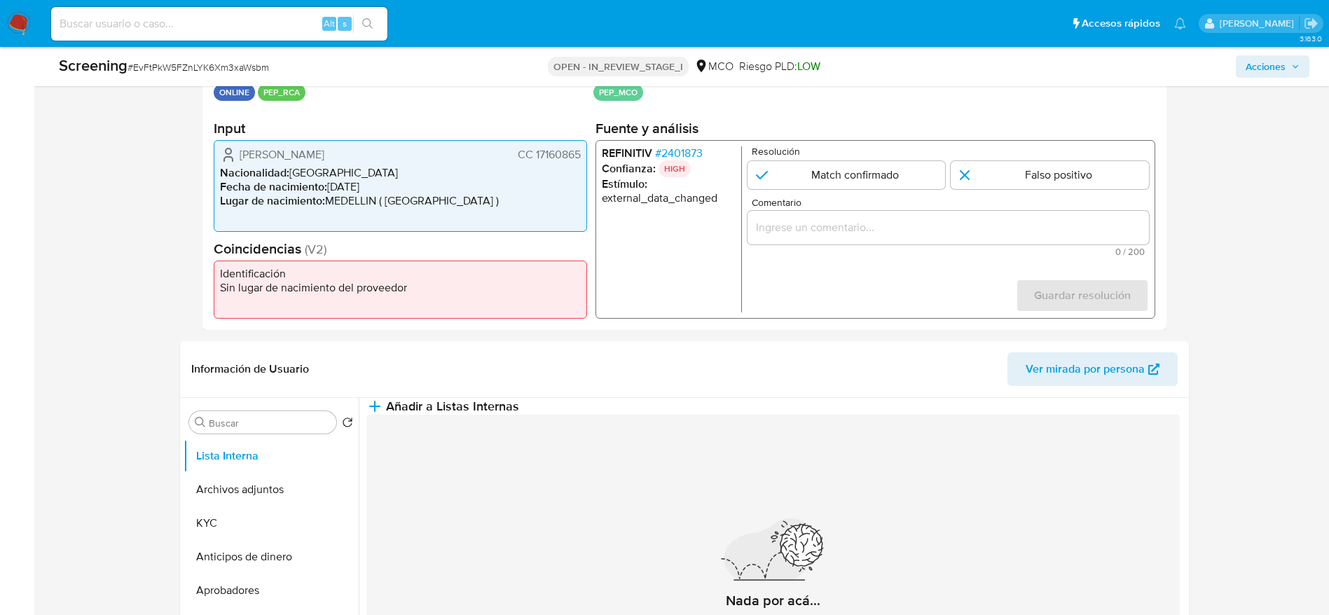
click at [669, 151] on span "# 2401873" at bounding box center [679, 153] width 48 height 14
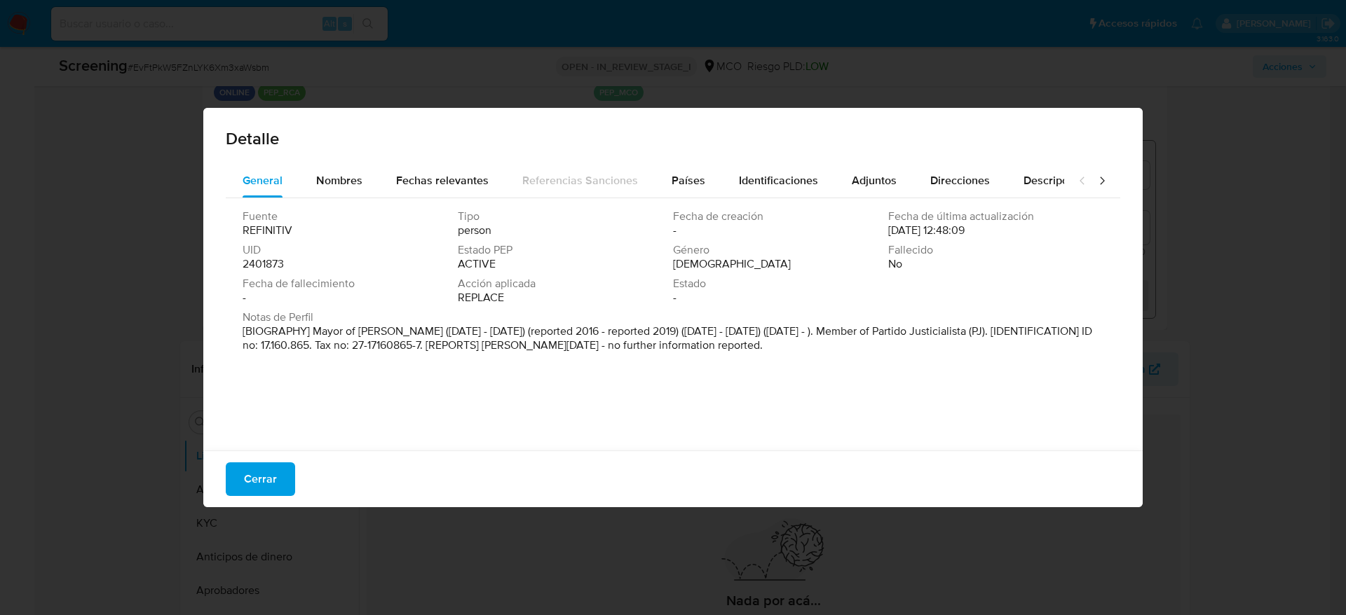
drag, startPoint x: 391, startPoint y: 399, endPoint x: 364, endPoint y: 383, distance: 32.1
click at [363, 390] on div "Fuente REFINITIV Tipo person Fecha de creación - Fecha de última actualización …" at bounding box center [673, 320] width 894 height 245
drag, startPoint x: 357, startPoint y: 330, endPoint x: 409, endPoint y: 334, distance: 52.7
click at [409, 334] on p "[BIOGRAPHY] Mayor of Luan Toro (Dec 2011 - Dec 2015) (reported 2016 - reported …" at bounding box center [671, 338] width 858 height 28
click at [246, 474] on span "Cerrar" at bounding box center [260, 479] width 33 height 31
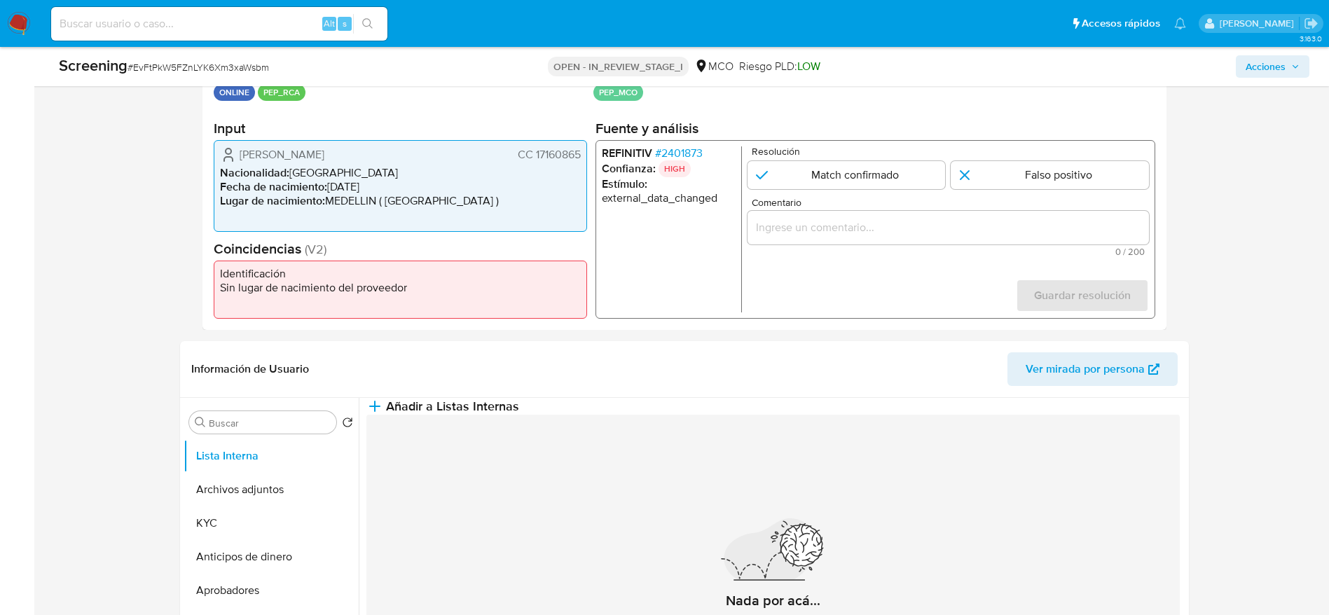
click at [798, 240] on div "1 de 1" at bounding box center [948, 228] width 402 height 34
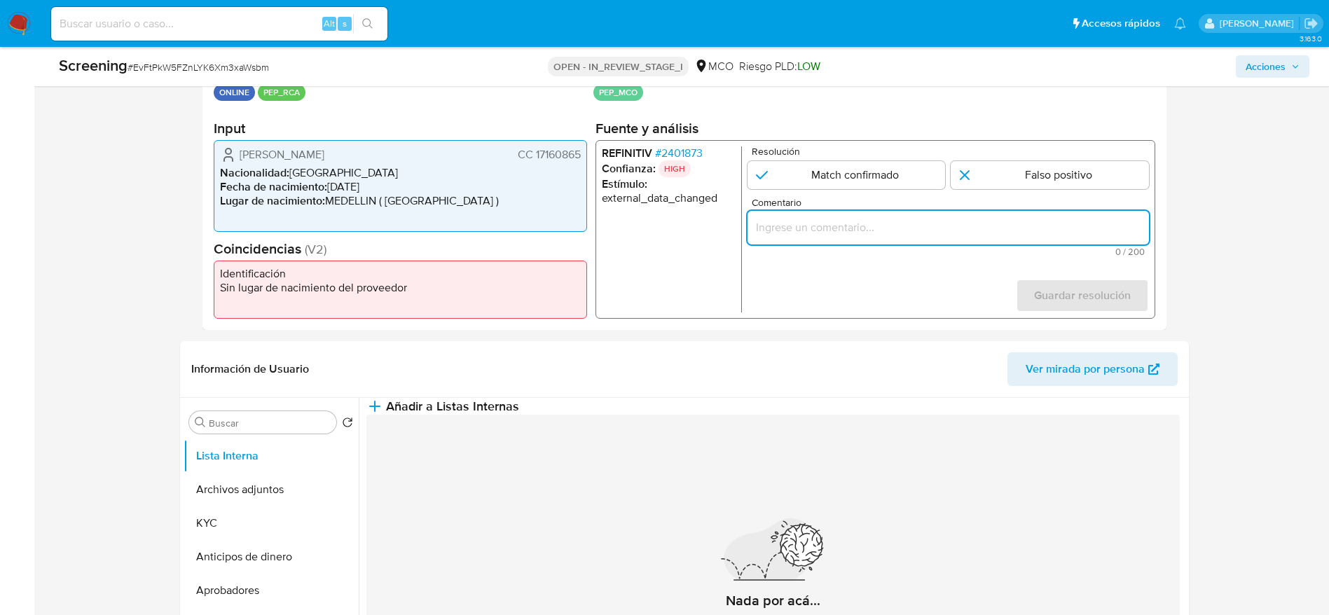
click at [813, 232] on input "Comentario" at bounding box center [948, 228] width 402 height 18
paste input "Caso generado sobre el usuario Francisco Luis Mallarino Zea. El titular de la c…"
type input "Caso generado sobre el usuario Francisco Luis Mallarino Zea. El titular de la c…"
click at [859, 183] on input "1 de 1" at bounding box center [846, 175] width 198 height 28
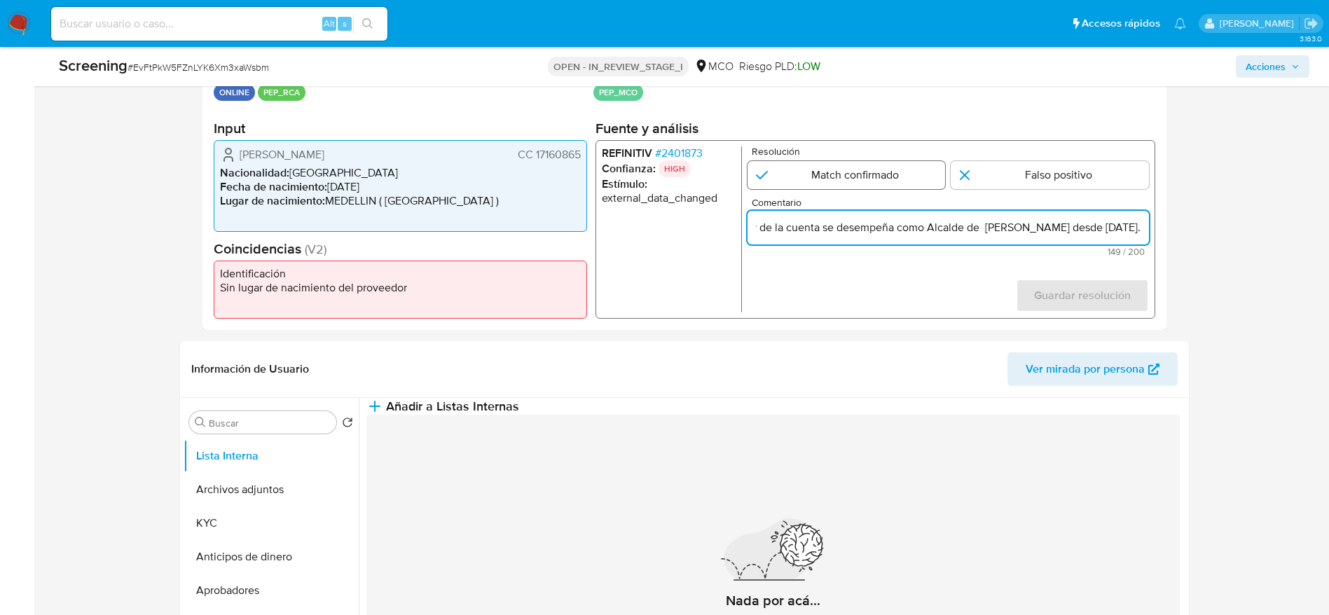
radio input "true"
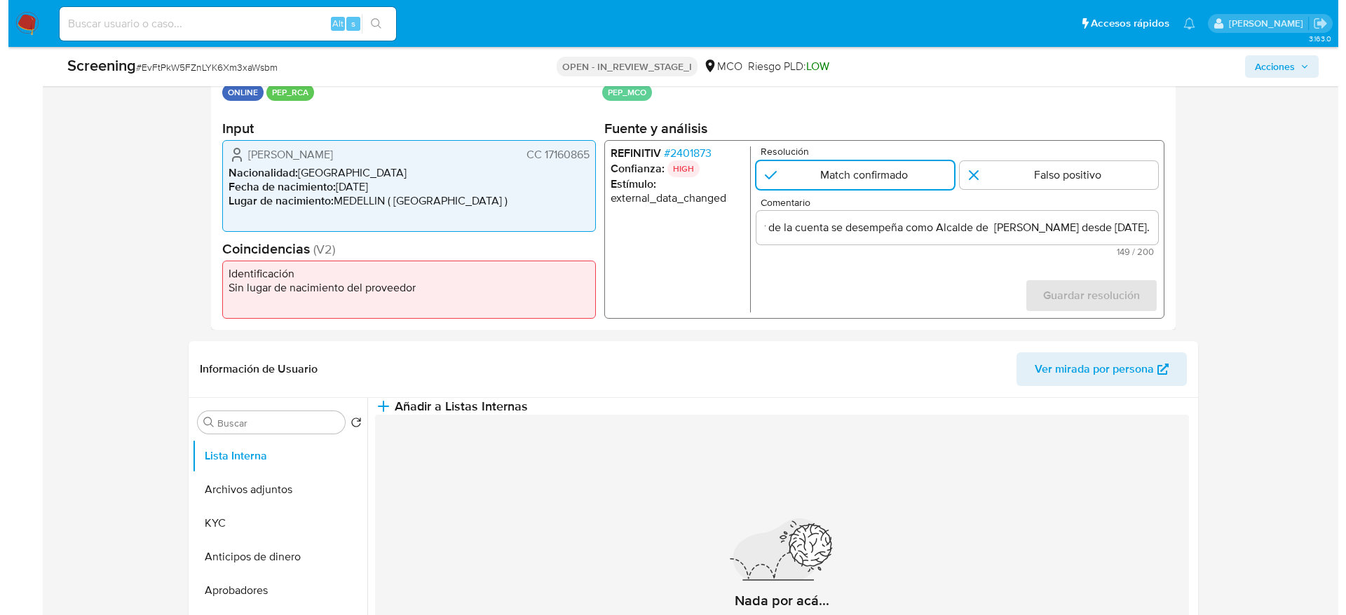
scroll to position [0, 0]
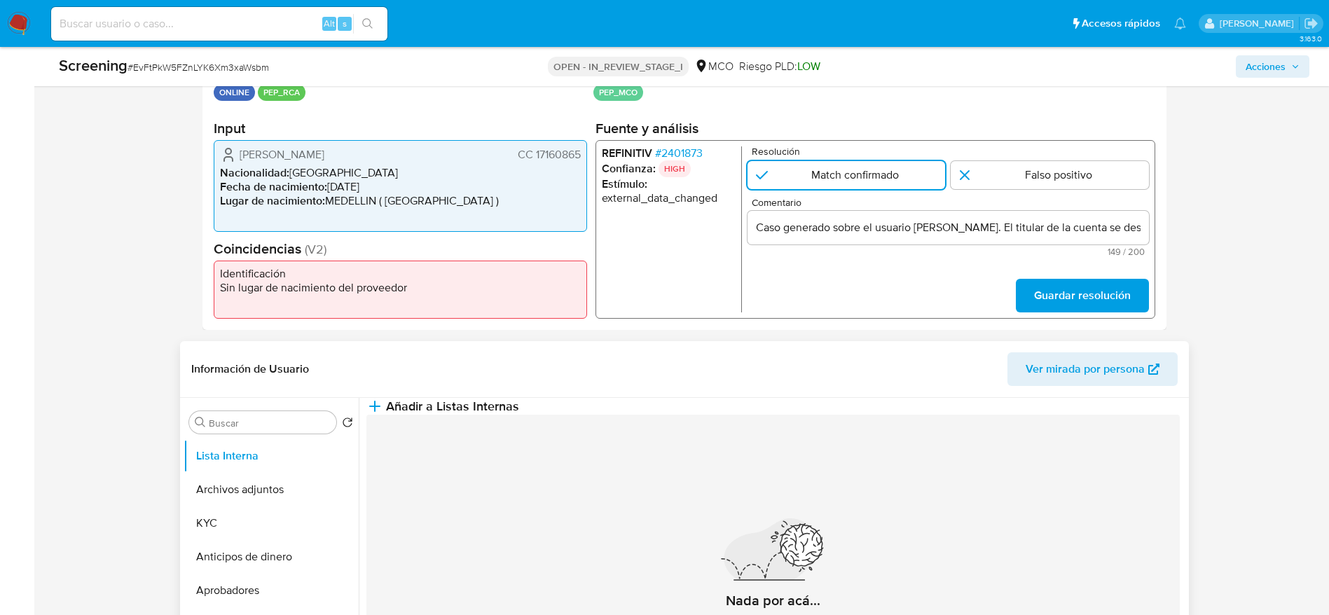
drag, startPoint x: 1095, startPoint y: 286, endPoint x: 723, endPoint y: 384, distance: 384.8
click at [1092, 289] on span "Guardar resolución" at bounding box center [1082, 295] width 97 height 31
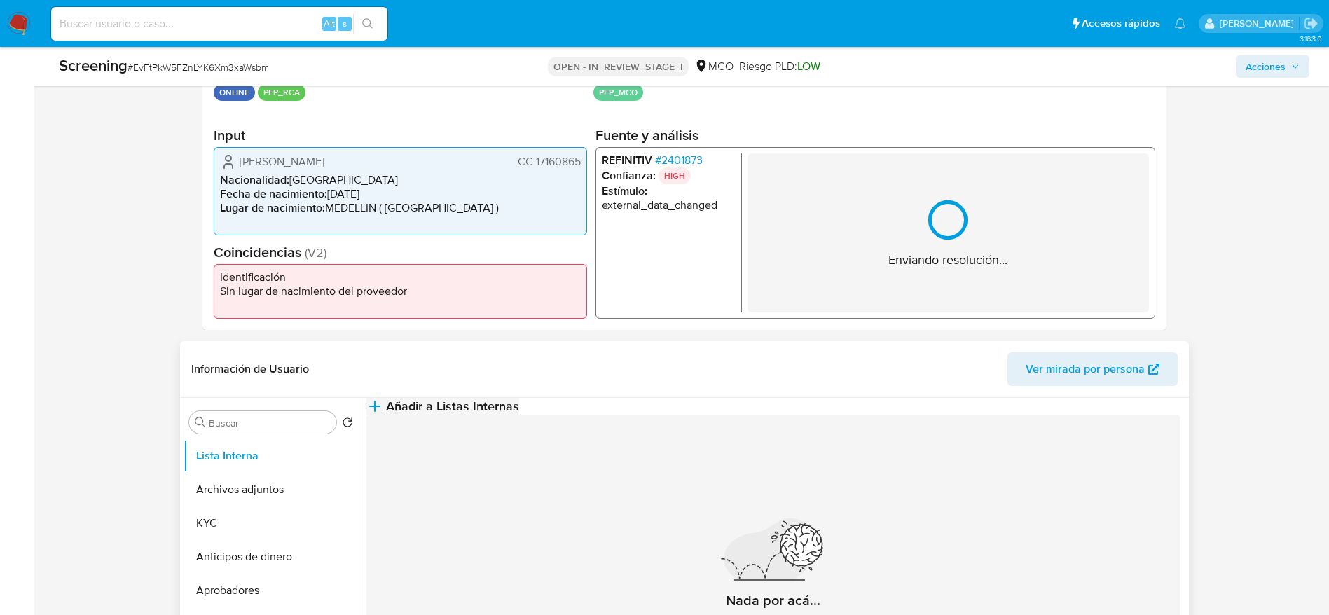
click at [519, 407] on button "Añadir a Listas Internas" at bounding box center [443, 406] width 153 height 17
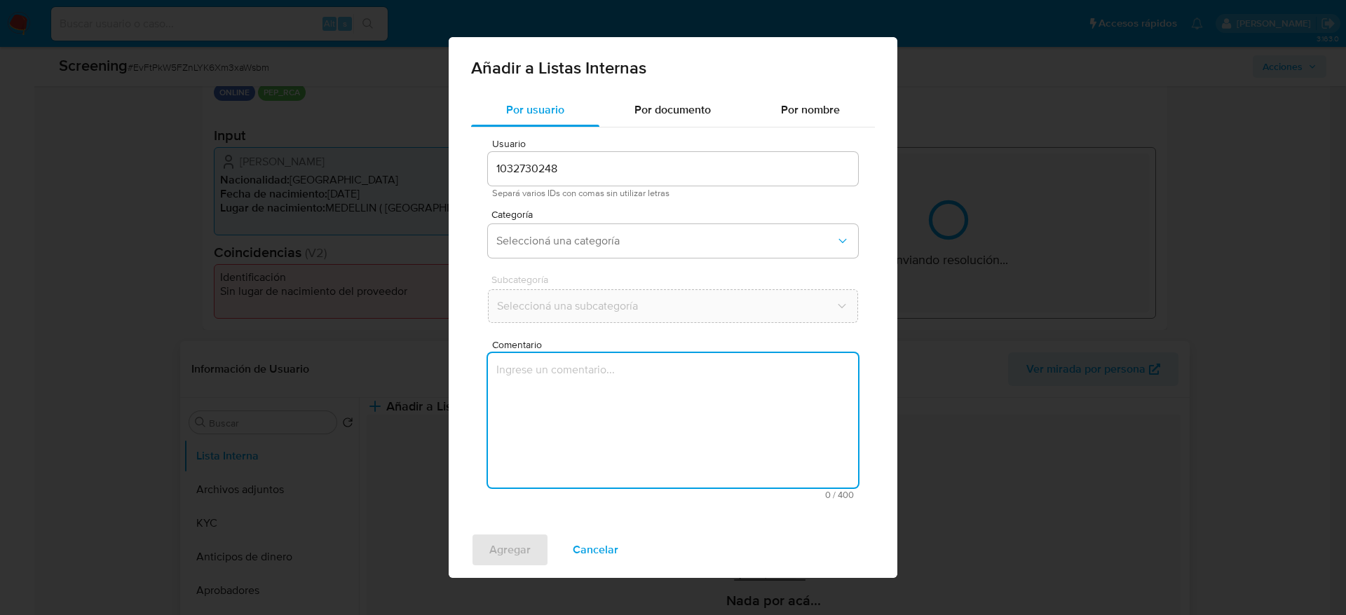
drag, startPoint x: 681, startPoint y: 401, endPoint x: 681, endPoint y: 371, distance: 29.4
click at [681, 399] on textarea "Comentario" at bounding box center [673, 420] width 370 height 135
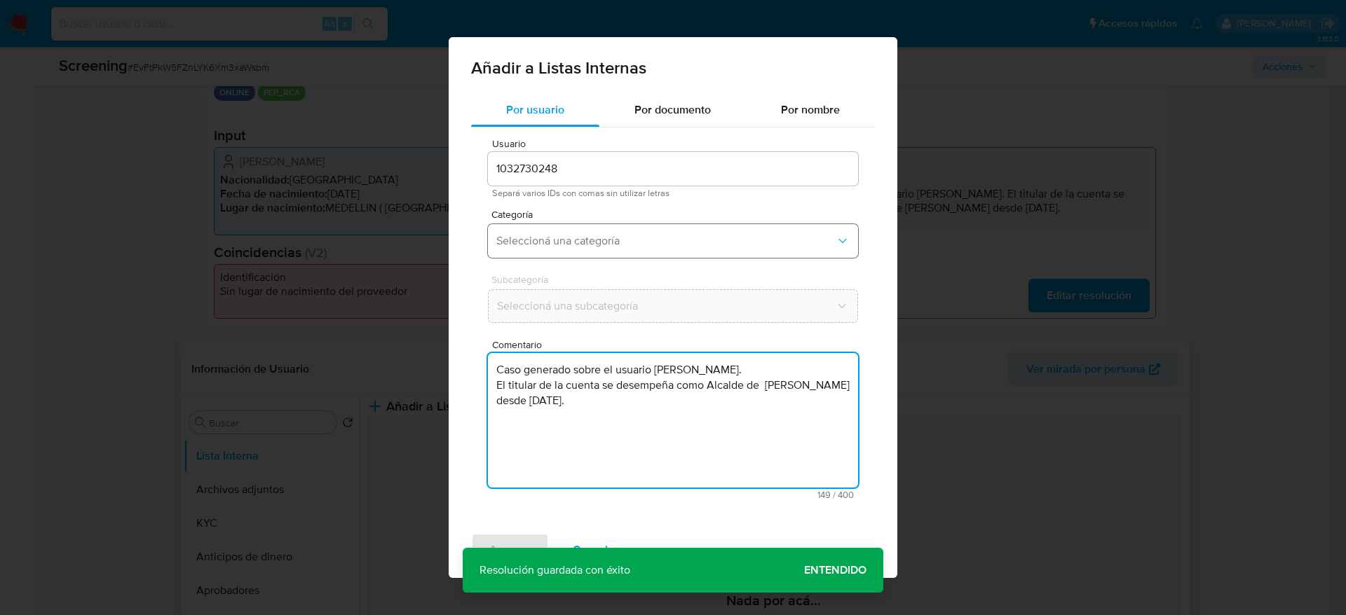
type textarea "Caso generado sobre el usuario Francisco Luis Mallarino Zea. El titular de la c…"
click at [652, 247] on span "Seleccioná una categoría" at bounding box center [665, 241] width 339 height 14
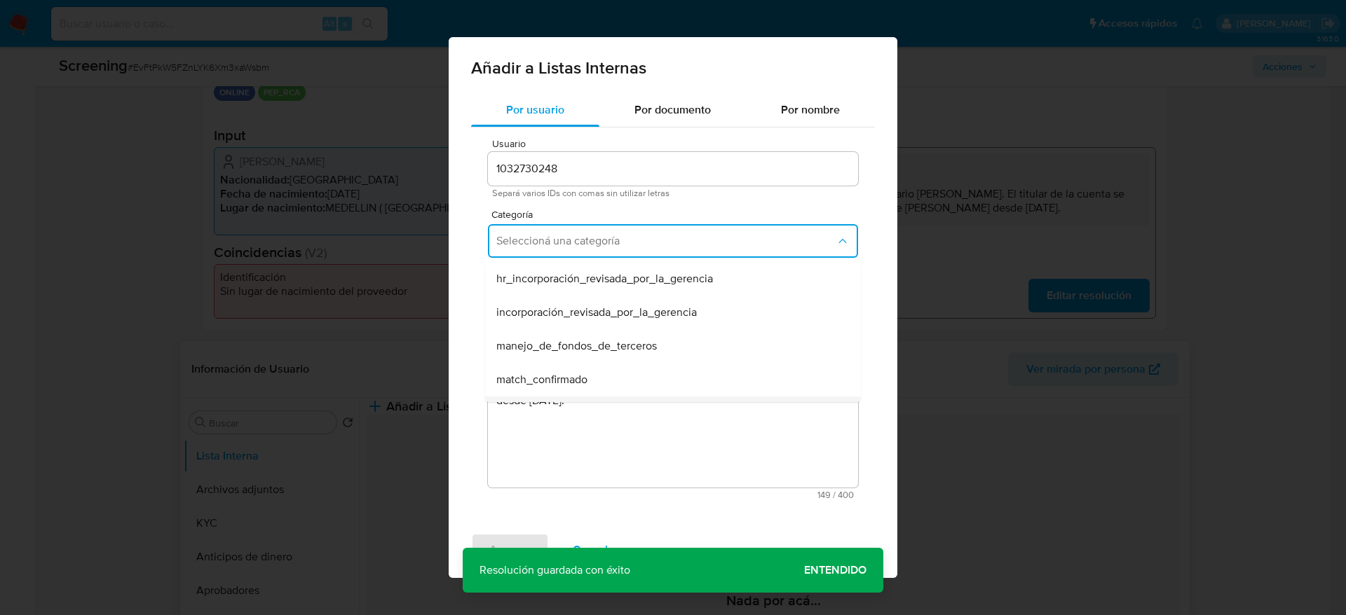
scroll to position [105, 0]
click at [595, 281] on div "match_confirmado" at bounding box center [668, 275] width 345 height 34
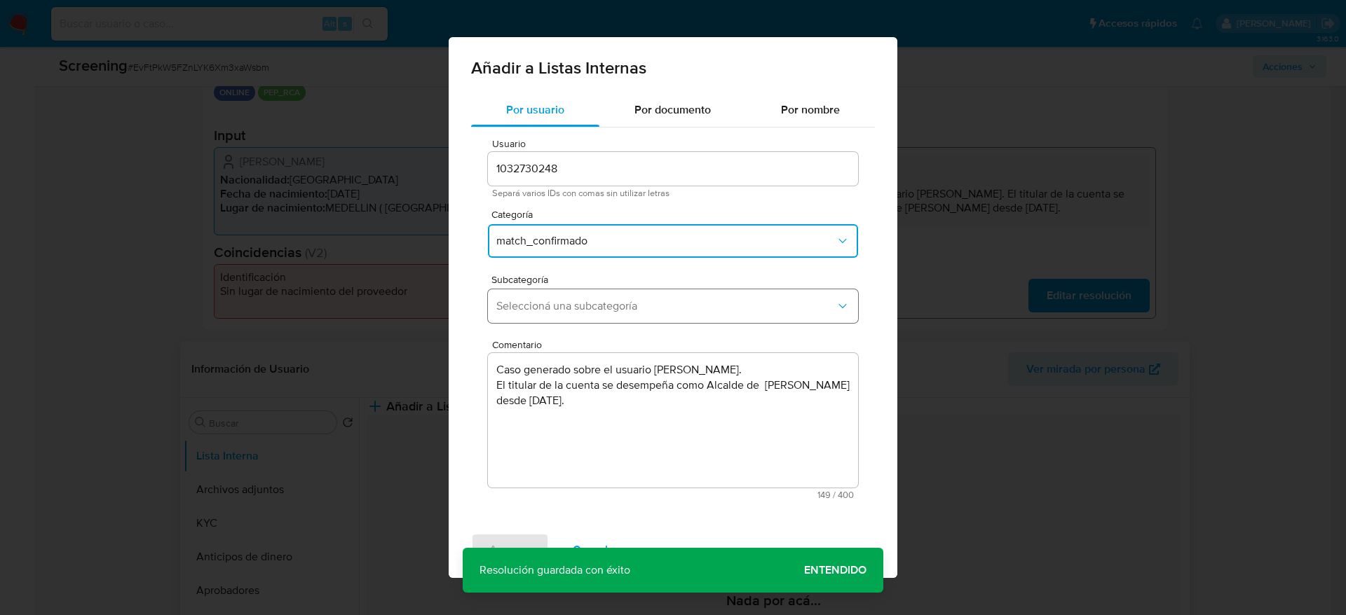
drag, startPoint x: 578, startPoint y: 292, endPoint x: 575, endPoint y: 311, distance: 19.2
click at [578, 299] on button "Seleccioná una subcategoría" at bounding box center [673, 306] width 370 height 34
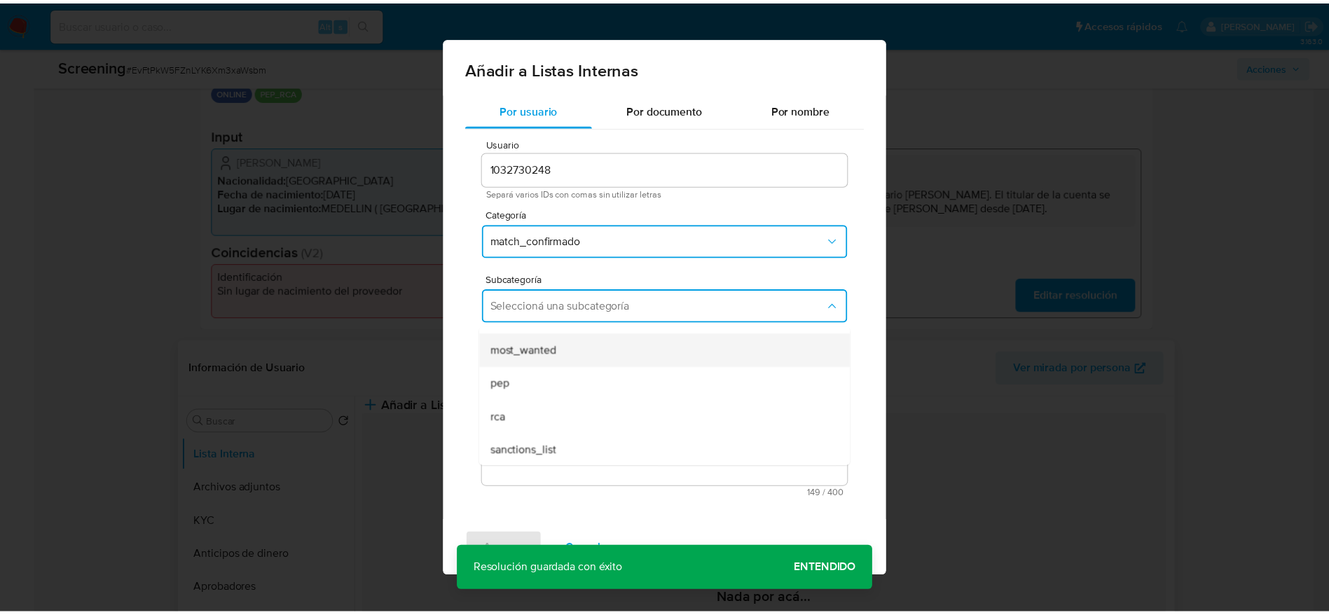
scroll to position [95, 0]
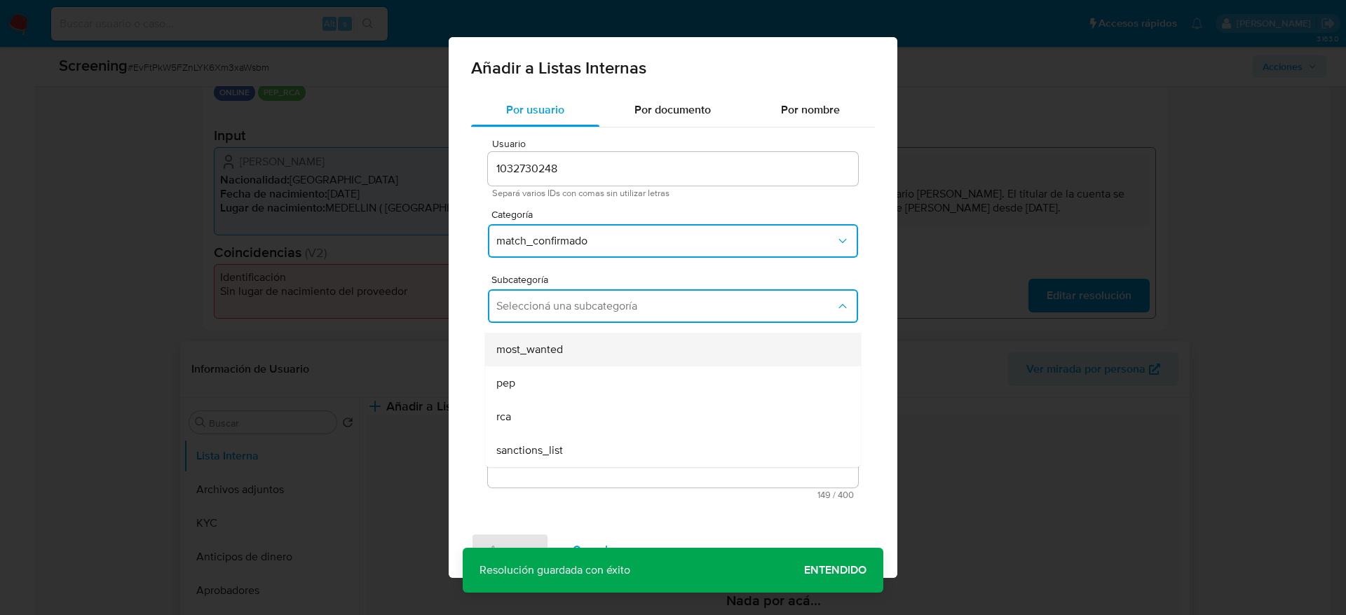
click at [553, 389] on div "pep" at bounding box center [668, 384] width 345 height 34
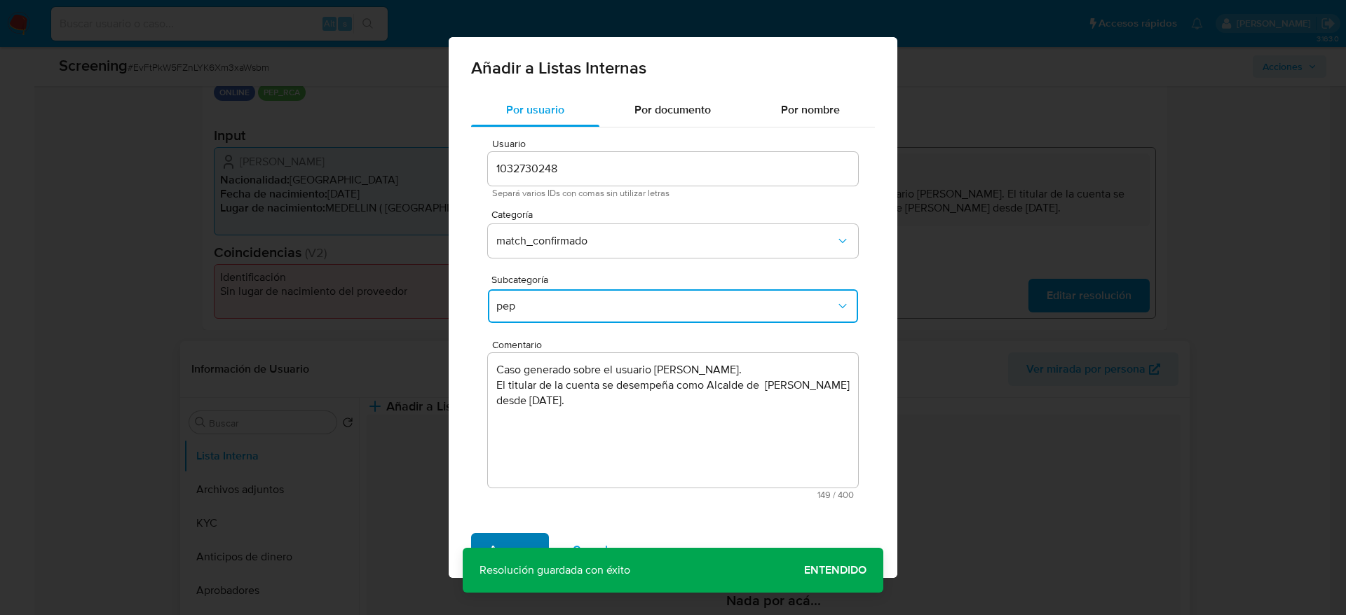
click at [540, 537] on button "Agregar" at bounding box center [510, 550] width 78 height 34
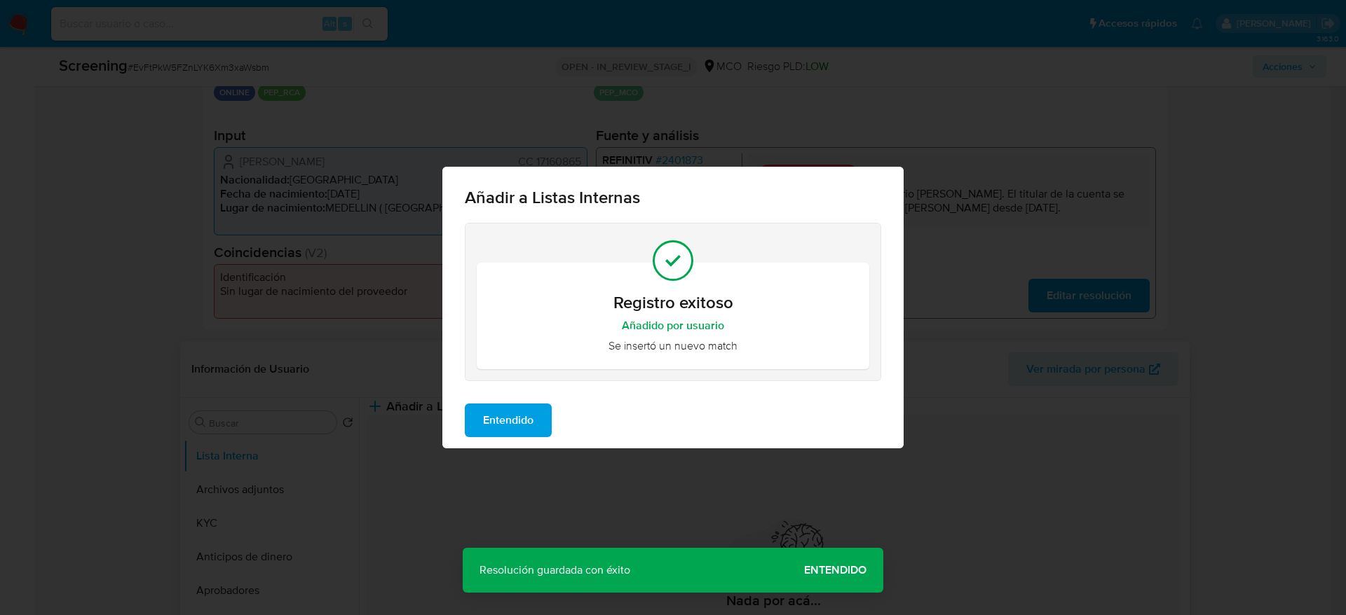
click at [531, 426] on span "Entendido" at bounding box center [508, 420] width 50 height 31
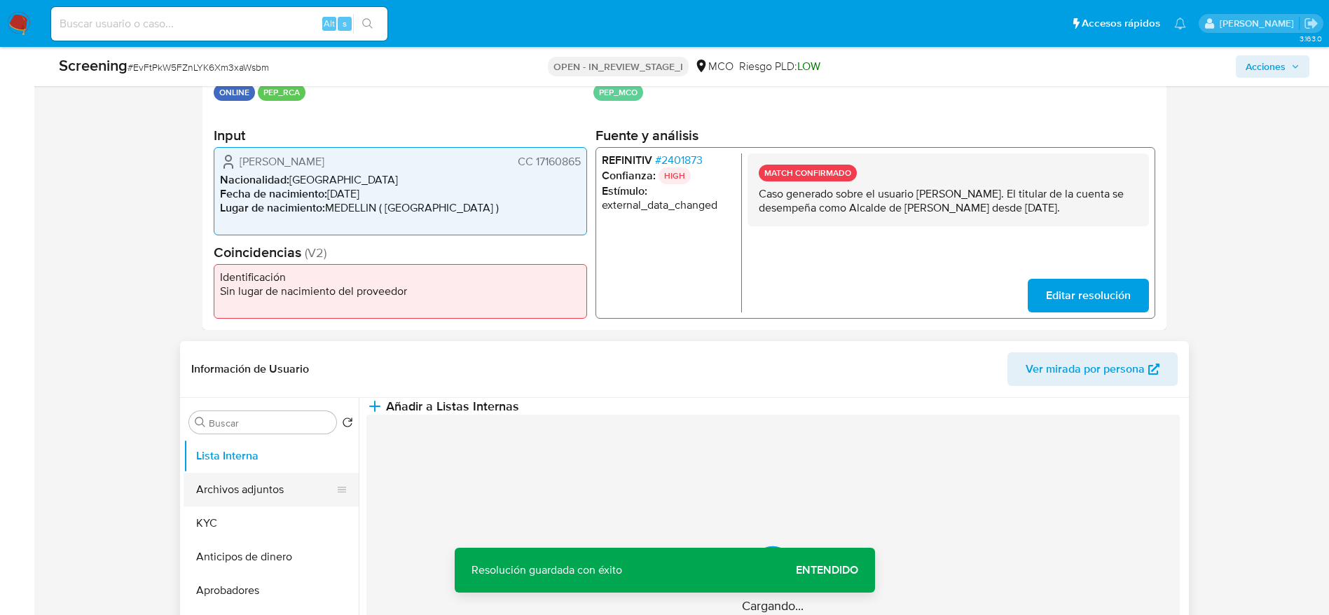
click at [242, 491] on button "Archivos adjuntos" at bounding box center [266, 490] width 164 height 34
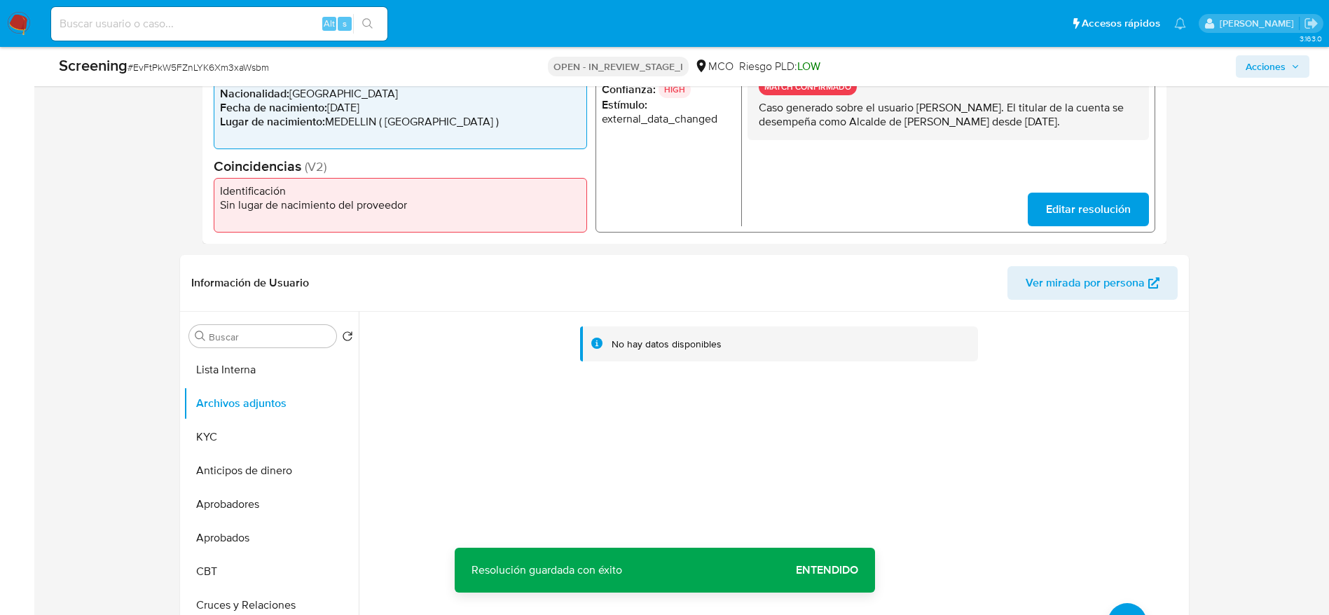
scroll to position [420, 0]
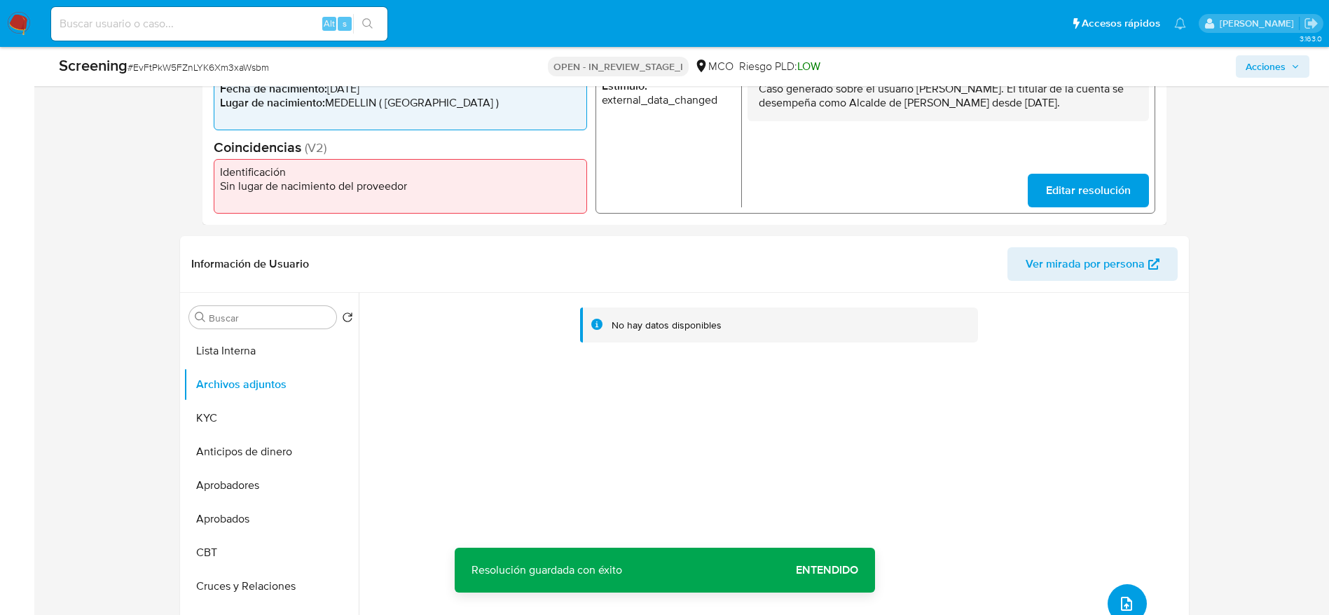
click at [1135, 605] on button "upload-file" at bounding box center [1127, 603] width 39 height 39
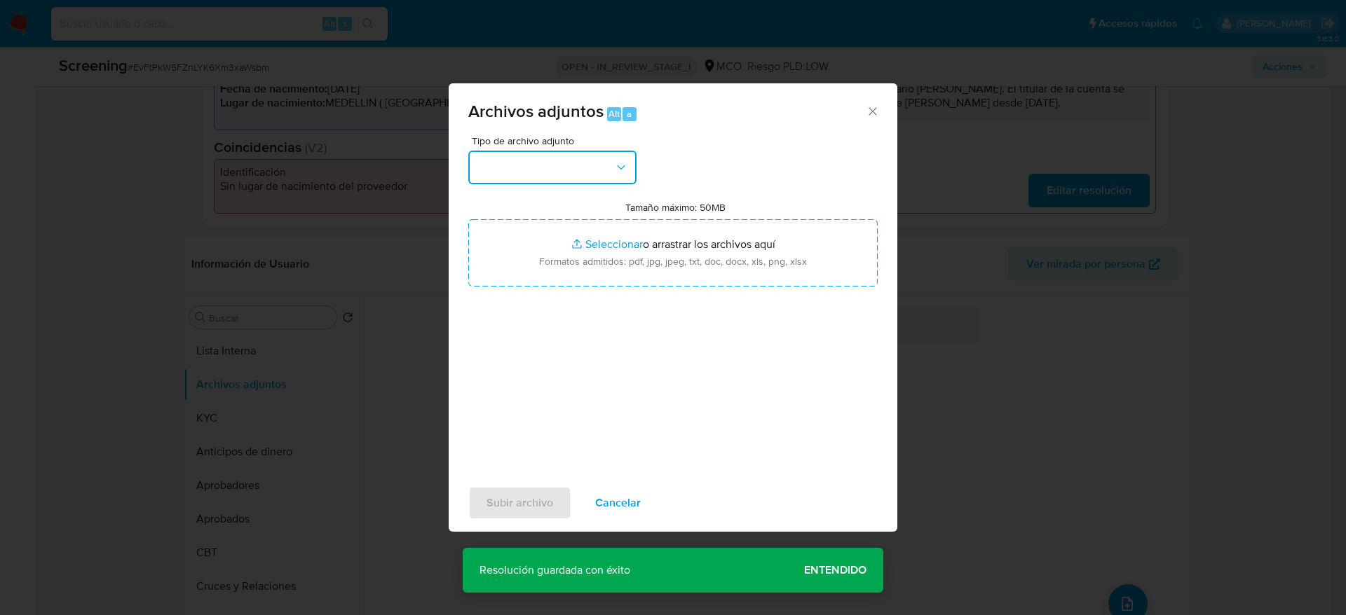
click at [542, 163] on button "button" at bounding box center [552, 168] width 168 height 34
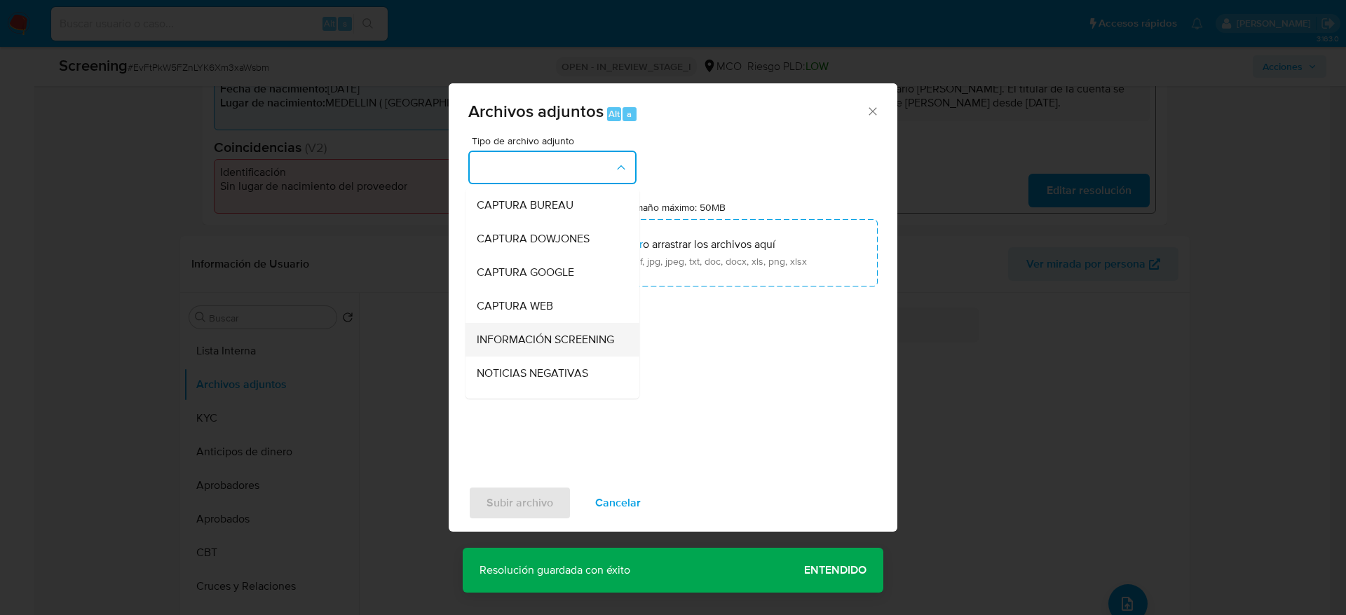
click at [544, 347] on span "INFORMACIÓN SCREENING" at bounding box center [545, 340] width 137 height 14
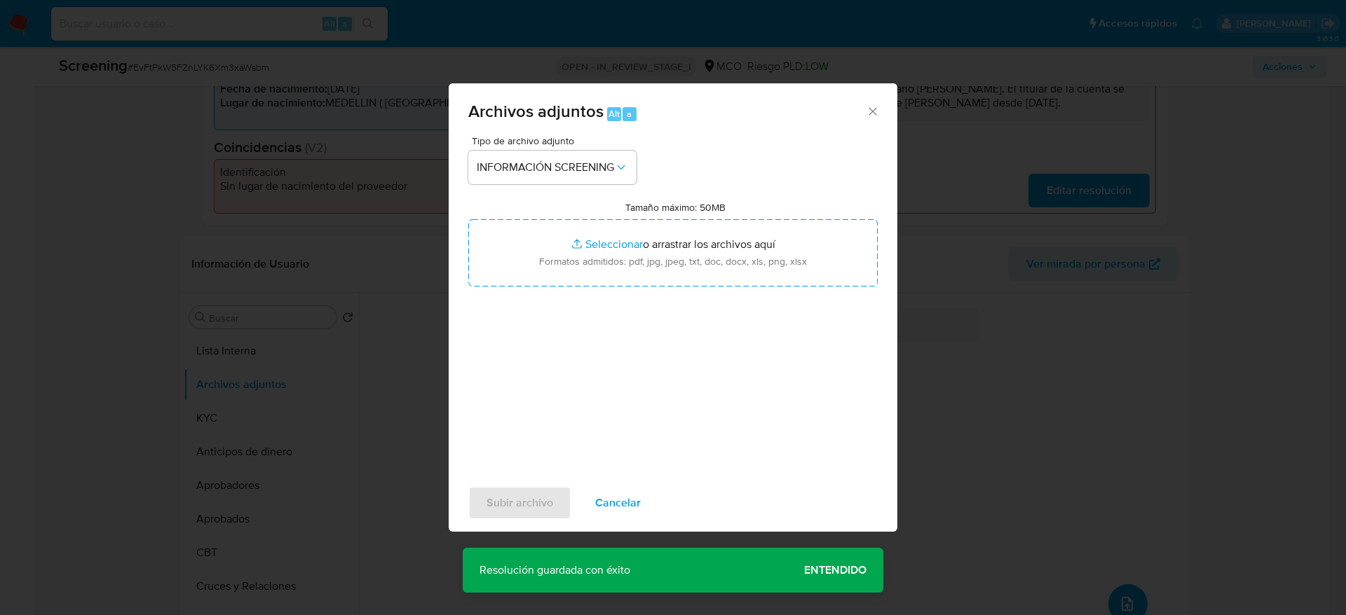
click at [544, 310] on div "Tipo de archivo adjunto INFORMACIÓN SCREENING Tamaño máximo: 50MB Seleccionar a…" at bounding box center [672, 301] width 409 height 331
drag, startPoint x: 544, startPoint y: 296, endPoint x: 591, endPoint y: 288, distance: 47.6
click at [544, 294] on div "Tipo de archivo adjunto INFORMACIÓN SCREENING Tamaño máximo: 50MB Seleccionar a…" at bounding box center [672, 301] width 409 height 331
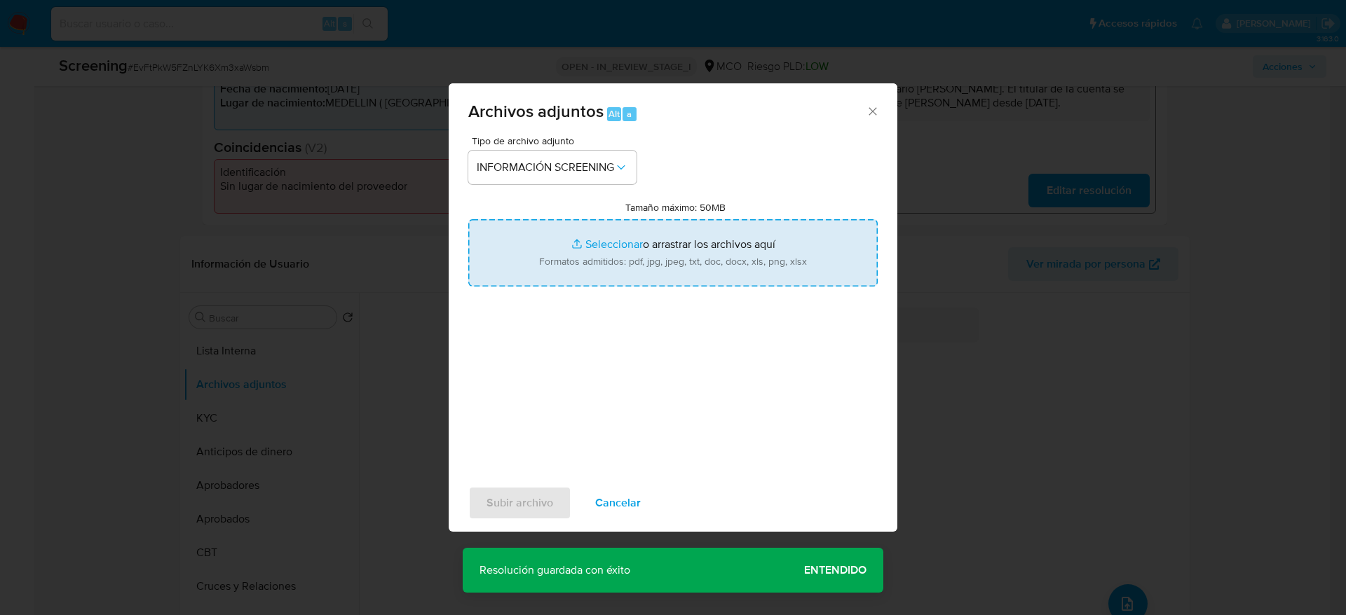
click at [605, 254] on input "Tamaño máximo: 50MB Seleccionar archivos" at bounding box center [672, 252] width 409 height 67
type input "C:\fakepath\_Francisco Luis Mallarino Zea_ - Buscar con Google.pdf"
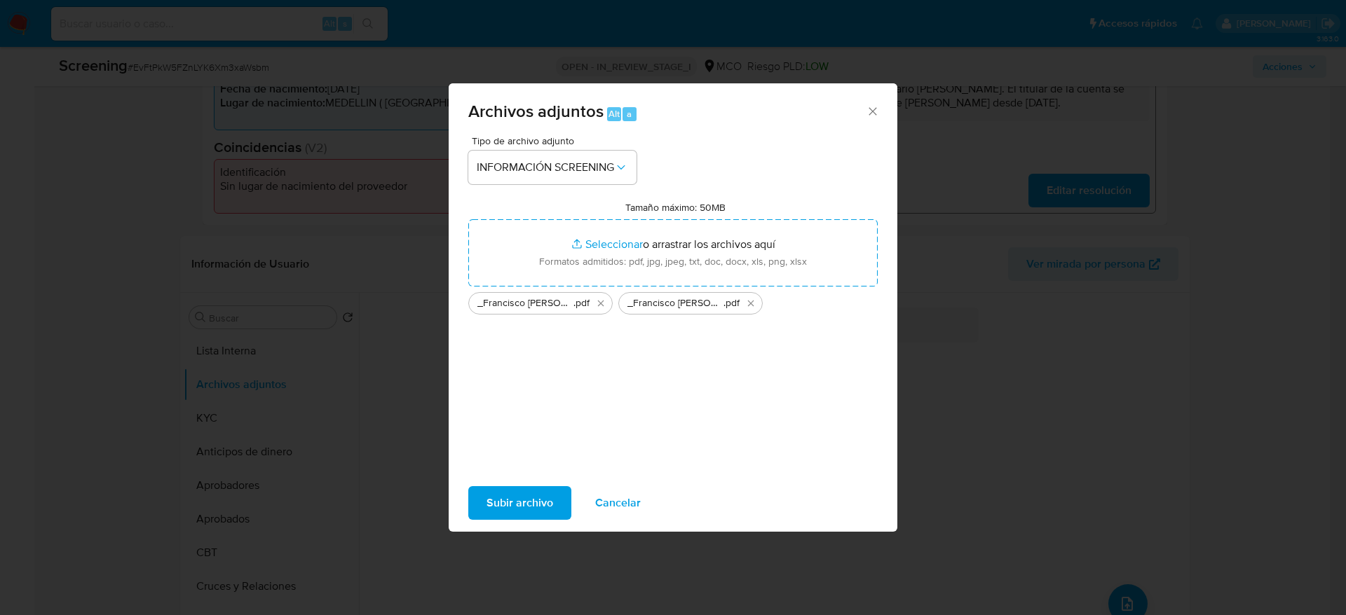
click at [518, 529] on div "Archivos adjuntos Alt a Tipo de archivo adjunto INFORMACIÓN SCREENING Tamaño má…" at bounding box center [673, 307] width 449 height 449
click at [519, 502] on span "Subir archivo" at bounding box center [519, 503] width 67 height 31
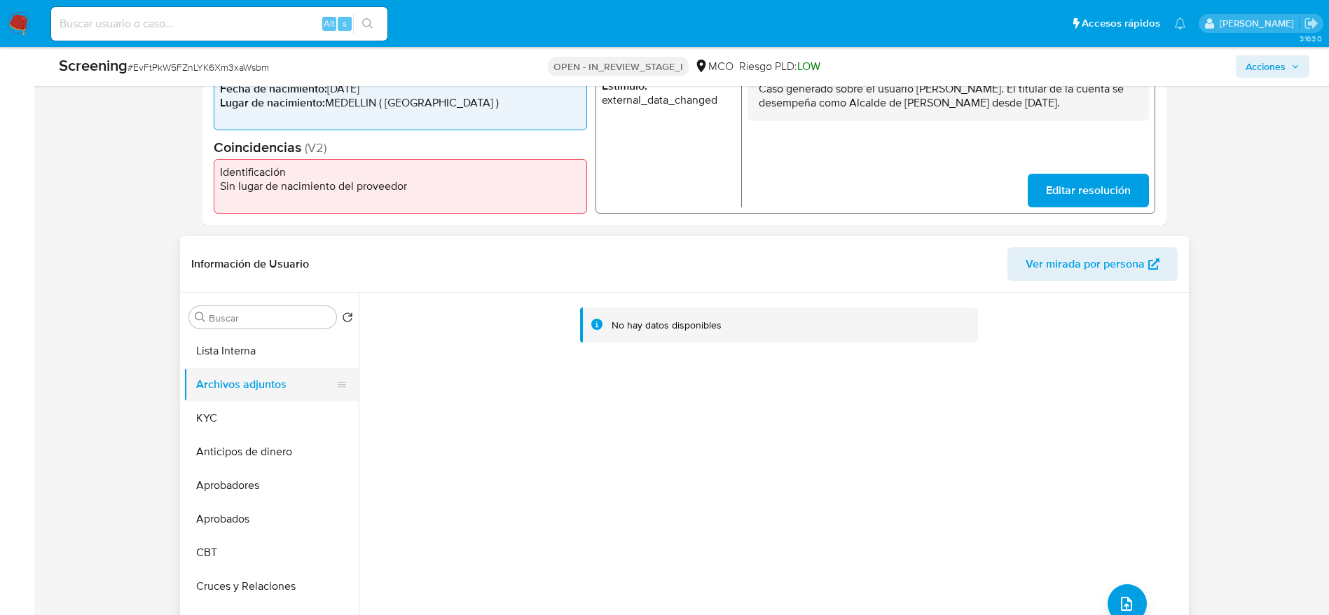
click at [245, 368] on button "Archivos adjuntos" at bounding box center [266, 385] width 164 height 34
click at [245, 351] on button "Lista Interna" at bounding box center [266, 351] width 164 height 34
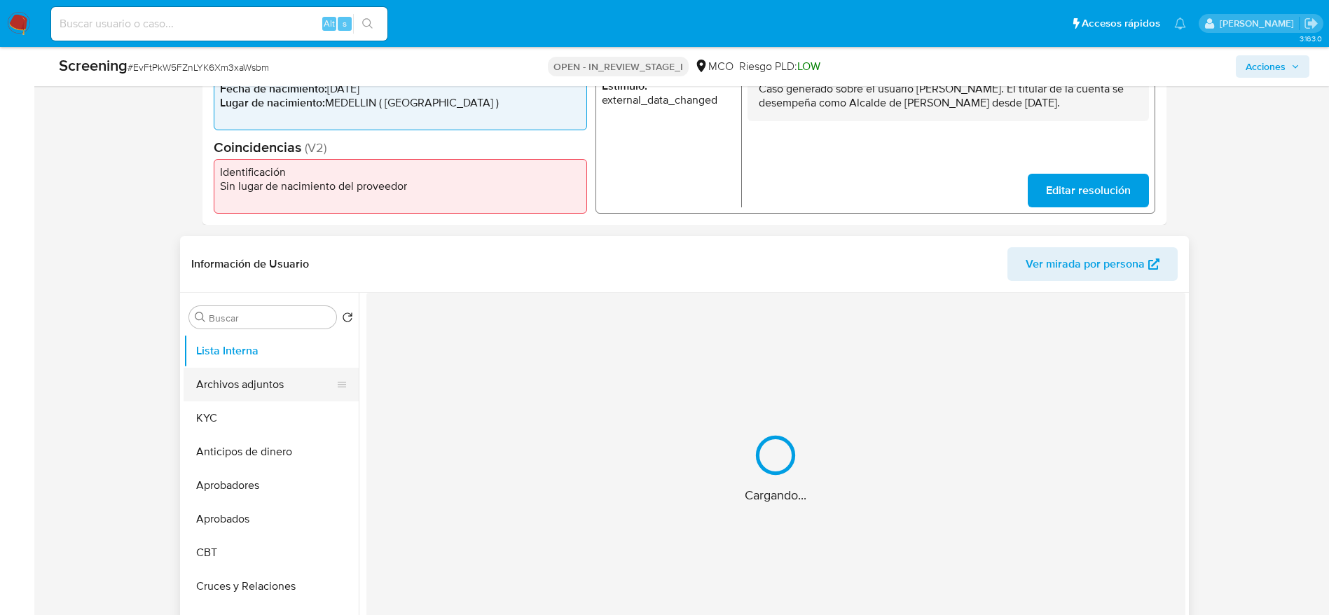
click at [245, 373] on button "Archivos adjuntos" at bounding box center [266, 385] width 164 height 34
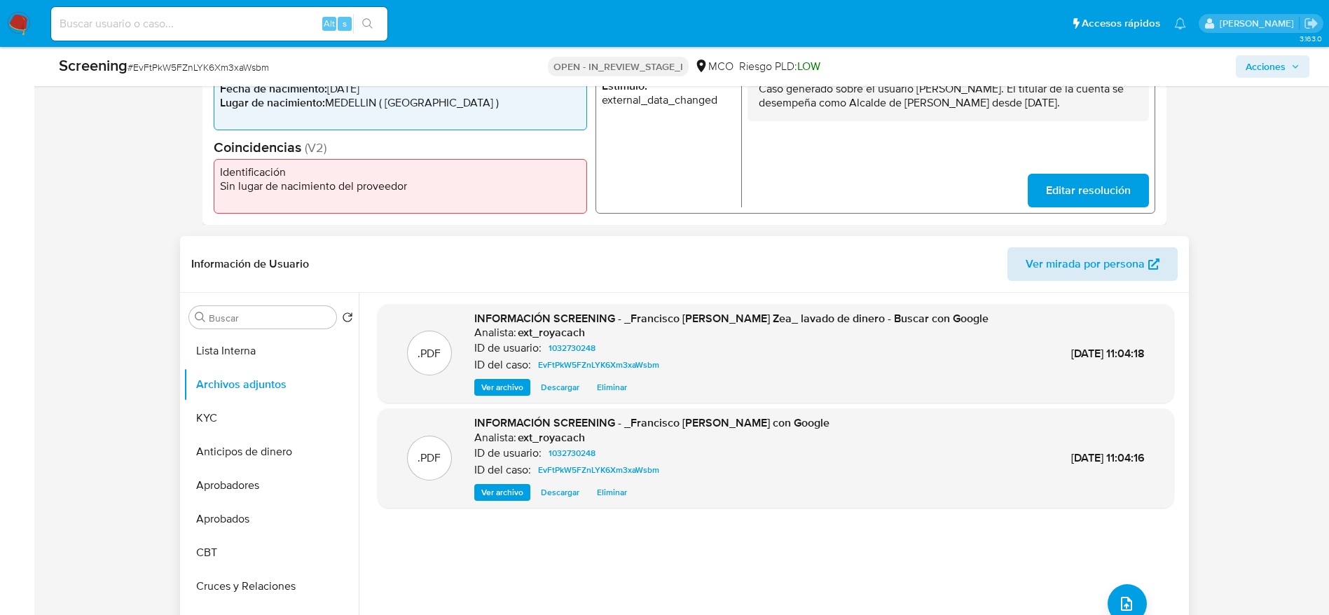
scroll to position [0, 0]
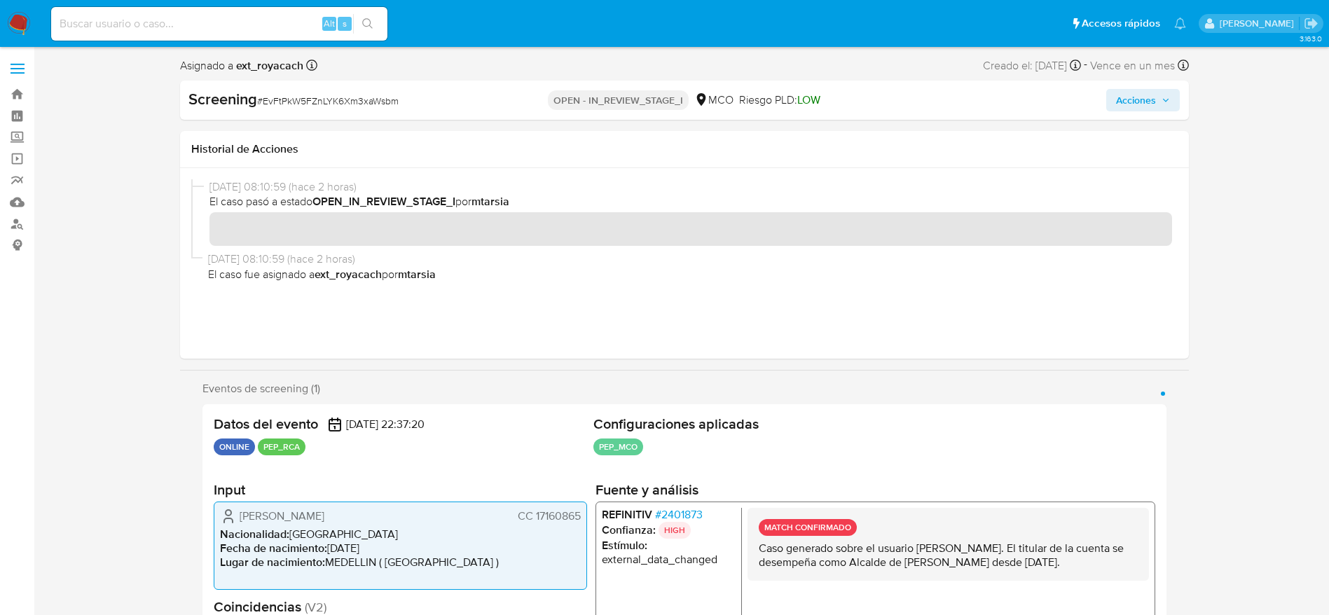
click at [1115, 91] on button "Acciones" at bounding box center [1144, 100] width 74 height 22
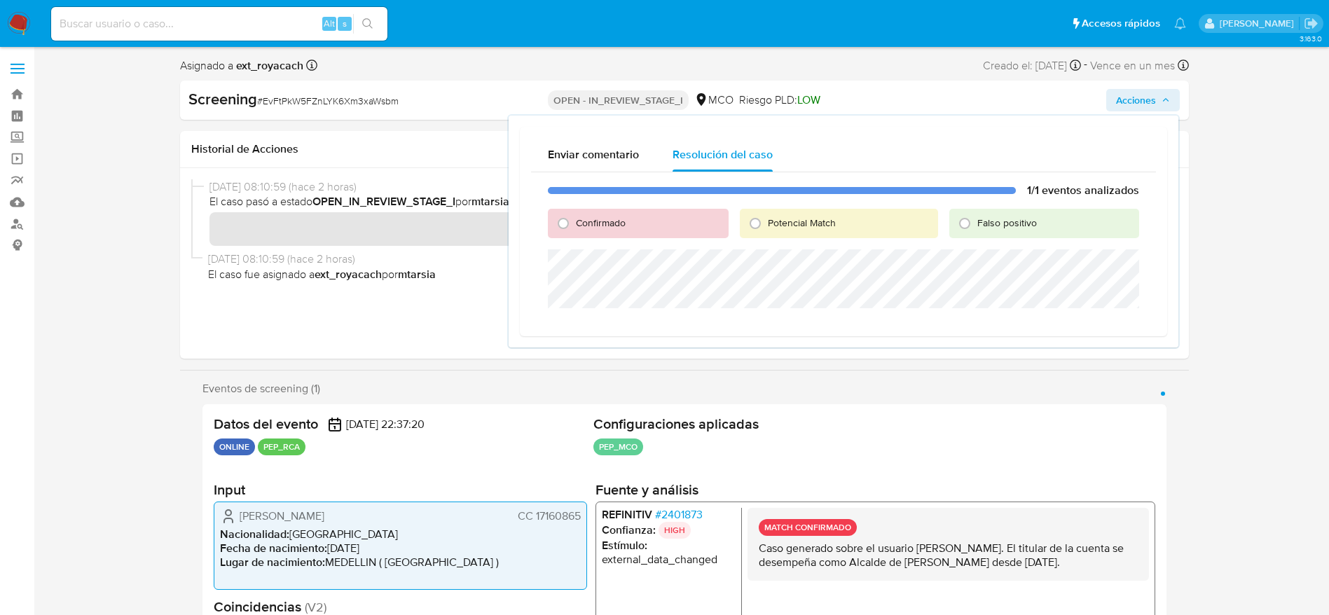
drag, startPoint x: 570, startPoint y: 226, endPoint x: 568, endPoint y: 244, distance: 18.4
click at [569, 226] on input "Confirmado" at bounding box center [563, 223] width 22 height 22
radio input "true"
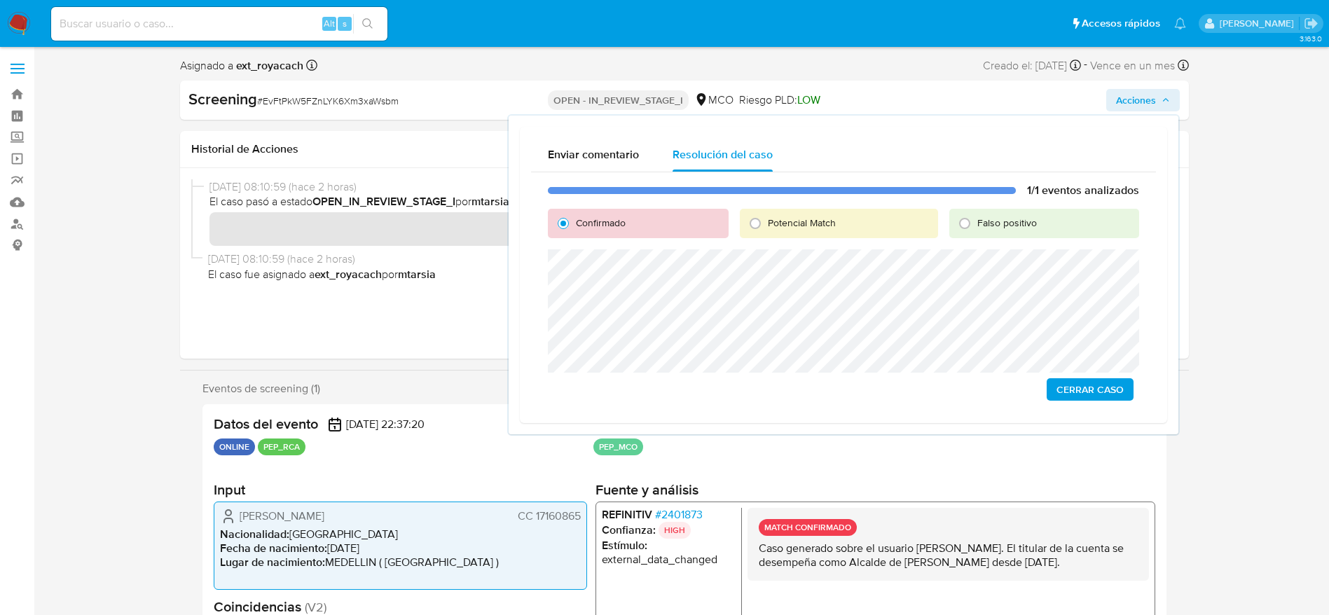
click at [1072, 385] on span "Cerrar Caso" at bounding box center [1090, 390] width 67 height 20
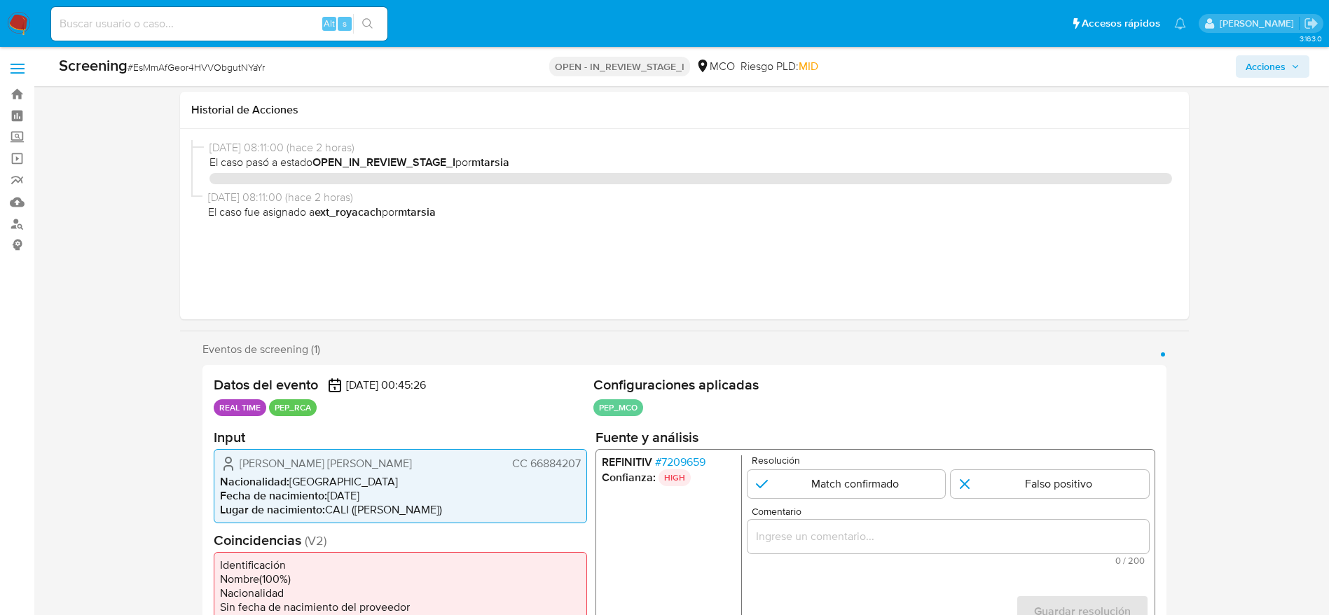
select select "10"
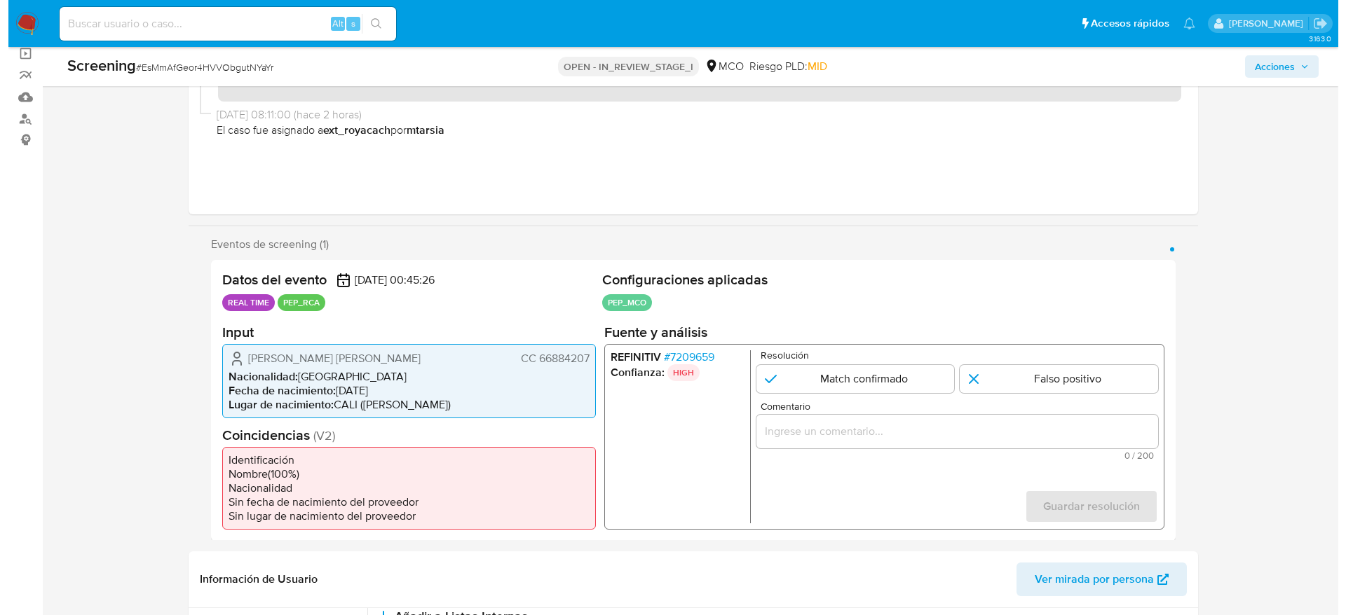
scroll to position [105, 0]
click at [690, 353] on span "# 7209659" at bounding box center [680, 357] width 50 height 14
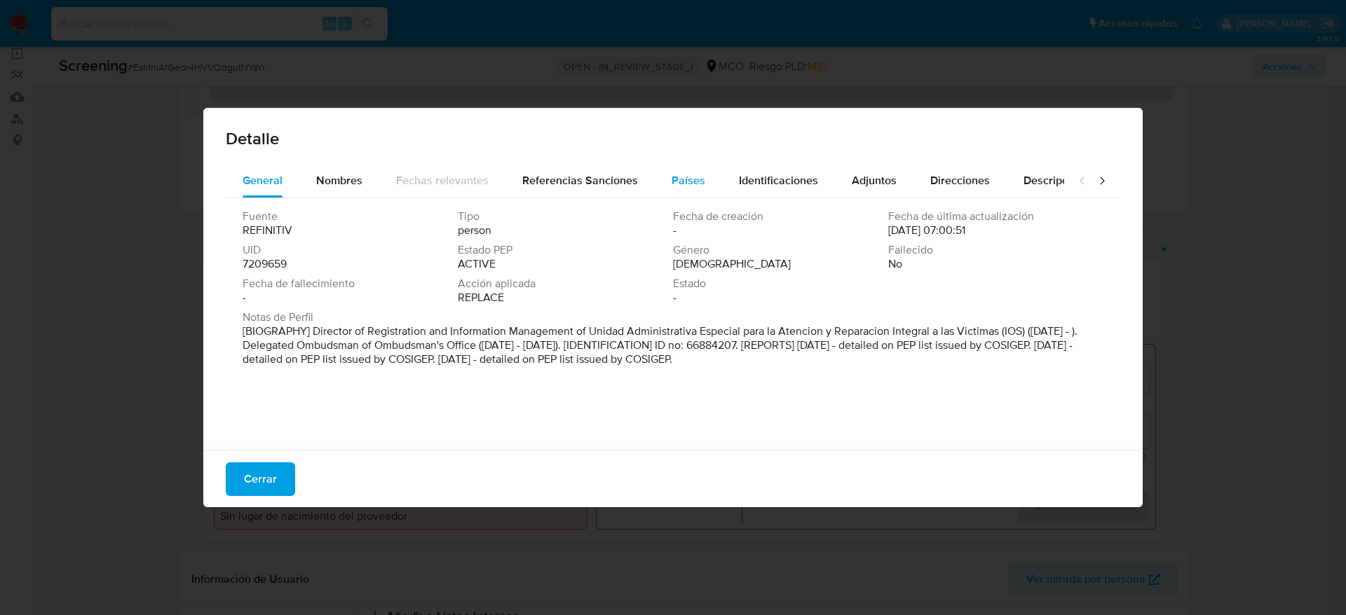
click at [687, 169] on div "Países" at bounding box center [688, 181] width 34 height 34
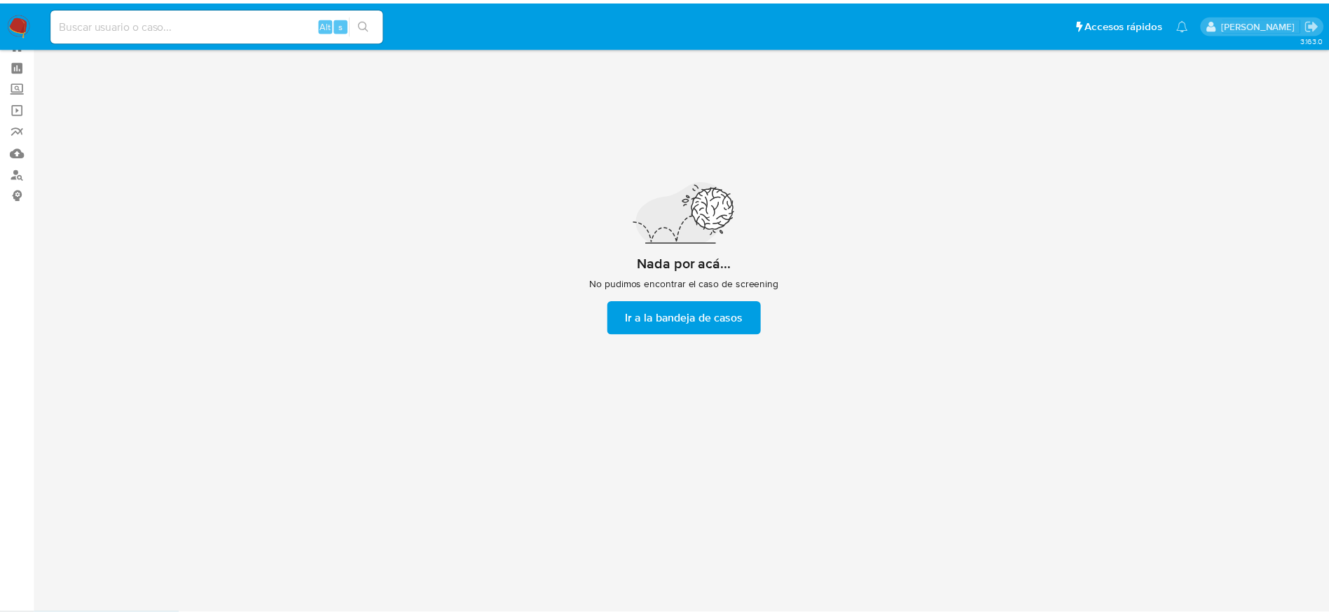
scroll to position [50, 0]
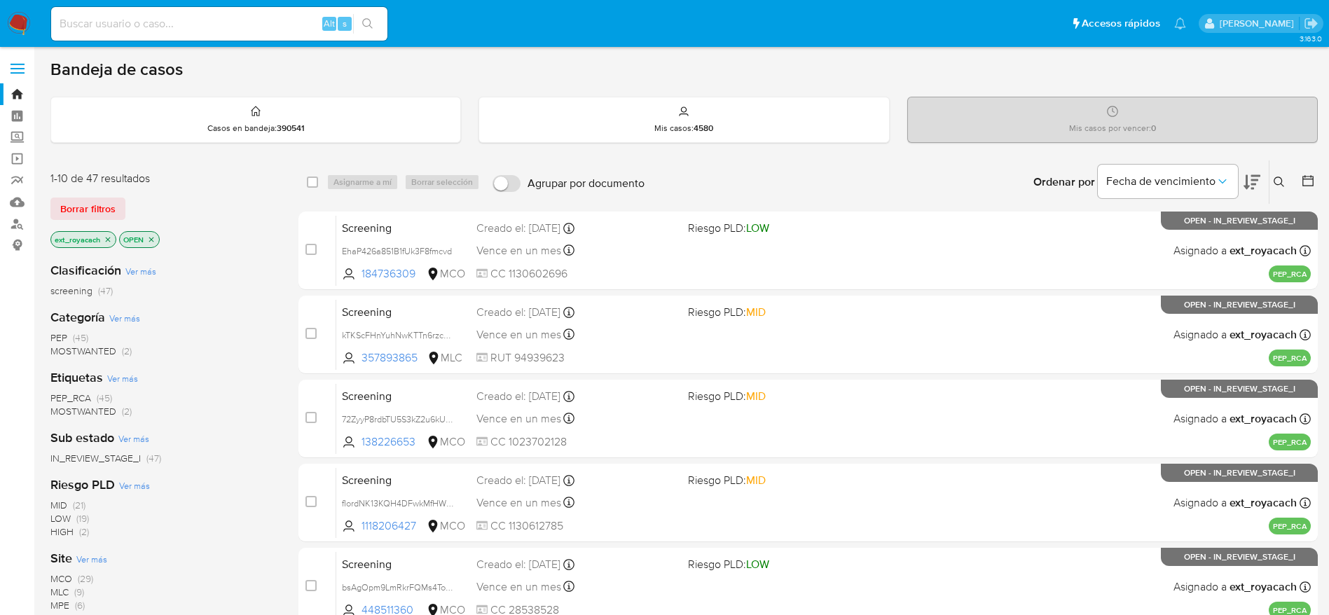
scroll to position [542, 0]
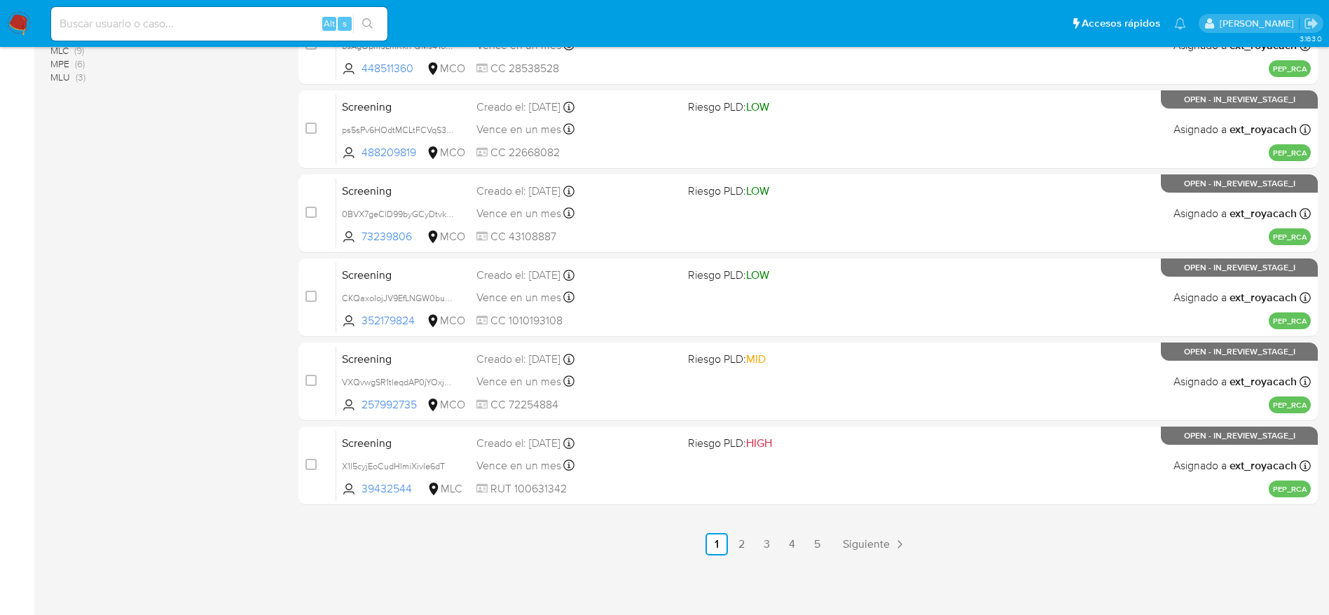
click at [9, 8] on nav "Pausado Ver notificaciones Alt s Accesos rápidos Presiona las siguientes teclas…" at bounding box center [664, 23] width 1329 height 47
click at [11, 18] on img at bounding box center [19, 24] width 24 height 24
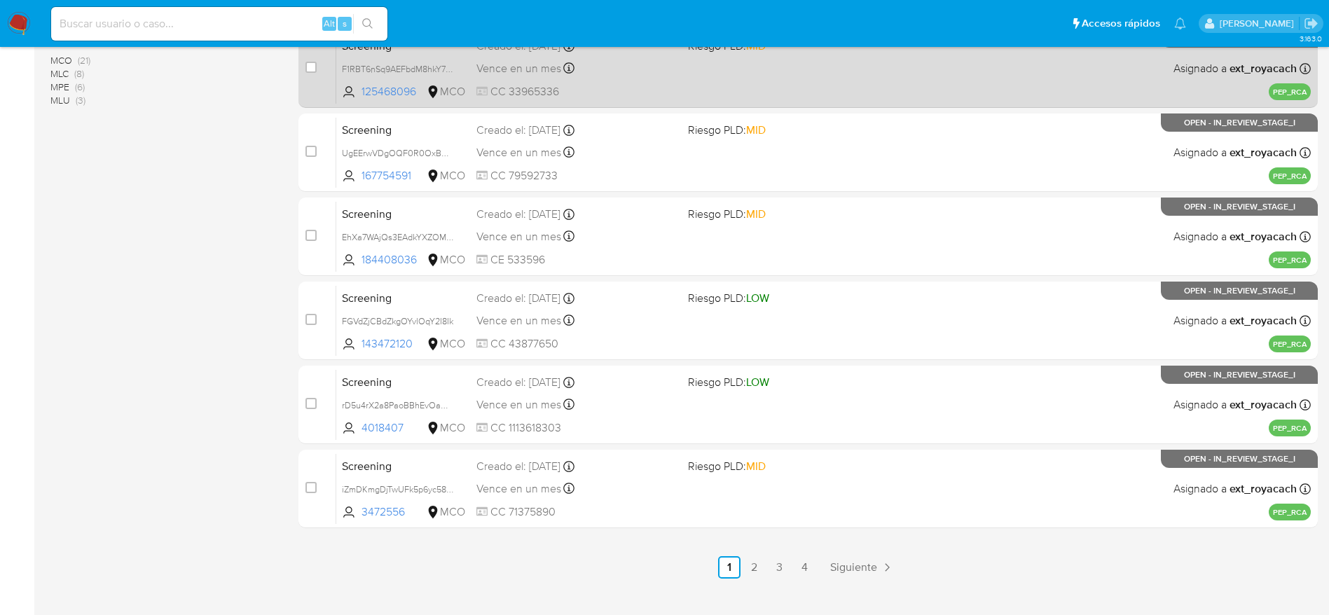
scroll to position [420, 0]
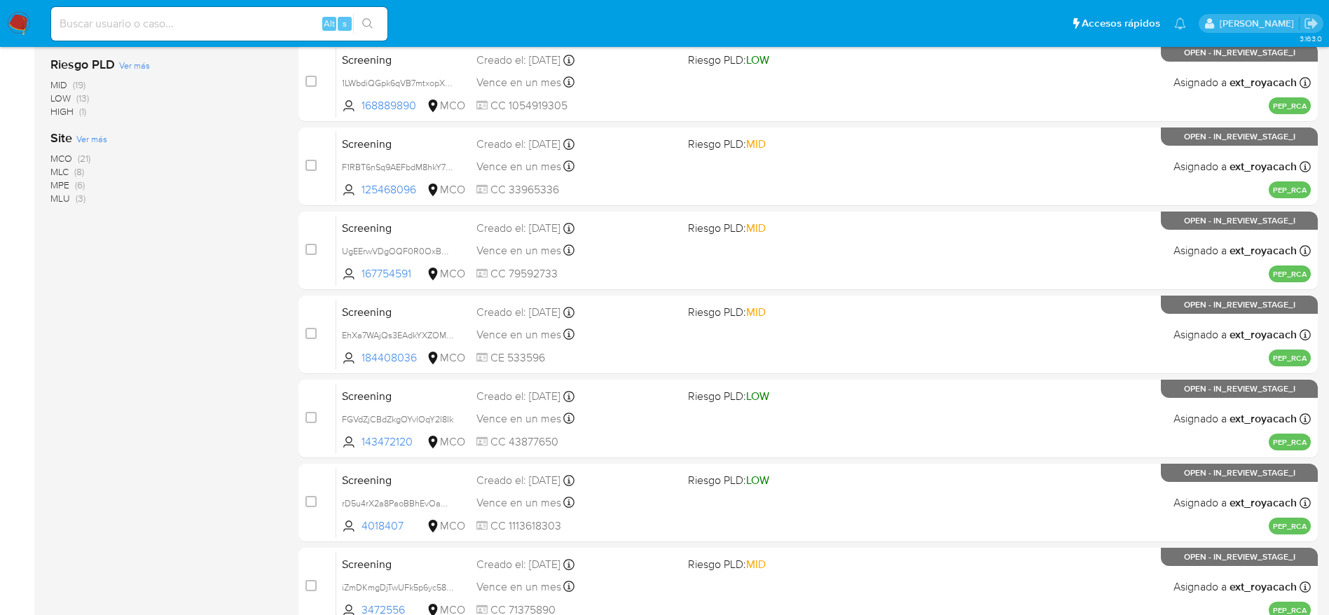
click at [67, 159] on span "MCO" at bounding box center [61, 158] width 22 height 14
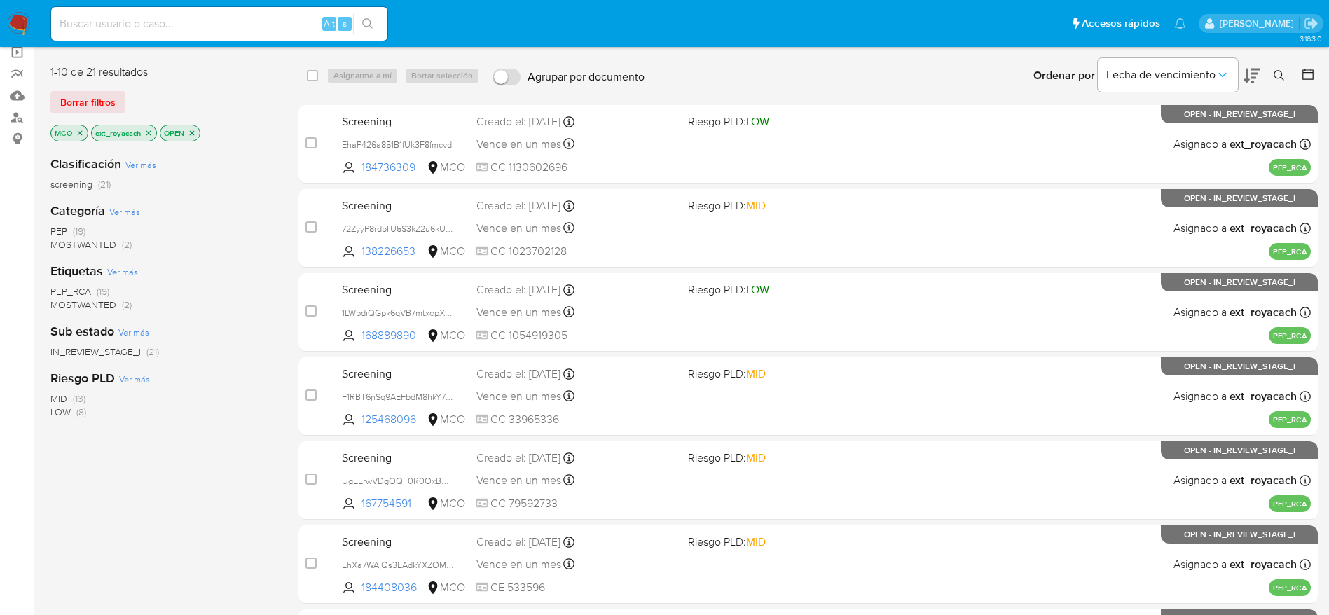
scroll to position [16, 0]
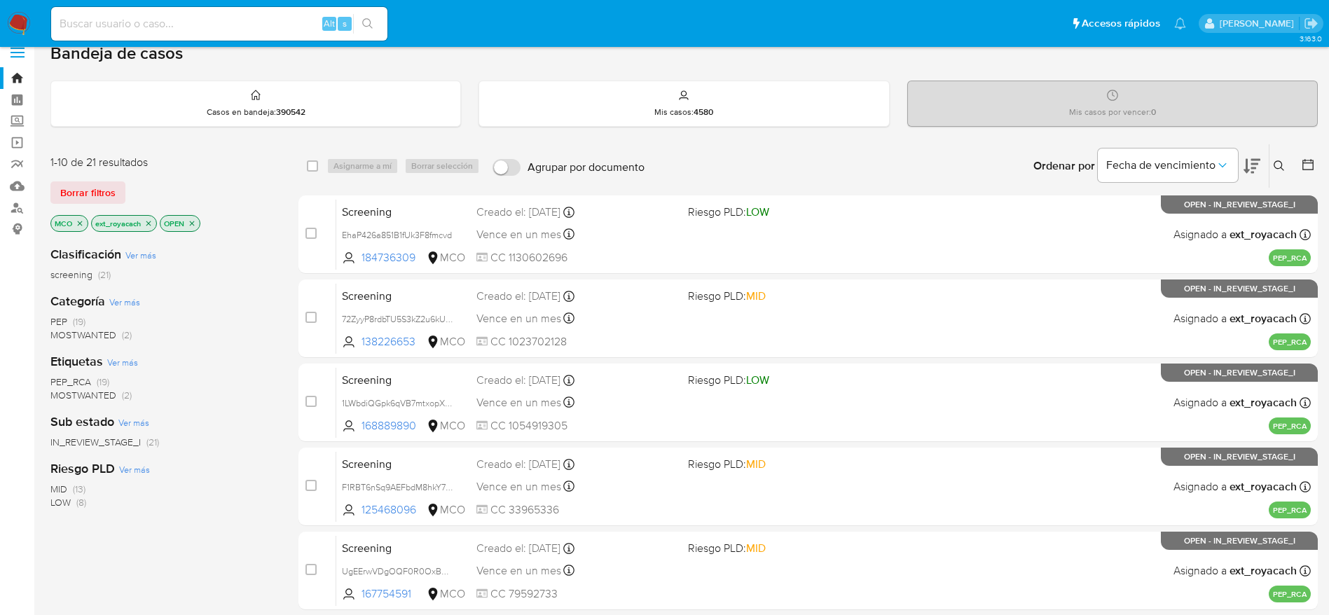
click at [85, 321] on span "(19)" at bounding box center [79, 322] width 13 height 14
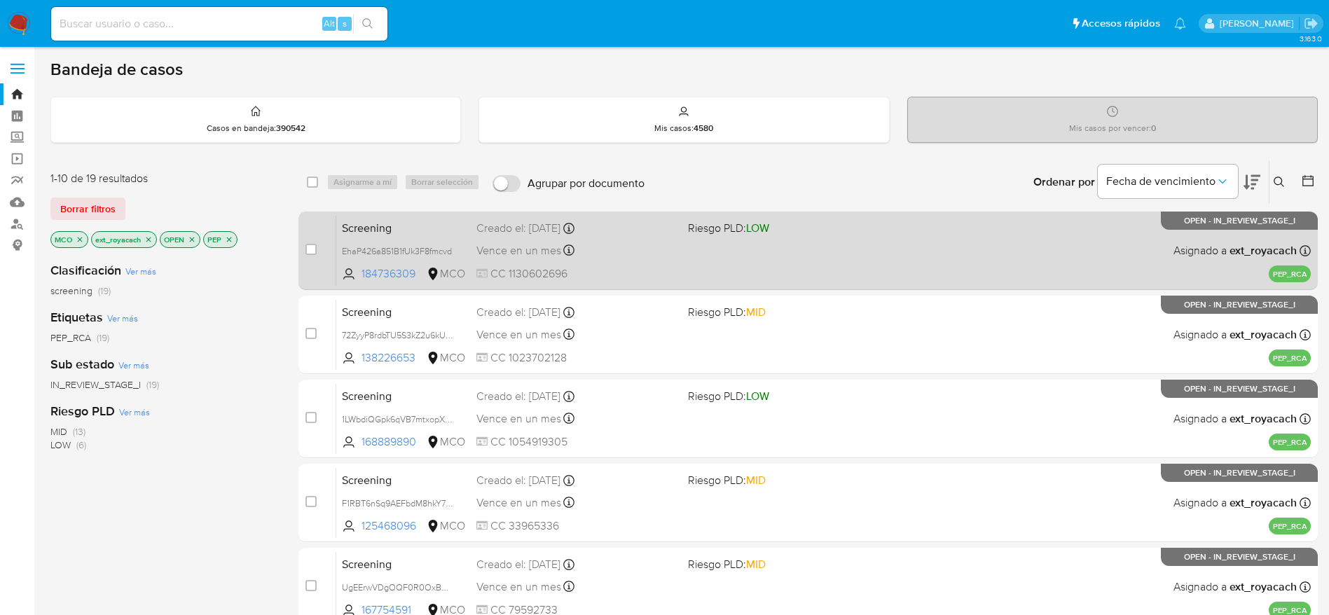
click at [626, 261] on div "Screening EhaP426a851B1fUk3F8fmcvd 184736309 MCO Riesgo PLD: LOW Creado el: [DA…" at bounding box center [823, 250] width 975 height 71
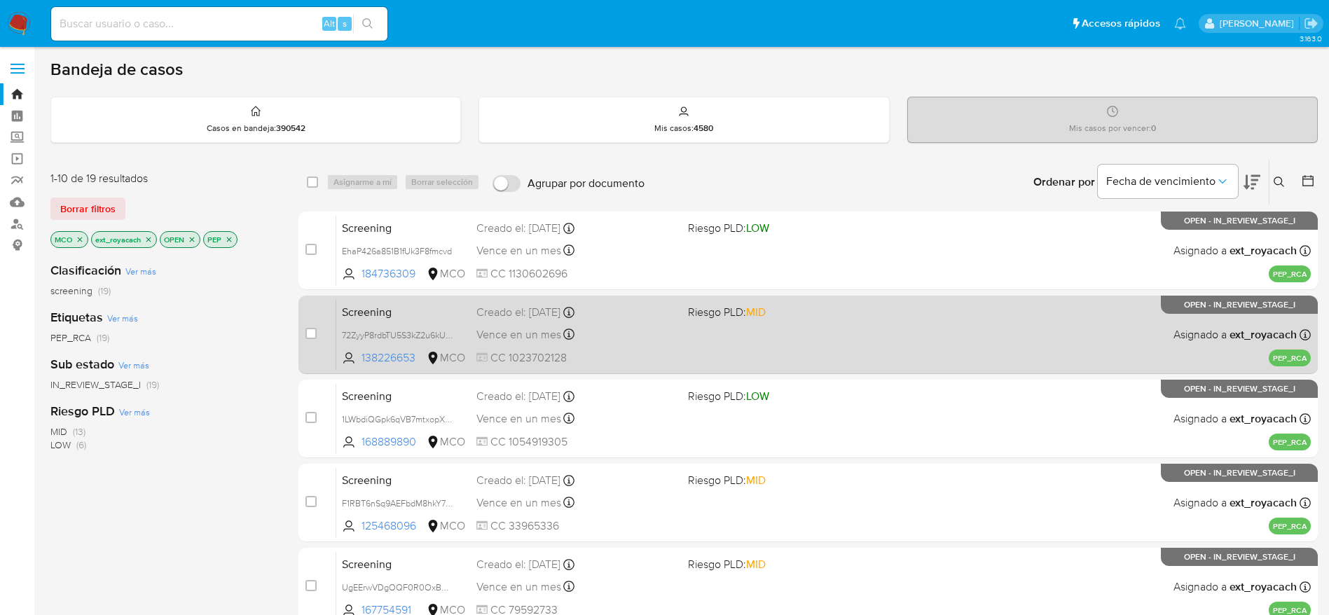
click at [586, 332] on div "Vence en un mes Vence el [DATE] 11:12:26" at bounding box center [577, 334] width 200 height 19
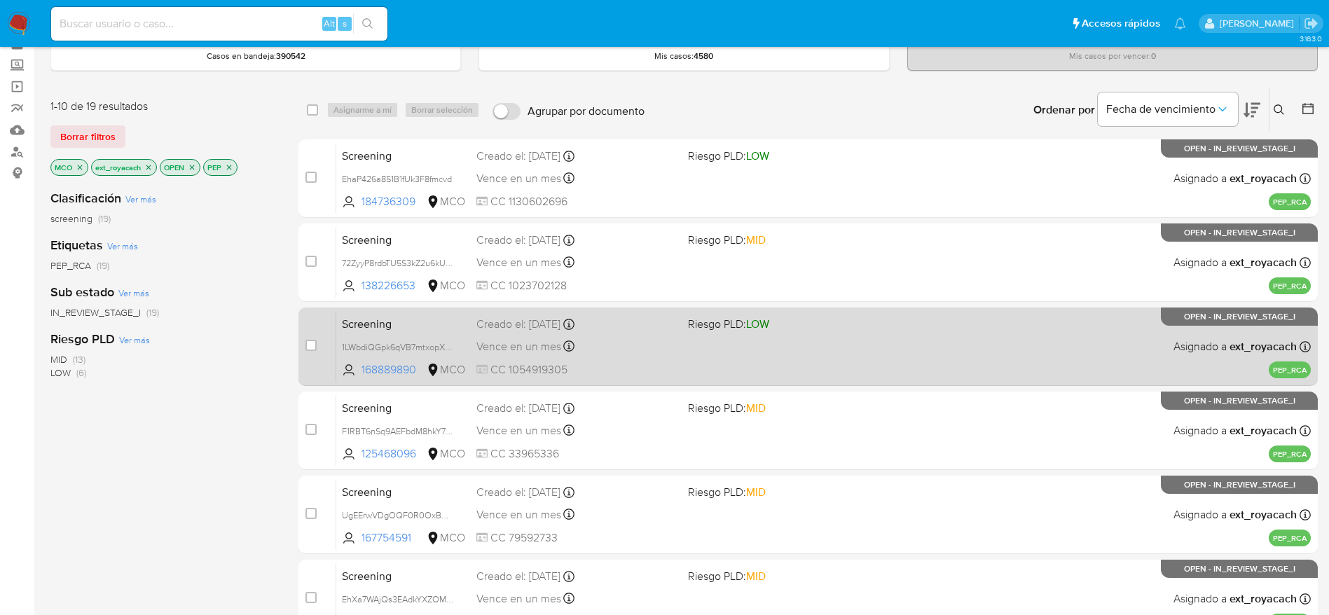
scroll to position [105, 0]
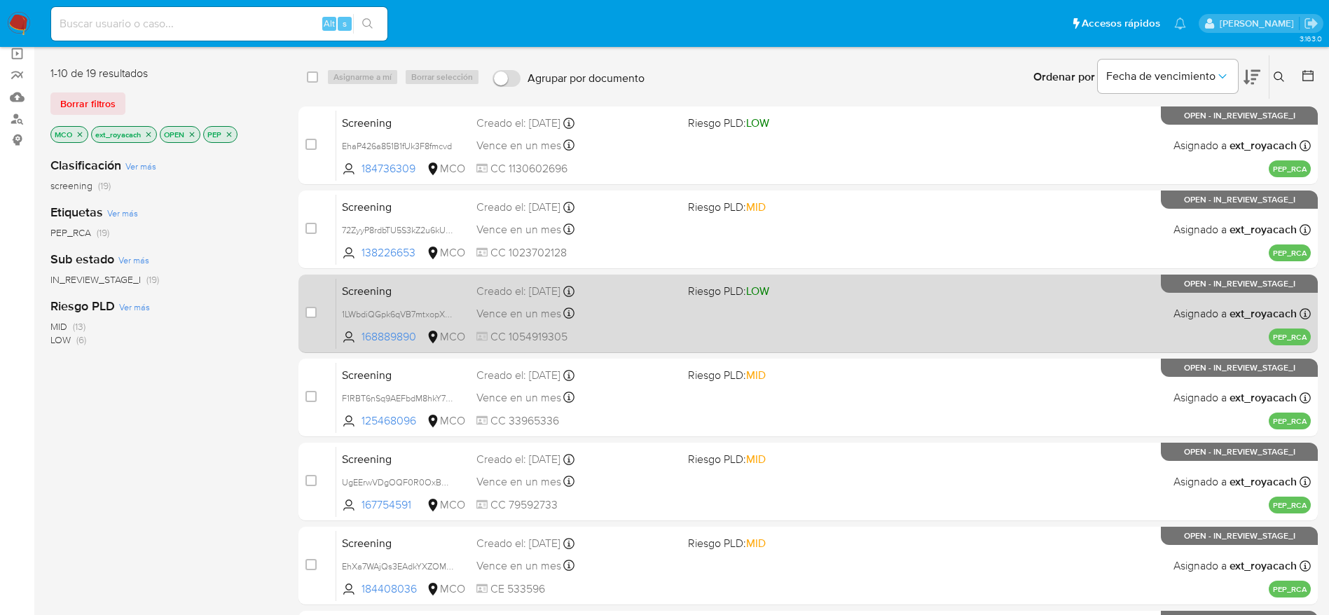
click at [622, 330] on span "CC 1054919305" at bounding box center [577, 336] width 200 height 15
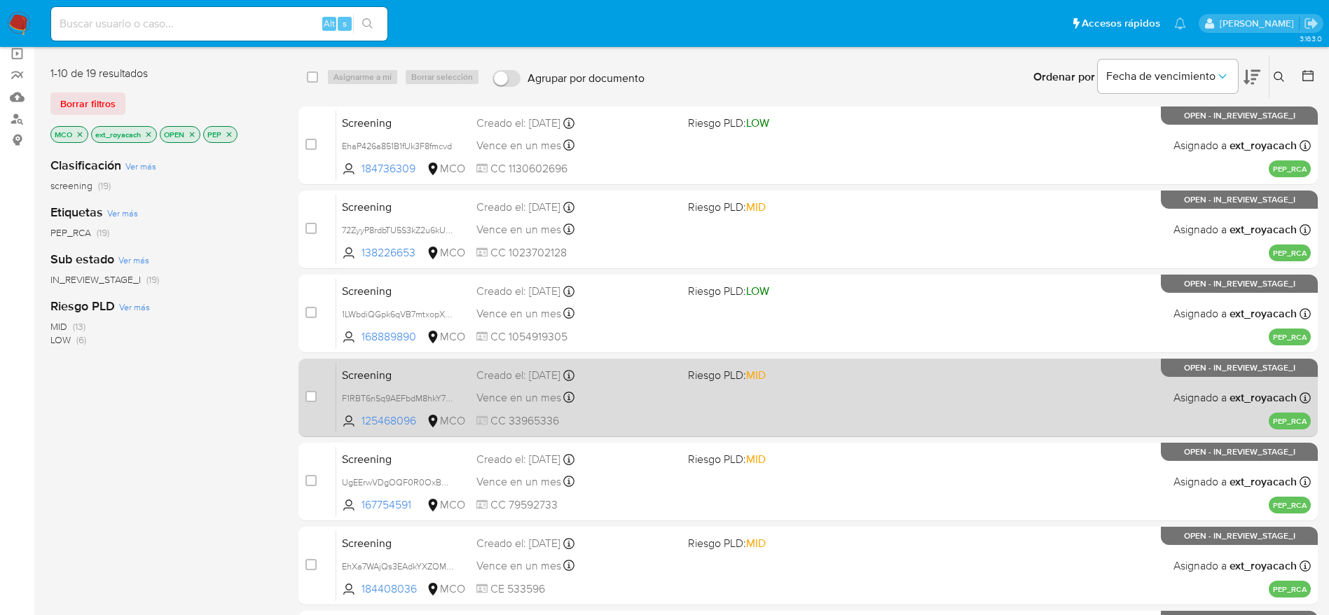
click at [619, 385] on div "Screening F1RBT6nSq9AEFbdM8hkY7wki 125468096 MCO Riesgo PLD: MID Creado el: [DA…" at bounding box center [823, 397] width 975 height 71
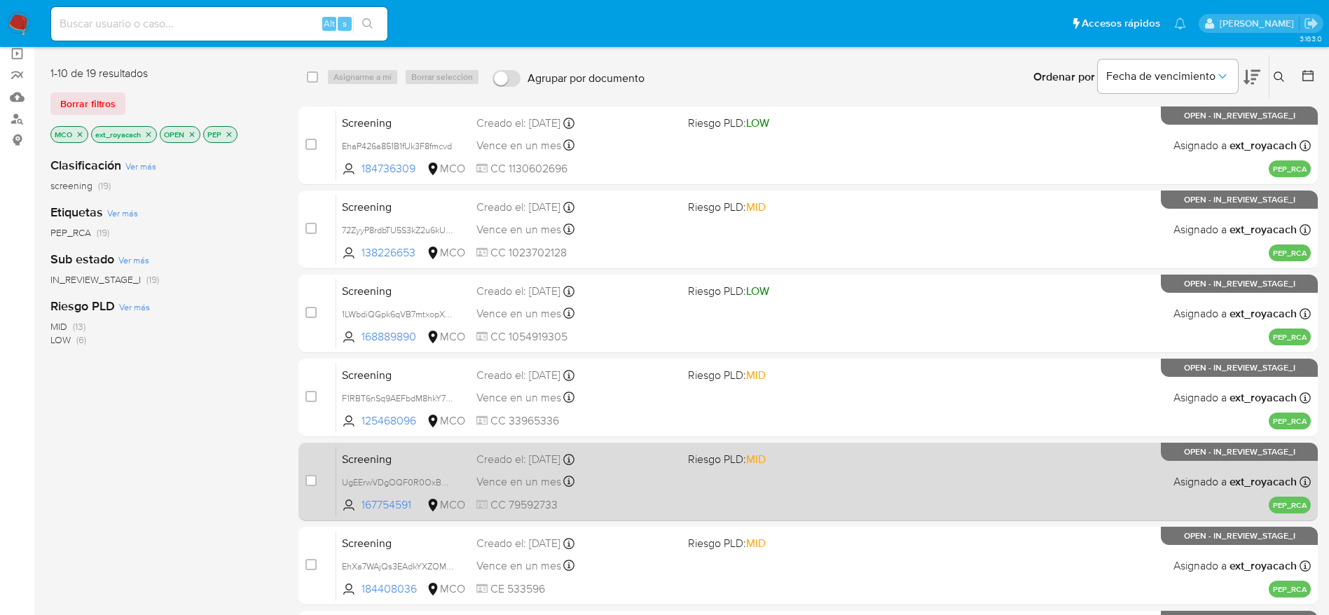
click at [713, 479] on div "Screening UgEErwVDgOQF0R0OxBwjcJvR 167754591 MCO Riesgo PLD: MID Creado el: [DA…" at bounding box center [823, 481] width 975 height 71
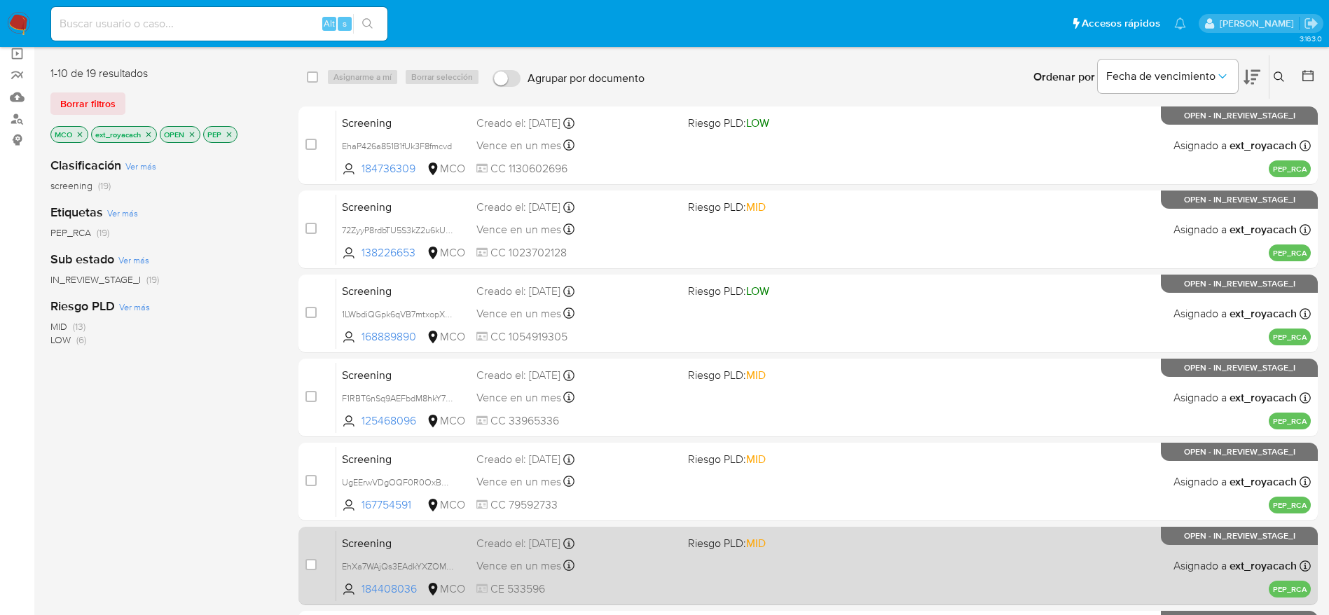
click at [689, 555] on div "Screening EhXa7WAjQs3EAdkYXZOMDbIX 184408036 MCO Riesgo PLD: MID Creado el: [DA…" at bounding box center [823, 566] width 975 height 71
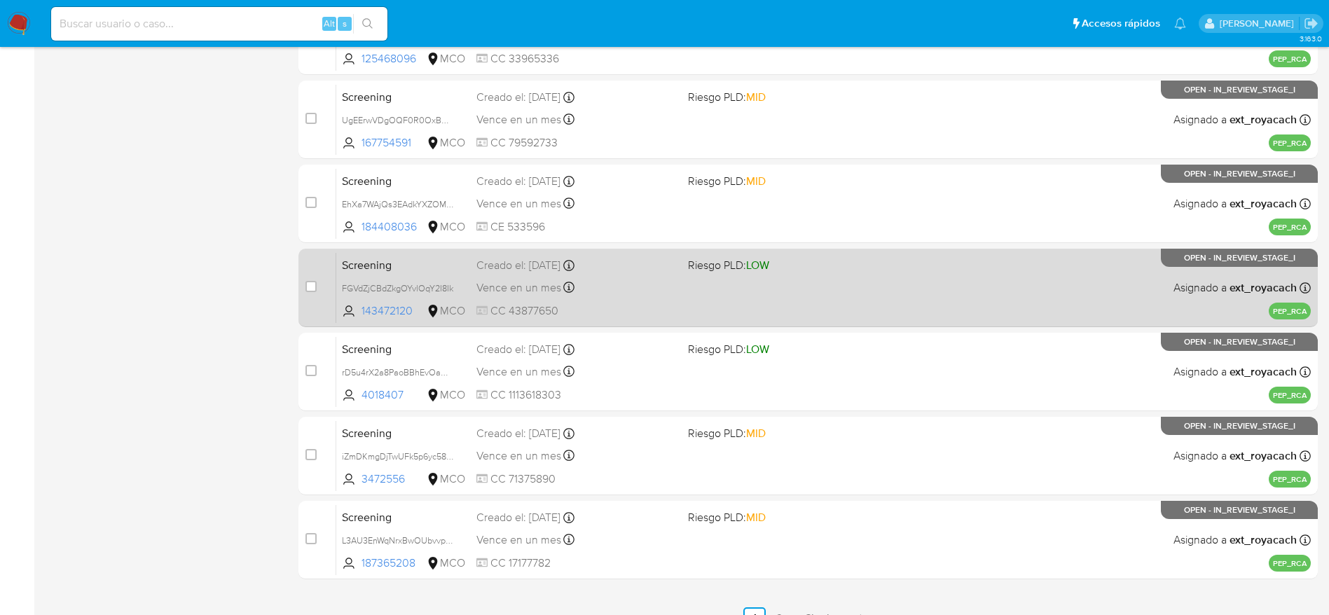
scroll to position [526, 0]
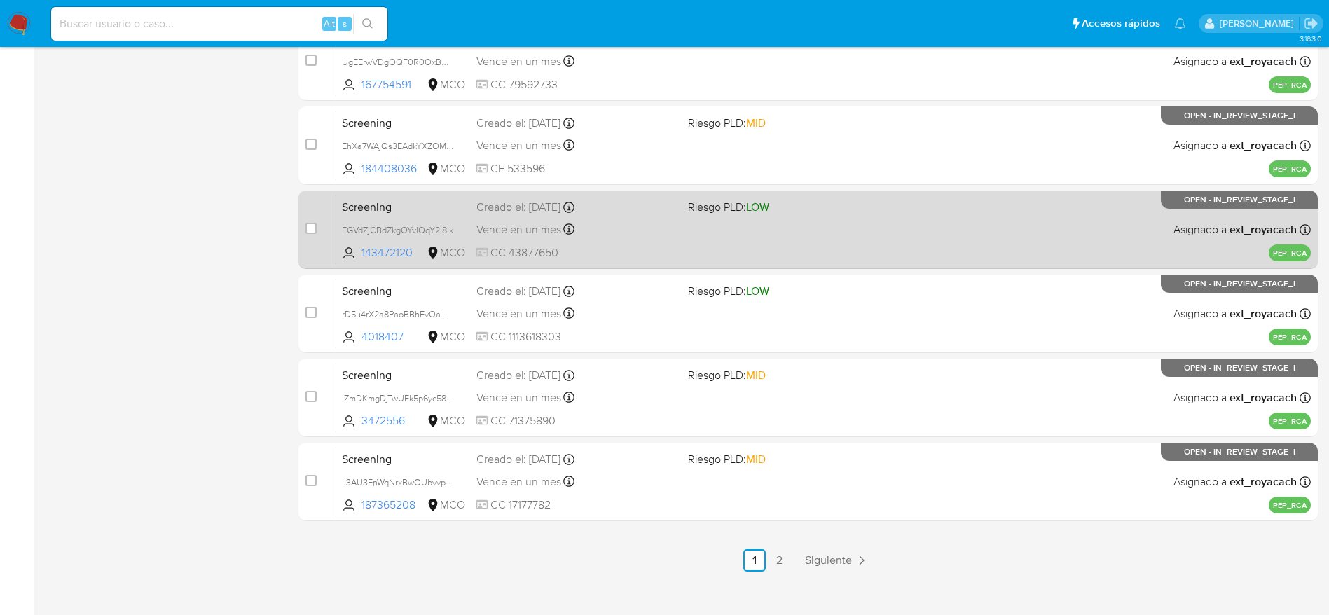
click at [620, 230] on div "Vence en un mes Vence el 11/11/2025 03:39:46" at bounding box center [577, 229] width 200 height 19
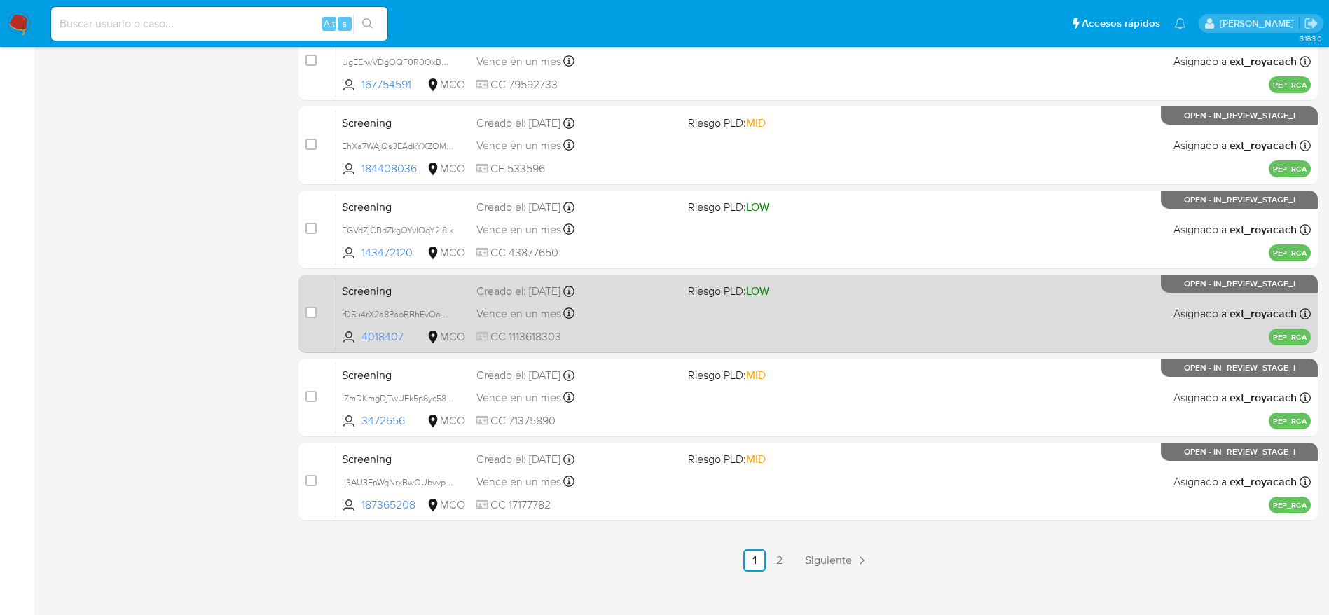
click at [628, 319] on div "Vence en un mes Vence el 11/11/2025 02:30:58" at bounding box center [577, 313] width 200 height 19
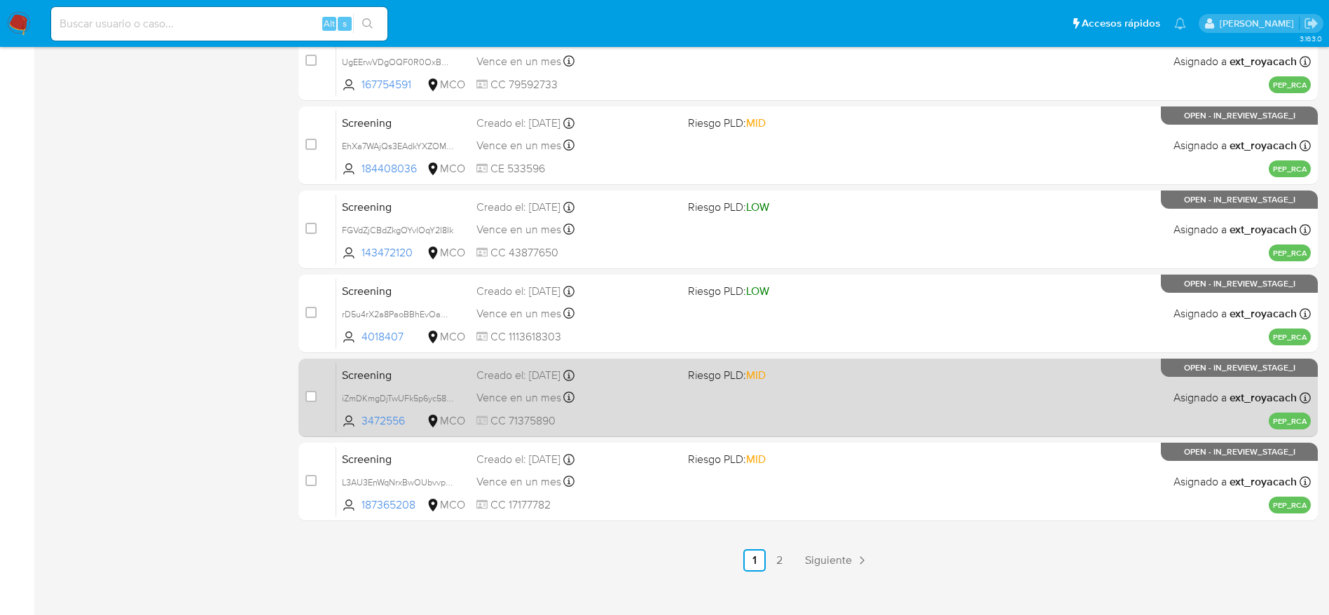
click at [568, 376] on div "Creado el: 12/10/2025 Creado el: 12/10/2025 02:25:46" at bounding box center [577, 375] width 200 height 15
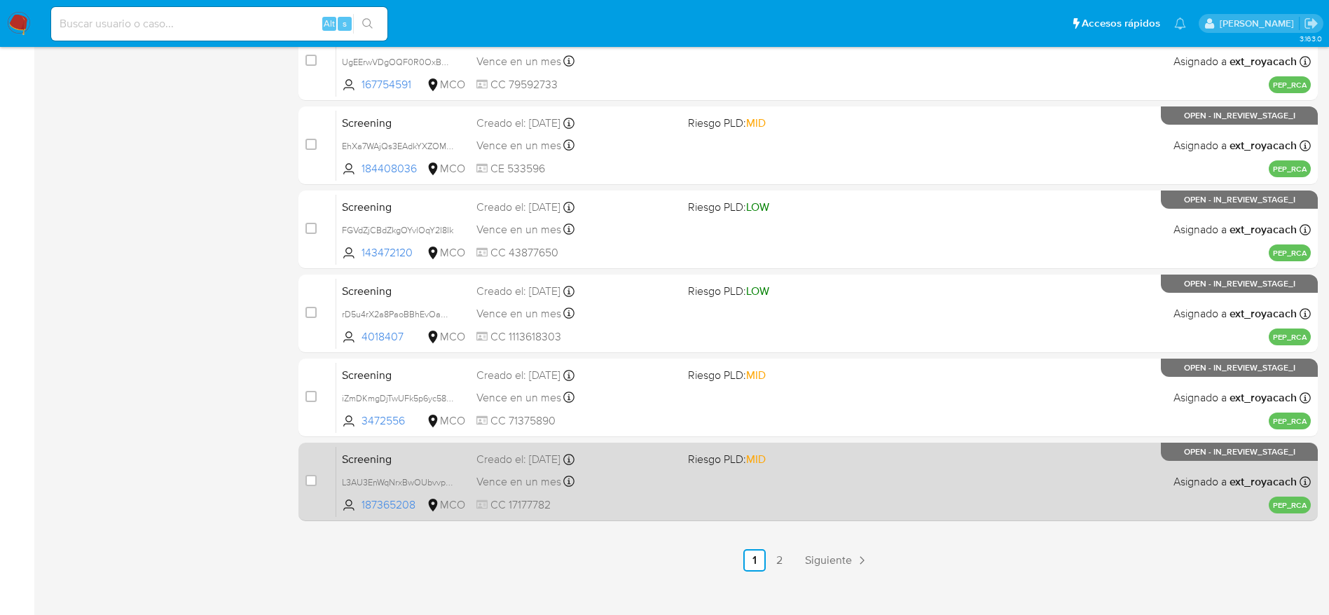
click at [690, 458] on span "Riesgo PLD: MID" at bounding box center [727, 458] width 78 height 15
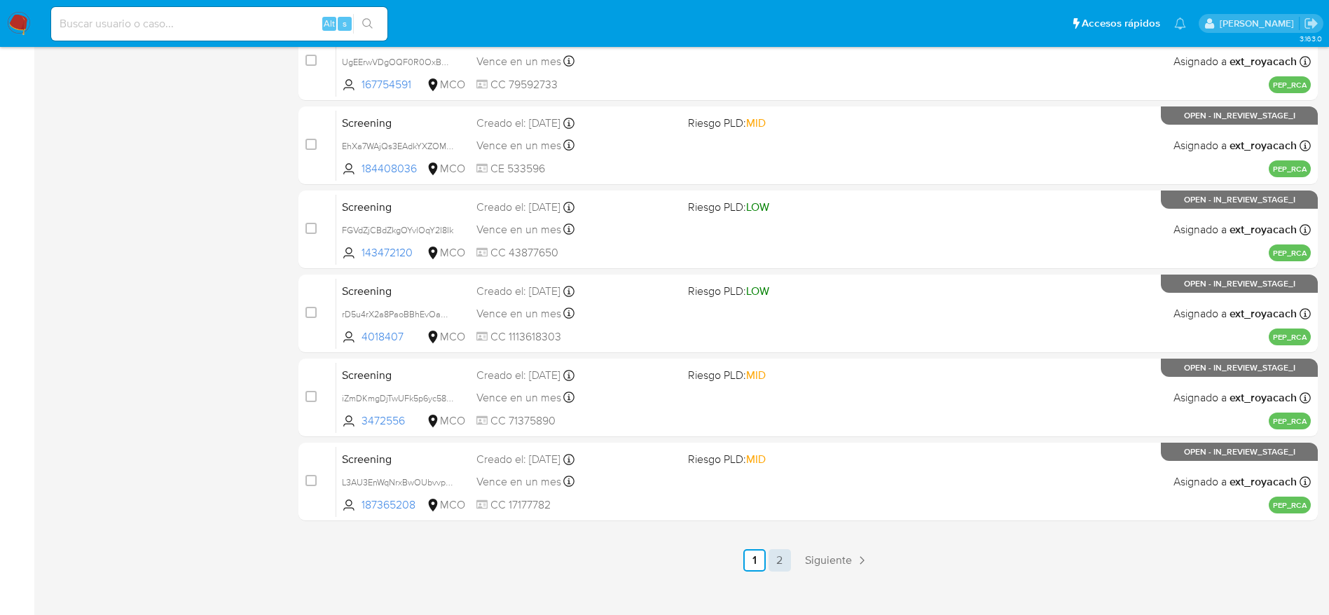
click at [782, 557] on link "2" at bounding box center [780, 560] width 22 height 22
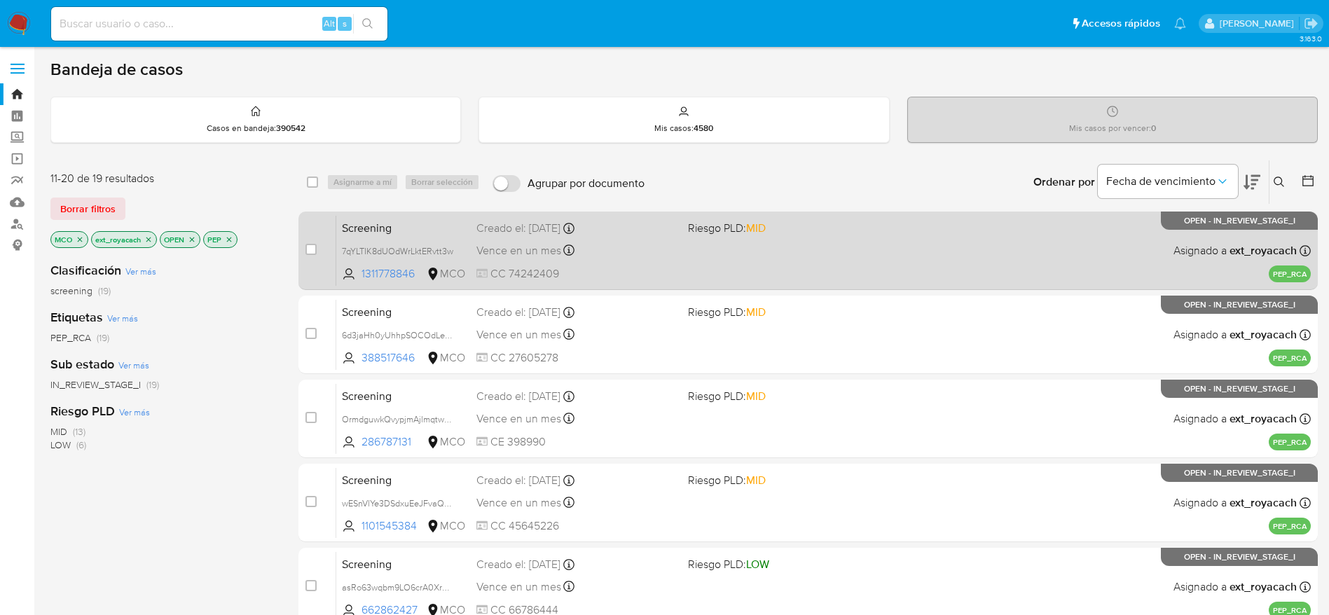
click at [638, 268] on span "CC 74242409" at bounding box center [577, 273] width 200 height 15
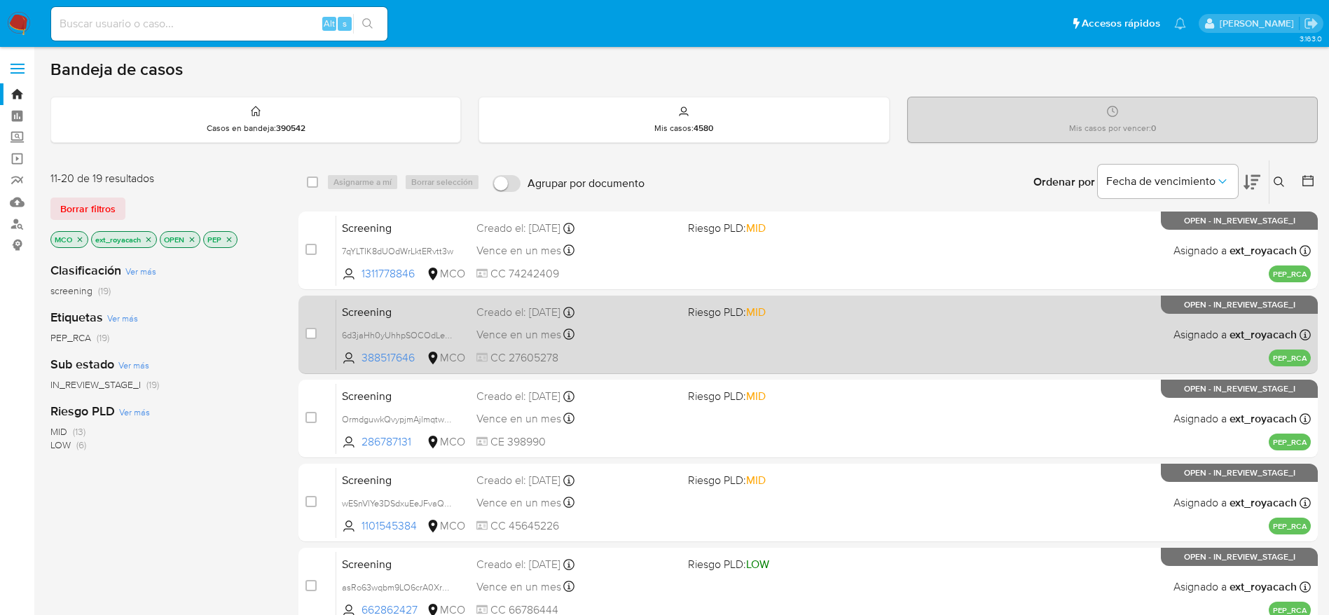
click at [623, 317] on div "Creado el: 11/10/2025 Creado el: 11/10/2025 23:50:56" at bounding box center [577, 312] width 200 height 15
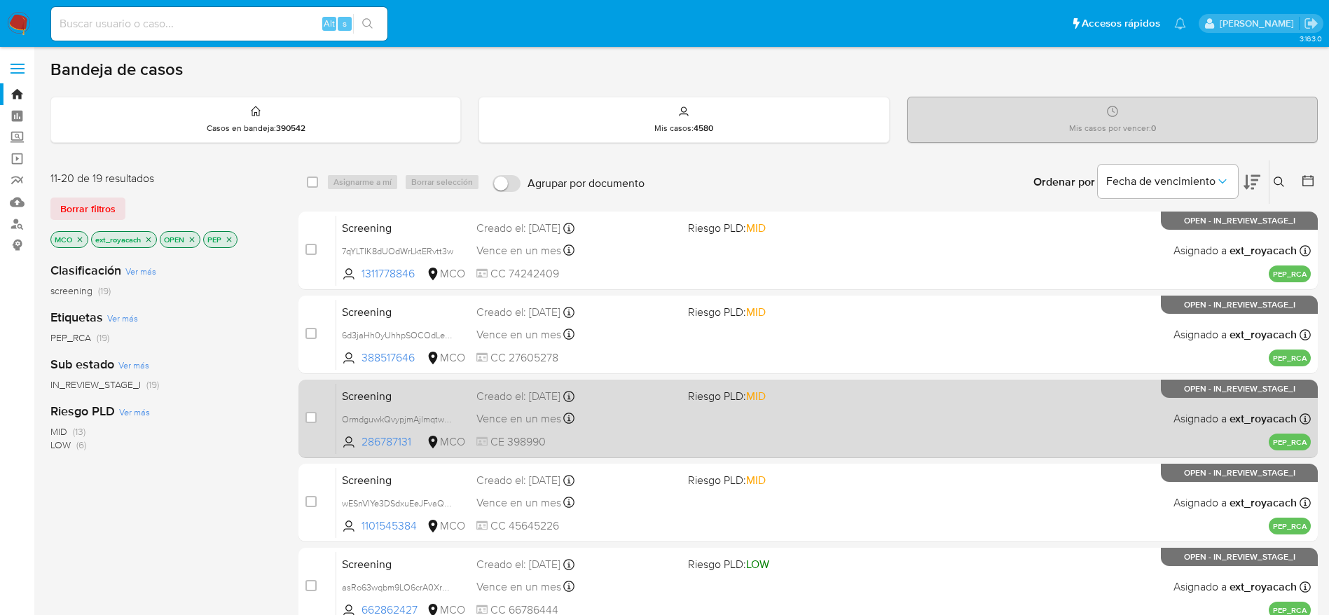
click at [575, 420] on div "Vence en un mes Vence el 10/11/2025 23:19:36" at bounding box center [577, 418] width 200 height 19
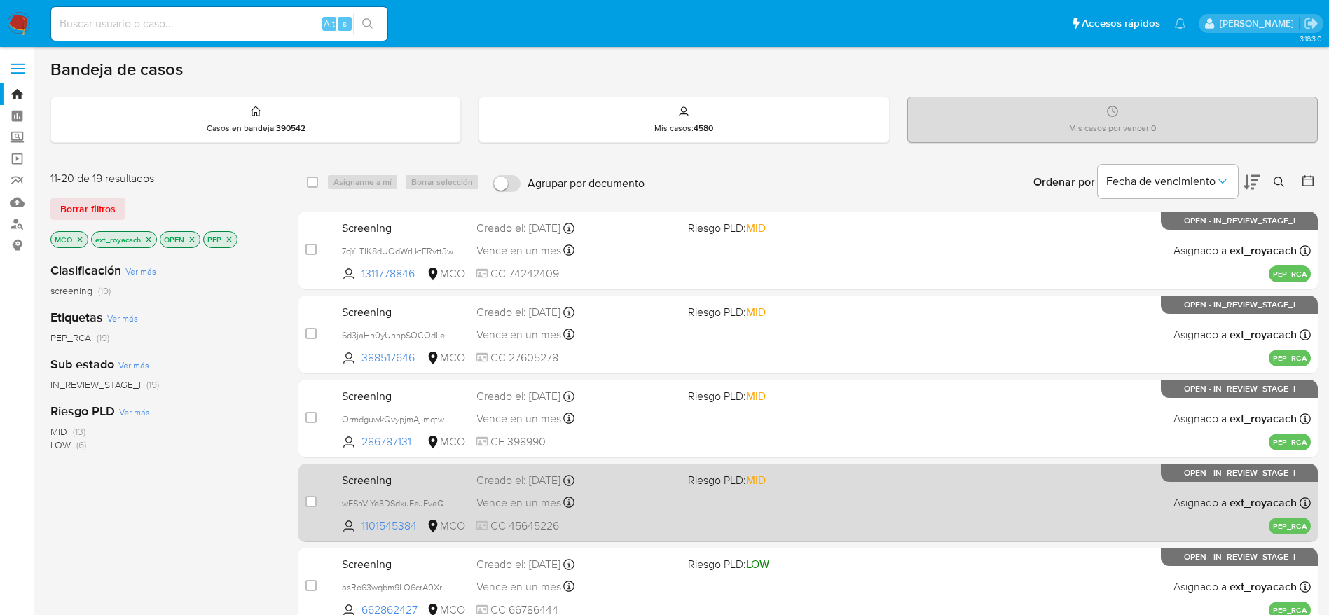
click at [575, 508] on div "Vence en un mes Vence el 10/11/2025 22:56:47" at bounding box center [577, 502] width 200 height 19
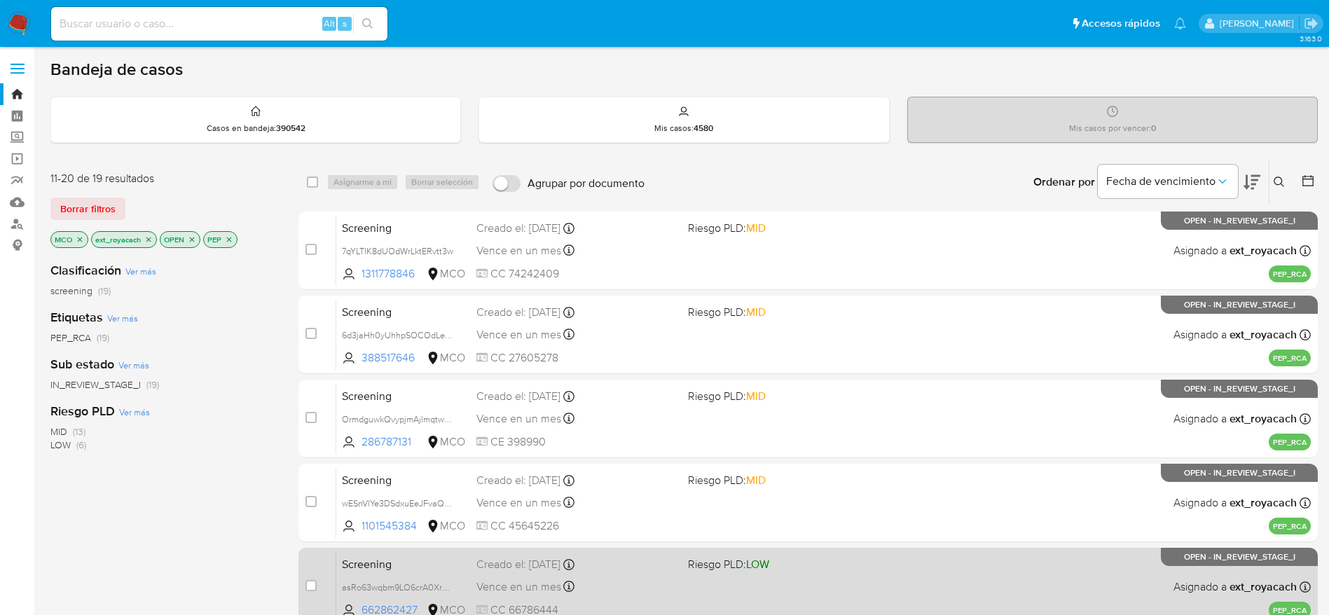
click at [523, 582] on span "Vence en un mes" at bounding box center [519, 587] width 85 height 15
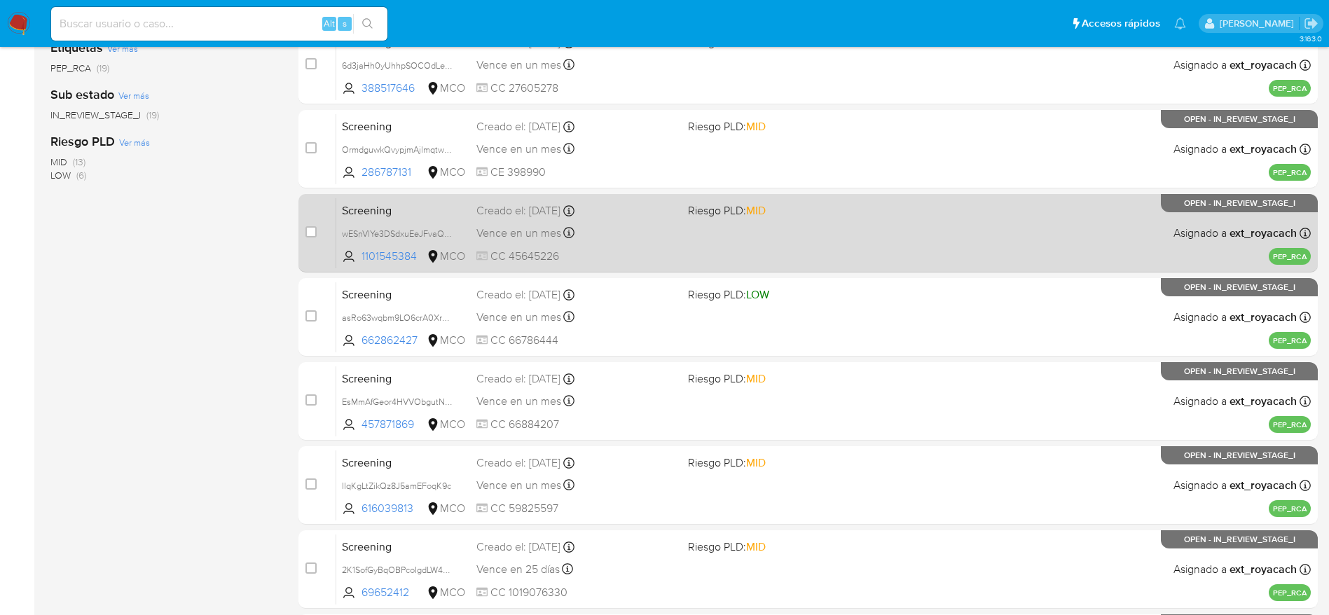
scroll to position [315, 0]
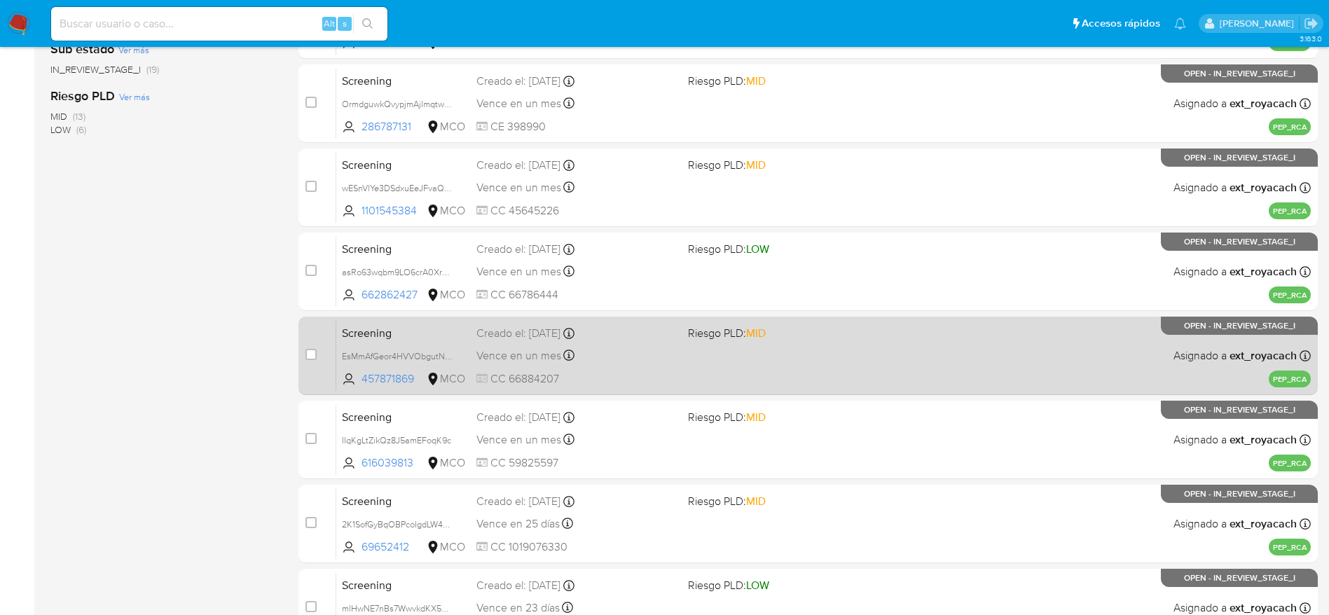
click at [613, 360] on div "Vence en un mes Vence el 10/11/2025 21:45:27" at bounding box center [577, 355] width 200 height 19
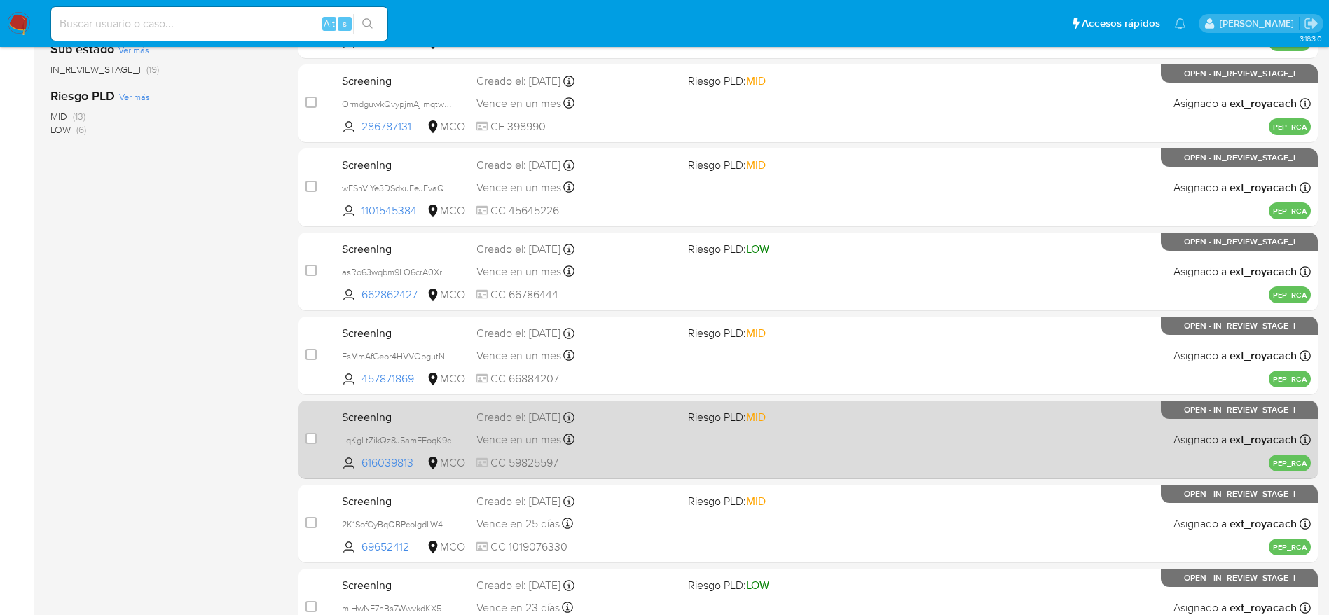
click at [584, 429] on div "Screening IIqKgLtZikQz8J5amEFoqK9c 616039813 MCO Riesgo PLD: MID Creado el: 11/…" at bounding box center [823, 439] width 975 height 71
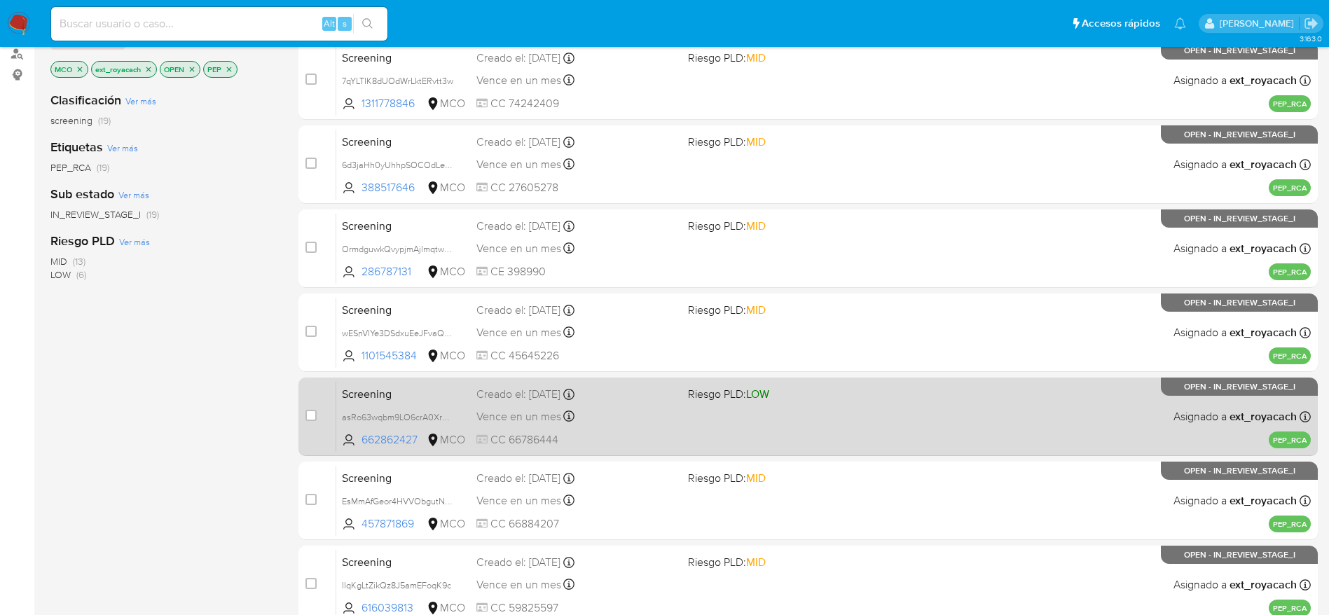
scroll to position [142, 0]
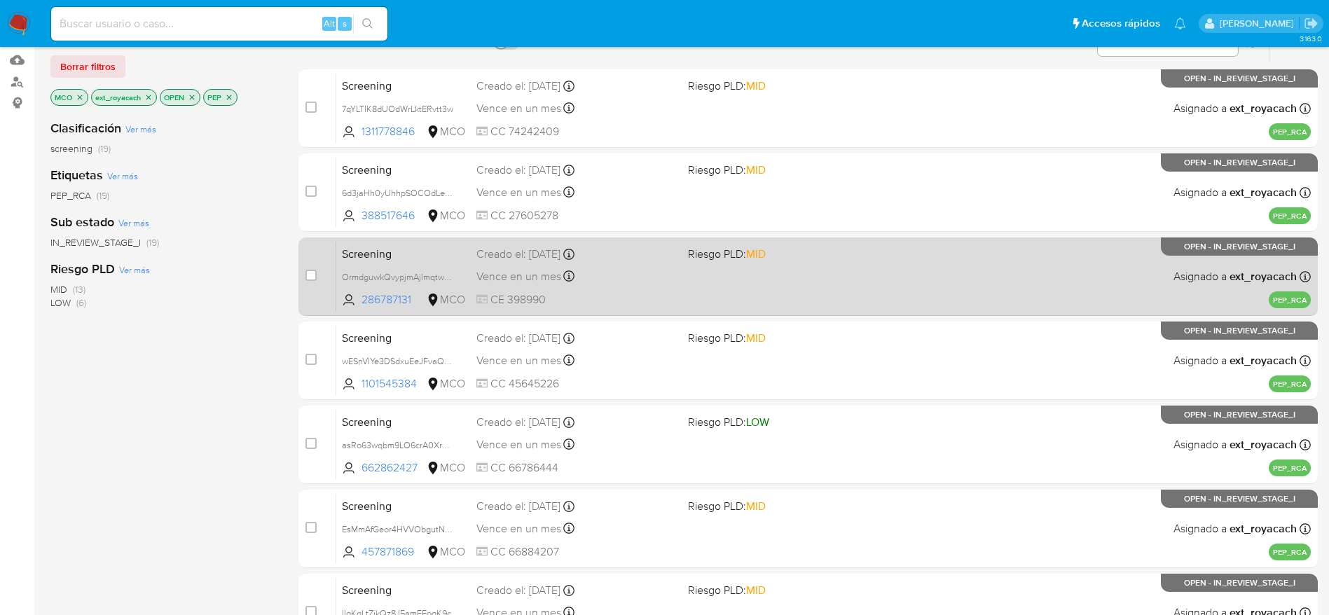
click at [610, 261] on div "Creado el: 11/10/2025 Creado el: 11/10/2025 23:19:35" at bounding box center [577, 254] width 200 height 15
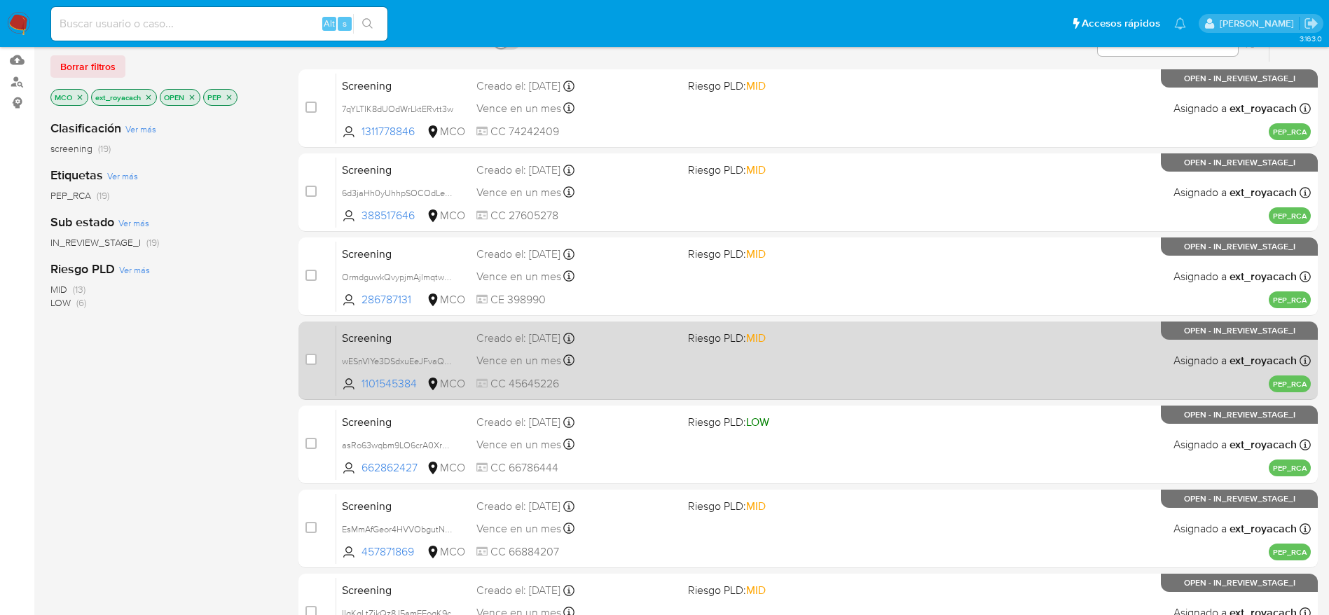
click at [666, 335] on div "Creado el: 11/10/2025 Creado el: 11/10/2025 22:56:47" at bounding box center [577, 338] width 200 height 15
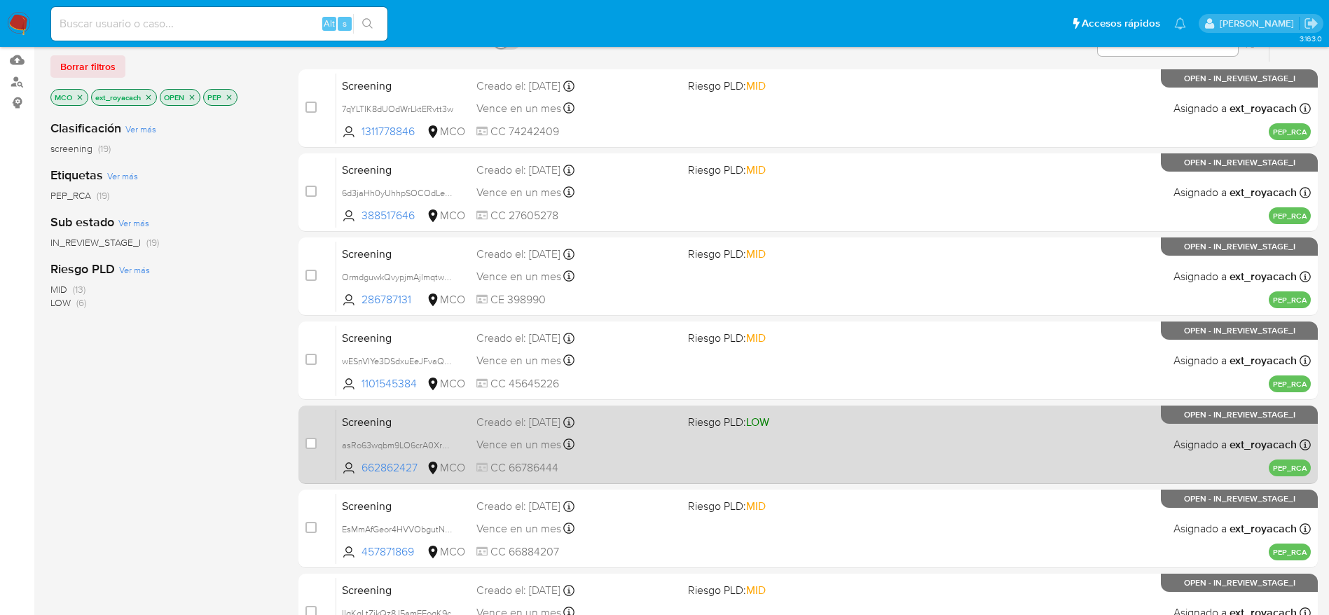
click at [575, 444] on div "Vence en un mes Vence el 10/11/2025 21:56:47" at bounding box center [577, 444] width 200 height 19
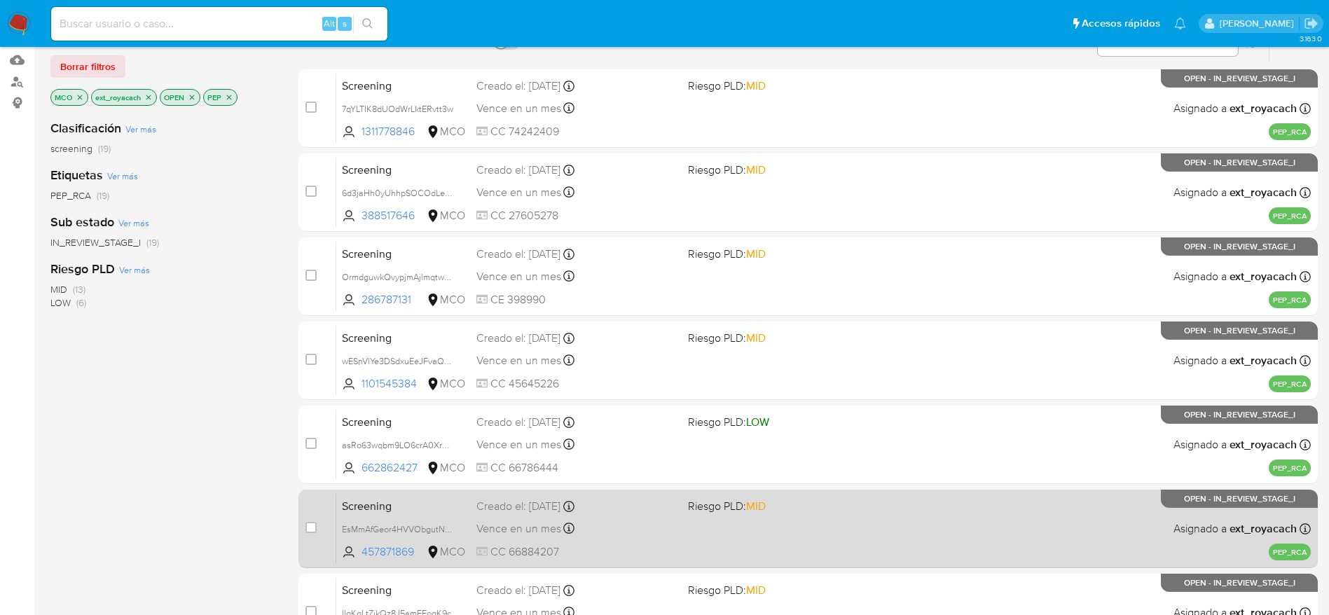
click at [524, 519] on div "Vence en un mes Vence el 10/11/2025 21:45:27" at bounding box center [577, 528] width 200 height 19
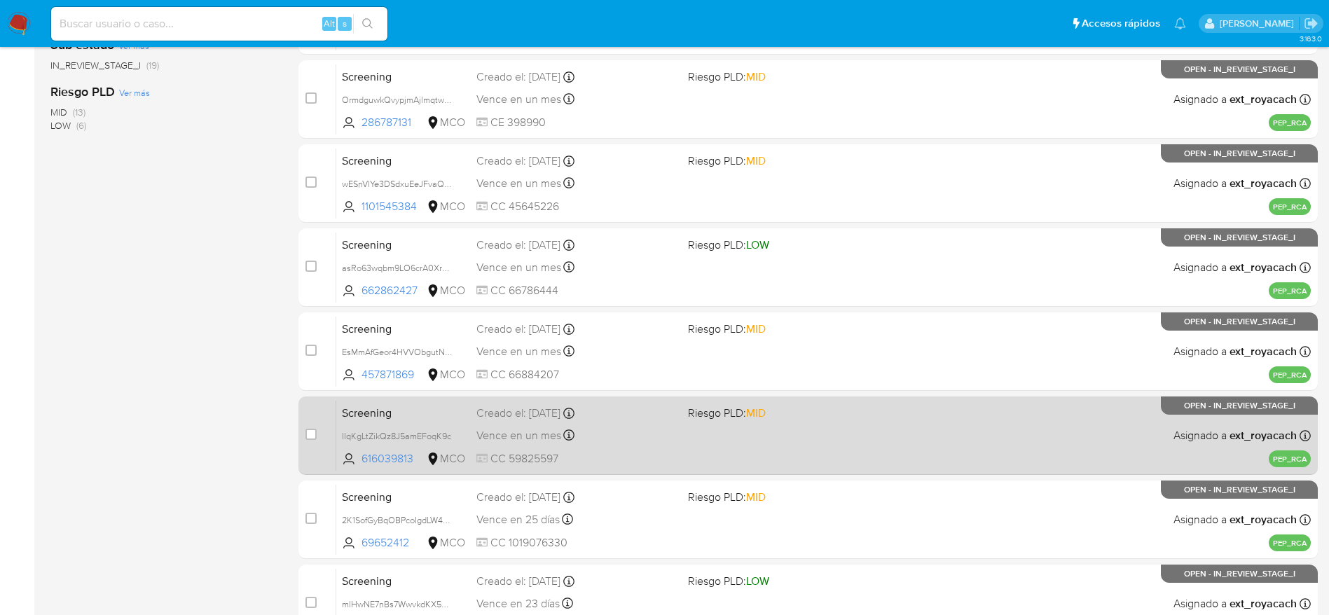
scroll to position [353, 0]
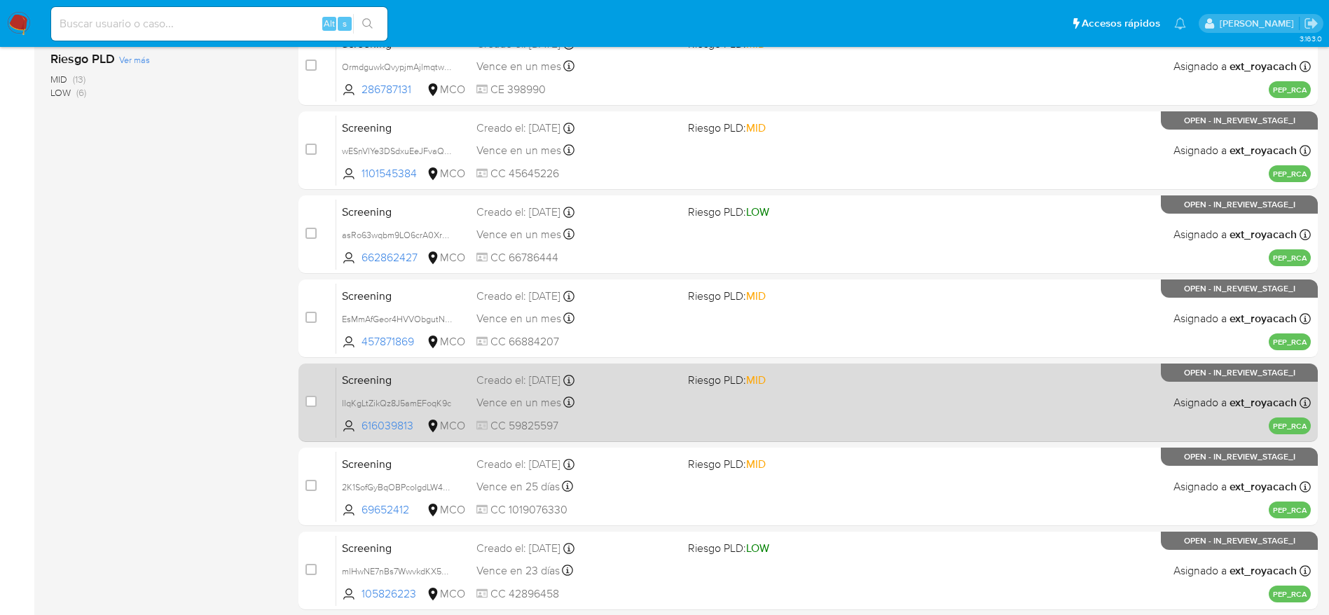
click at [678, 412] on div "Screening IIqKgLtZikQz8J5amEFoqK9c 616039813 MCO Riesgo PLD: MID Creado el: 11/…" at bounding box center [823, 402] width 975 height 71
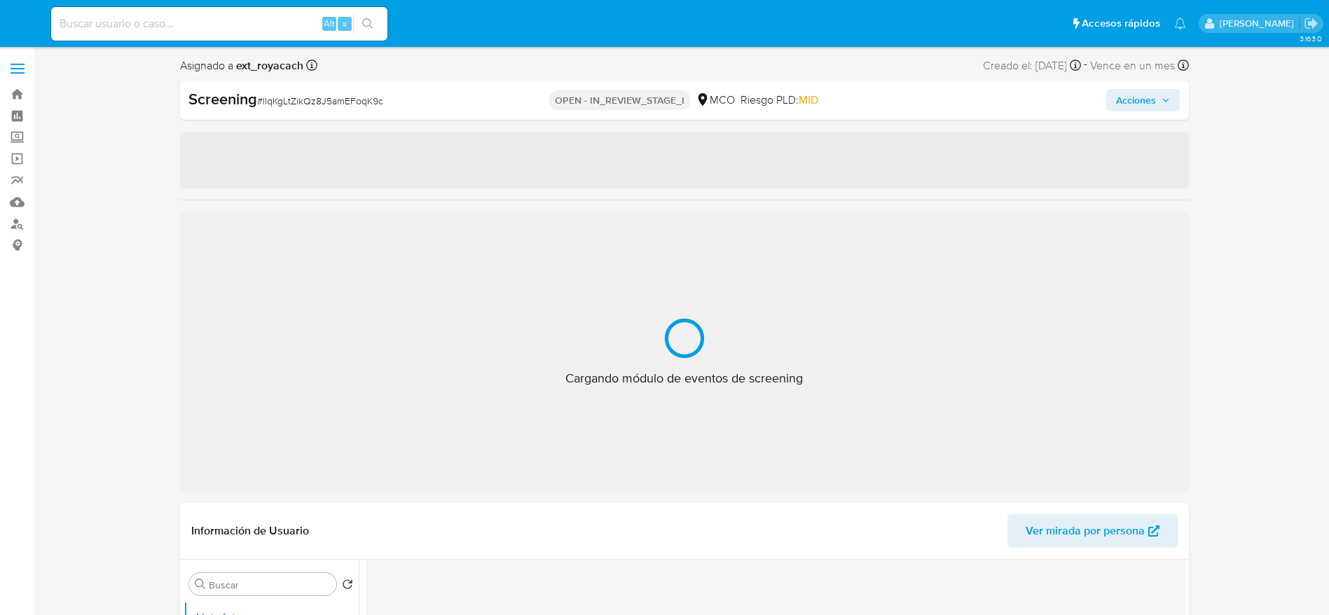
scroll to position [50, 0]
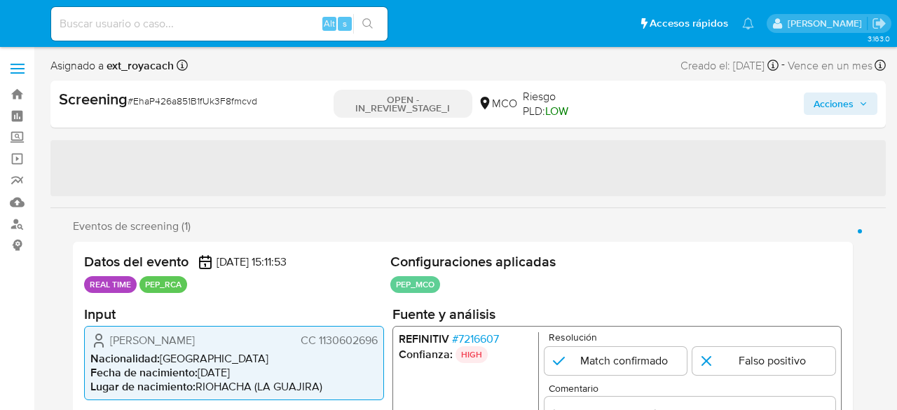
select select "10"
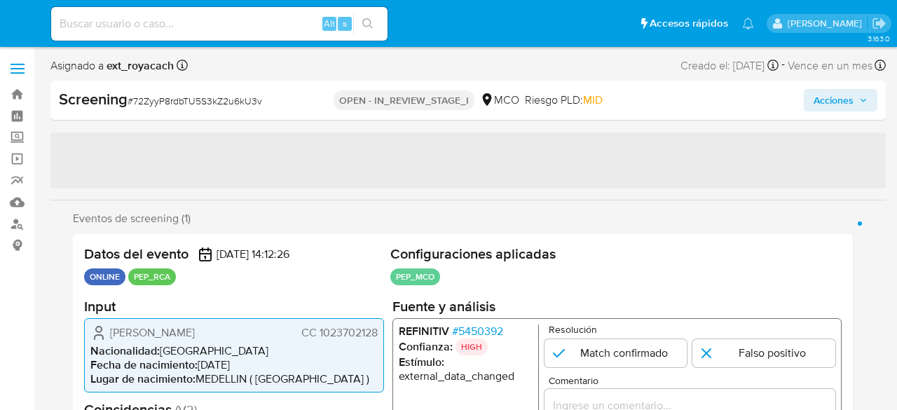
select select "10"
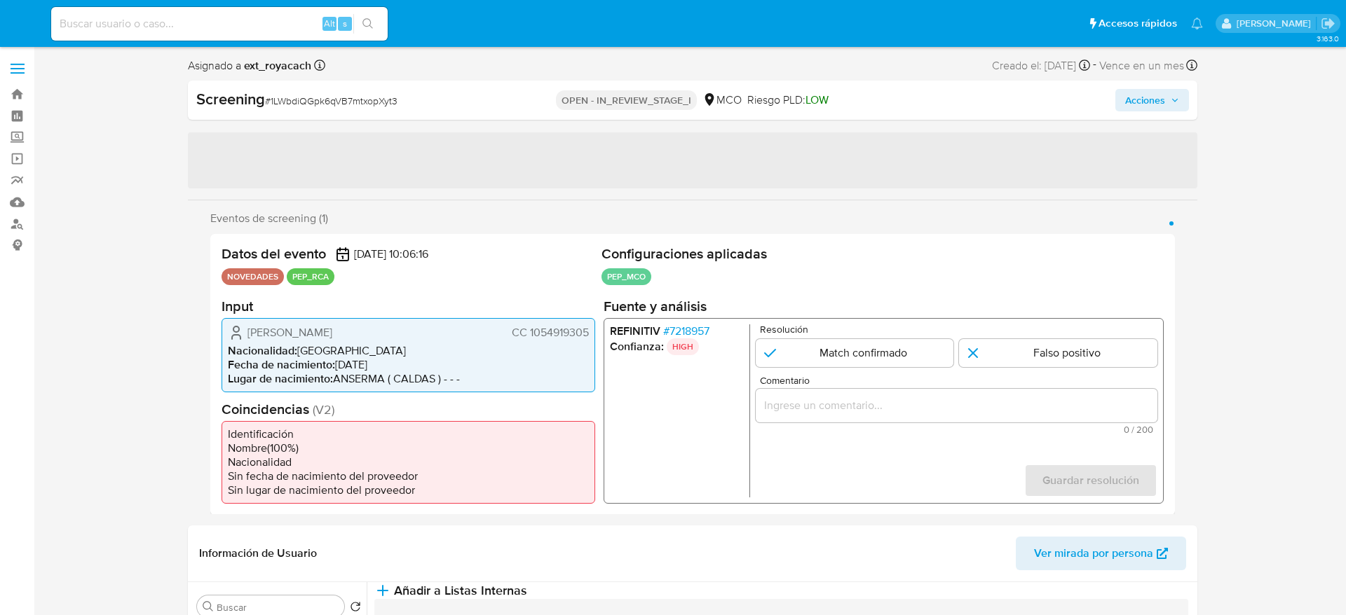
select select "10"
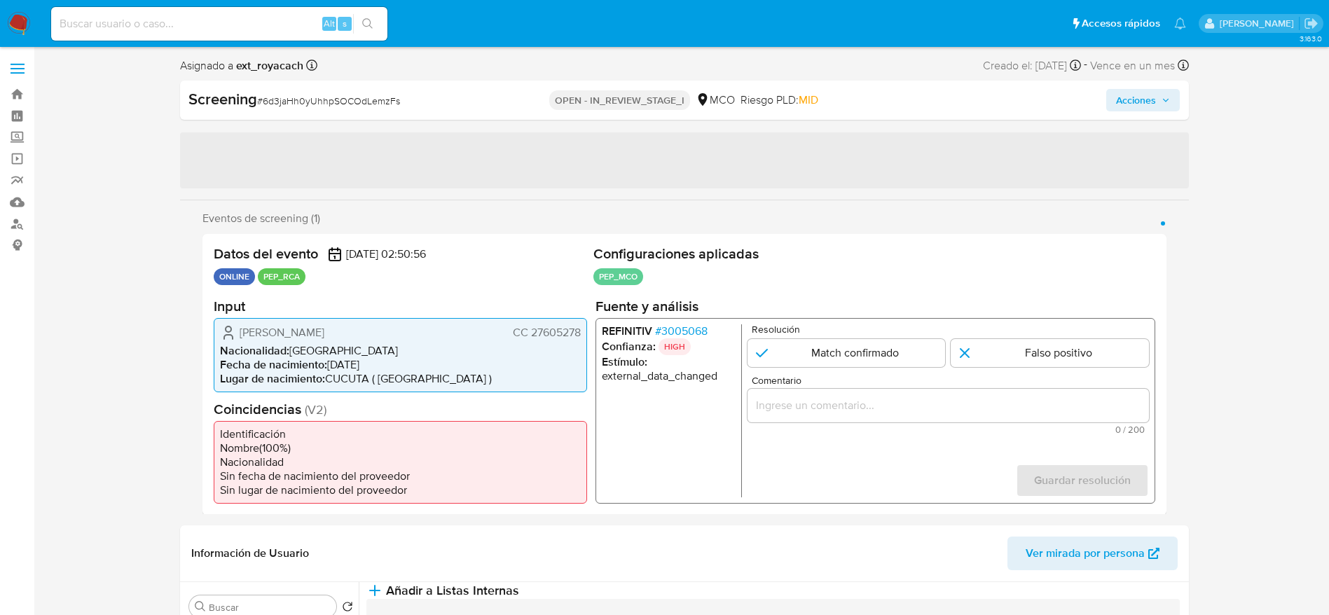
select select "10"
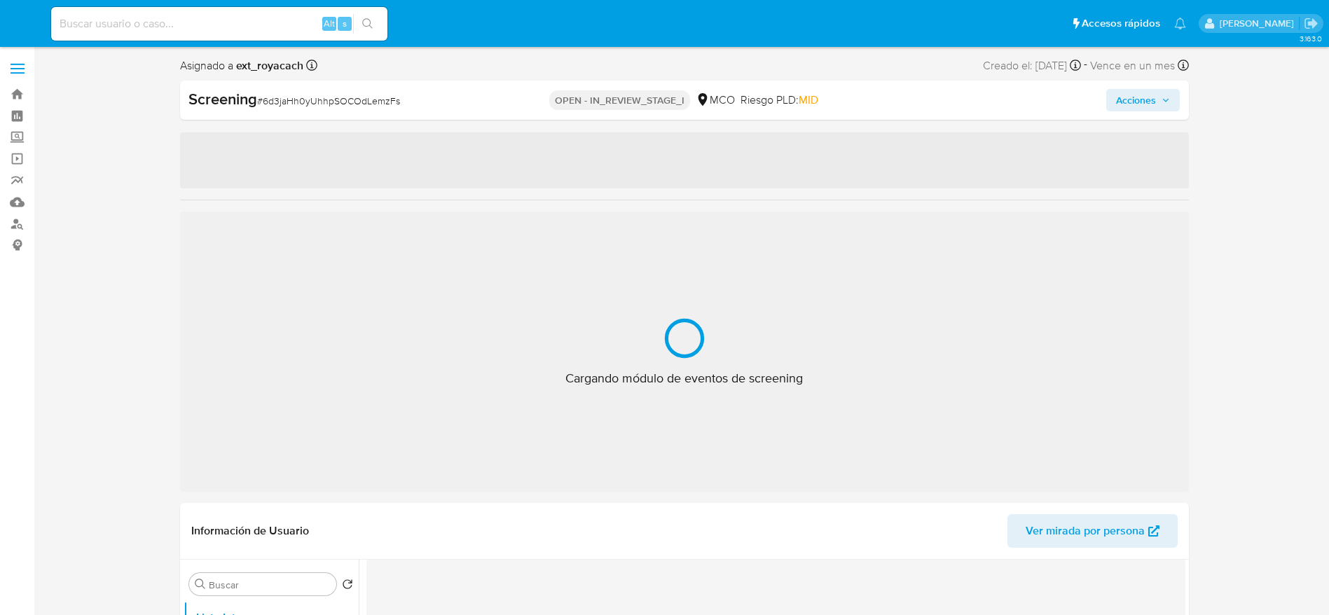
select select "10"
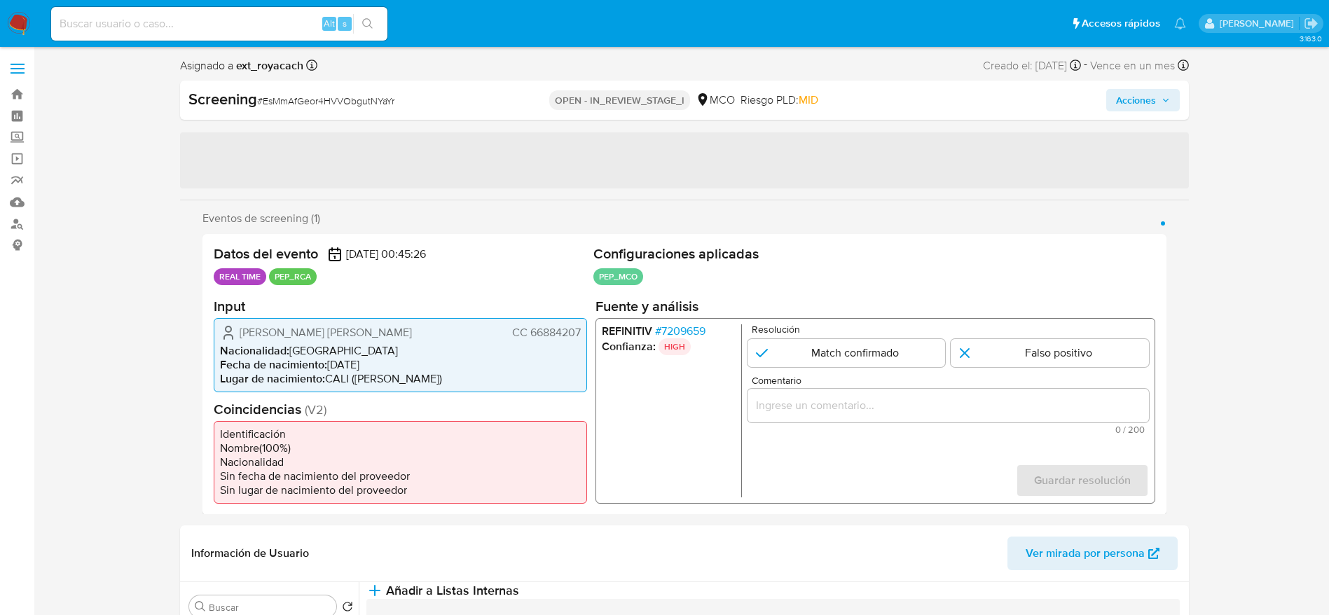
select select "10"
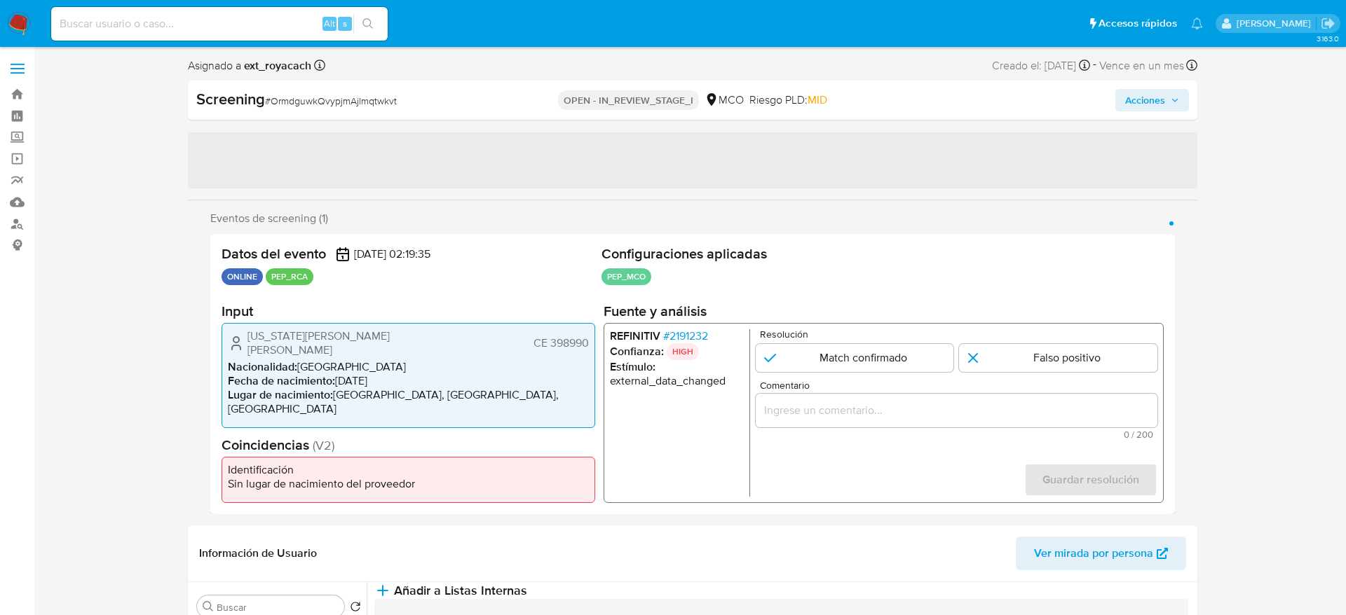
select select "10"
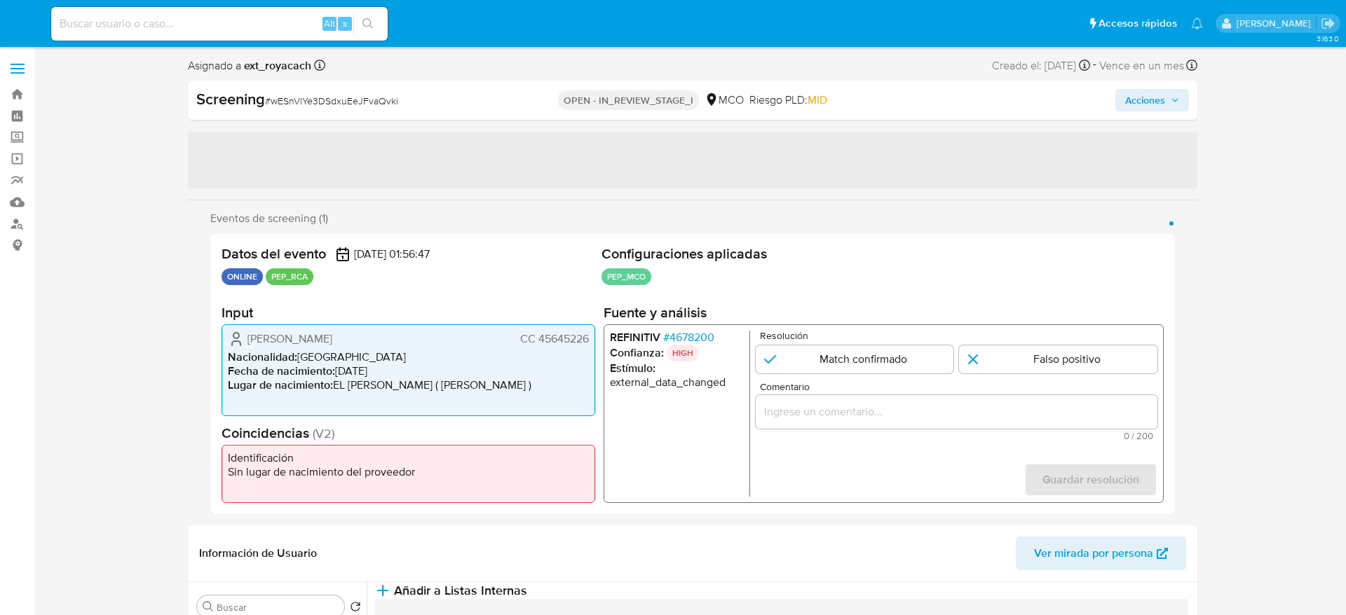
select select "10"
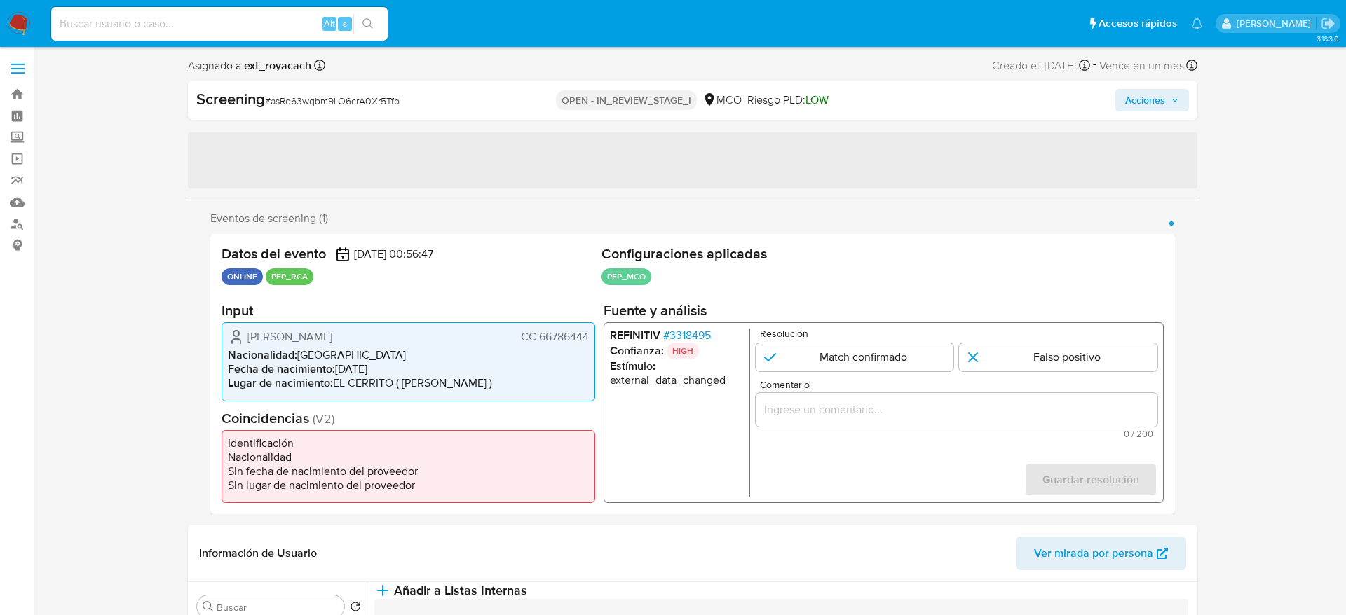
select select "10"
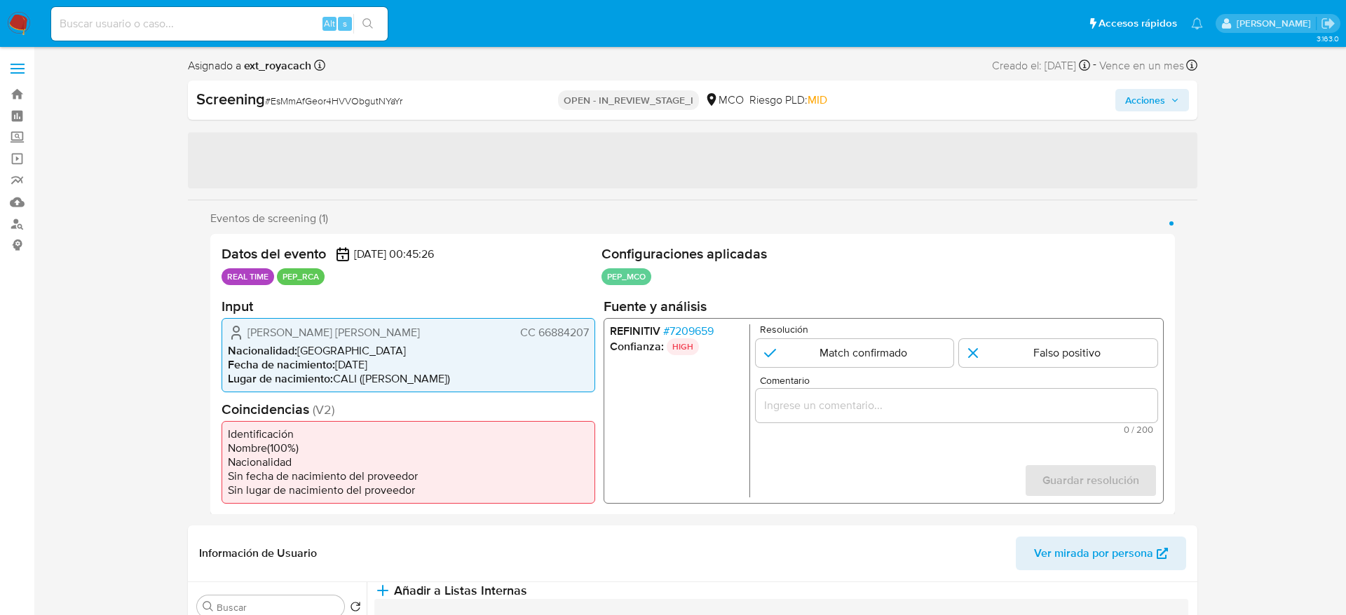
select select "10"
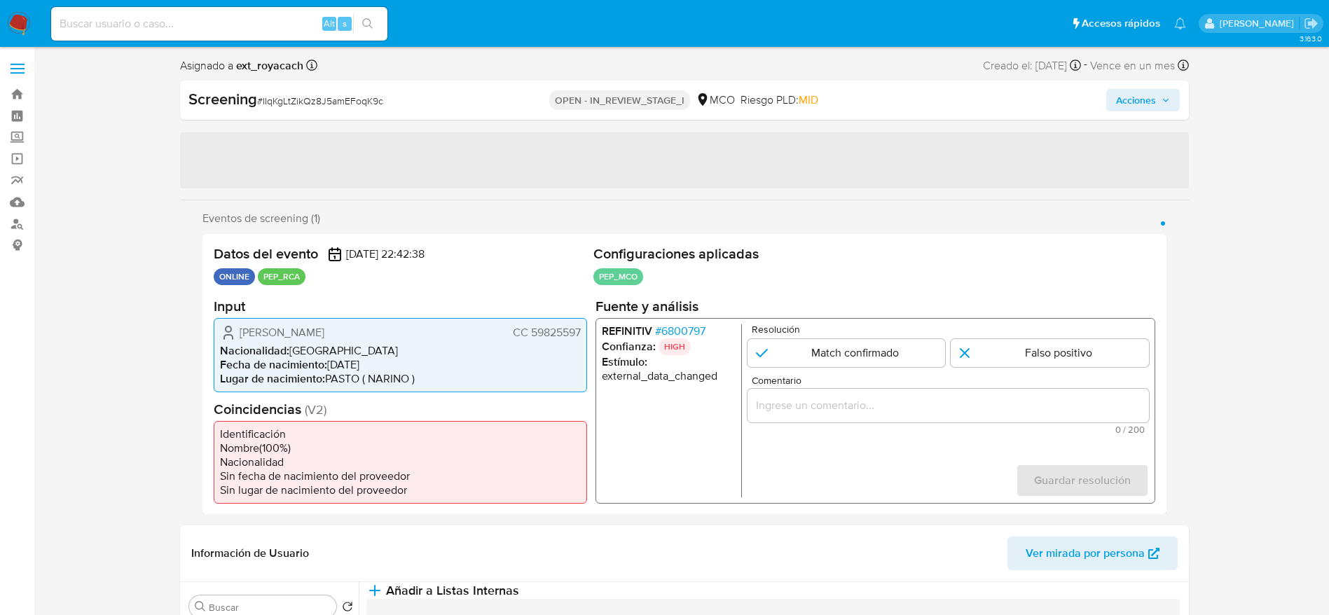
select select "10"
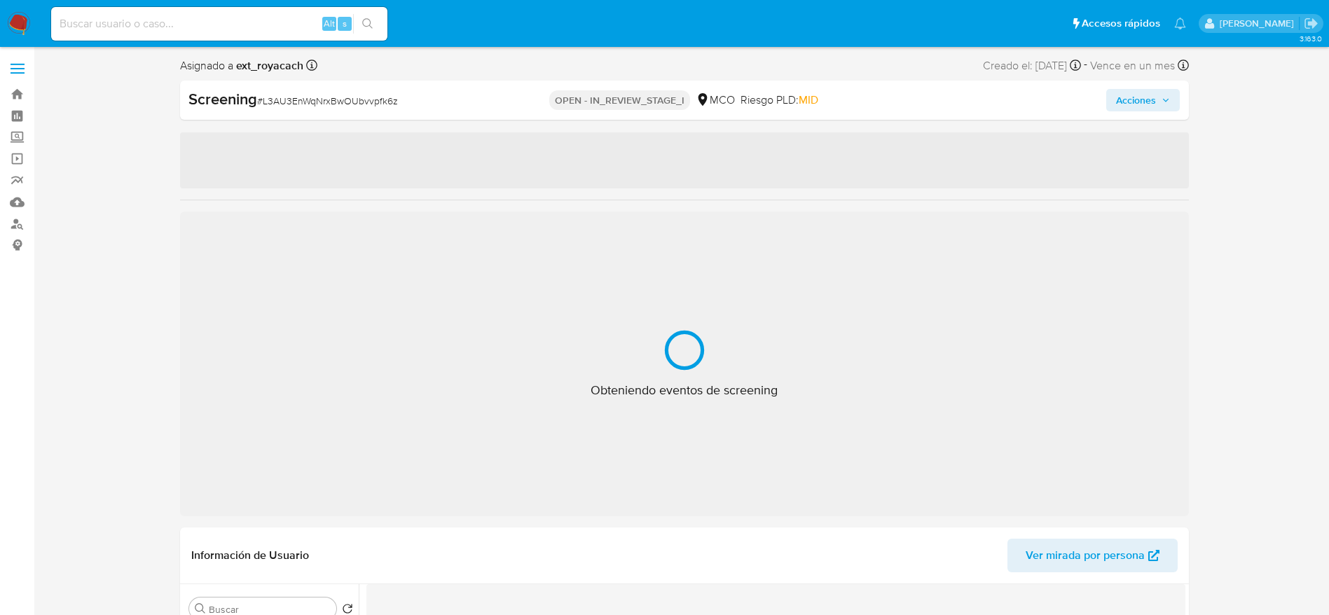
select select "10"
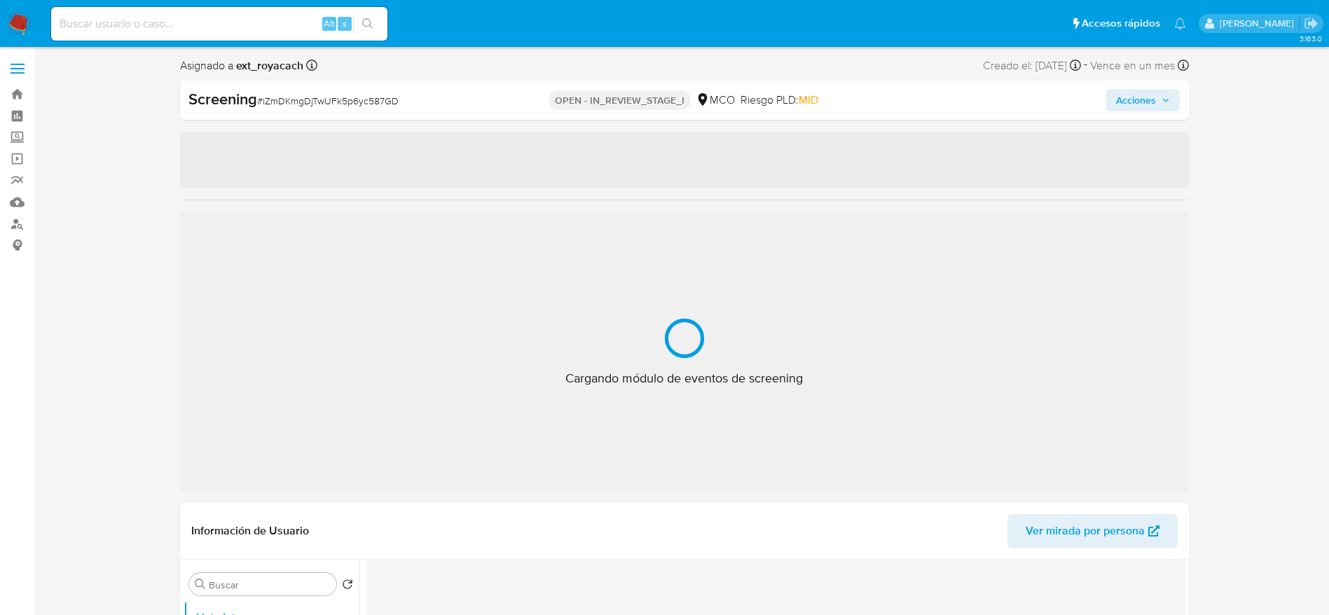
select select "10"
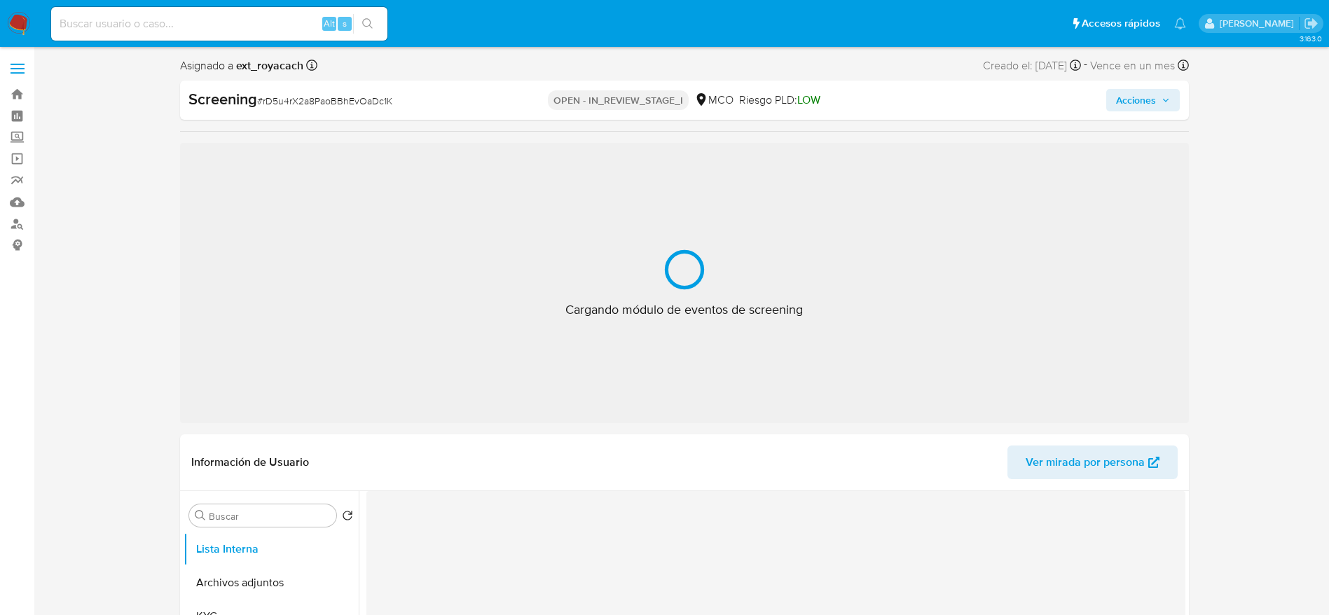
select select "10"
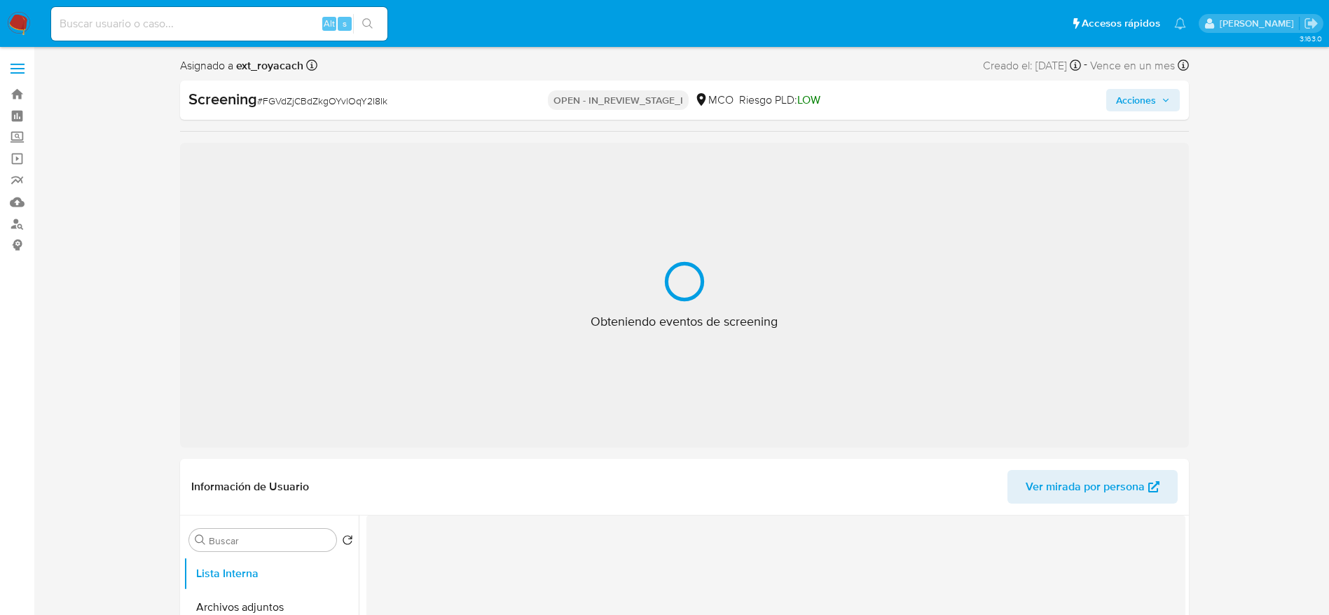
select select "10"
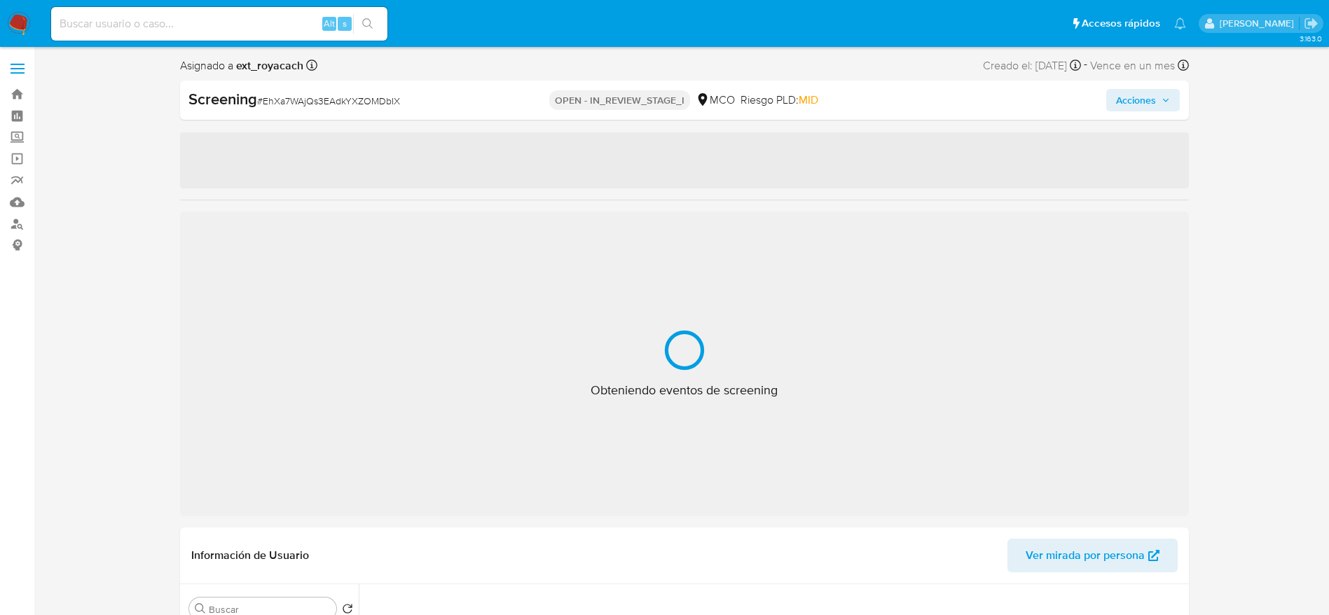
select select "10"
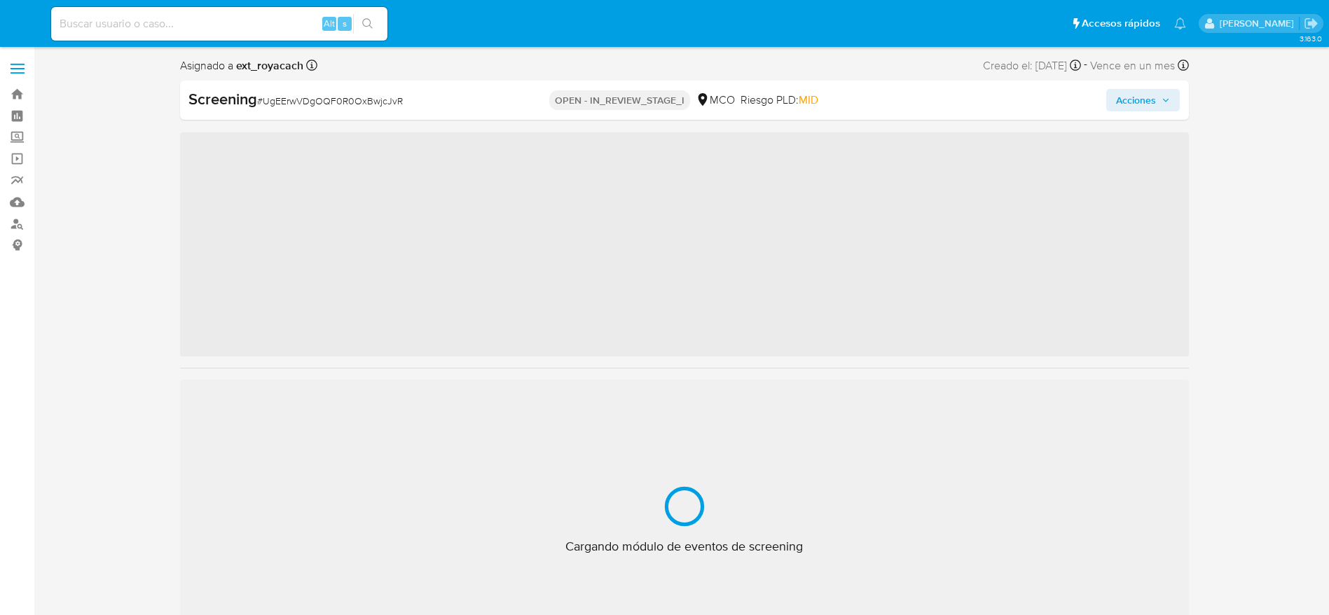
select select "10"
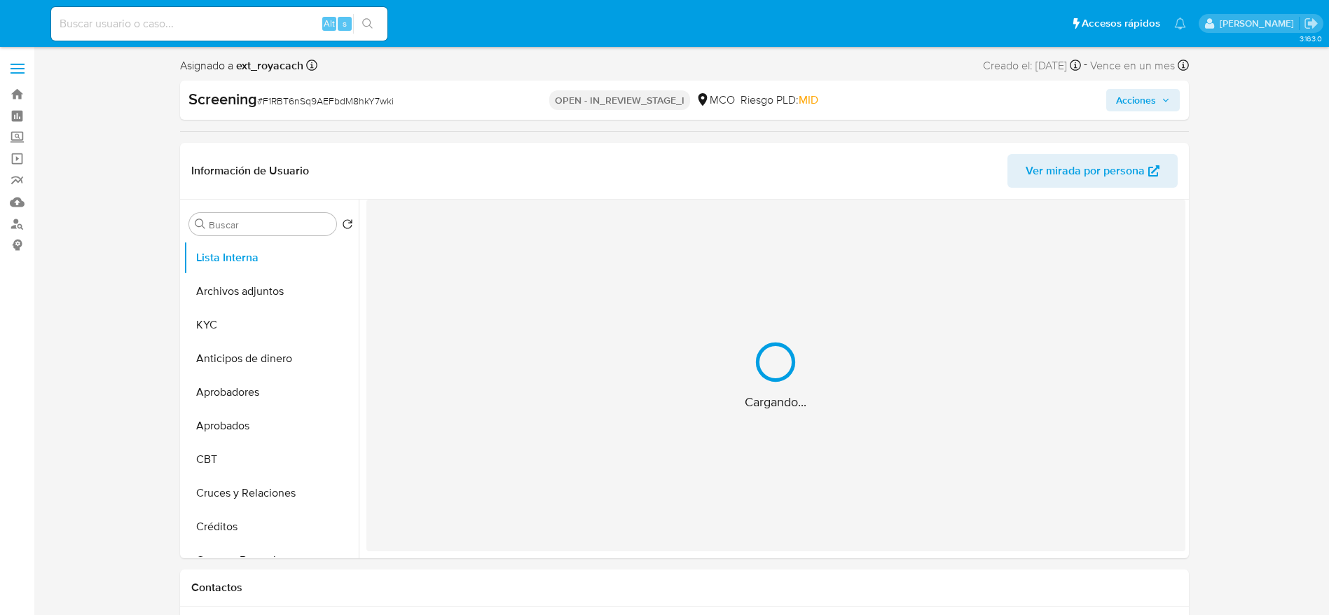
select select "10"
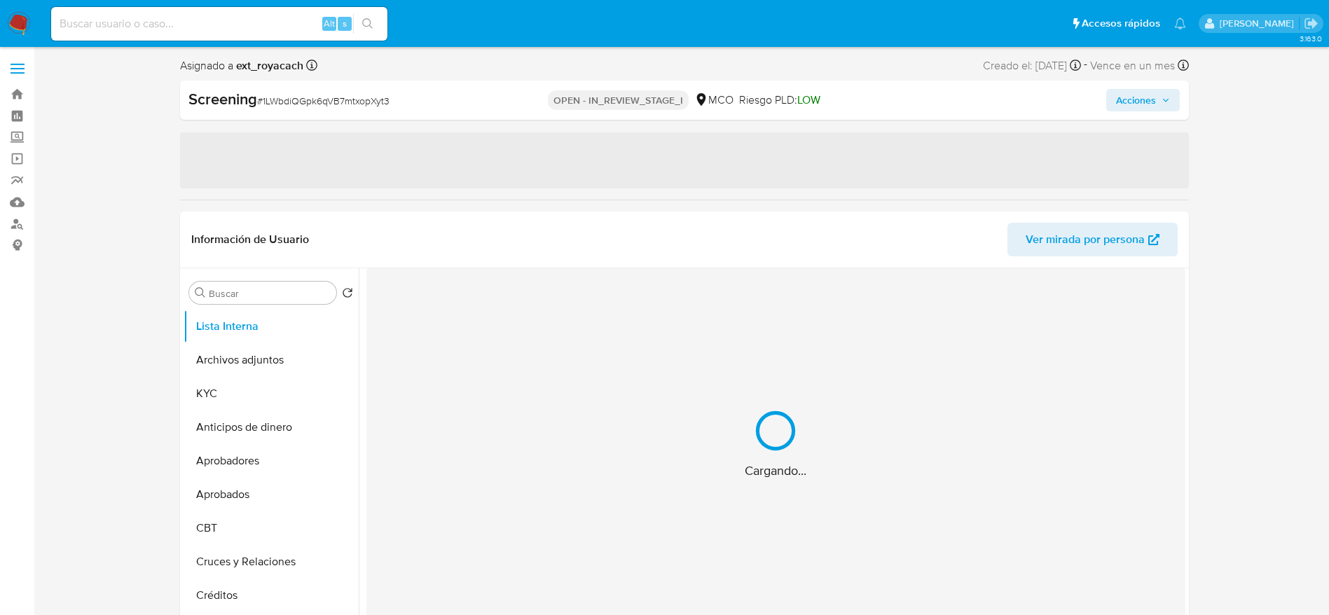
select select "10"
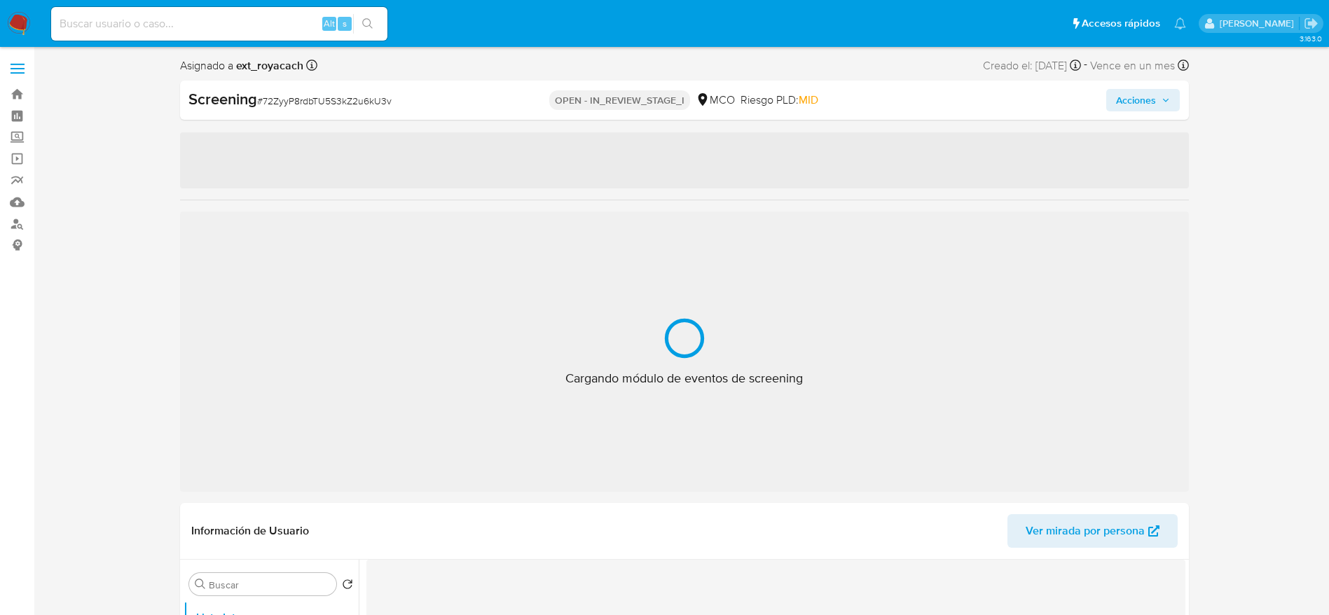
select select "10"
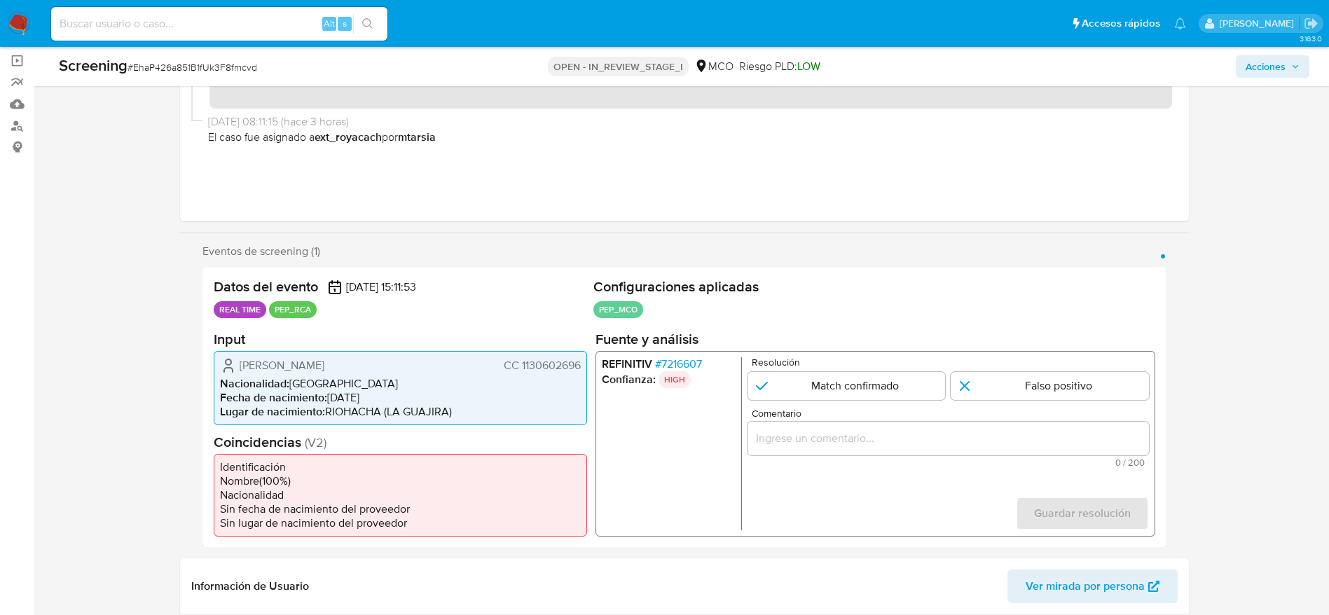
scroll to position [210, 0]
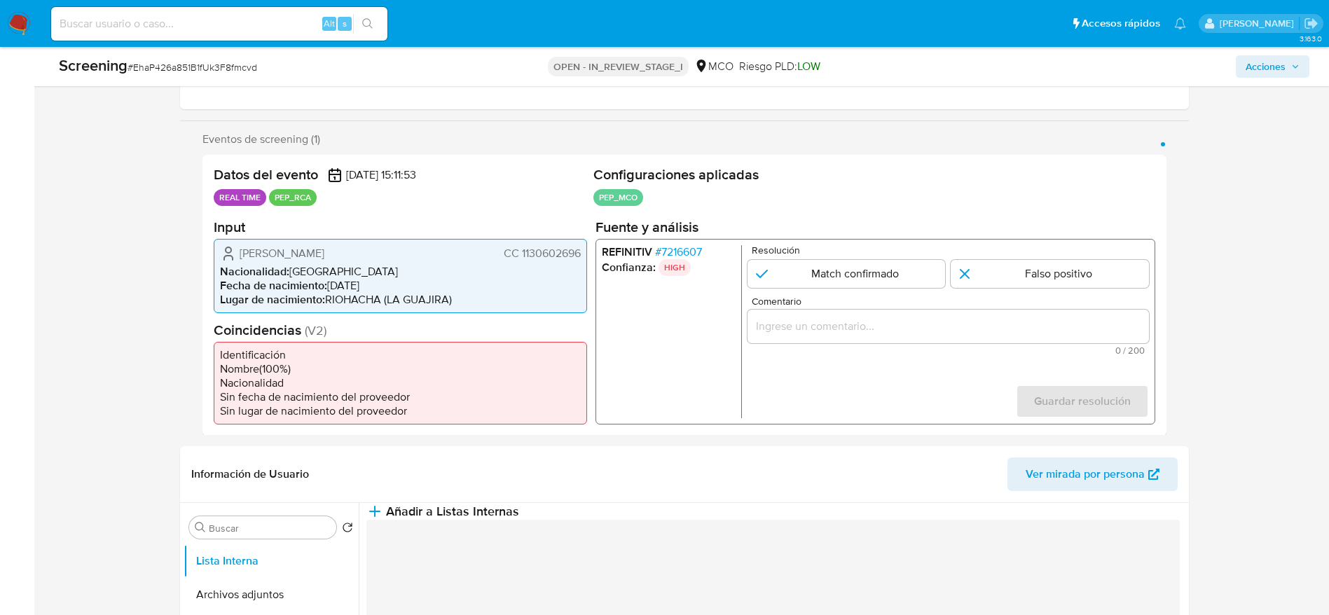
click at [682, 247] on span "# 7216607" at bounding box center [678, 252] width 47 height 14
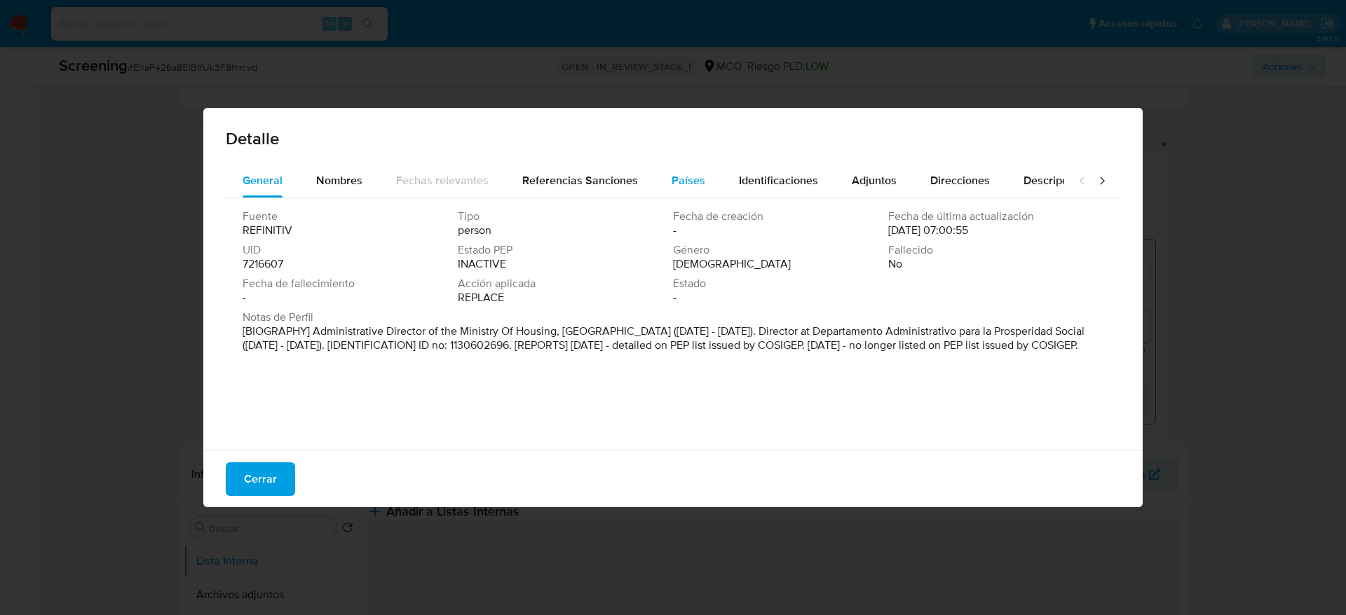
click at [699, 190] on button "Países" at bounding box center [688, 181] width 67 height 34
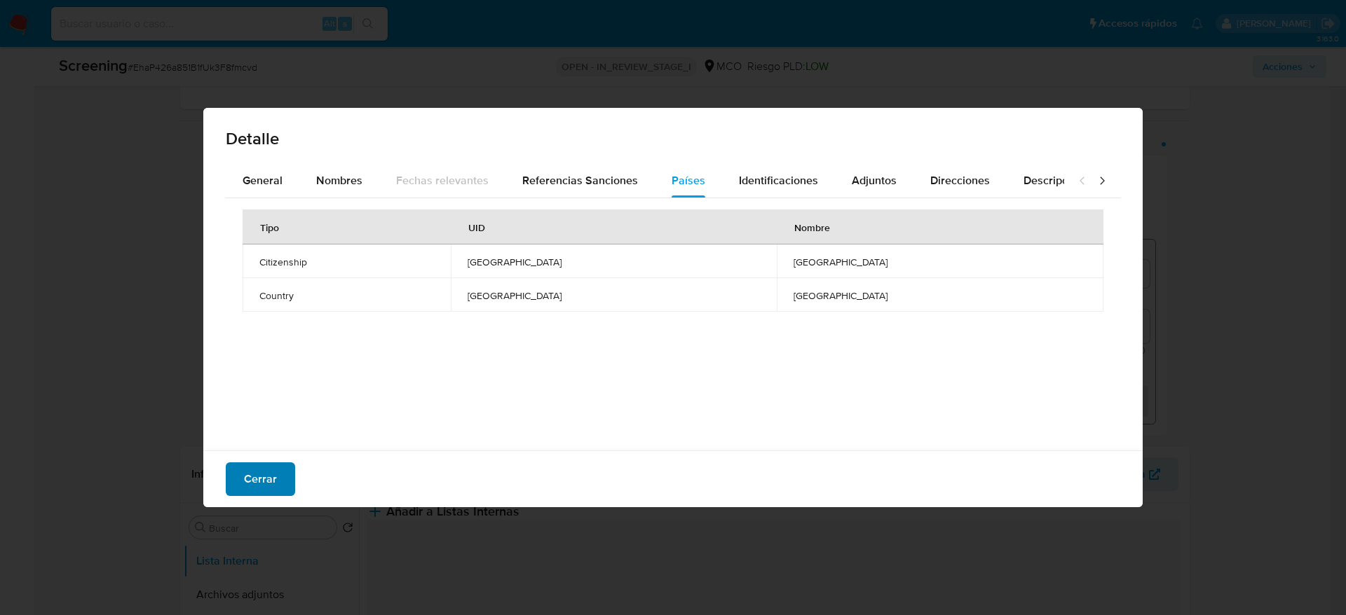
click at [258, 478] on span "Cerrar" at bounding box center [260, 479] width 33 height 31
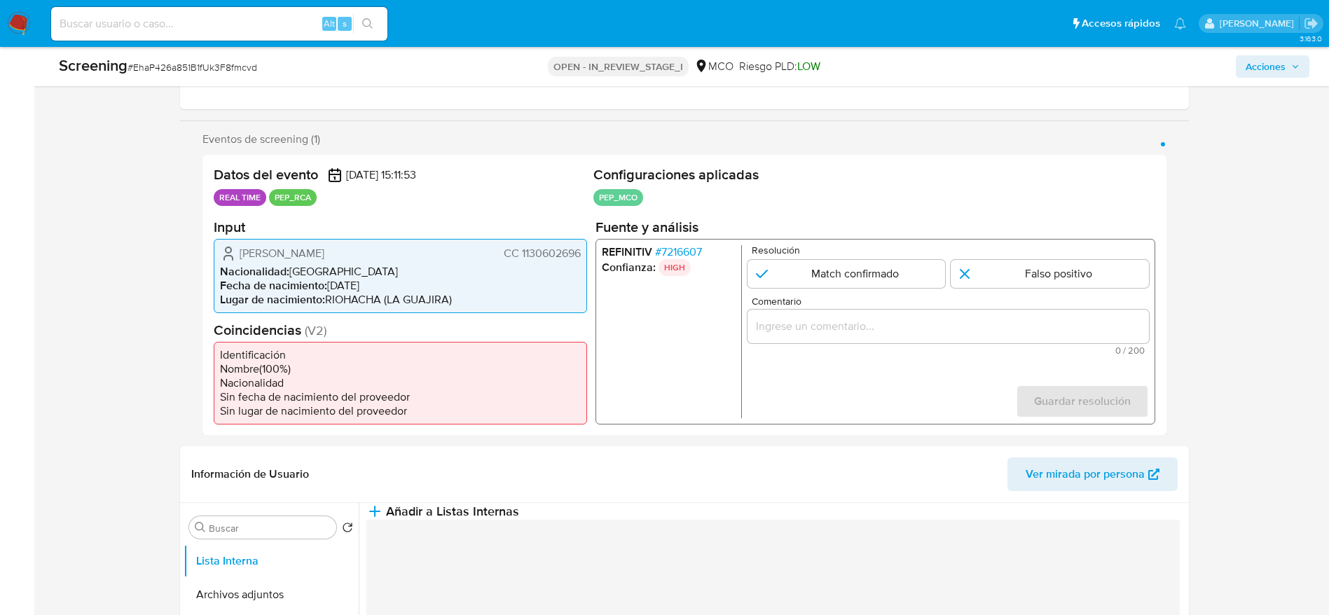
click at [168, 62] on span "# EhaP426a851B1fUk3F8fmcvd" at bounding box center [193, 67] width 130 height 14
copy span "EhaP426a851B1fUk3F8fmcvd"
drag, startPoint x: 210, startPoint y: 238, endPoint x: 584, endPoint y: 245, distance: 374.3
click at [584, 245] on div "Datos del evento 12/10/2025 15:11:53 REAL TIME PEP_RCA Configuraciones aplicada…" at bounding box center [685, 295] width 964 height 281
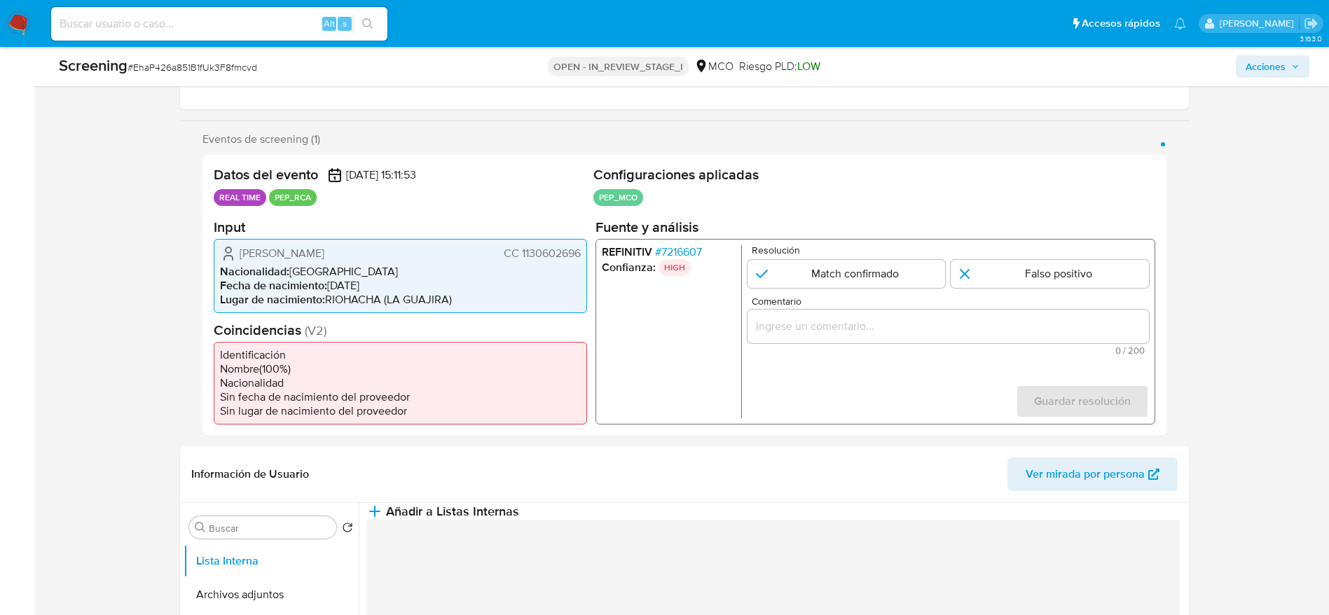
click at [692, 245] on span "# 7216607" at bounding box center [678, 252] width 47 height 14
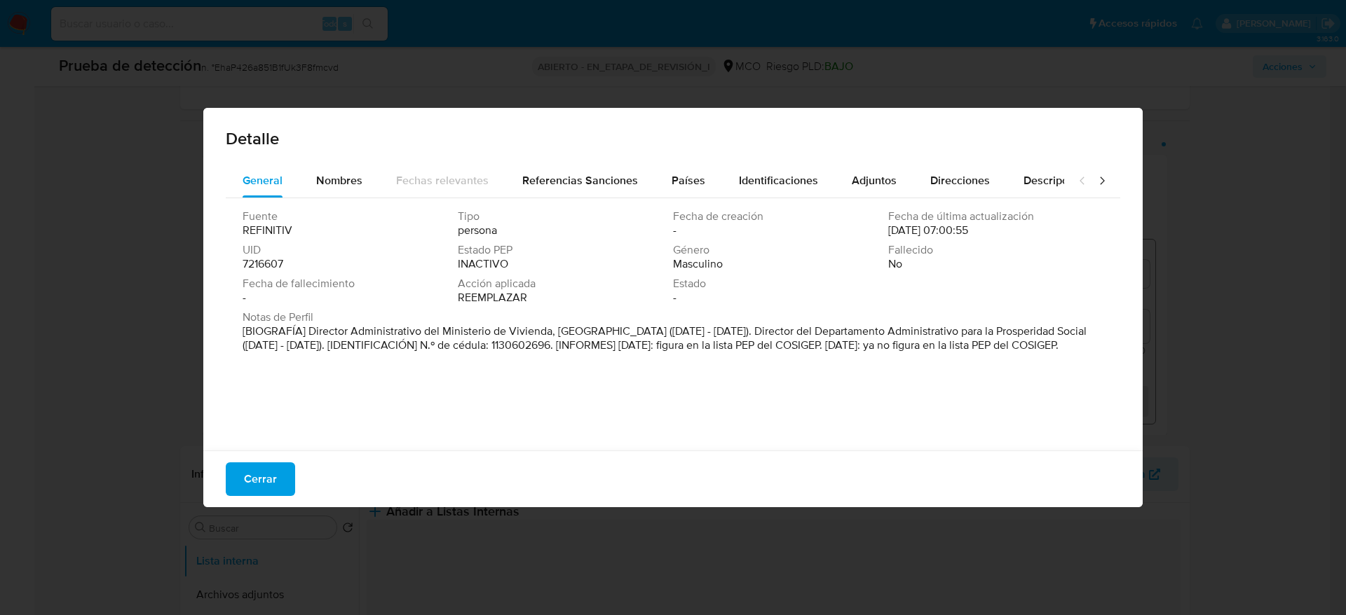
drag, startPoint x: 306, startPoint y: 329, endPoint x: 643, endPoint y: 334, distance: 337.1
click at [643, 334] on font "[BIOGRAFÍA] Director Administrativo del Ministerio de Vivienda, Ciudad y Territ…" at bounding box center [664, 338] width 844 height 30
drag, startPoint x: 643, startPoint y: 315, endPoint x: 261, endPoint y: 344, distance: 383.1
click at [261, 344] on font "[BIOGRAFÍA] Director Administrativo del Ministerio de Vivienda, Ciudad y Territ…" at bounding box center [664, 338] width 844 height 30
drag, startPoint x: 308, startPoint y: 325, endPoint x: 648, endPoint y: 336, distance: 340.8
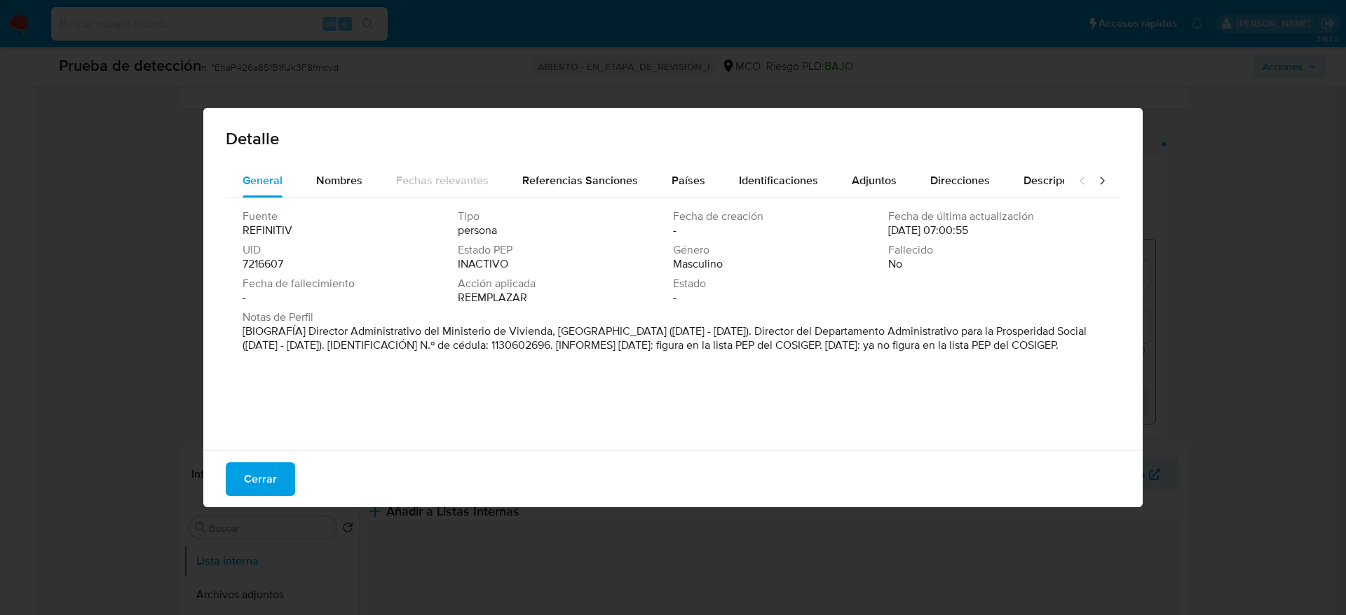
click at [648, 336] on font "[BIOGRAFÍA] Director Administrativo del Ministerio de Vivienda, Ciudad y Territ…" at bounding box center [664, 338] width 844 height 30
click at [226, 484] on button "Cerrar" at bounding box center [260, 480] width 69 height 34
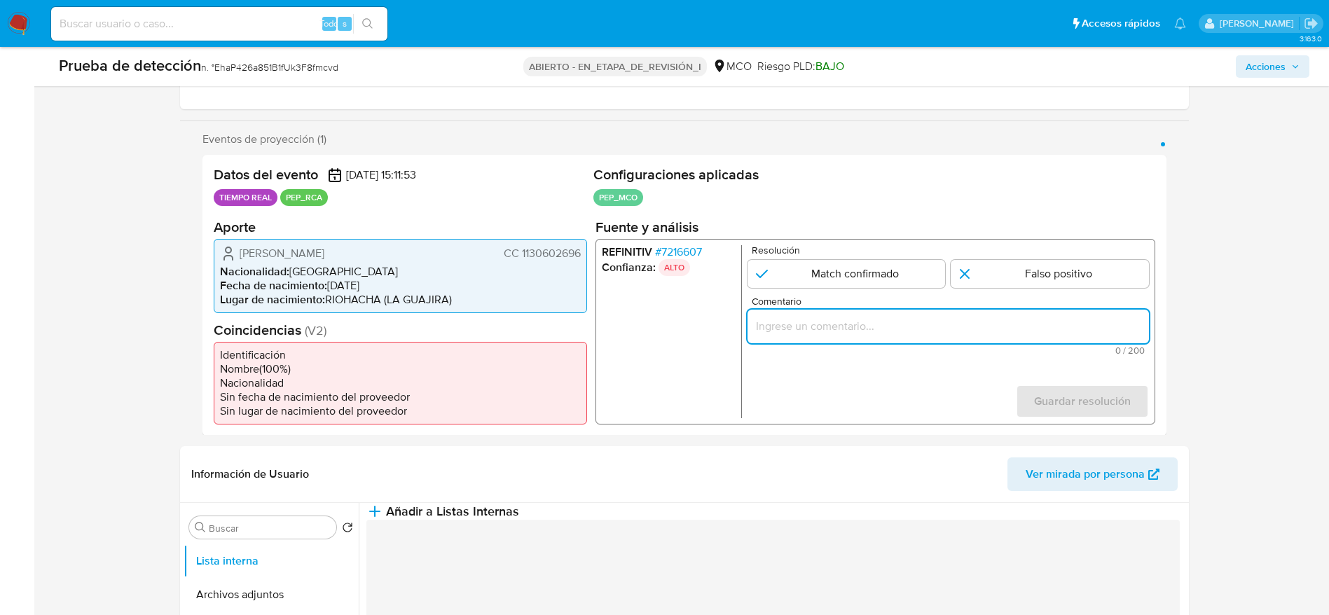
click at [774, 320] on input "Comentario" at bounding box center [948, 326] width 402 height 18
paste input "Caso generado sobre el usuario Edgar Orlando Picon Prado CC 1130602696 por coin…"
type input "Caso generado sobre el usuario [PERSON_NAME] CC 1130602696 por coincidir en lis…"
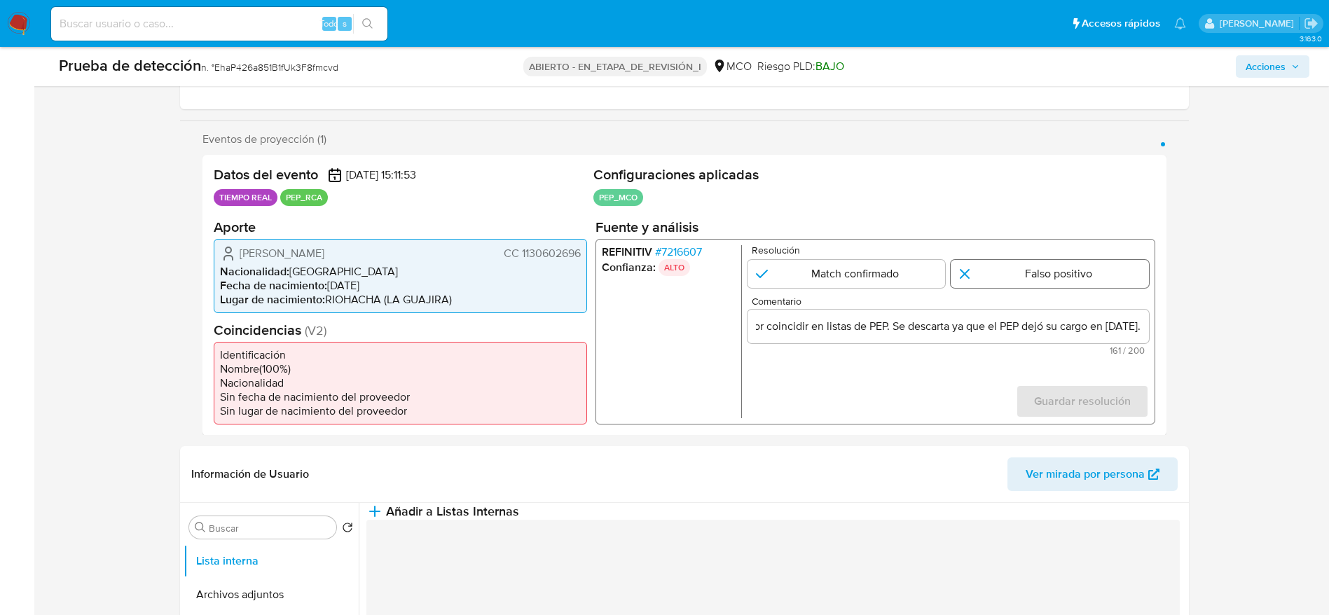
click at [1135, 266] on input "1 de 1" at bounding box center [1050, 273] width 198 height 28
radio input "true"
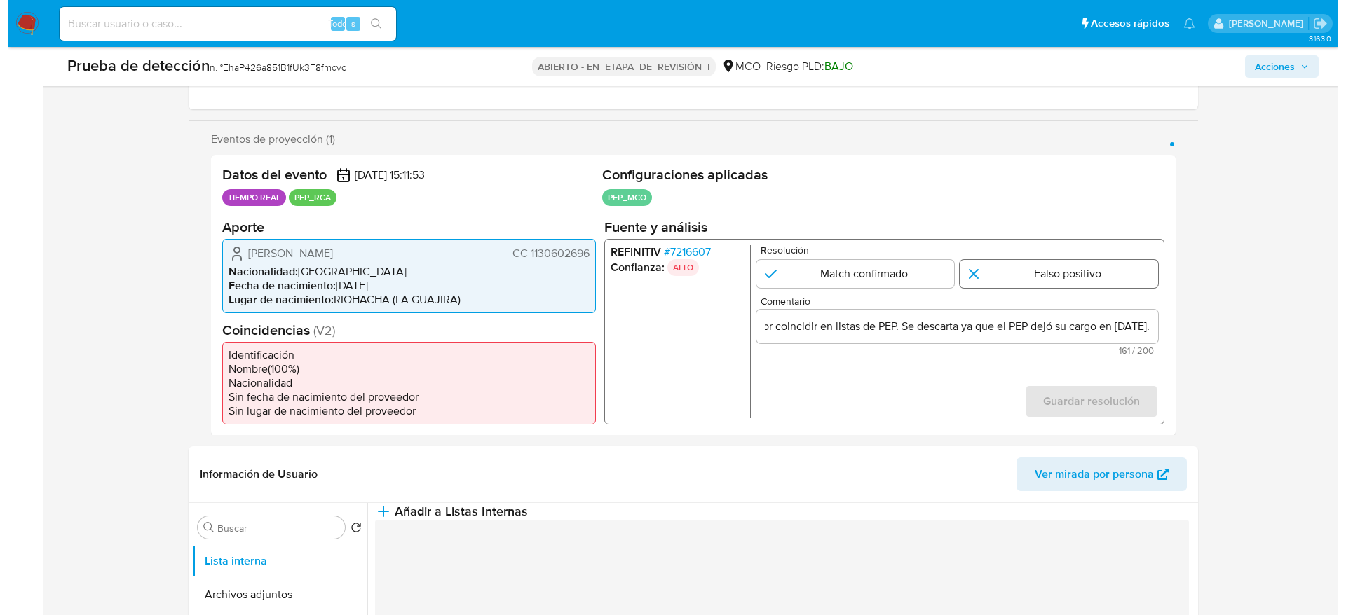
scroll to position [0, 0]
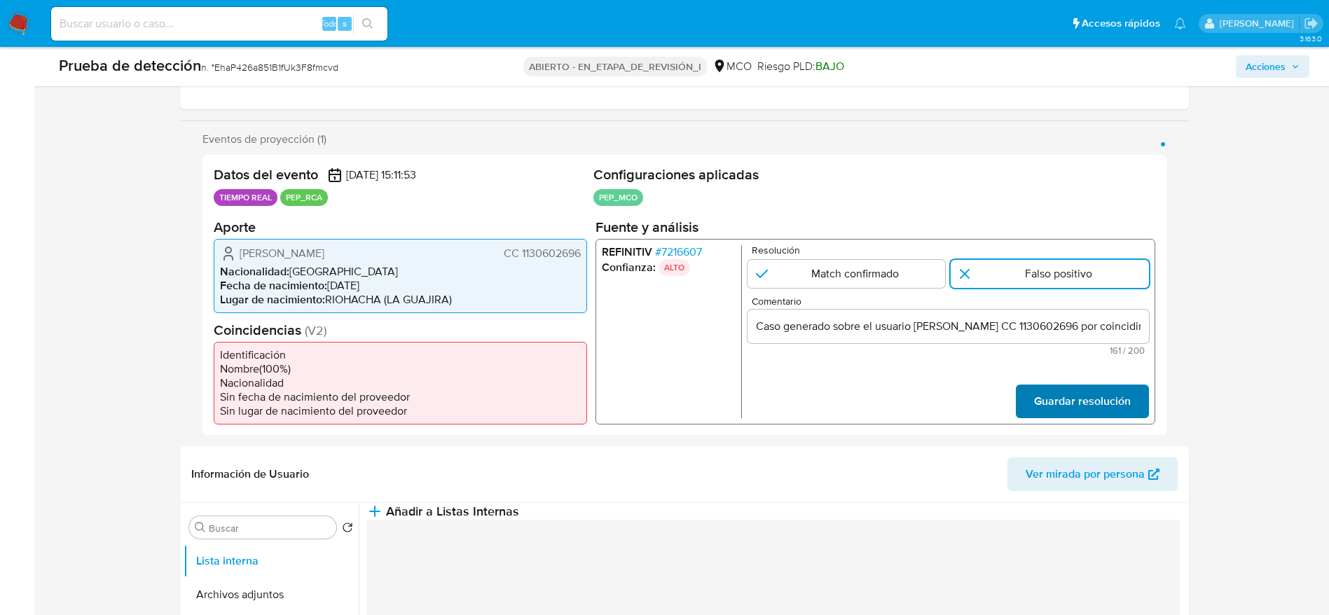
click at [1116, 388] on span "Guardar resolución" at bounding box center [1082, 400] width 97 height 31
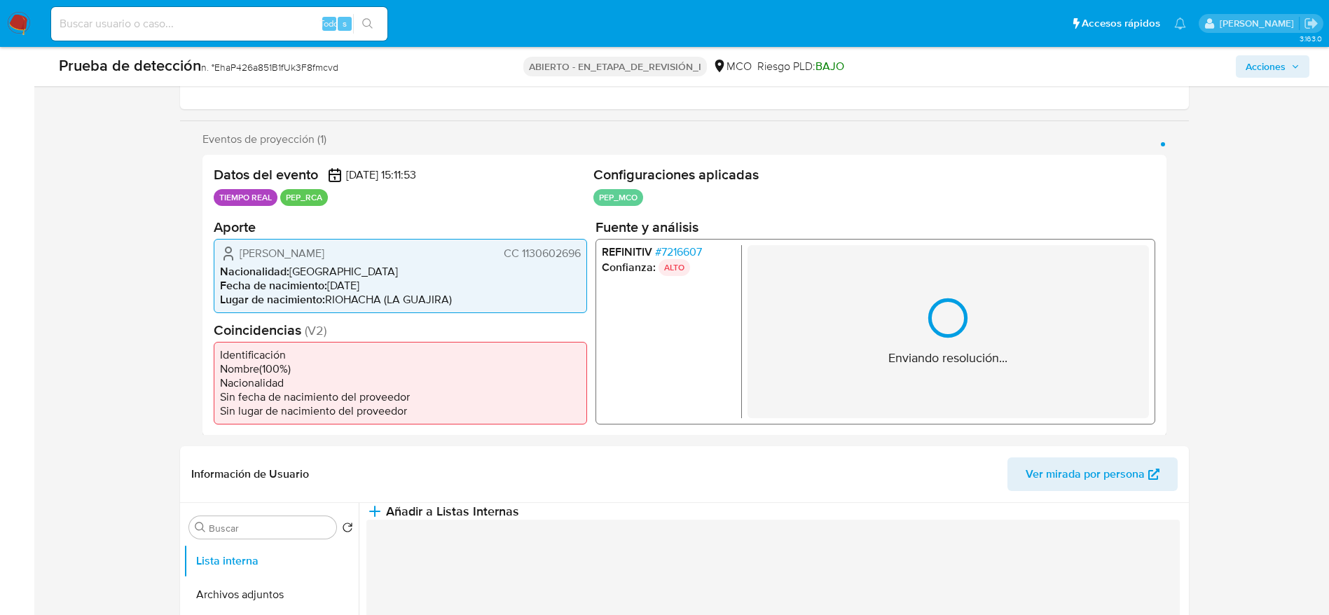
click at [983, 312] on div "Enviando resolución..." at bounding box center [948, 331] width 119 height 71
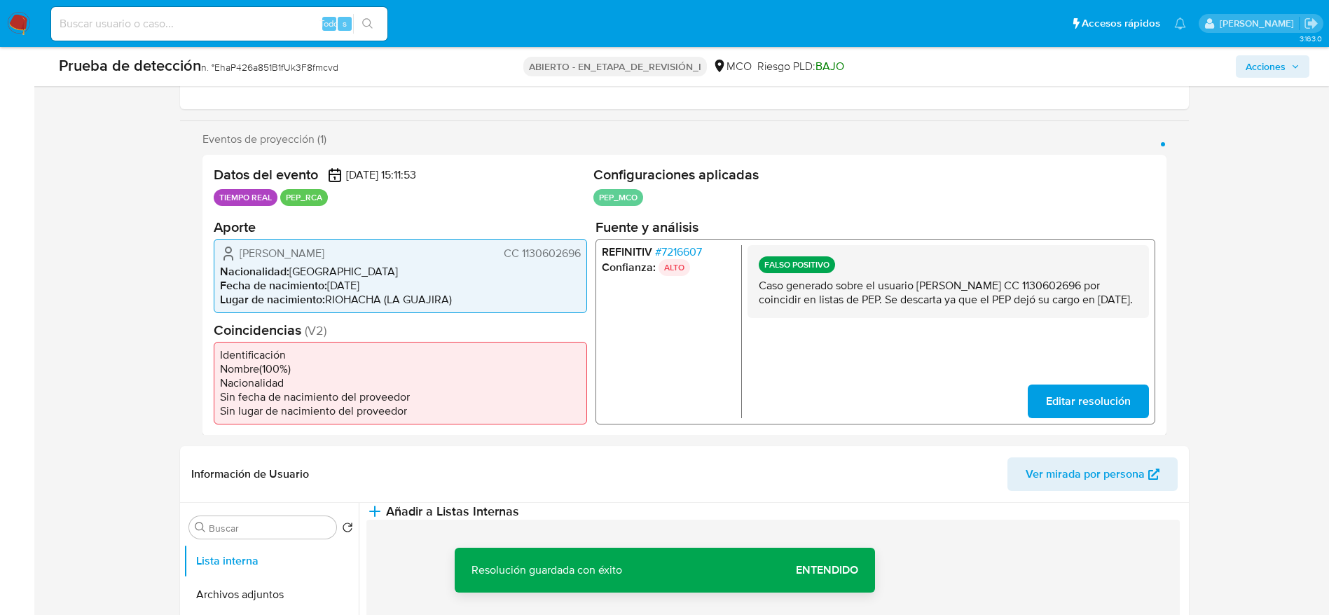
click at [983, 296] on p "Caso generado sobre el usuario [PERSON_NAME] CC 1130602696 por coincidir en lis…" at bounding box center [947, 292] width 379 height 28
drag, startPoint x: 709, startPoint y: 502, endPoint x: 709, endPoint y: 518, distance: 16.1
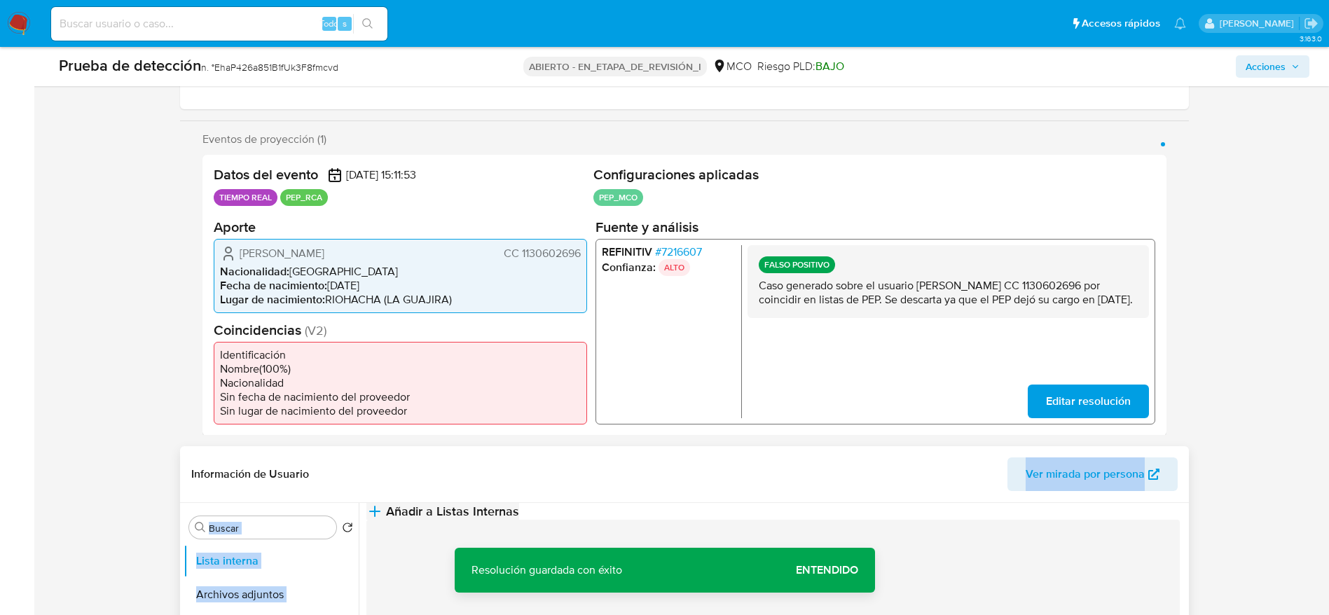
click at [383, 519] on icon "button" at bounding box center [375, 511] width 17 height 17
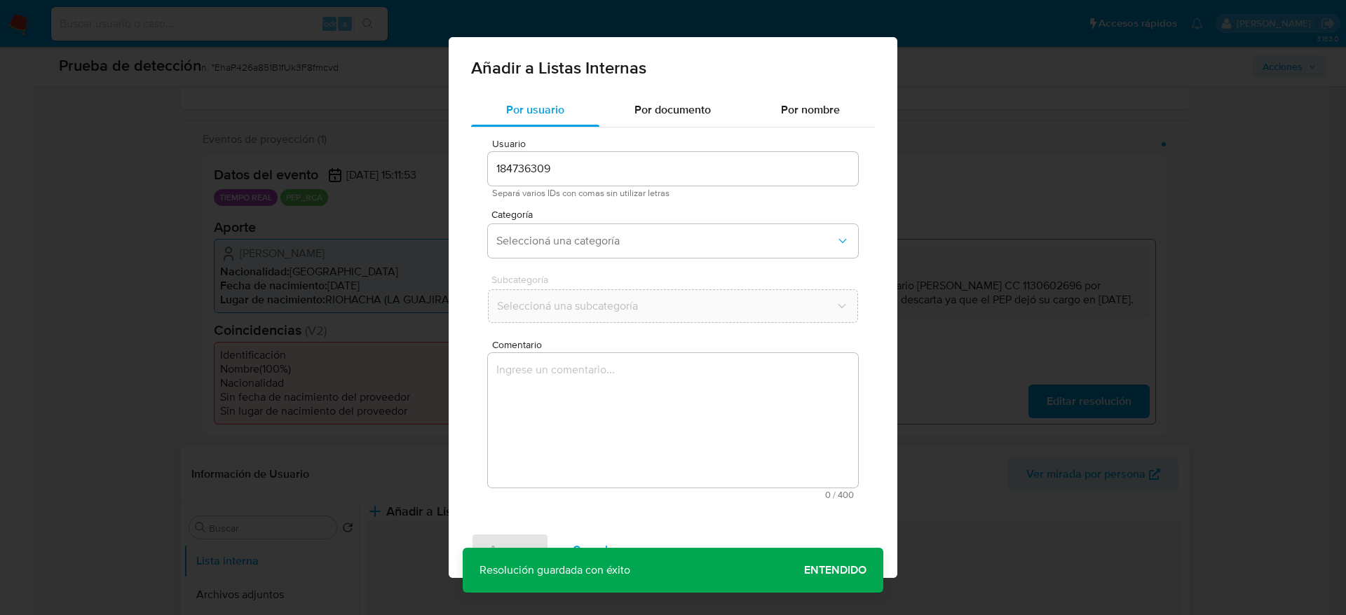
click at [709, 478] on textarea "Comentario" at bounding box center [673, 420] width 370 height 135
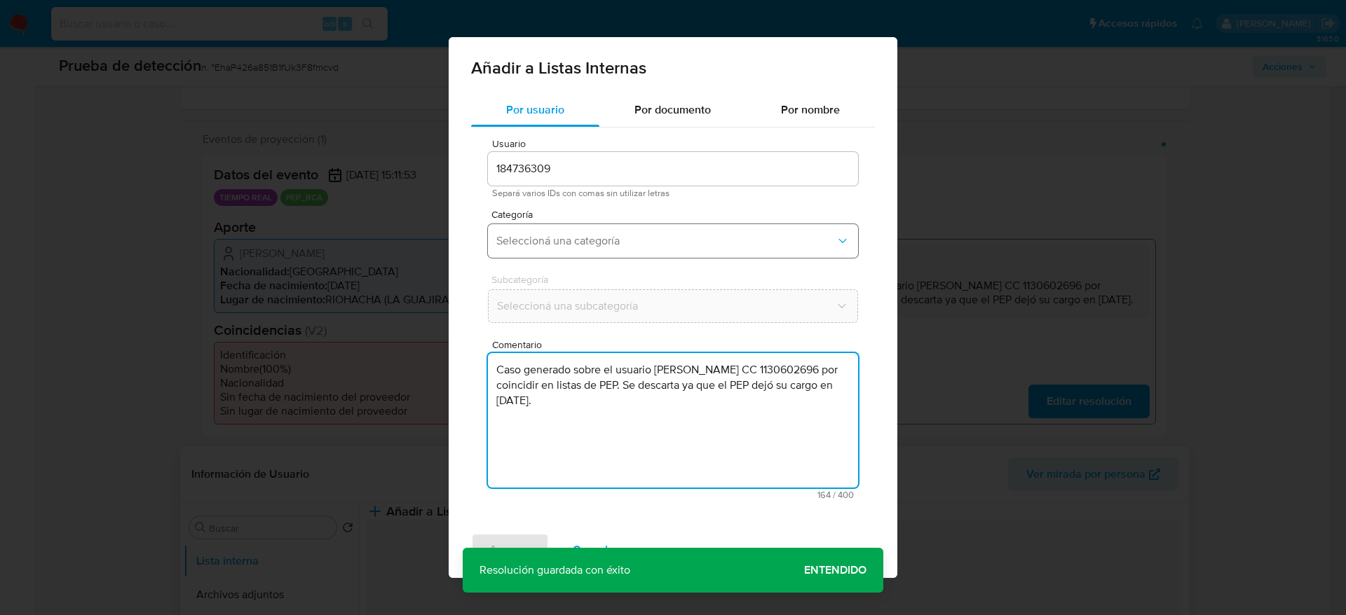
type textarea "Caso generado sobre el usuario [PERSON_NAME] CC 1130602696 por coincidir en lis…"
click at [627, 229] on button "Seleccioná una categoría" at bounding box center [673, 241] width 370 height 34
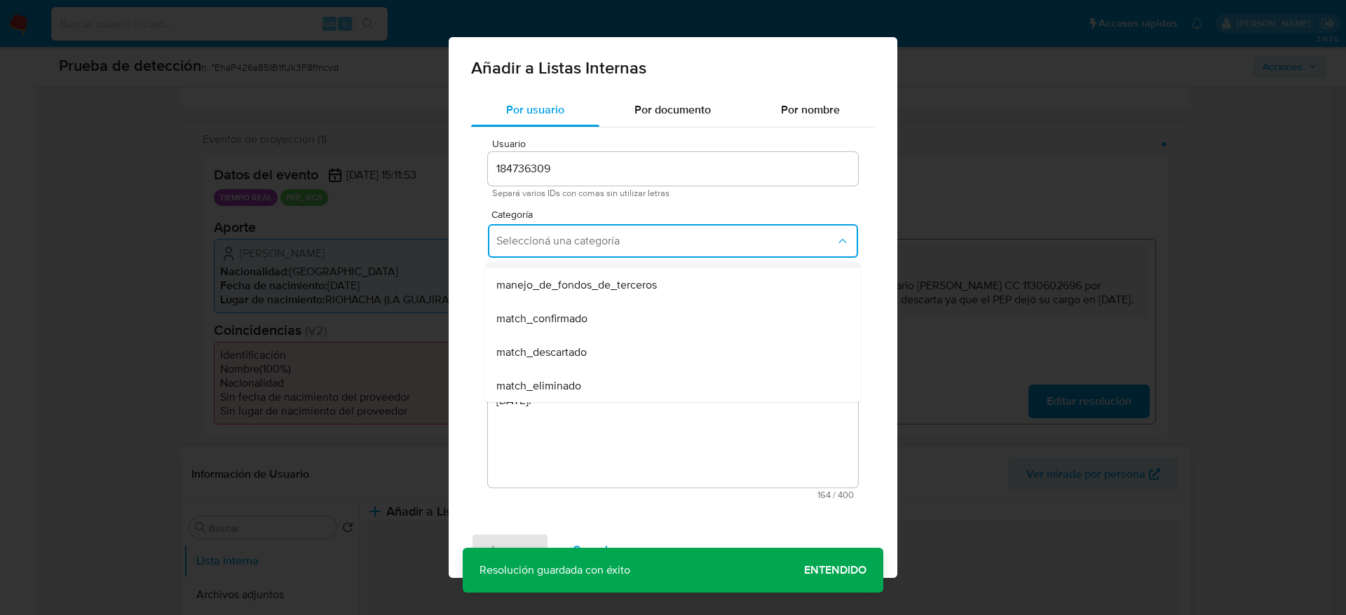
scroll to position [105, 0]
click at [560, 310] on span "match_descartado" at bounding box center [541, 308] width 90 height 14
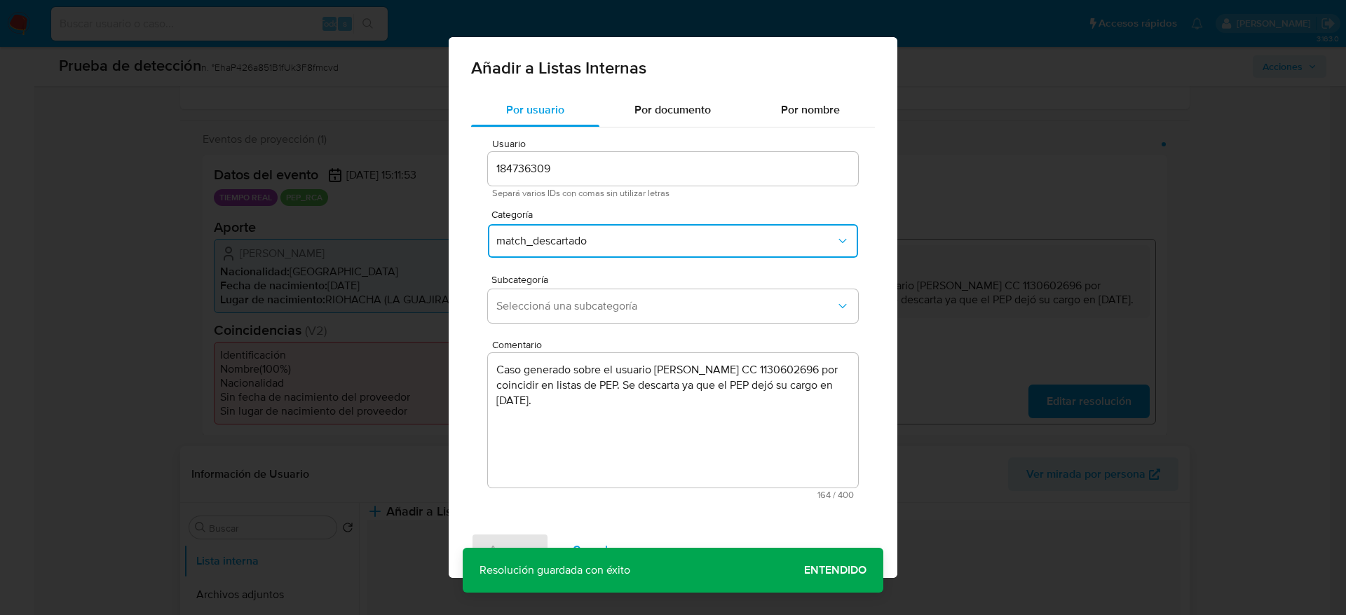
click at [560, 310] on span "Seleccioná una subcategoría" at bounding box center [665, 306] width 339 height 14
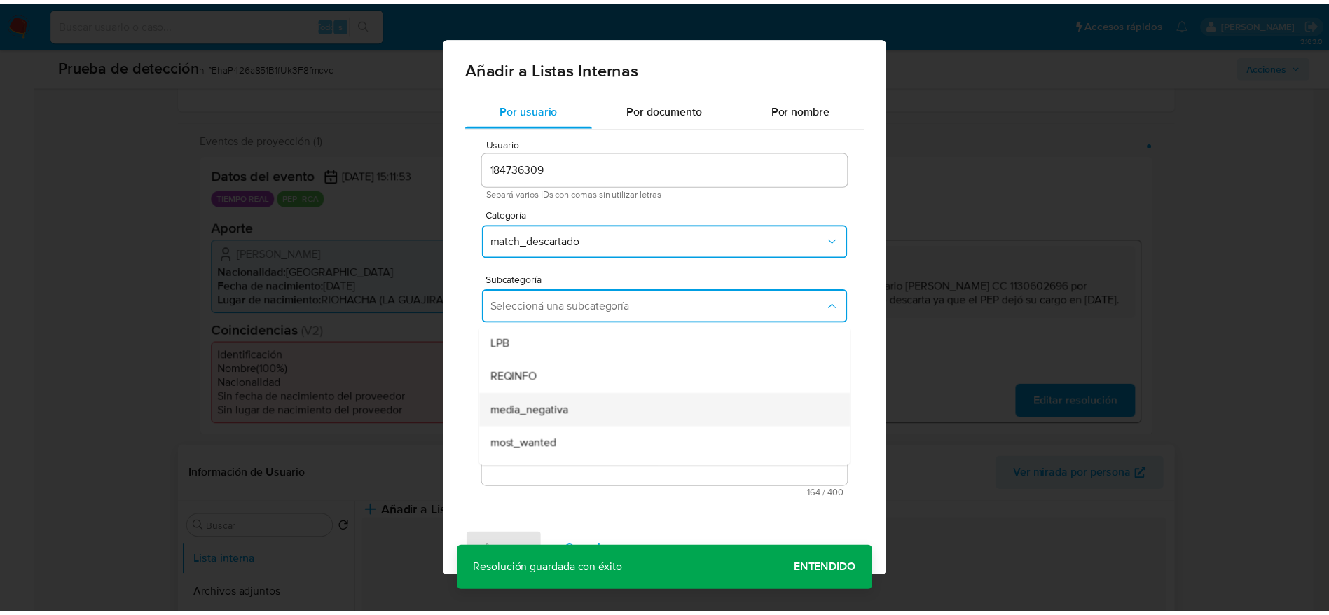
scroll to position [95, 0]
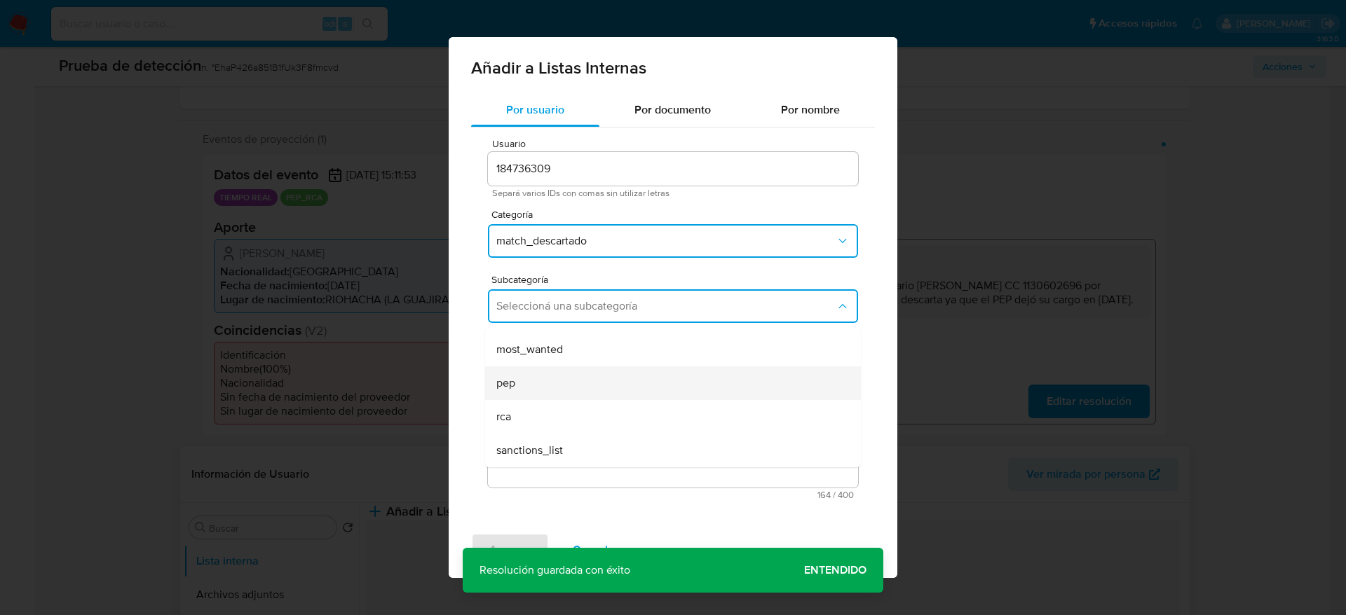
click at [544, 392] on div "pep" at bounding box center [668, 384] width 345 height 34
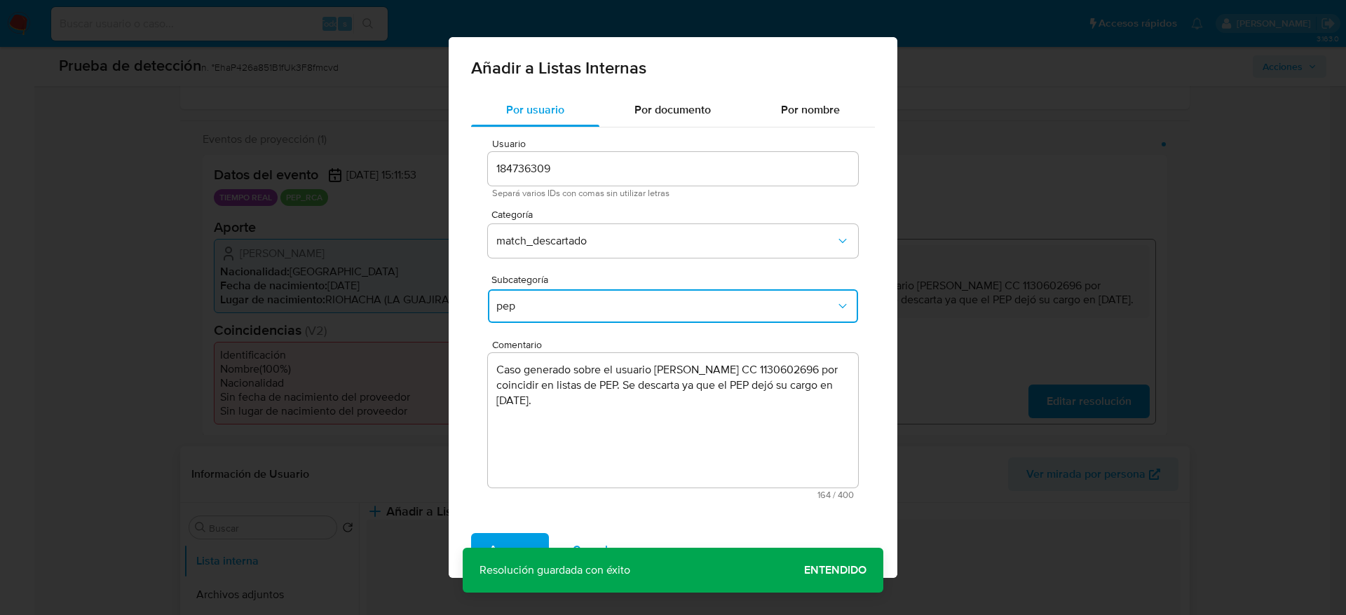
click at [517, 537] on span "Agregar" at bounding box center [509, 550] width 41 height 31
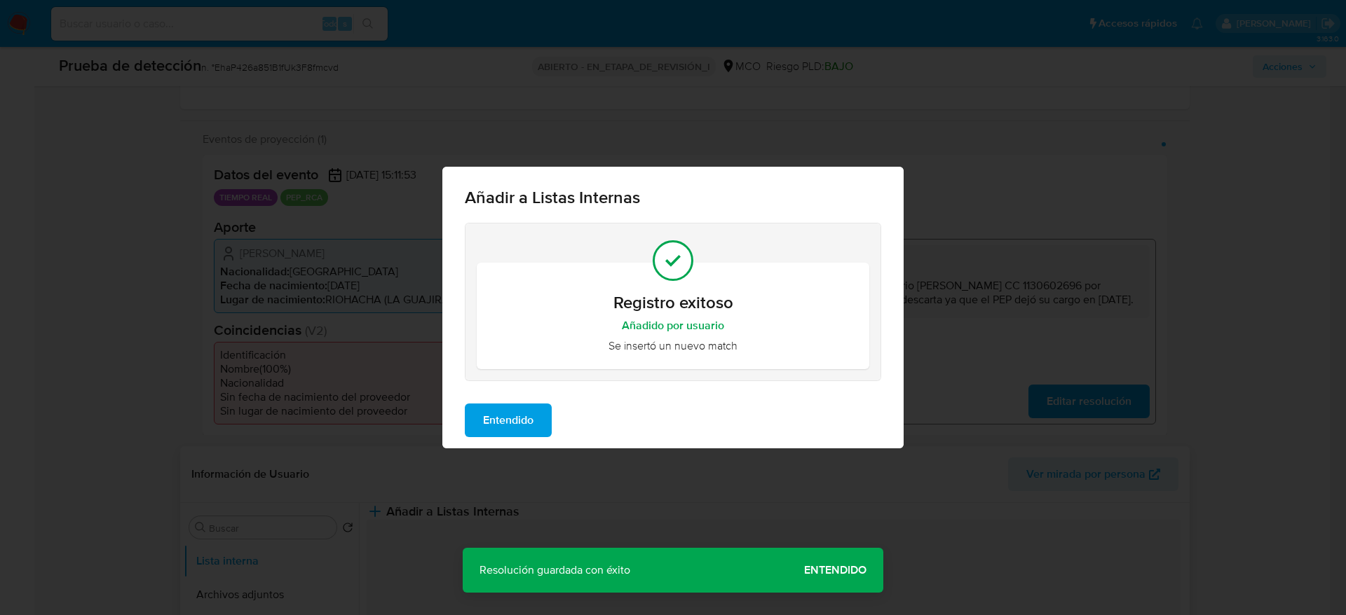
click at [544, 418] on button "Entendido" at bounding box center [508, 421] width 87 height 34
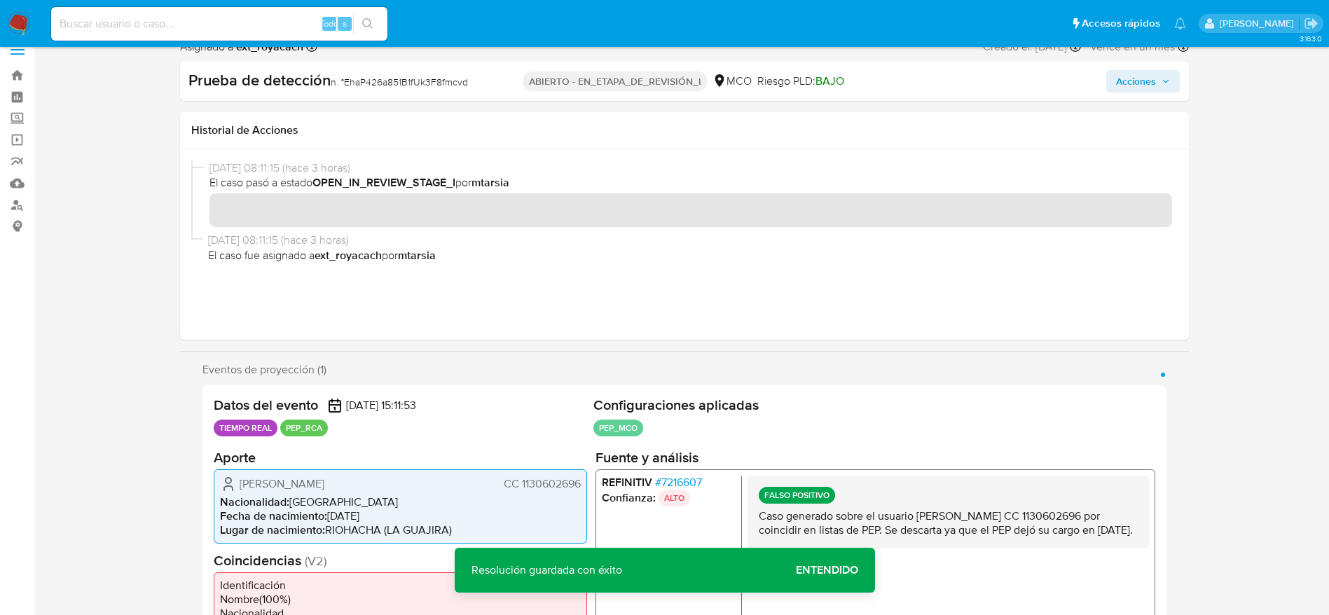
scroll to position [0, 0]
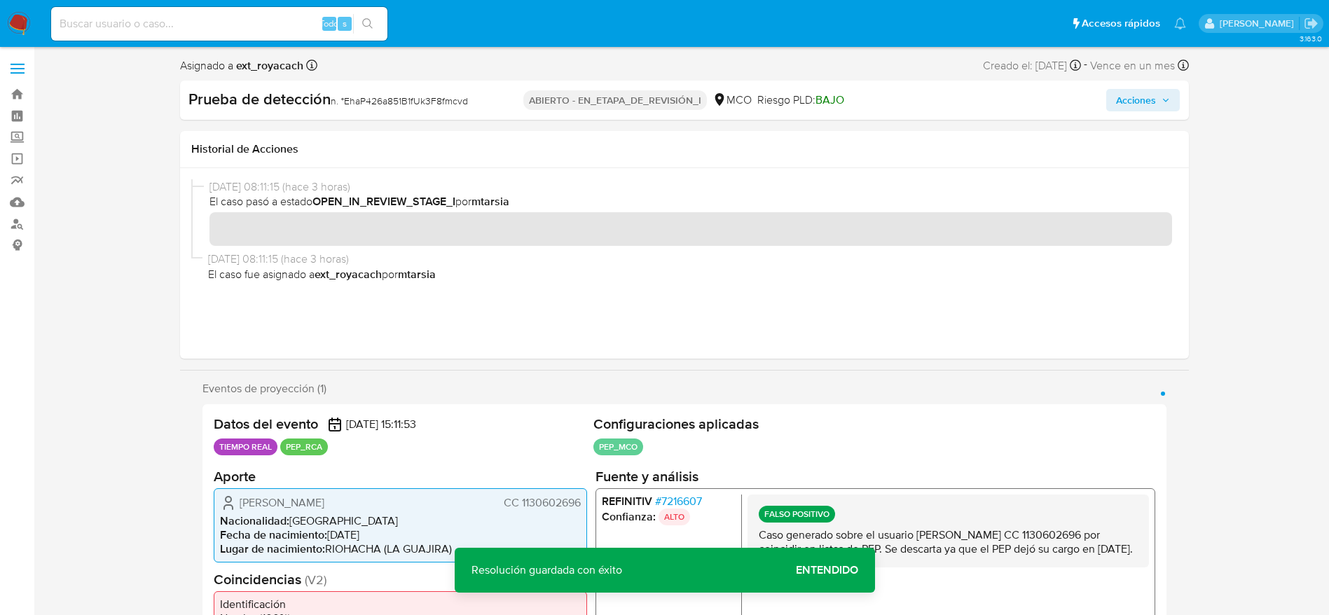
click at [1136, 107] on span "Acciones" at bounding box center [1136, 100] width 40 height 22
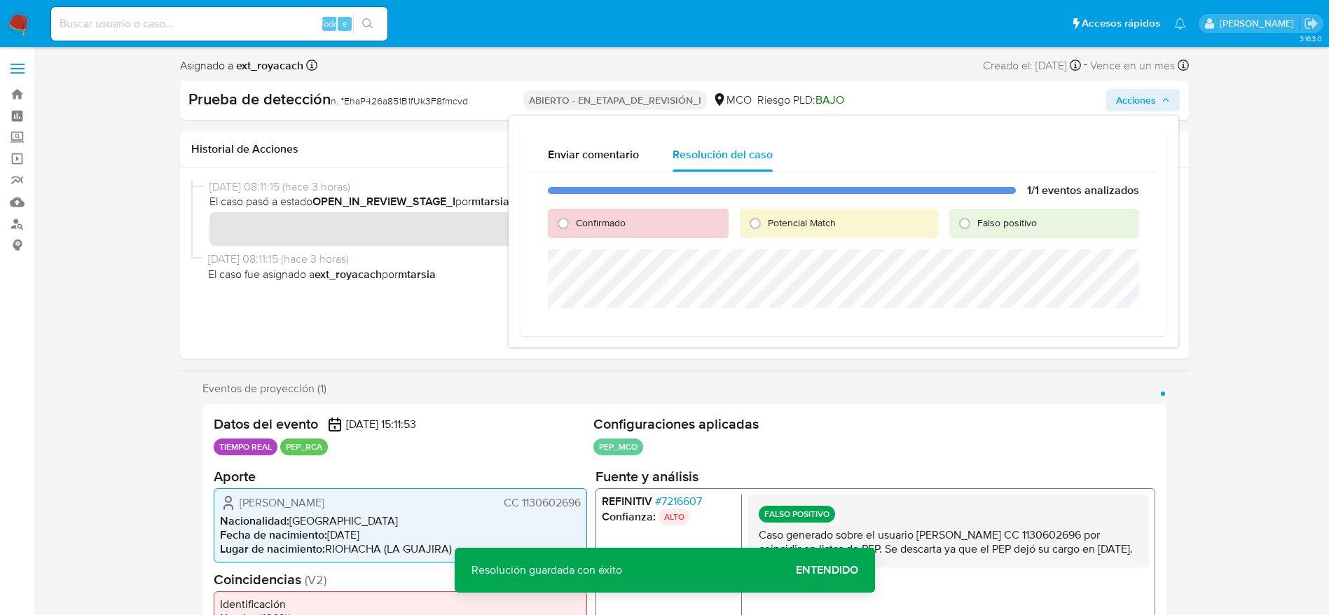
drag, startPoint x: 964, startPoint y: 226, endPoint x: 964, endPoint y: 242, distance: 16.1
click at [964, 226] on input "Falso positivo" at bounding box center [965, 223] width 22 height 22
radio input "true"
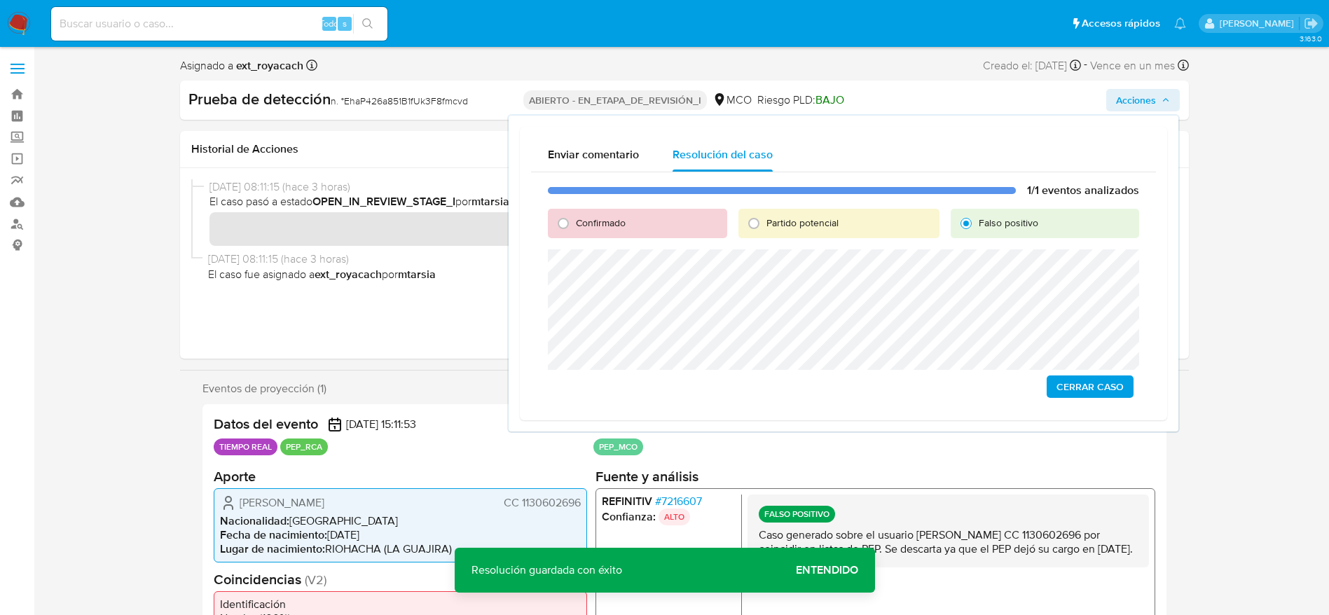
click at [1096, 378] on span "Cerrar Caso" at bounding box center [1090, 387] width 67 height 20
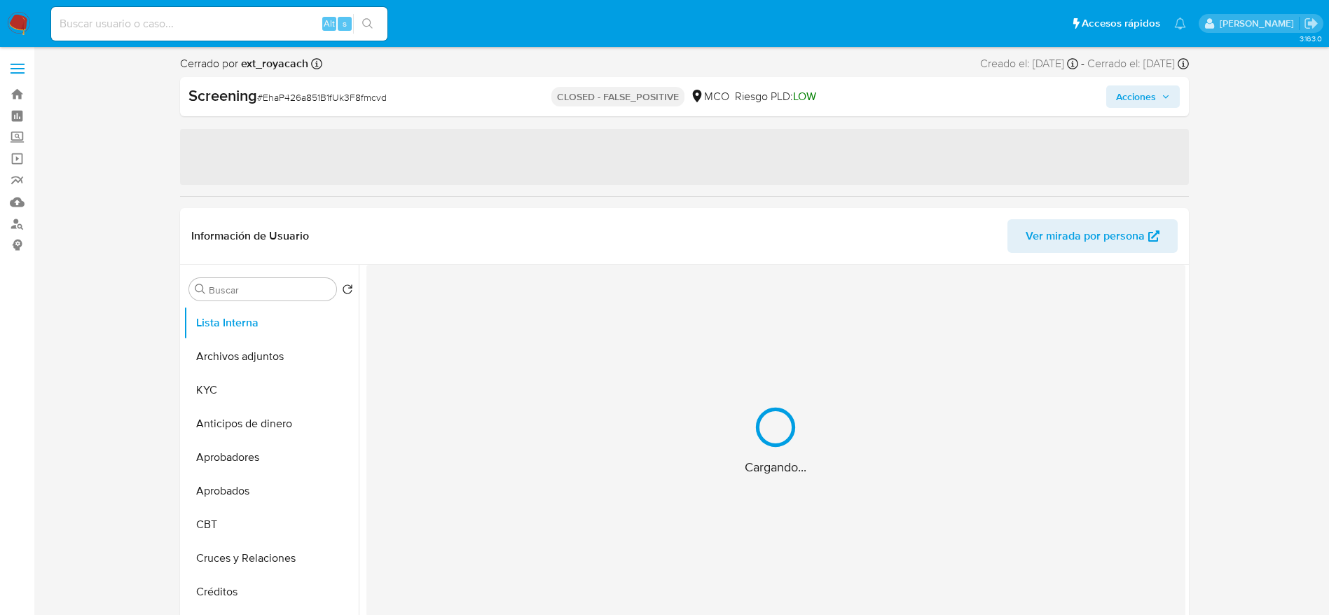
select select "10"
